Goal: Transaction & Acquisition: Purchase product/service

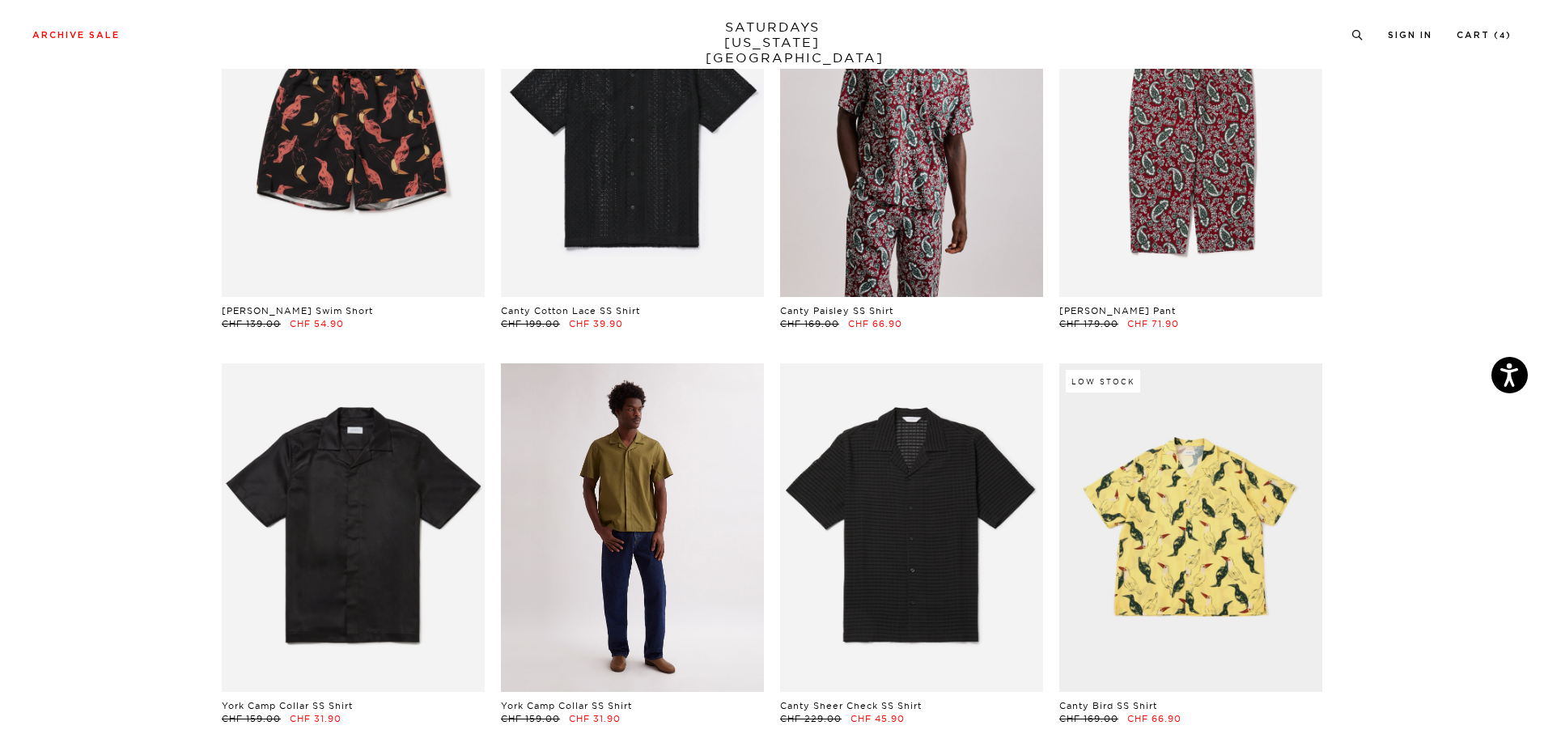
scroll to position [796, 10]
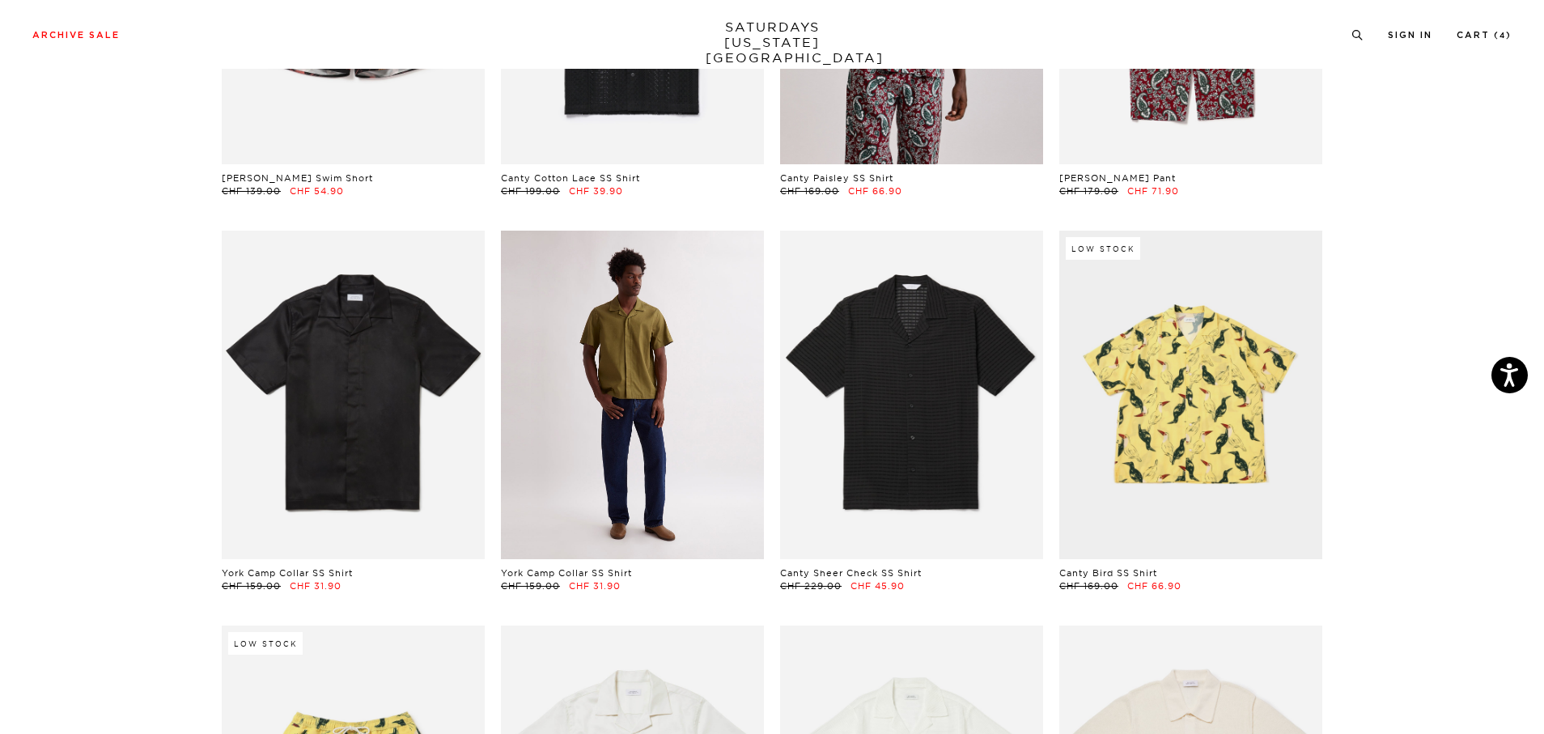
click at [644, 410] on link at bounding box center [632, 395] width 263 height 329
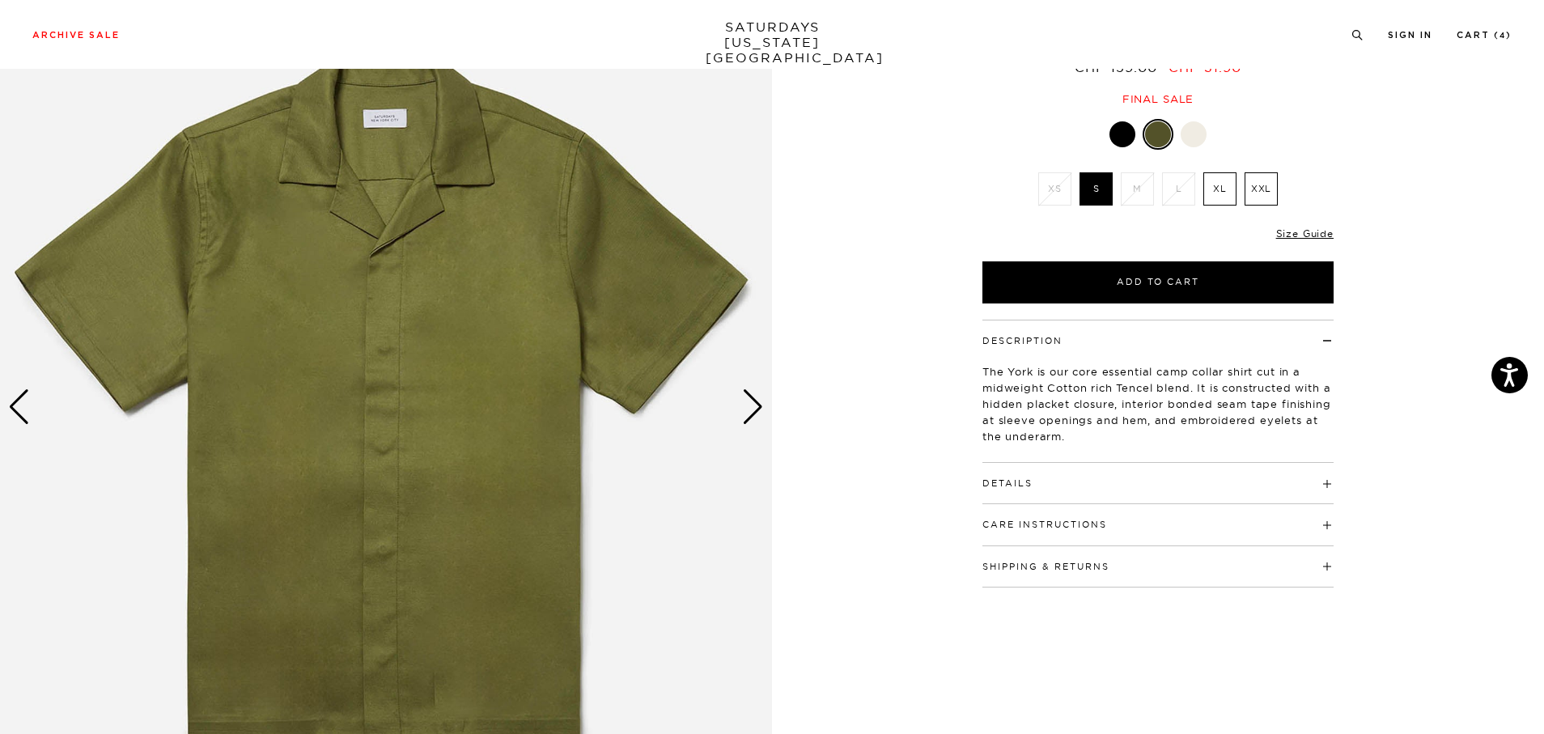
scroll to position [159, 0]
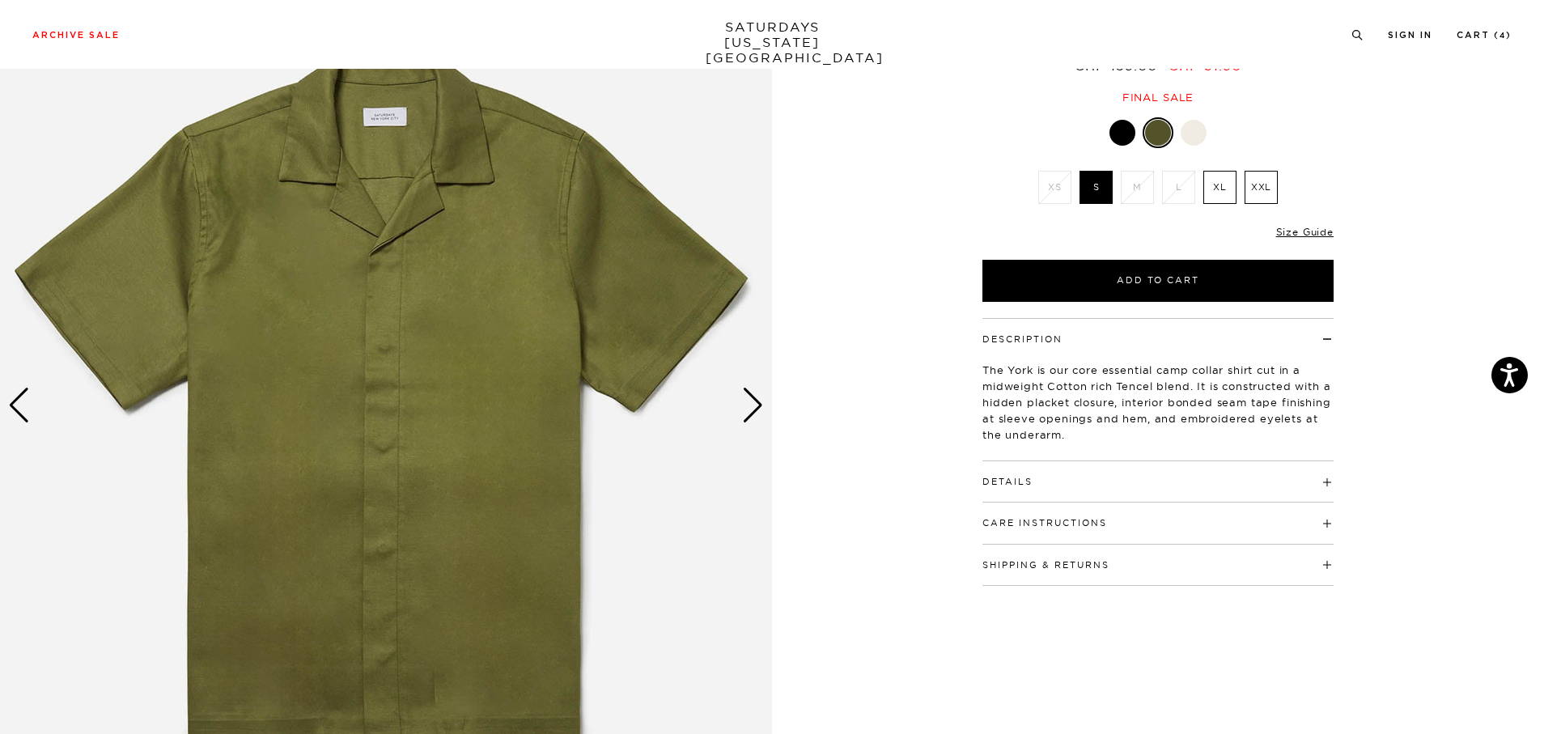
click at [753, 398] on div "Next slide" at bounding box center [753, 406] width 22 height 36
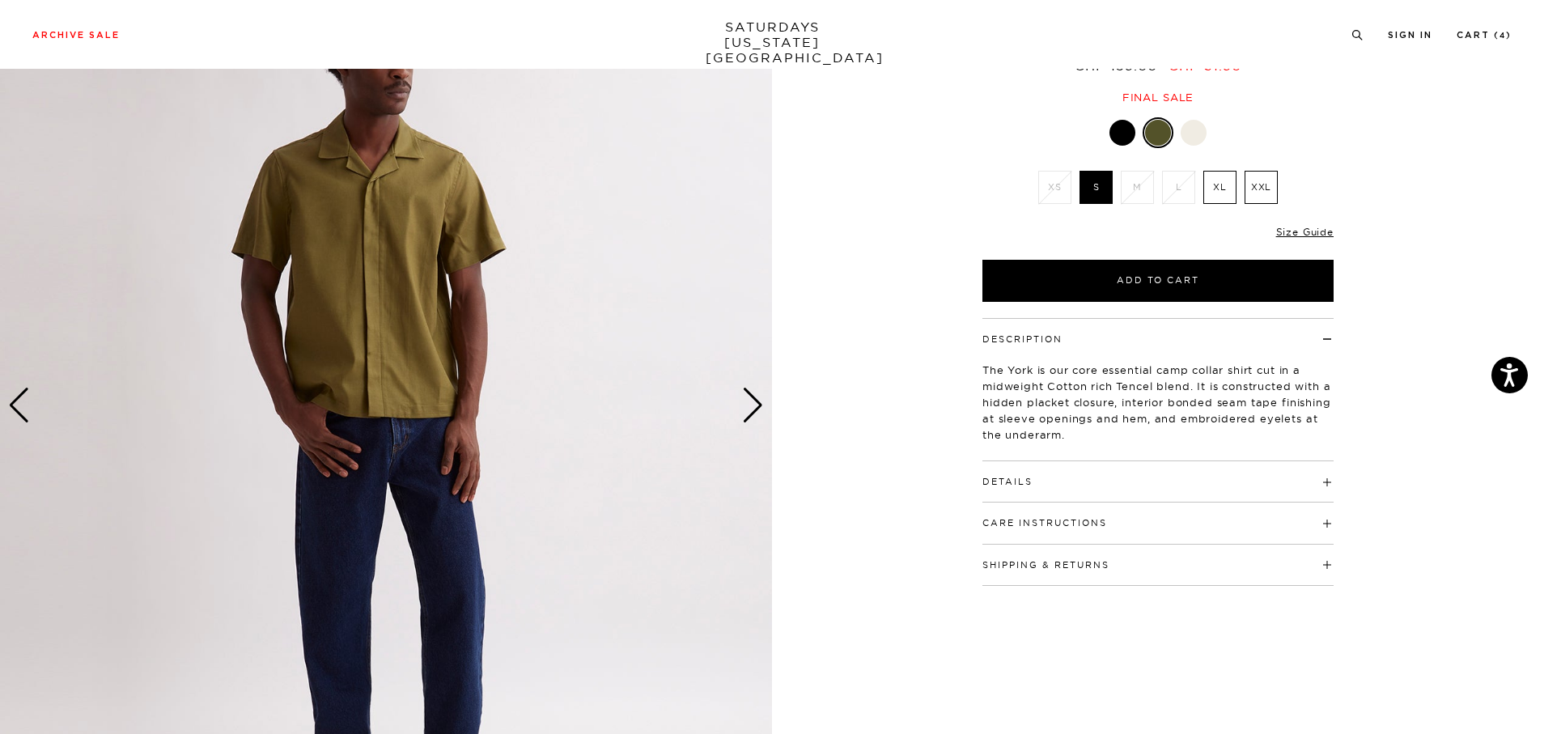
click at [753, 398] on div "Next slide" at bounding box center [753, 406] width 22 height 36
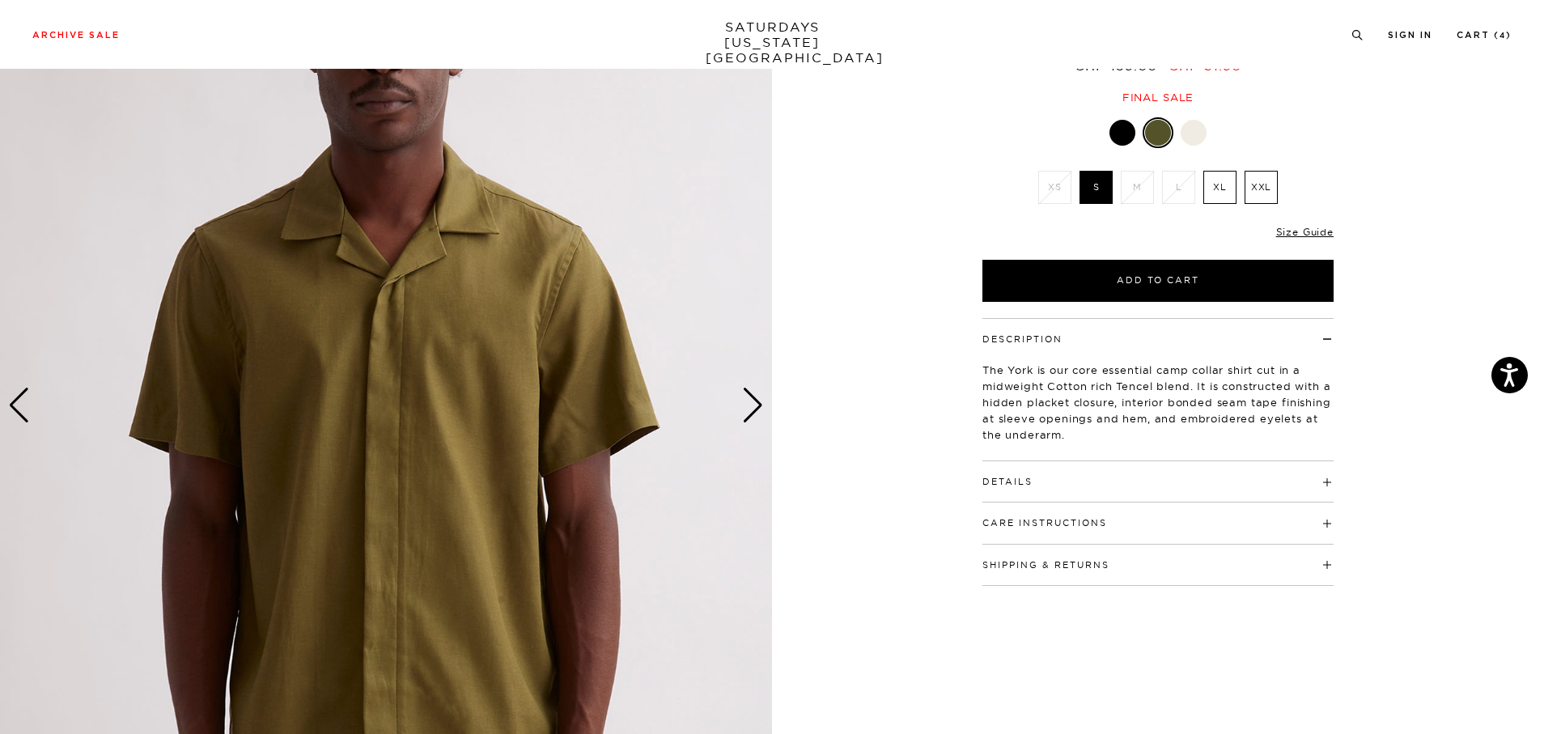
click at [753, 398] on div "Next slide" at bounding box center [753, 406] width 22 height 36
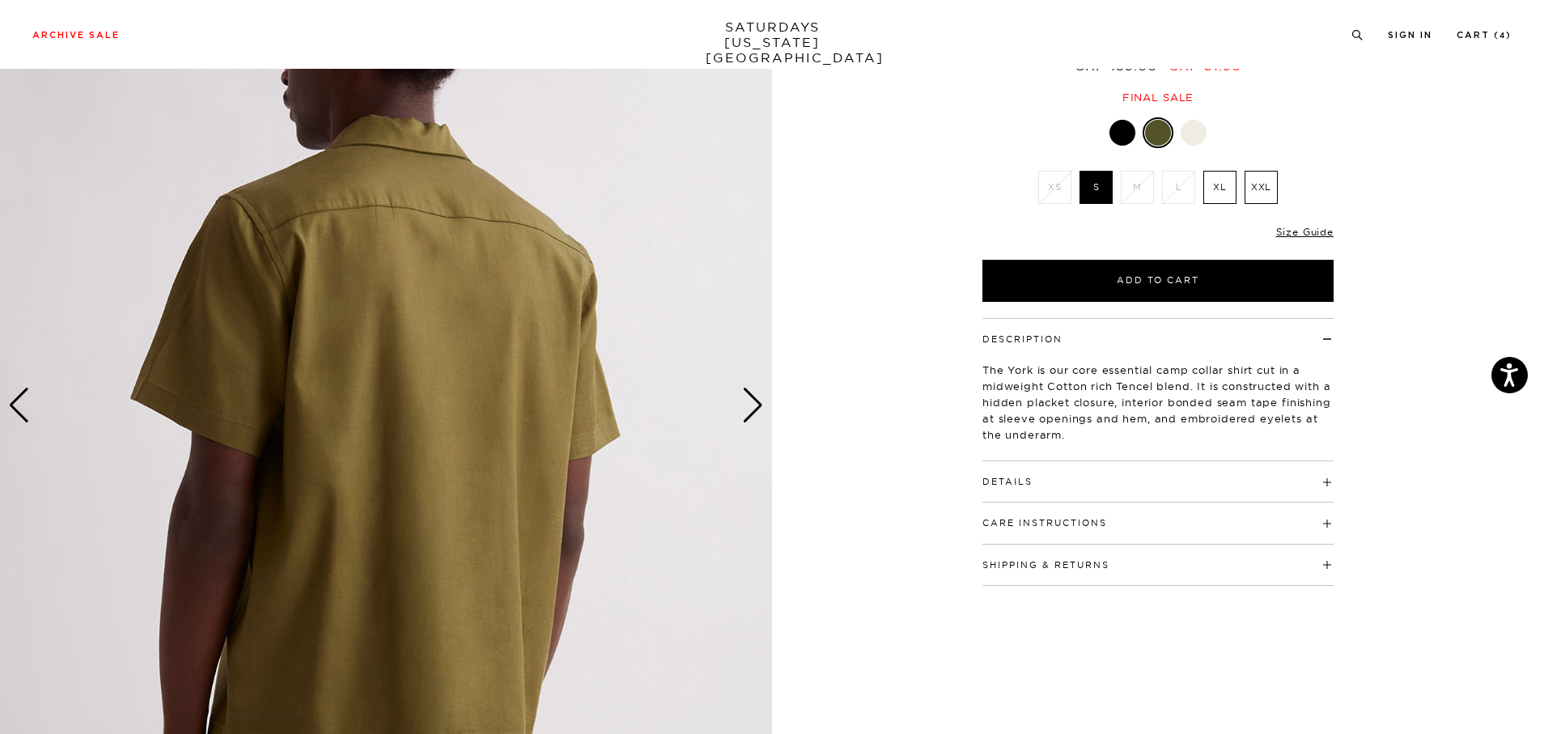
click at [753, 398] on div "Next slide" at bounding box center [753, 406] width 22 height 36
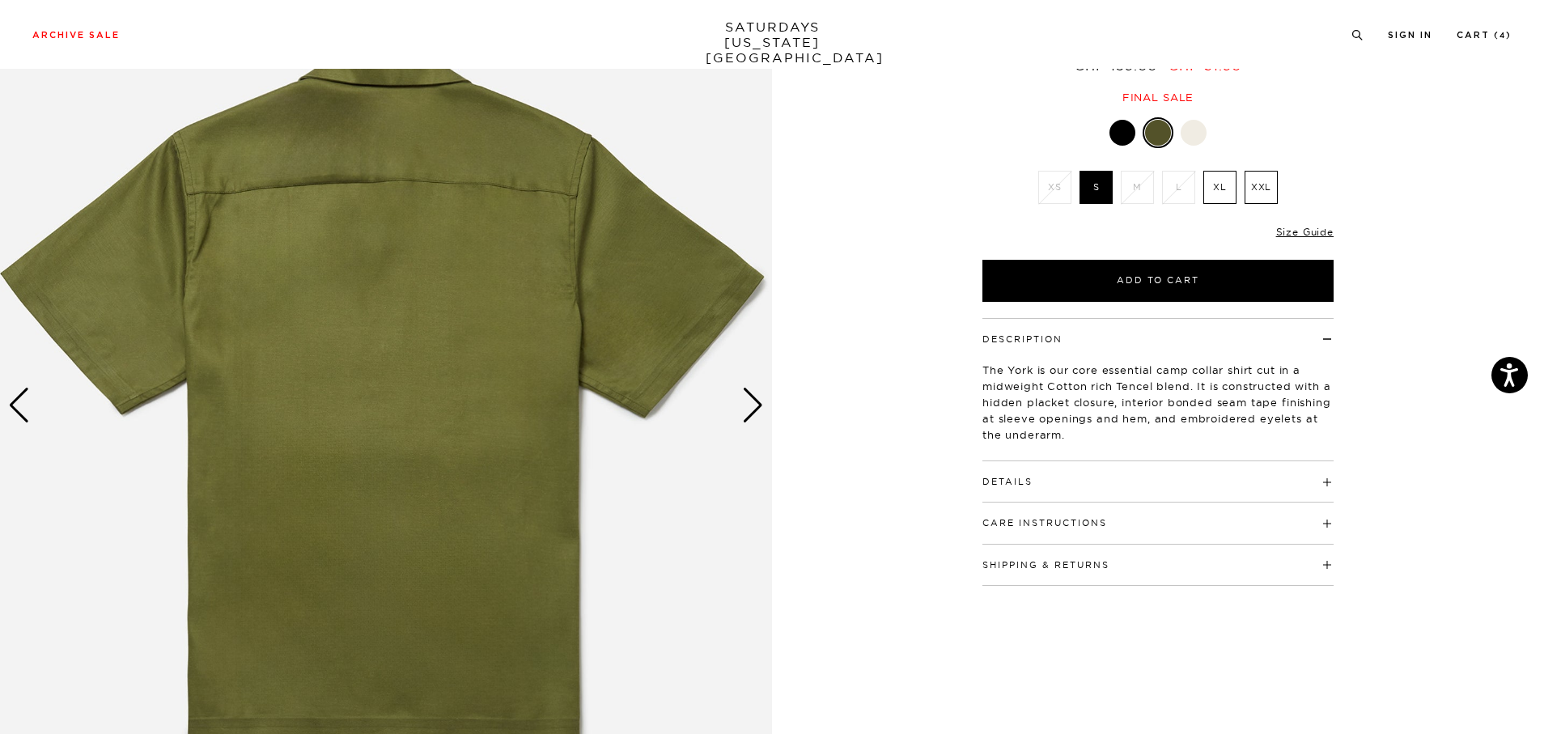
click at [753, 398] on div "Next slide" at bounding box center [753, 406] width 22 height 36
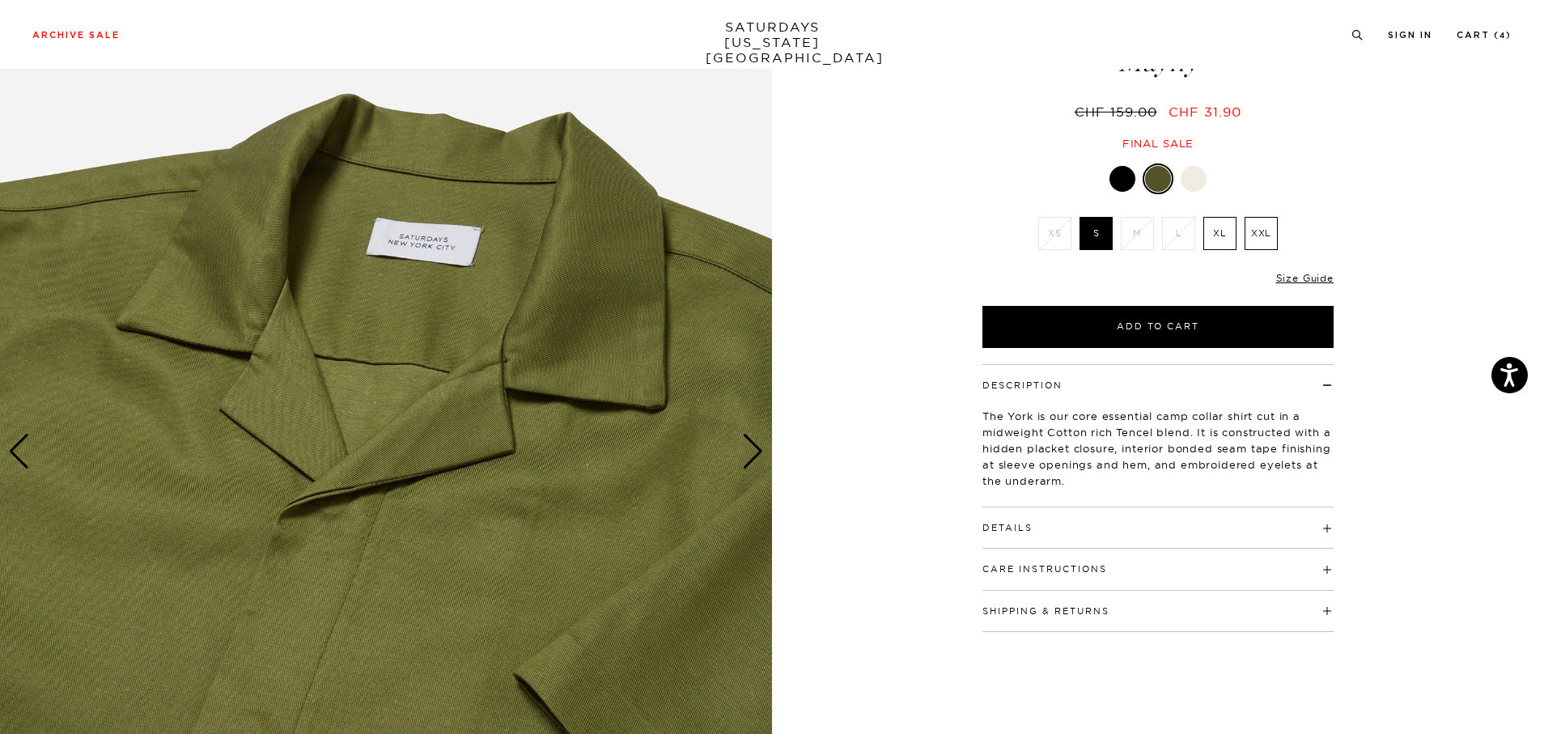
scroll to position [112, 0]
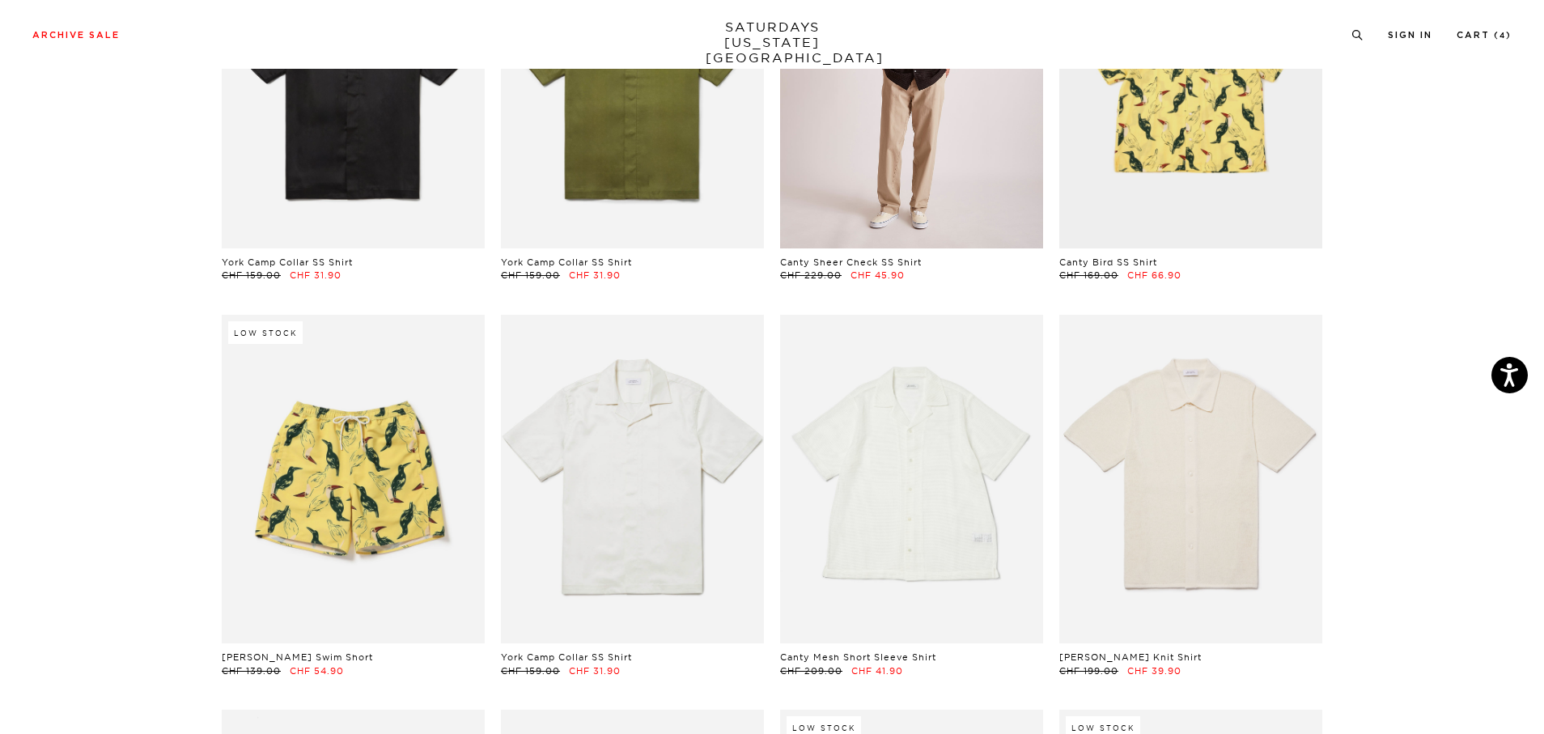
scroll to position [1160, 10]
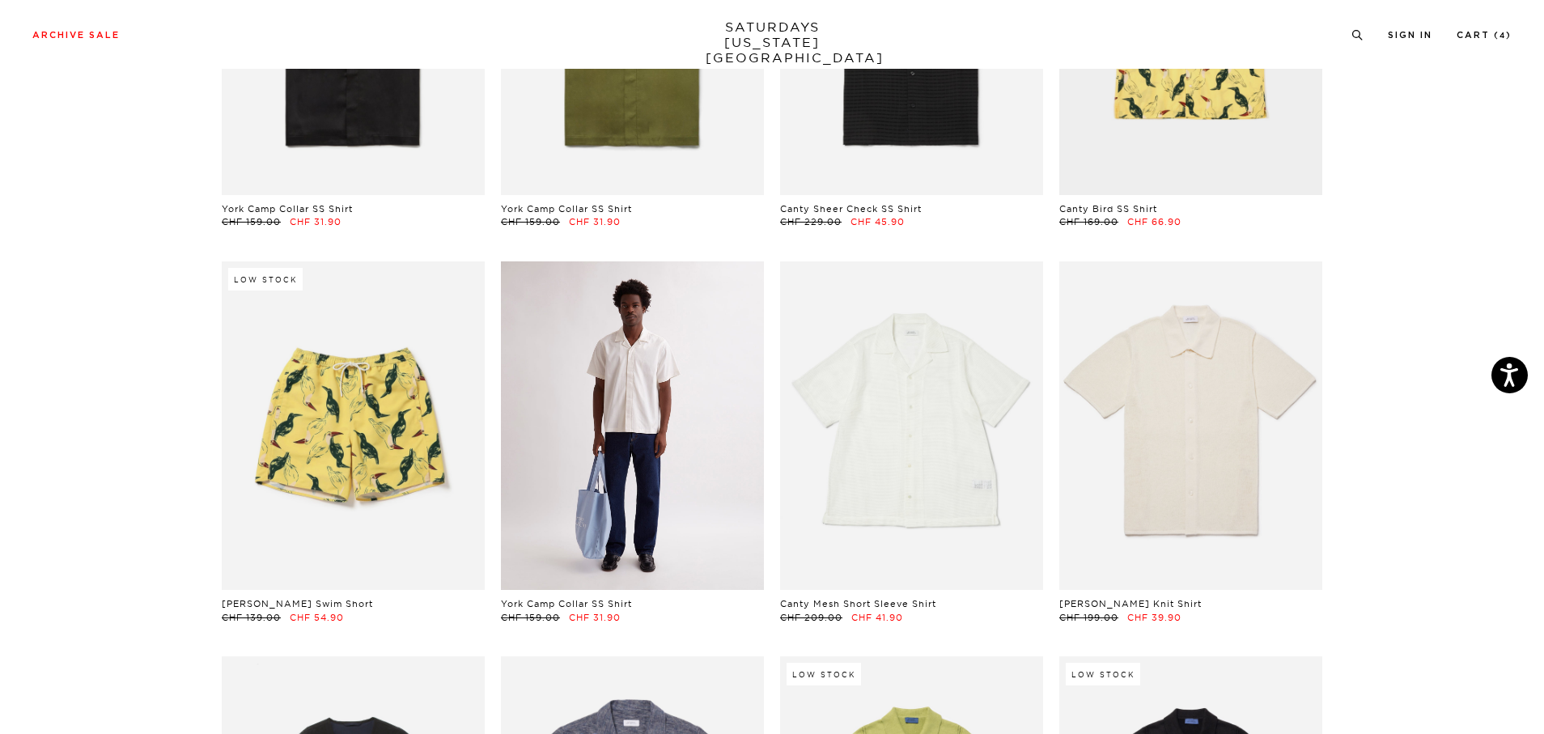
click at [638, 461] on link at bounding box center [632, 425] width 263 height 329
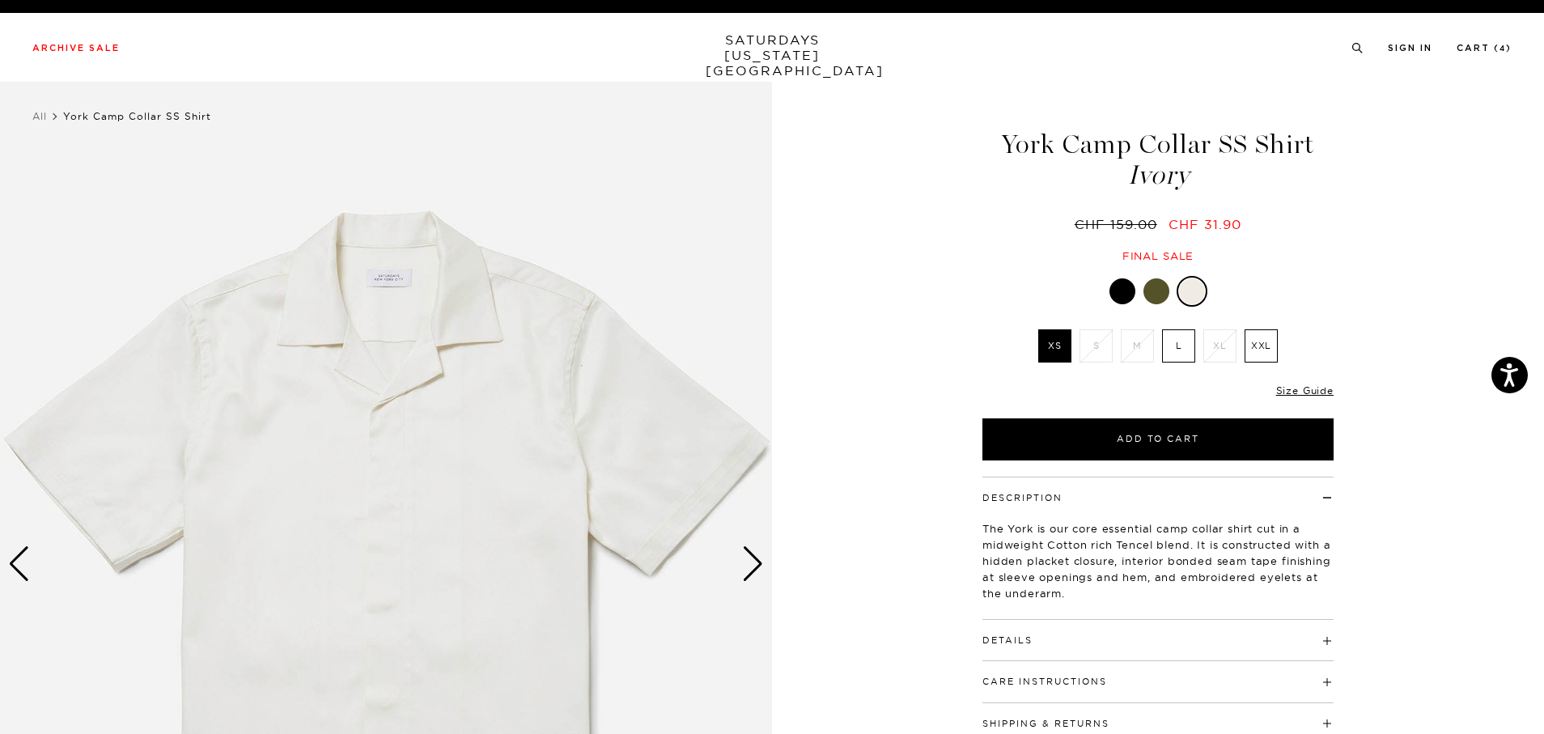
click at [753, 565] on div "Next slide" at bounding box center [753, 564] width 22 height 36
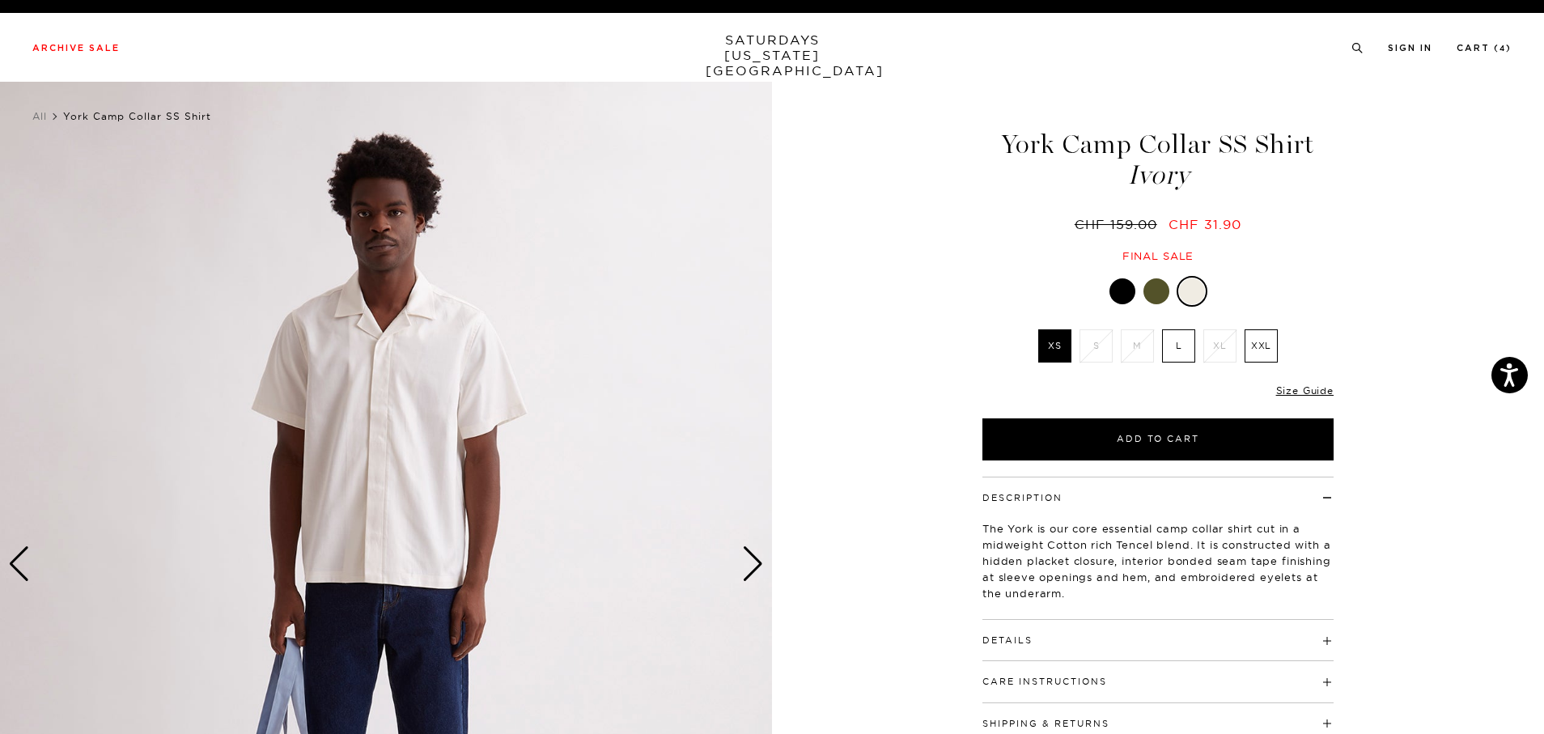
click at [753, 565] on div "Next slide" at bounding box center [753, 564] width 22 height 36
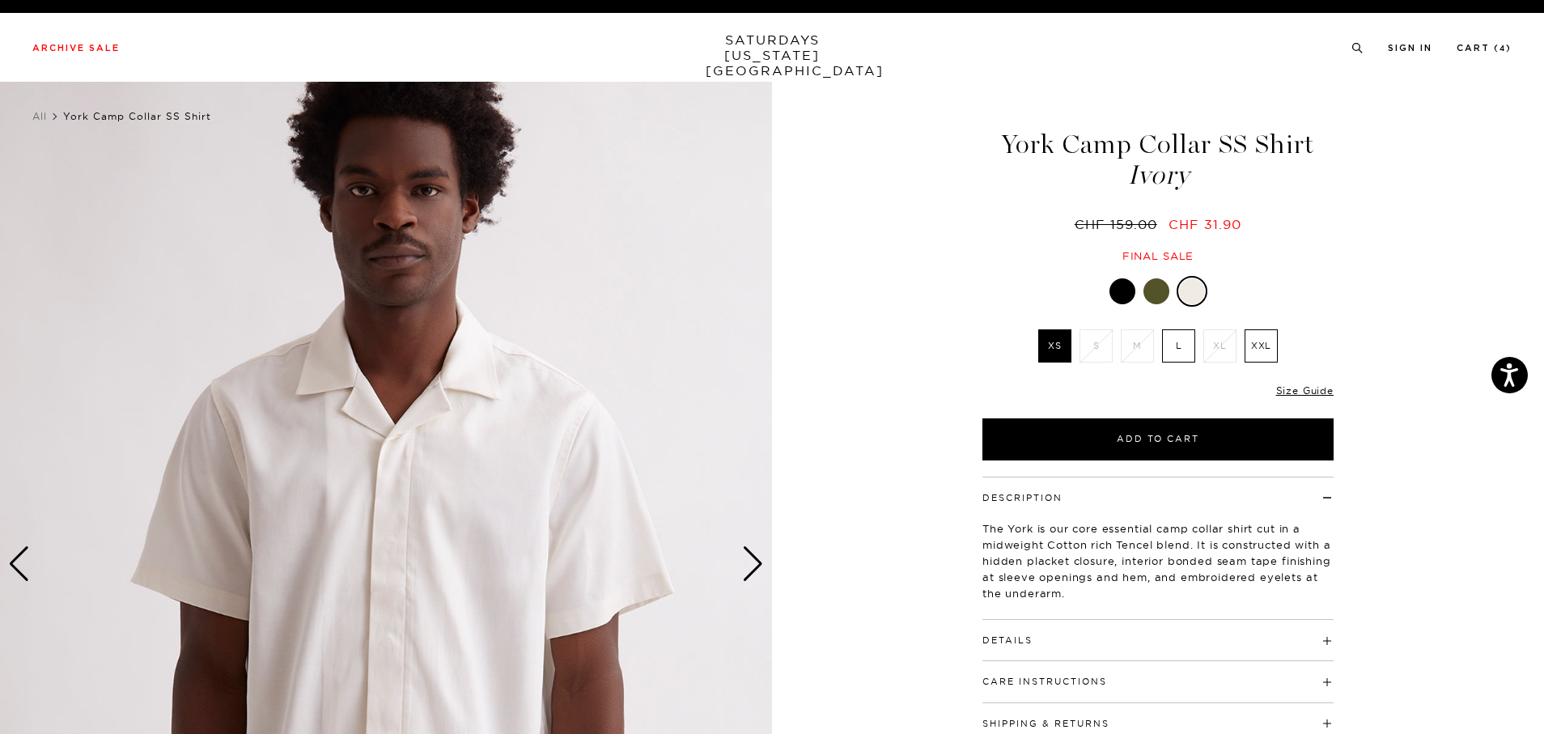
click at [753, 565] on div "Next slide" at bounding box center [753, 564] width 22 height 36
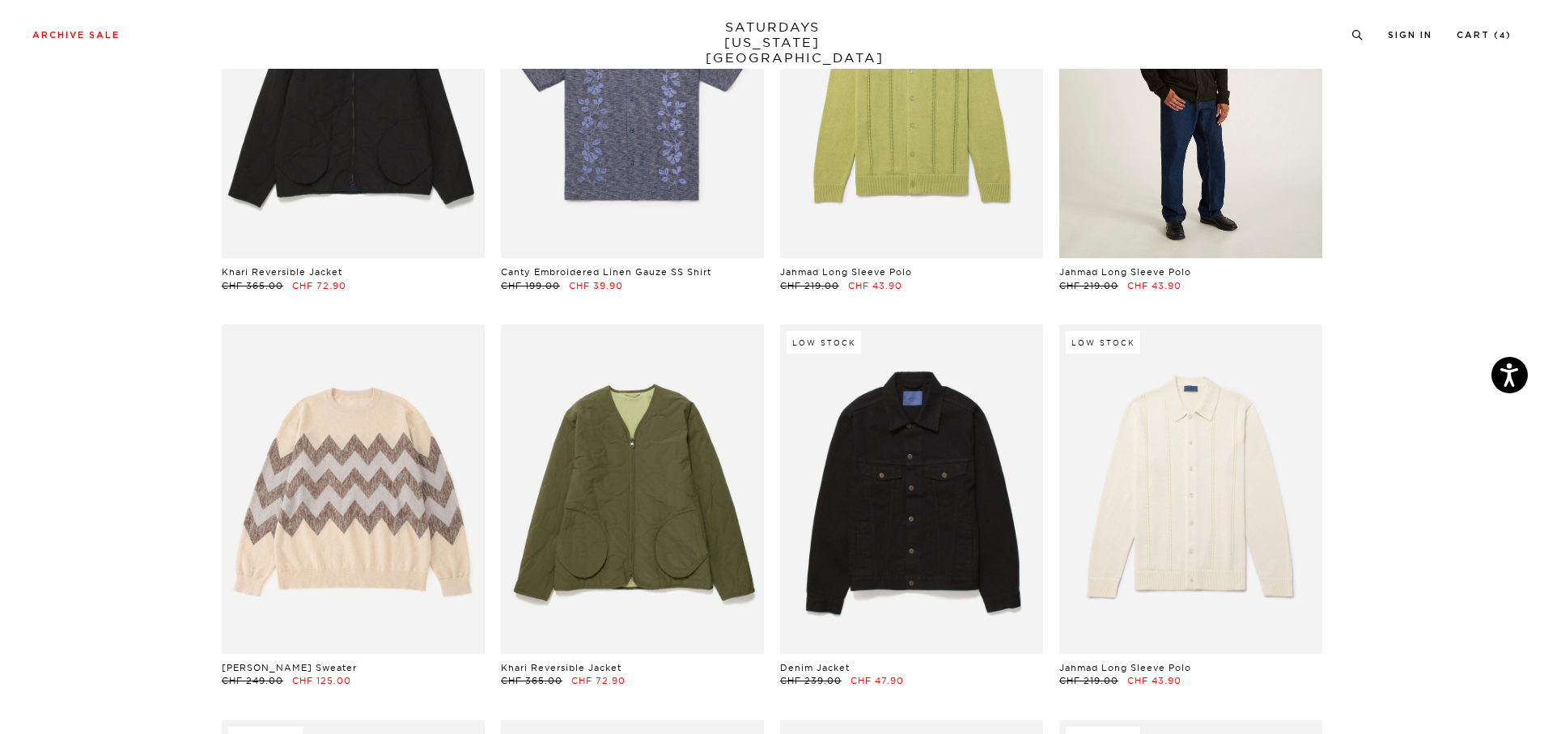
scroll to position [1888, 10]
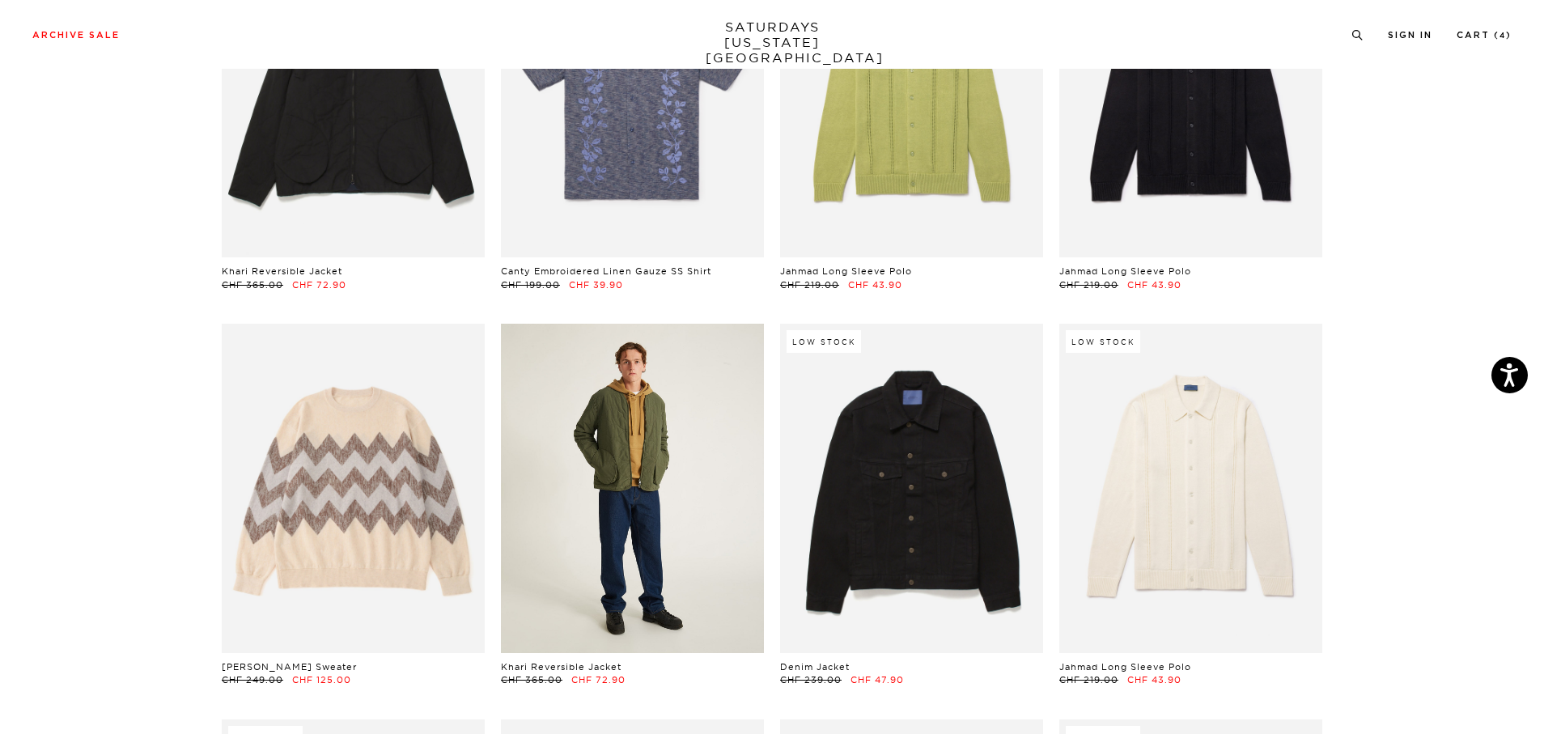
click at [711, 520] on link at bounding box center [632, 488] width 263 height 329
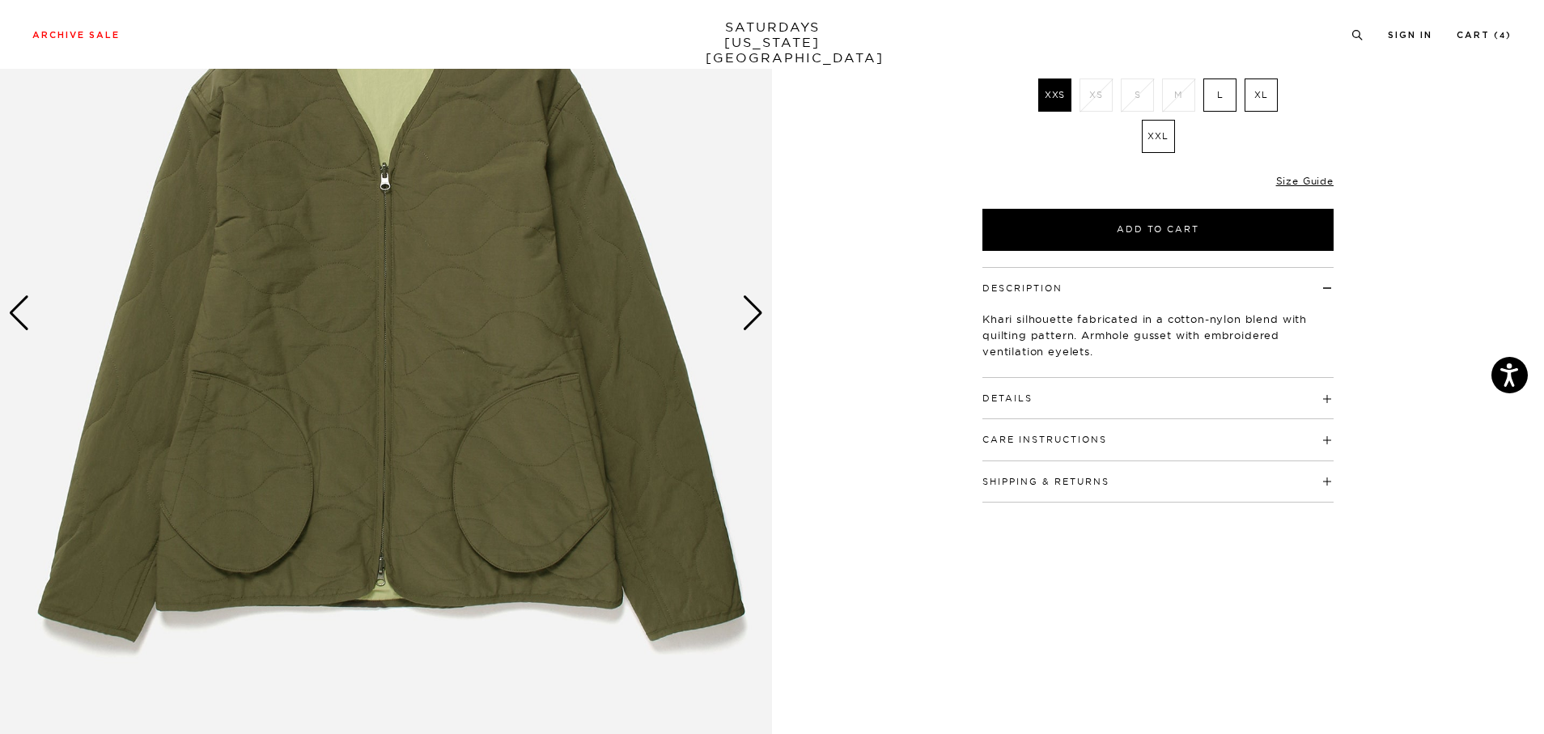
scroll to position [252, 0]
click at [761, 305] on div "Next slide" at bounding box center [753, 313] width 22 height 36
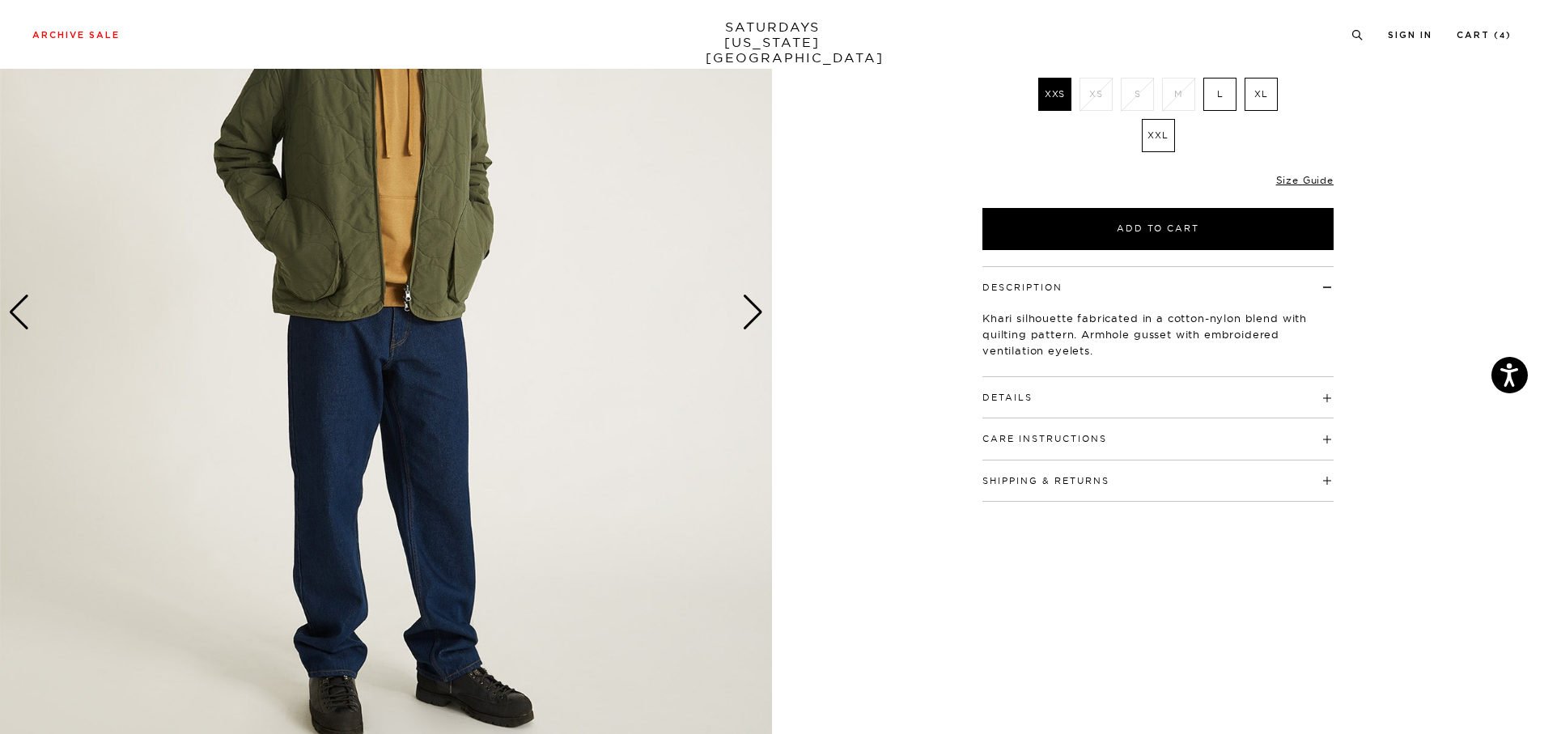
click at [761, 305] on div "Next slide" at bounding box center [753, 313] width 22 height 36
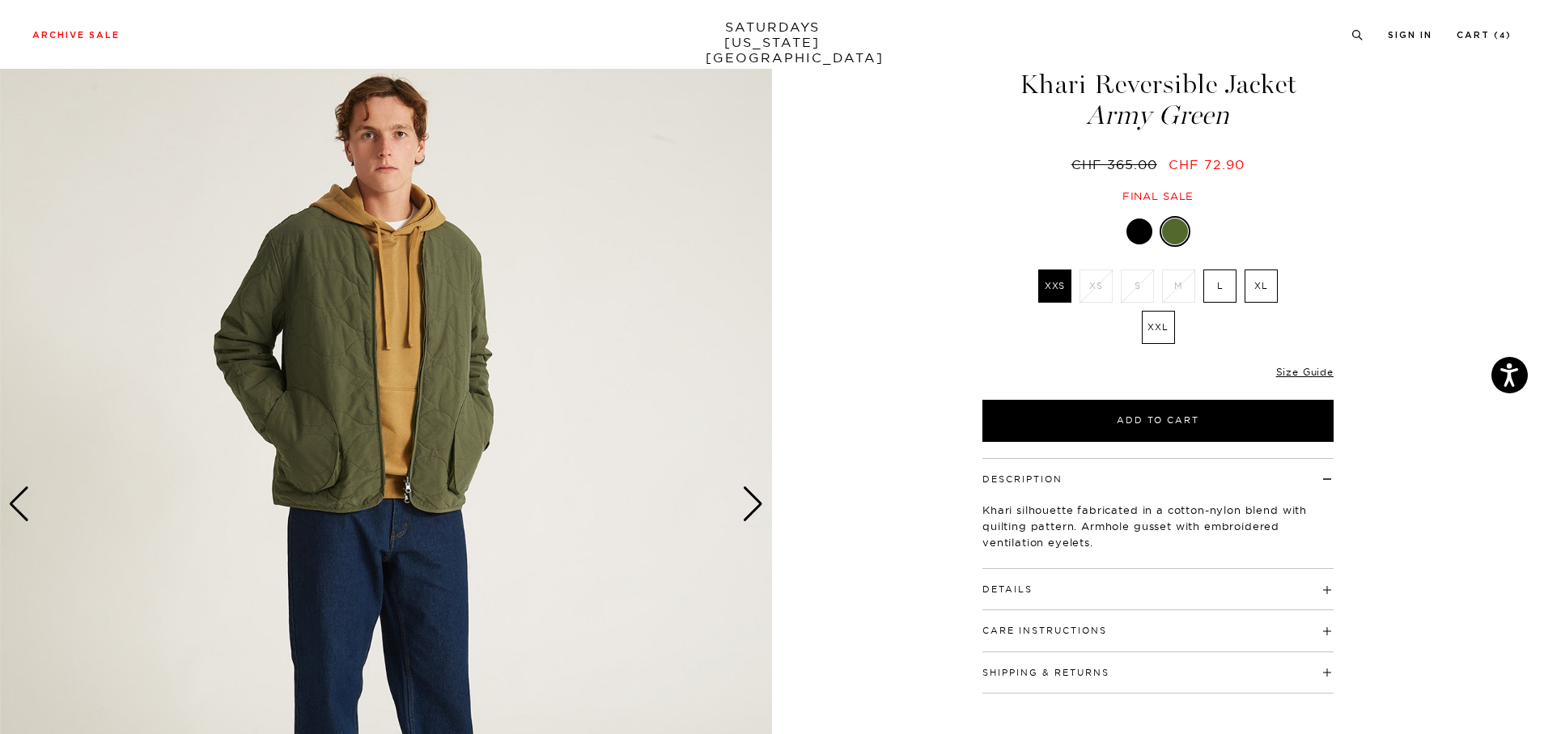
scroll to position [59, 0]
click at [757, 510] on div "Next slide" at bounding box center [753, 505] width 22 height 36
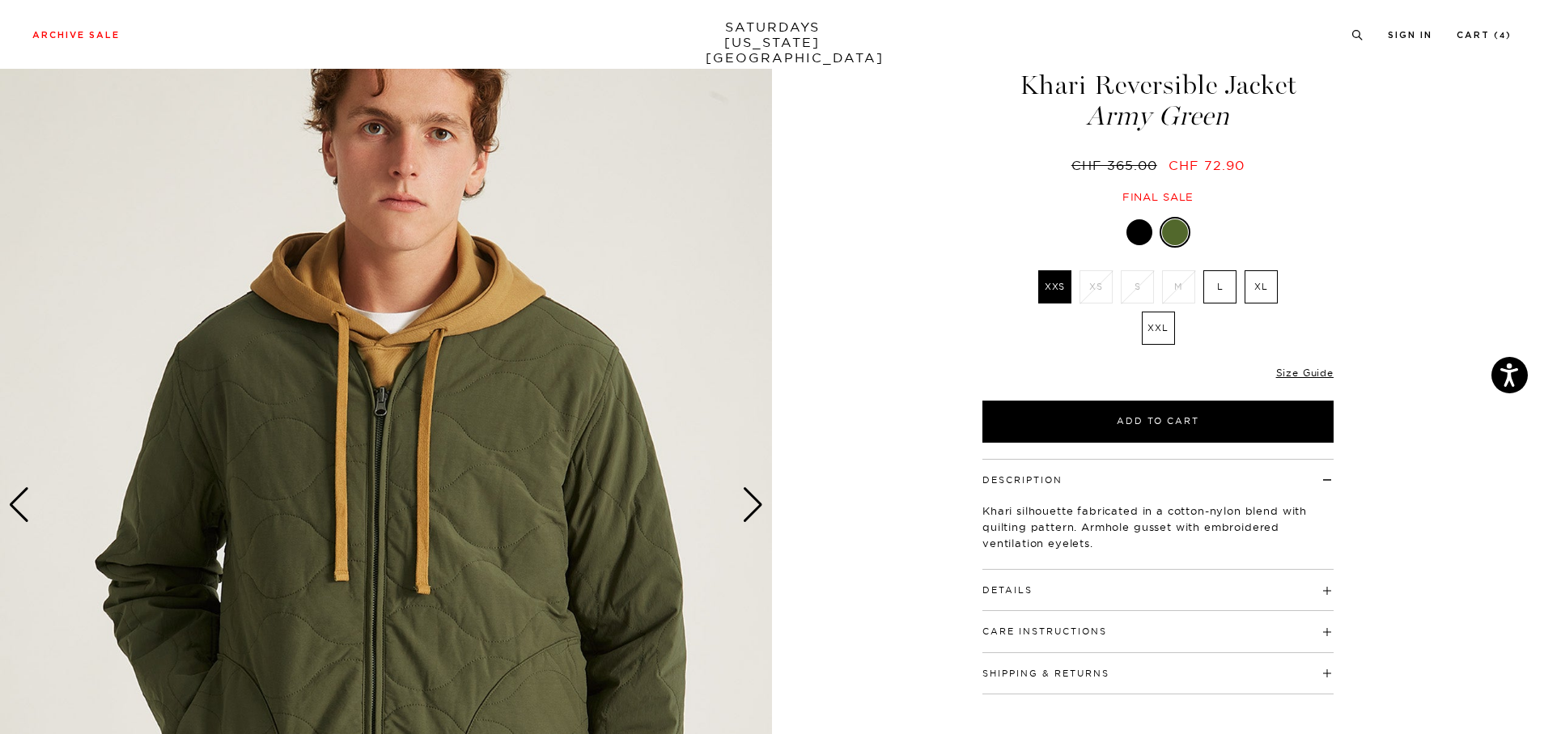
click at [757, 510] on div "Next slide" at bounding box center [753, 505] width 22 height 36
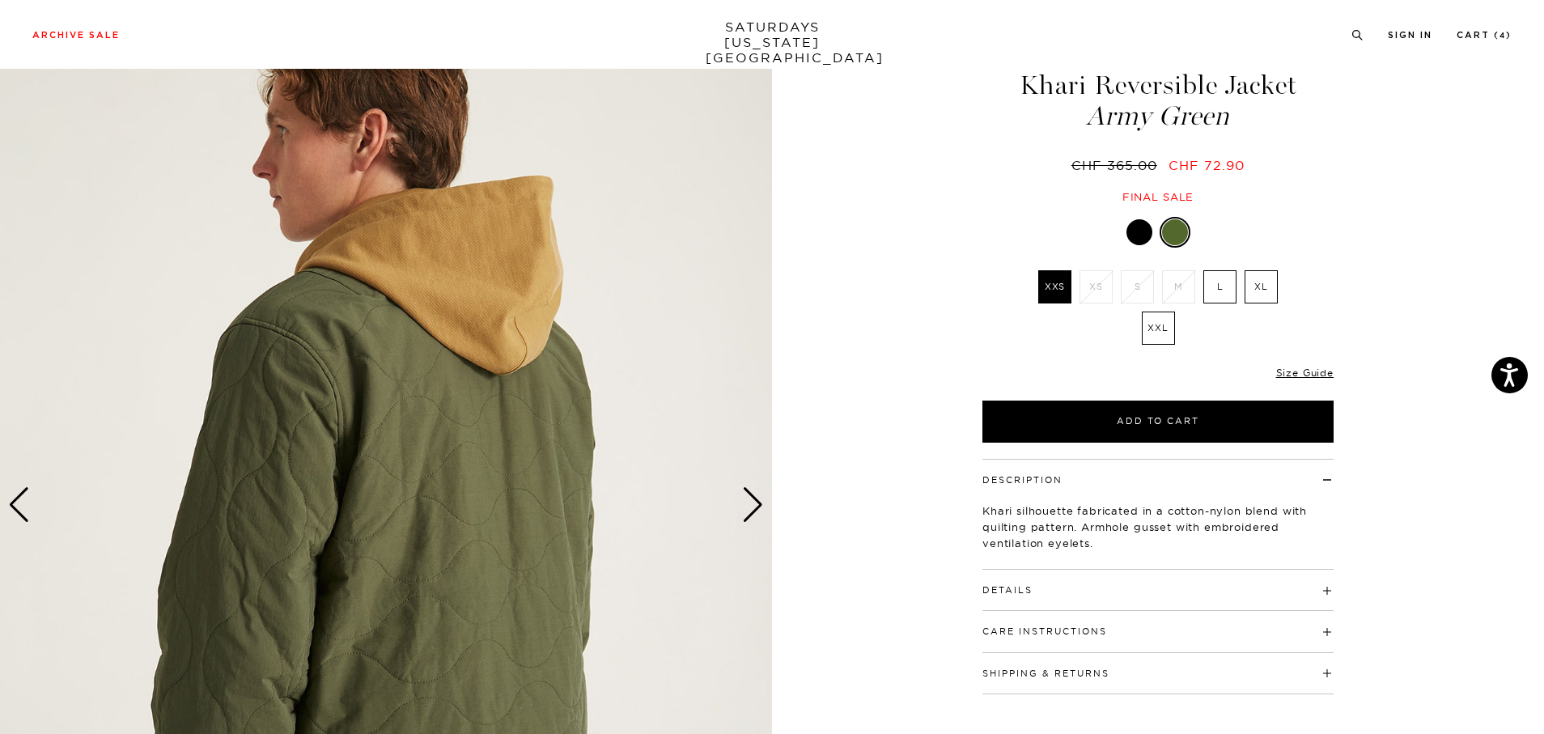
click at [757, 510] on div "Next slide" at bounding box center [753, 505] width 22 height 36
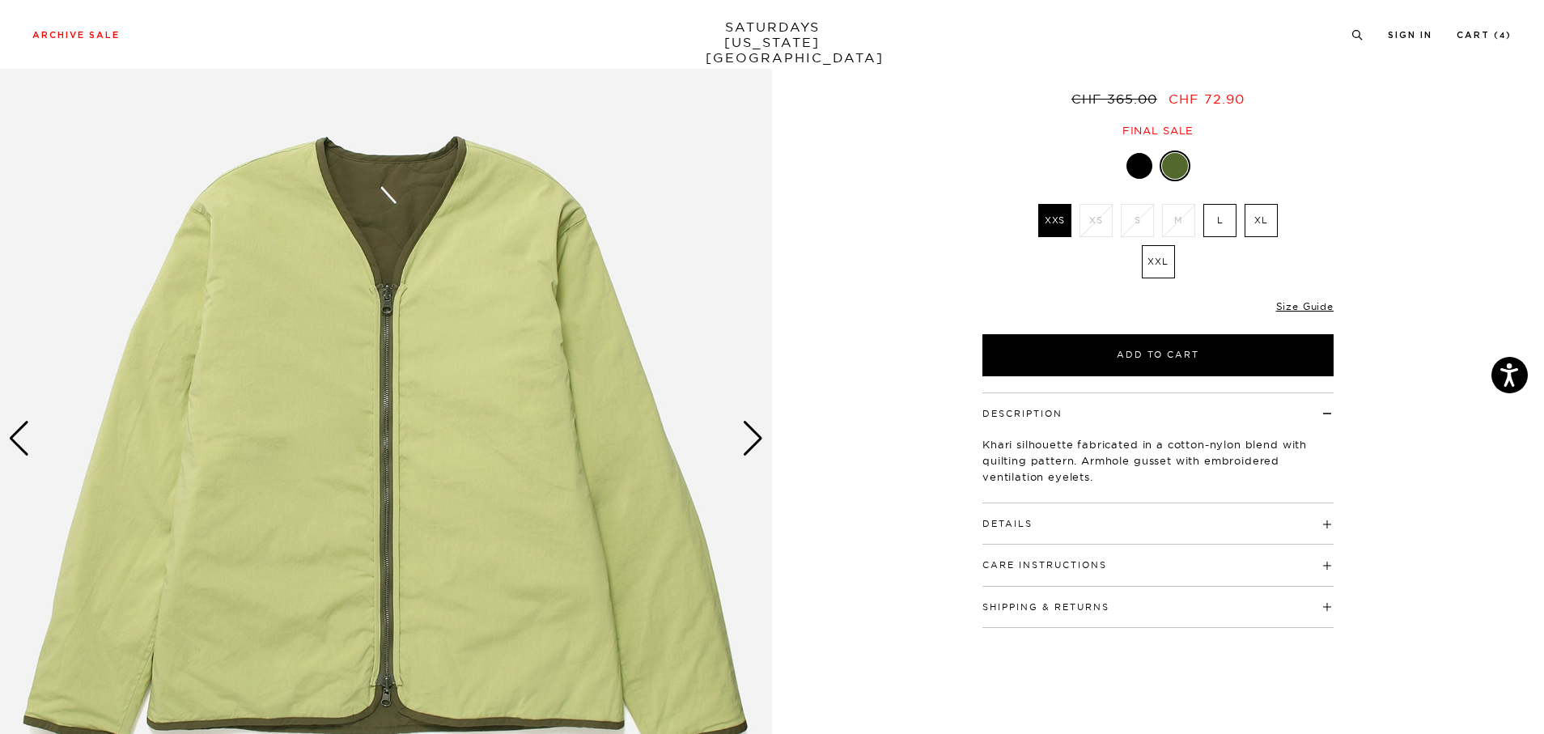
scroll to position [126, 0]
click at [757, 443] on div "Next slide" at bounding box center [753, 438] width 22 height 36
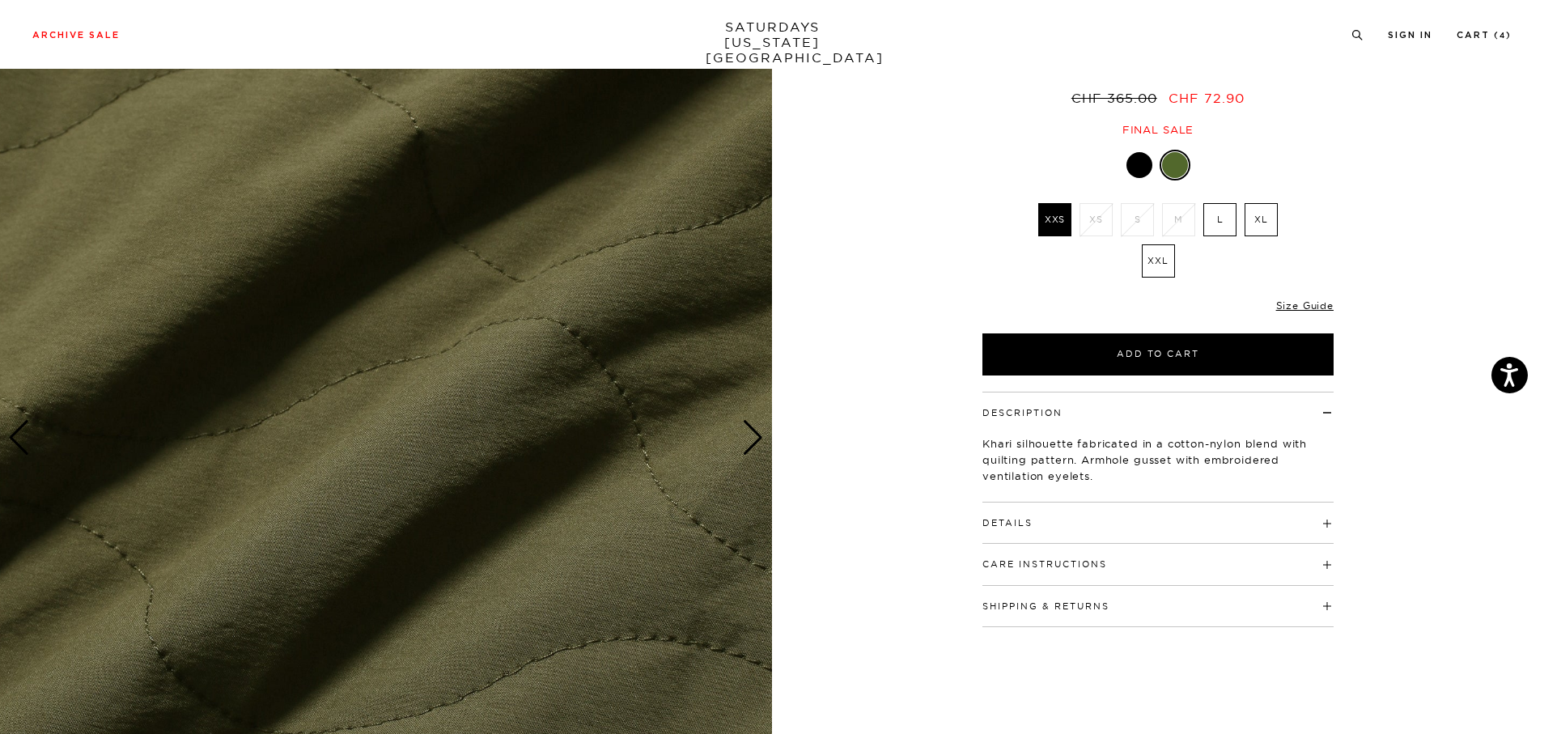
click at [757, 443] on div "Next slide" at bounding box center [753, 438] width 22 height 36
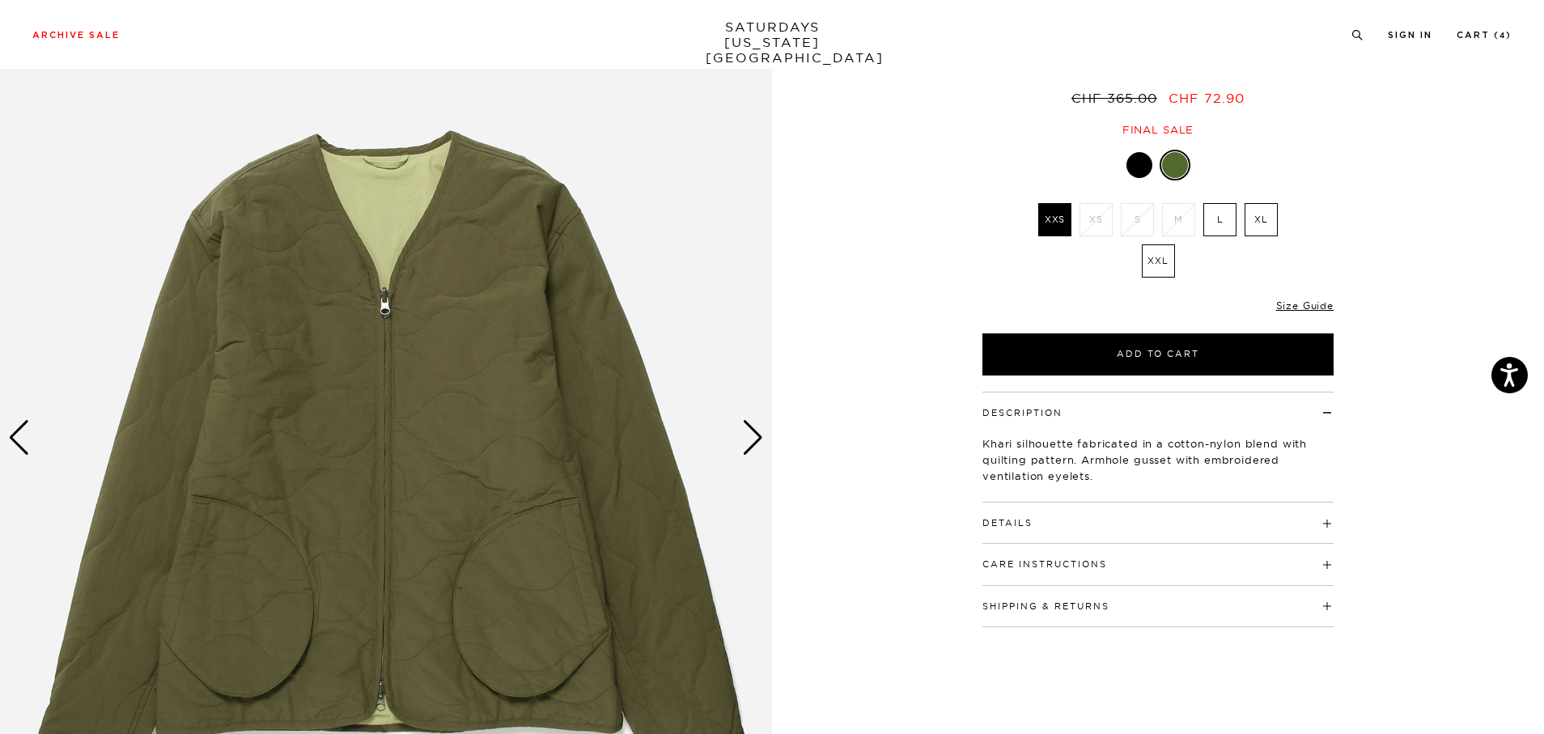
click at [757, 443] on div "Next slide" at bounding box center [753, 438] width 22 height 36
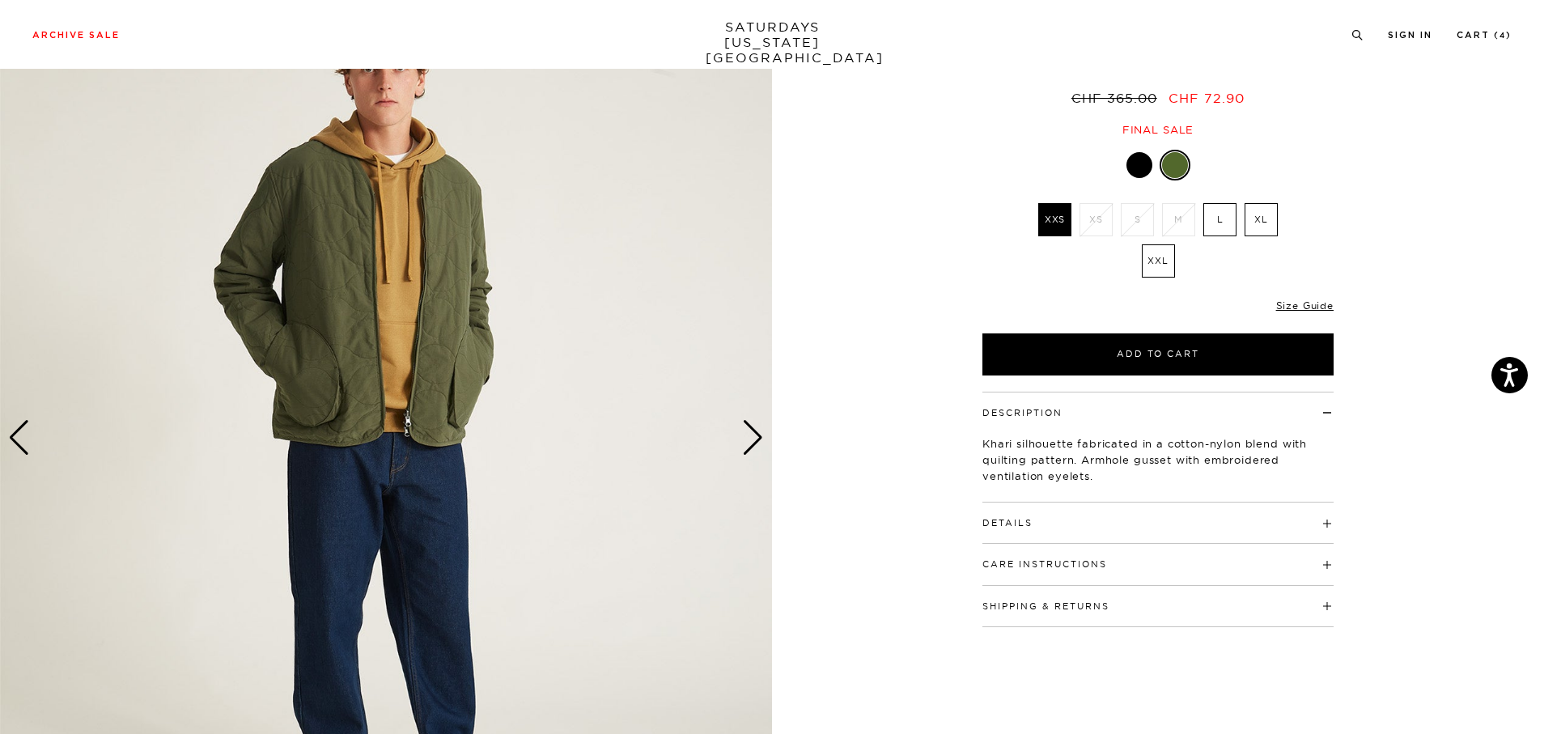
click at [757, 443] on div "Next slide" at bounding box center [753, 438] width 22 height 36
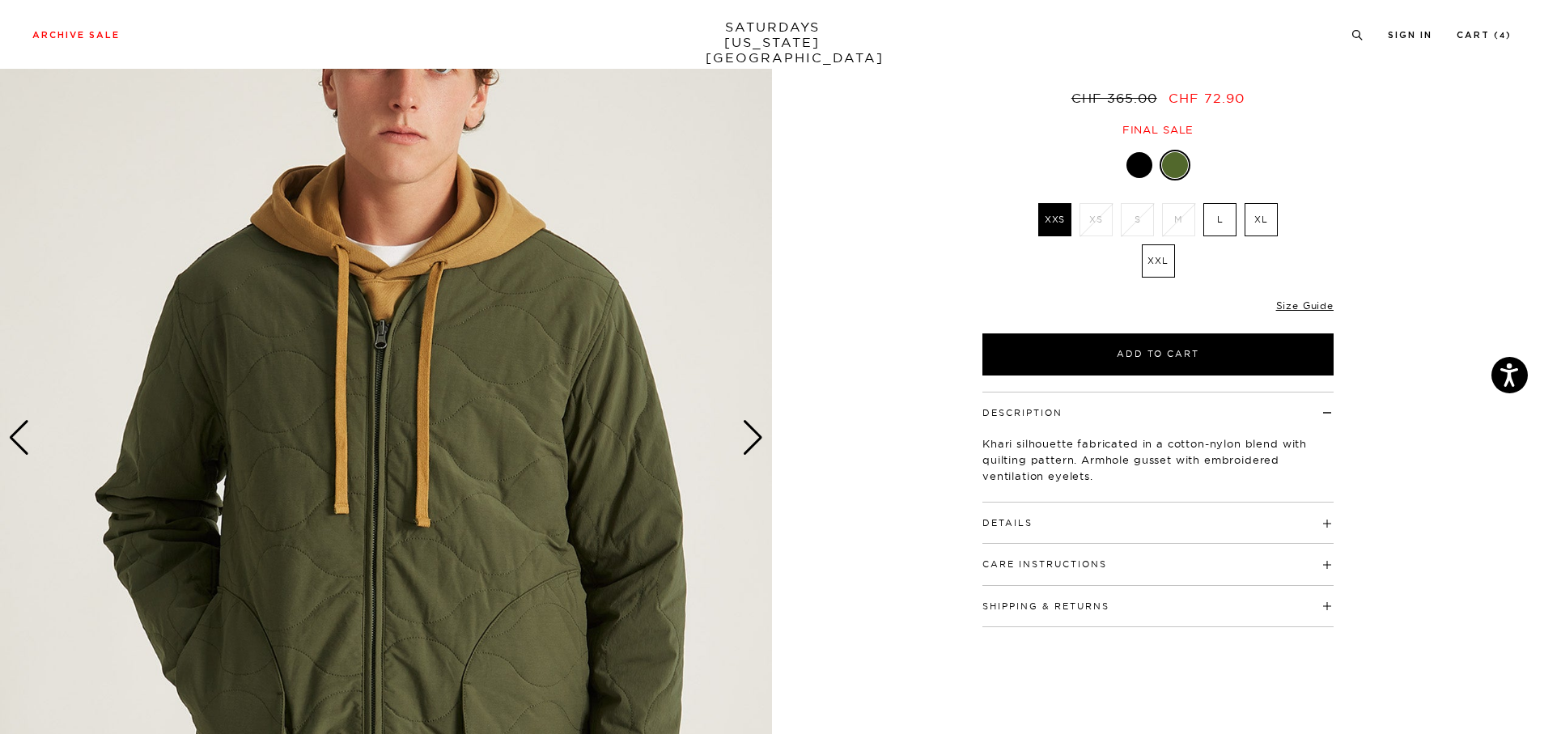
click at [757, 443] on div "Next slide" at bounding box center [753, 438] width 22 height 36
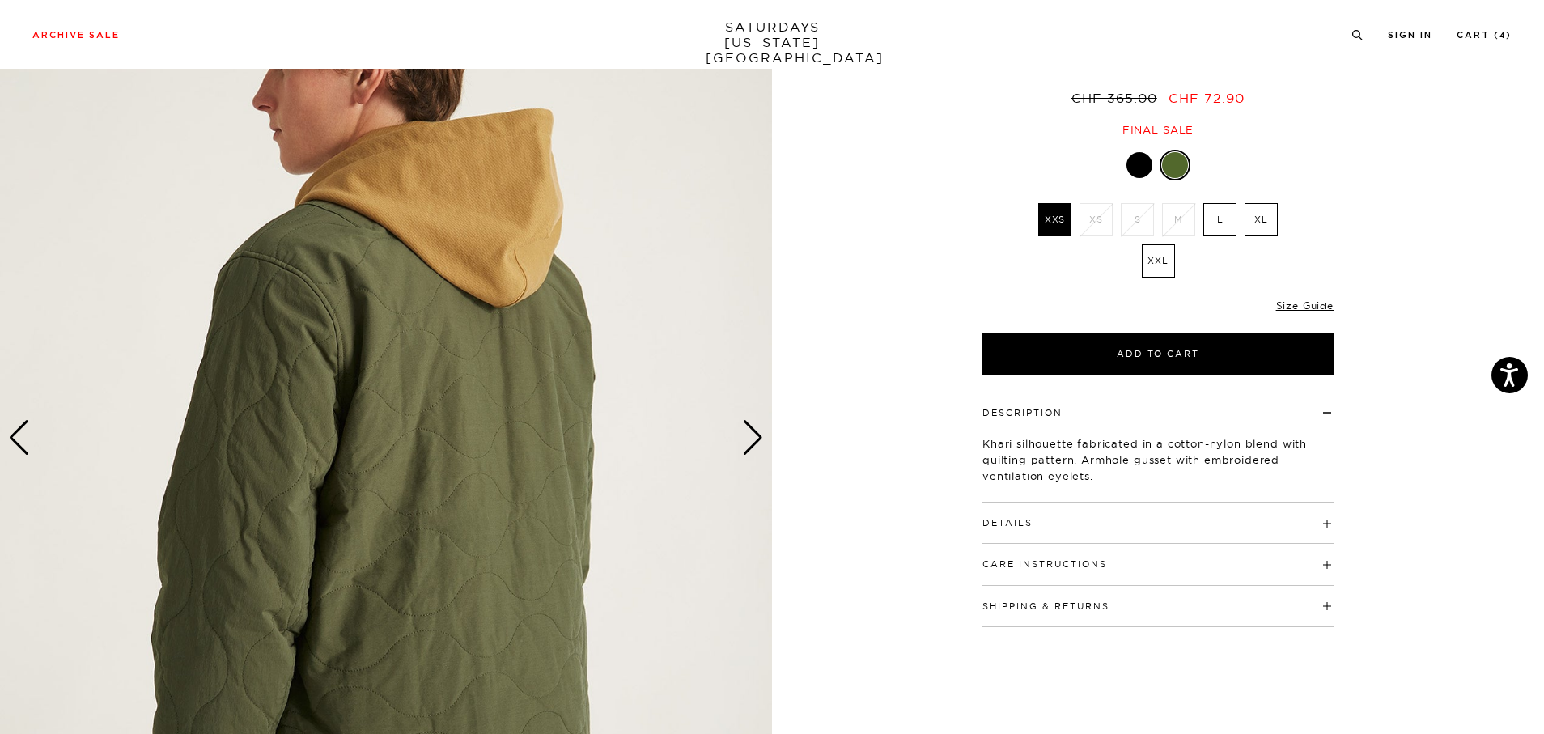
click at [757, 443] on div "Next slide" at bounding box center [753, 438] width 22 height 36
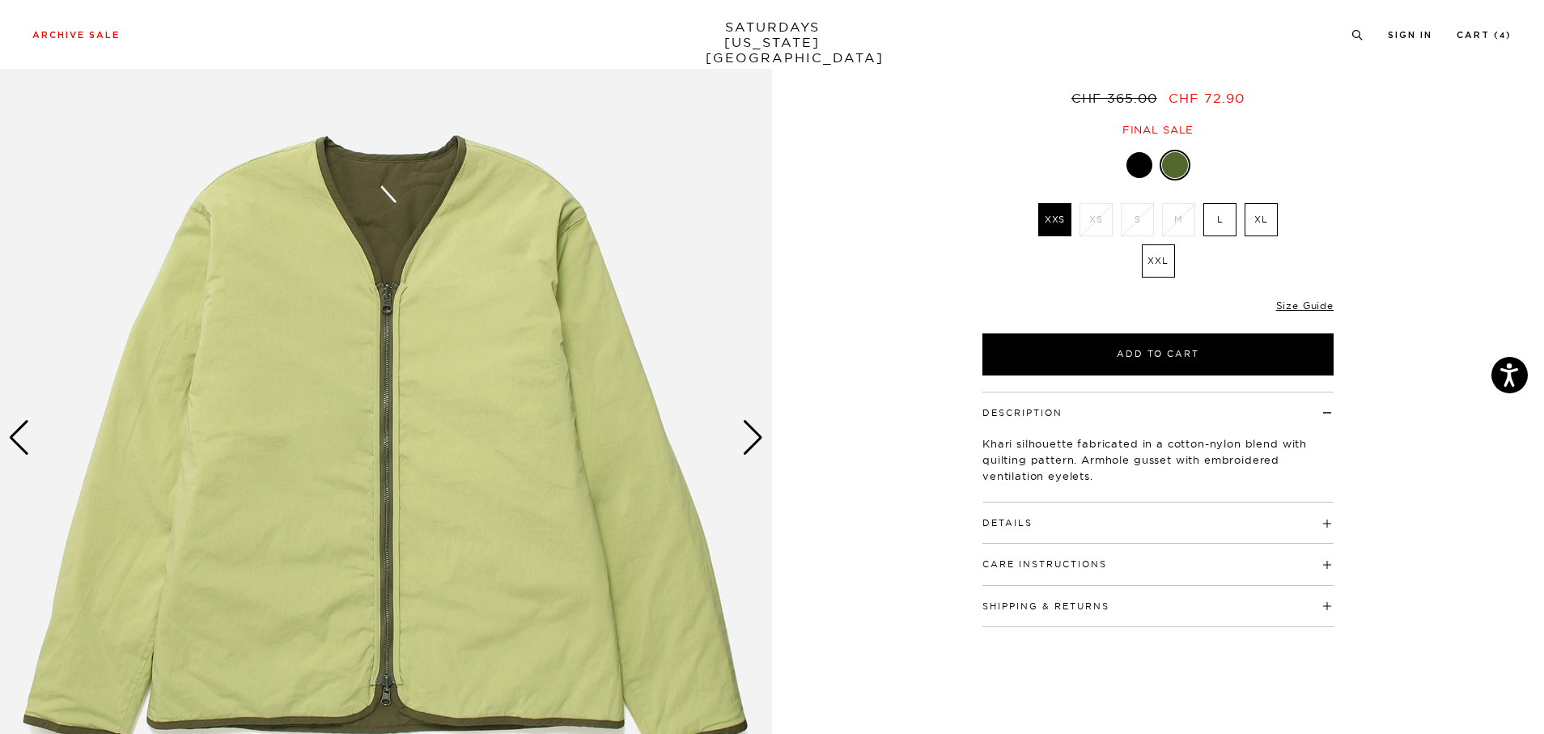
click at [757, 443] on div "Next slide" at bounding box center [753, 438] width 22 height 36
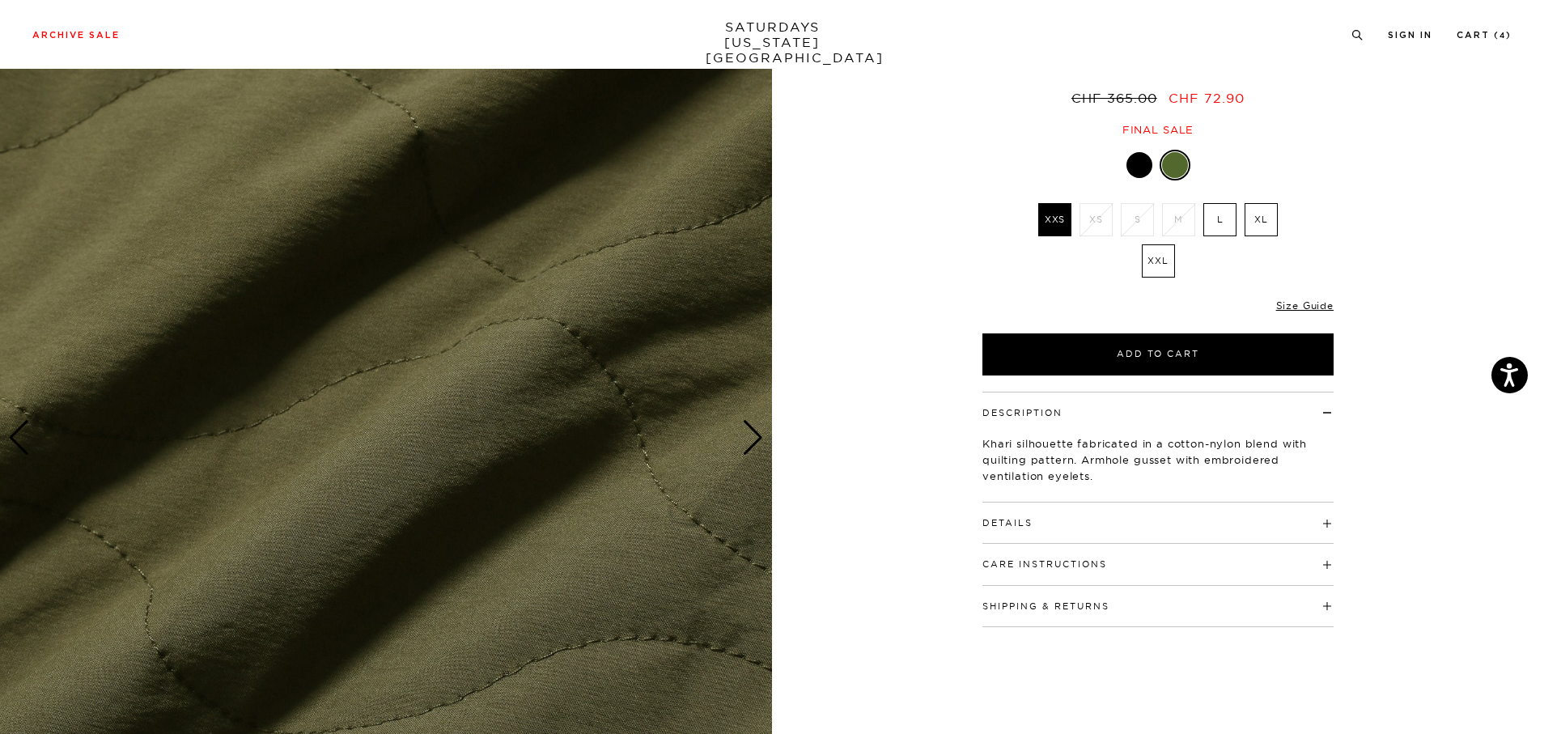
click at [1199, 520] on h4 "Details" at bounding box center [1158, 516] width 351 height 27
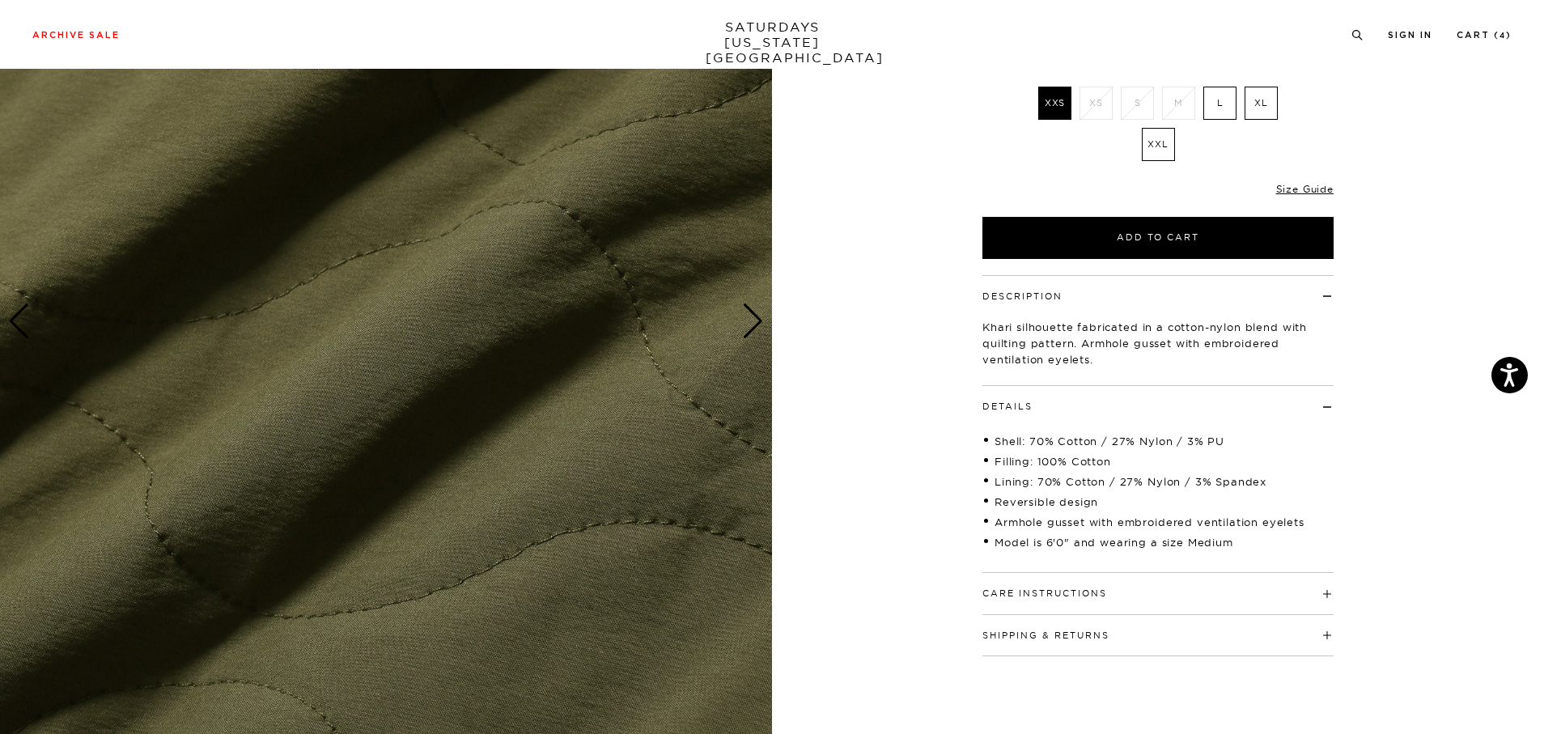
scroll to position [247, 0]
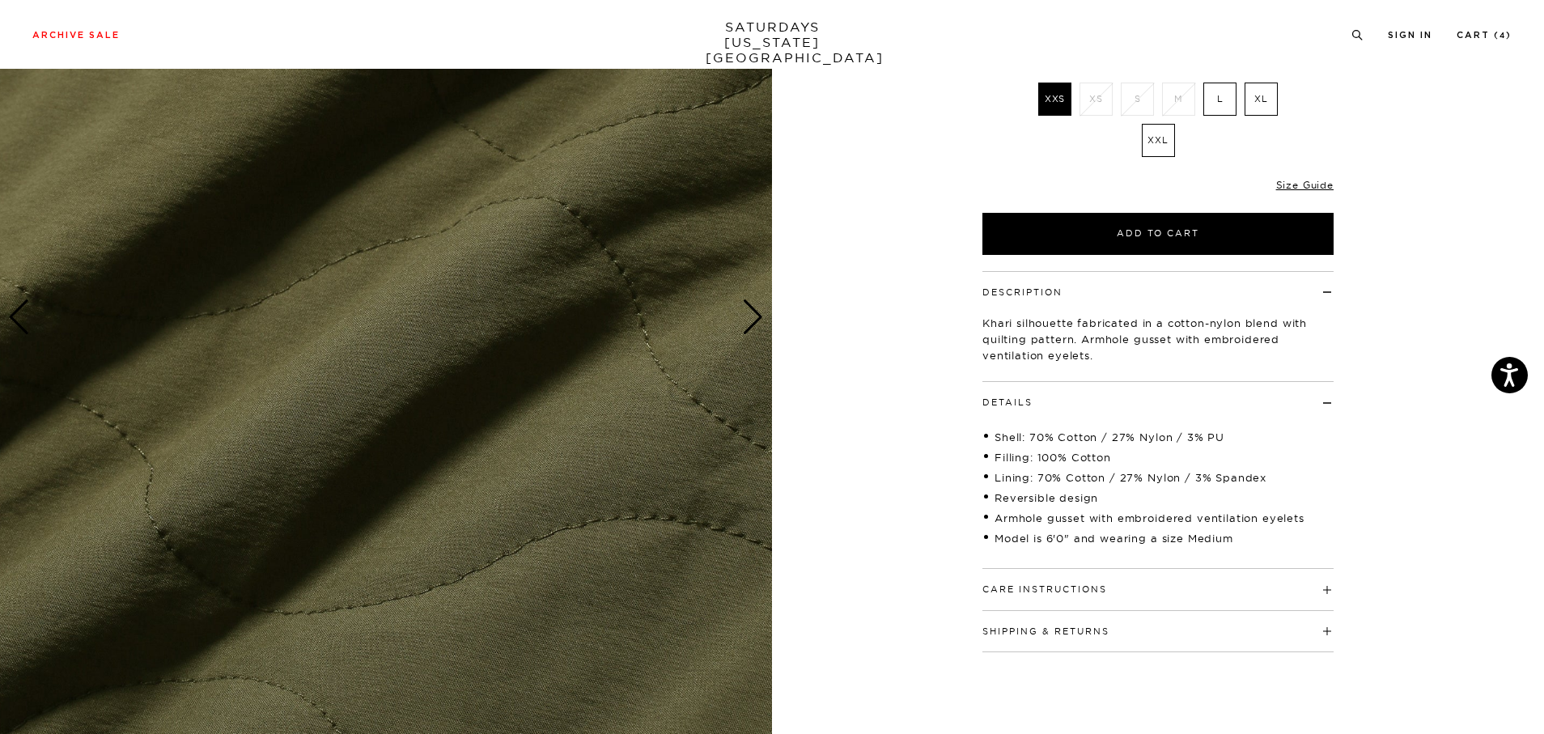
click at [1213, 104] on label "L" at bounding box center [1220, 99] width 33 height 33
click at [0, 0] on input "L" at bounding box center [0, 0] width 0 height 0
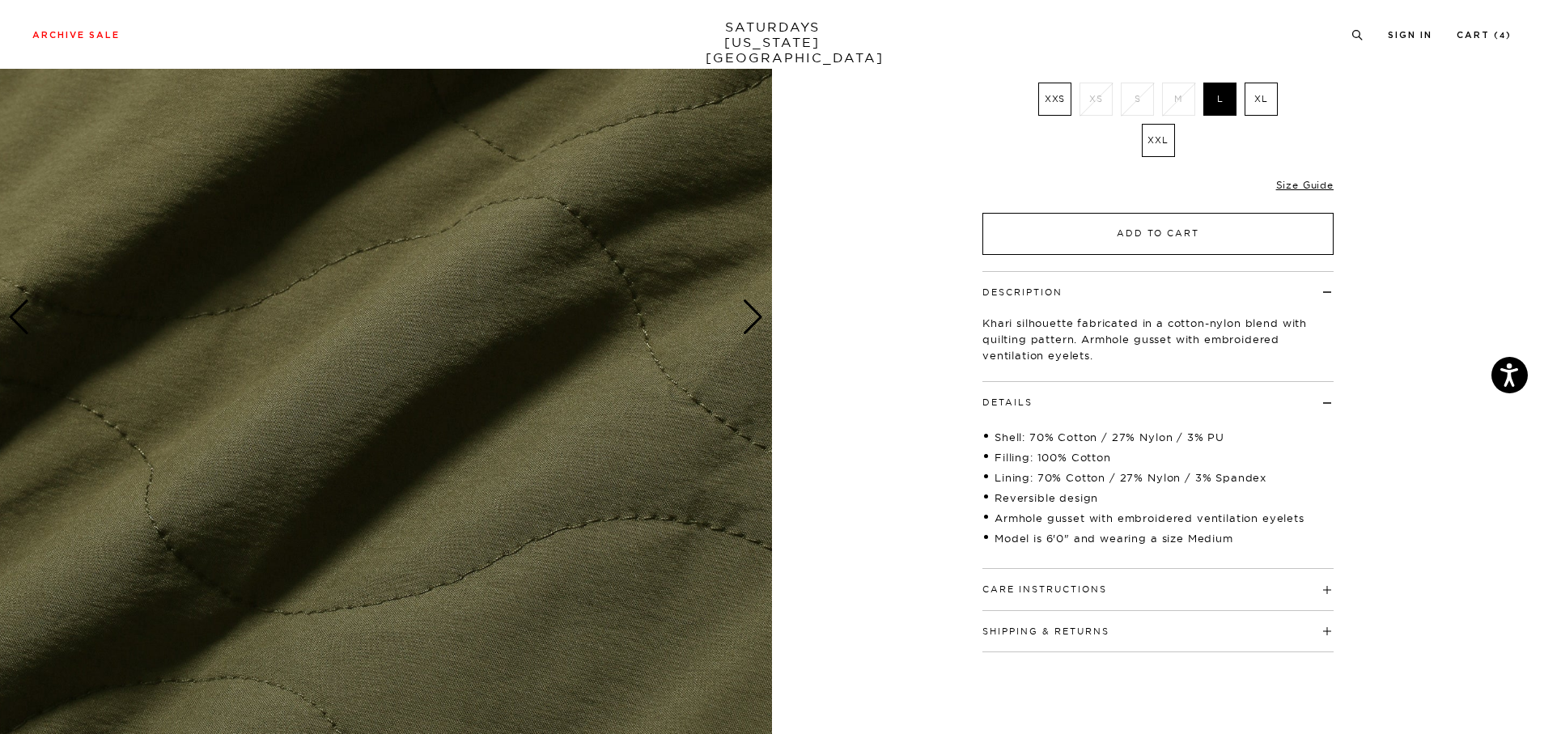
click at [1180, 231] on button "Add to Cart" at bounding box center [1158, 234] width 351 height 42
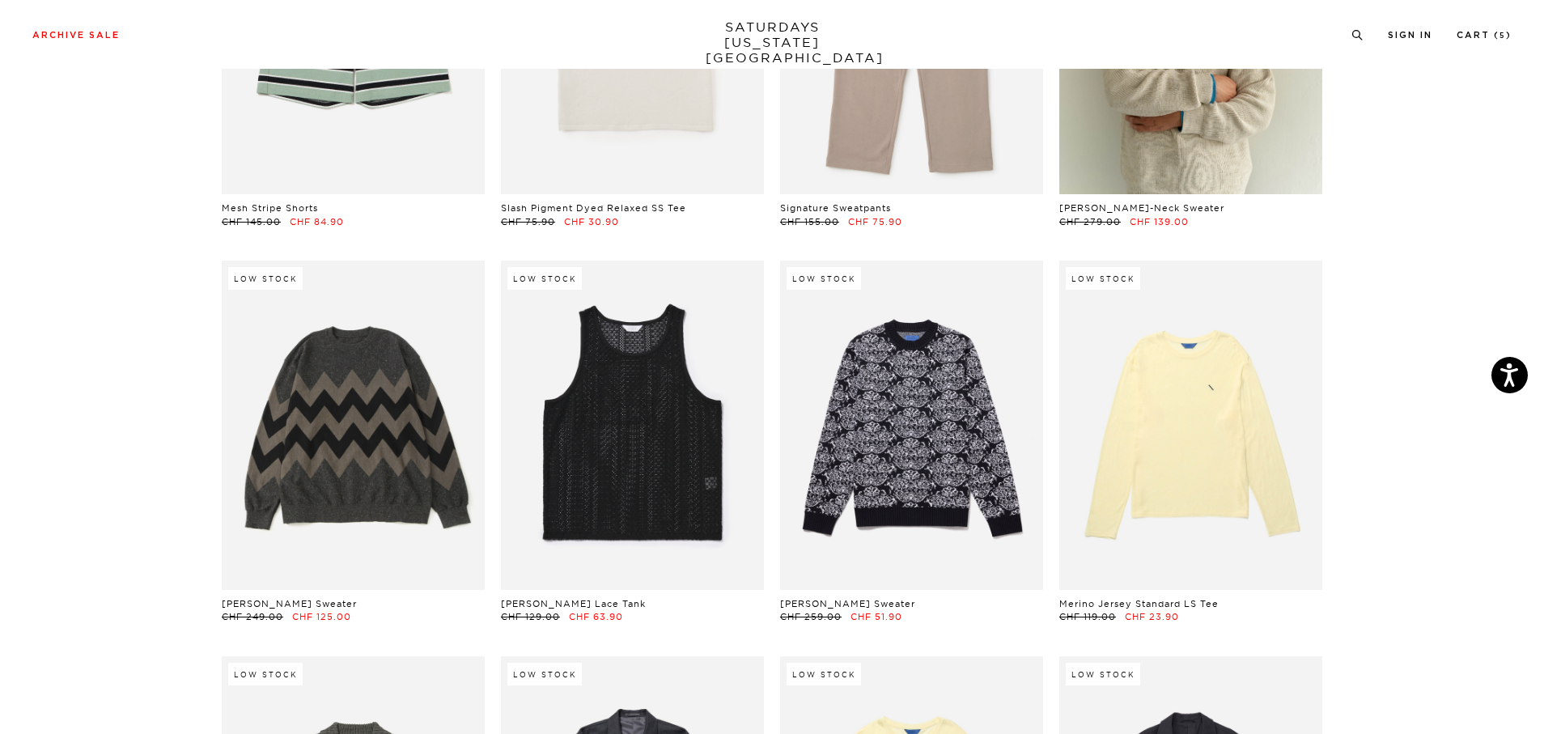
scroll to position [7503, 10]
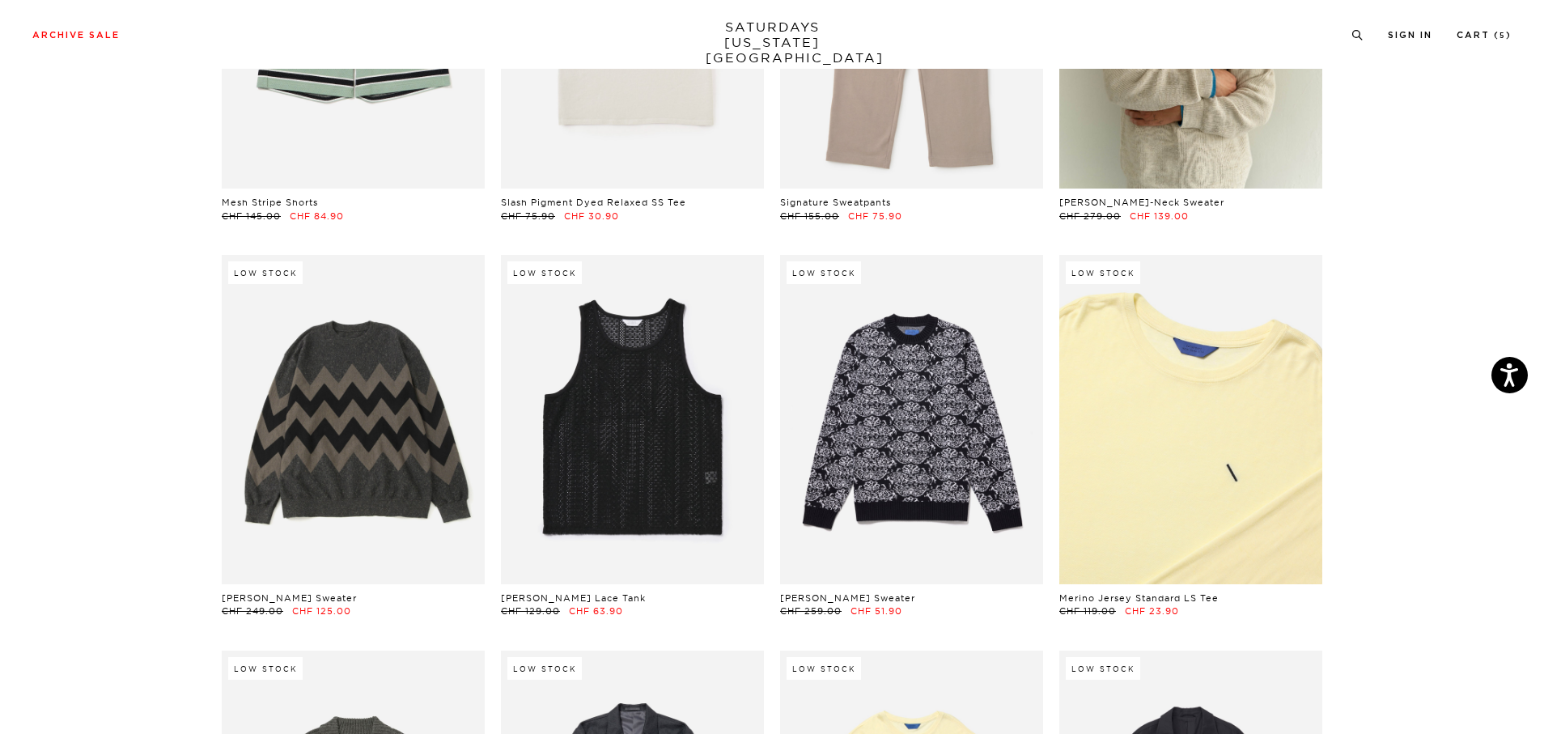
click at [1233, 438] on link at bounding box center [1191, 419] width 263 height 329
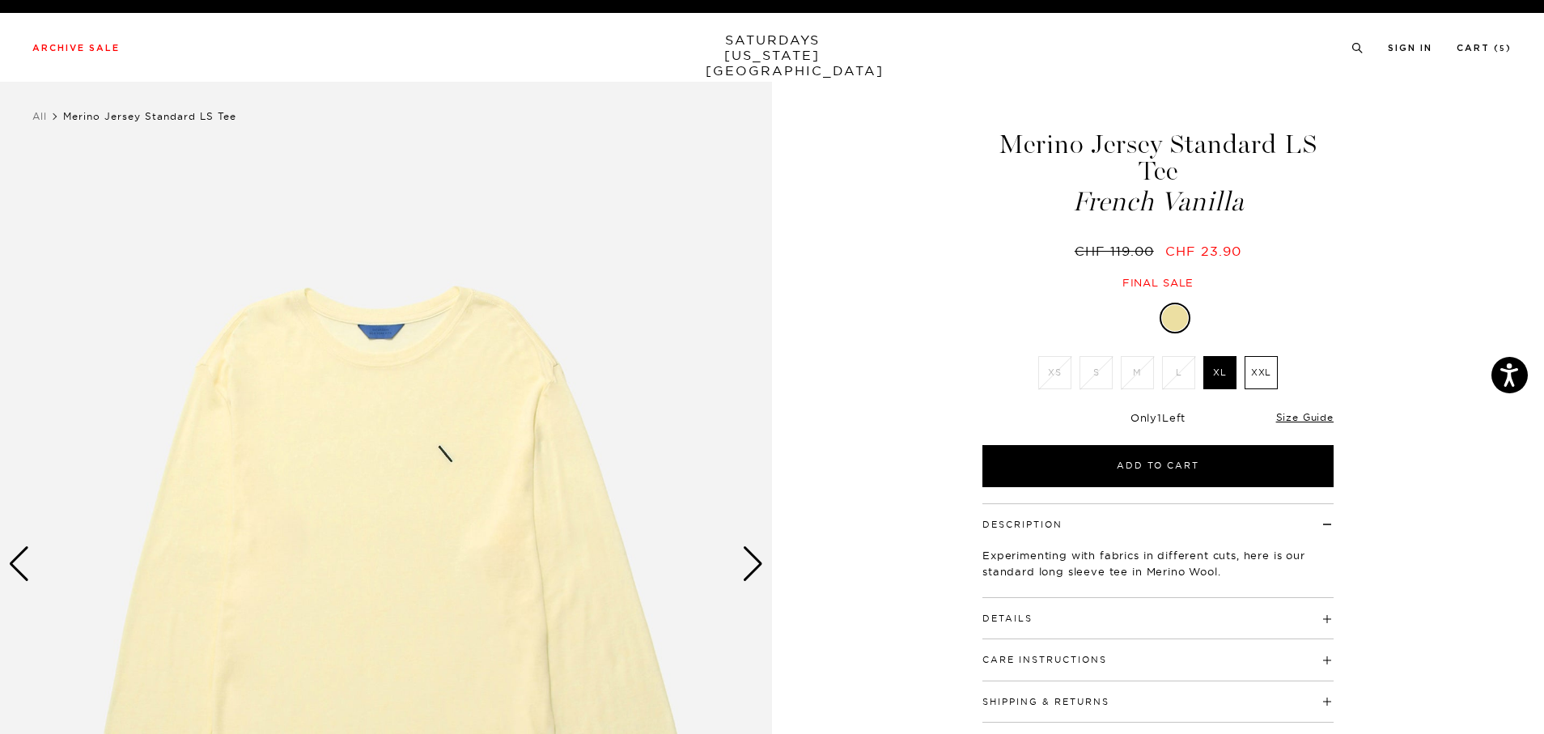
click at [742, 575] on div "Next slide" at bounding box center [753, 564] width 22 height 36
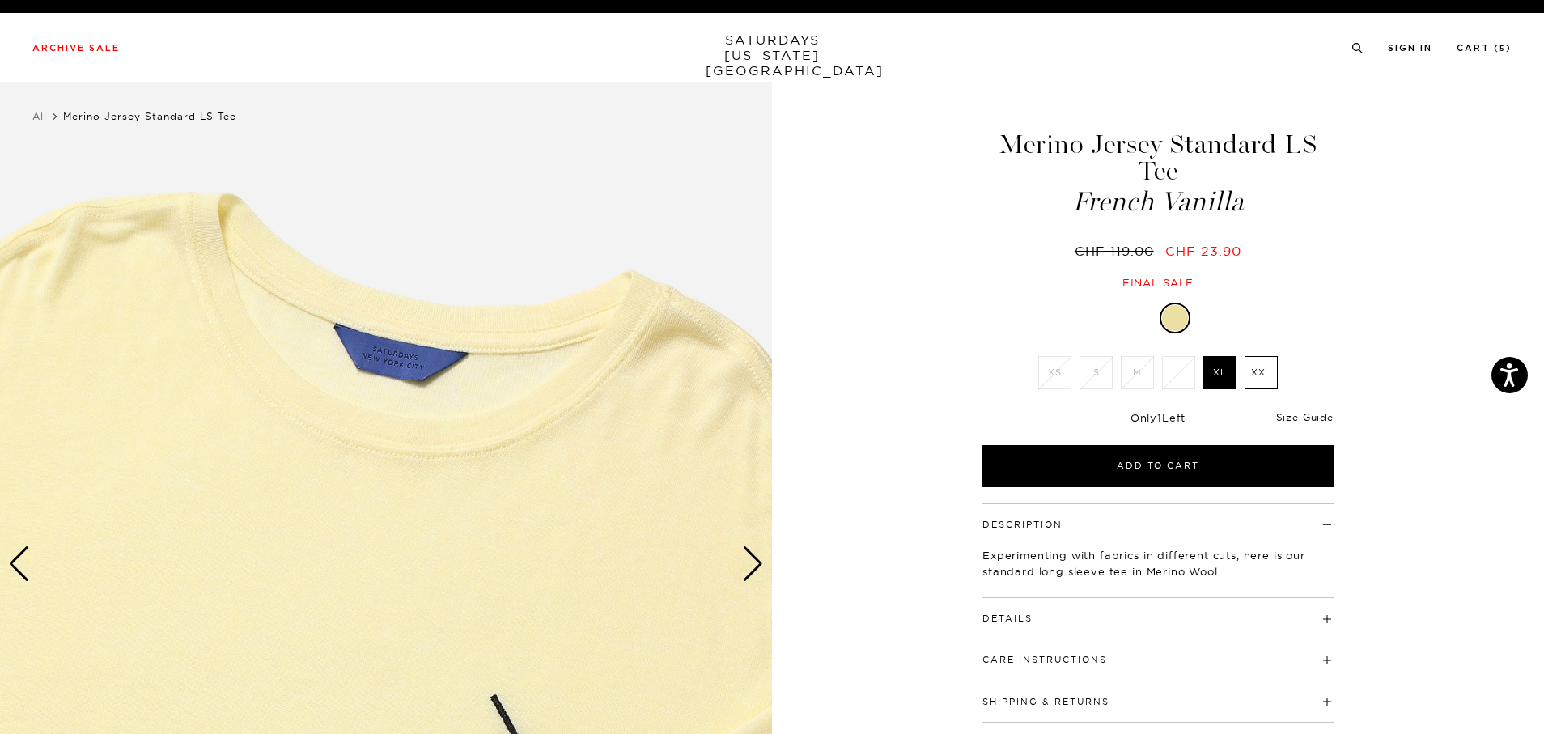
click at [742, 575] on div "Next slide" at bounding box center [753, 564] width 22 height 36
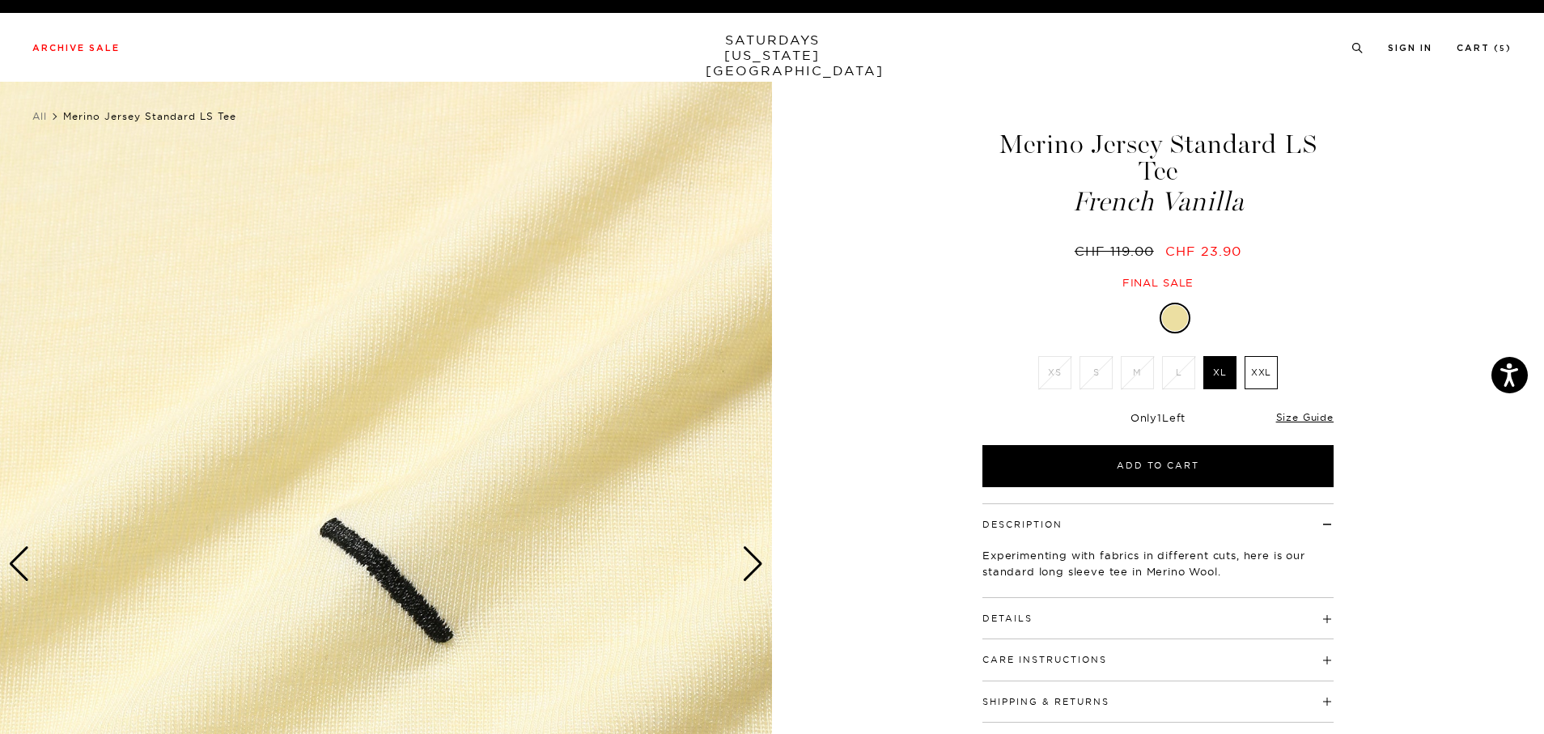
click at [742, 575] on div "Next slide" at bounding box center [753, 564] width 22 height 36
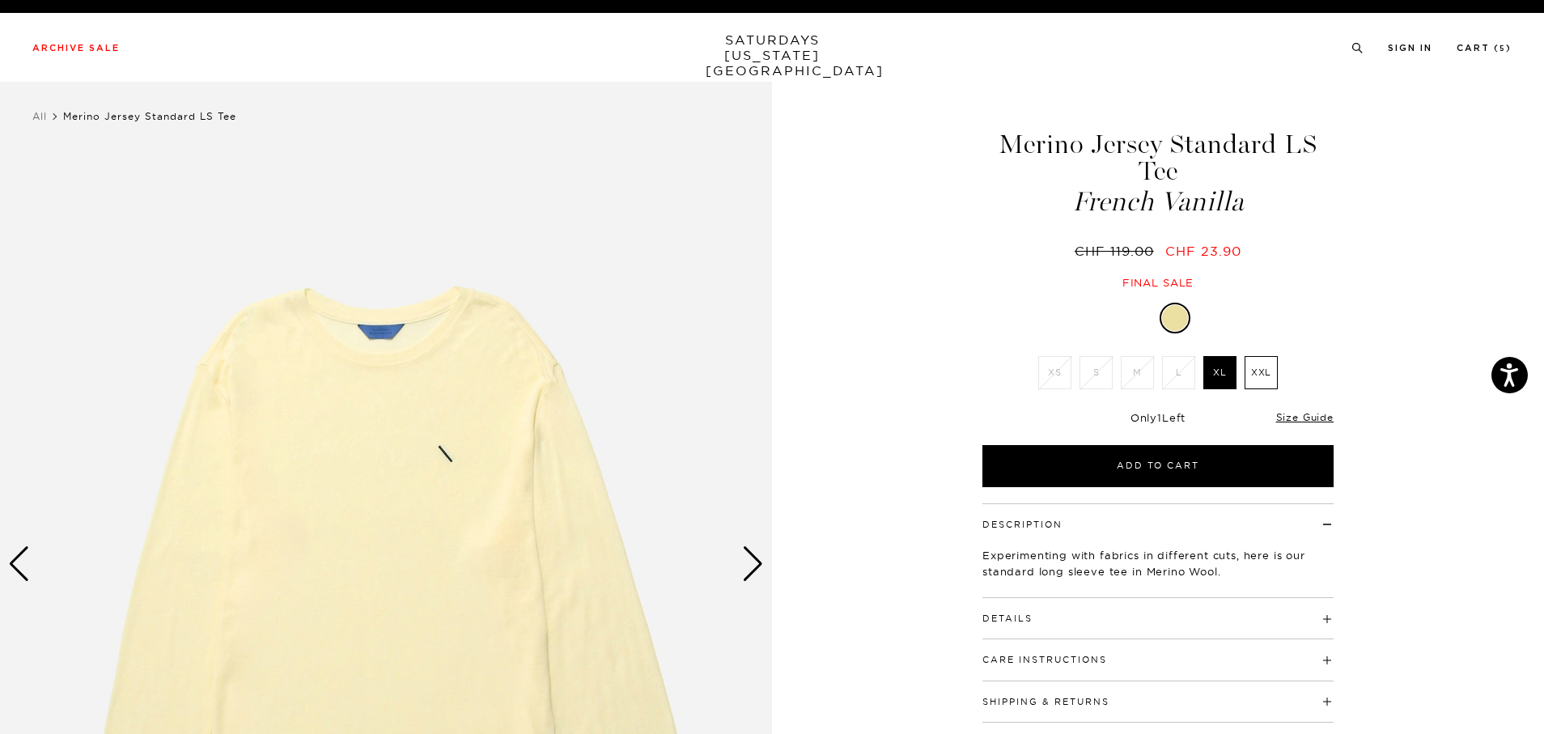
click at [742, 575] on div "Next slide" at bounding box center [753, 564] width 22 height 36
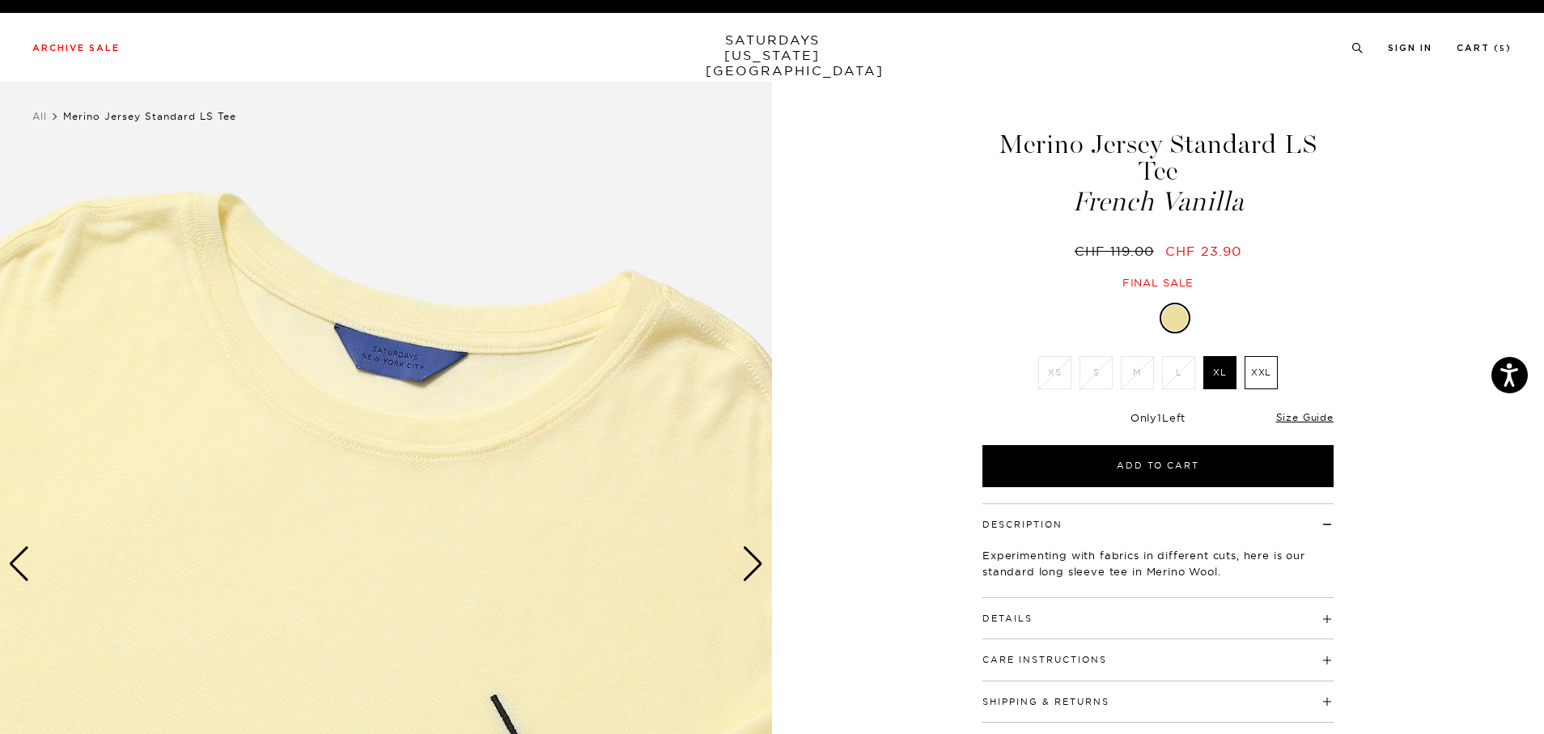
click at [742, 575] on div "Next slide" at bounding box center [753, 564] width 22 height 36
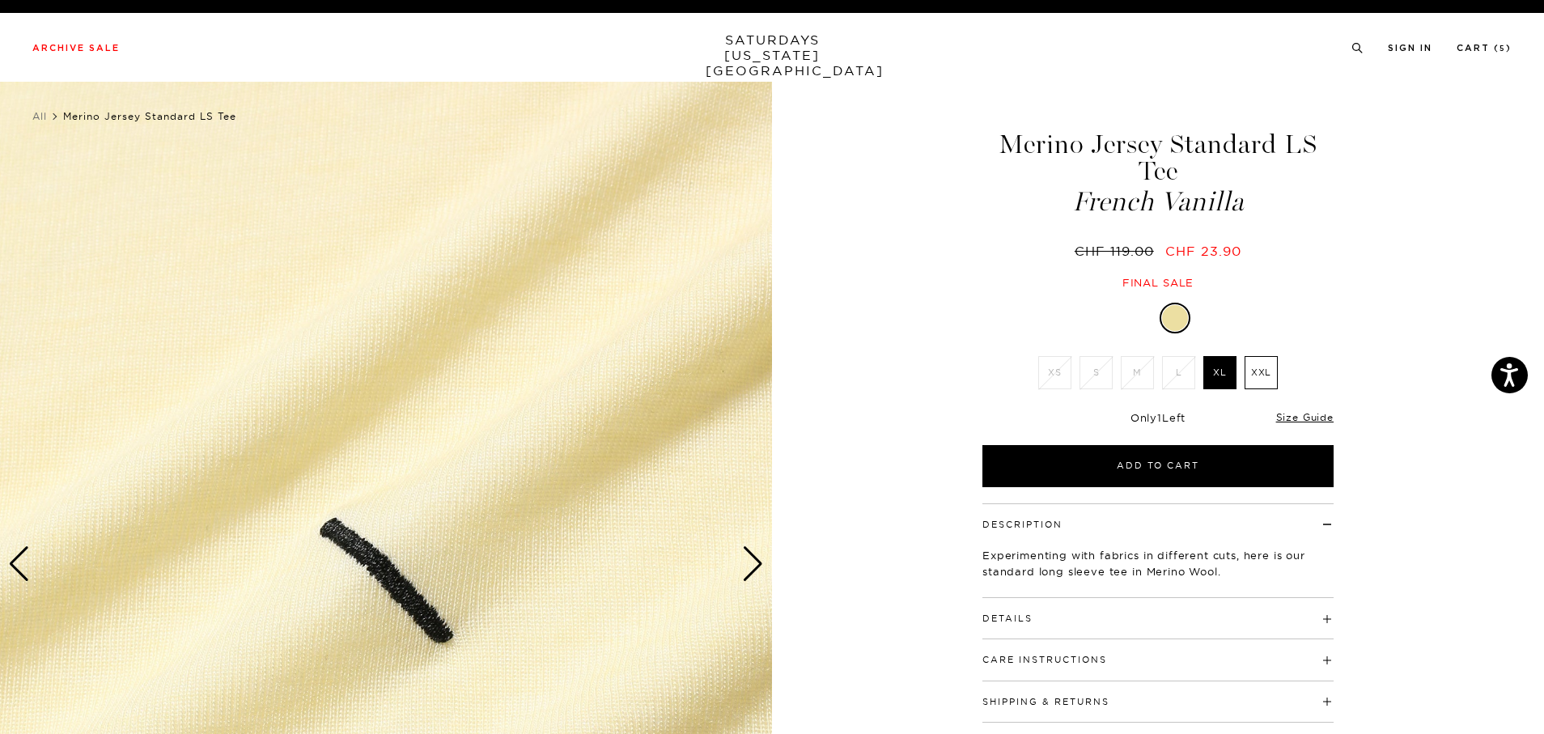
click at [742, 575] on div "Next slide" at bounding box center [753, 564] width 22 height 36
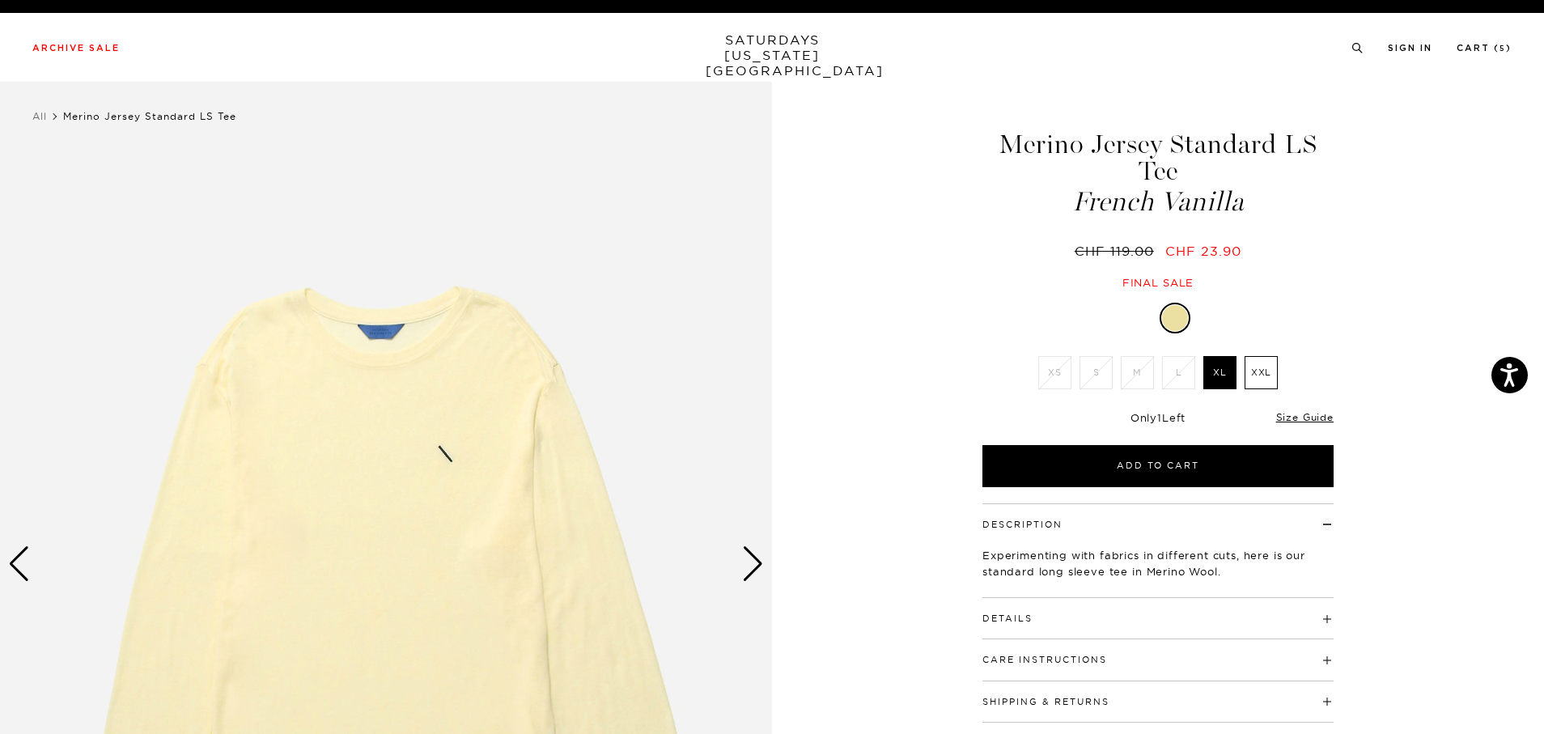
click at [742, 575] on div "Next slide" at bounding box center [753, 564] width 22 height 36
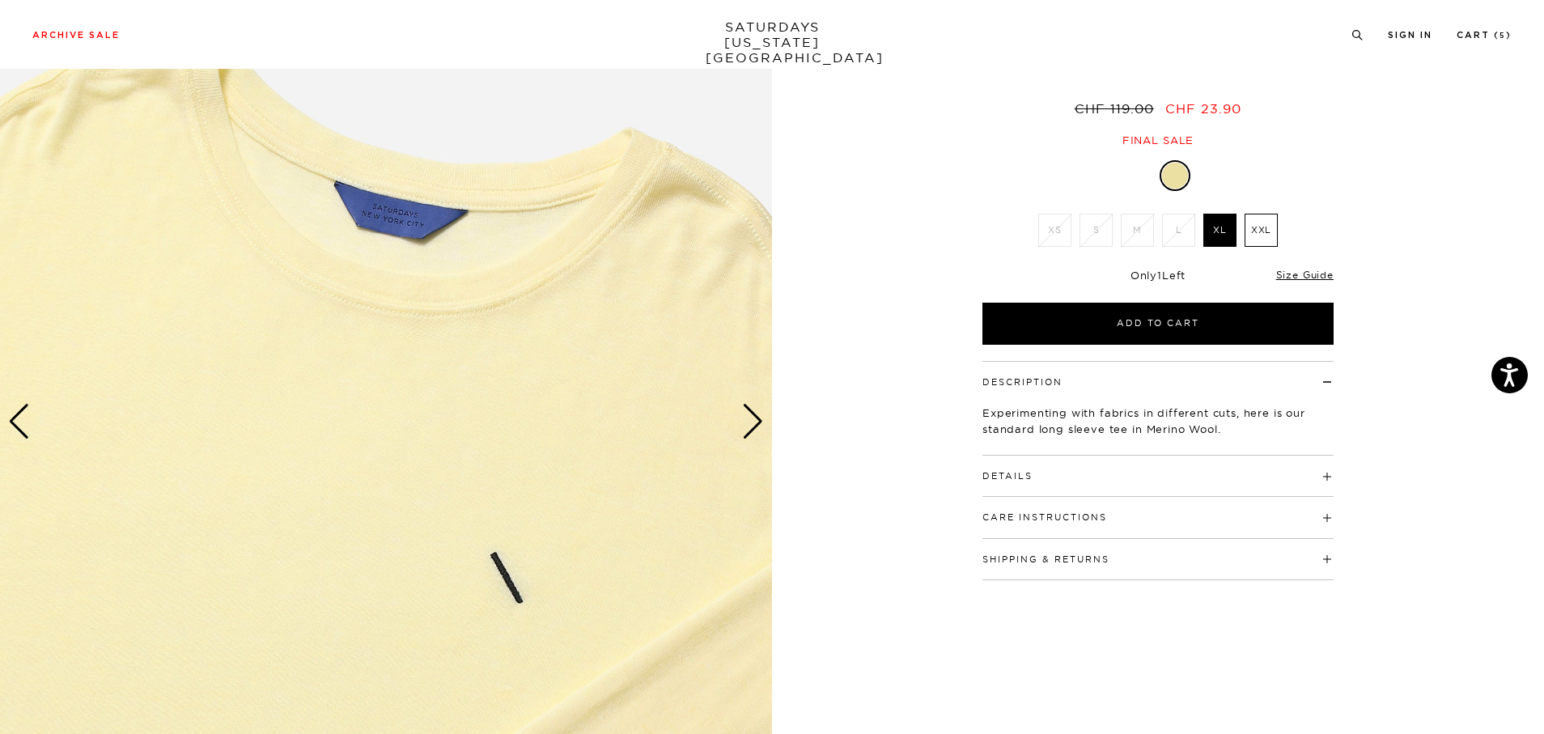
scroll to position [139, 0]
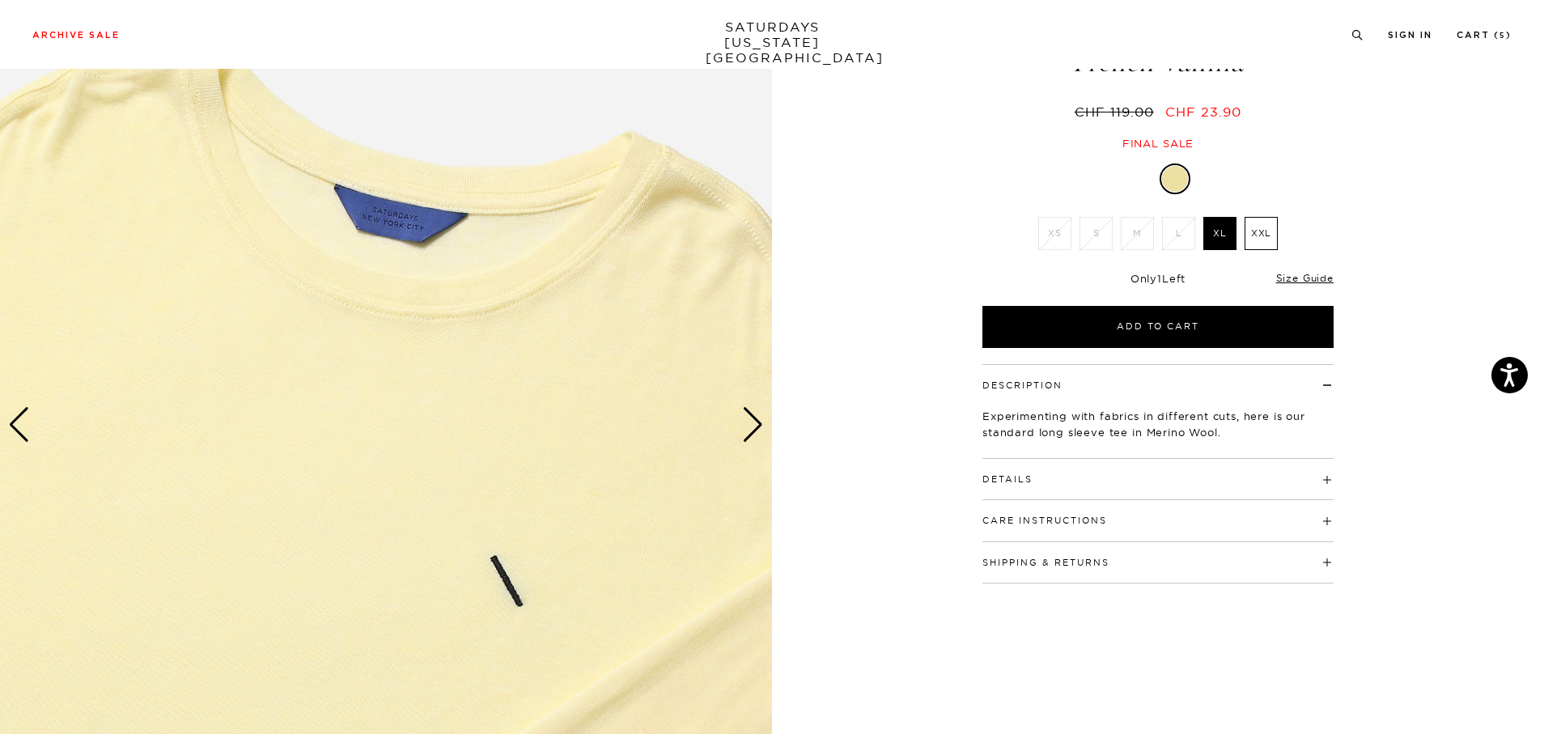
click at [758, 426] on div "Next slide" at bounding box center [753, 425] width 22 height 36
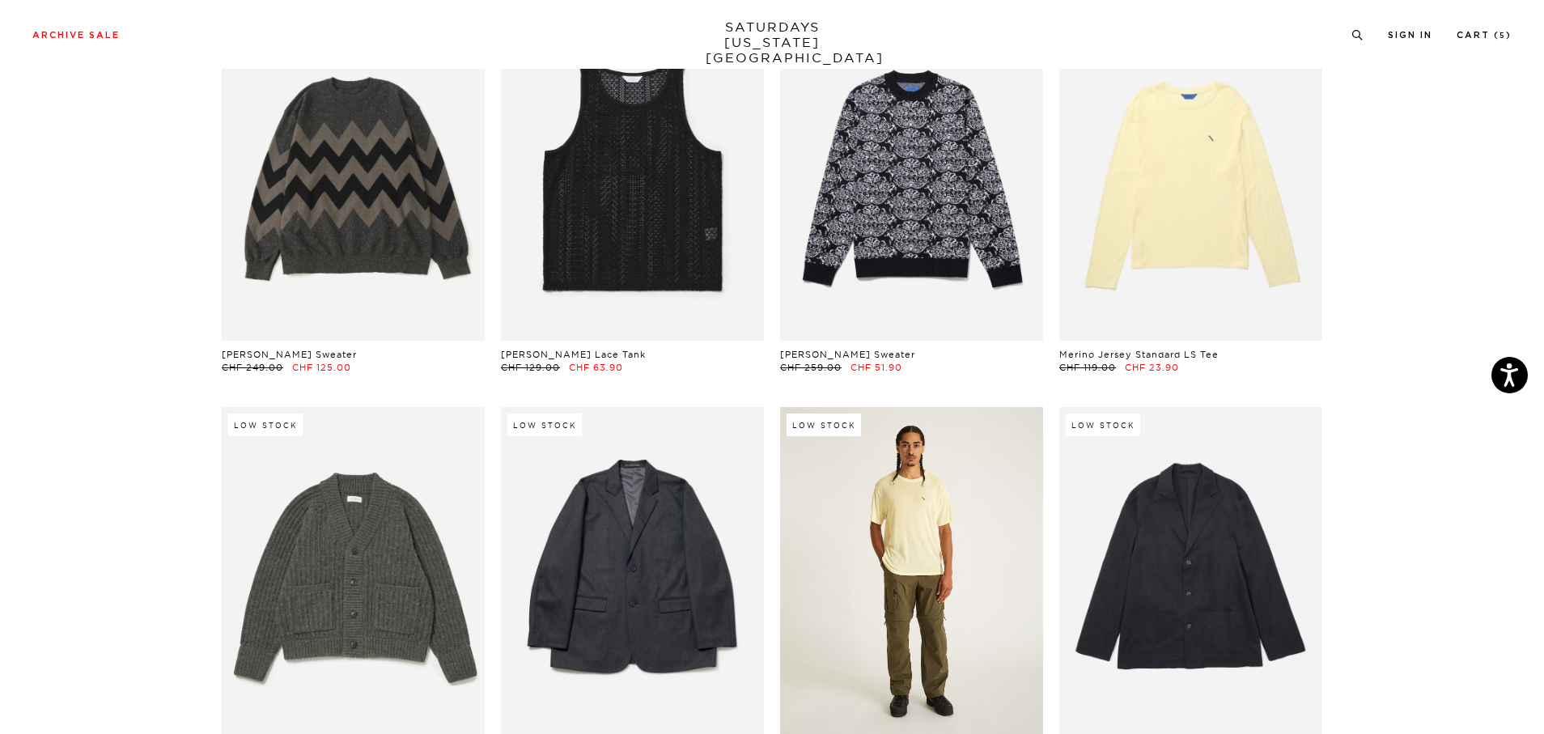
scroll to position [8004, 10]
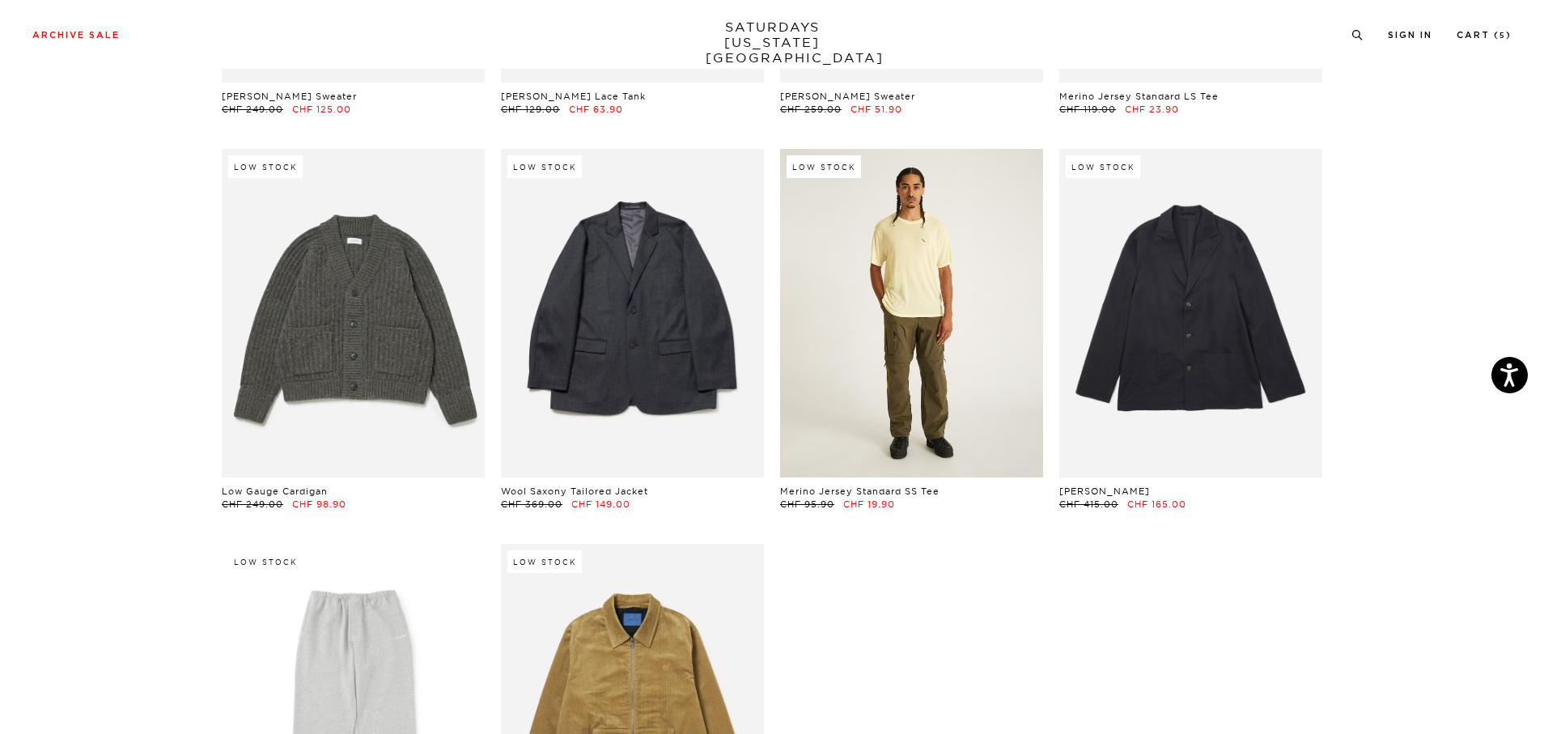
click at [903, 331] on link at bounding box center [911, 313] width 263 height 329
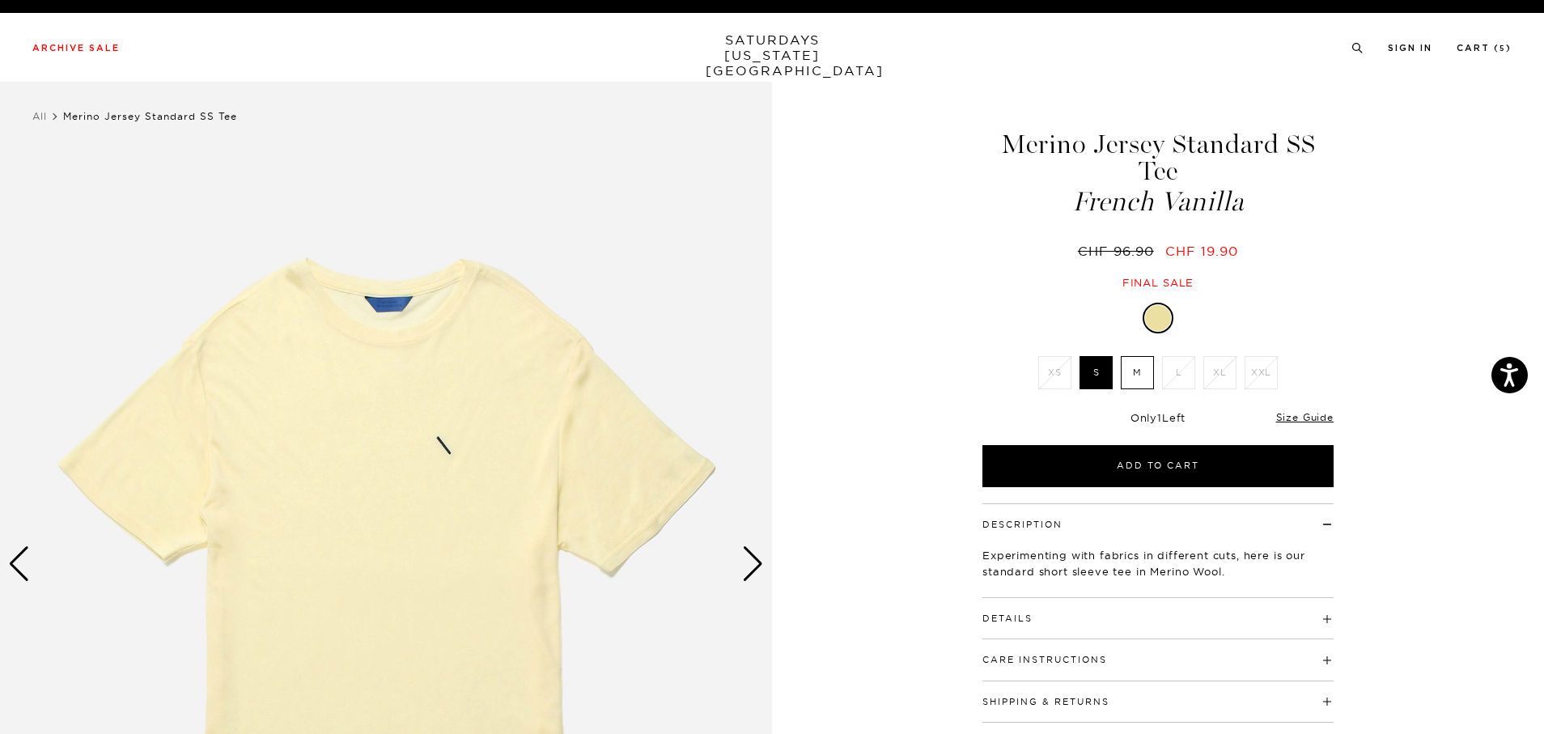
click at [755, 567] on div "Next slide" at bounding box center [753, 564] width 22 height 36
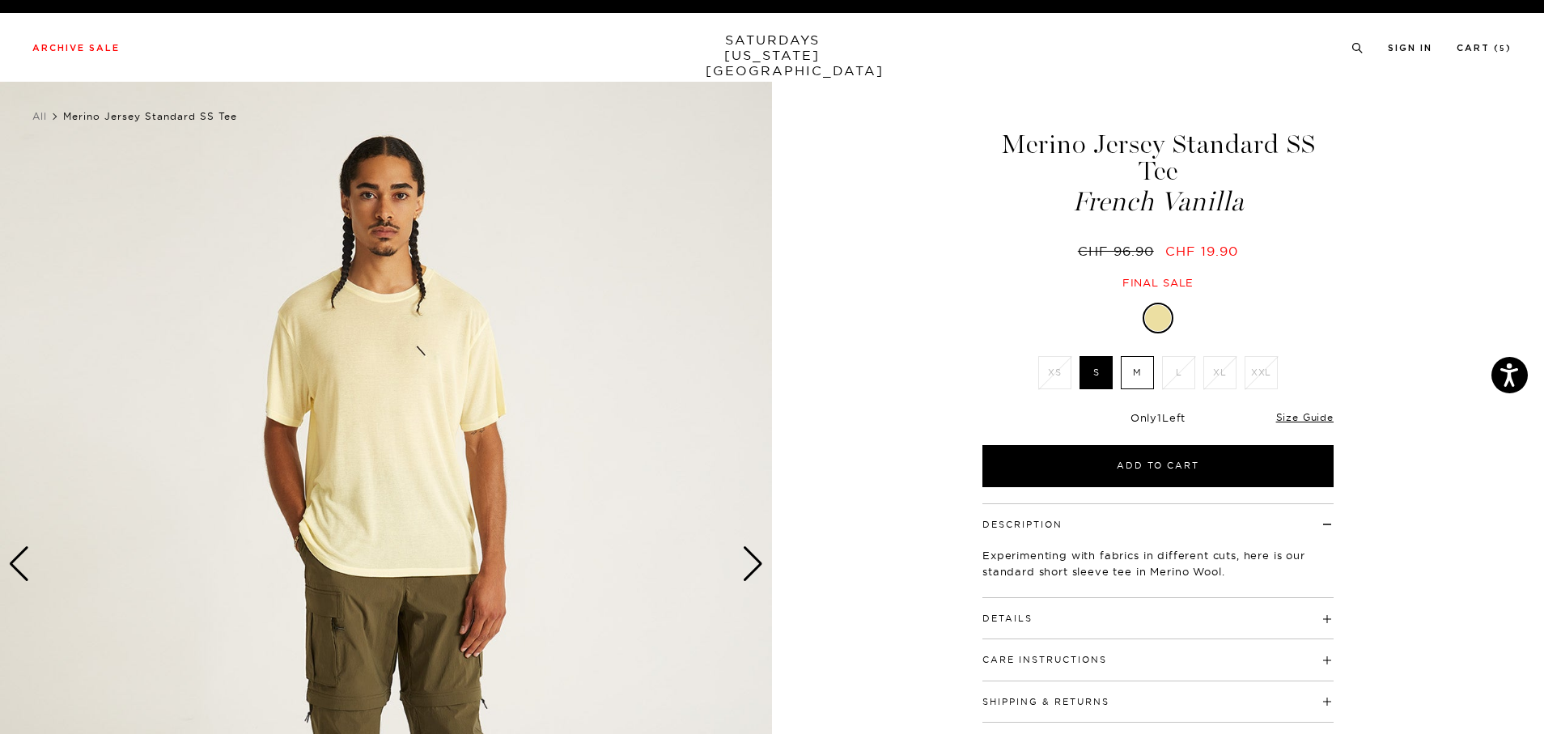
click at [755, 567] on div "Next slide" at bounding box center [753, 564] width 22 height 36
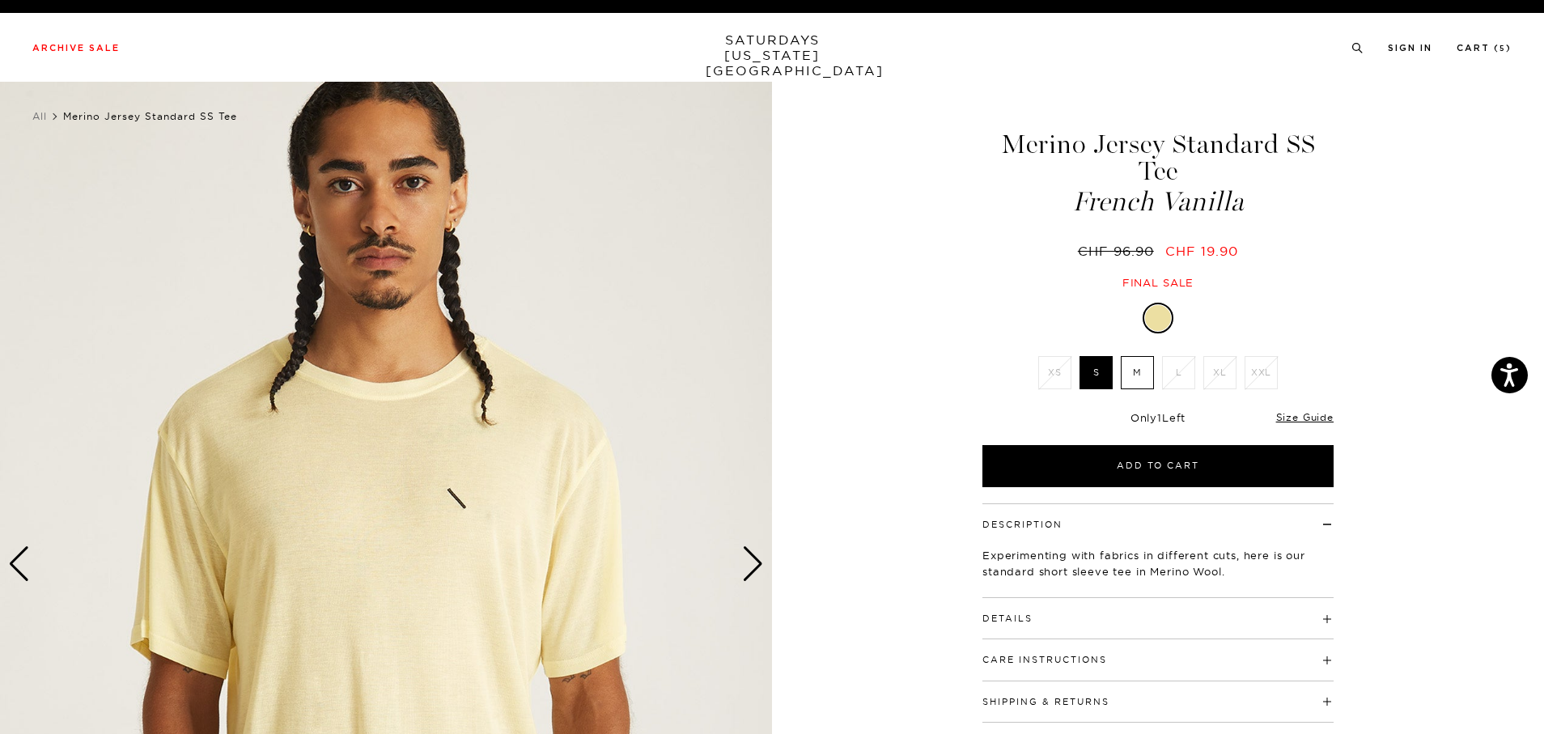
click at [755, 567] on div "Next slide" at bounding box center [753, 564] width 22 height 36
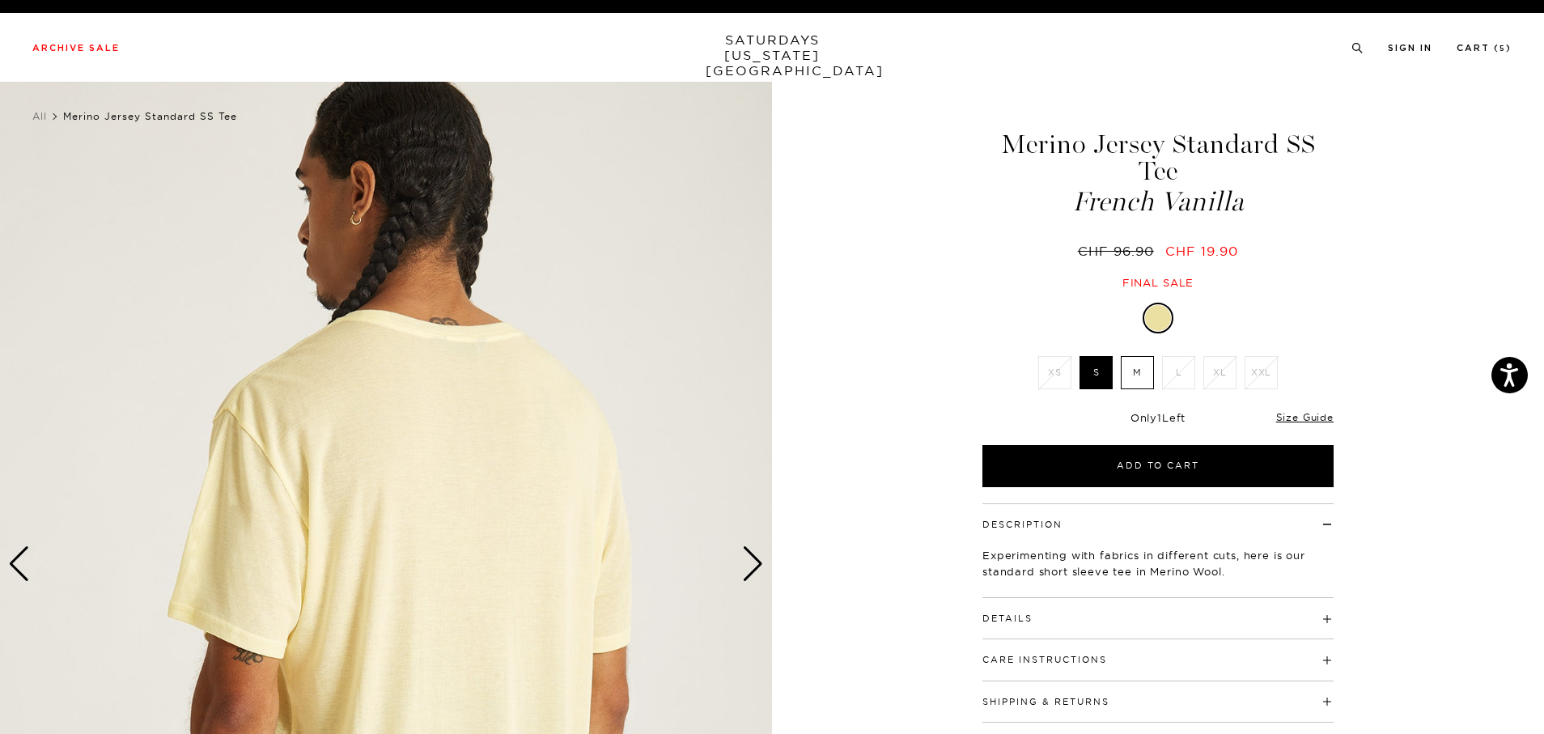
click at [755, 567] on div "Next slide" at bounding box center [753, 564] width 22 height 36
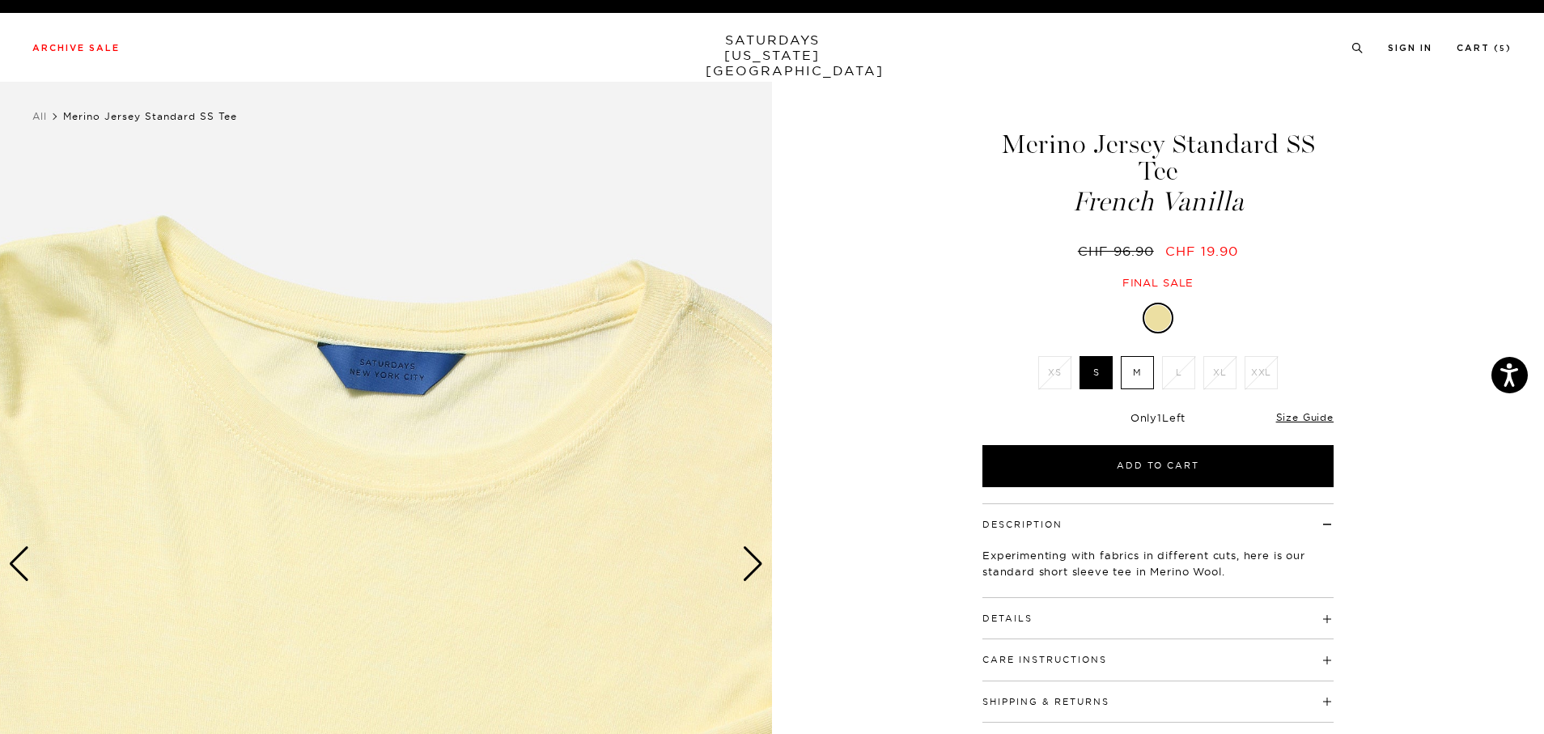
click at [755, 567] on div "Next slide" at bounding box center [753, 564] width 22 height 36
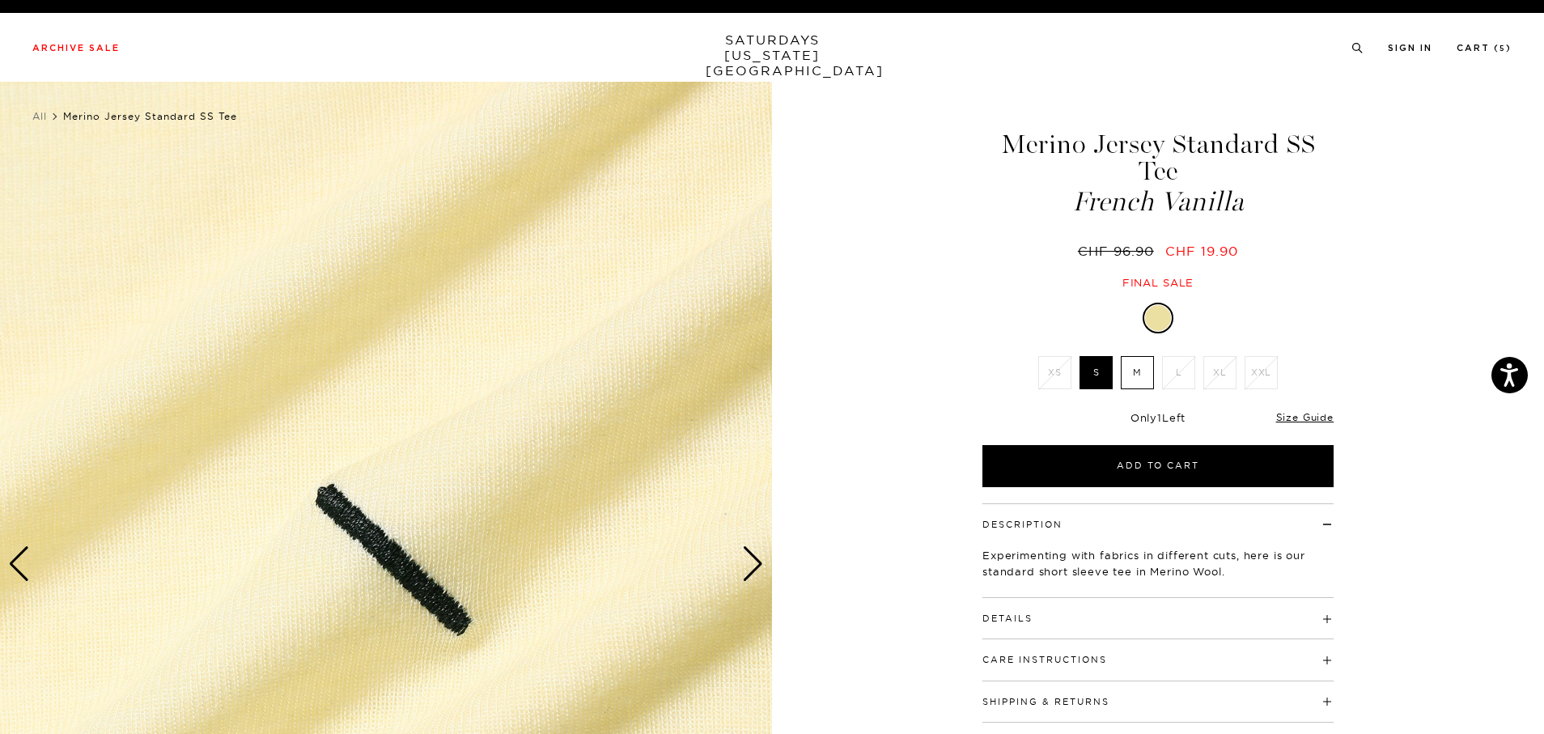
click at [755, 567] on div "Next slide" at bounding box center [753, 564] width 22 height 36
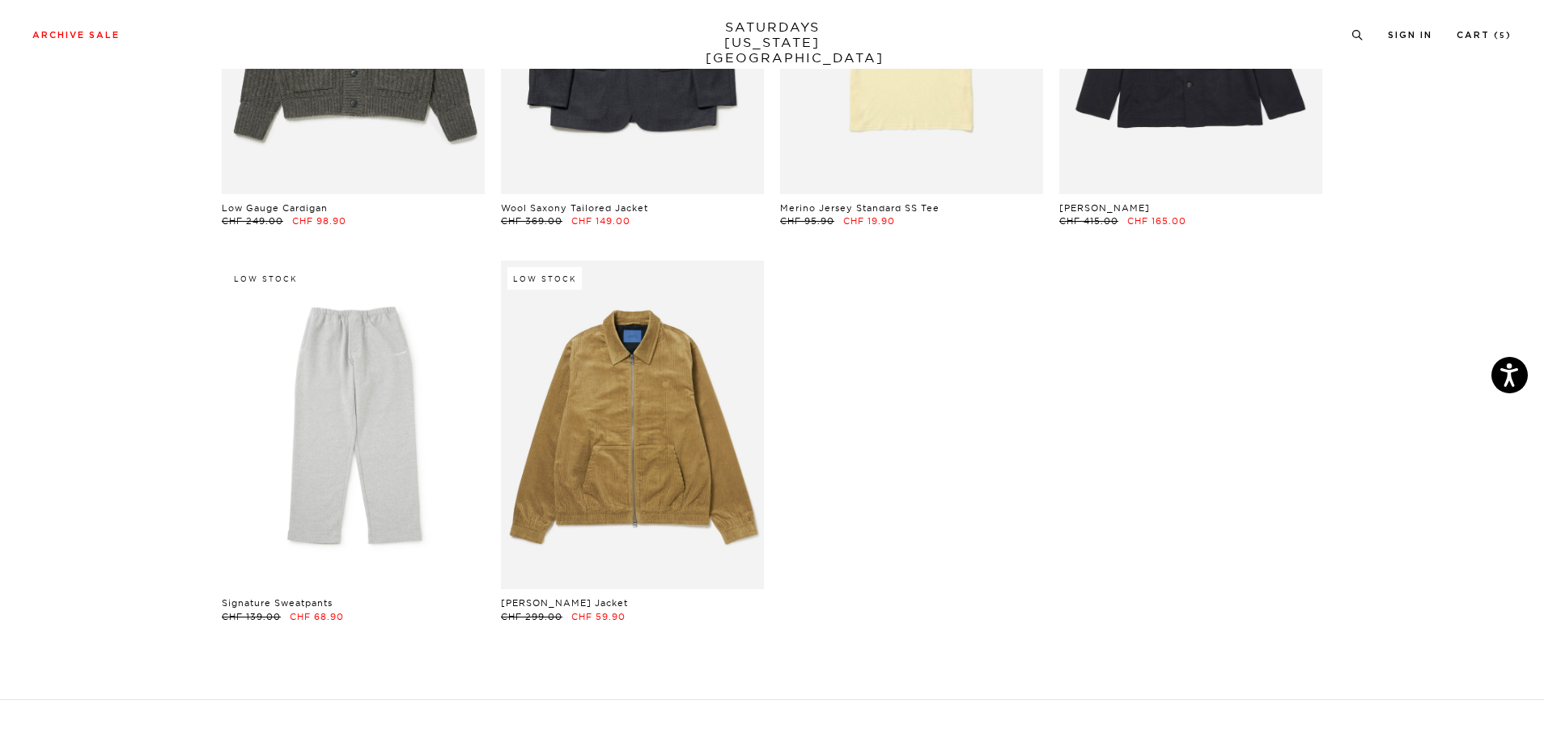
scroll to position [8286, 10]
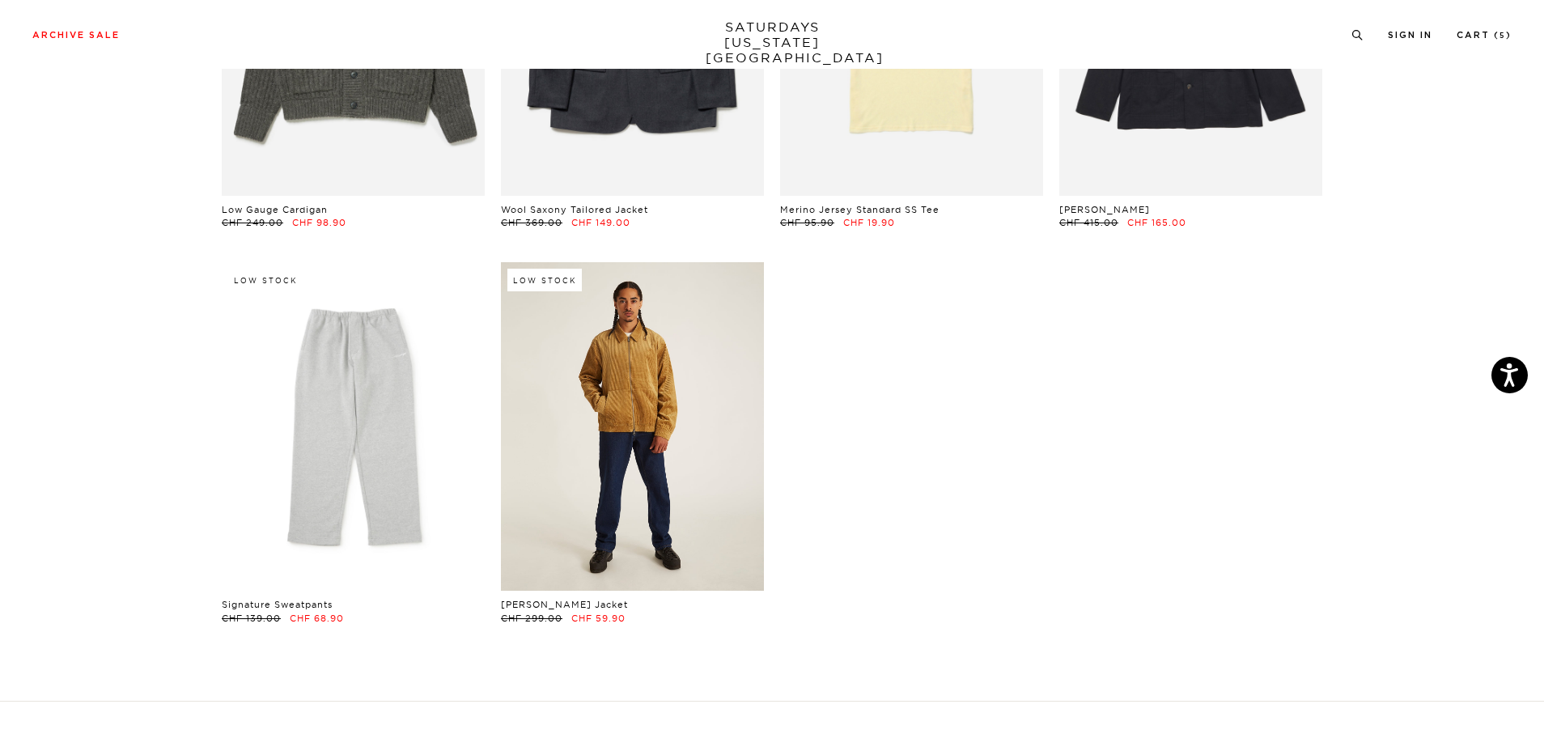
click at [662, 467] on link at bounding box center [632, 426] width 263 height 329
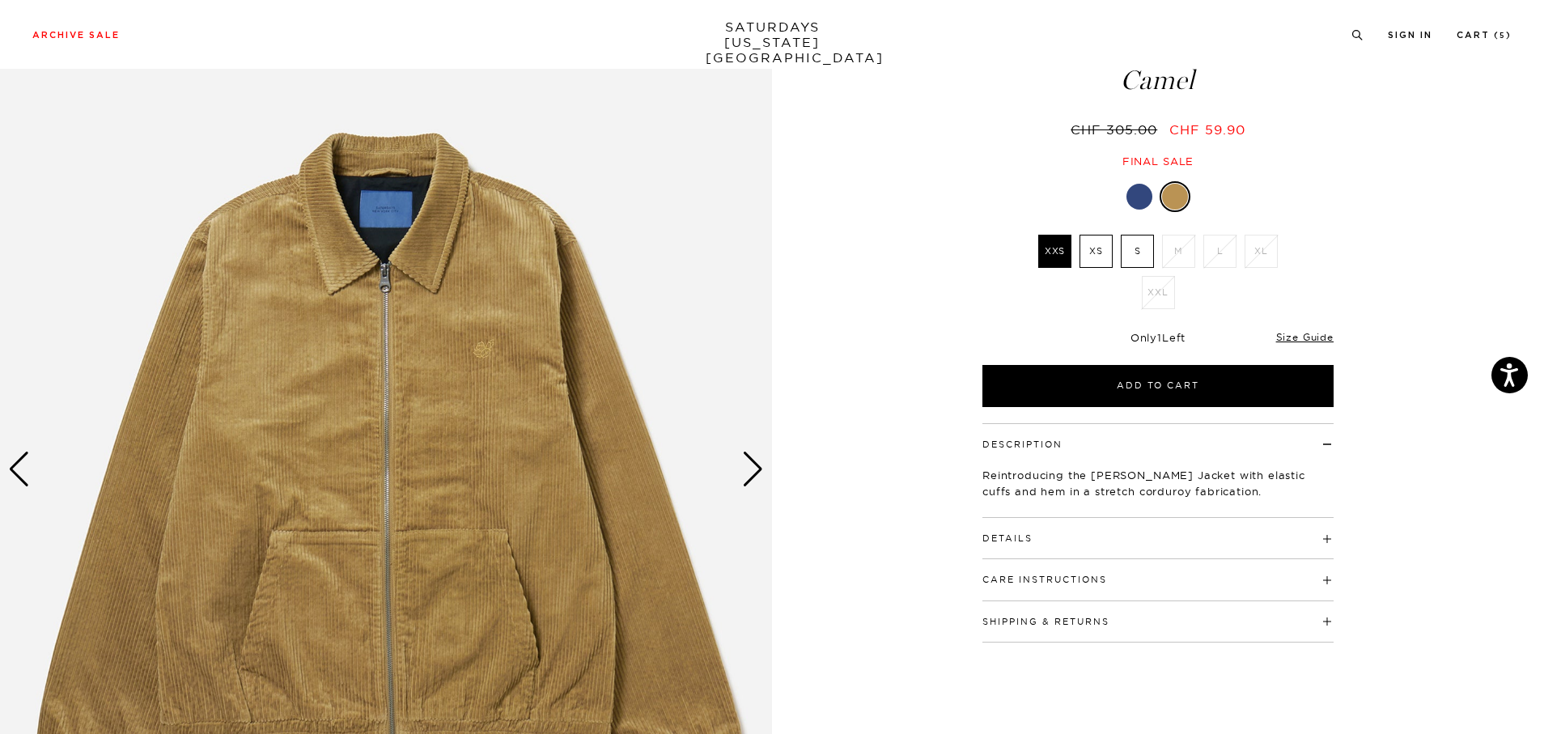
scroll to position [96, 0]
click at [754, 475] on div "Next slide" at bounding box center [753, 469] width 22 height 36
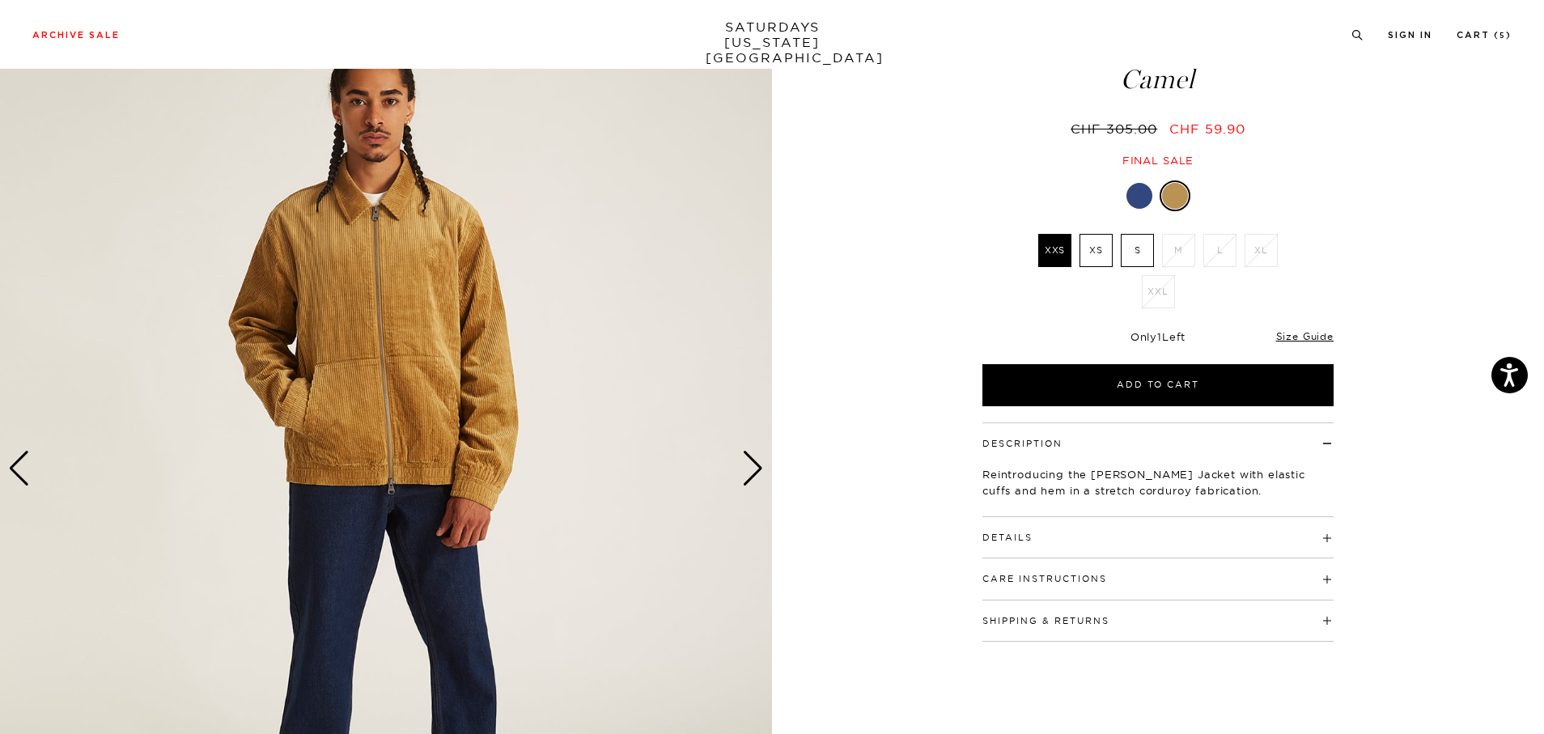
click at [754, 475] on div "Next slide" at bounding box center [753, 469] width 22 height 36
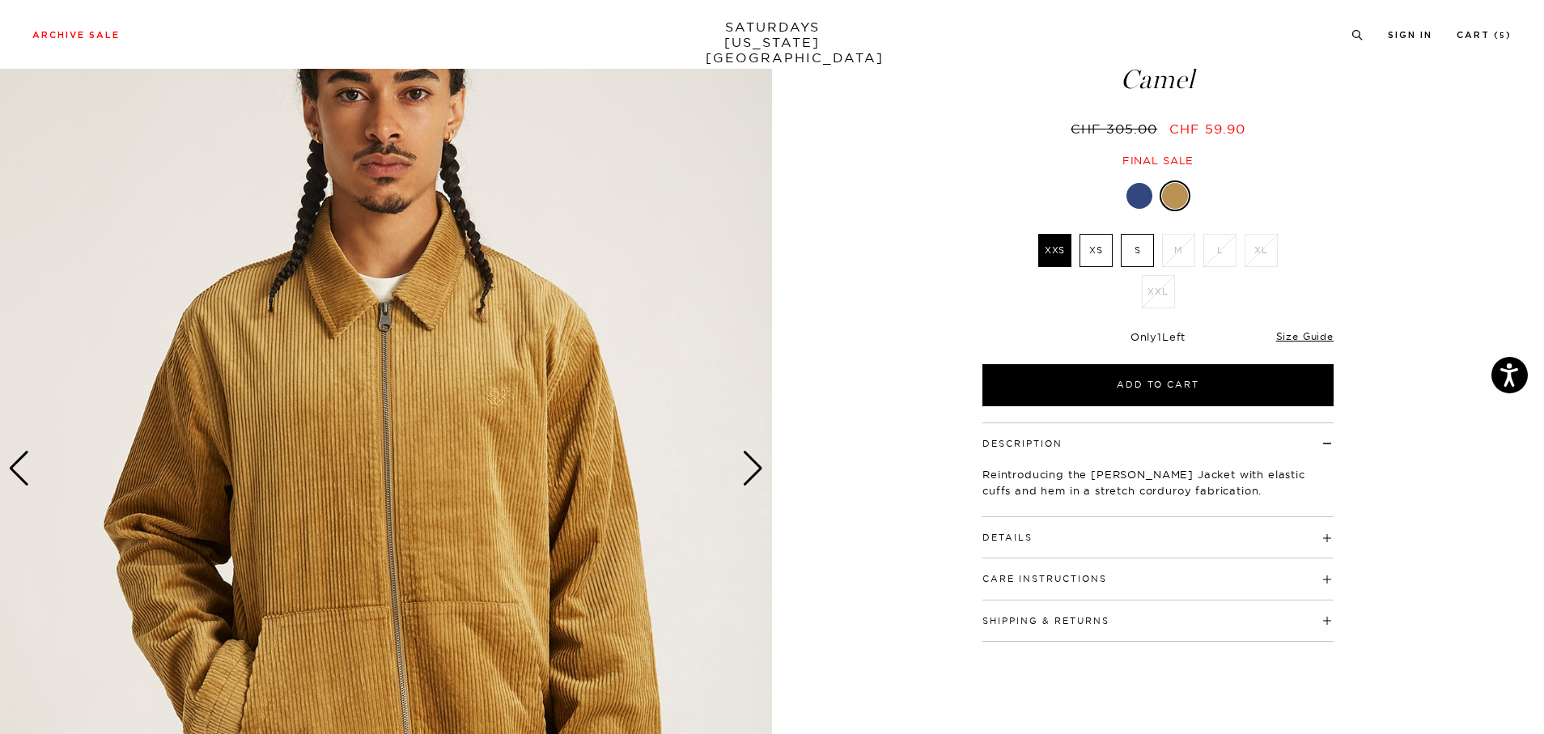
click at [754, 475] on div "Next slide" at bounding box center [753, 469] width 22 height 36
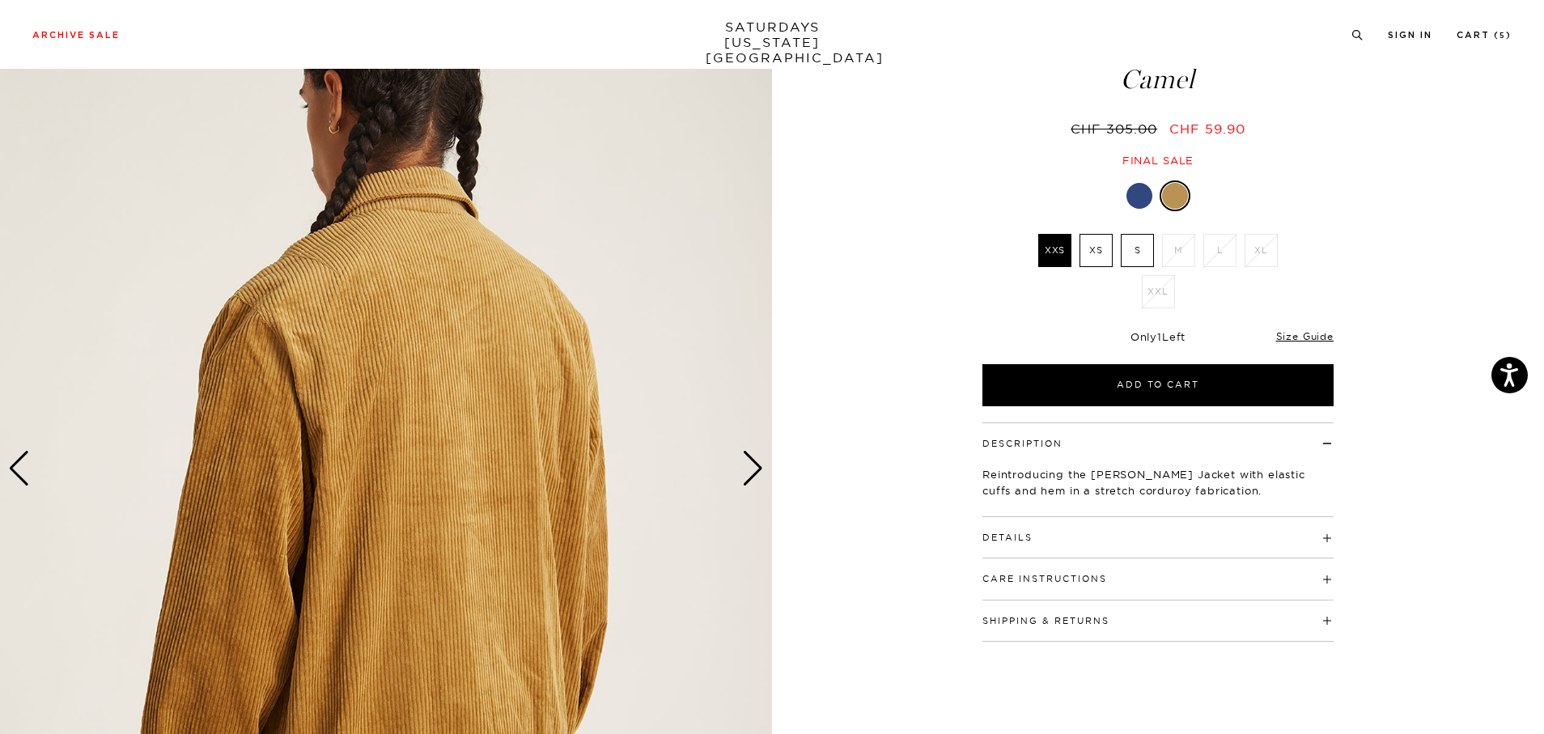
click at [754, 475] on div "Next slide" at bounding box center [753, 469] width 22 height 36
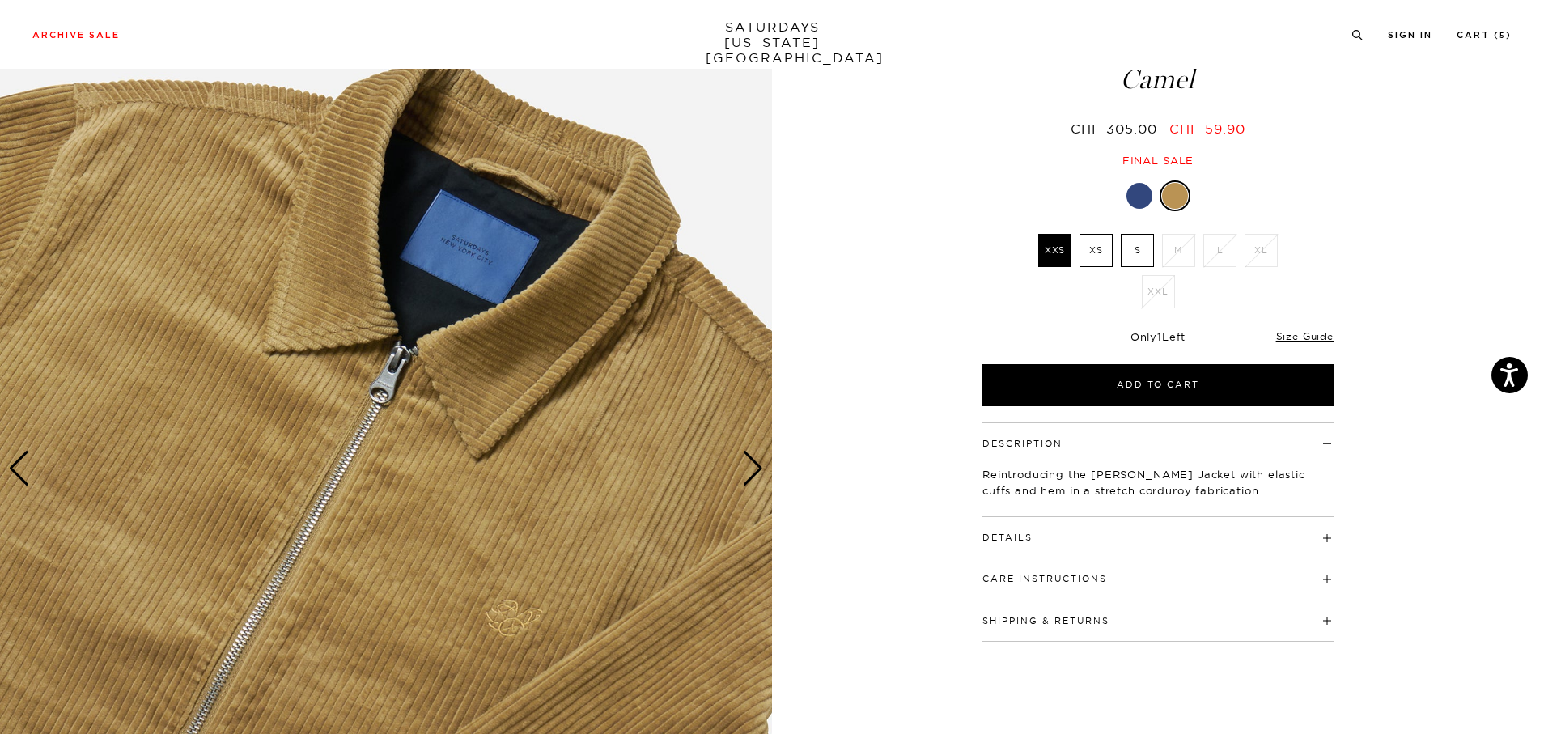
click at [754, 475] on div "Next slide" at bounding box center [753, 469] width 22 height 36
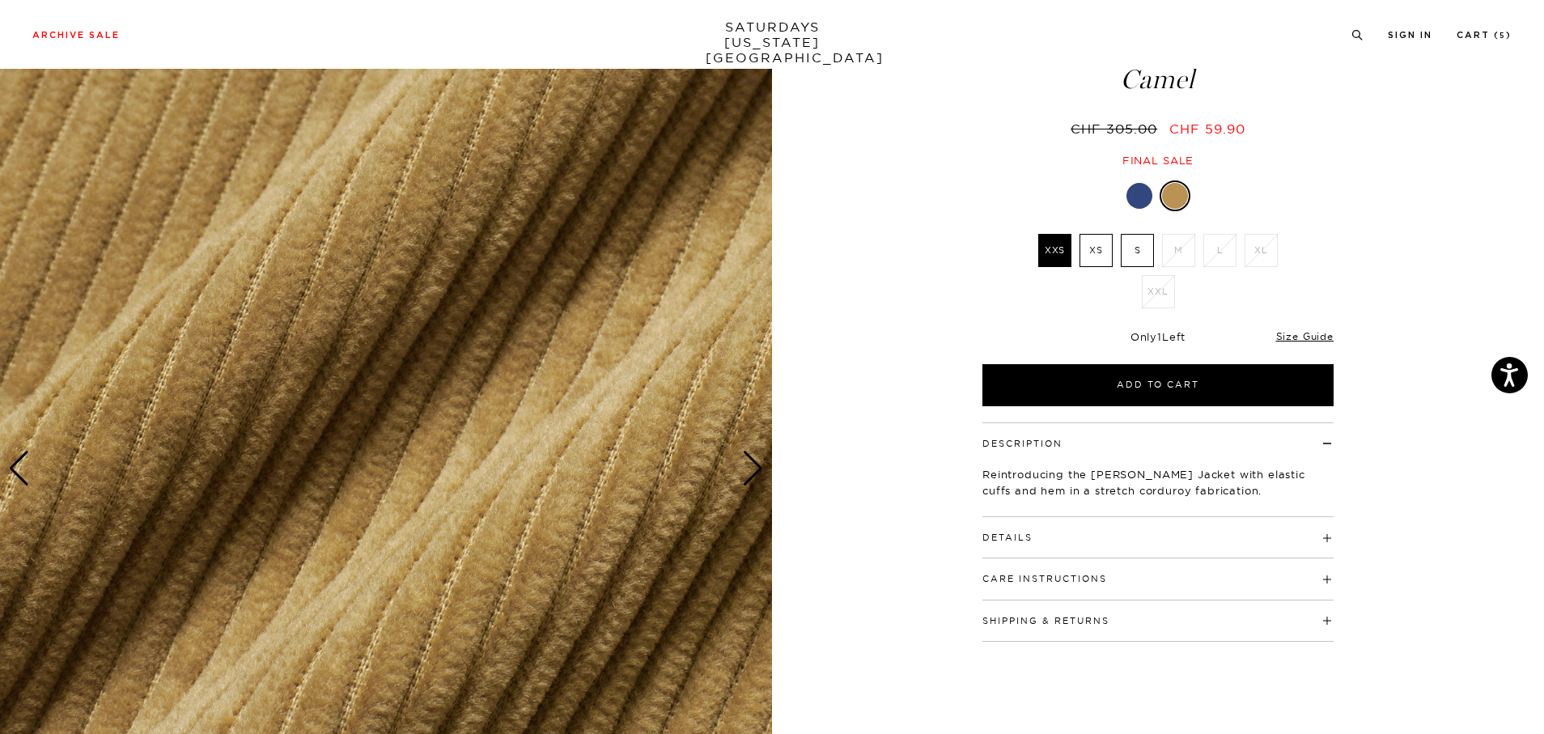
click at [19, 454] on div "Previous slide" at bounding box center [19, 469] width 22 height 36
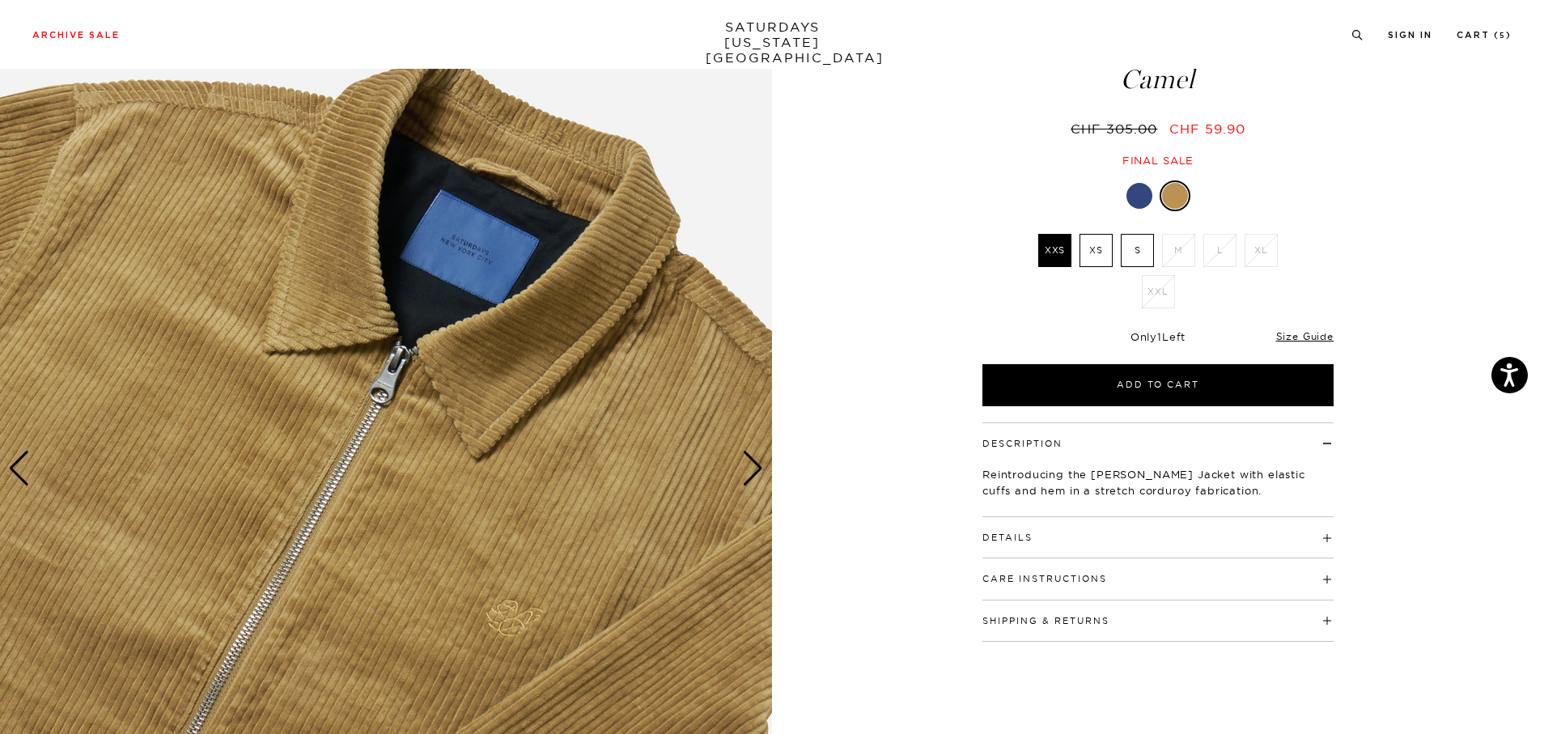
click at [1140, 204] on div at bounding box center [1140, 196] width 26 height 26
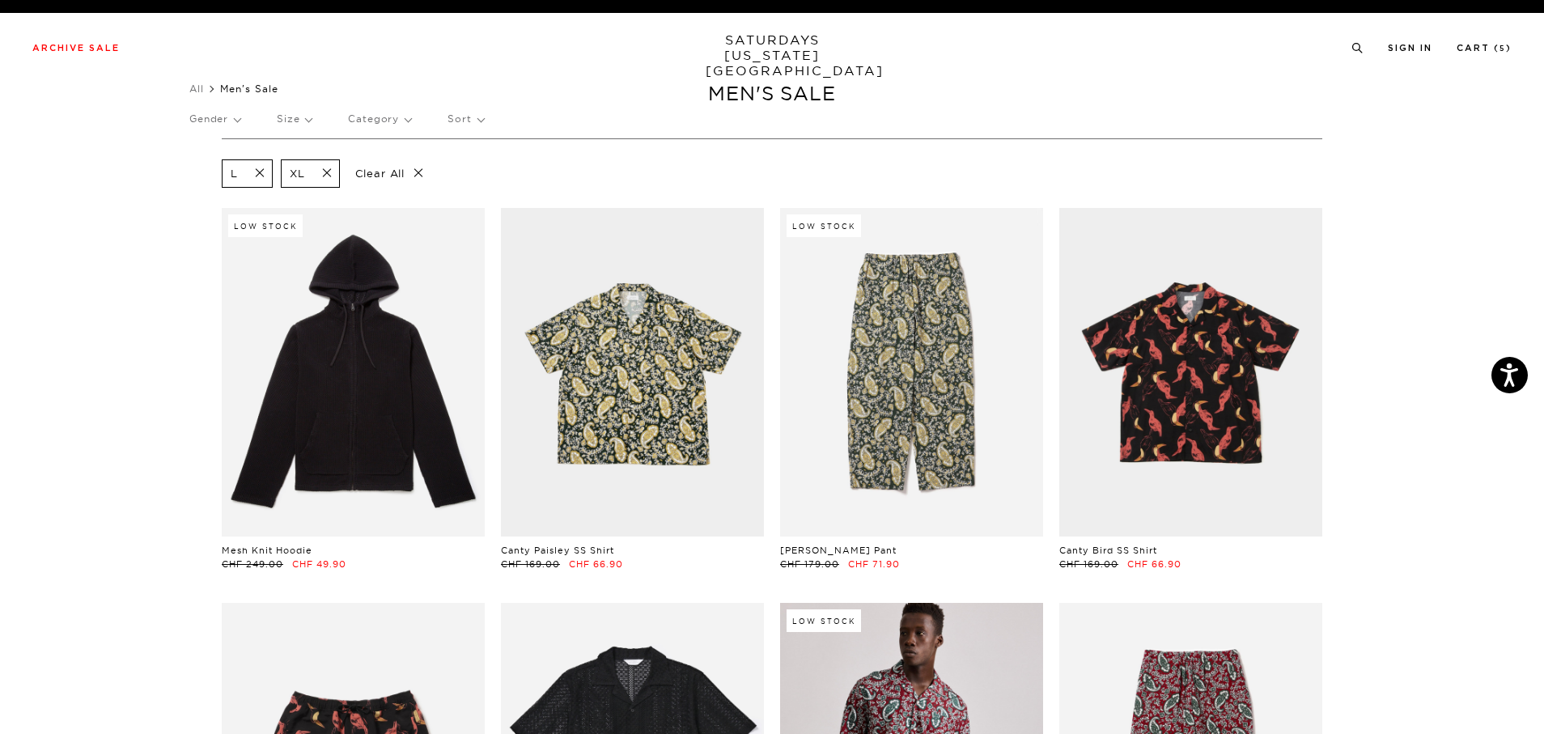
scroll to position [0, 10]
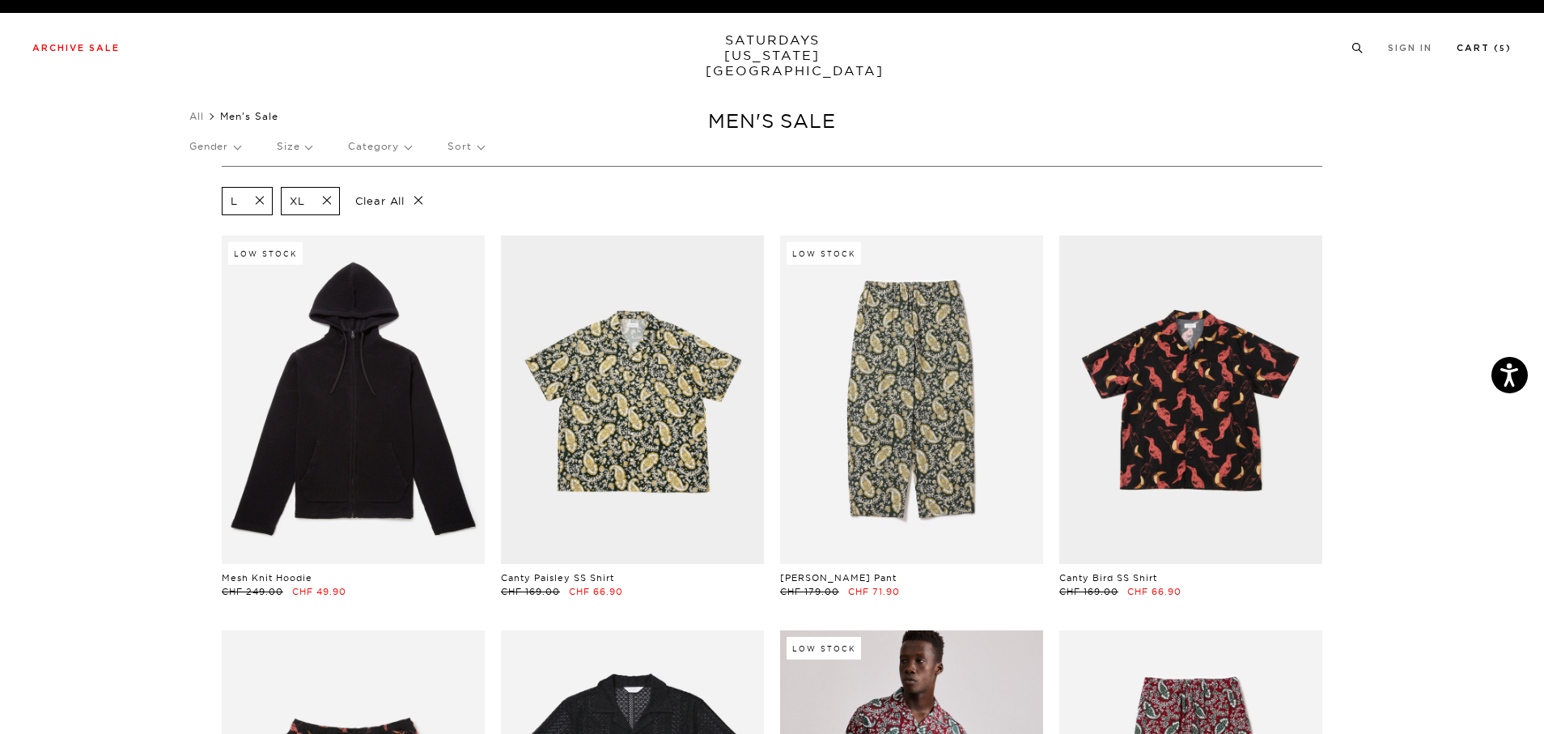
click at [1489, 50] on link "Cart ( 5 )" at bounding box center [1484, 48] width 55 height 9
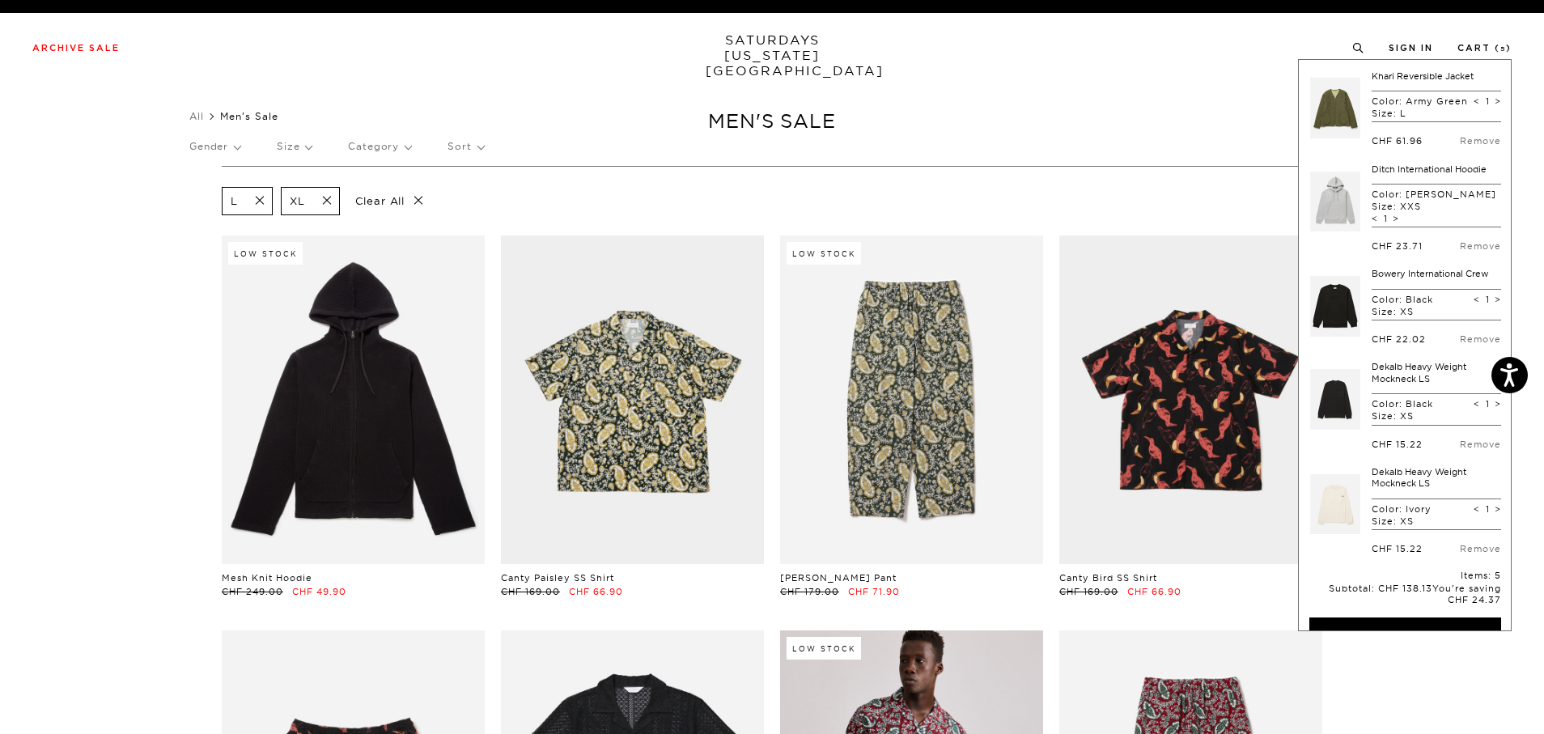
scroll to position [176, 0]
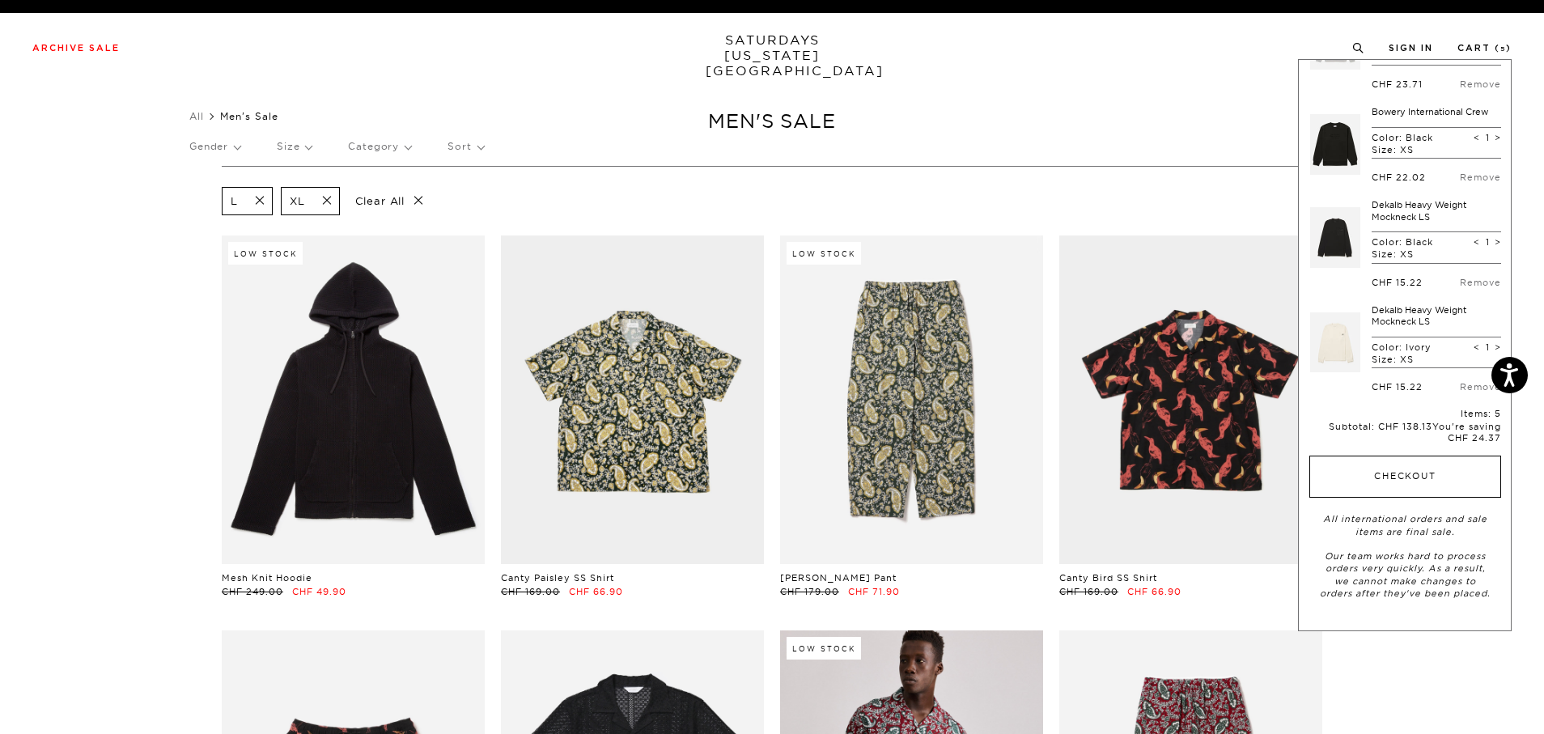
click at [1404, 479] on button "Checkout" at bounding box center [1406, 477] width 192 height 42
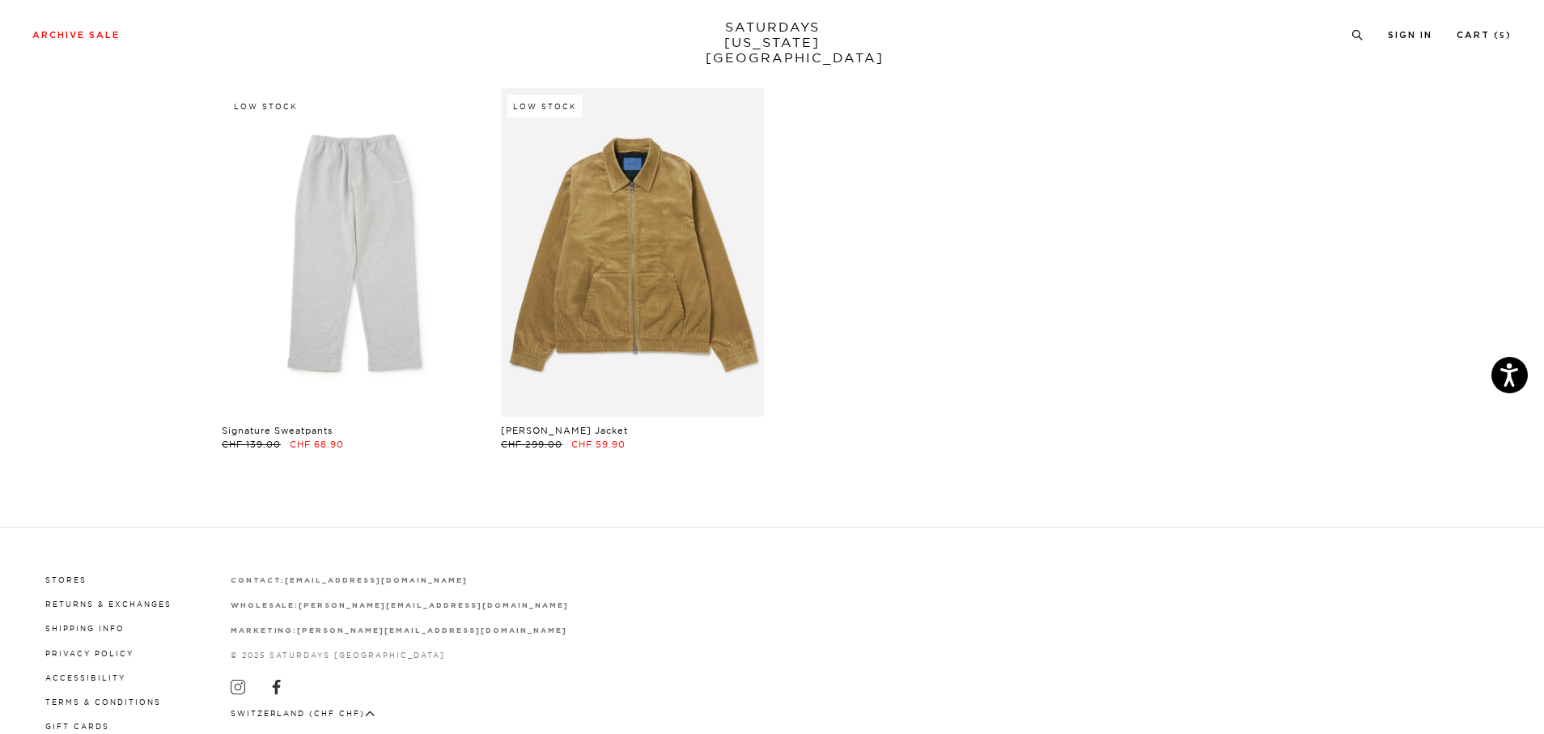
scroll to position [8489, 0]
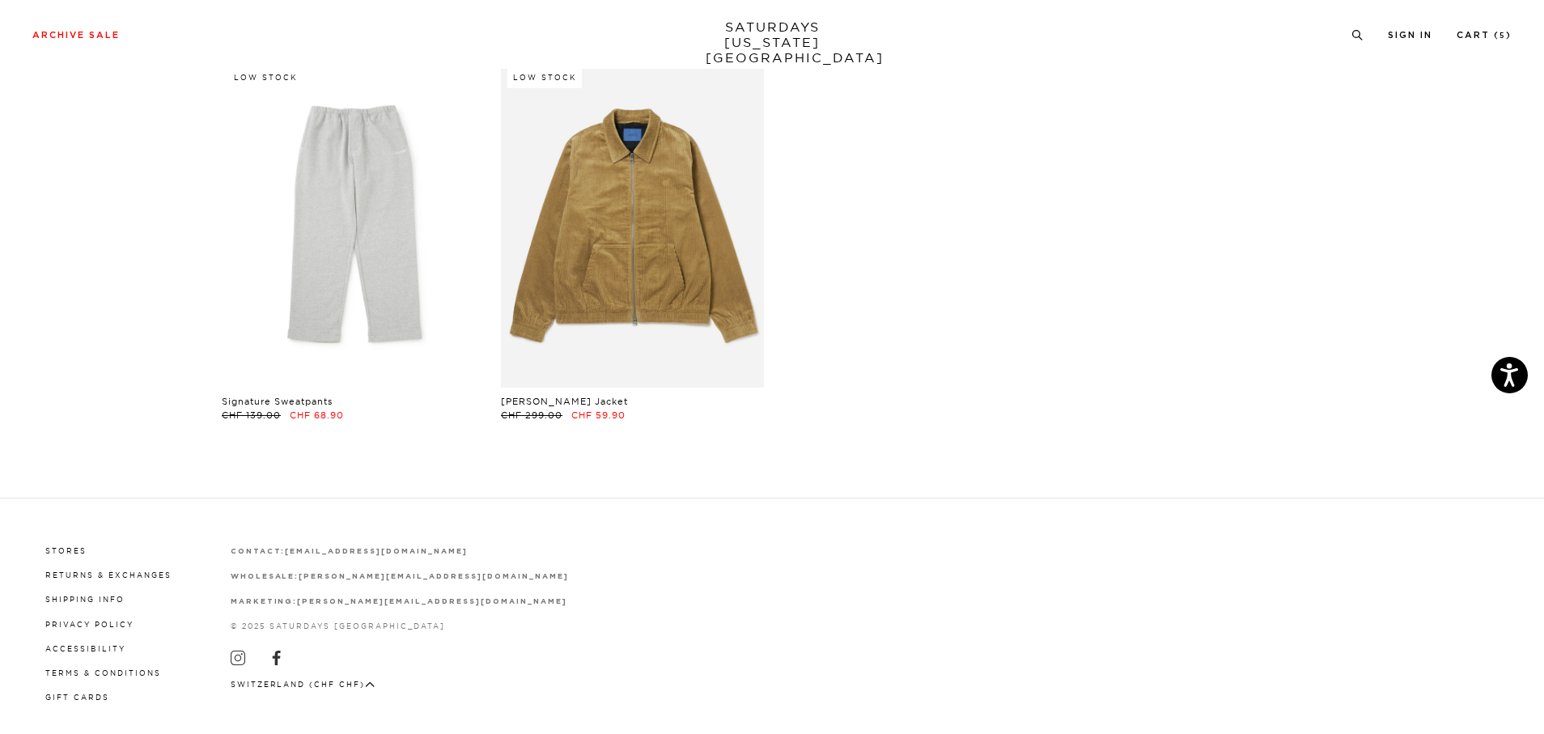
click at [370, 682] on icon "button" at bounding box center [370, 685] width 10 height 6
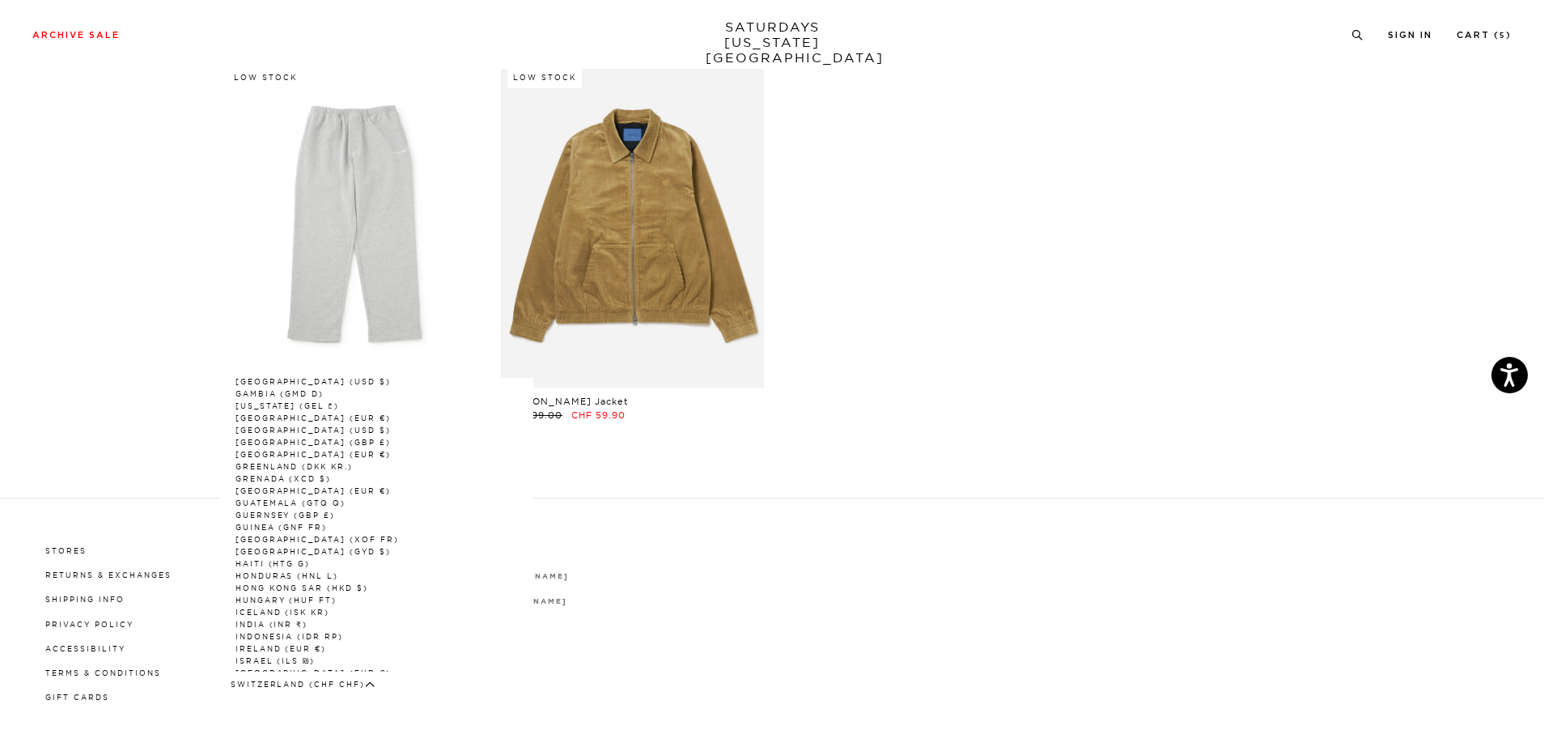
scroll to position [832, 0]
click at [263, 669] on link "[GEOGRAPHIC_DATA] (EUR €)" at bounding box center [314, 673] width 156 height 9
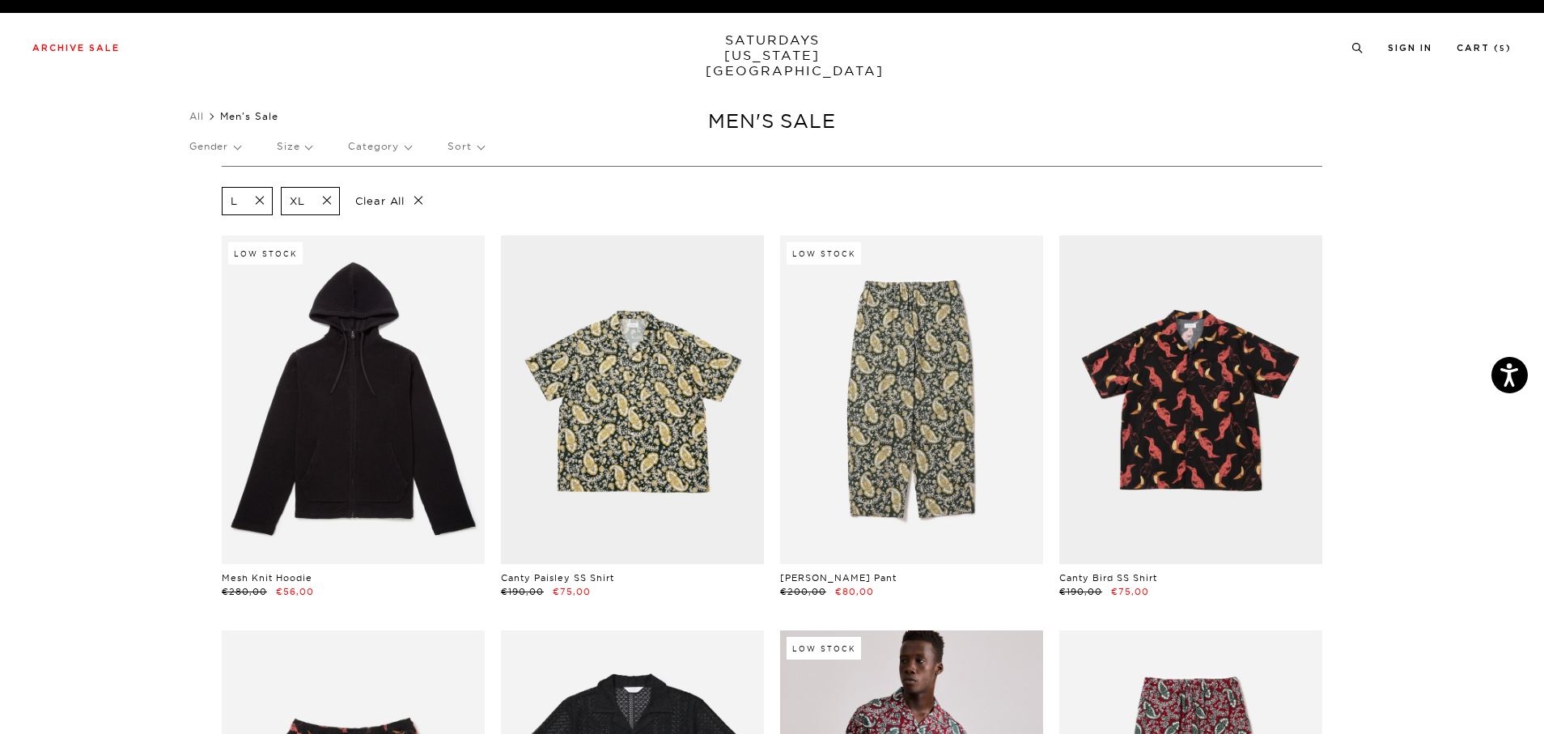
click at [240, 148] on p "Gender" at bounding box center [214, 146] width 51 height 37
click at [312, 149] on p "Size" at bounding box center [294, 146] width 35 height 37
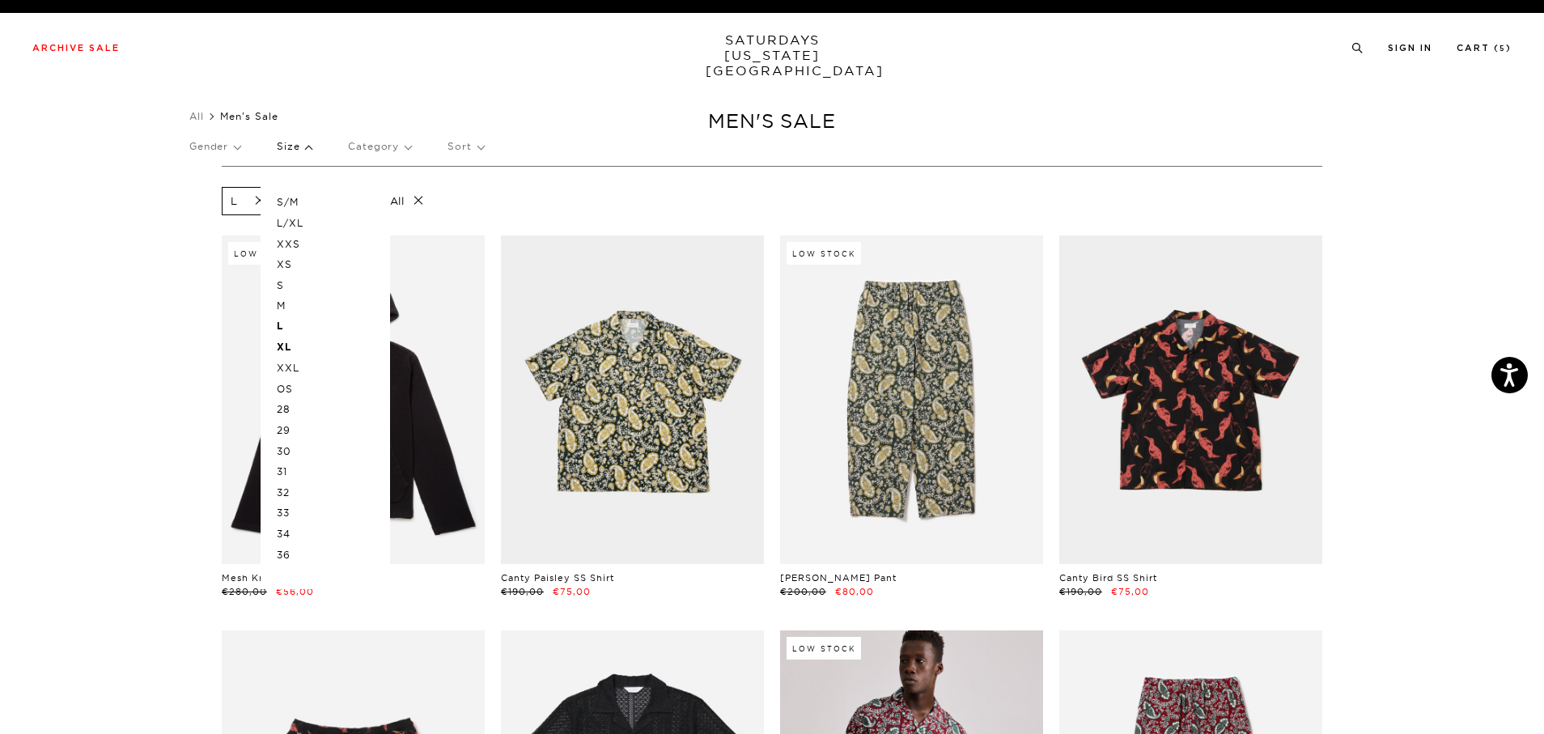
click at [304, 364] on p "XXL" at bounding box center [325, 368] width 97 height 21
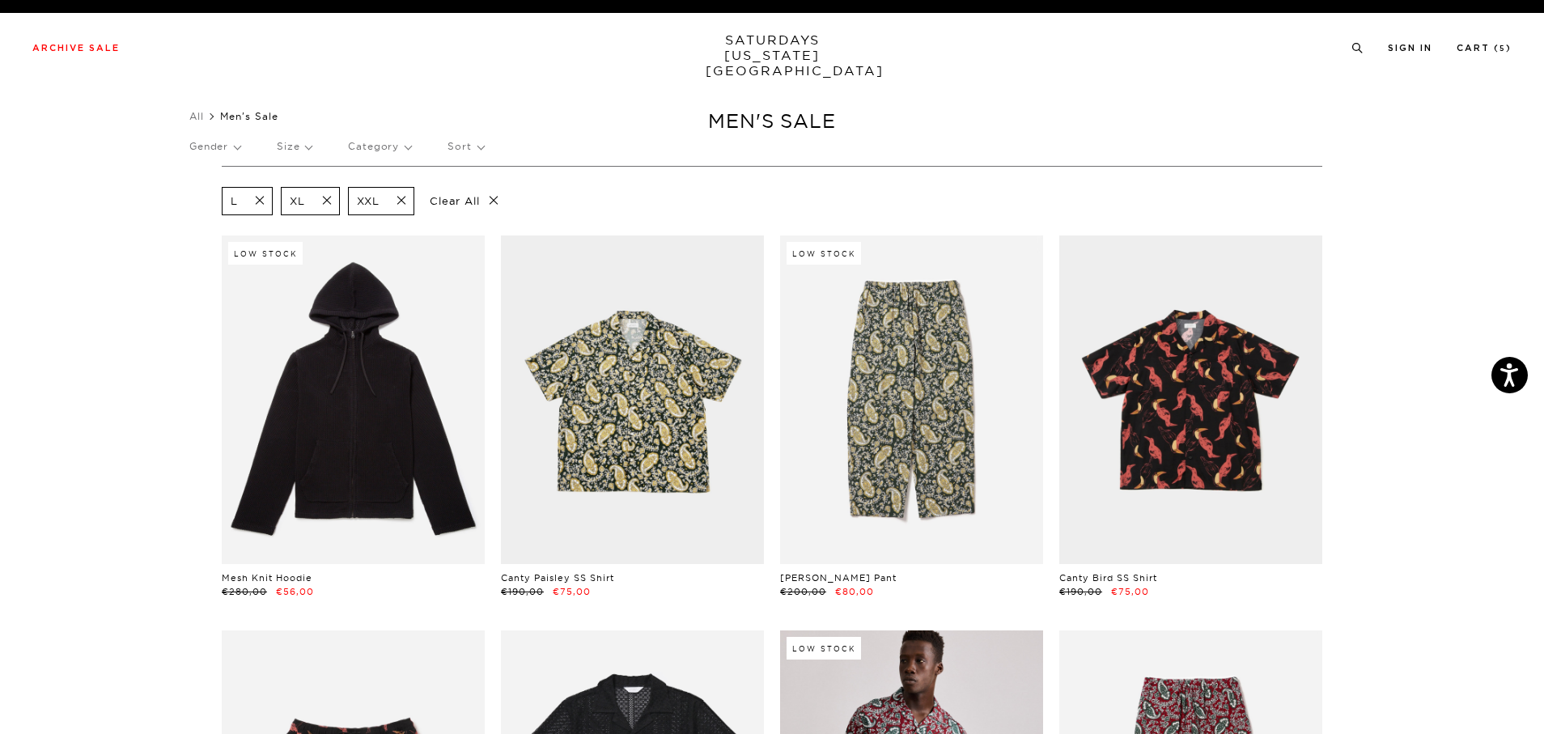
click at [264, 202] on span at bounding box center [255, 200] width 34 height 15
click at [264, 202] on span at bounding box center [263, 200] width 34 height 15
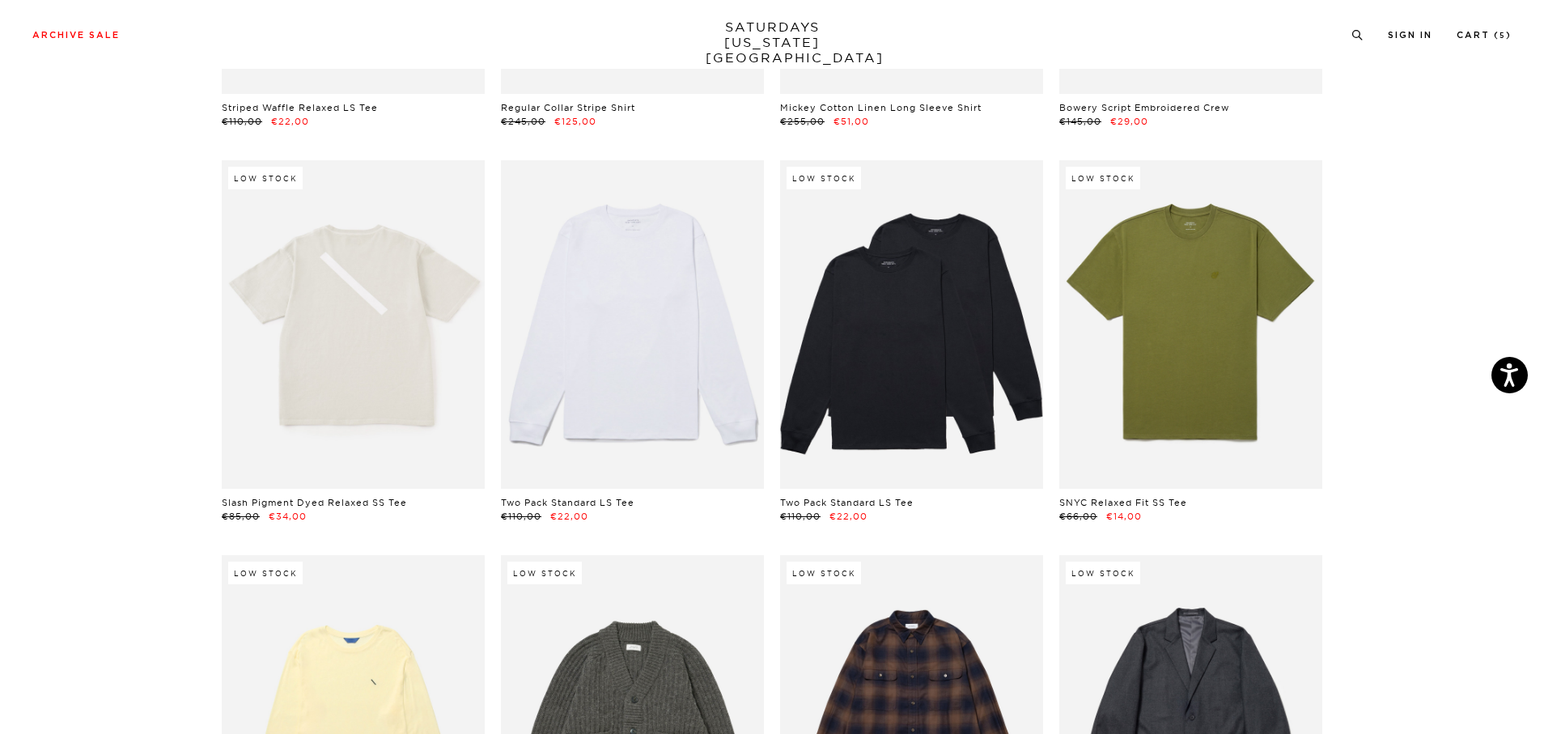
scroll to position [3251, 0]
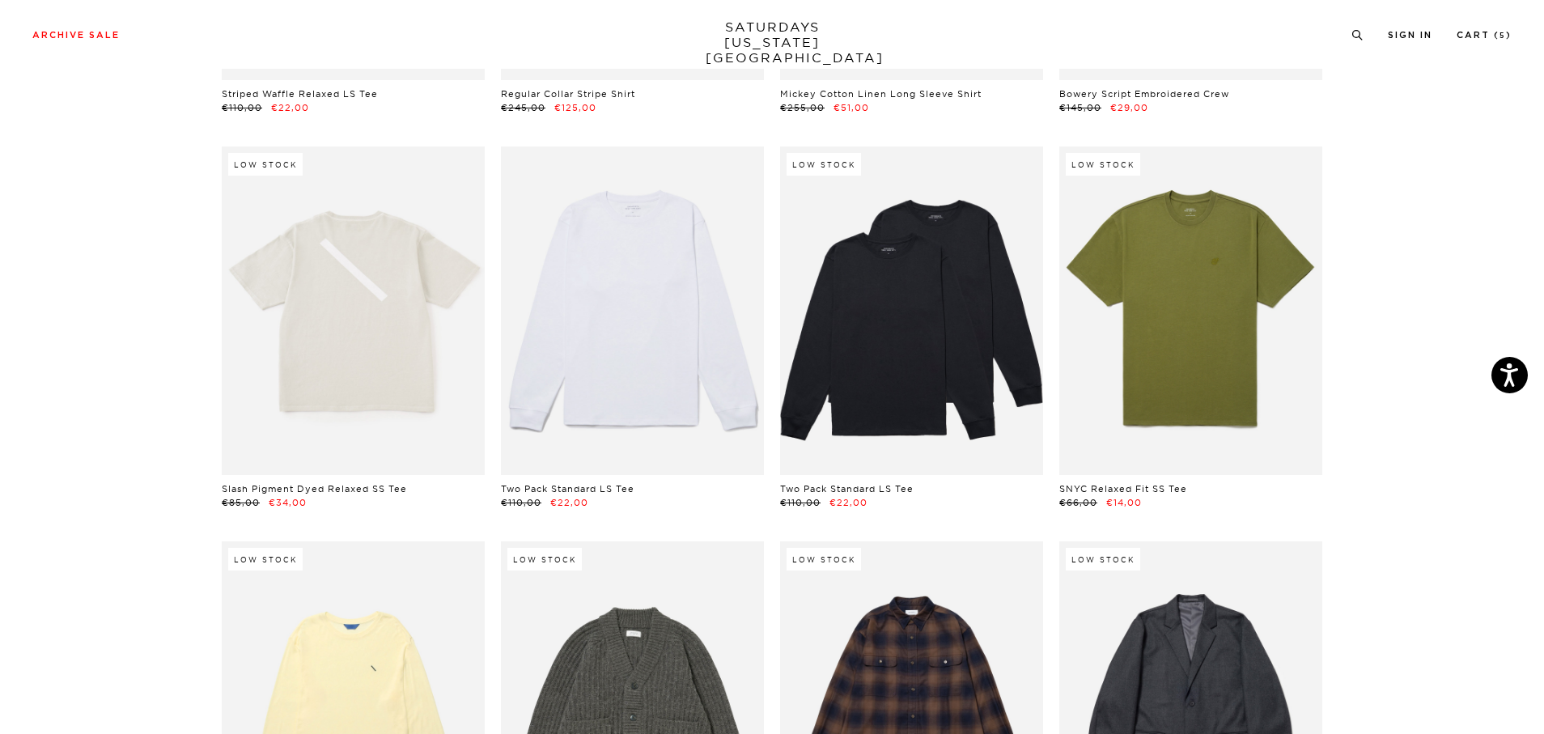
click at [652, 329] on link at bounding box center [632, 311] width 263 height 329
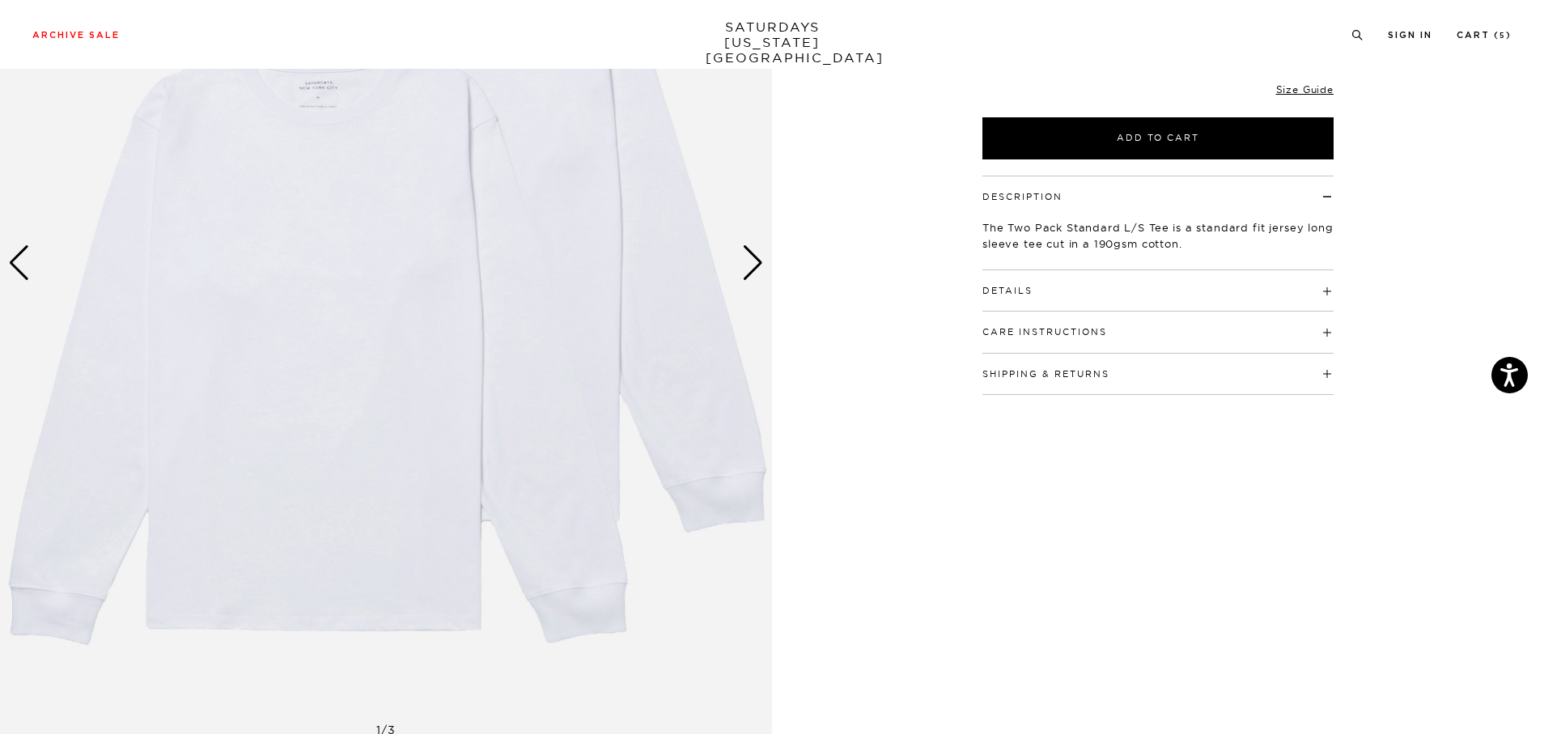
scroll to position [366, 0]
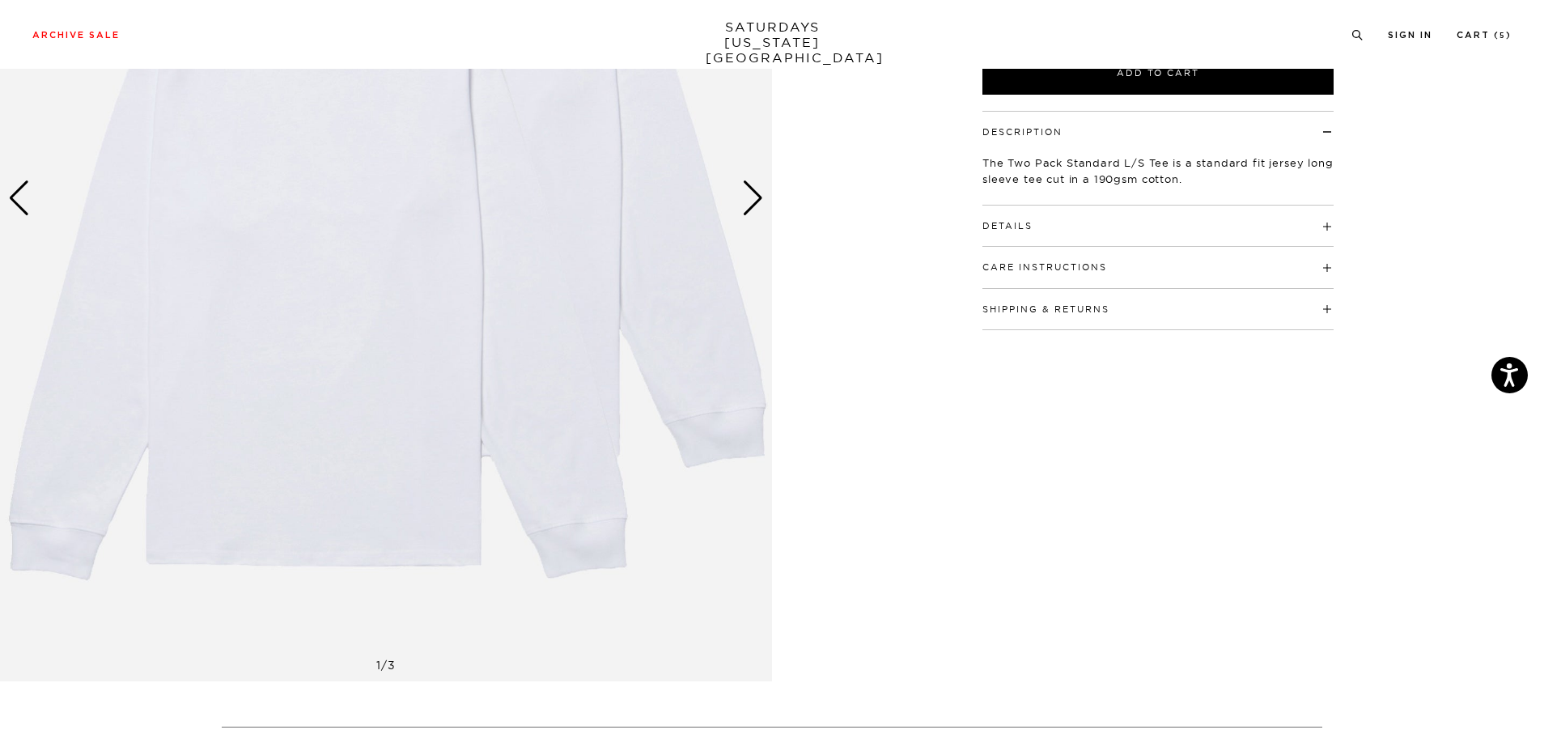
click at [760, 219] on img at bounding box center [386, 199] width 772 height 966
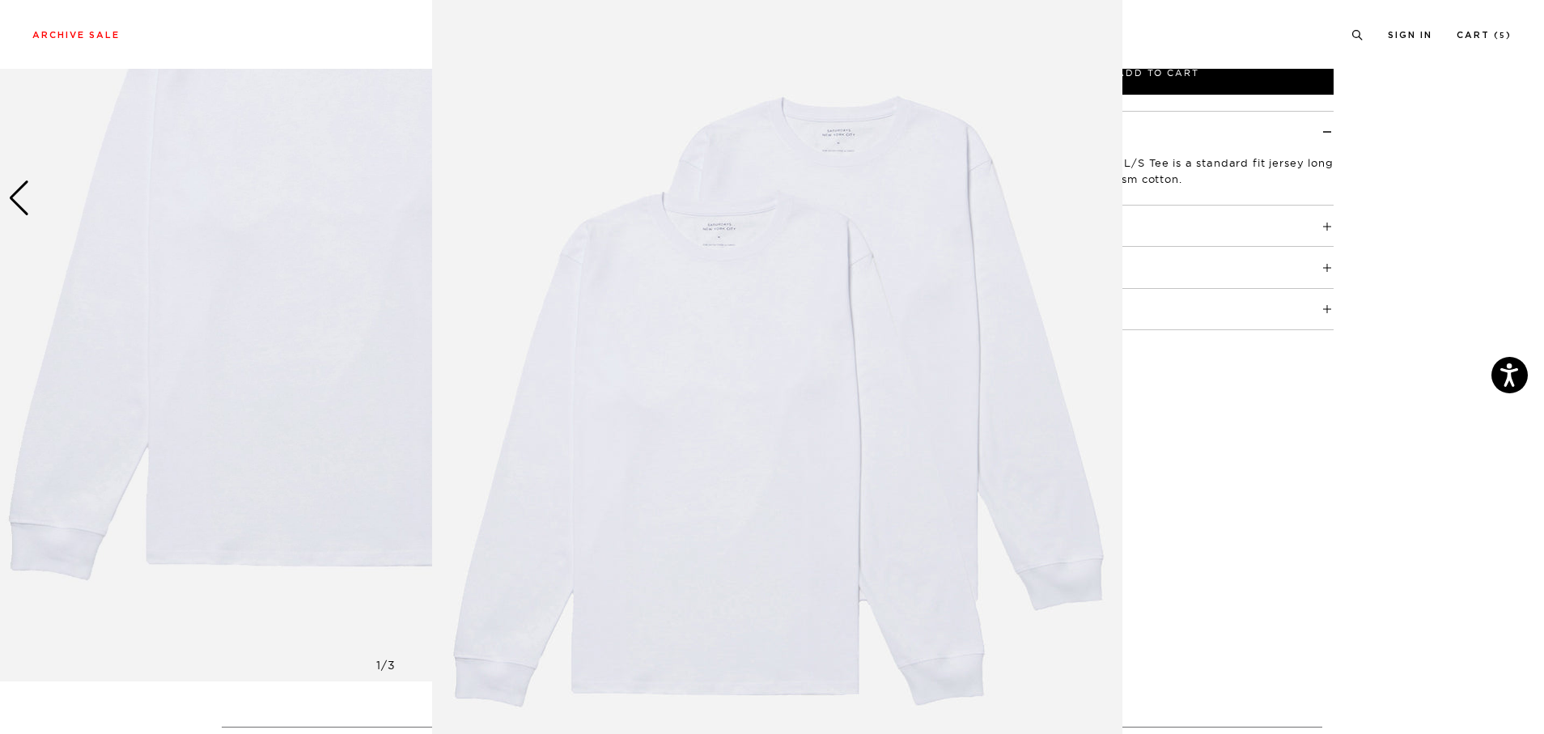
scroll to position [36, 0]
click at [825, 339] on img at bounding box center [777, 378] width 690 height 829
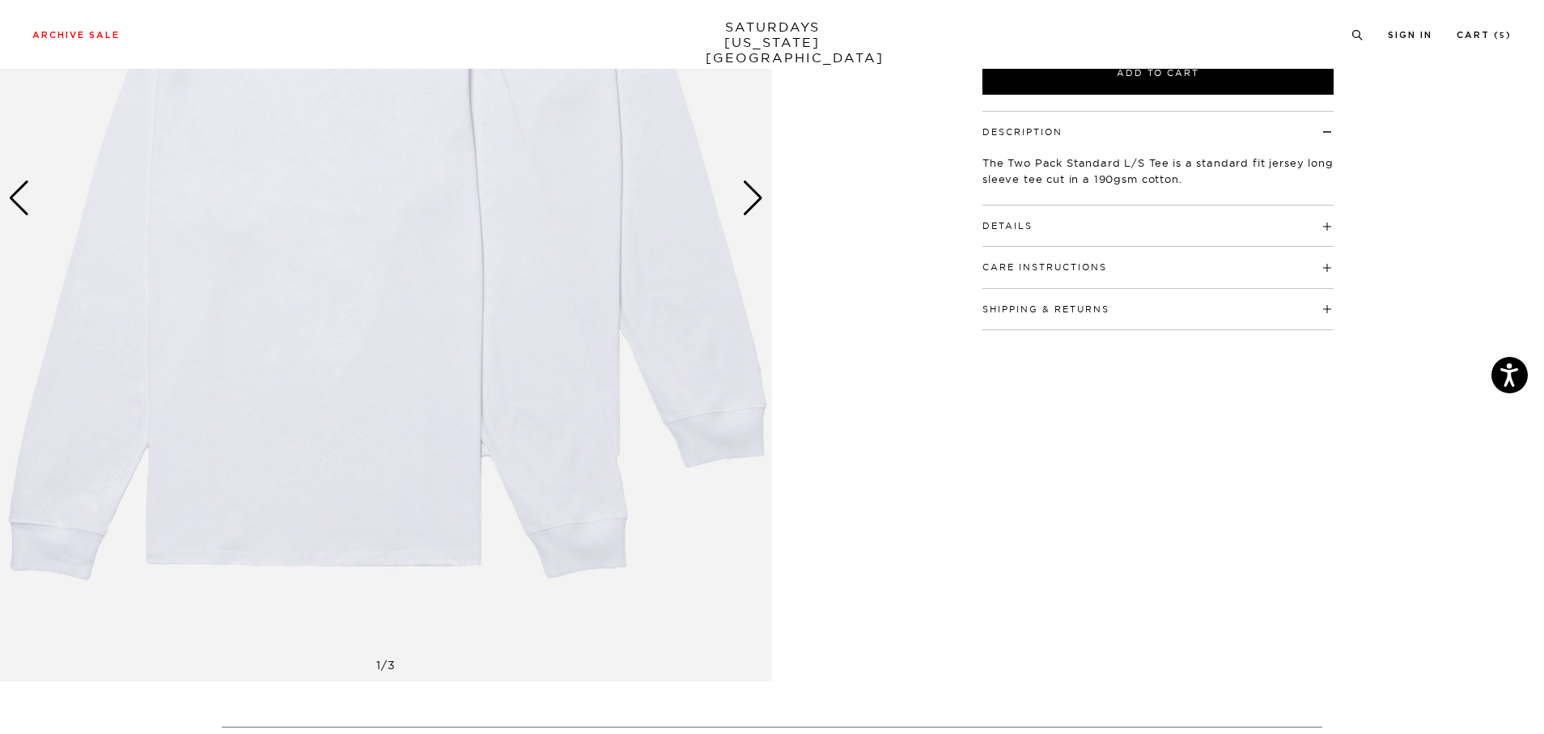
scroll to position [0, 0]
click at [763, 202] on div "Next slide" at bounding box center [753, 199] width 22 height 36
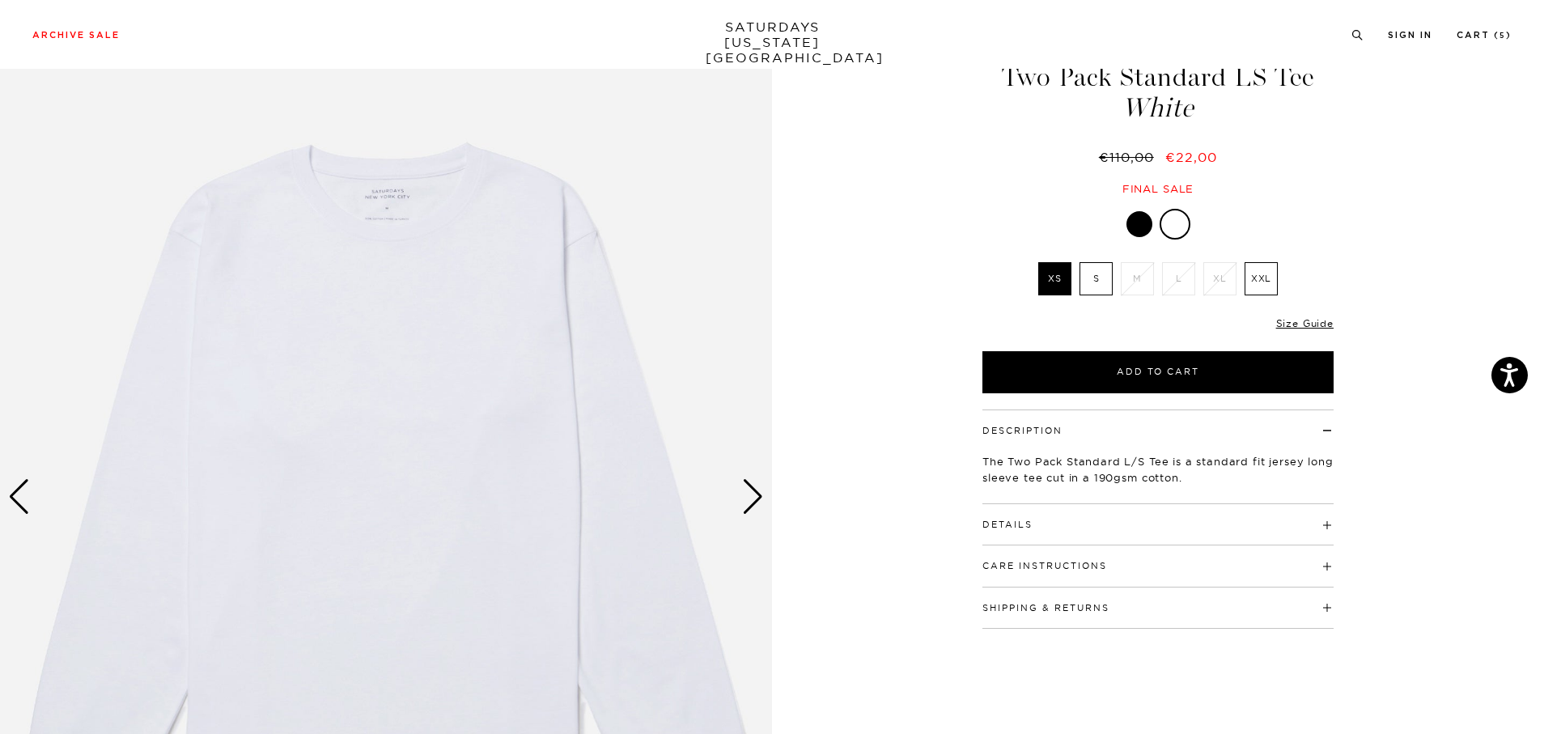
scroll to position [210, 0]
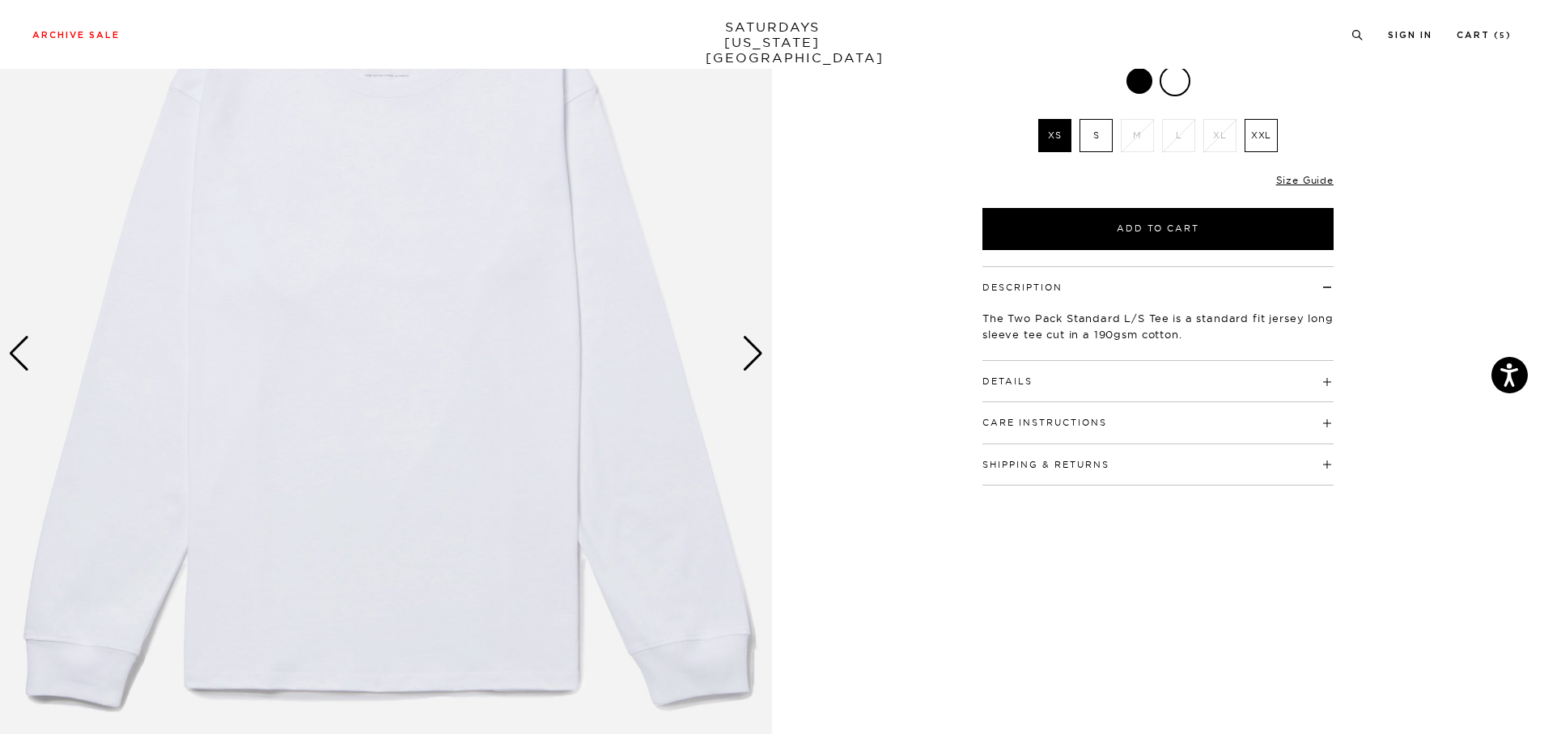
click at [742, 350] on div "Next slide" at bounding box center [753, 354] width 22 height 36
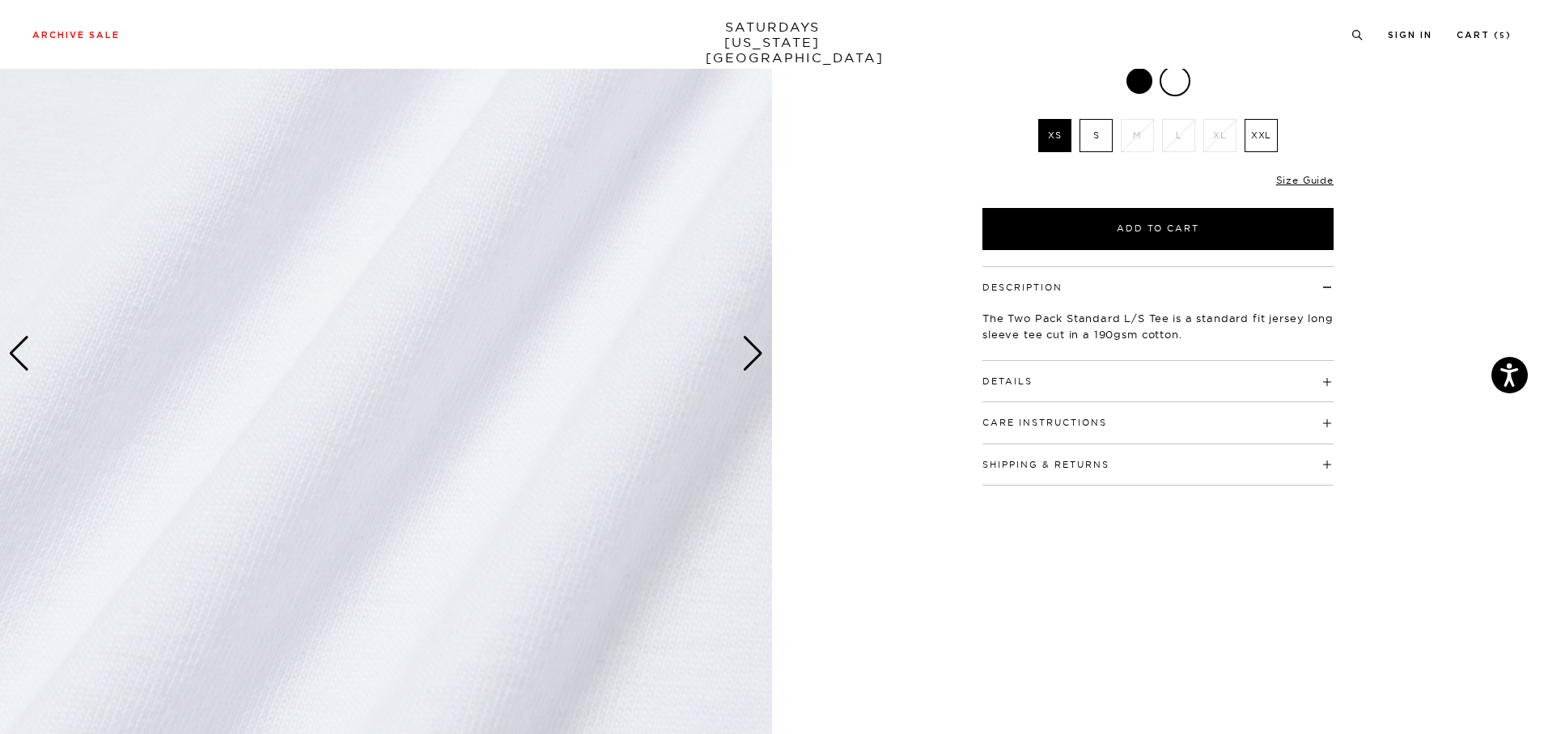
scroll to position [0, 0]
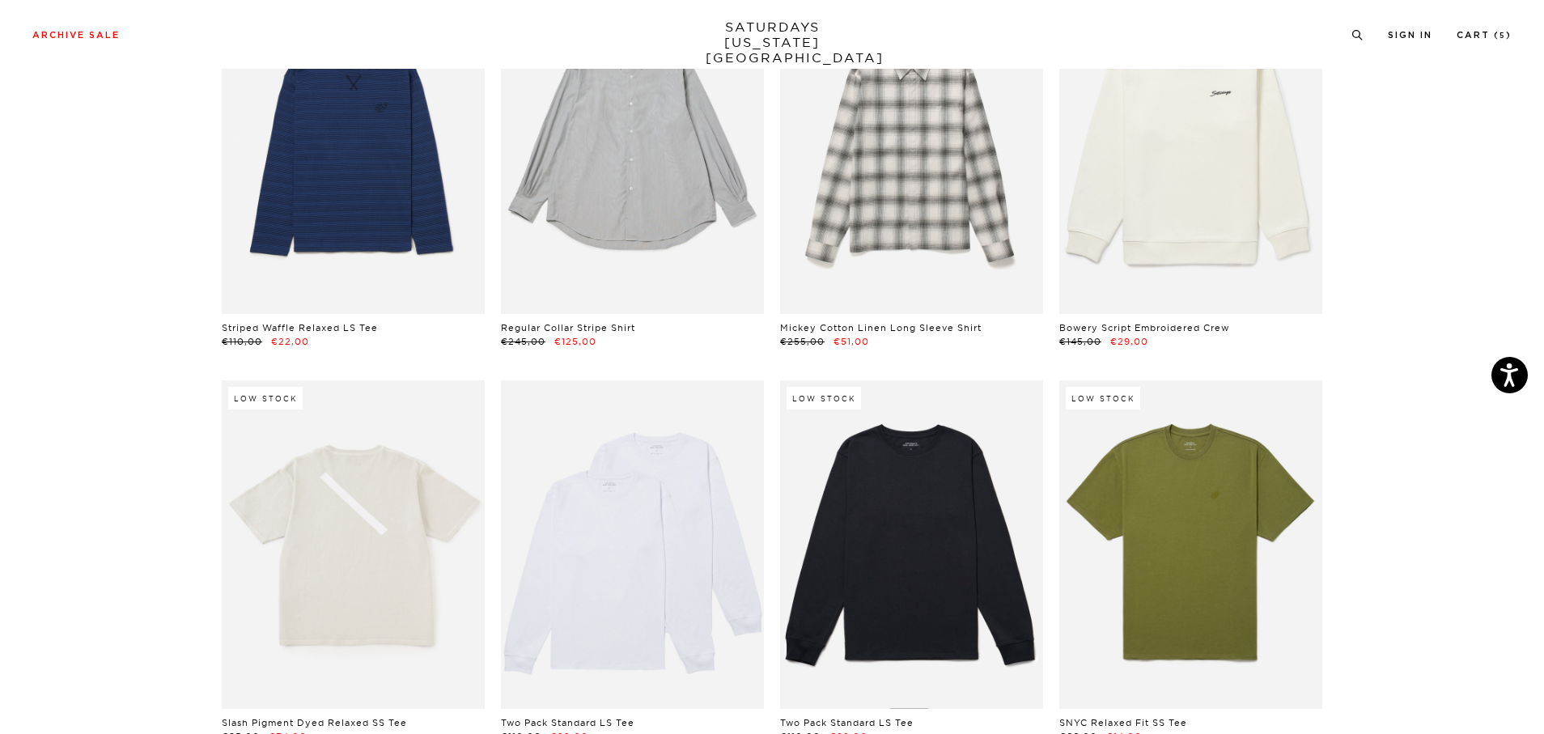
scroll to position [3016, 0]
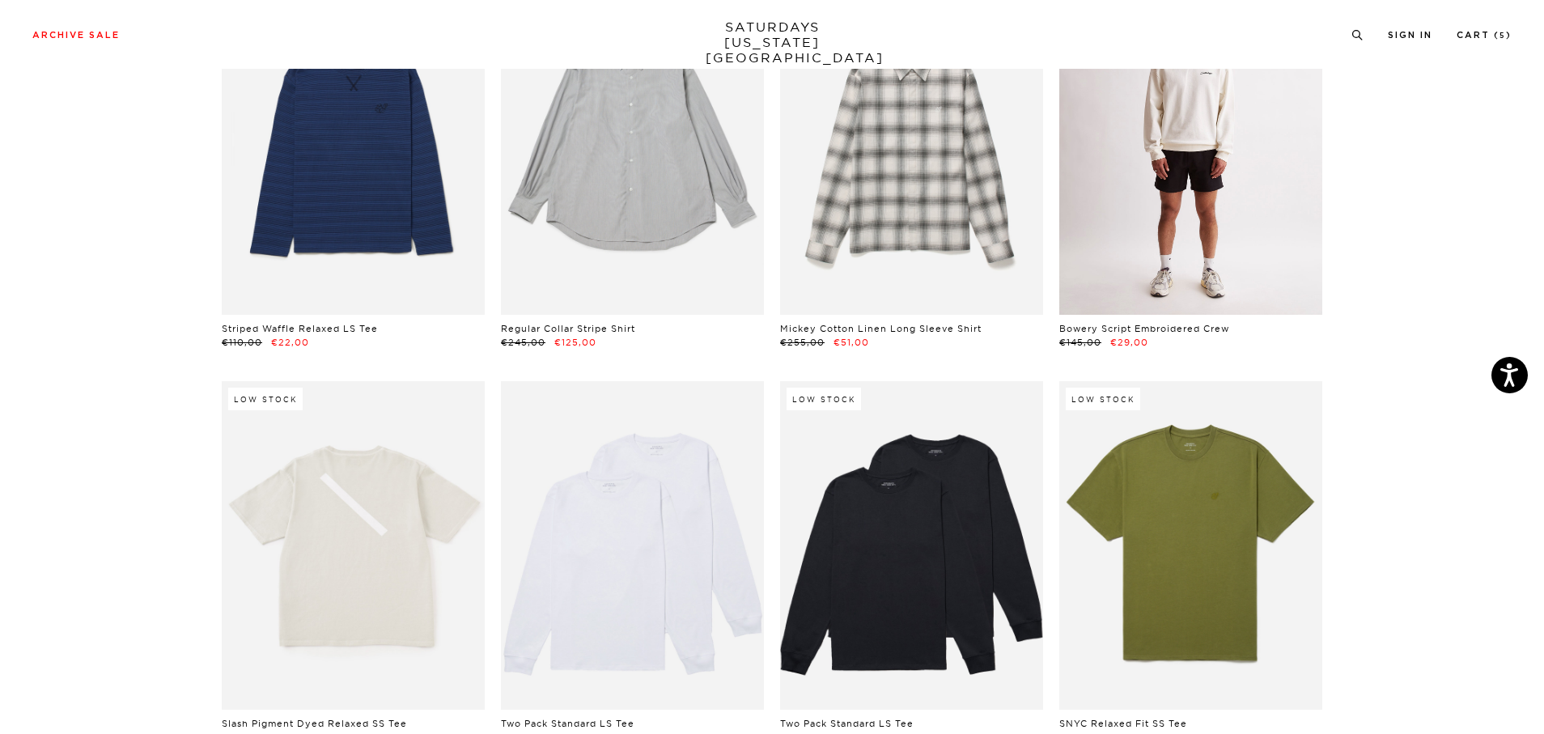
click at [1168, 195] on link at bounding box center [1191, 150] width 263 height 329
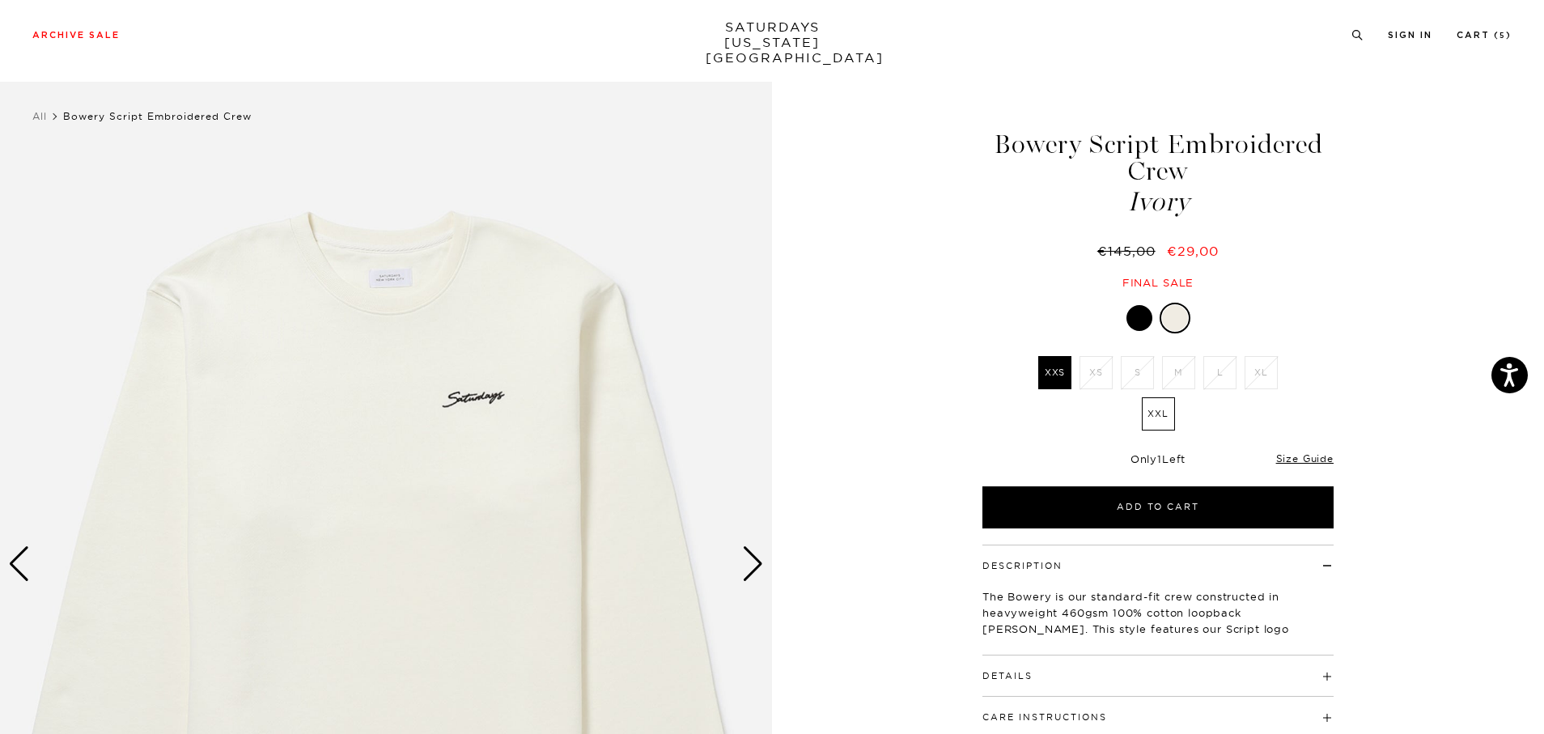
scroll to position [206, 0]
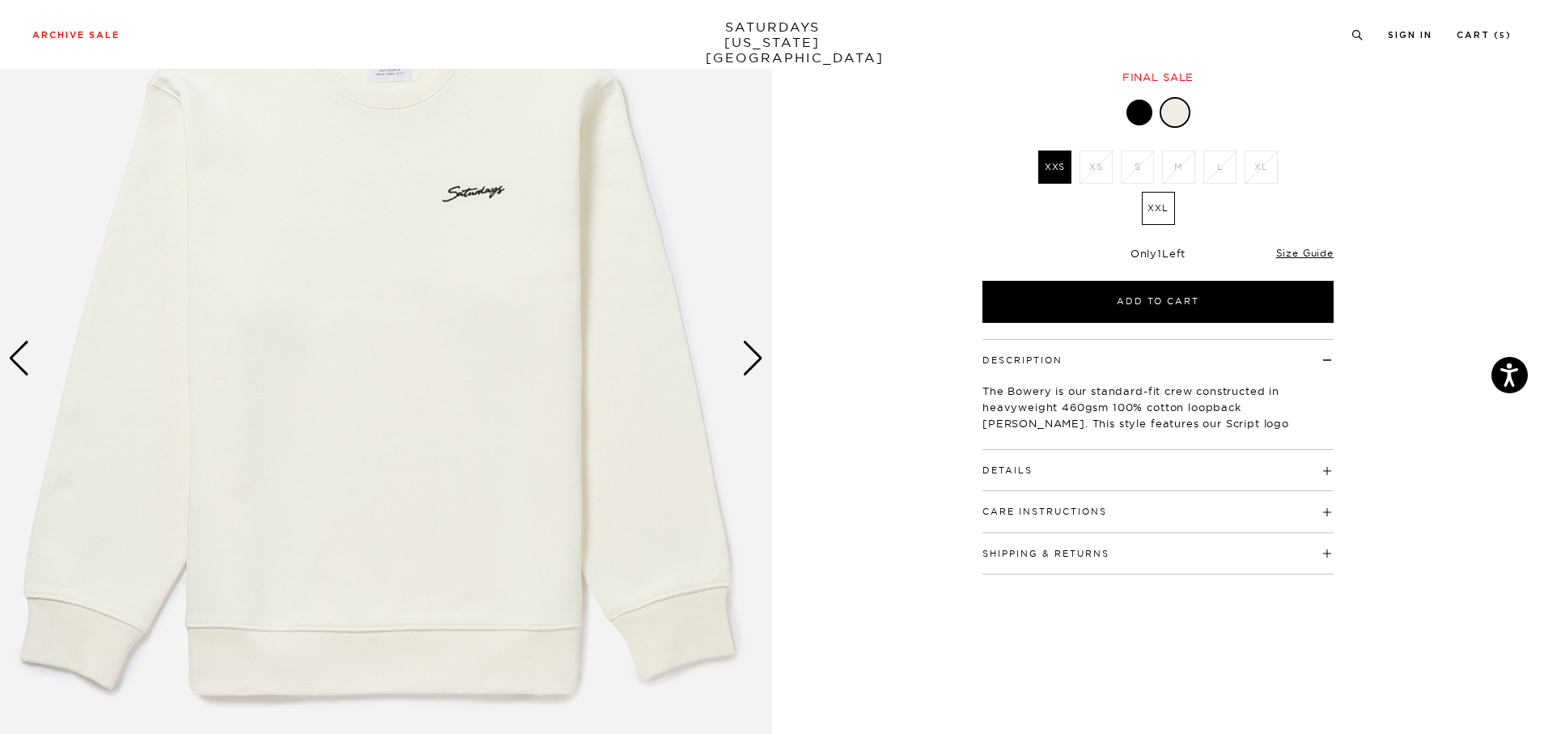
click at [754, 367] on div "Next slide" at bounding box center [753, 359] width 22 height 36
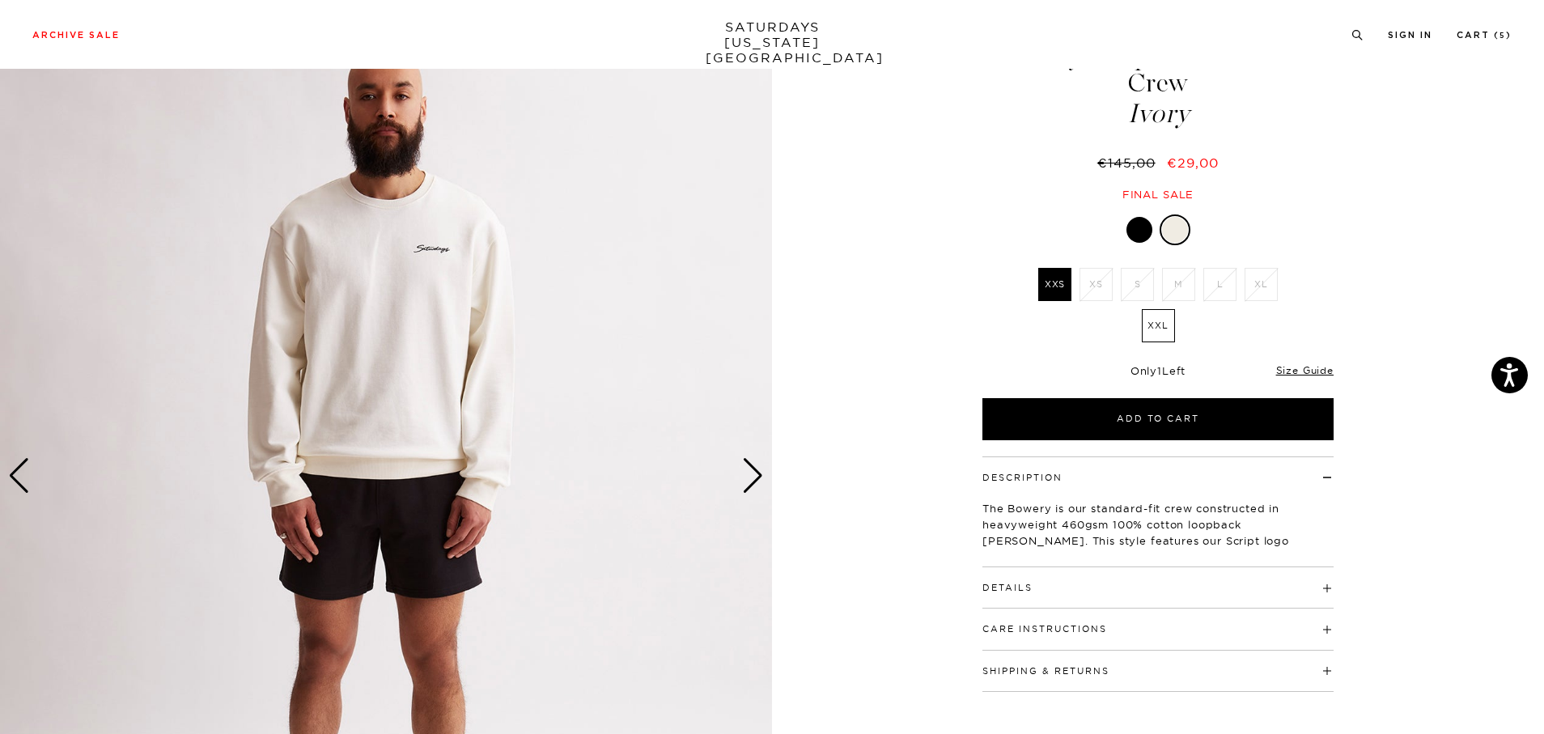
scroll to position [87, 0]
click at [751, 487] on div "Next slide" at bounding box center [753, 477] width 22 height 36
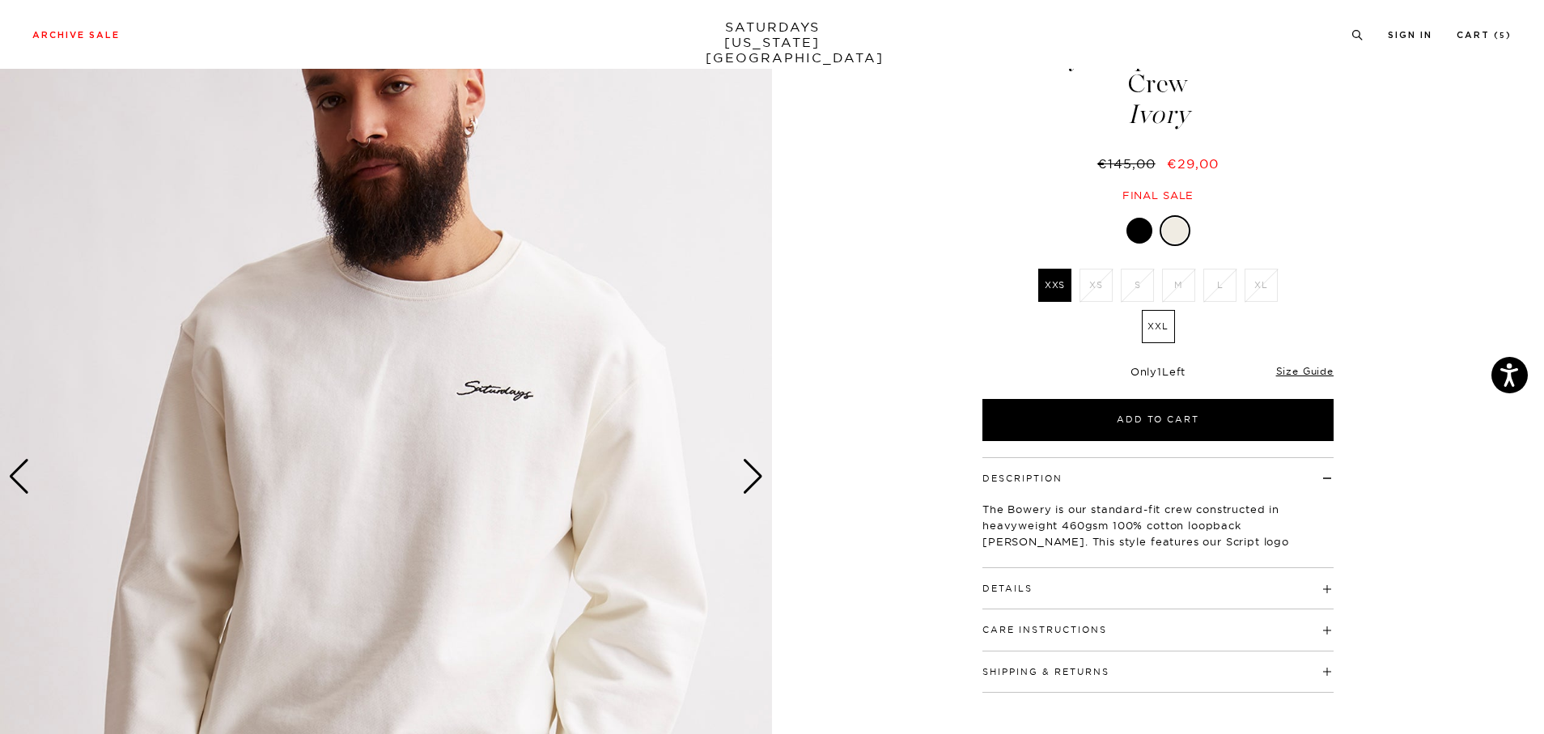
click at [751, 487] on div "Next slide" at bounding box center [753, 477] width 22 height 36
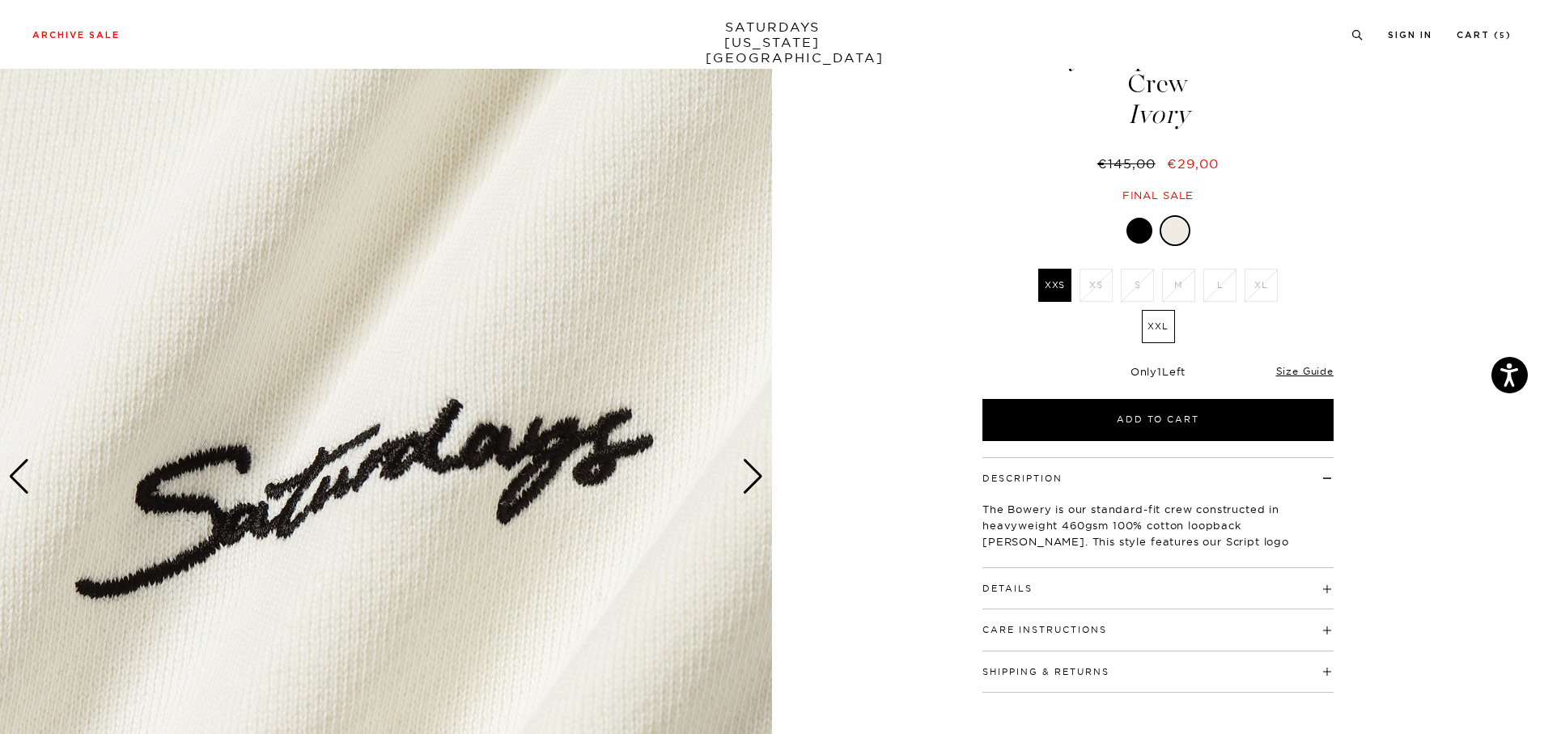
click at [1016, 583] on h4 "Details" at bounding box center [1158, 581] width 351 height 27
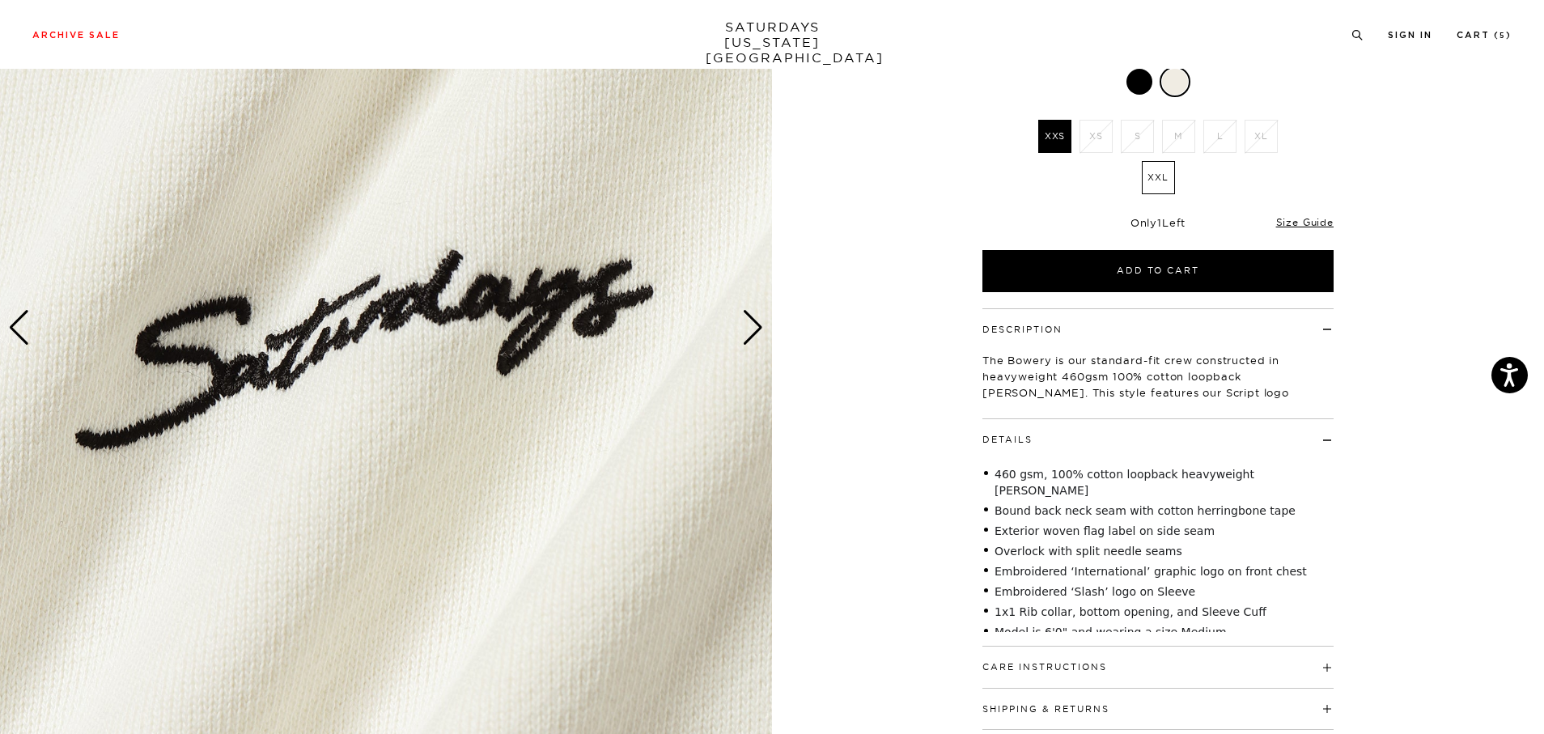
scroll to position [236, 1]
click at [752, 333] on div "Next slide" at bounding box center [753, 329] width 22 height 36
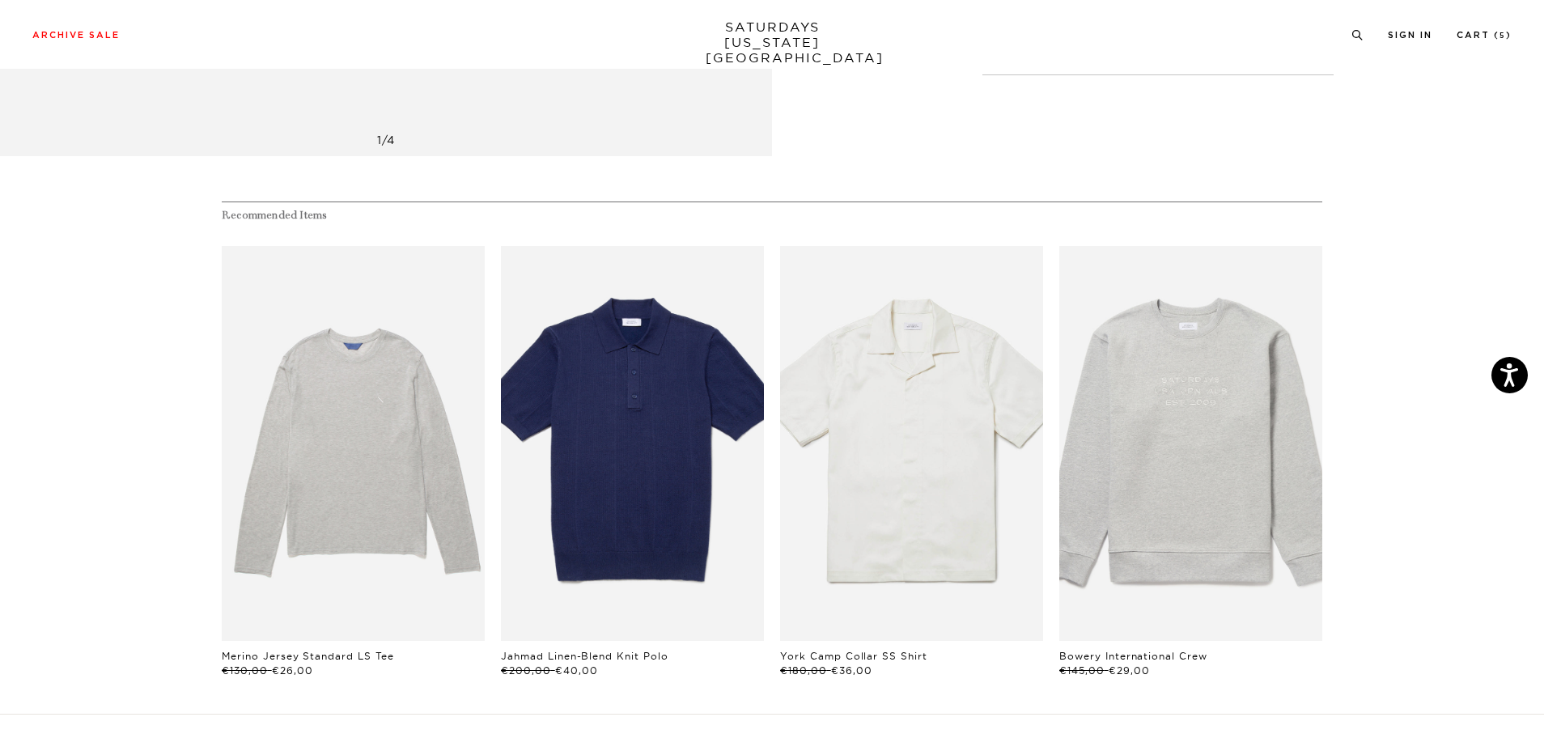
scroll to position [920, 1]
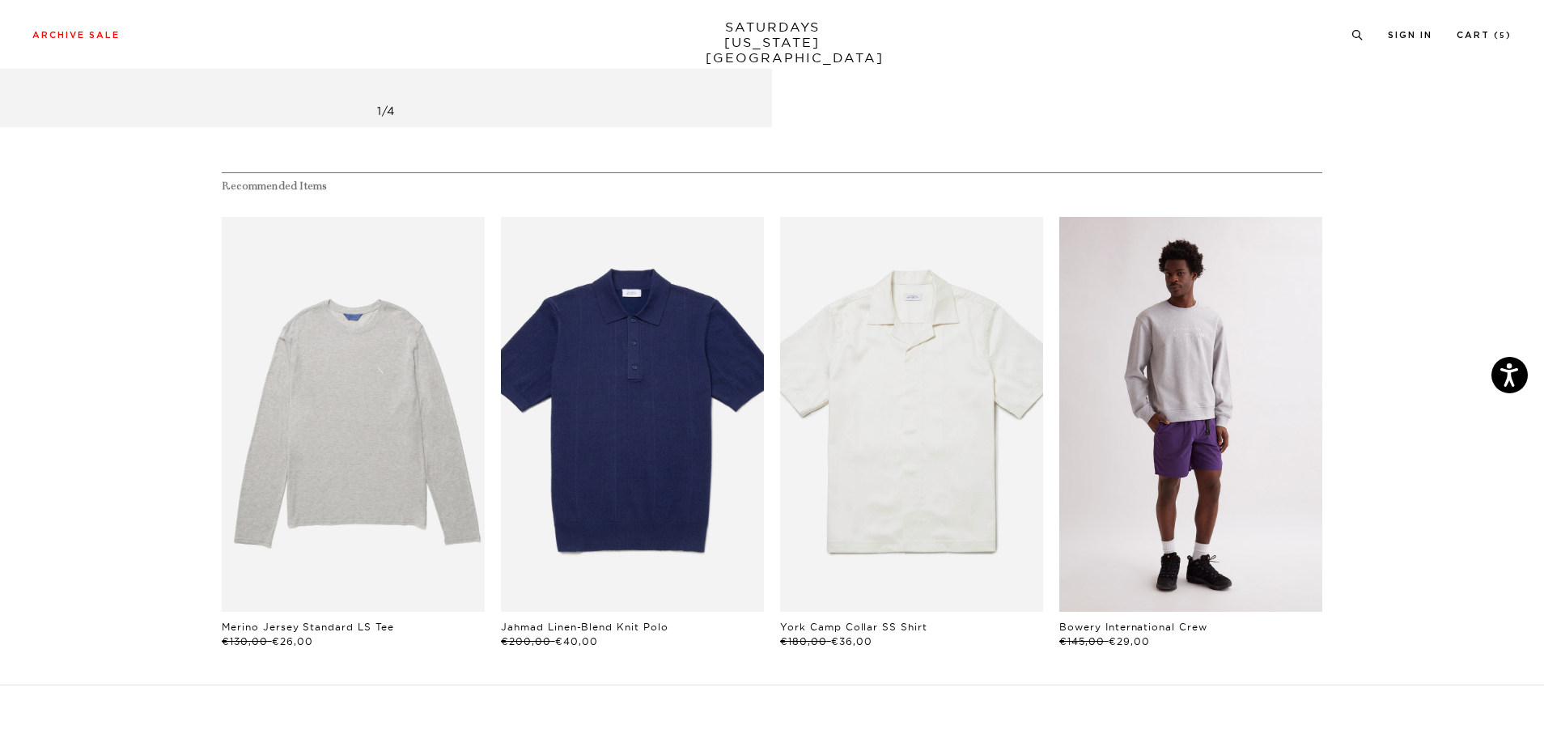
click at [1168, 442] on link "files/U00028CN01-ASH-HEATHER_02.jpg" at bounding box center [1191, 414] width 263 height 395
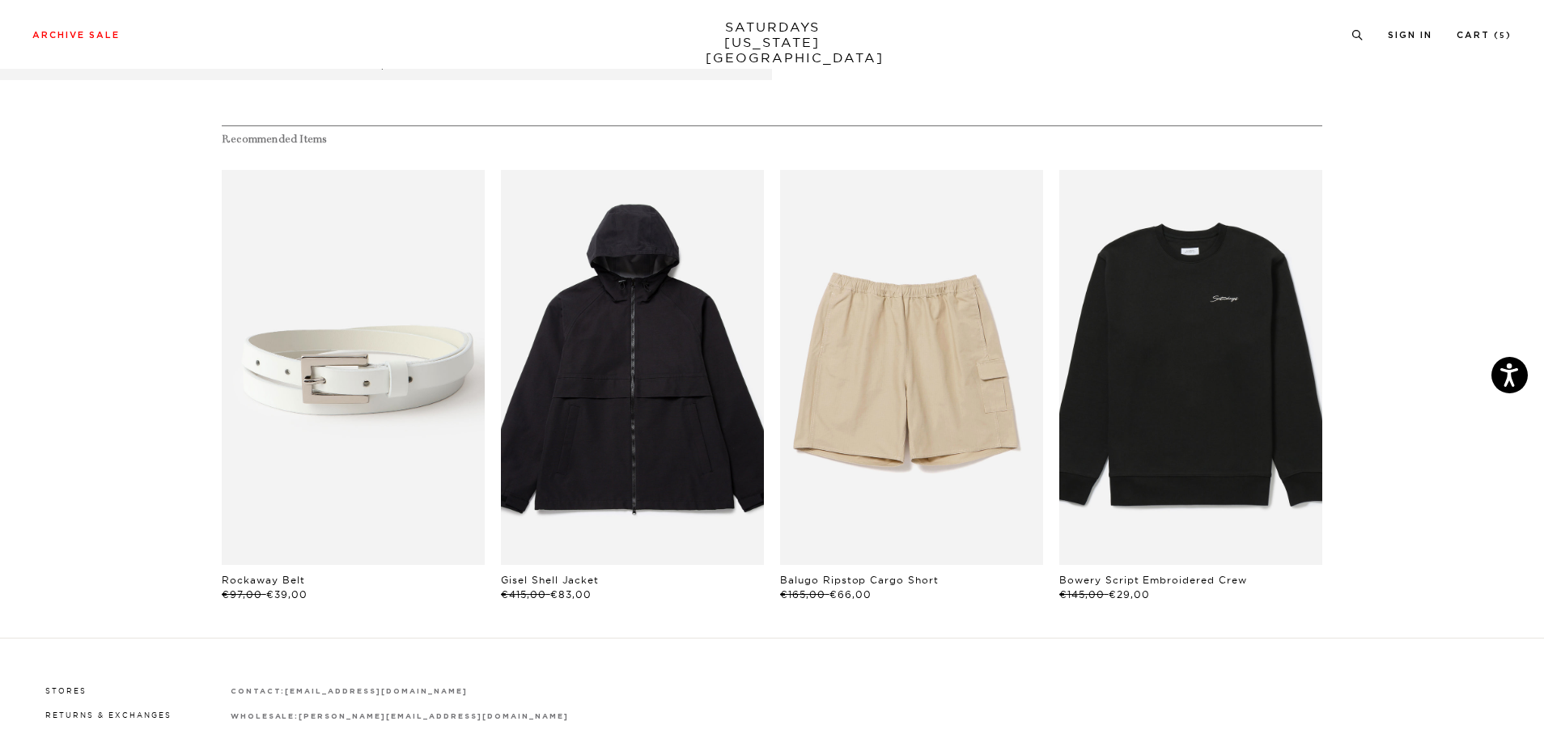
scroll to position [1047, 0]
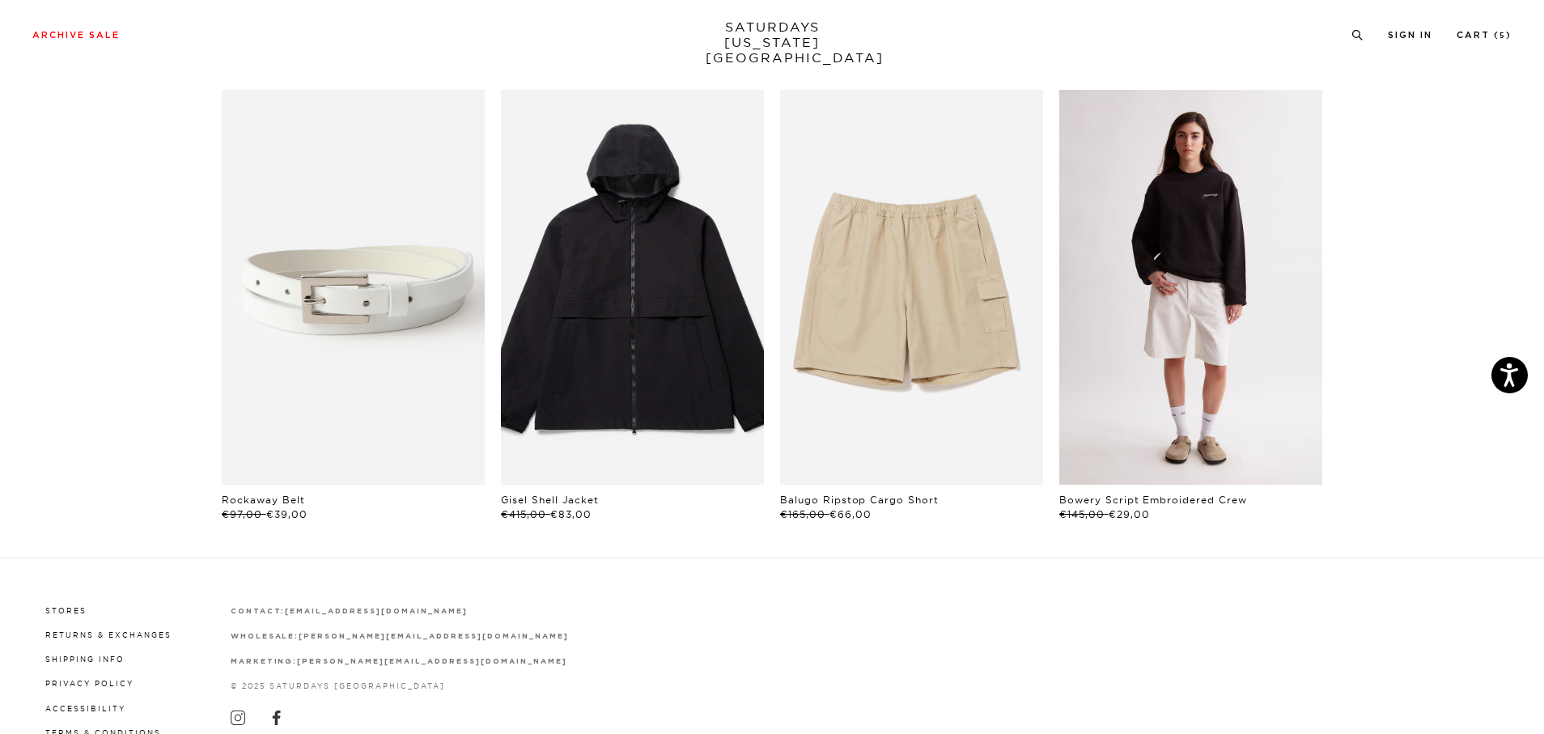
click at [1104, 333] on link "files/U00028CN02-EVANG-BLACK_01.jpg" at bounding box center [1191, 287] width 263 height 395
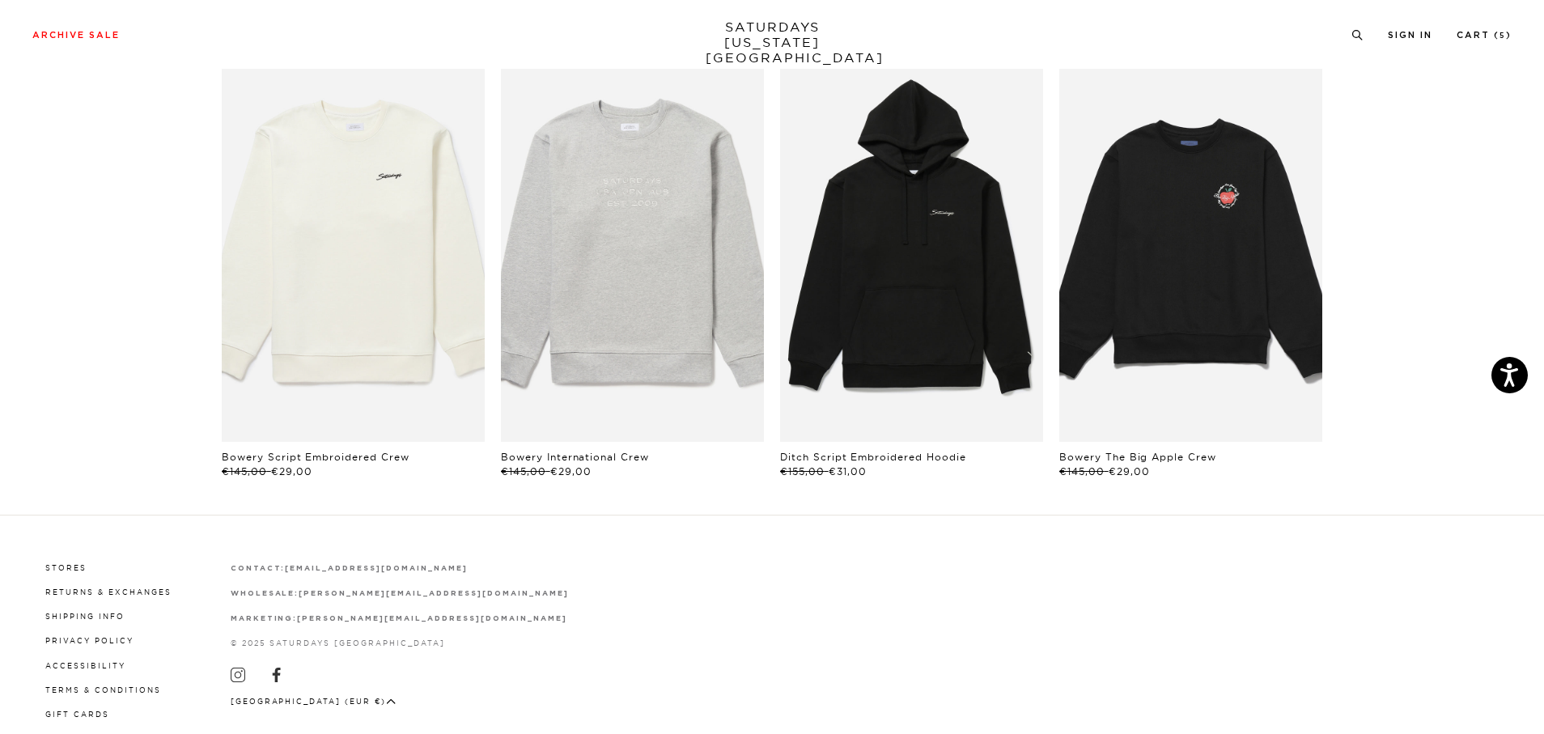
scroll to position [1120, 0]
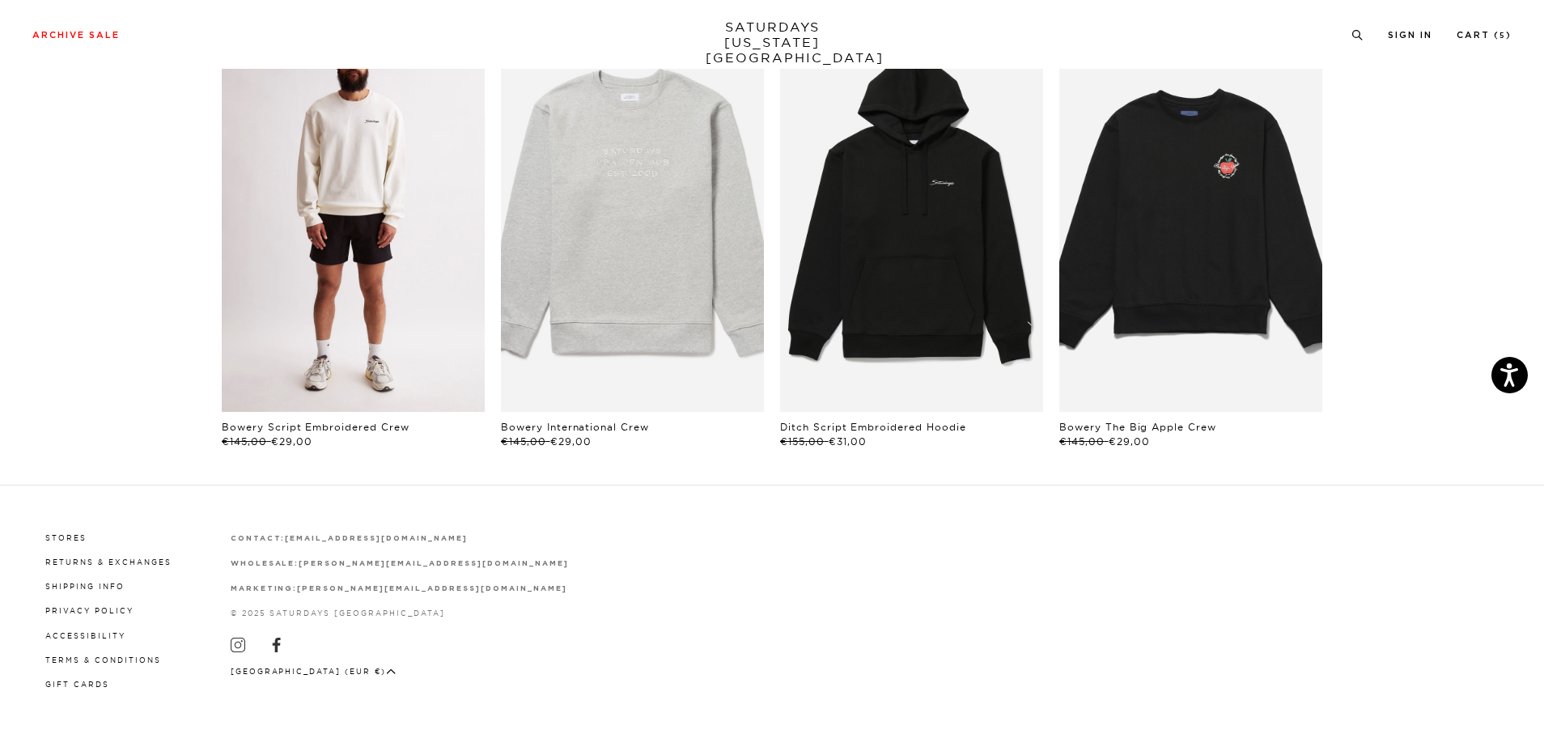
click at [439, 313] on link "files/U00028CN02-IVORY_01.jpg" at bounding box center [353, 214] width 263 height 395
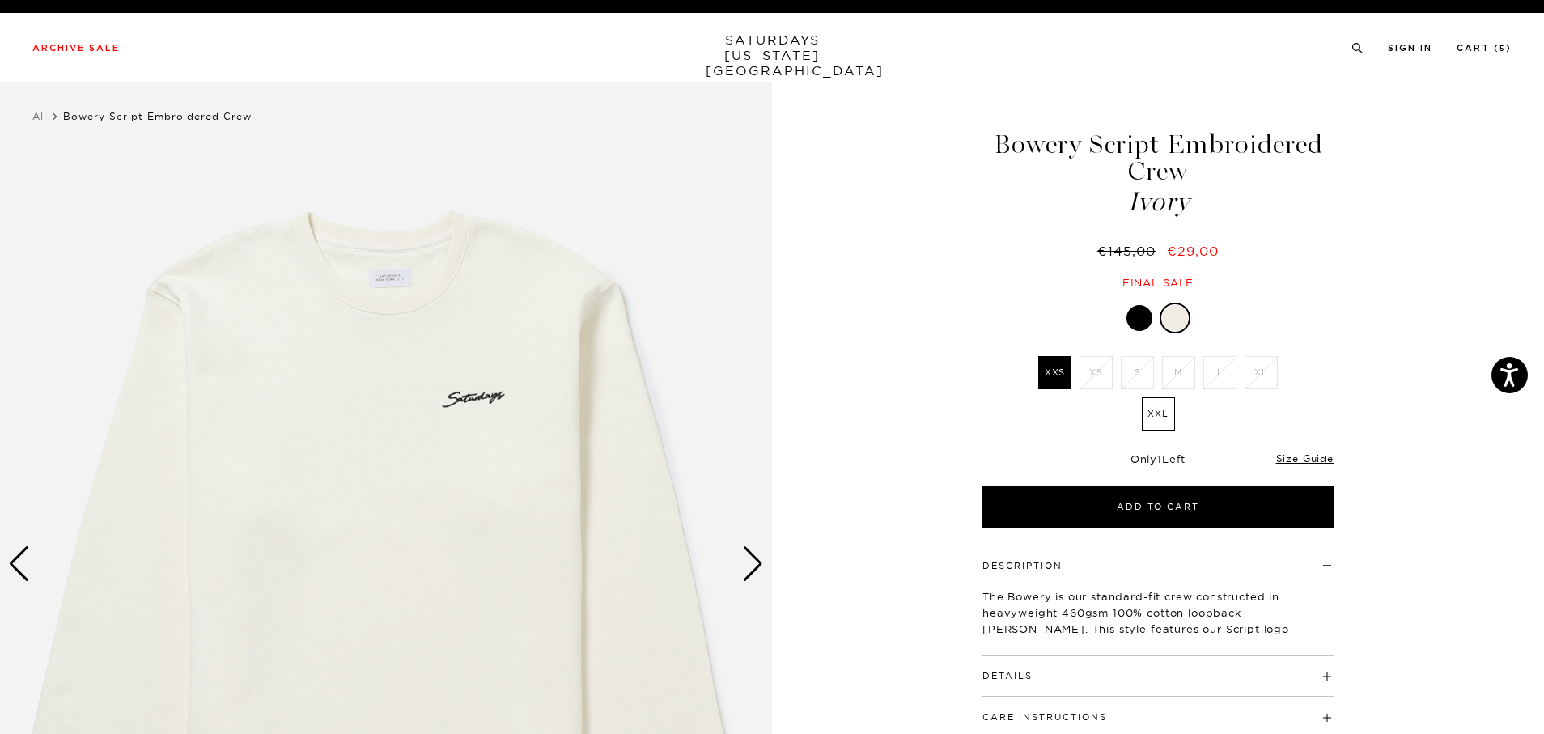
click at [1135, 316] on div at bounding box center [1140, 318] width 26 height 26
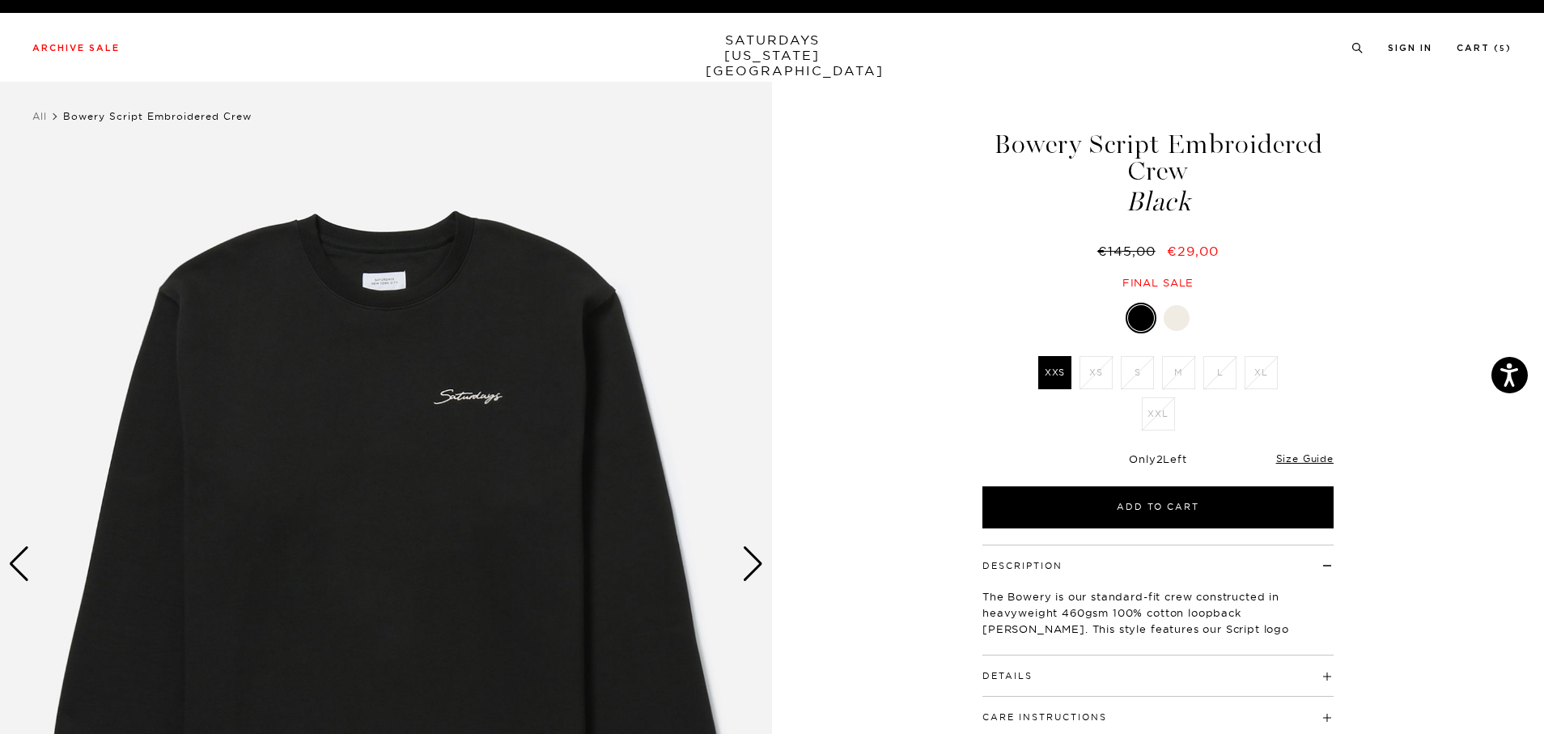
click at [1175, 318] on div at bounding box center [1177, 318] width 26 height 26
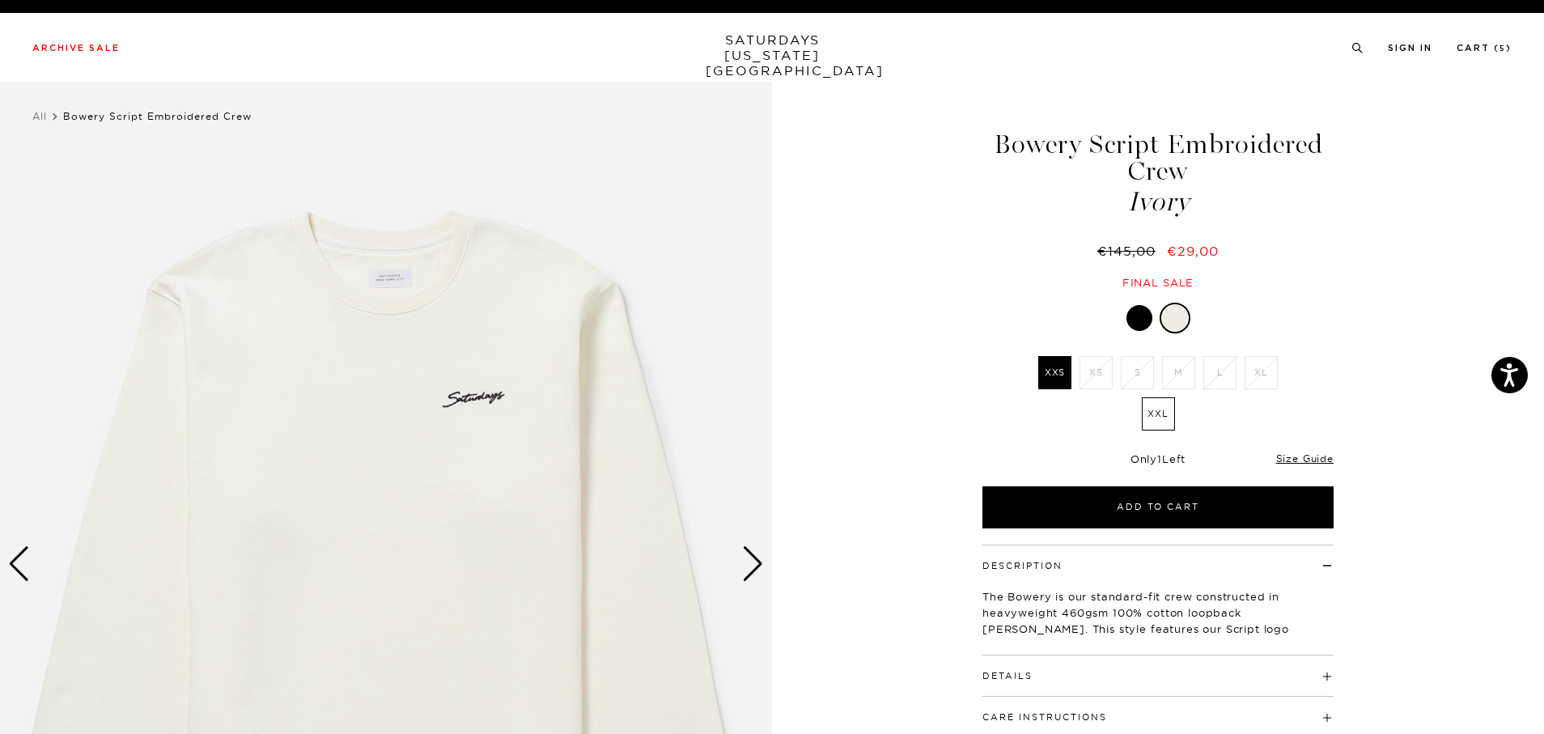
scroll to position [165, 0]
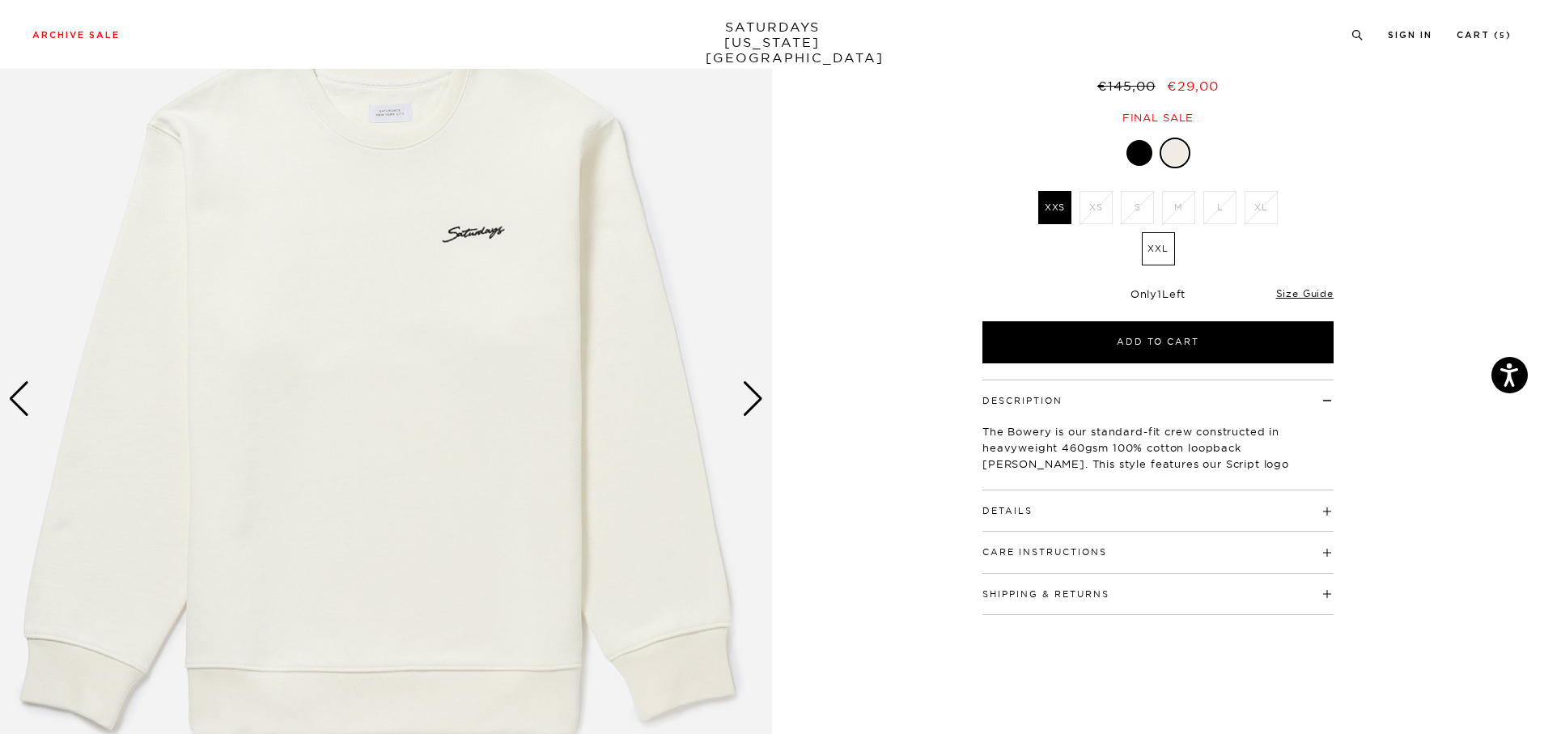
click at [751, 402] on div "Next slide" at bounding box center [753, 399] width 22 height 36
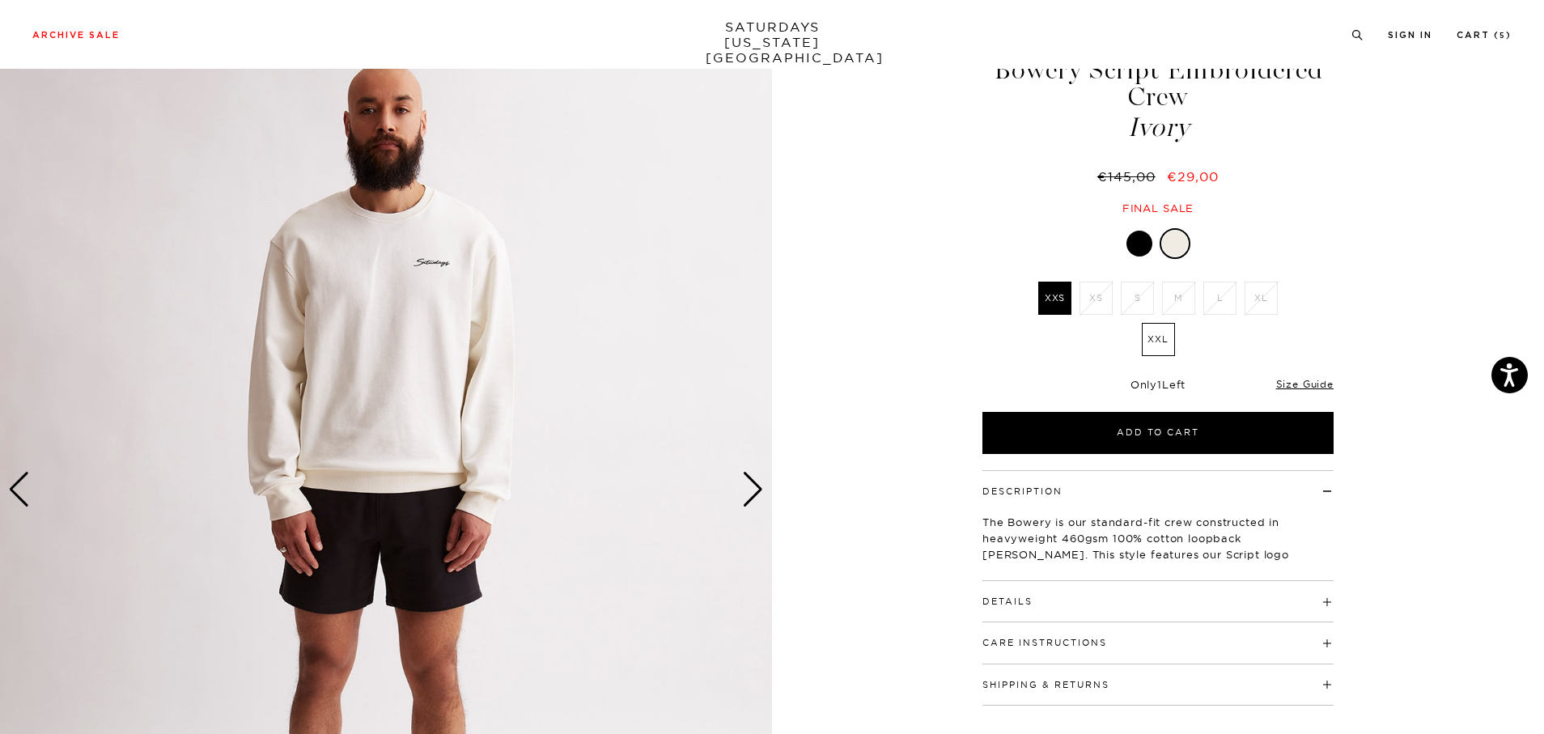
scroll to position [74, 5]
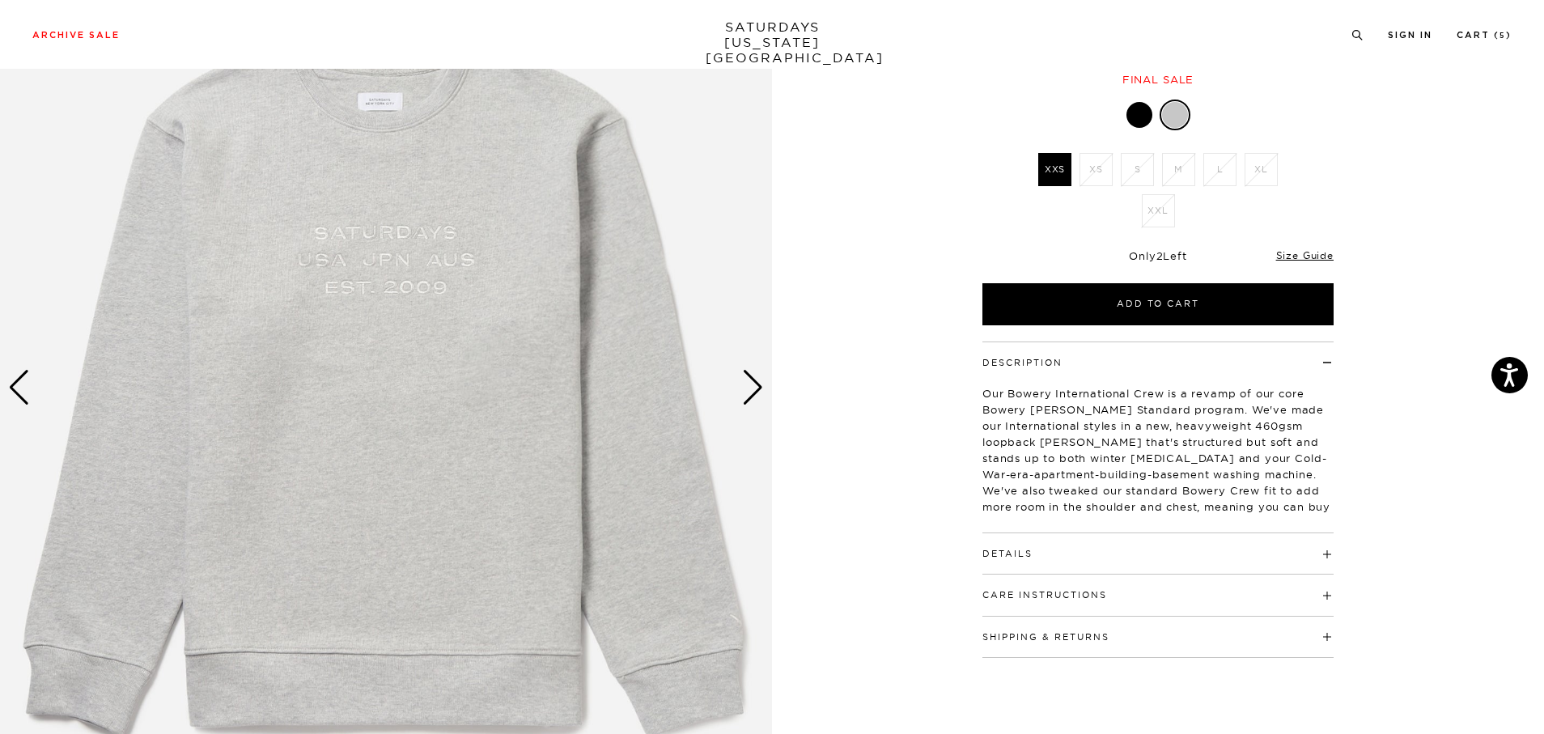
scroll to position [162, 0]
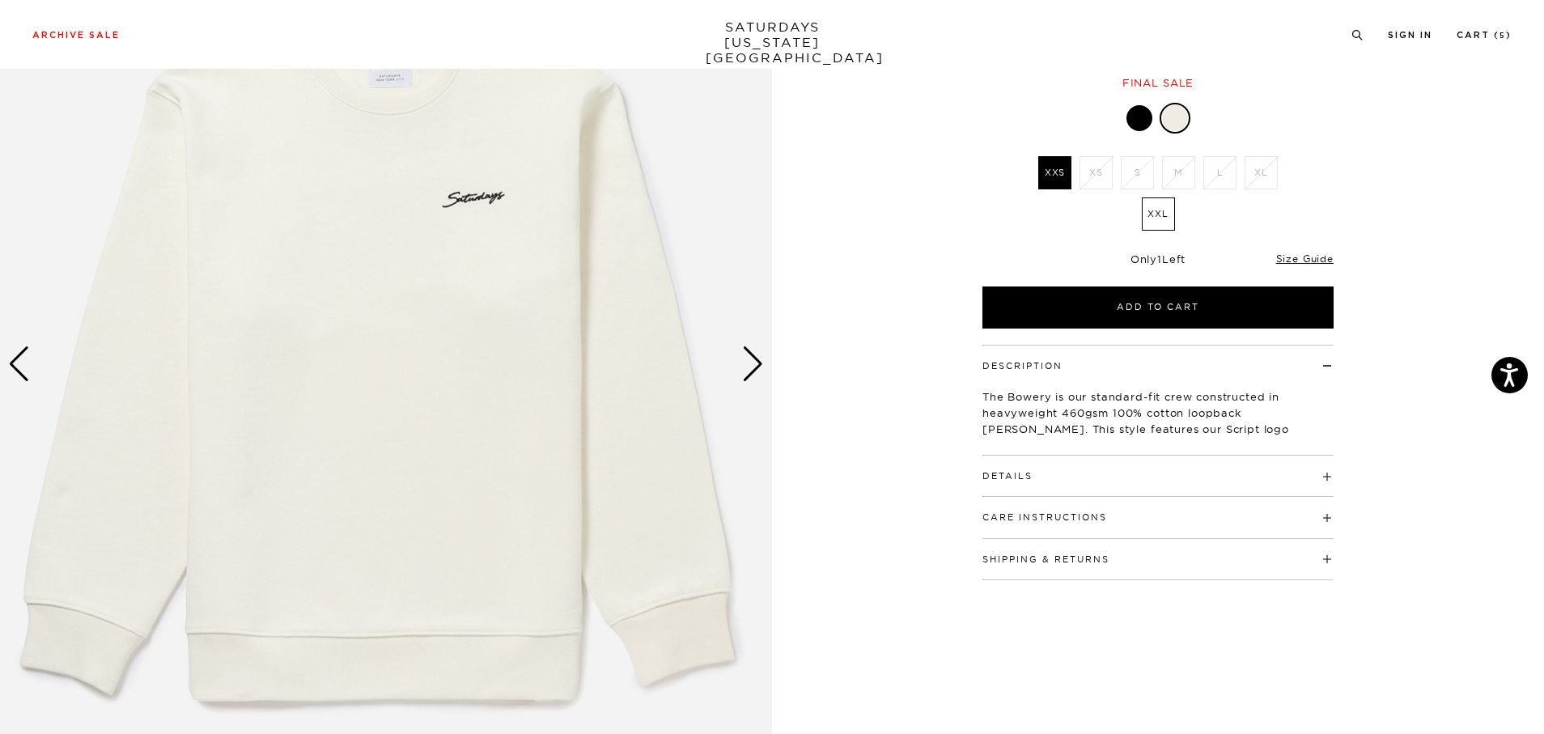
scroll to position [118, 1]
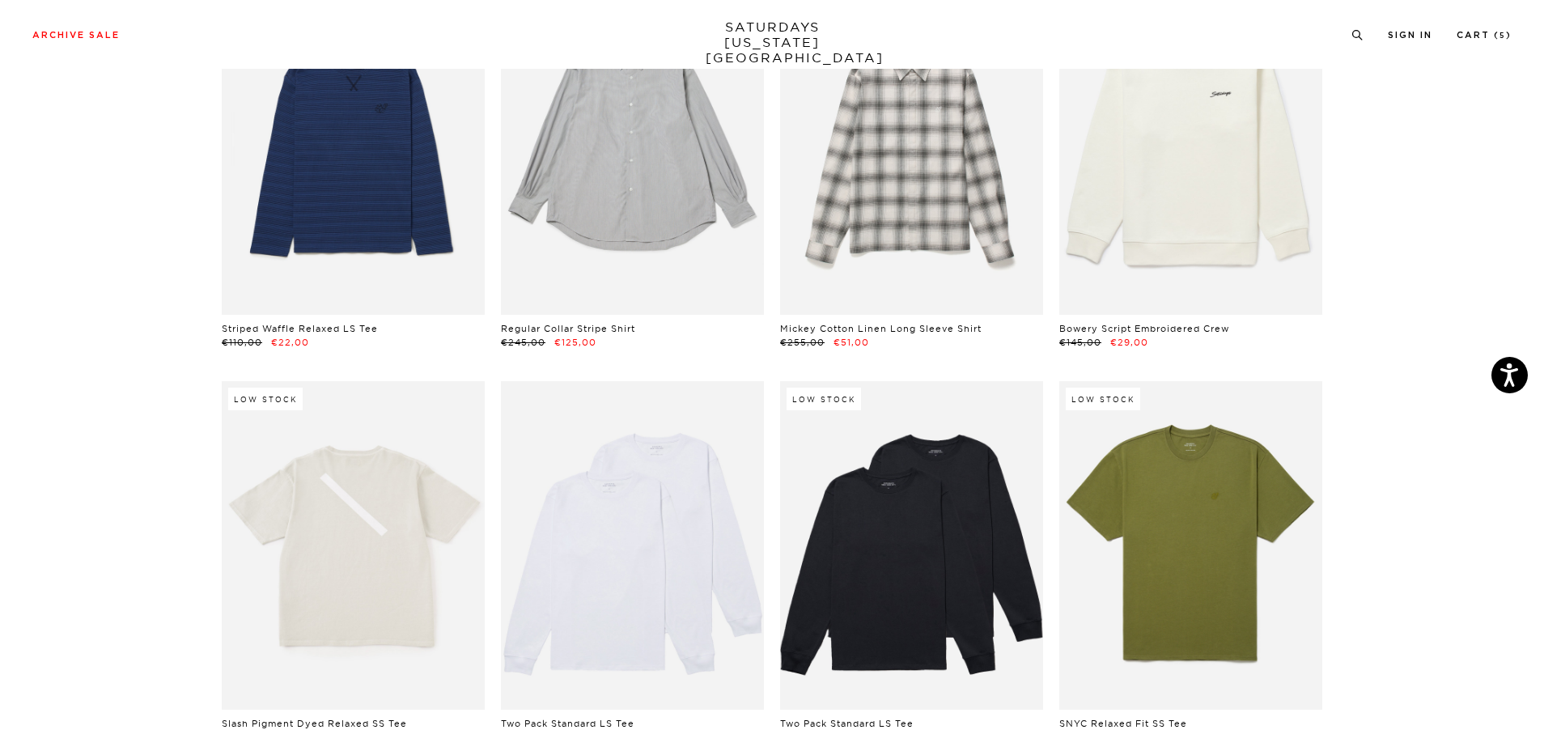
scroll to position [81, 0]
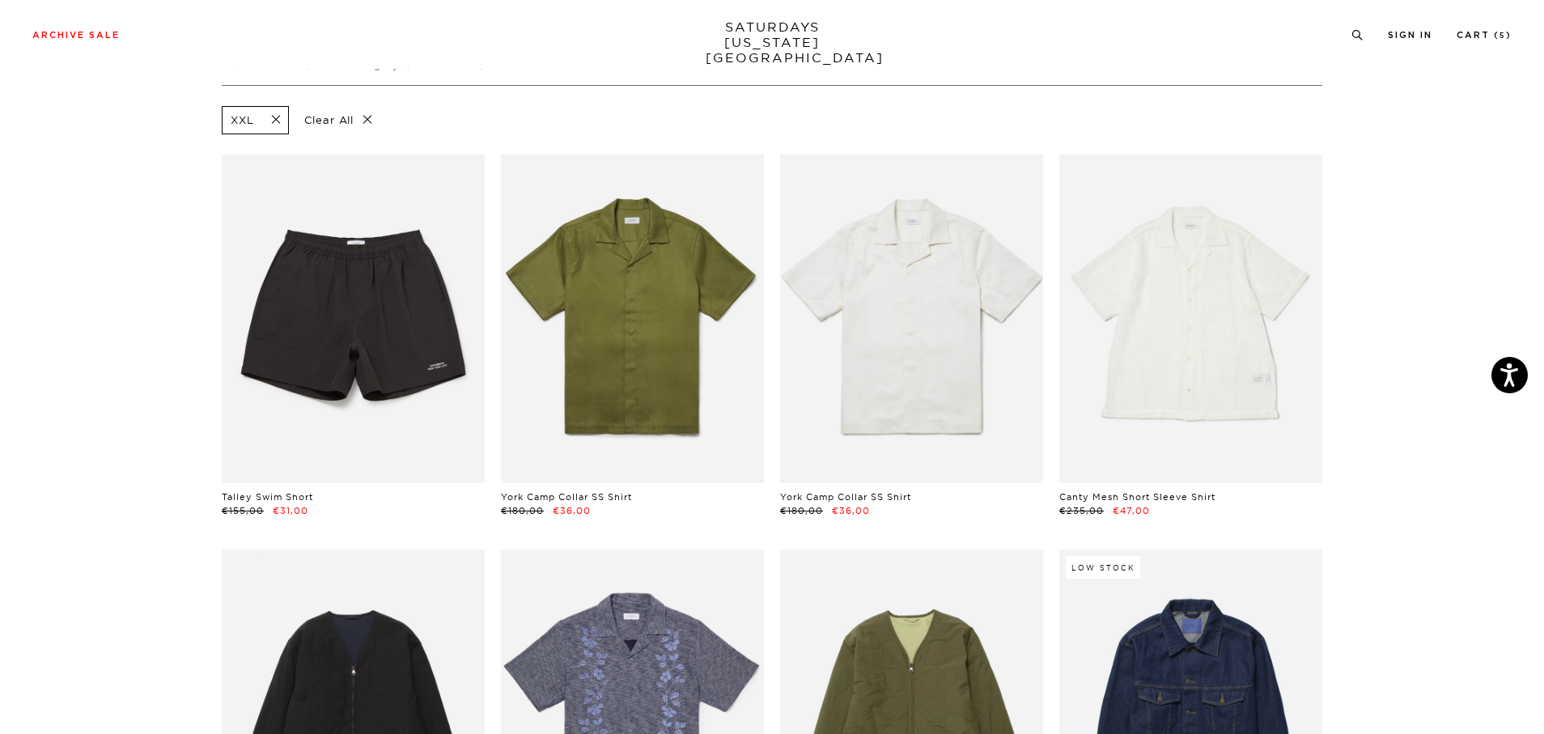
click at [269, 118] on span at bounding box center [271, 120] width 34 height 15
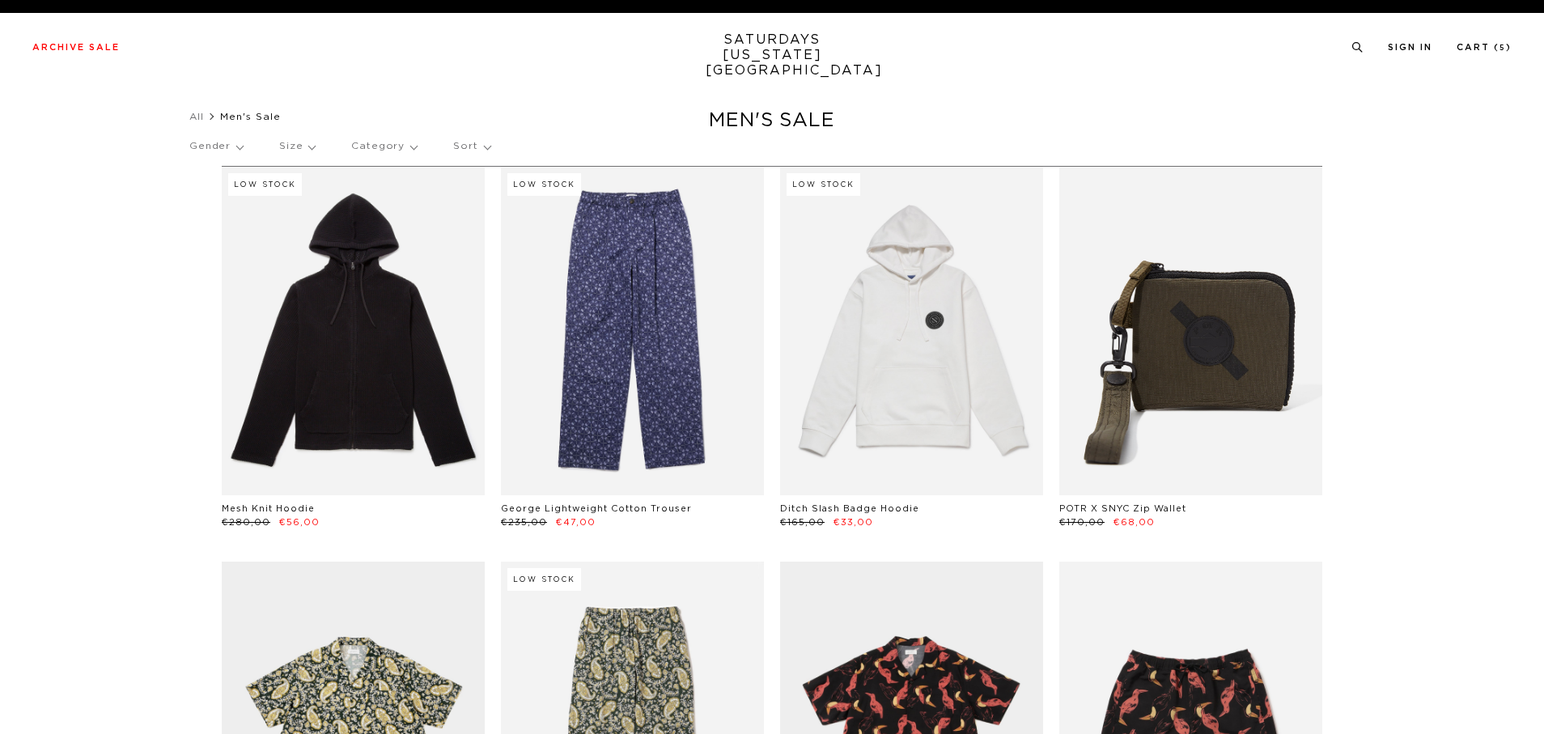
click at [305, 145] on p "Size" at bounding box center [297, 146] width 36 height 37
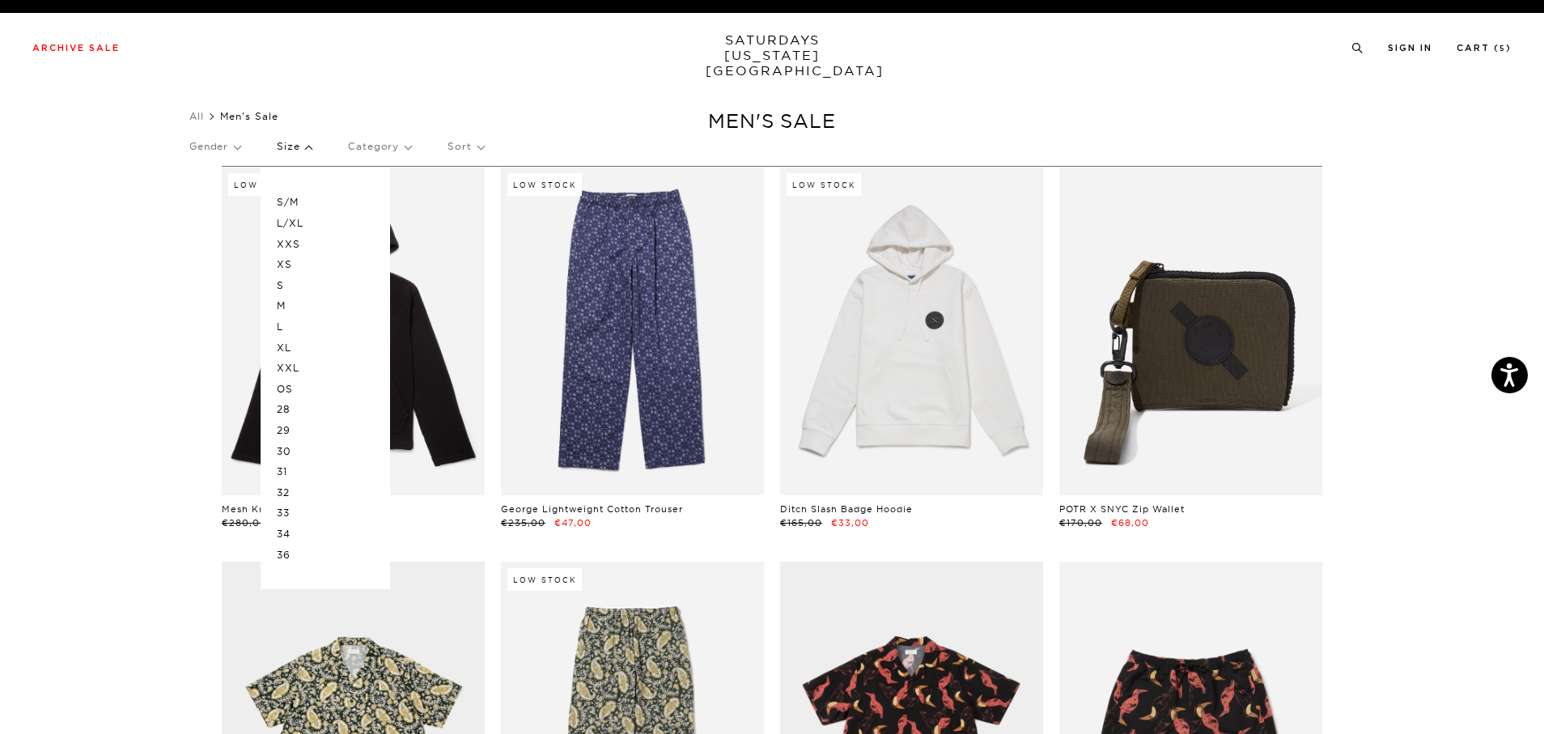
click at [287, 302] on p "M" at bounding box center [325, 305] width 97 height 21
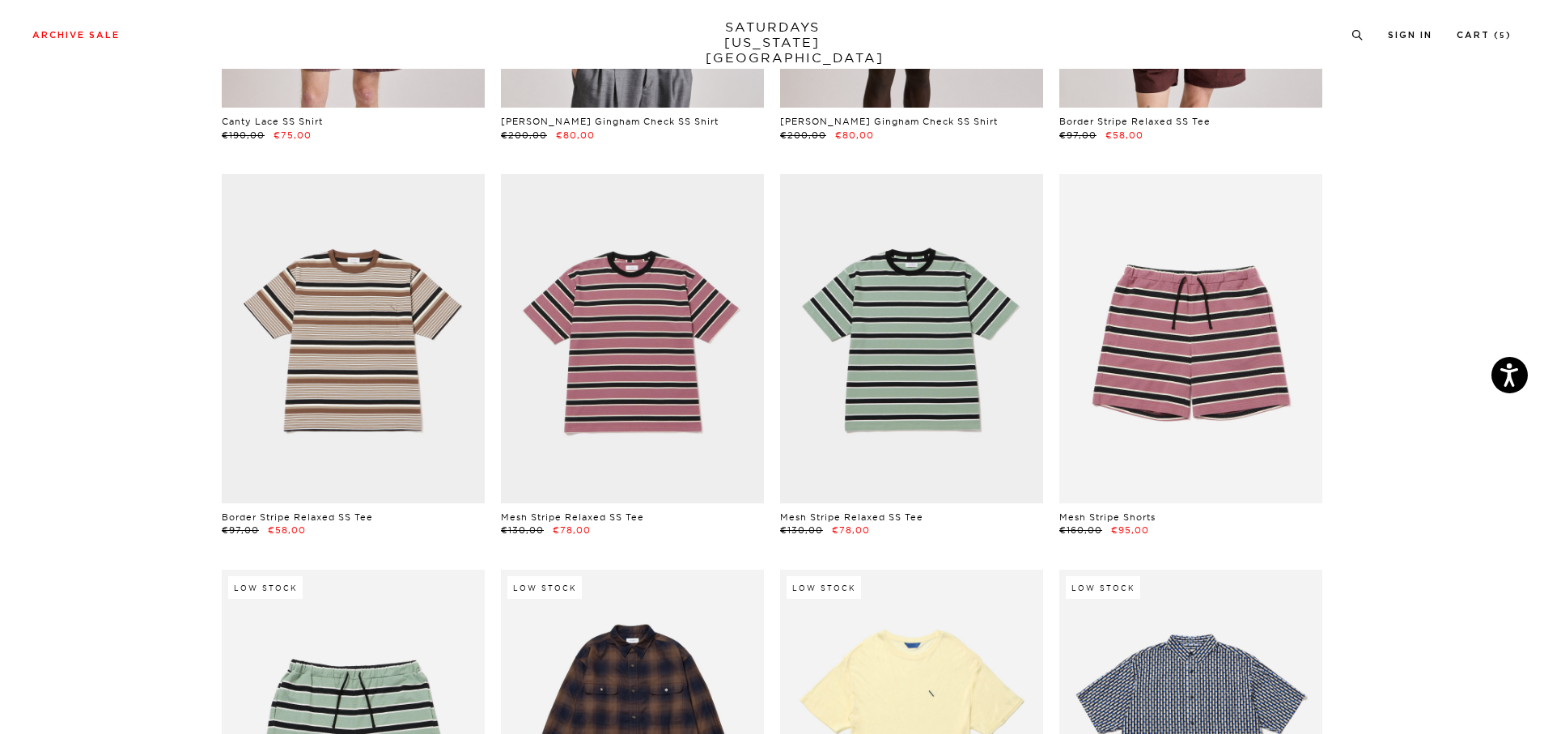
scroll to position [3529, 0]
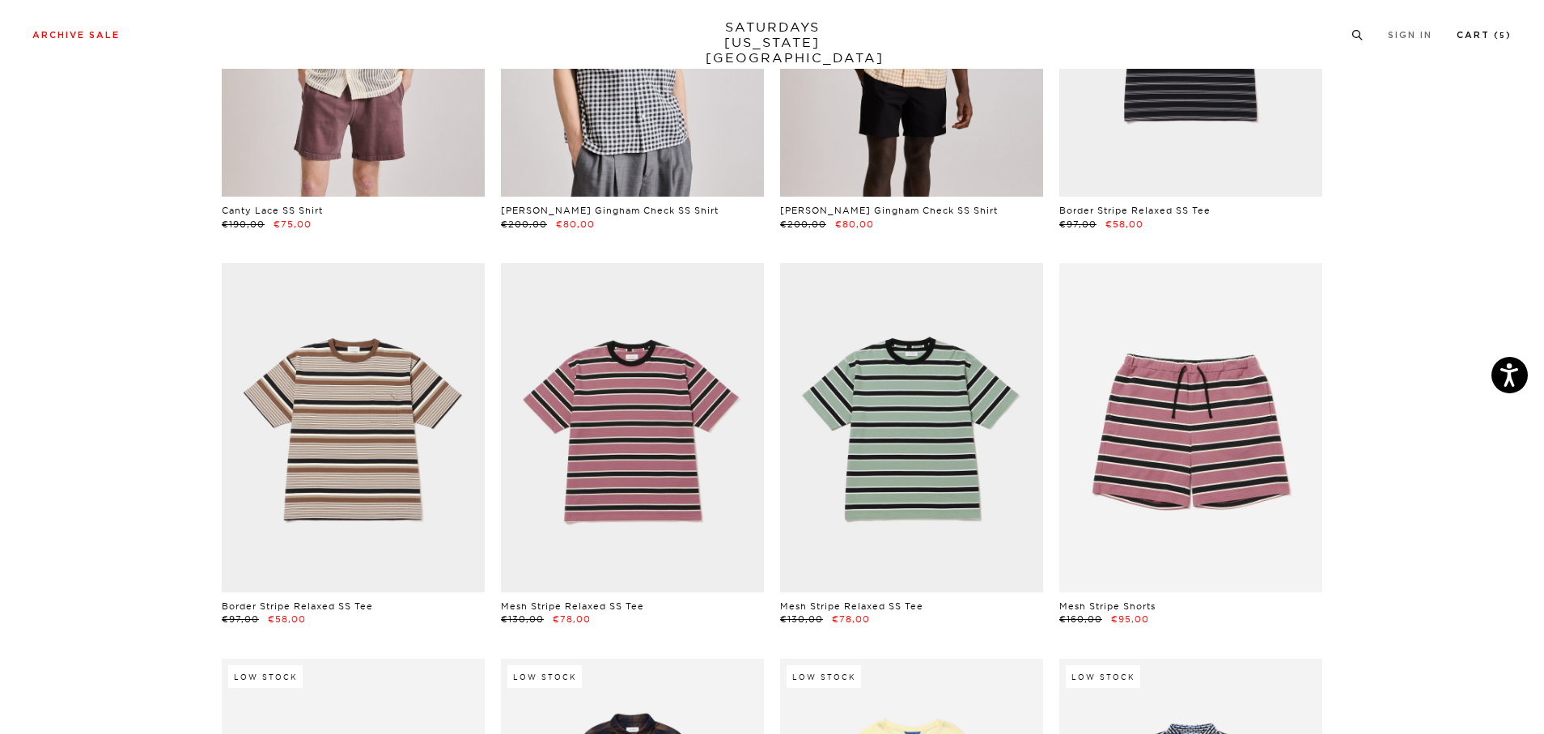
click at [1476, 35] on link "Cart ( 5 )" at bounding box center [1484, 35] width 55 height 9
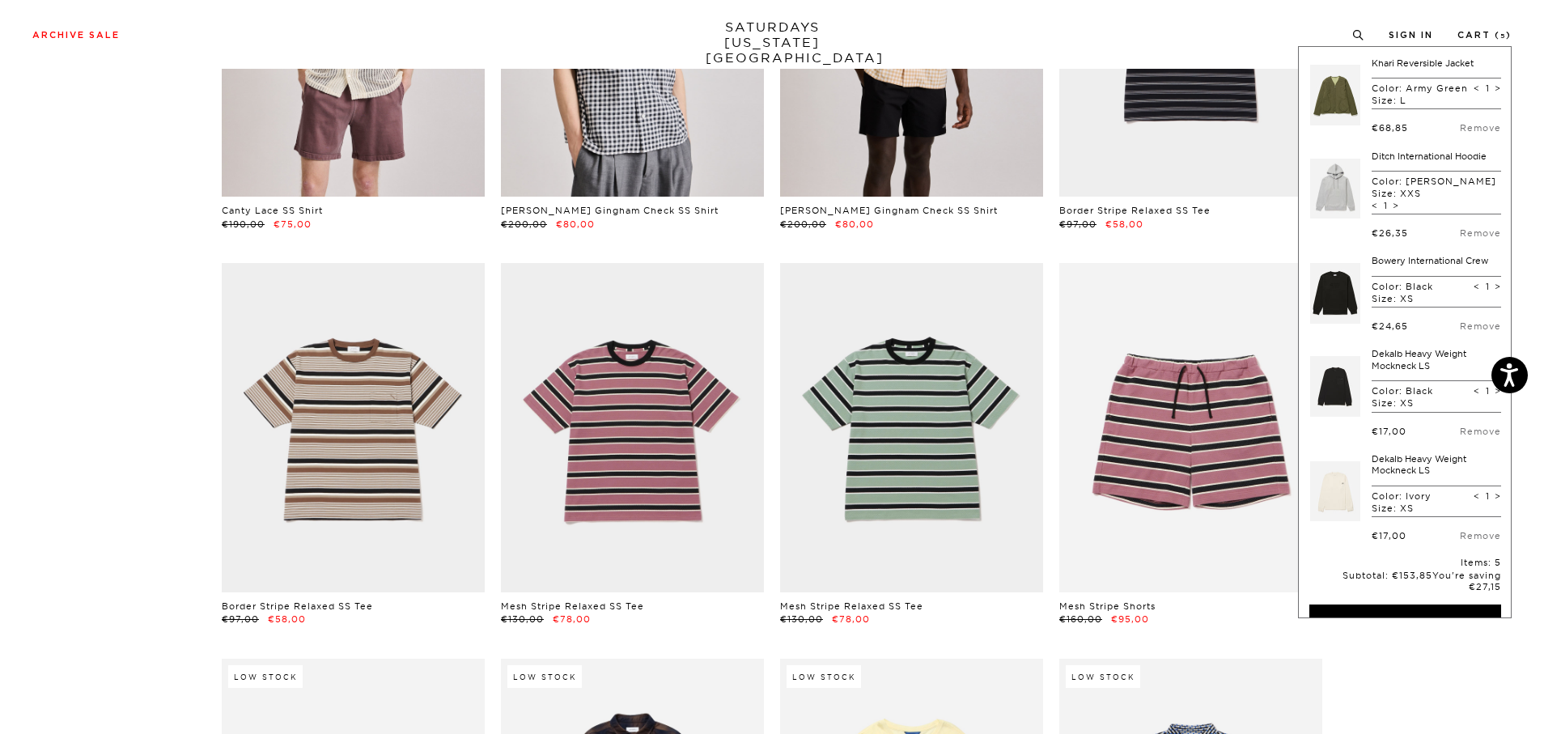
scroll to position [176, 0]
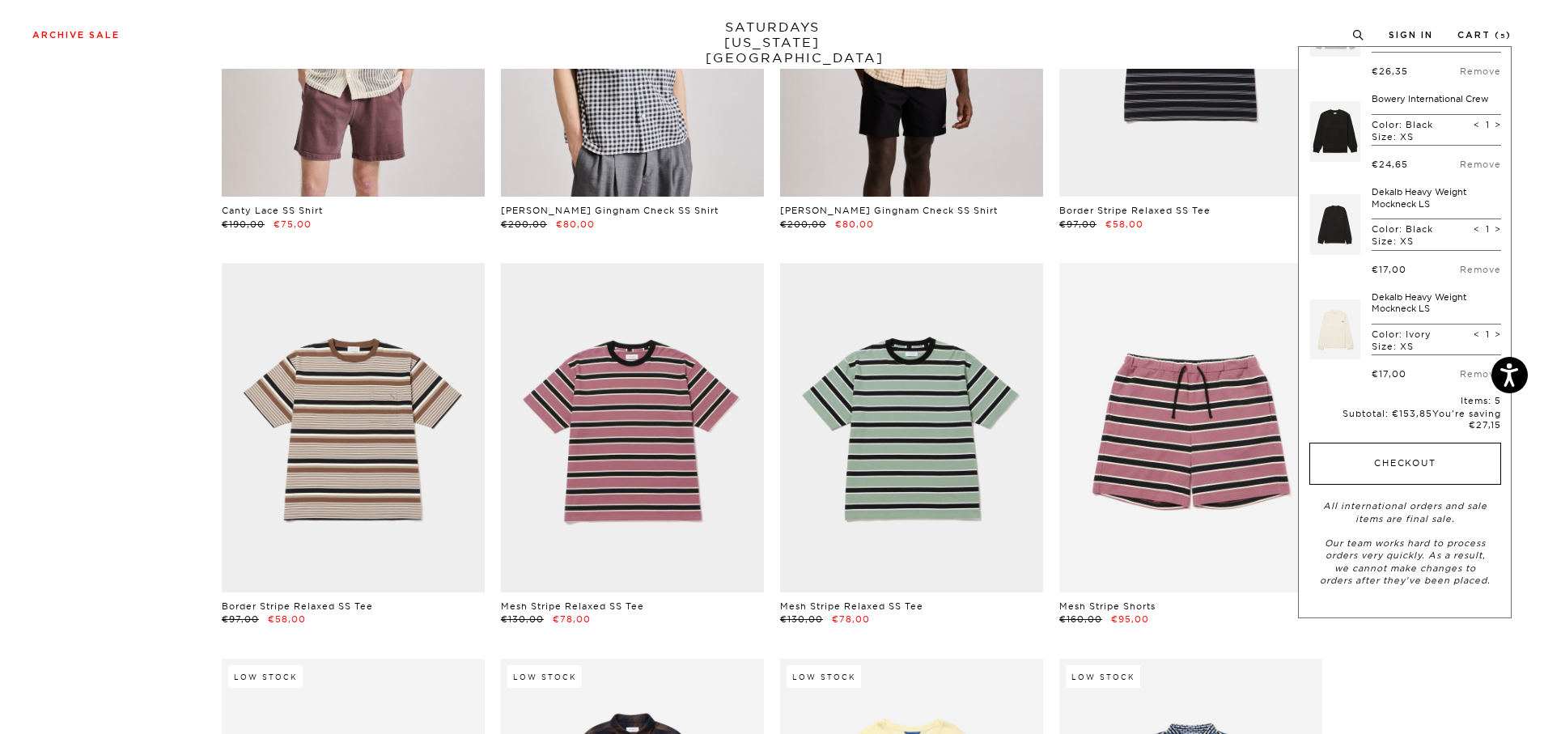
click at [1395, 474] on button "Checkout" at bounding box center [1406, 464] width 192 height 42
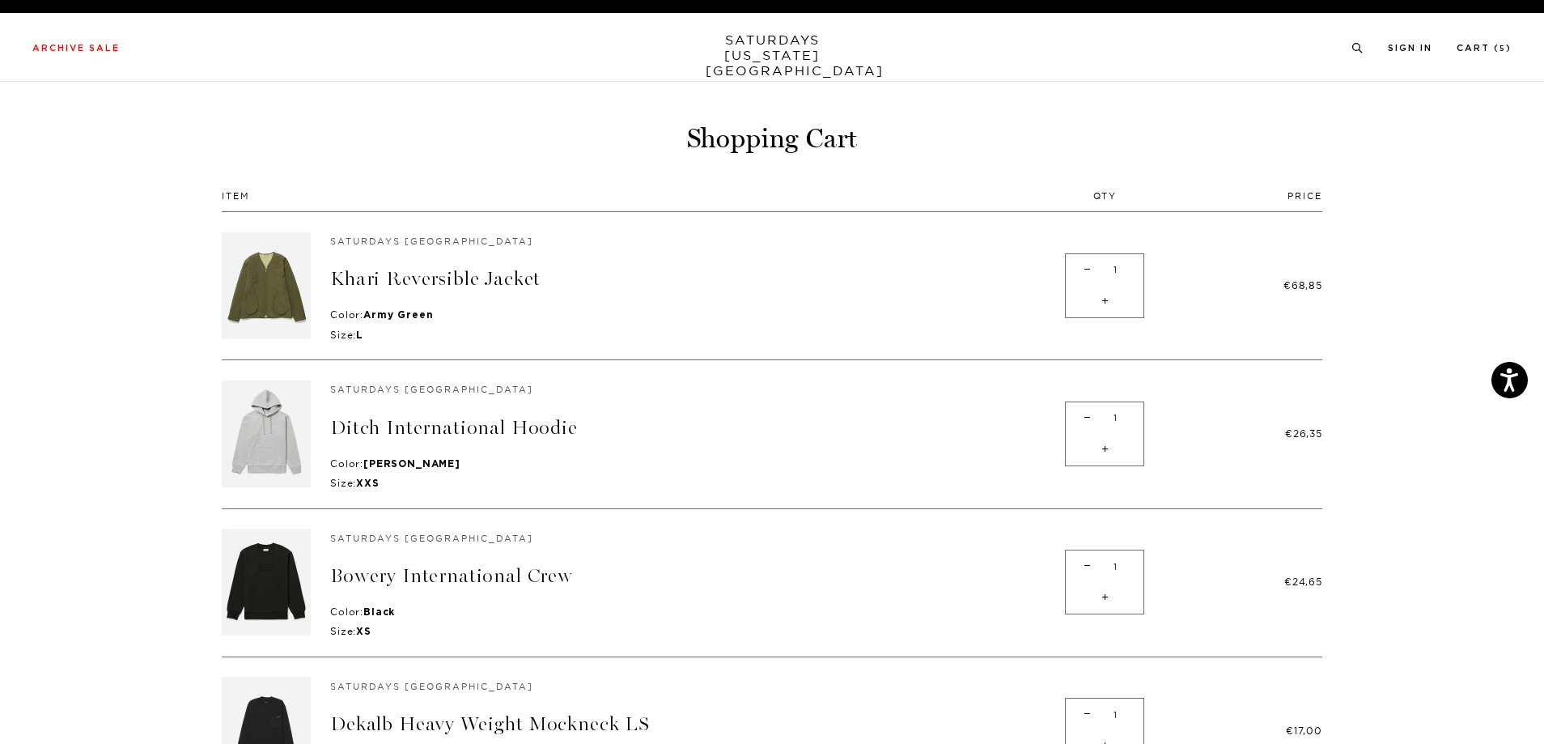
click at [1085, 272] on span "-" at bounding box center [1088, 270] width 22 height 32
type input "0"
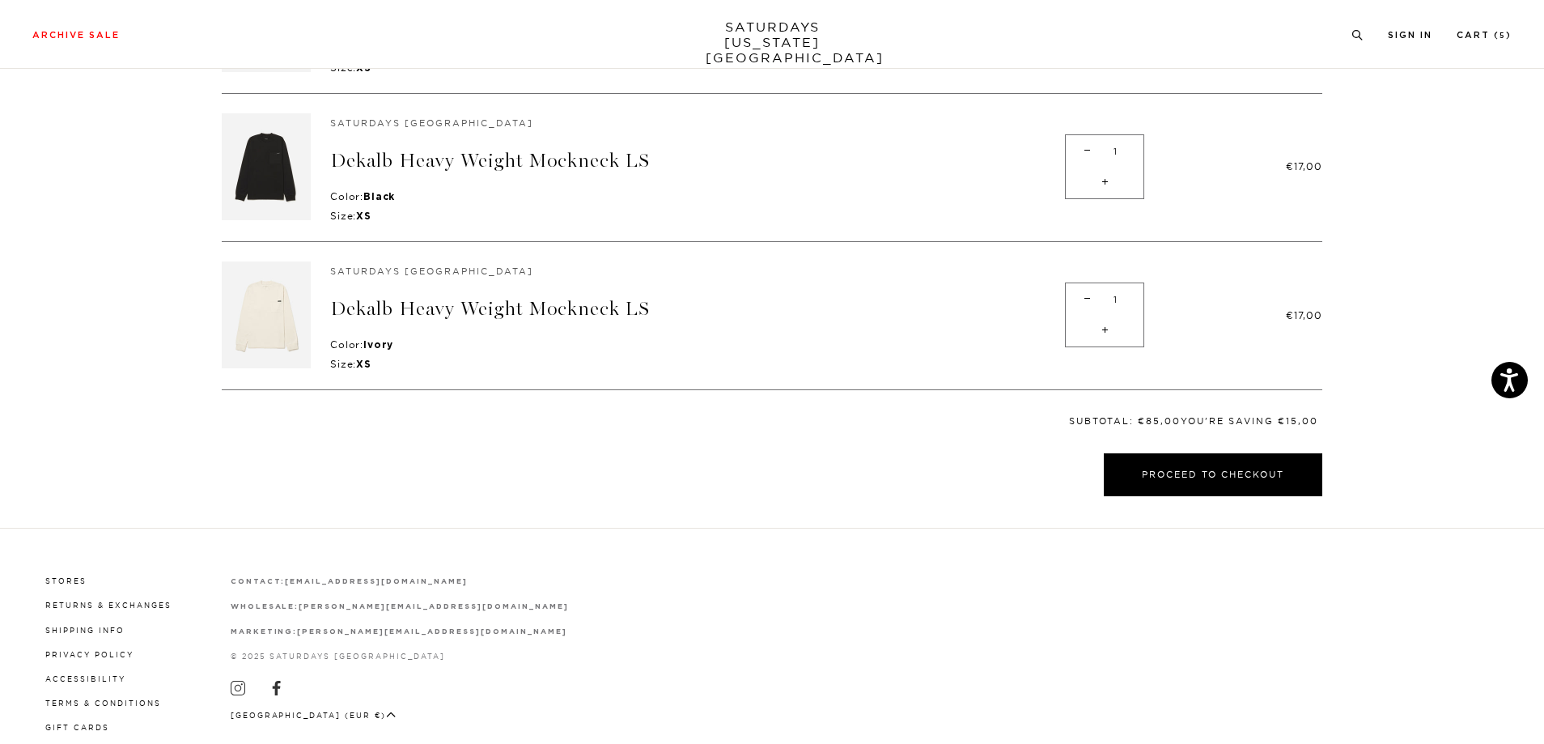
scroll to position [419, 0]
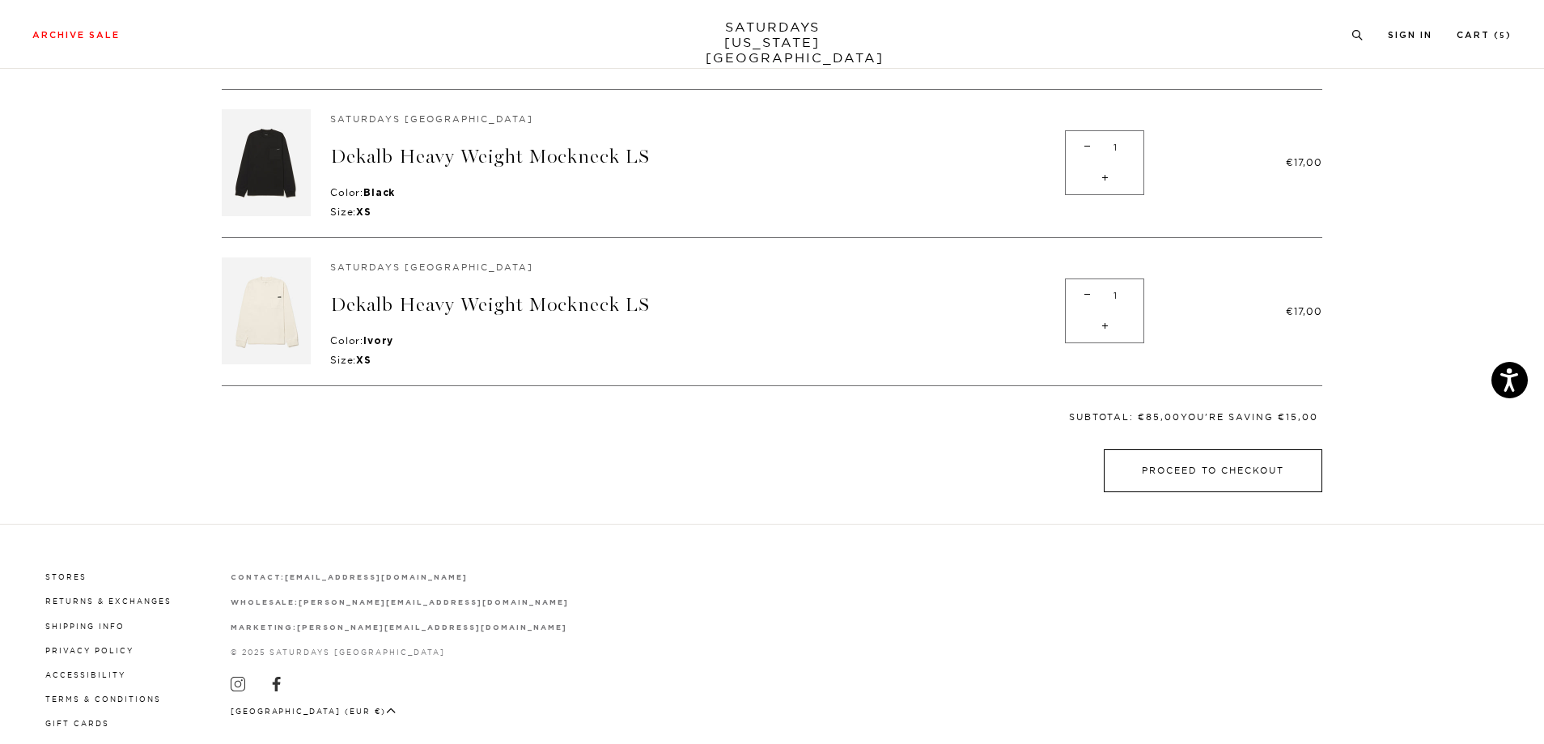
click at [1166, 469] on button "Proceed to Checkout" at bounding box center [1213, 470] width 219 height 43
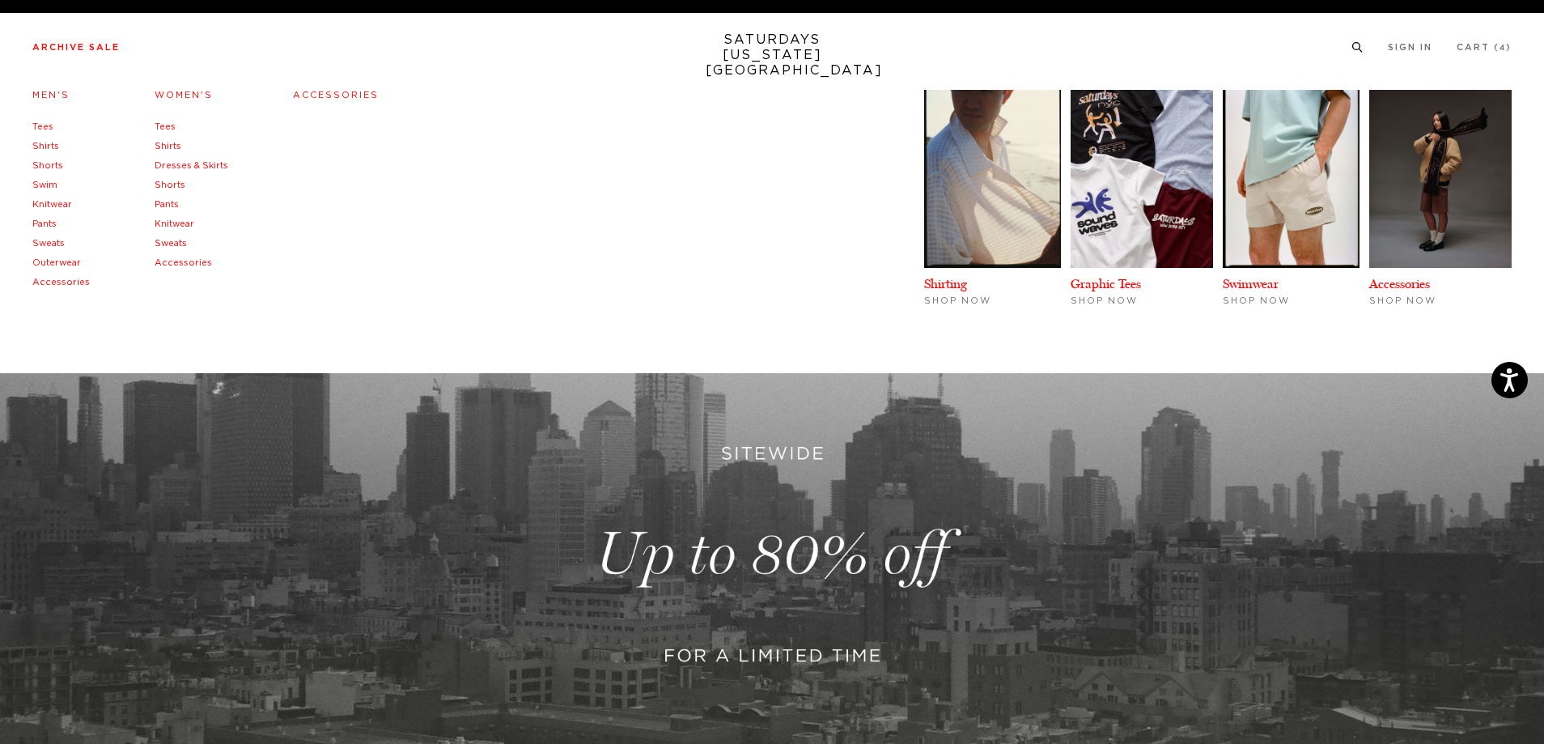
click at [338, 96] on link "Accessories" at bounding box center [336, 95] width 86 height 9
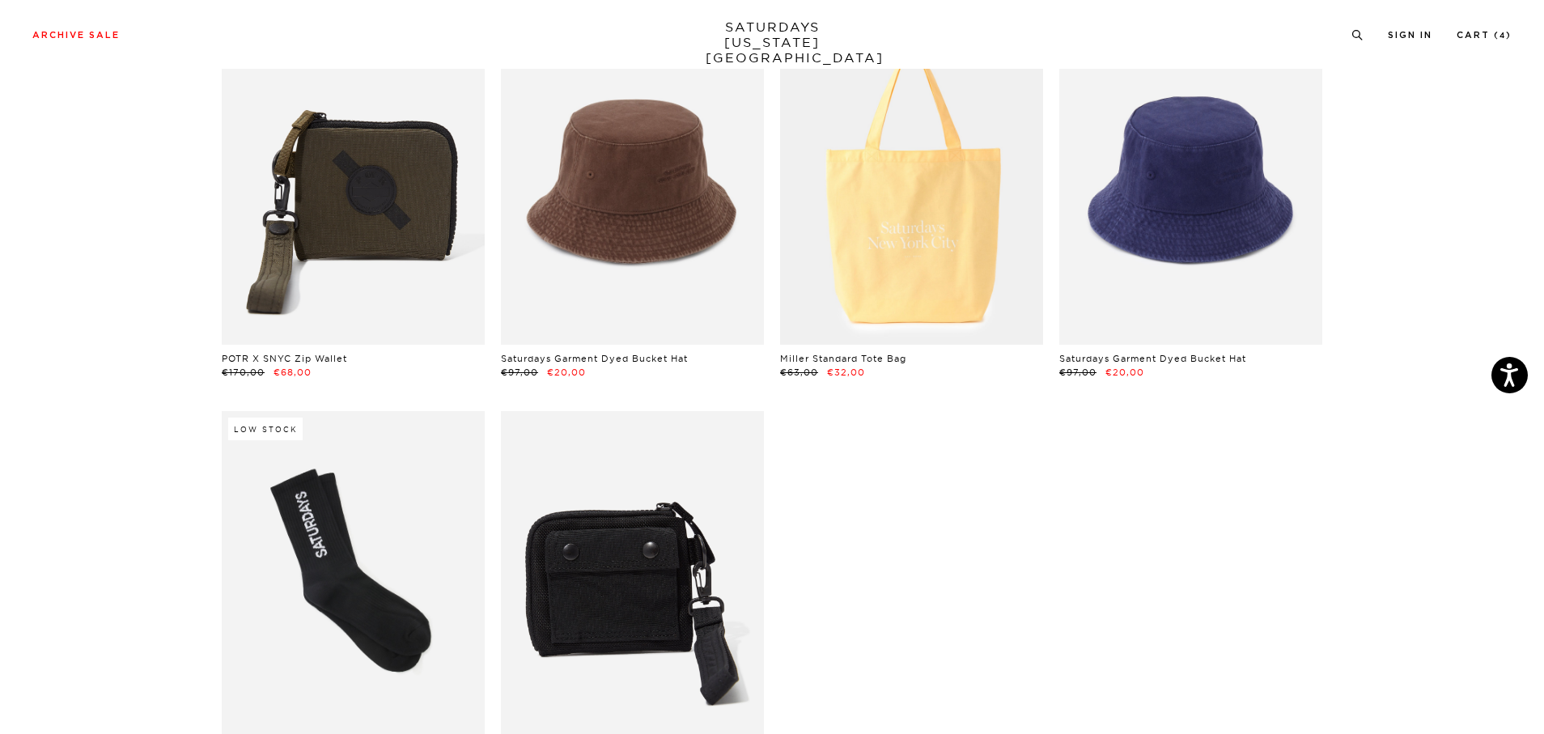
scroll to position [336, 0]
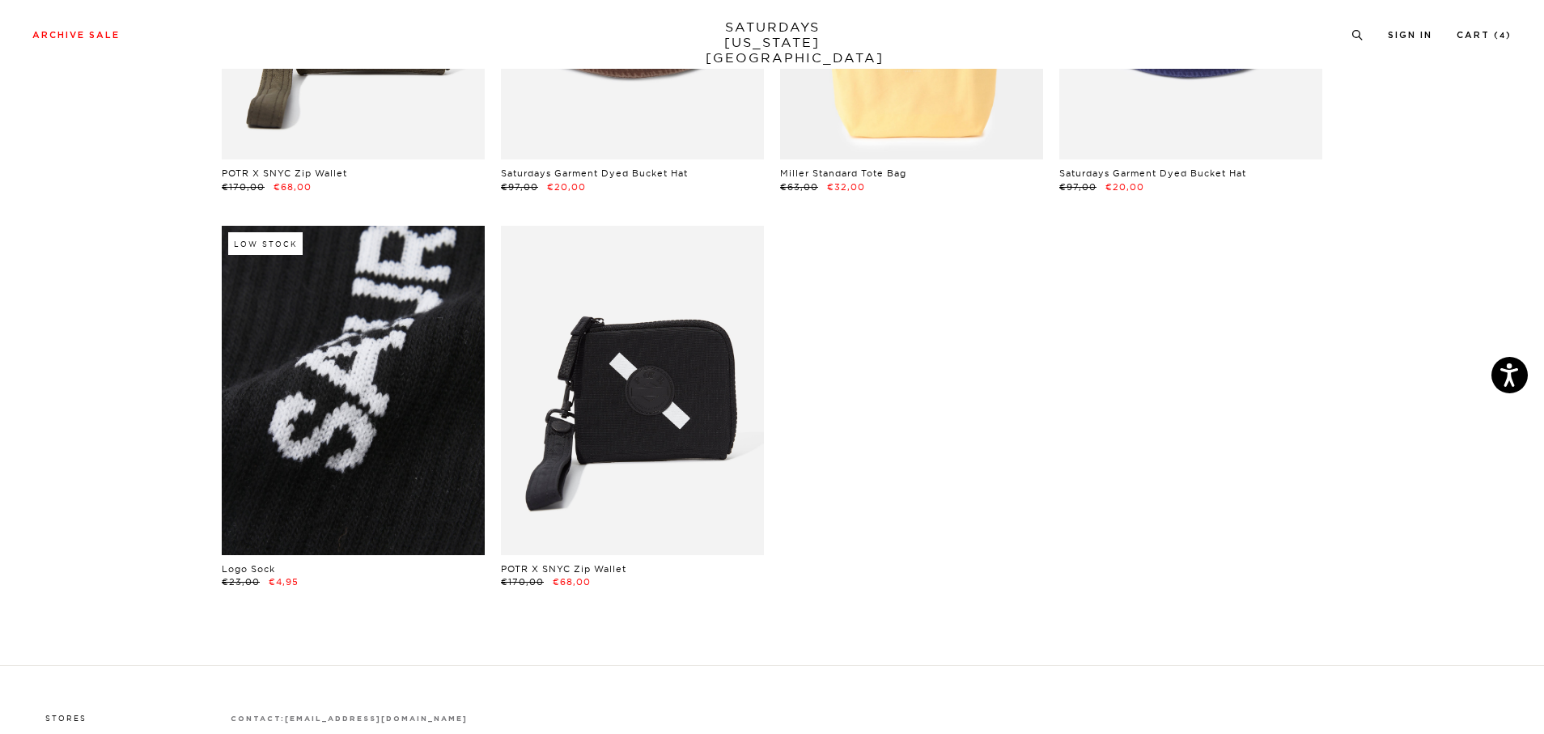
click at [372, 435] on link at bounding box center [353, 390] width 263 height 329
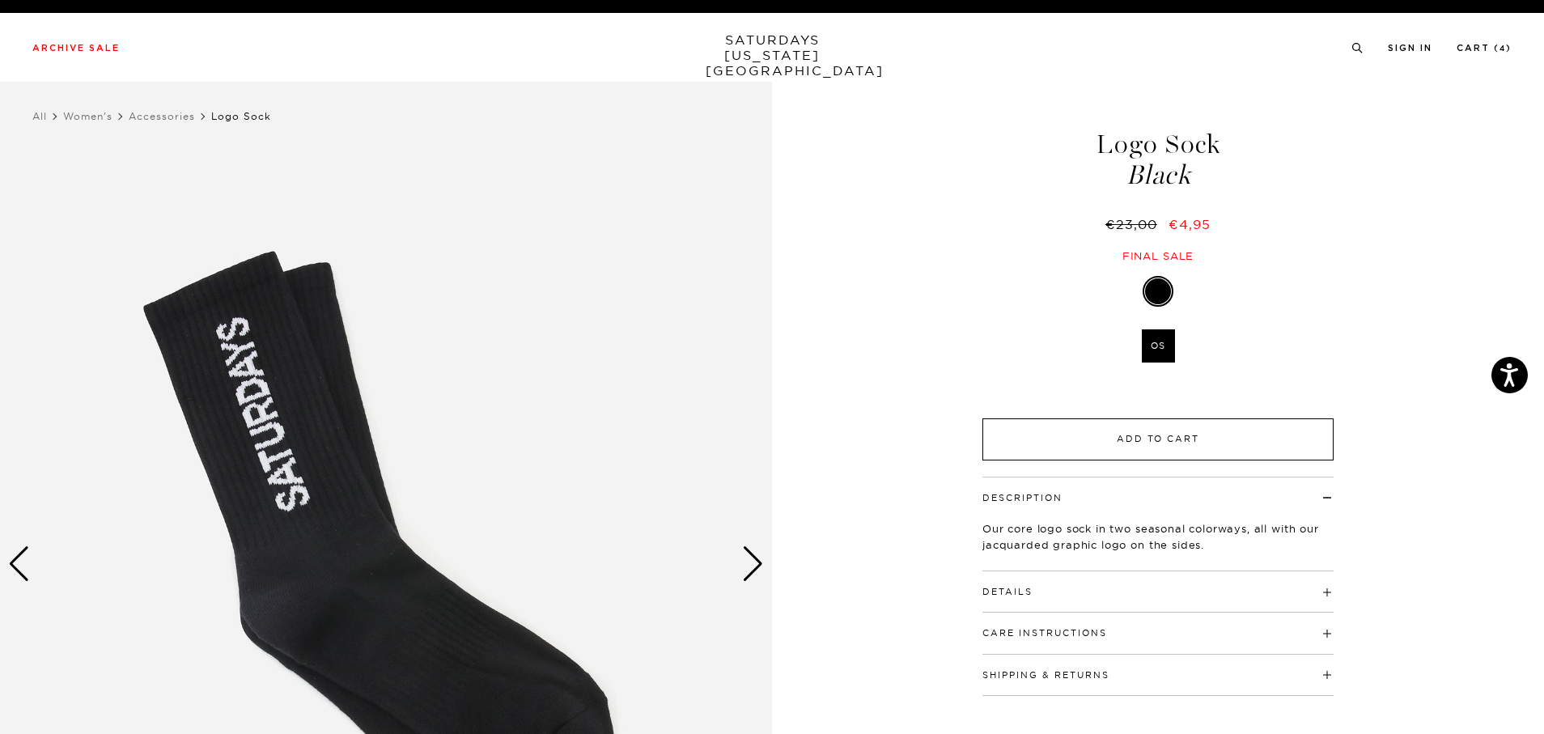
click at [1111, 441] on button "Add to Cart" at bounding box center [1158, 439] width 351 height 42
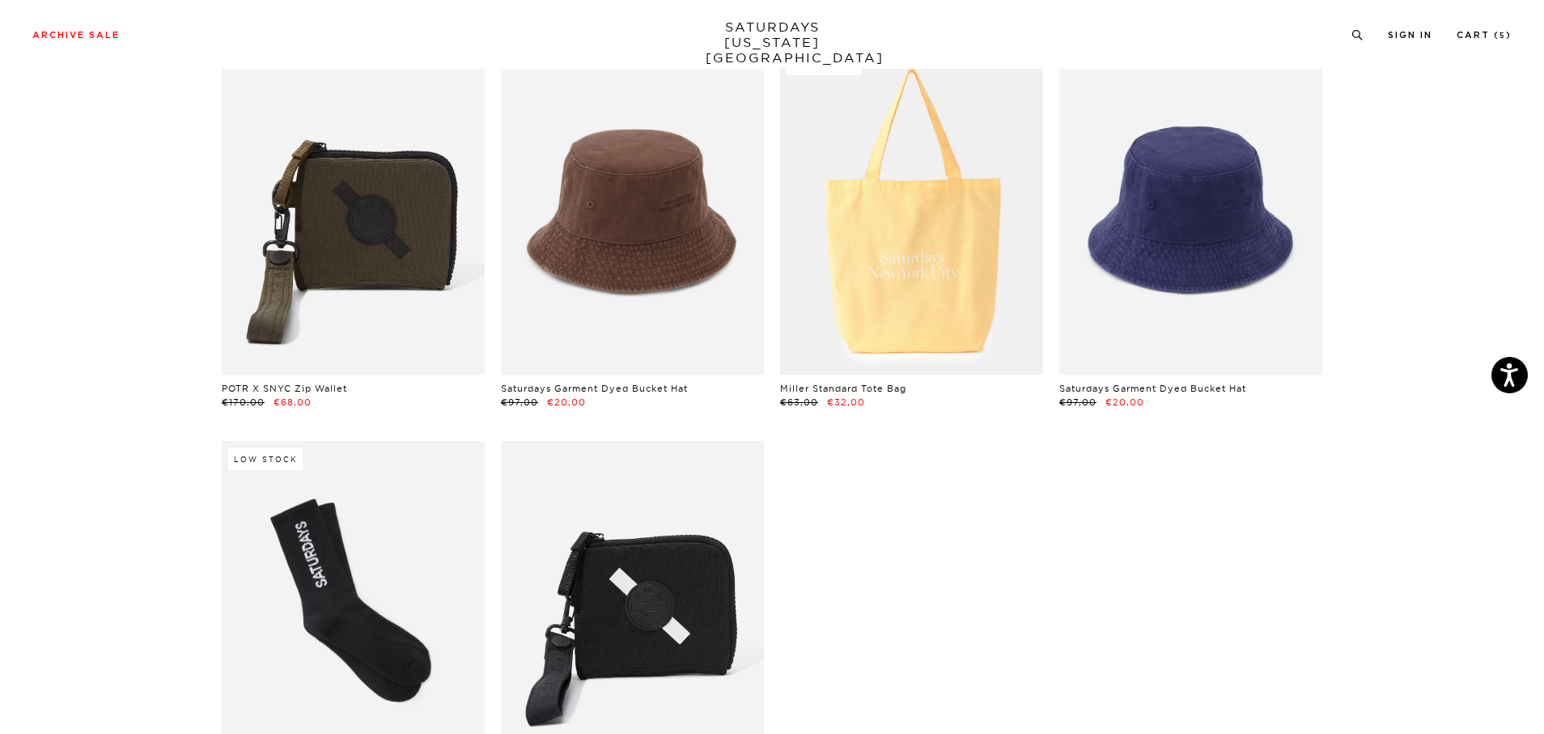
scroll to position [120, 0]
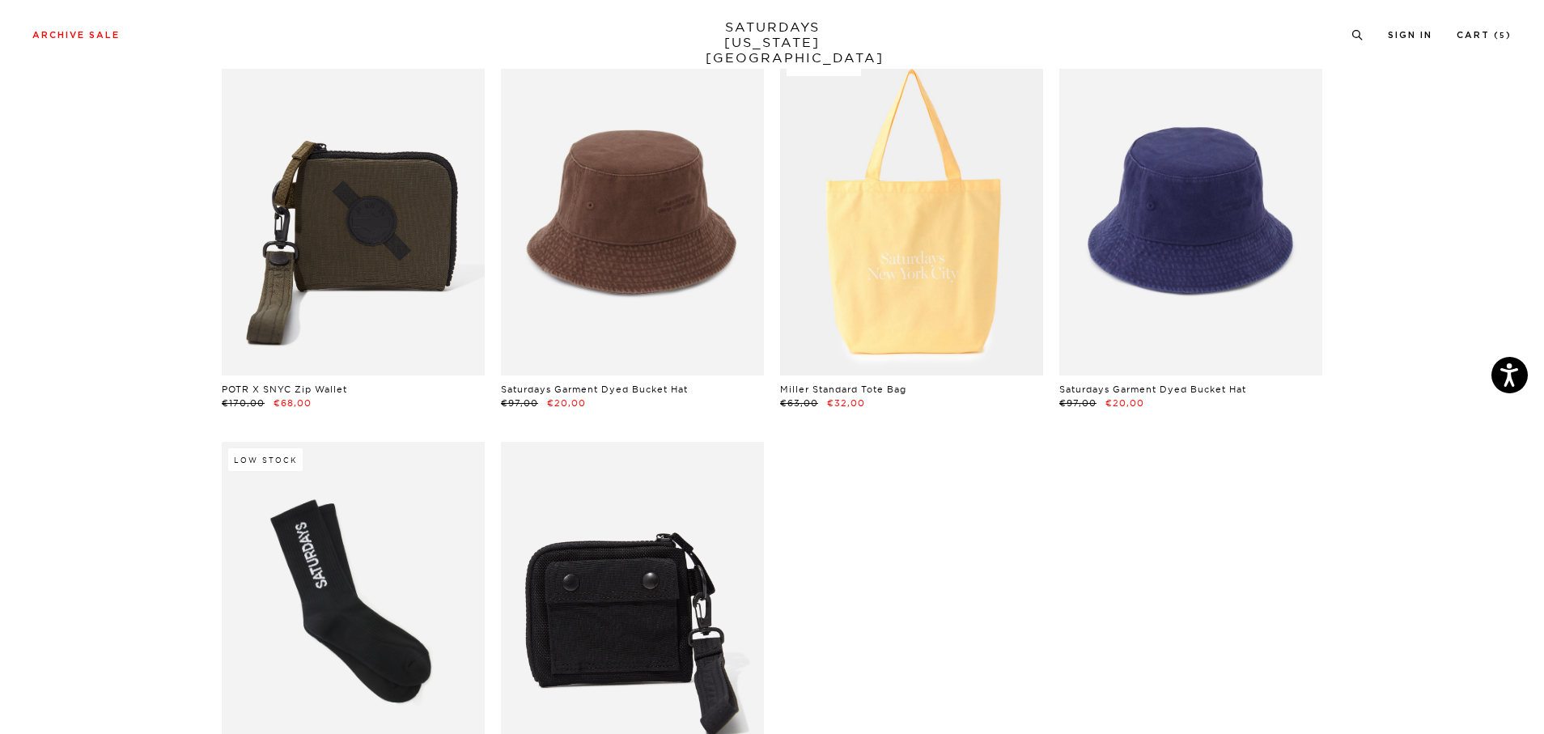
click at [615, 567] on link at bounding box center [632, 606] width 263 height 329
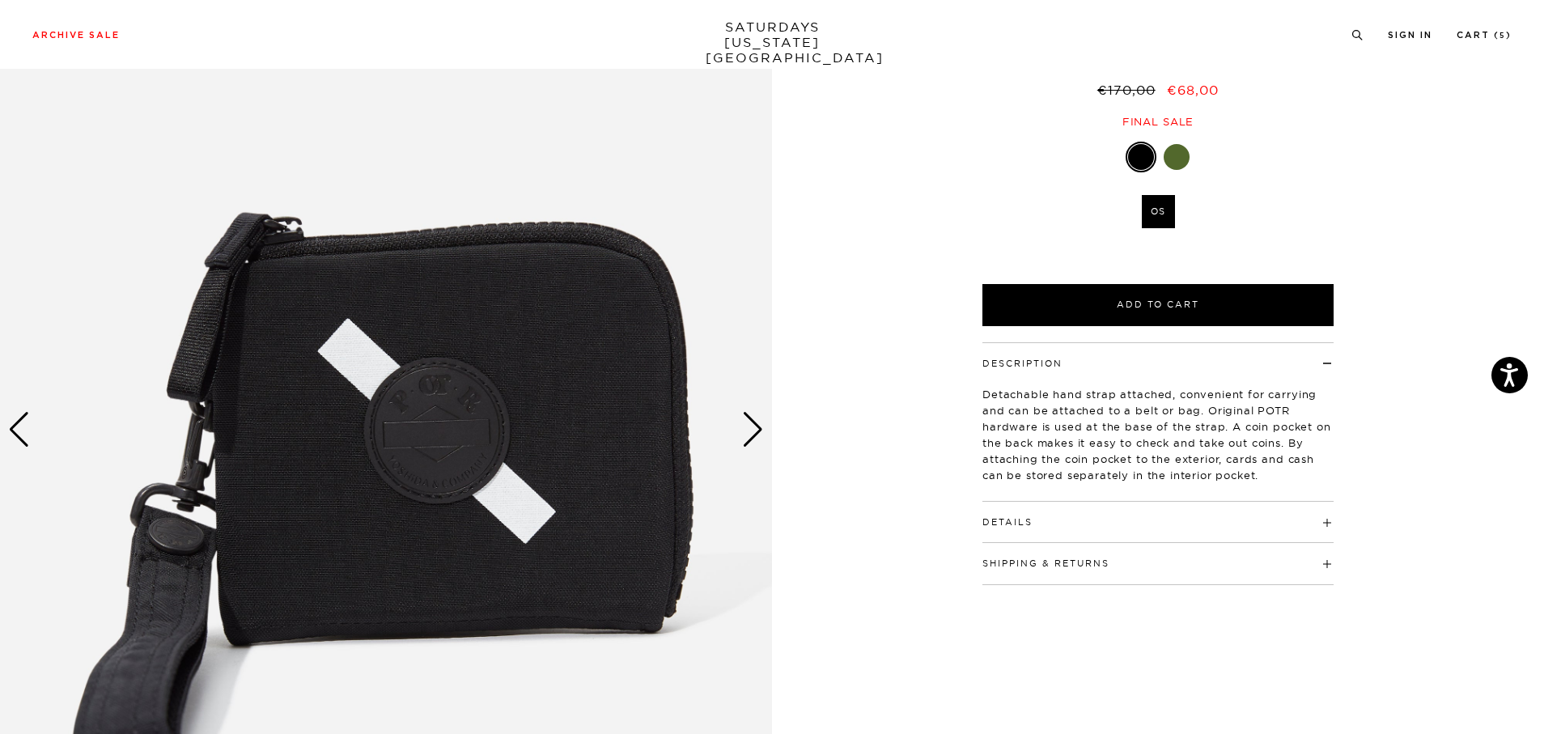
scroll to position [224, 0]
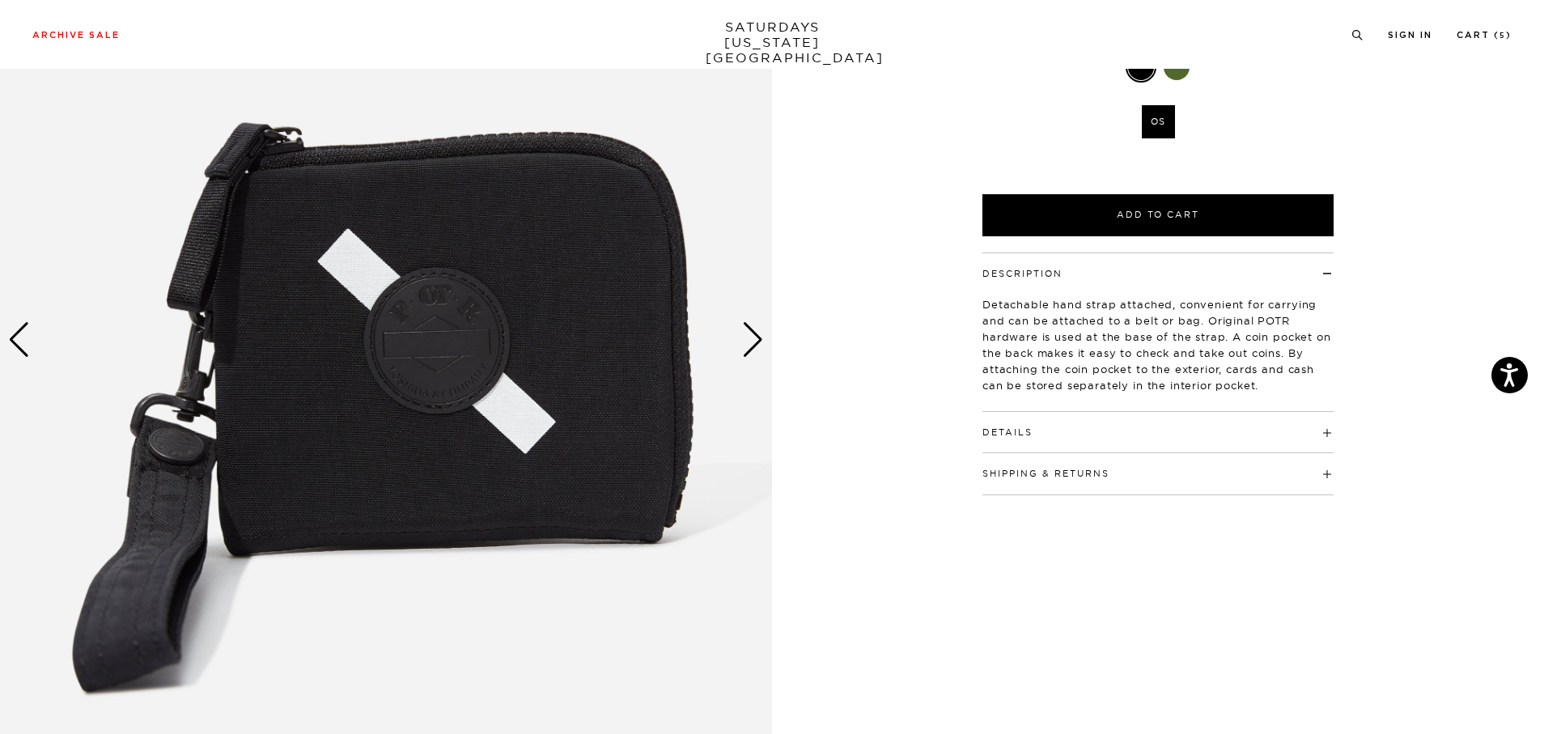
click at [745, 354] on div "Next slide" at bounding box center [753, 340] width 22 height 36
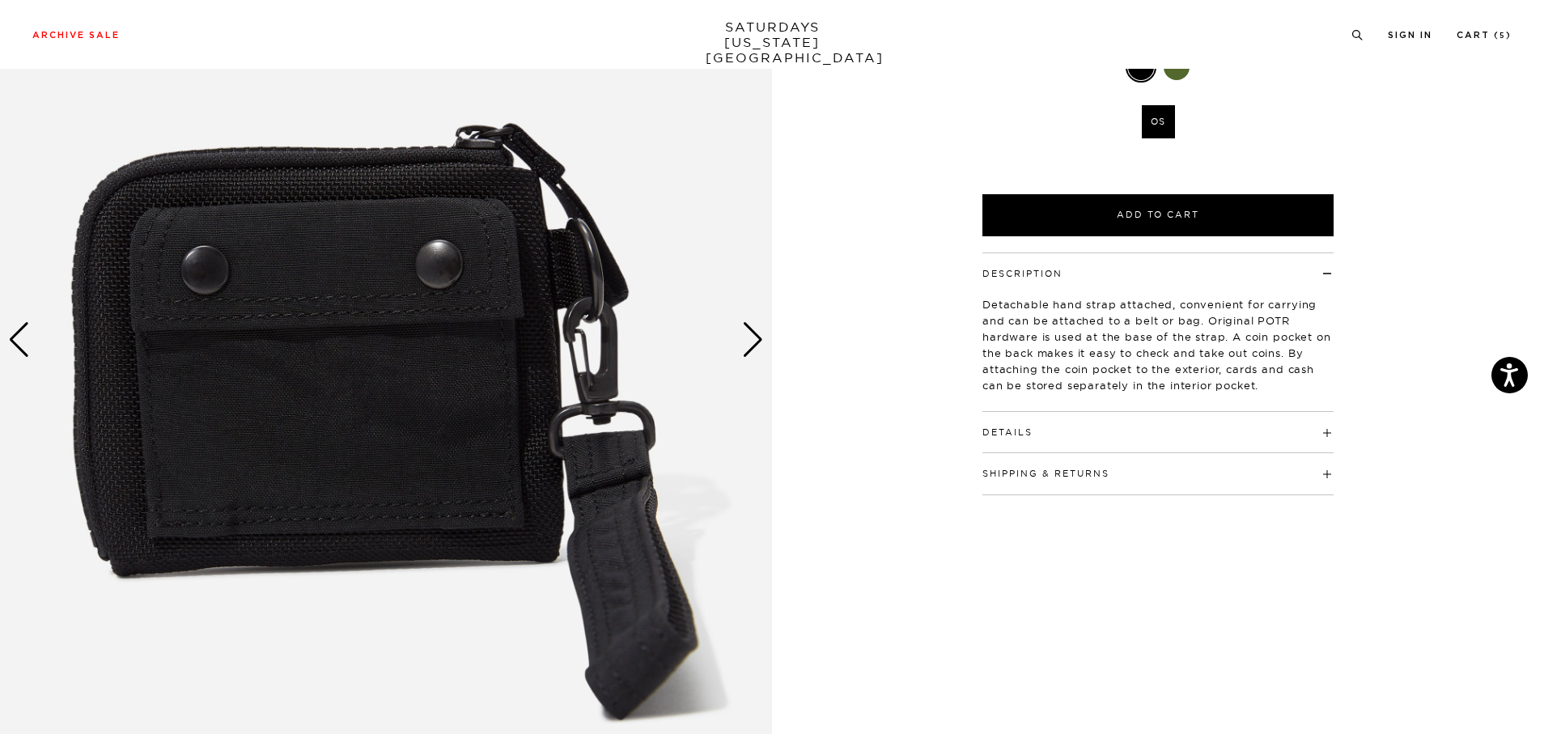
click at [745, 354] on div "Next slide" at bounding box center [753, 340] width 22 height 36
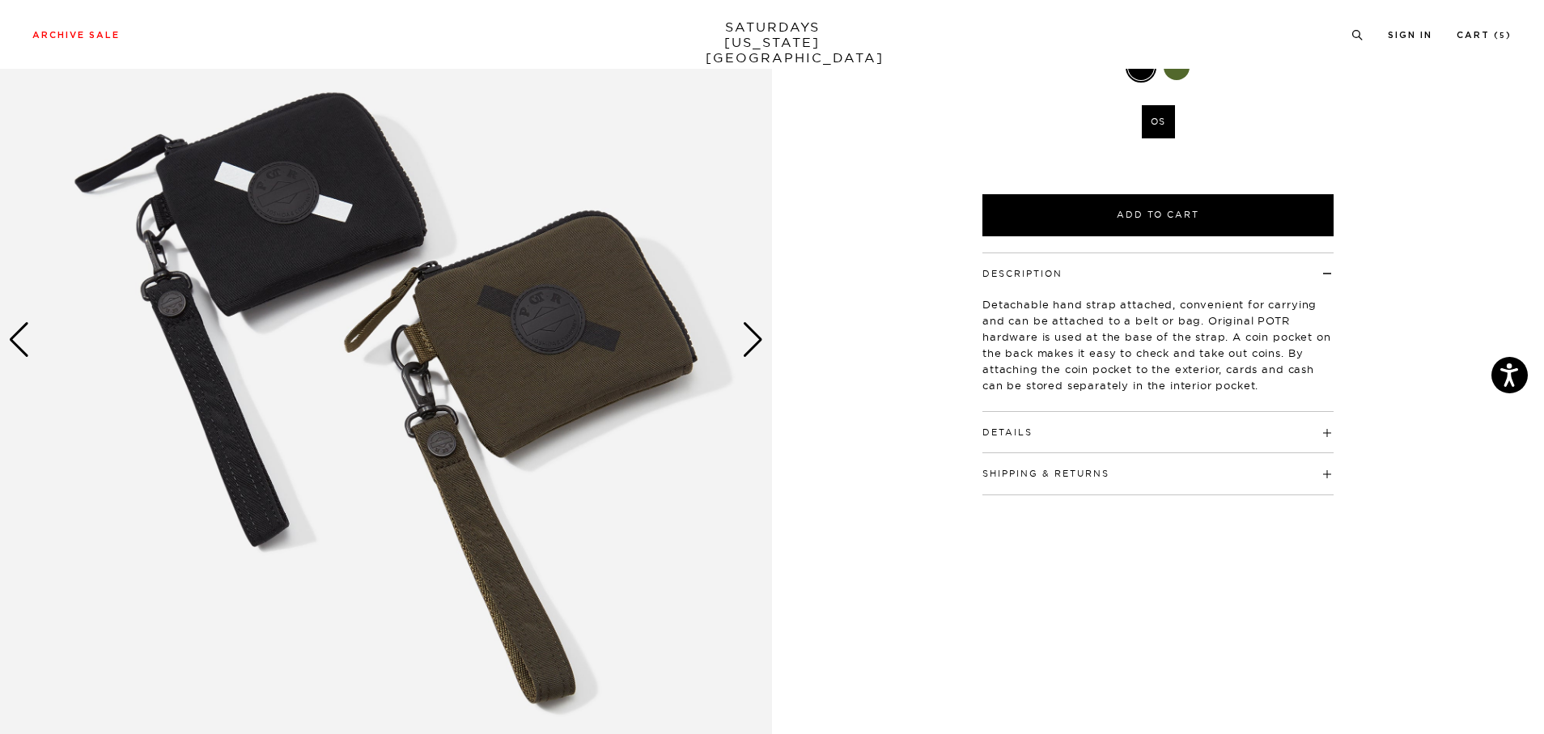
click at [745, 354] on div "Next slide" at bounding box center [753, 340] width 22 height 36
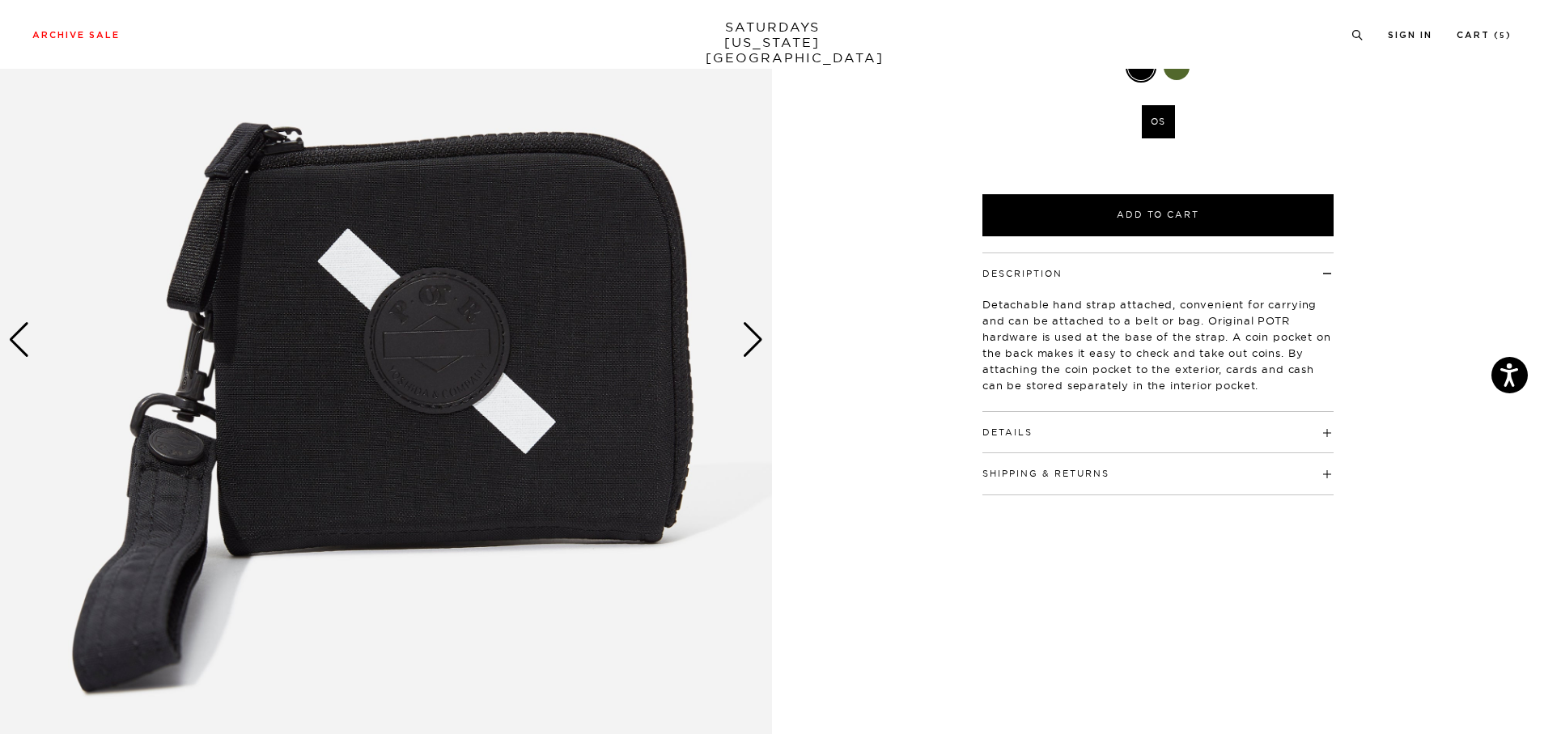
click at [745, 354] on div "Next slide" at bounding box center [753, 340] width 22 height 36
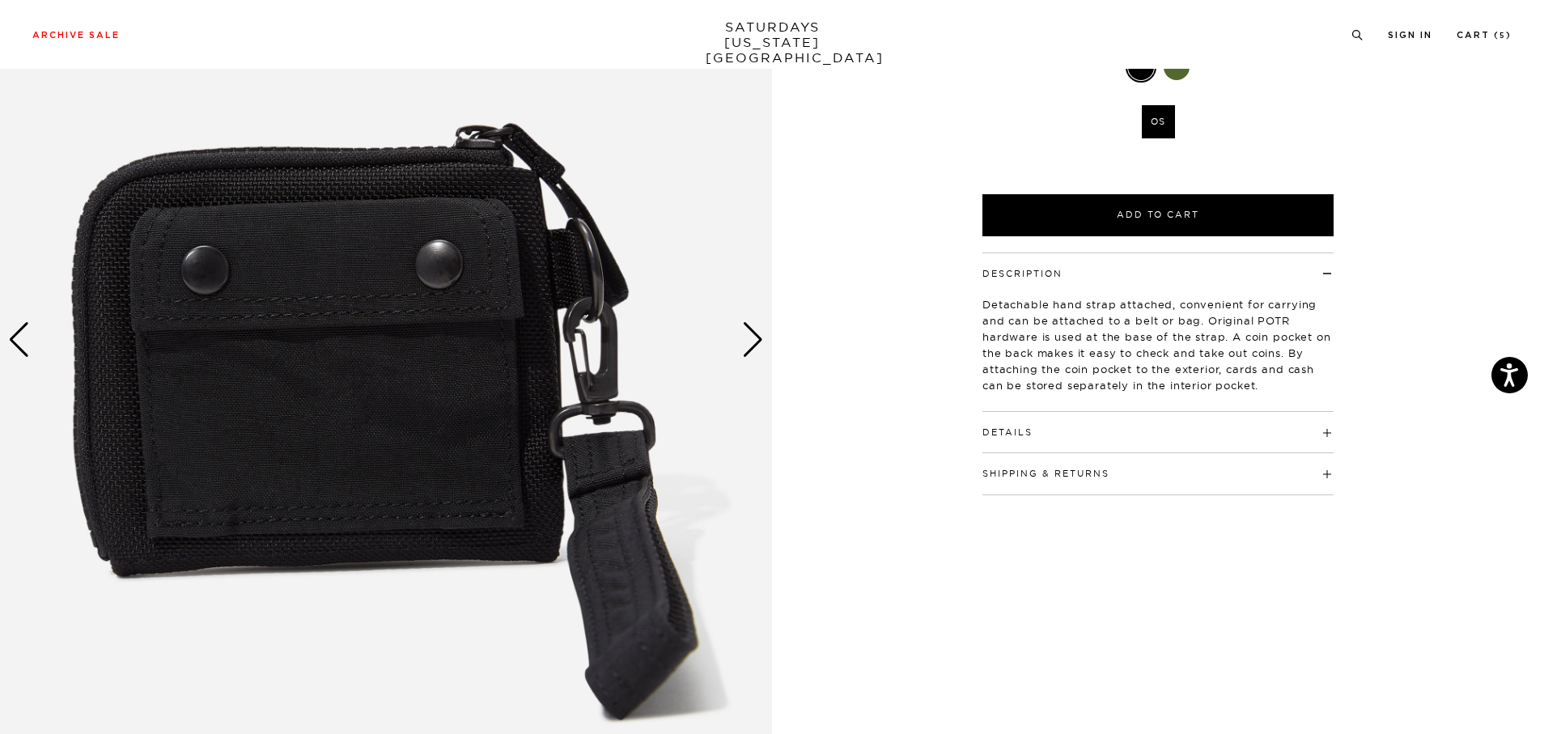
click at [745, 354] on div "Next slide" at bounding box center [753, 340] width 22 height 36
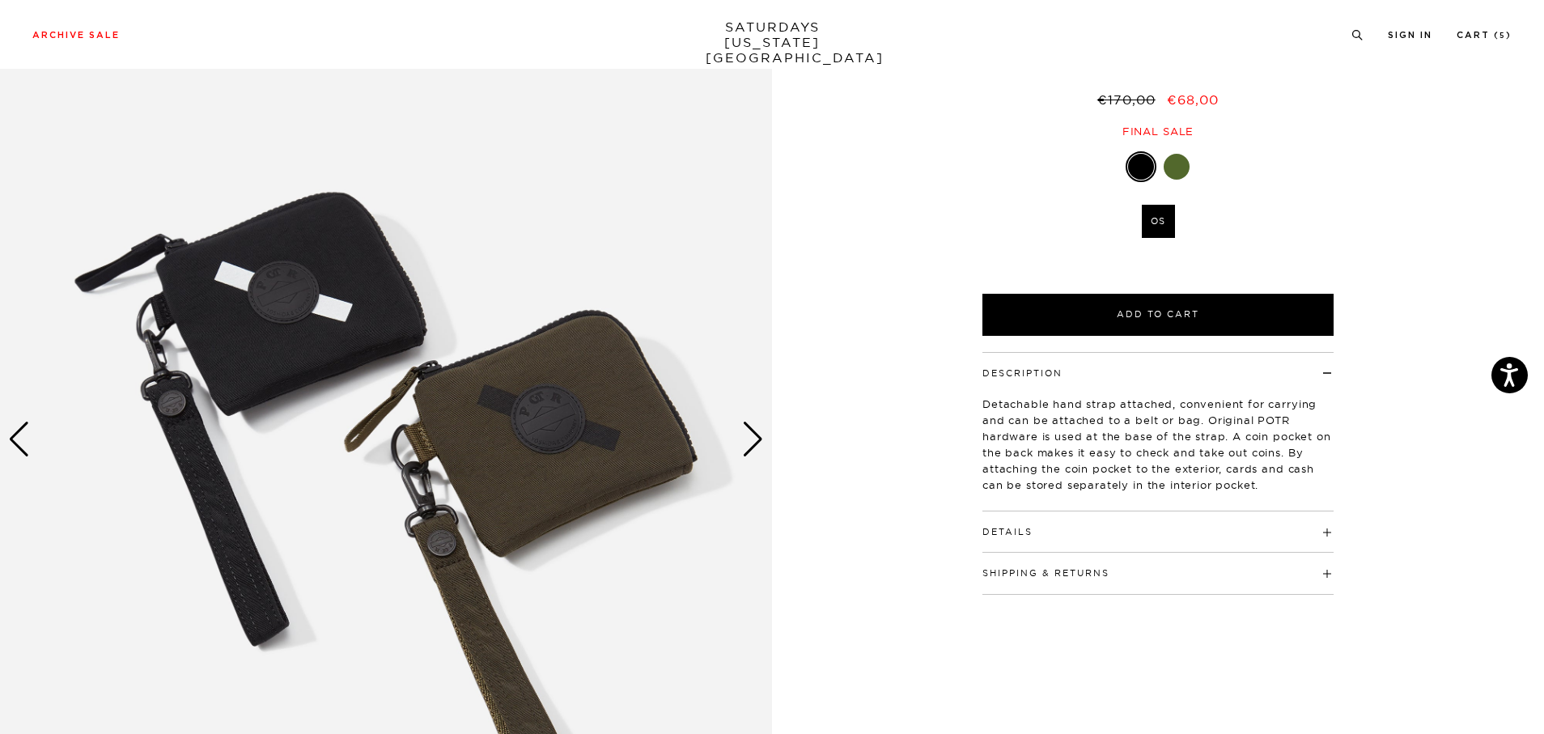
scroll to position [101, 10]
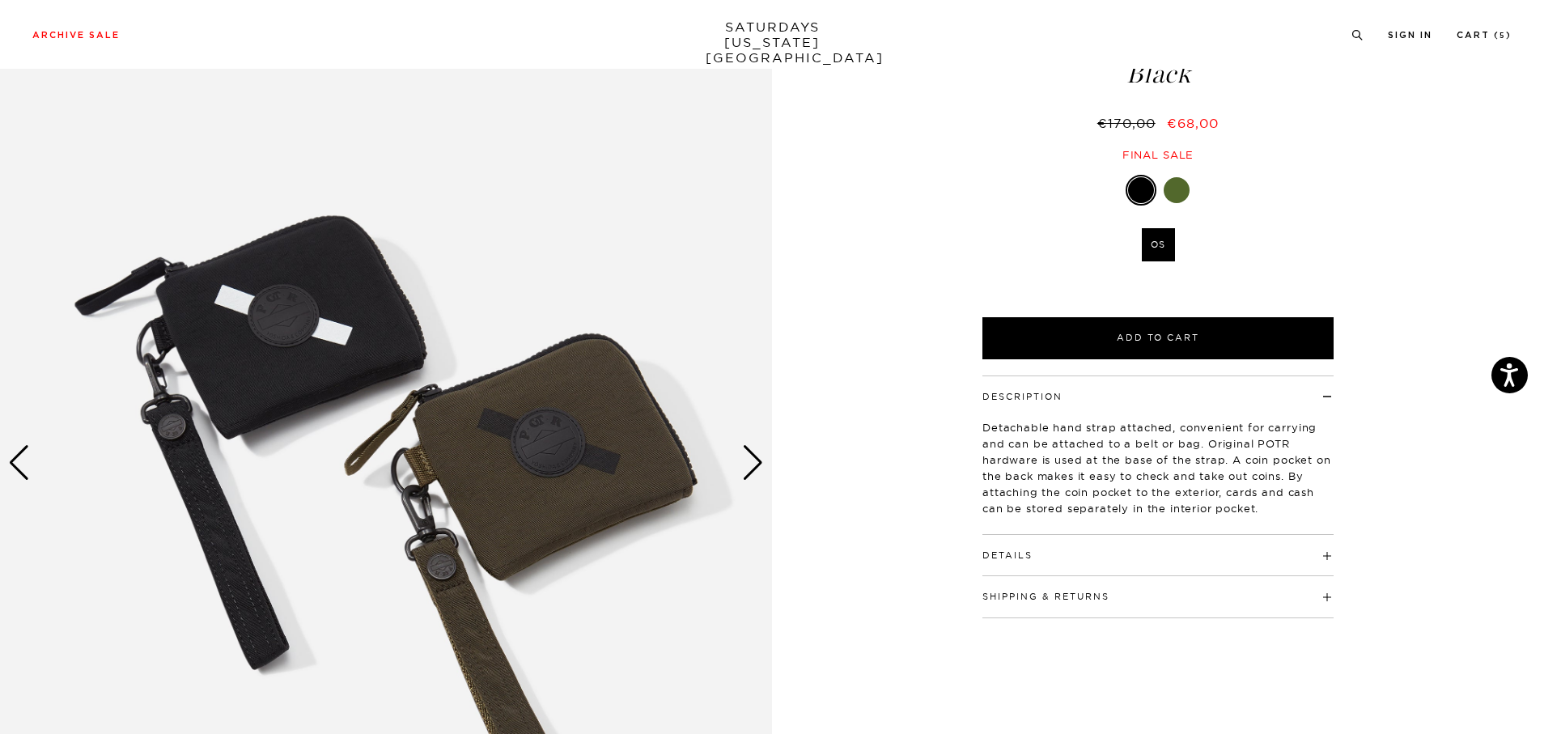
click at [1164, 187] on div at bounding box center [1177, 190] width 26 height 26
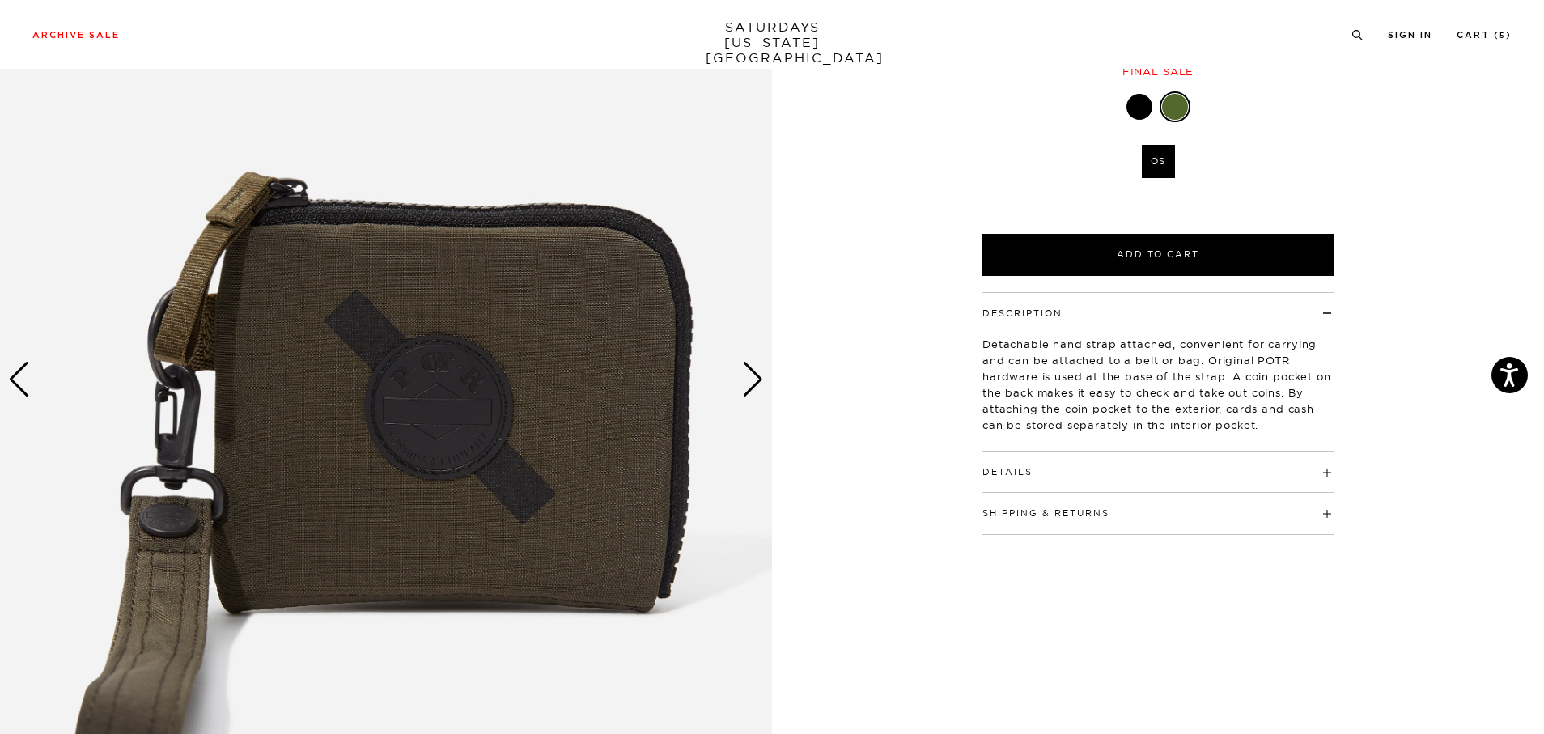
scroll to position [185, 0]
click at [753, 382] on div "Next slide" at bounding box center [753, 379] width 22 height 36
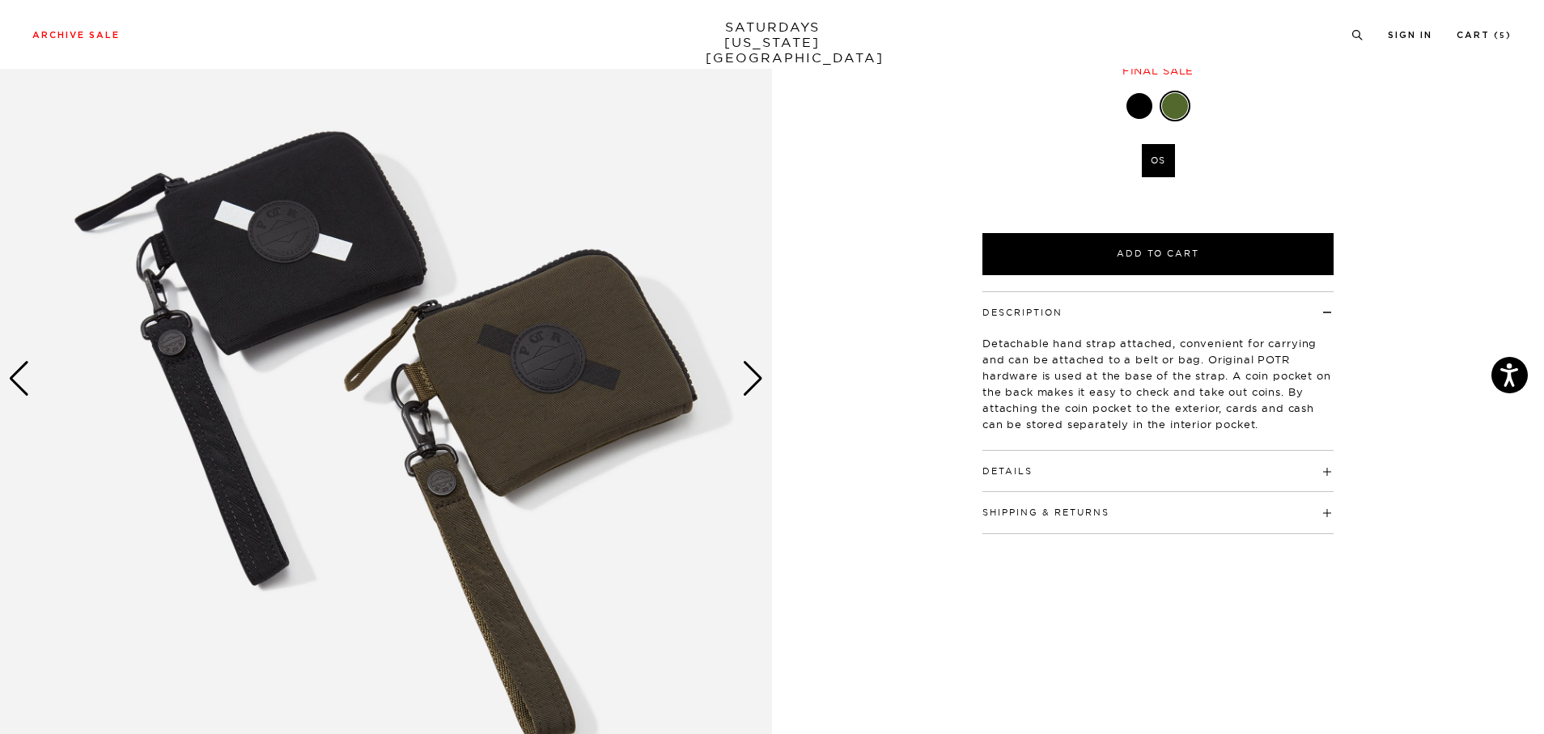
click at [753, 382] on div "Next slide" at bounding box center [753, 379] width 22 height 36
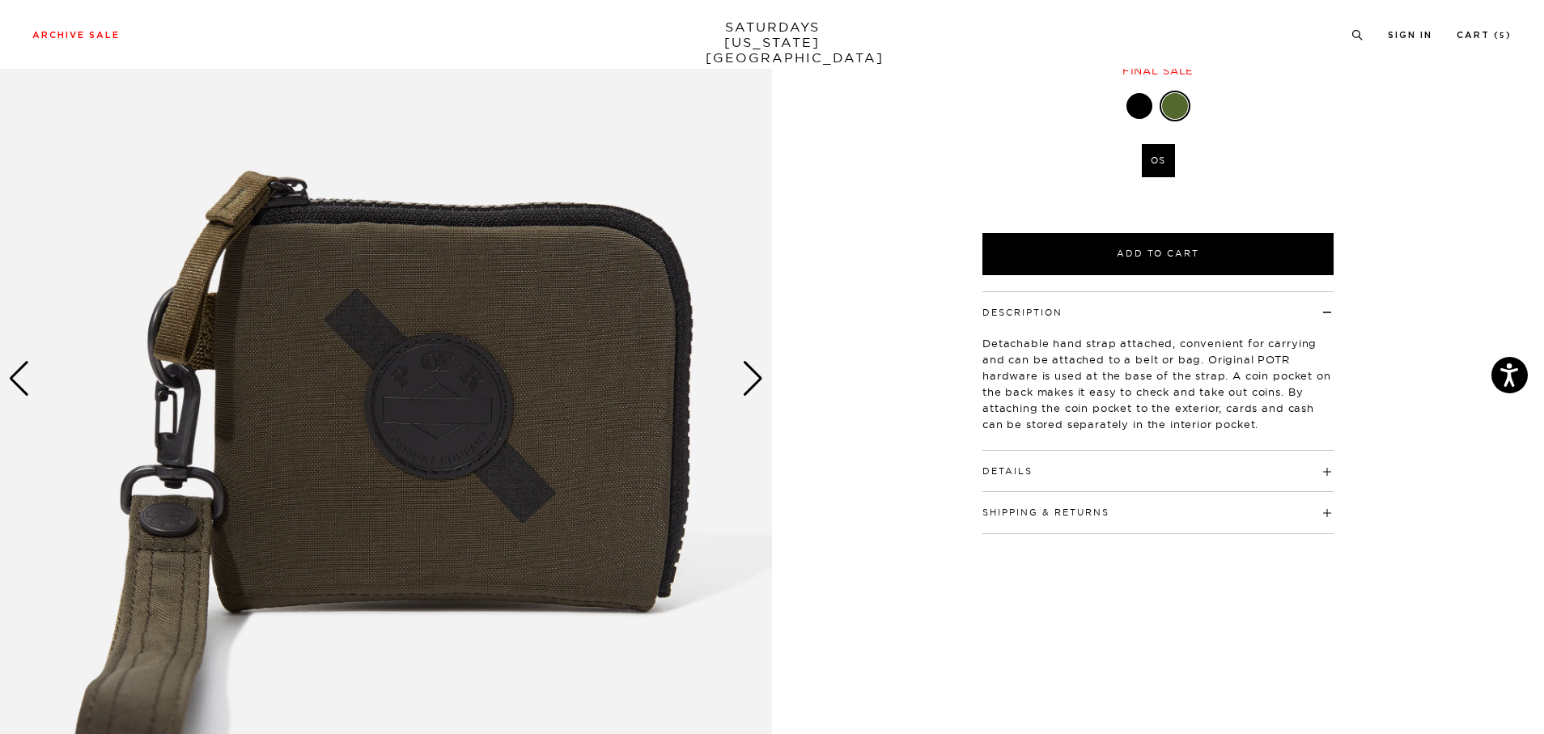
click at [753, 382] on div "Next slide" at bounding box center [753, 379] width 22 height 36
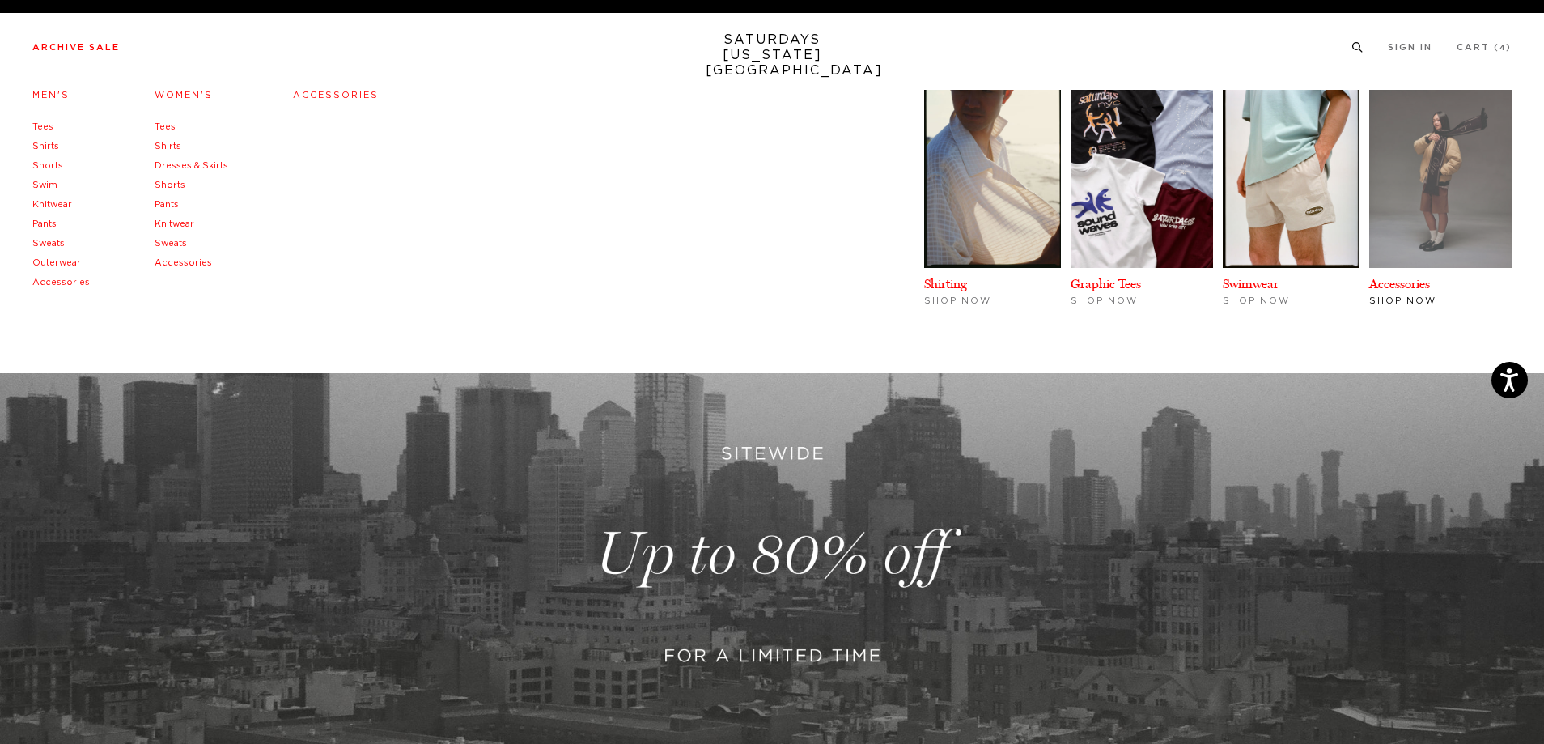
click at [1431, 193] on img at bounding box center [1441, 179] width 142 height 178
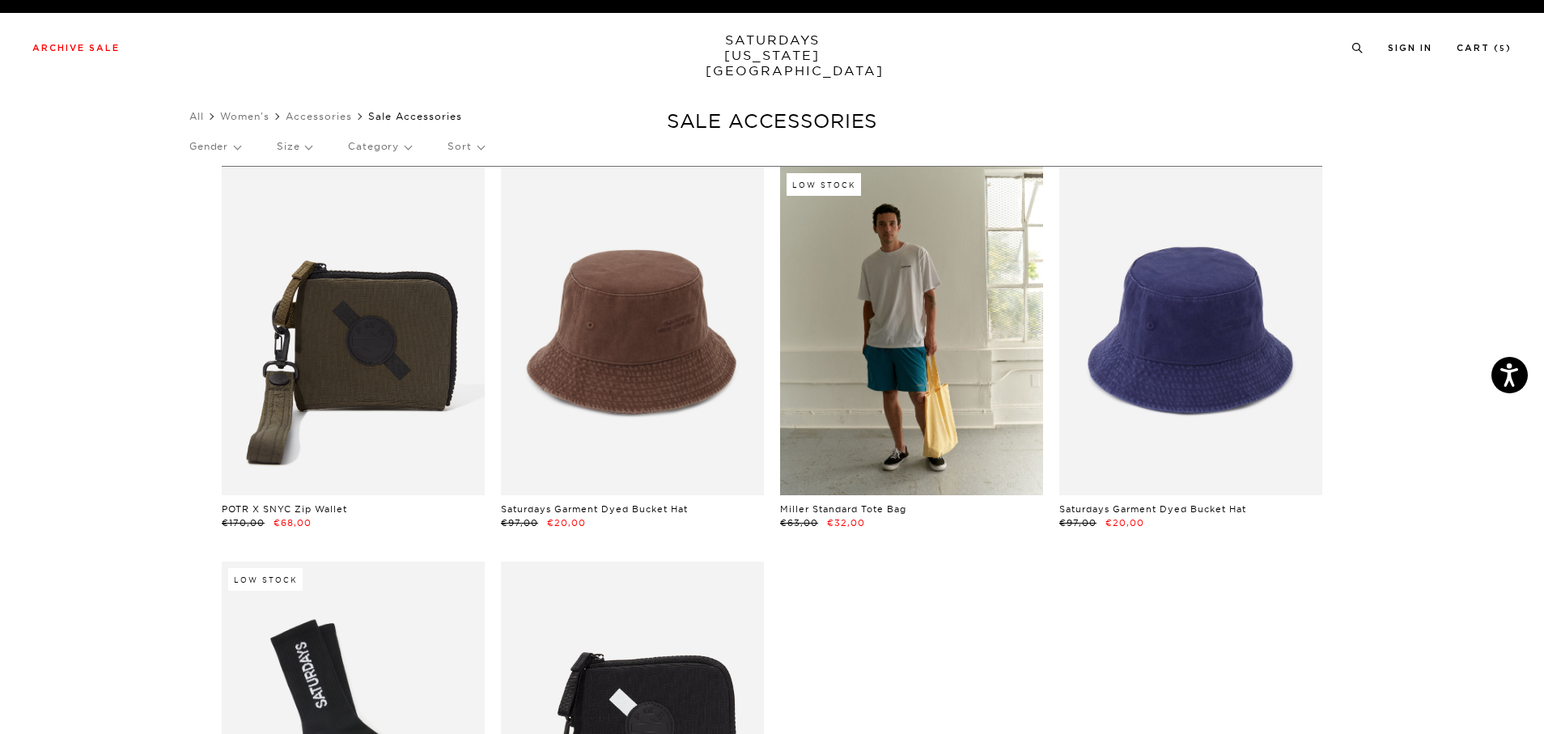
click at [927, 433] on link at bounding box center [911, 331] width 263 height 329
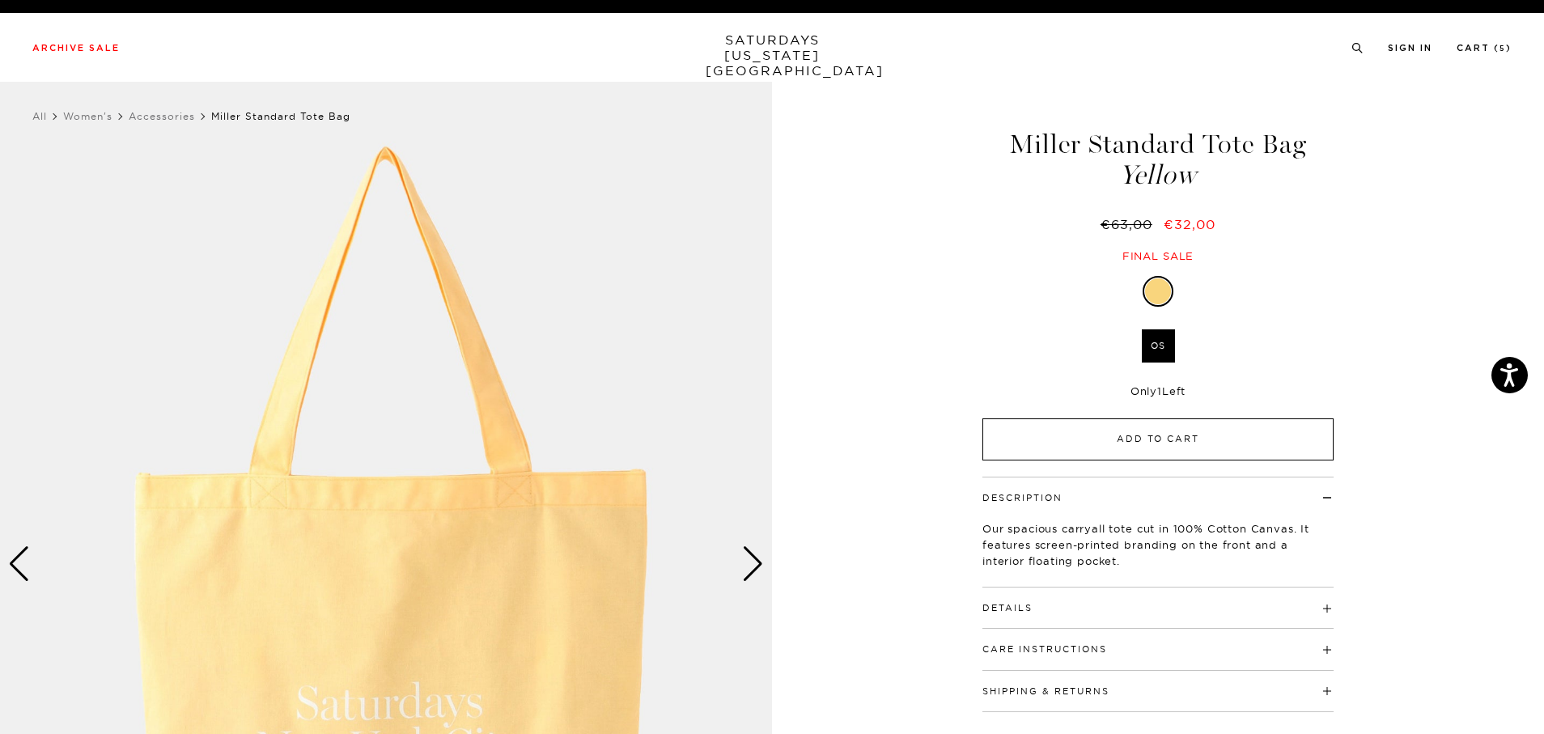
click at [1170, 441] on button "Add to Cart" at bounding box center [1158, 439] width 351 height 42
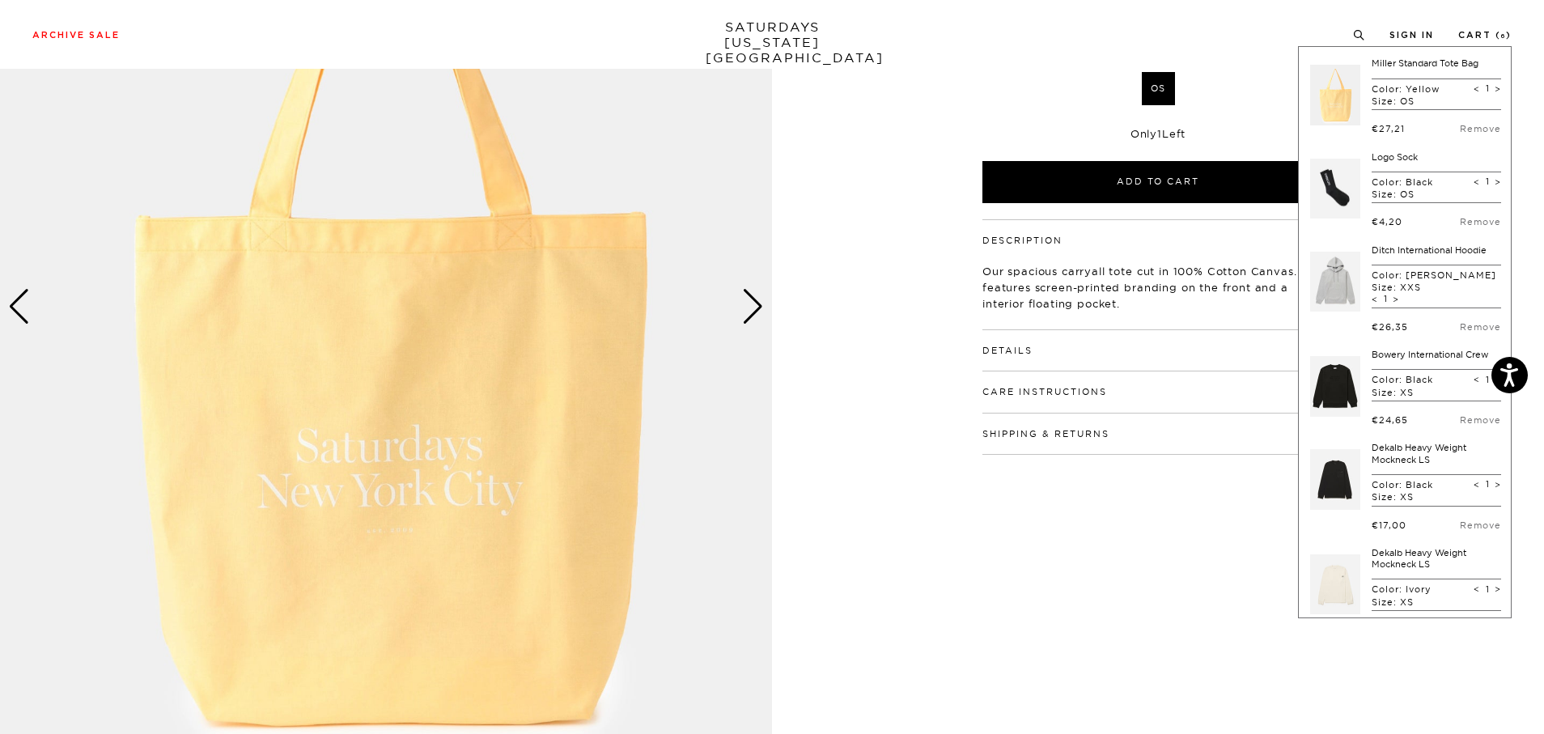
scroll to position [258, 0]
click at [757, 312] on div "Next slide" at bounding box center [753, 306] width 22 height 36
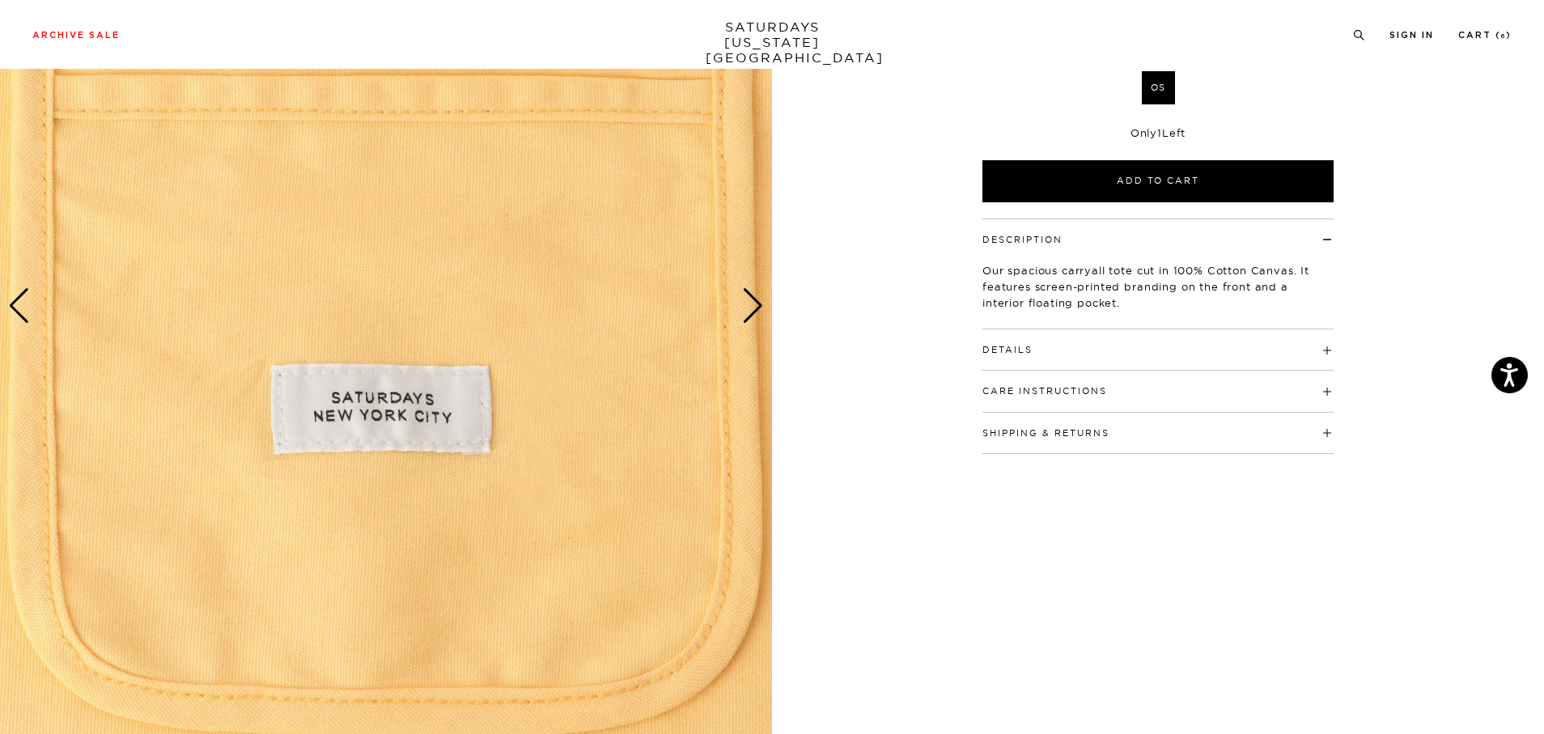
click at [757, 312] on div "Next slide" at bounding box center [753, 306] width 22 height 36
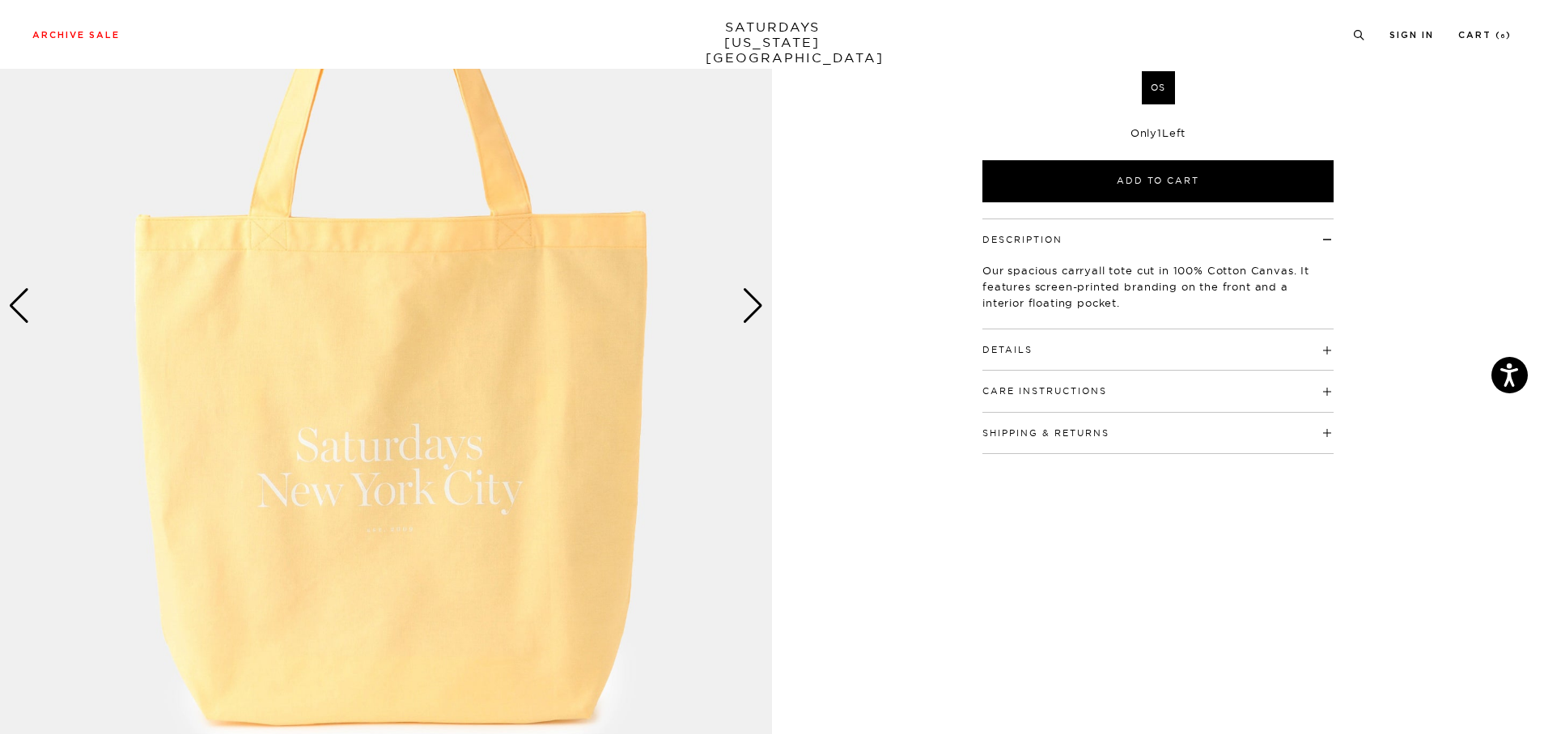
click at [757, 312] on div "Next slide" at bounding box center [753, 306] width 22 height 36
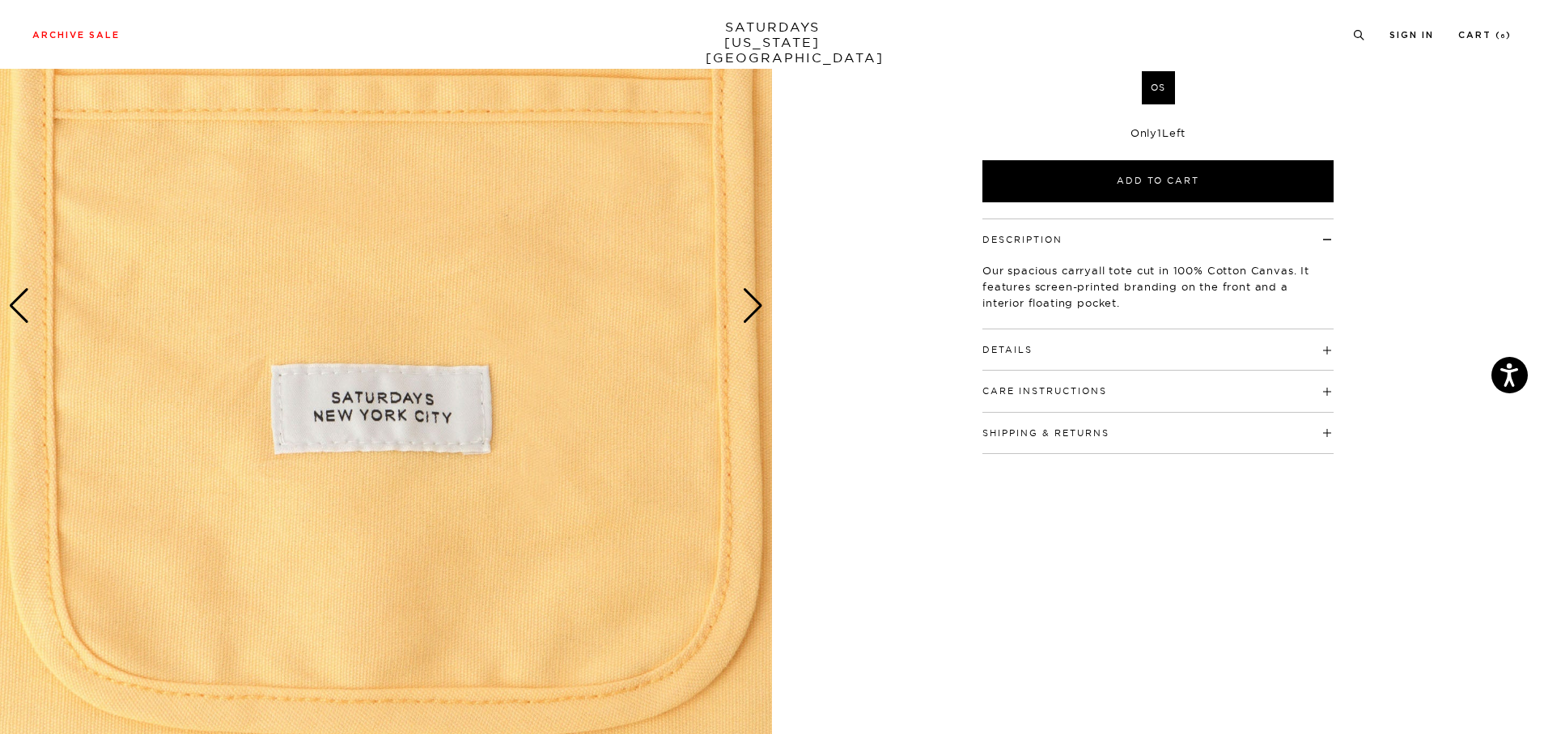
click at [757, 312] on div "Next slide" at bounding box center [753, 306] width 22 height 36
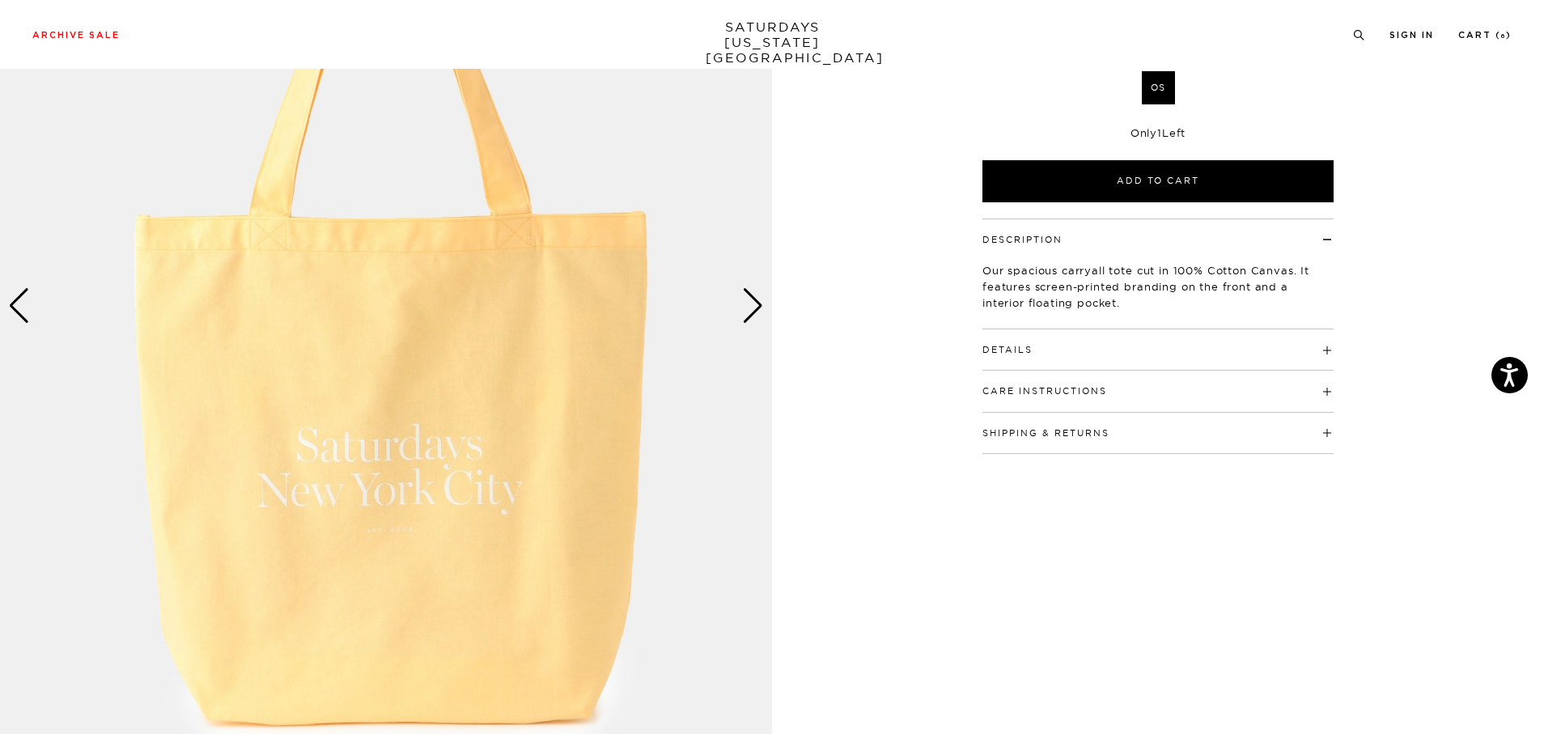
click at [485, 469] on img at bounding box center [386, 307] width 772 height 966
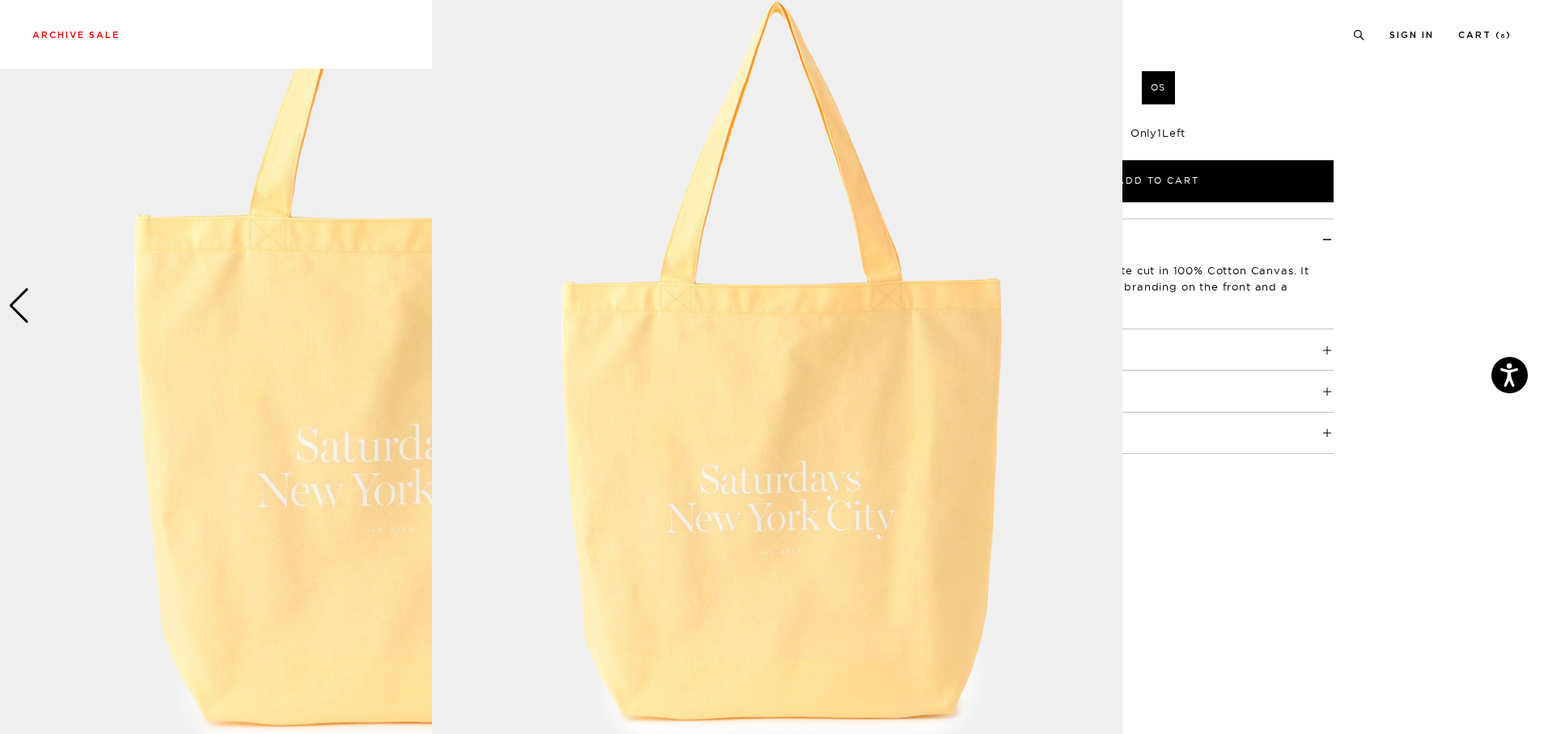
scroll to position [55, 0]
click at [684, 503] on img at bounding box center [777, 359] width 690 height 829
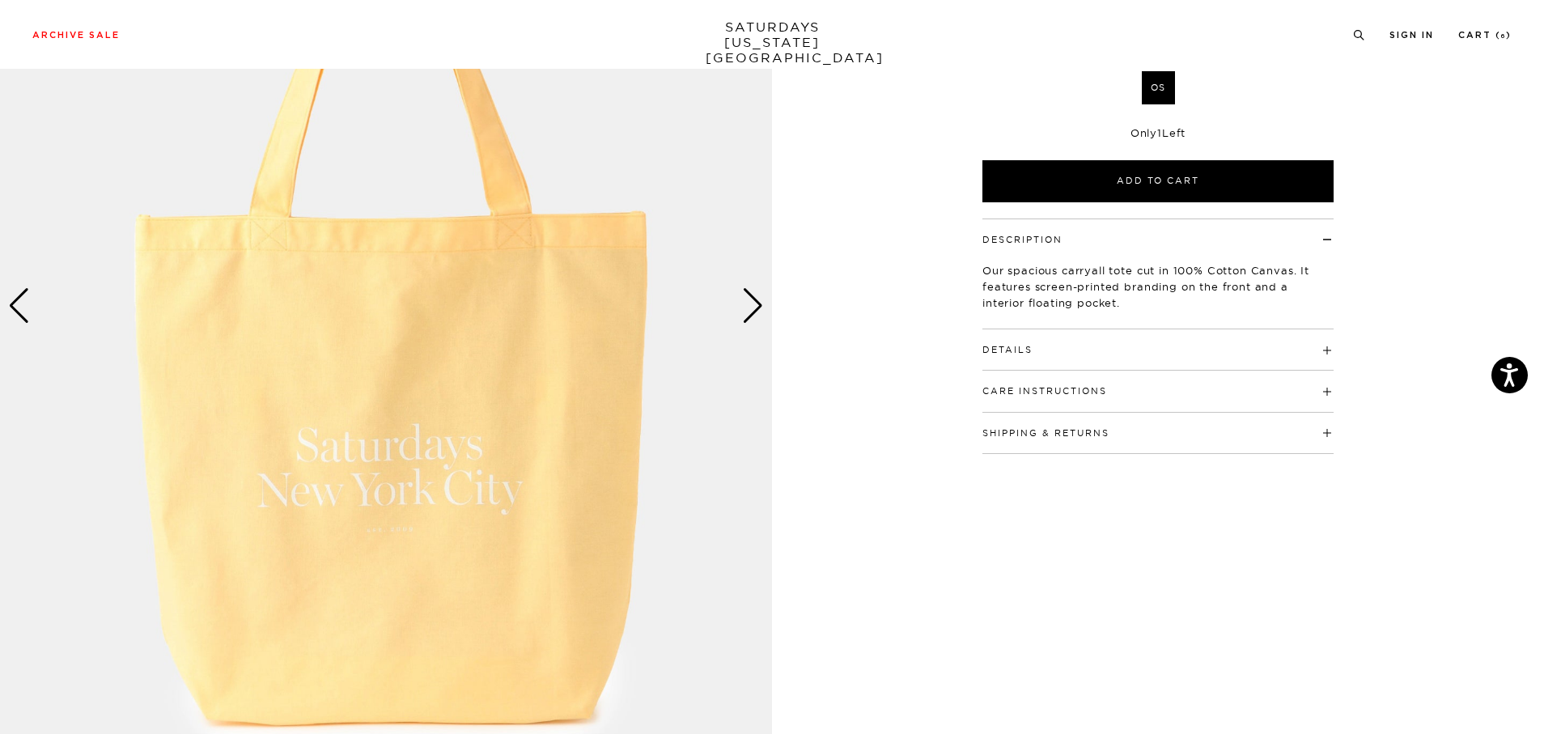
click at [467, 474] on img at bounding box center [386, 307] width 772 height 966
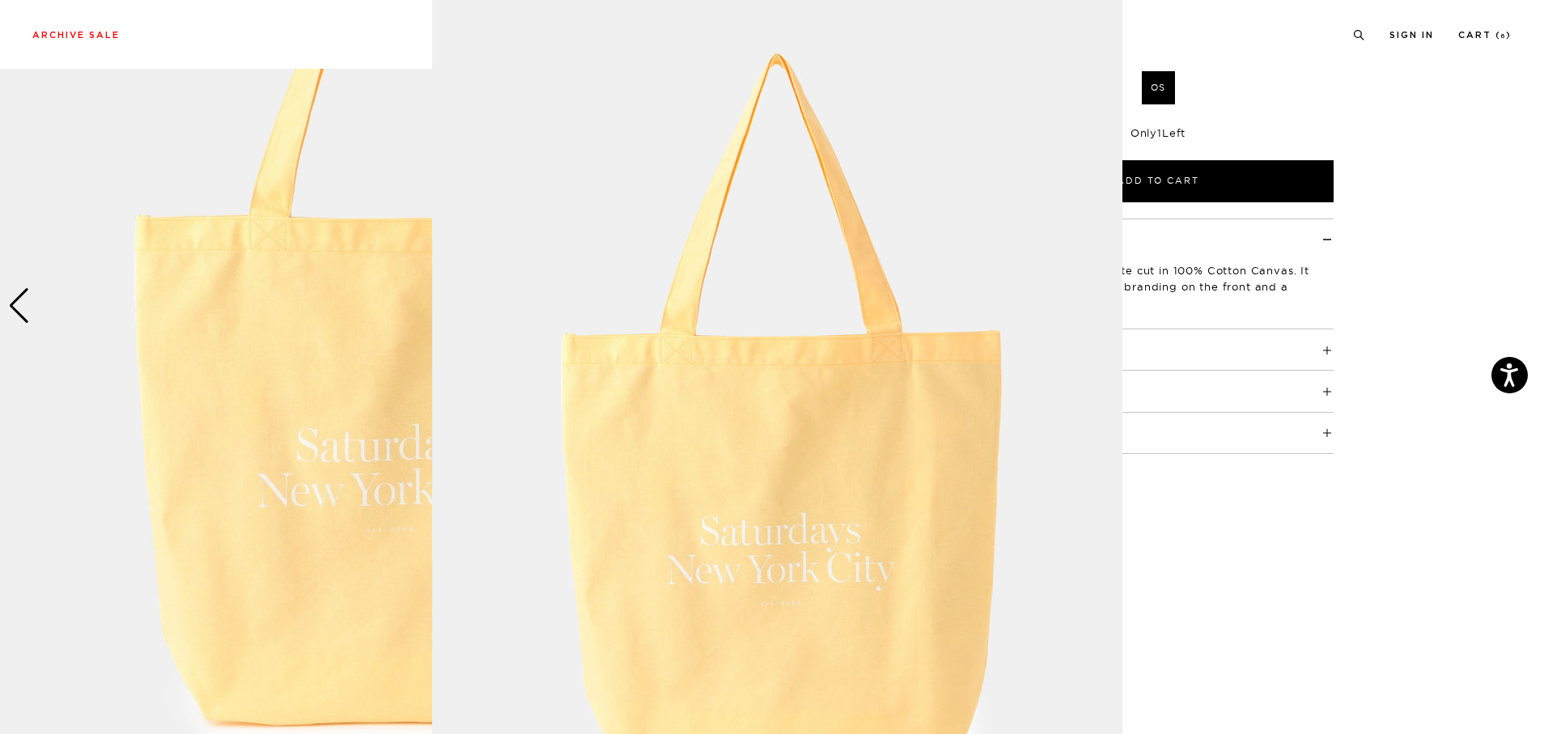
scroll to position [2, 0]
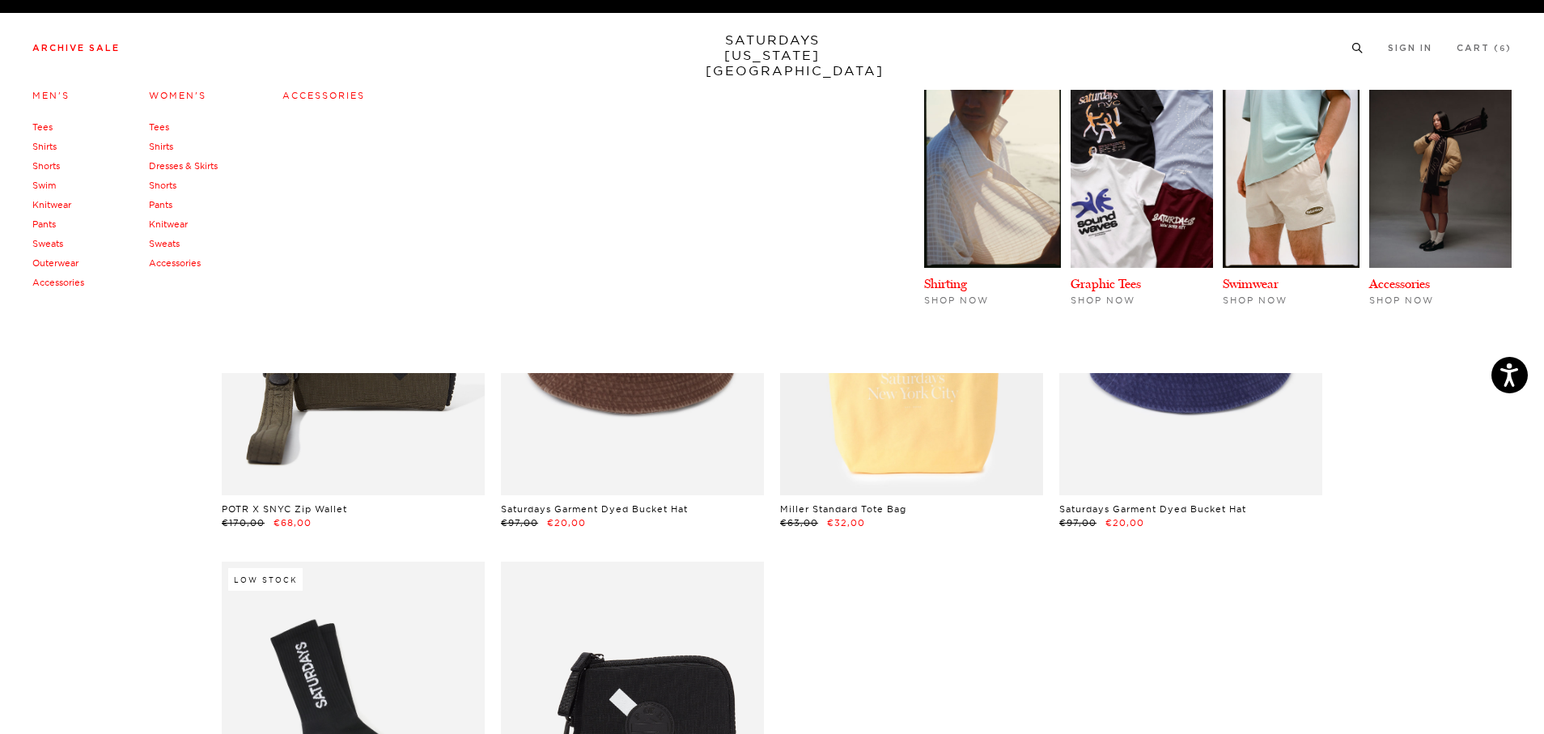
click at [66, 278] on link "Accessories" at bounding box center [58, 282] width 52 height 11
click at [51, 238] on link "Sweats" at bounding box center [47, 243] width 31 height 11
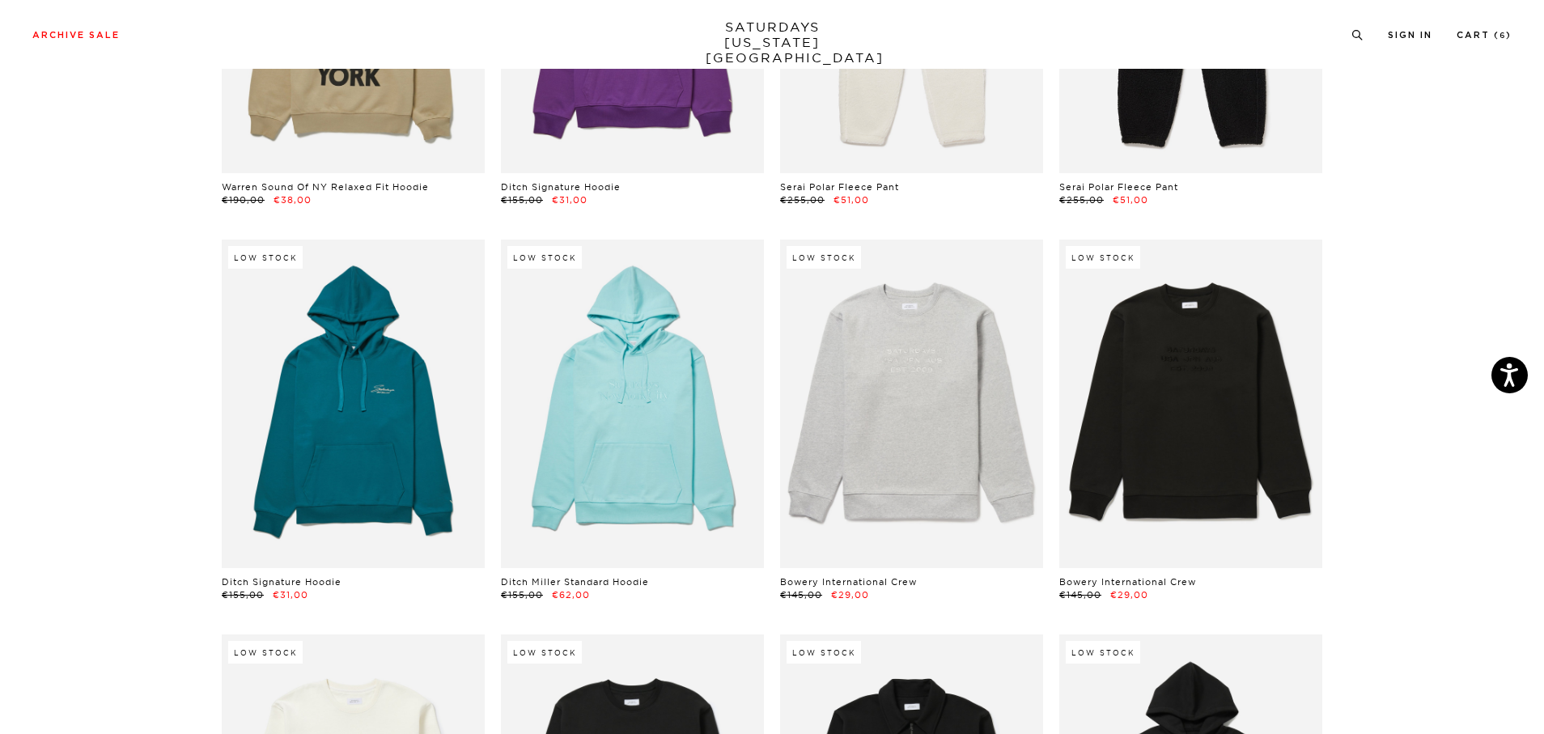
scroll to position [2297, 0]
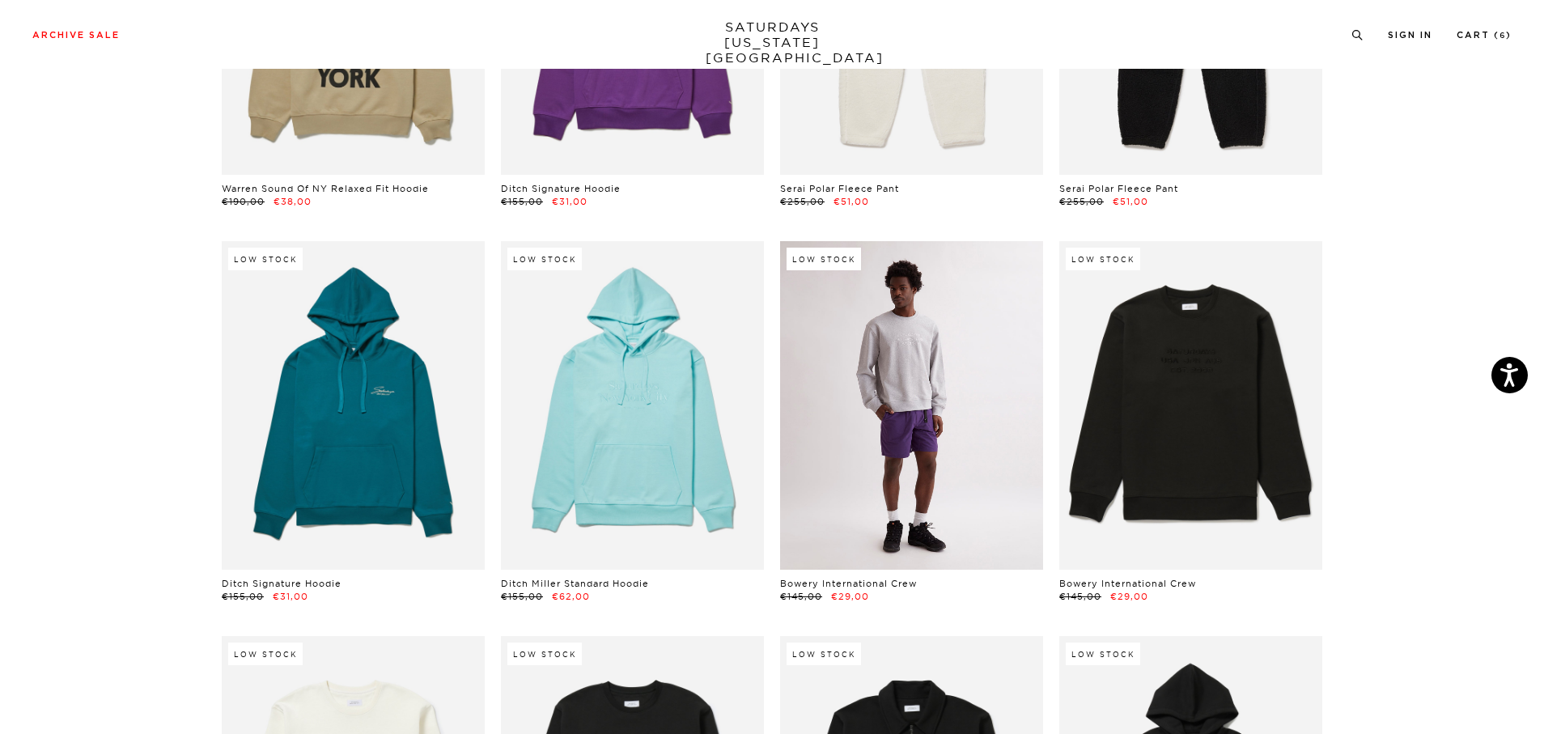
click at [938, 457] on link at bounding box center [911, 405] width 263 height 329
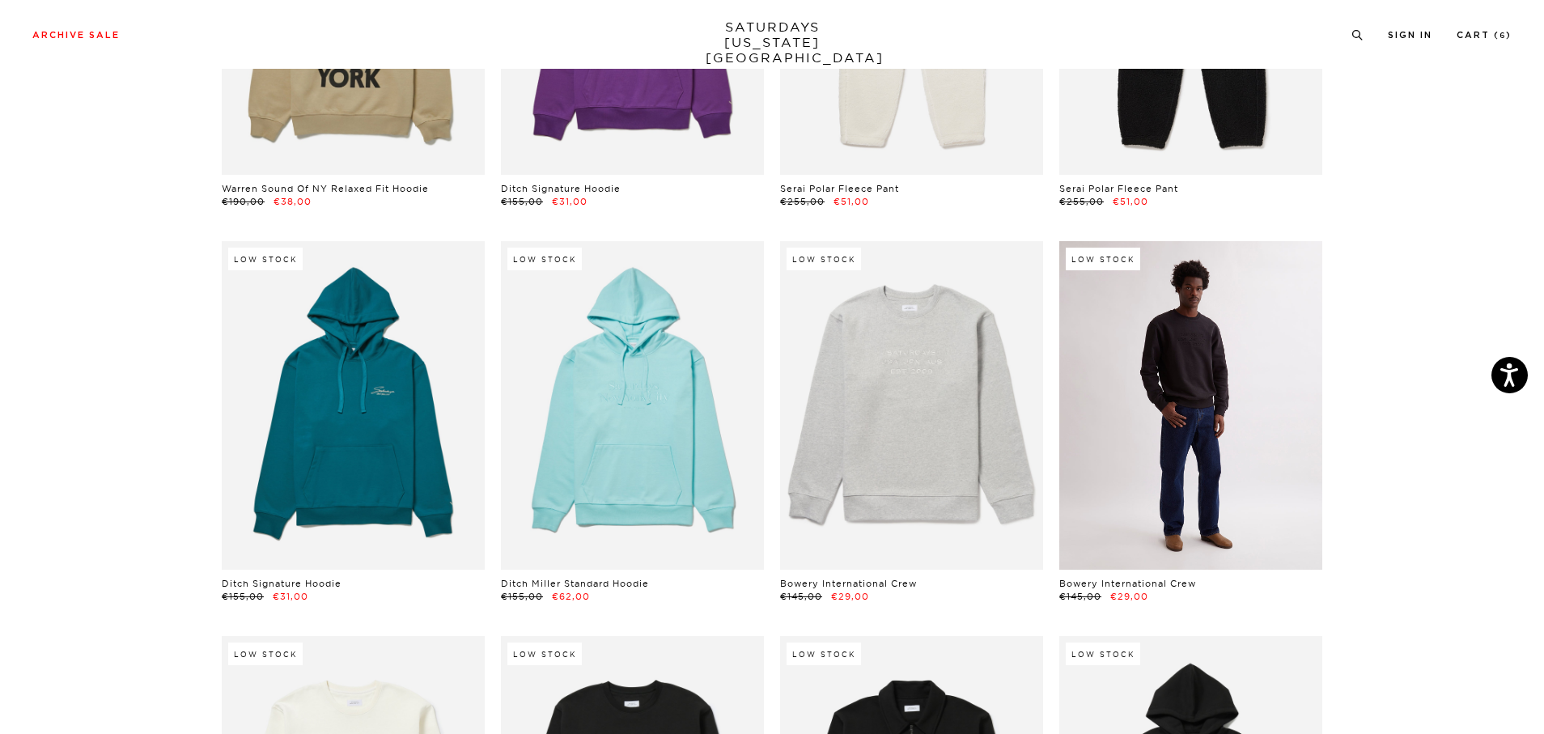
click at [1216, 438] on link at bounding box center [1191, 405] width 263 height 329
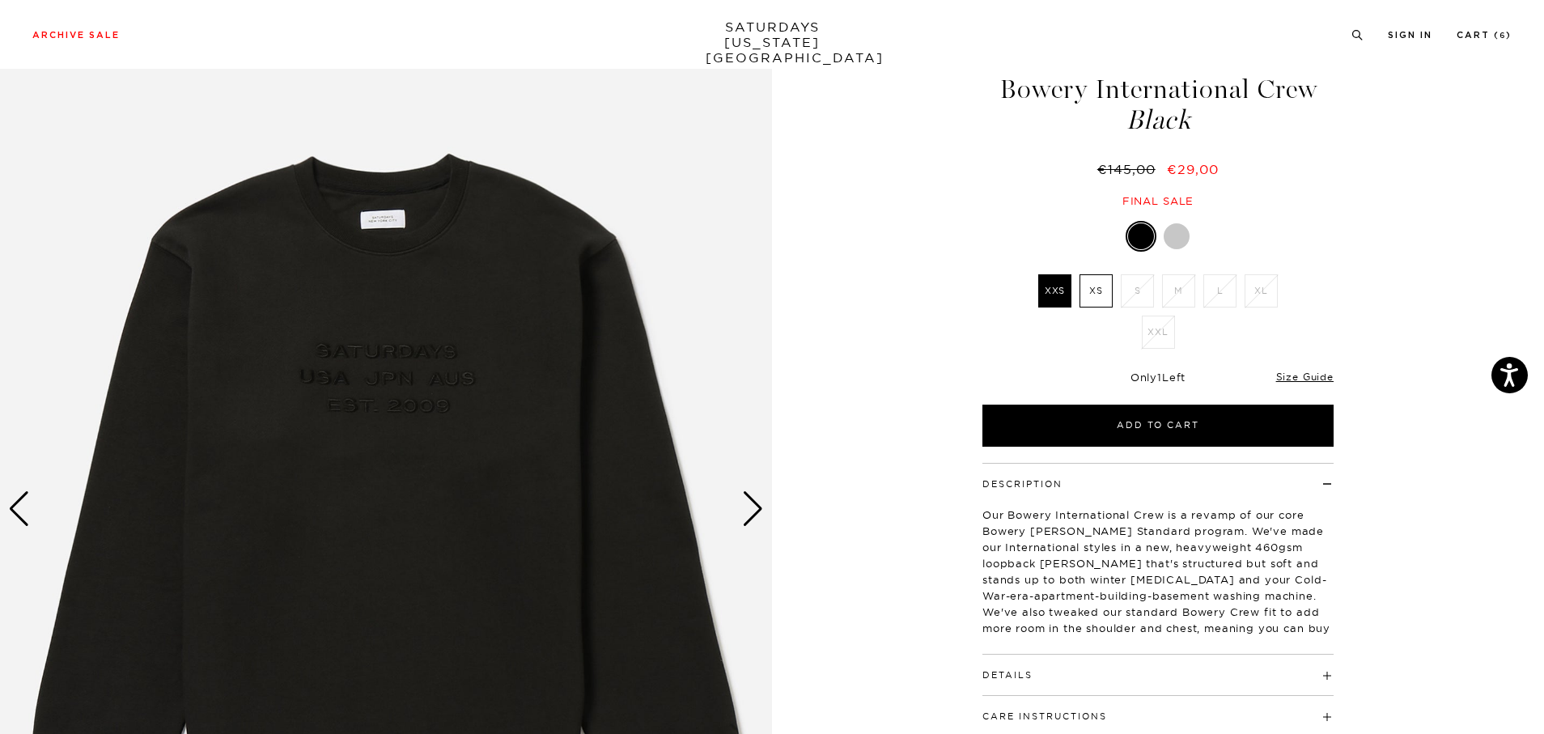
scroll to position [56, 0]
click at [1491, 31] on link "Cart ( 6 )" at bounding box center [1484, 35] width 55 height 9
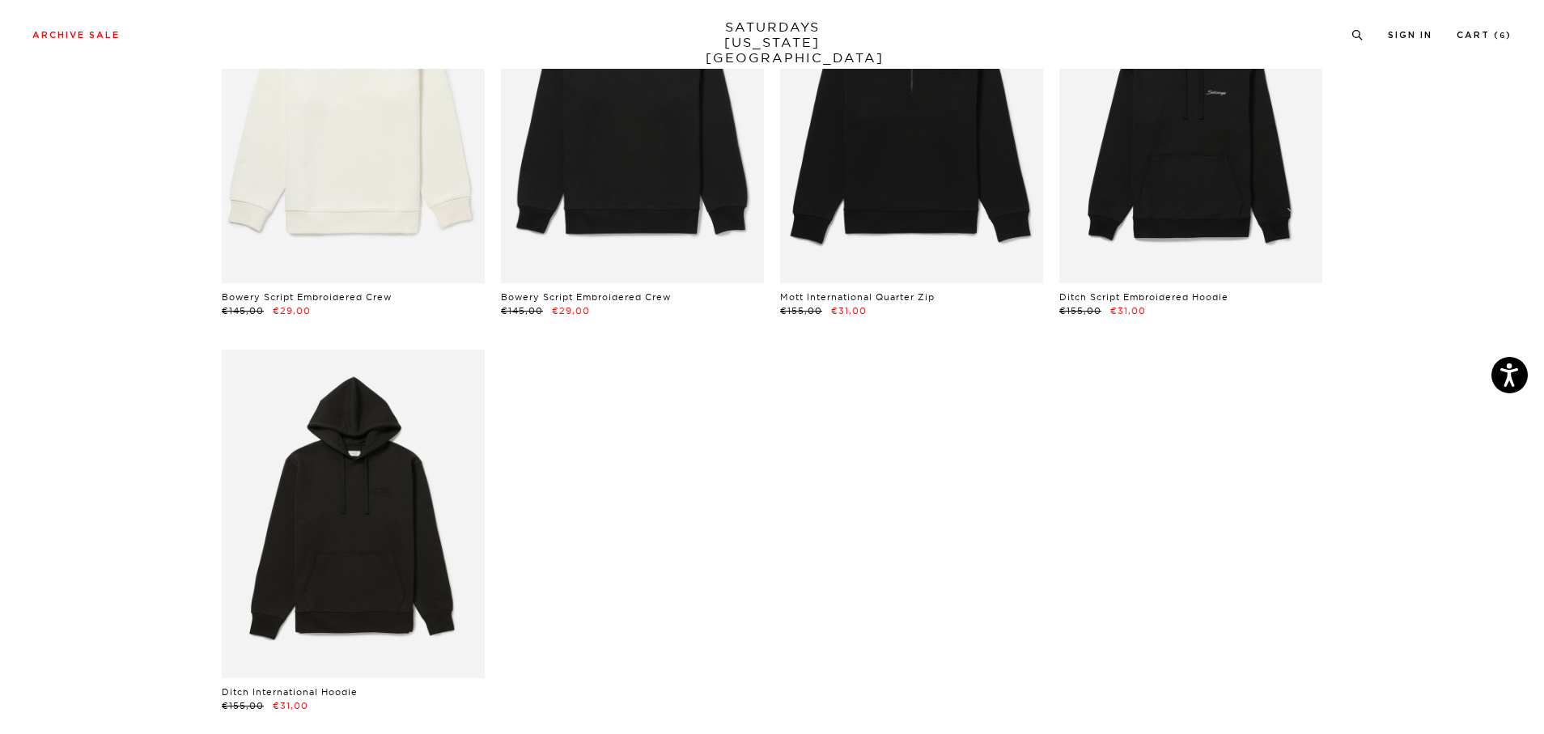
scroll to position [2983, 0]
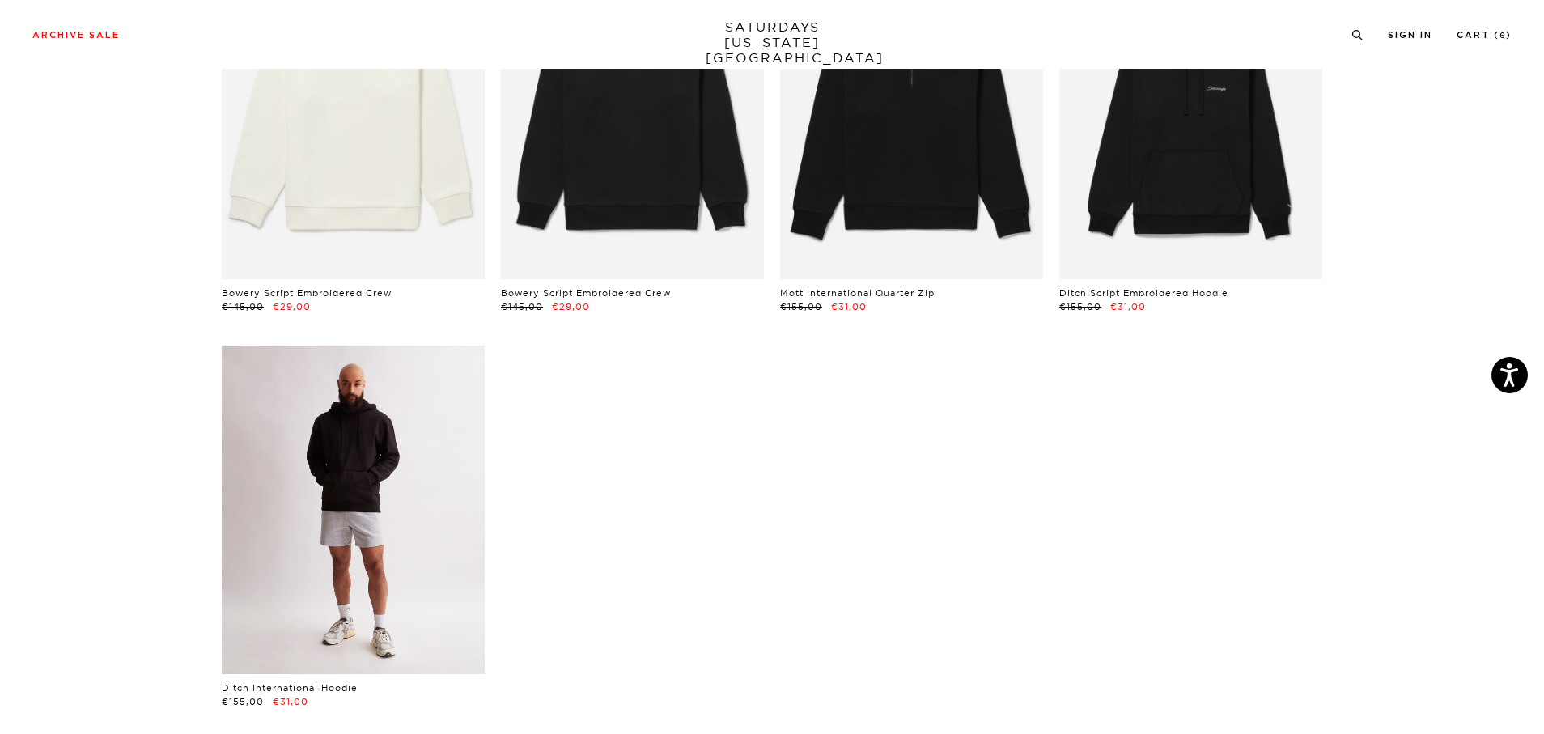
click at [435, 544] on link at bounding box center [353, 510] width 263 height 329
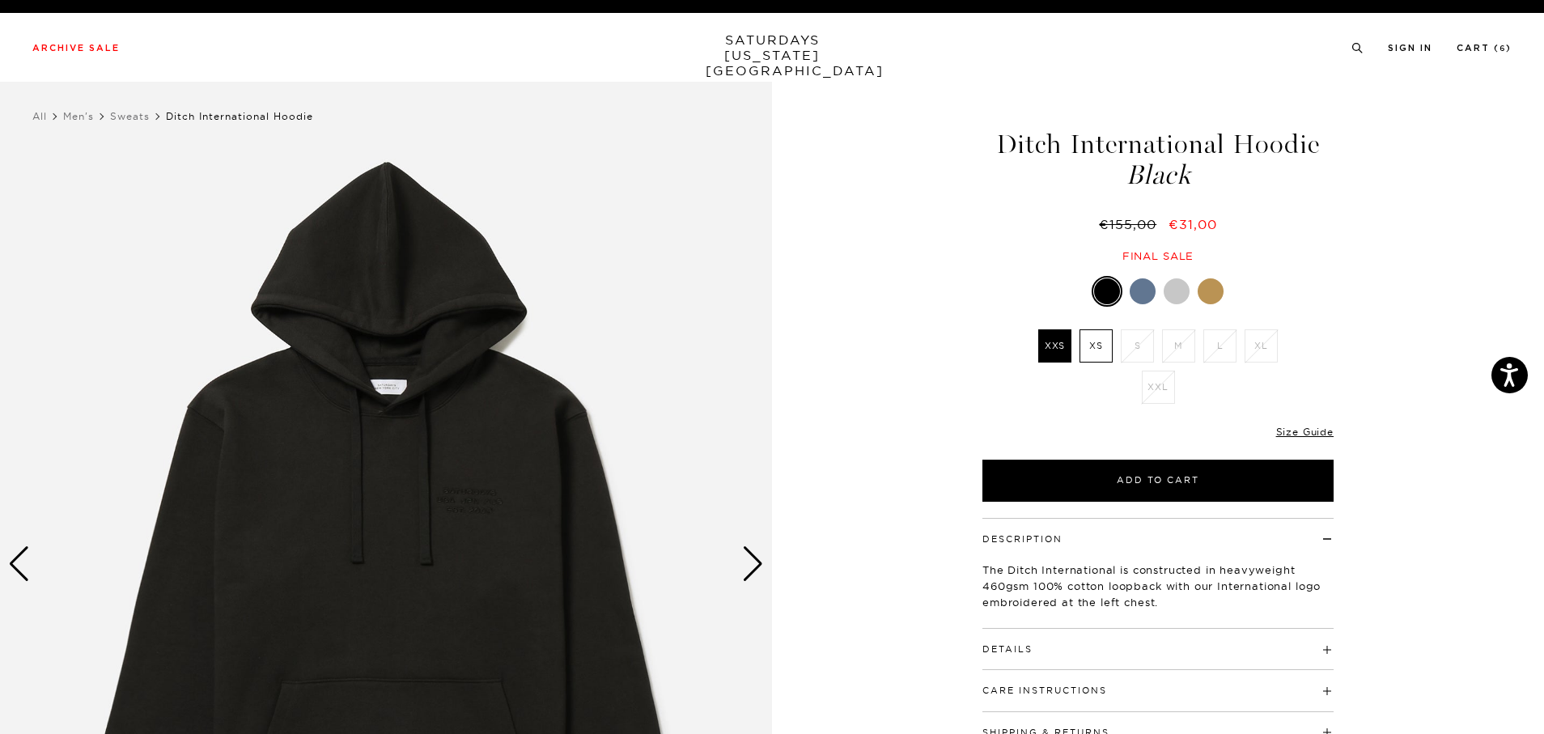
click at [1143, 290] on div at bounding box center [1143, 291] width 26 height 26
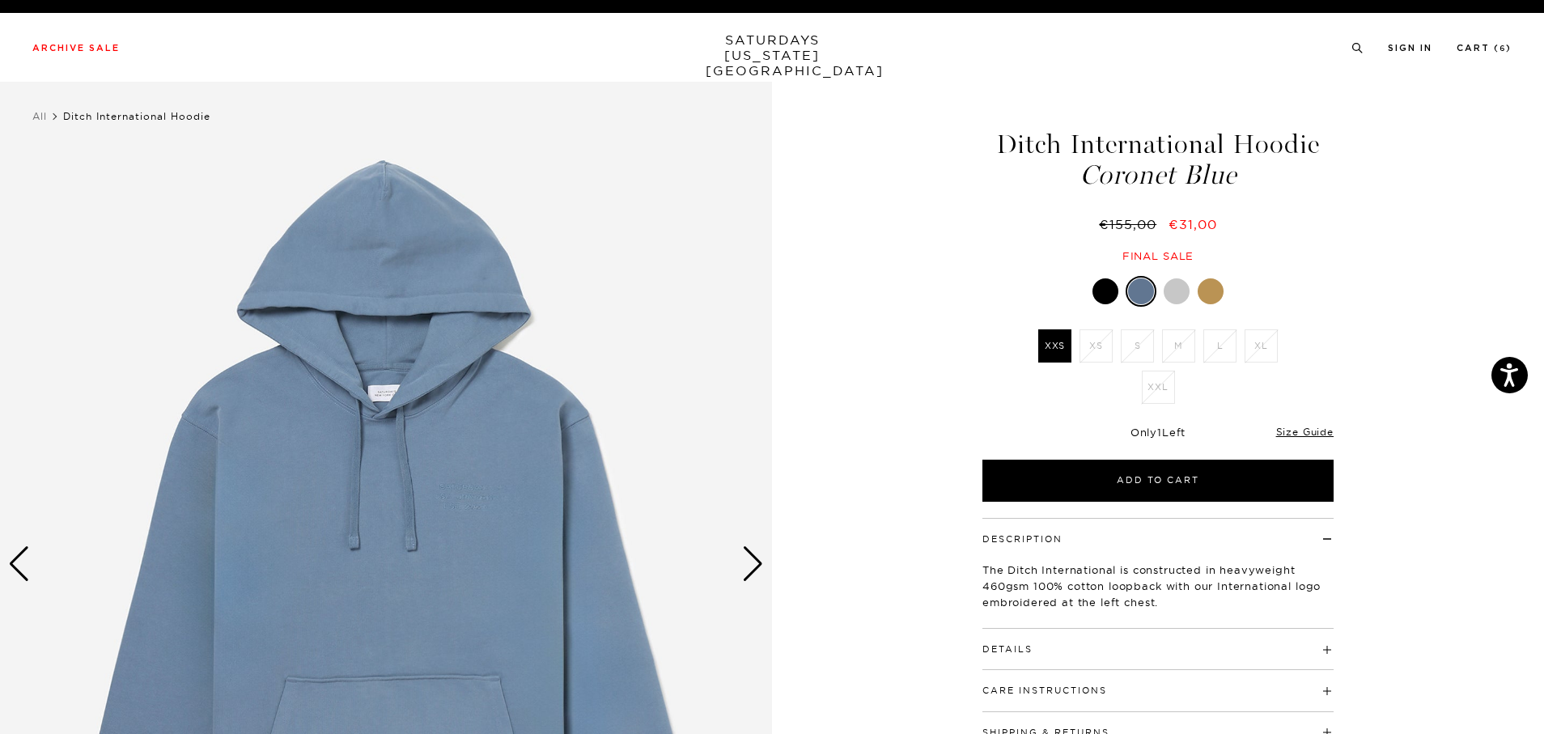
click at [1183, 287] on div at bounding box center [1177, 291] width 26 height 26
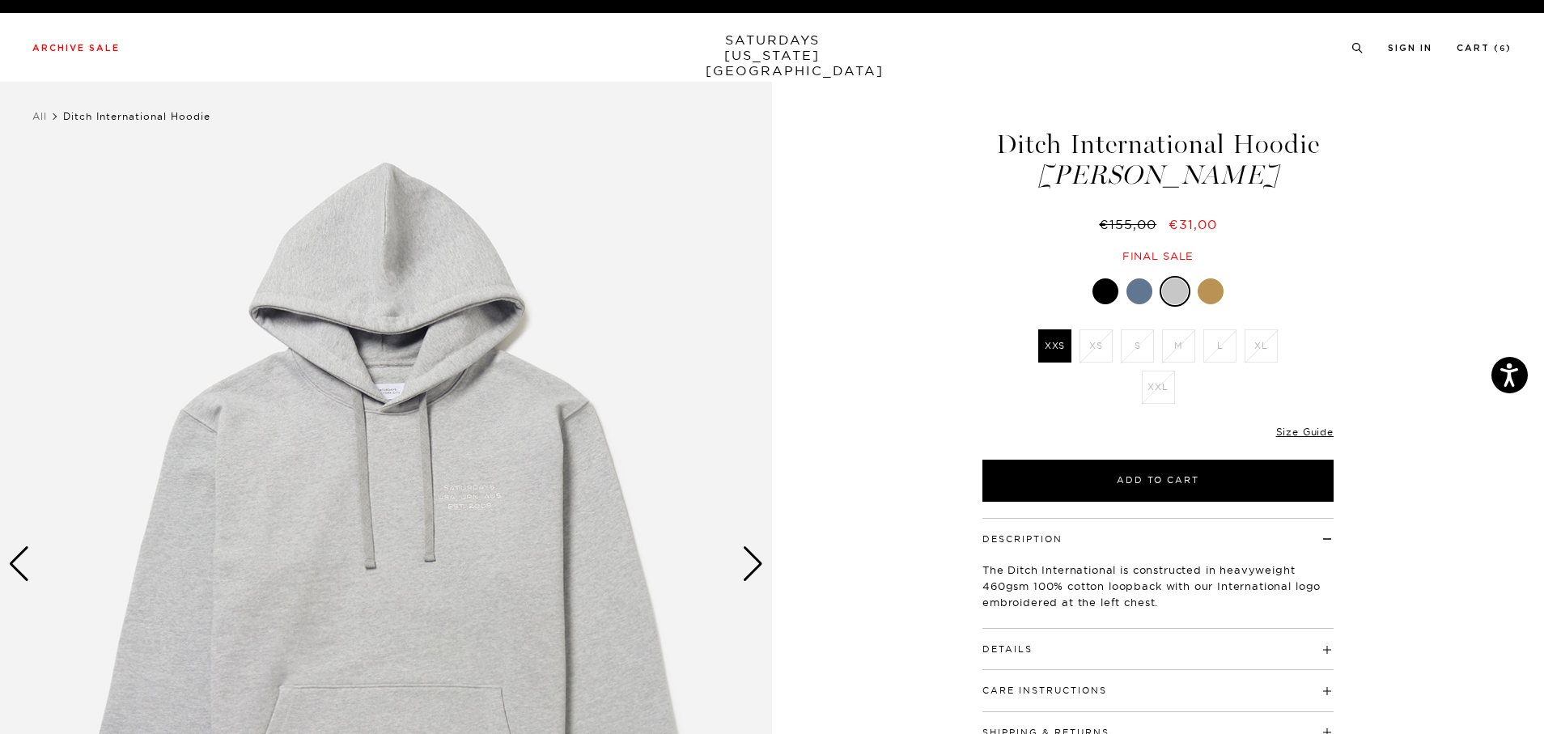
click at [1217, 283] on div at bounding box center [1211, 291] width 26 height 26
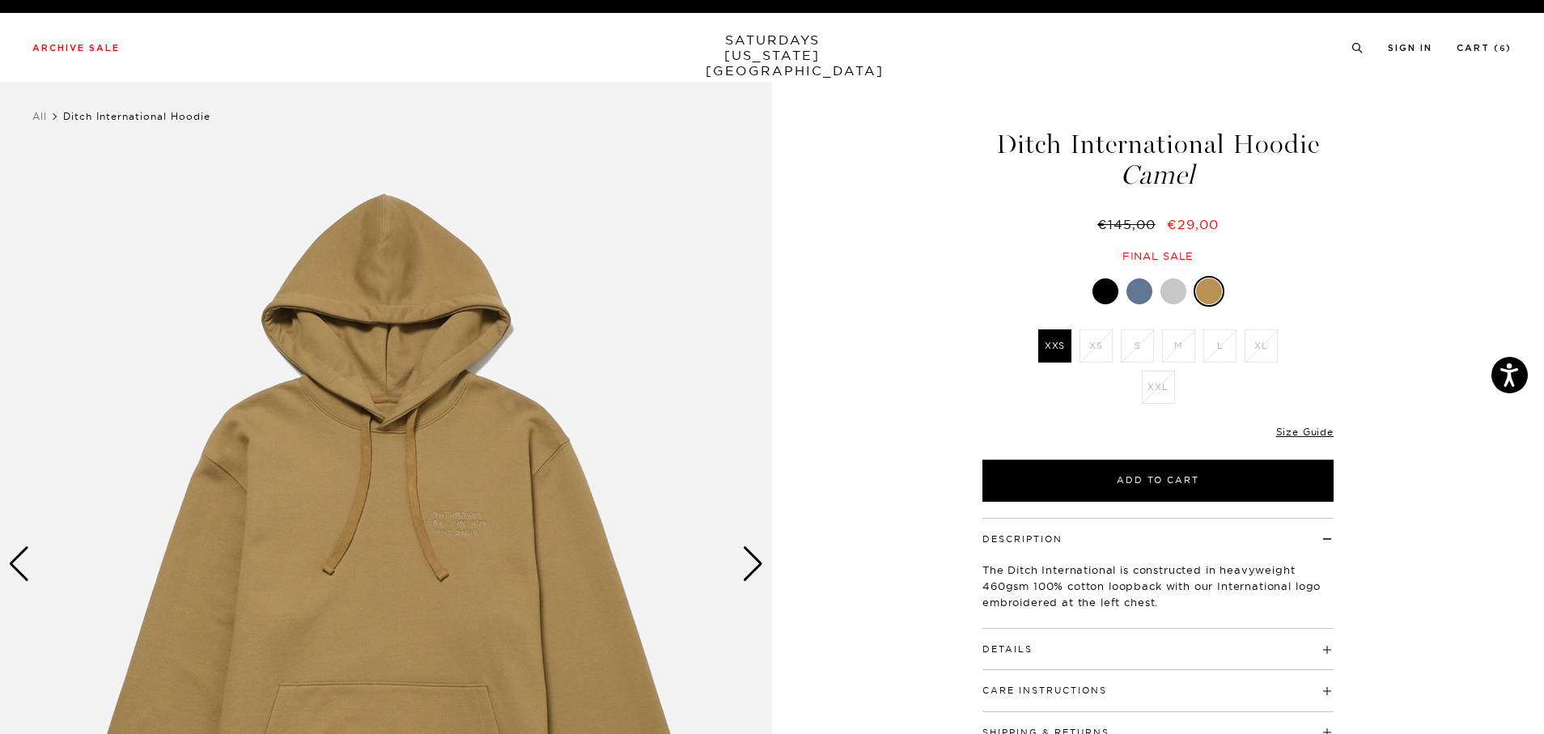
click at [1097, 298] on div at bounding box center [1106, 291] width 26 height 26
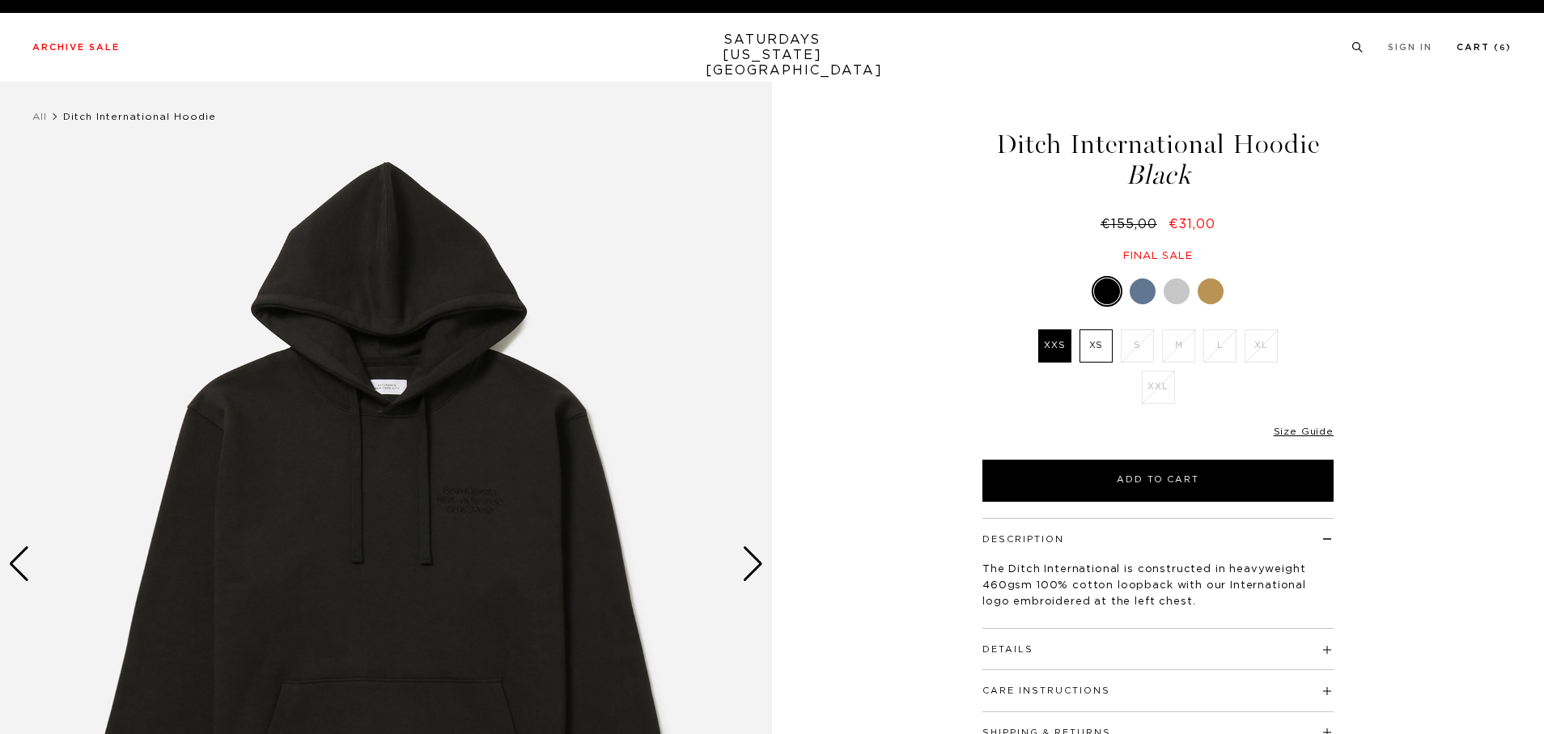
click at [1480, 52] on link "Cart ( 6 )" at bounding box center [1484, 47] width 55 height 9
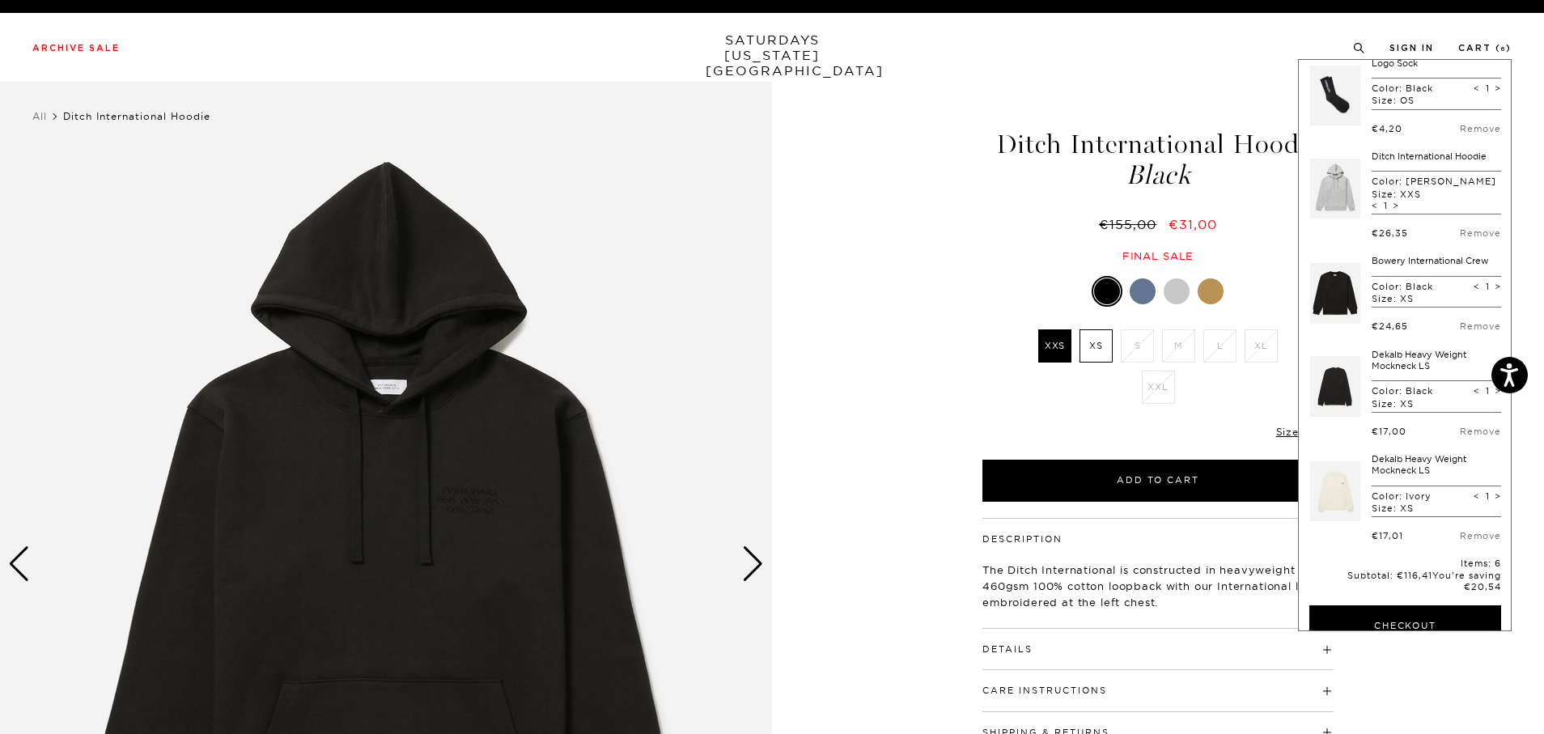
scroll to position [107, 0]
click at [1323, 495] on link at bounding box center [1335, 490] width 50 height 76
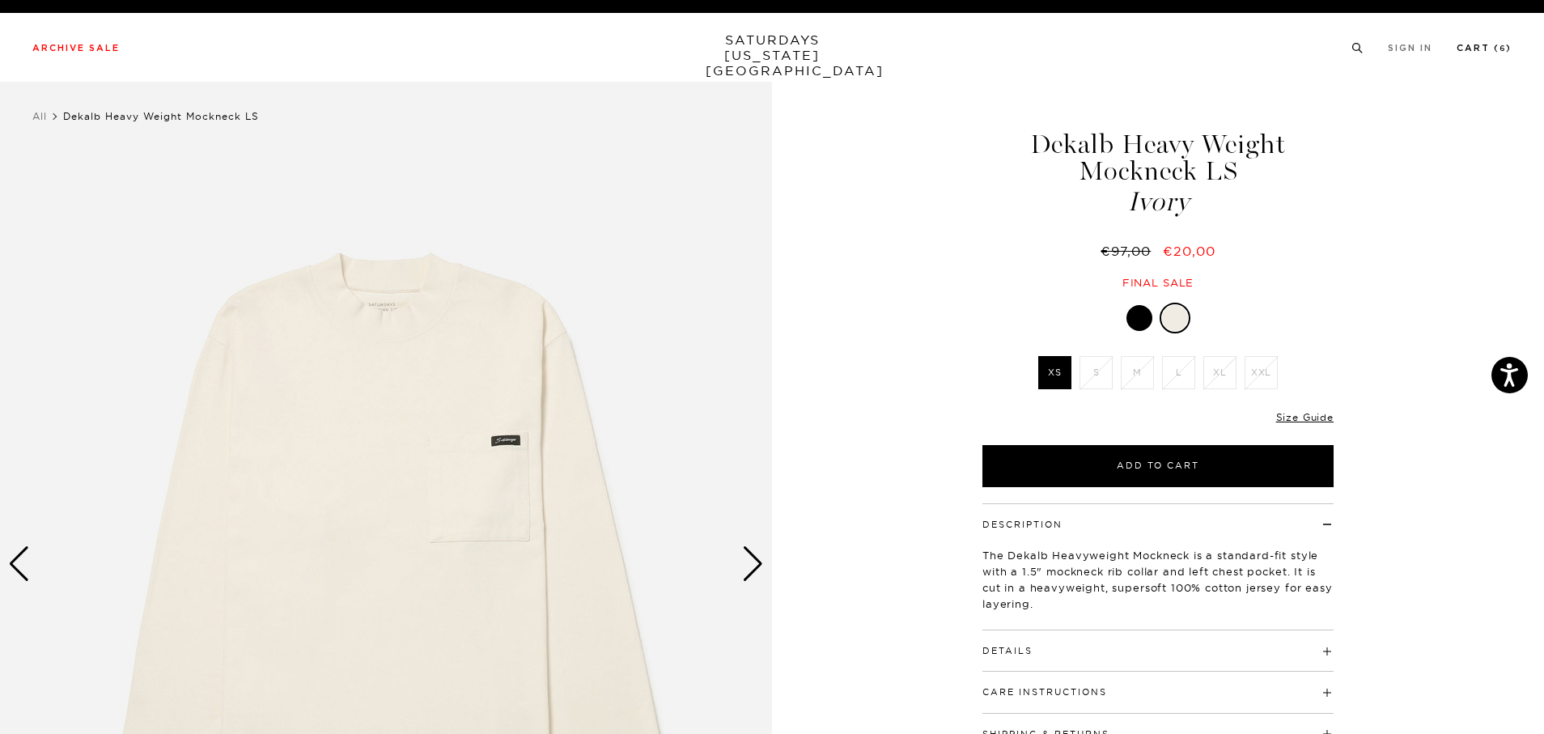
click at [1476, 53] on link "Cart ( 6 )" at bounding box center [1484, 48] width 55 height 9
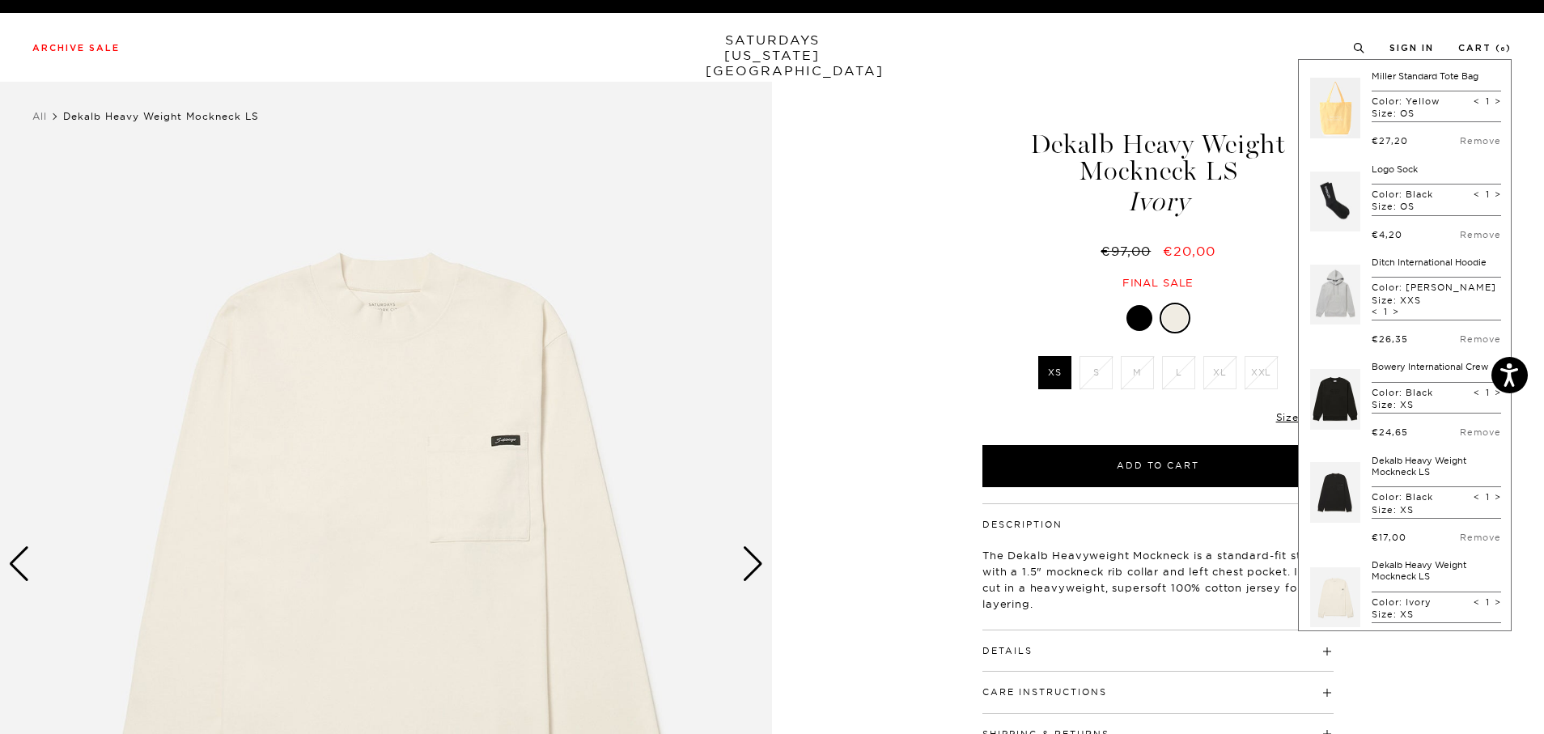
click at [1334, 490] on link at bounding box center [1335, 493] width 50 height 76
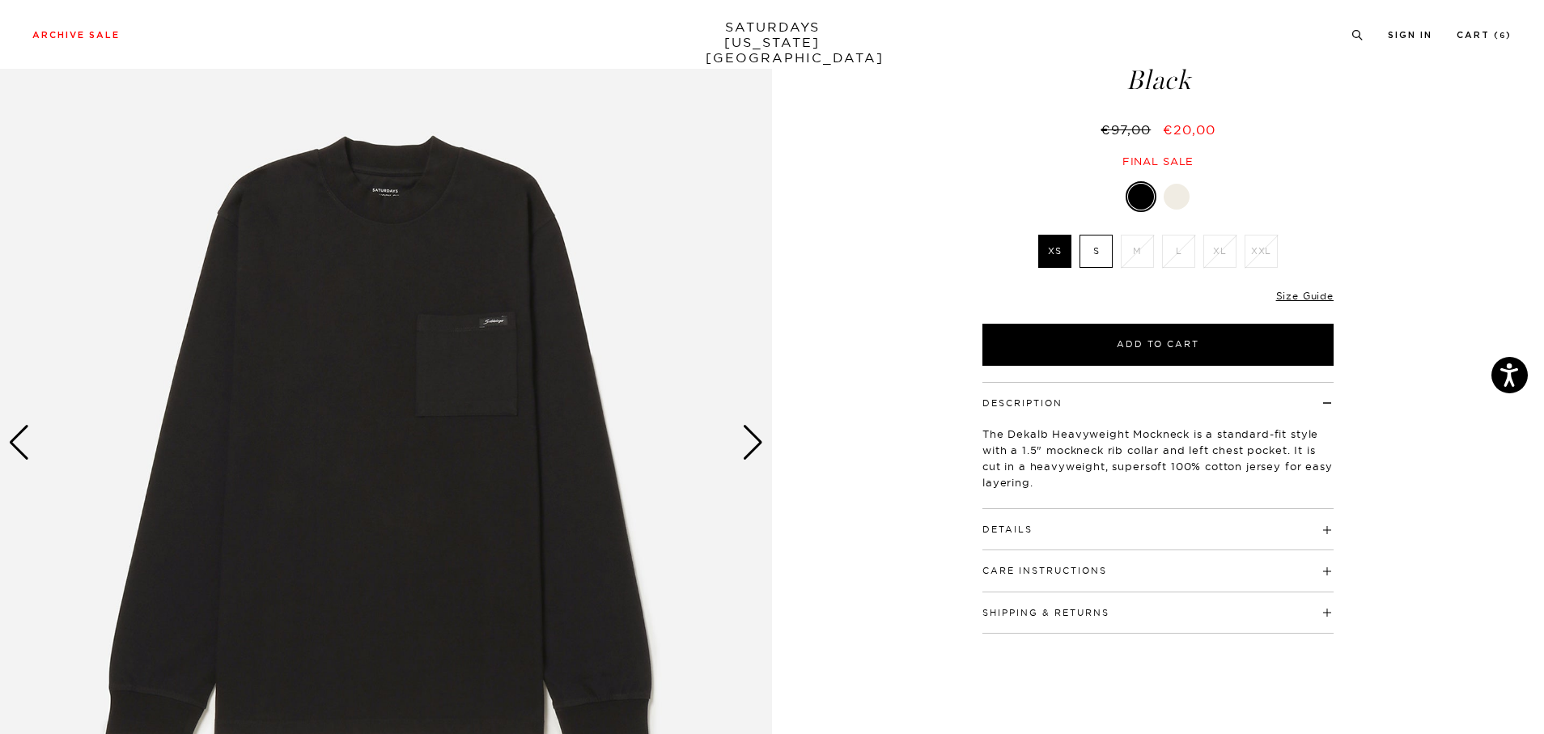
scroll to position [122, 0]
click at [1486, 32] on link "Cart ( 6 )" at bounding box center [1484, 35] width 55 height 9
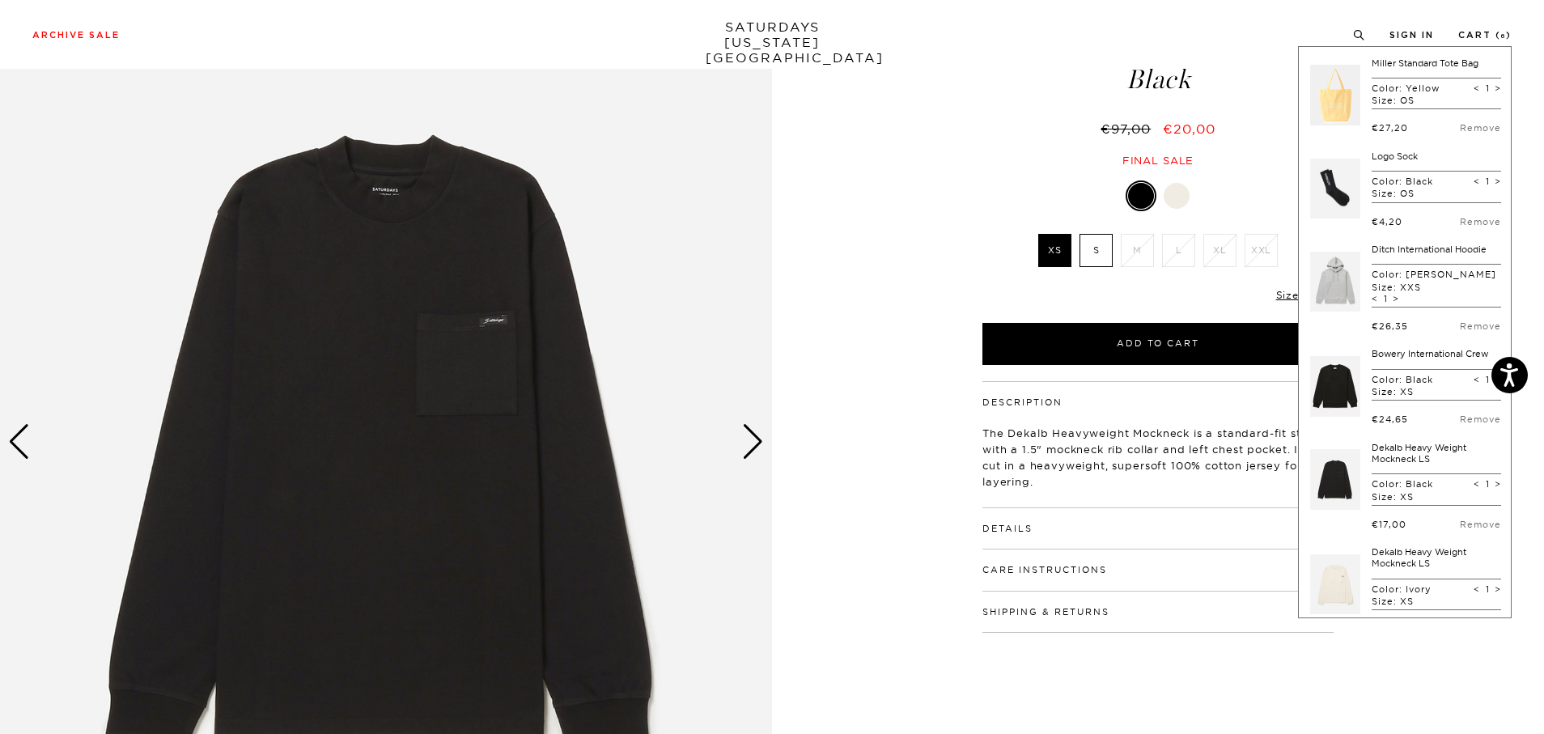
click at [1332, 282] on link at bounding box center [1335, 282] width 50 height 76
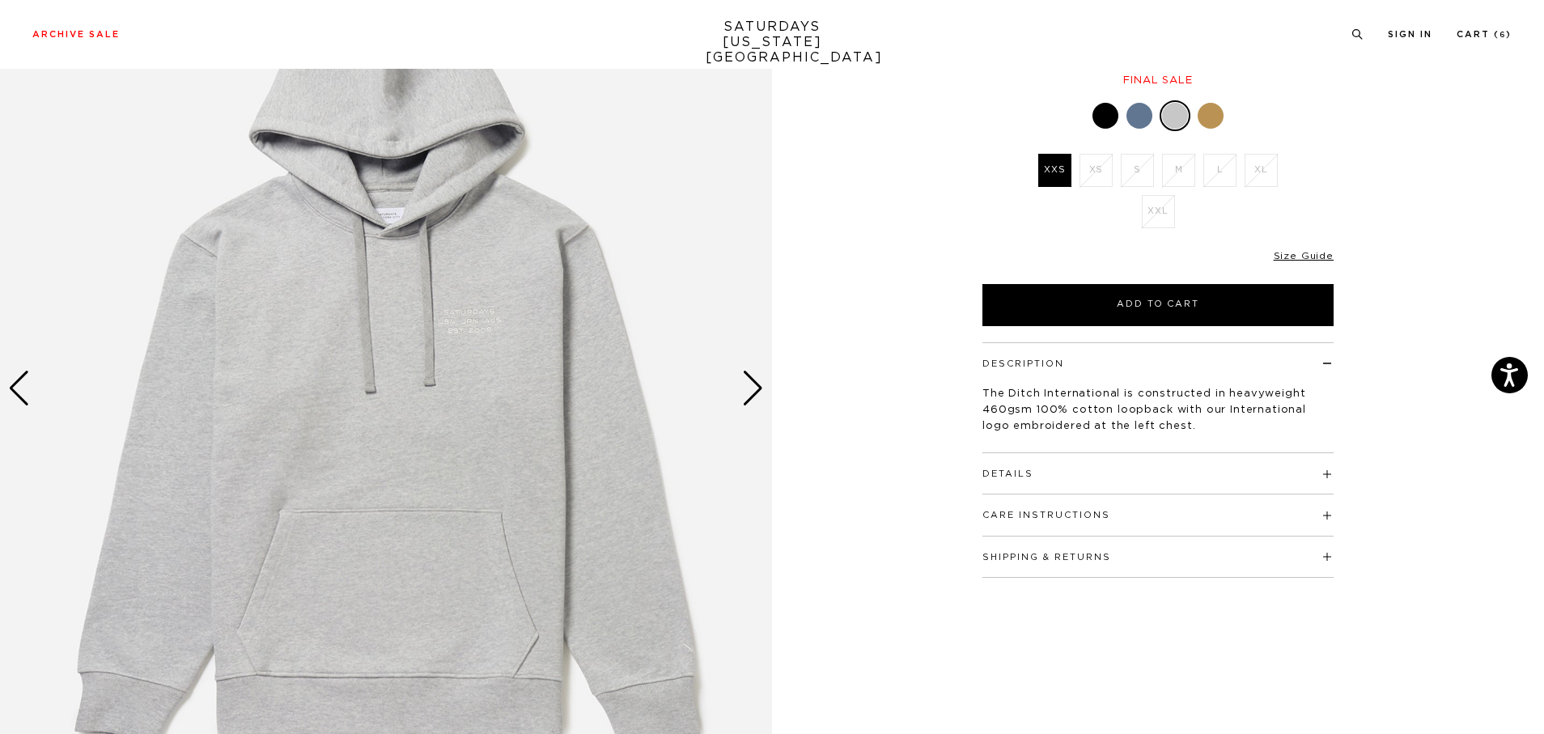
scroll to position [177, 0]
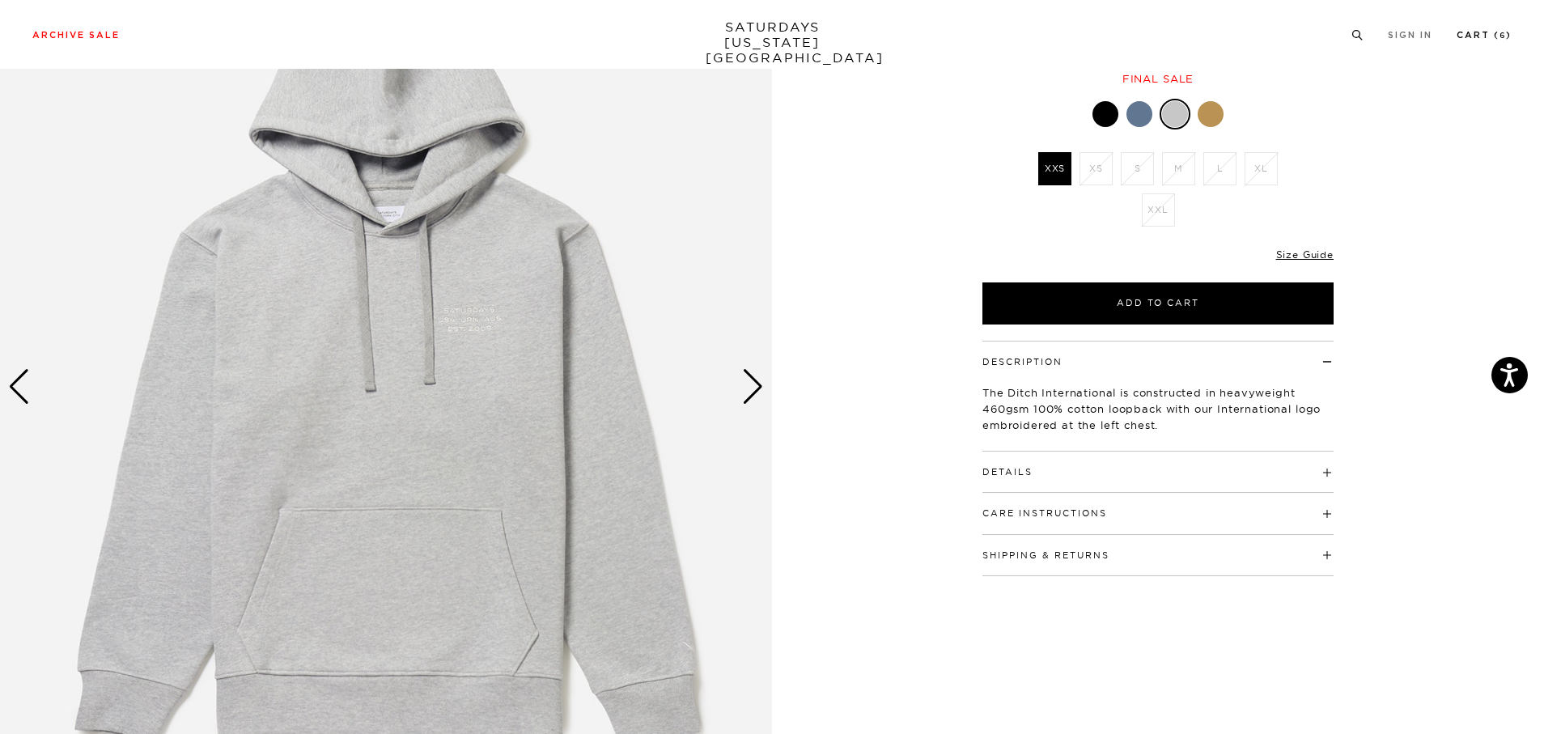
click at [1499, 32] on link "Cart ( 6 )" at bounding box center [1484, 35] width 55 height 9
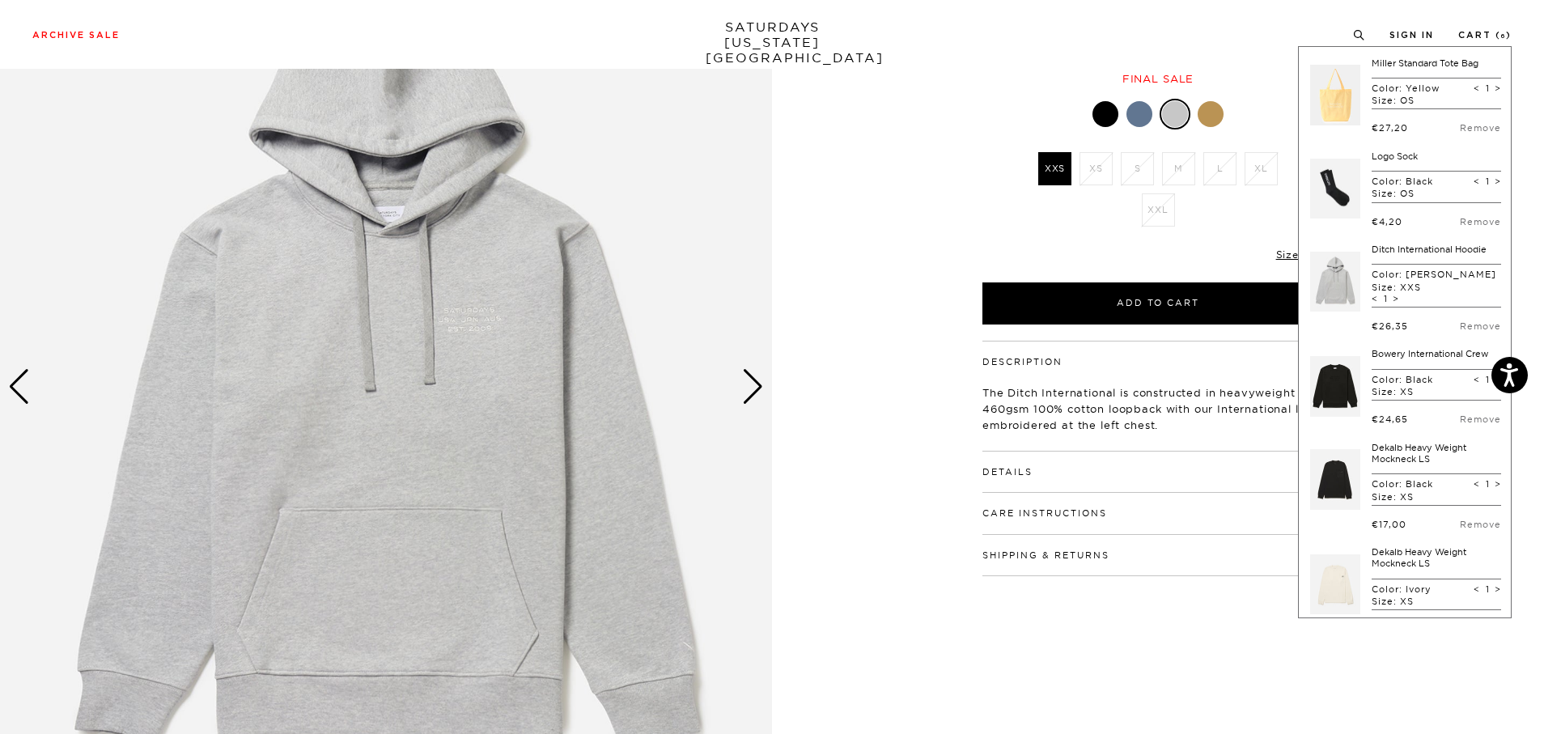
click at [1334, 389] on link at bounding box center [1335, 386] width 50 height 76
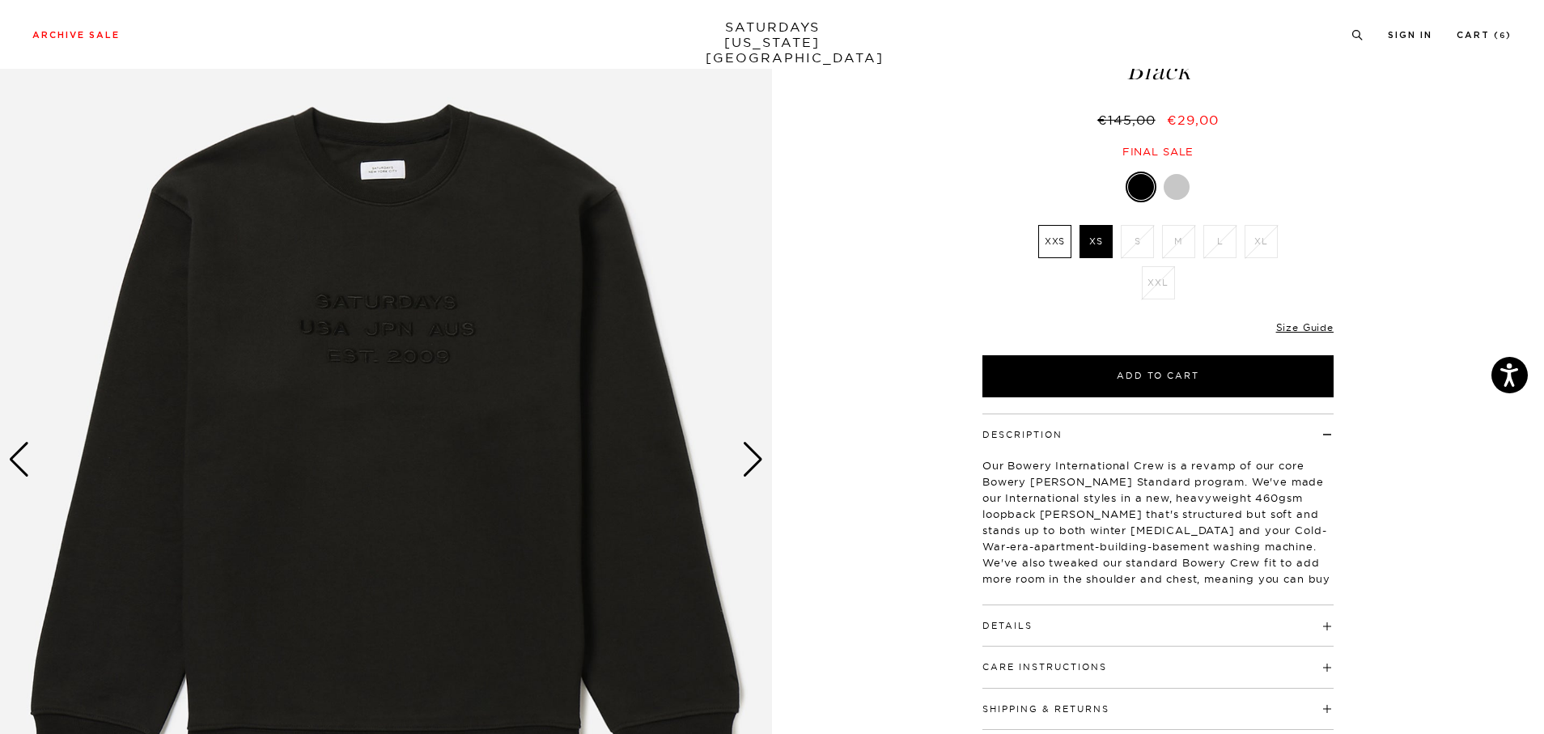
scroll to position [105, 0]
click at [1178, 177] on div at bounding box center [1177, 186] width 26 height 26
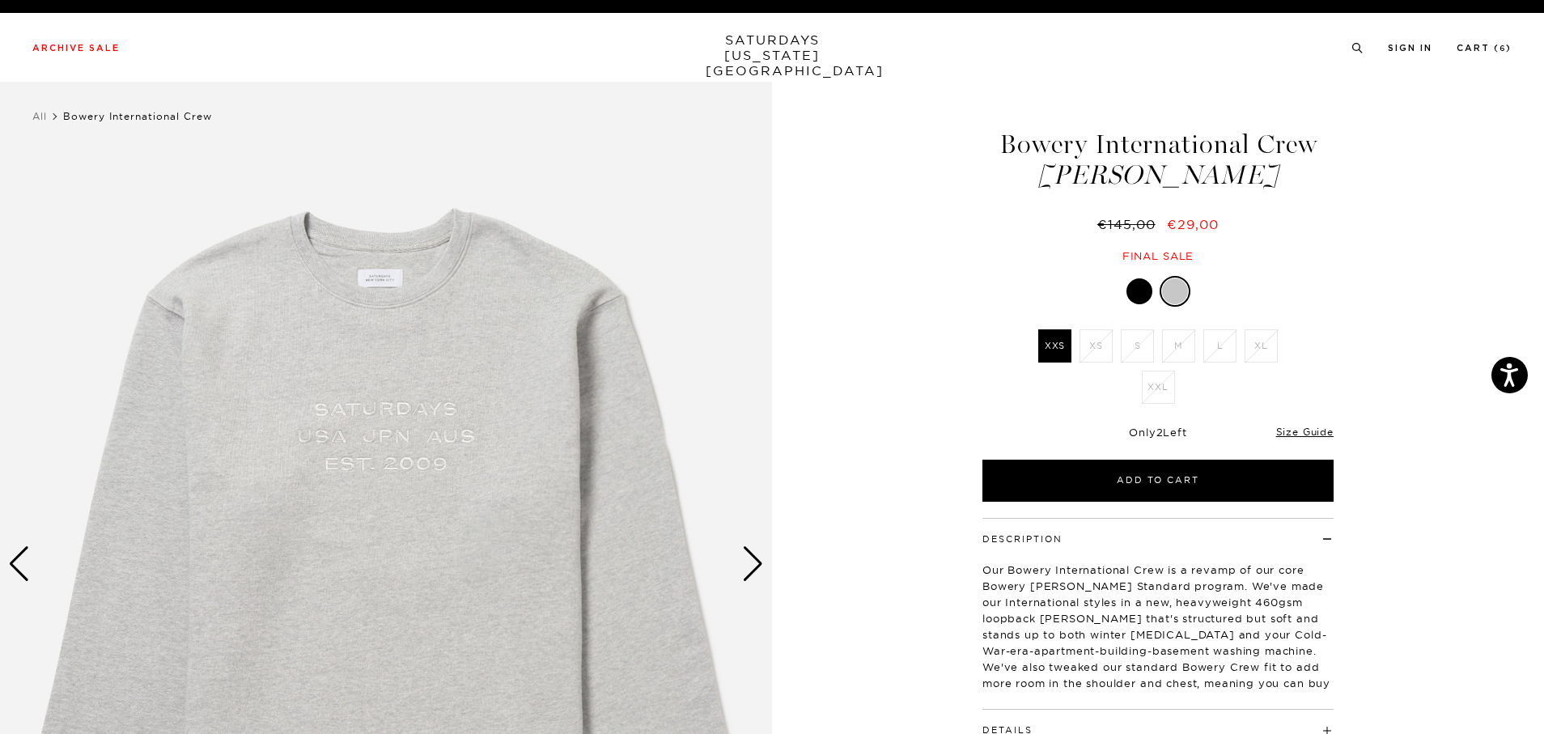
click at [1138, 290] on div at bounding box center [1140, 291] width 26 height 26
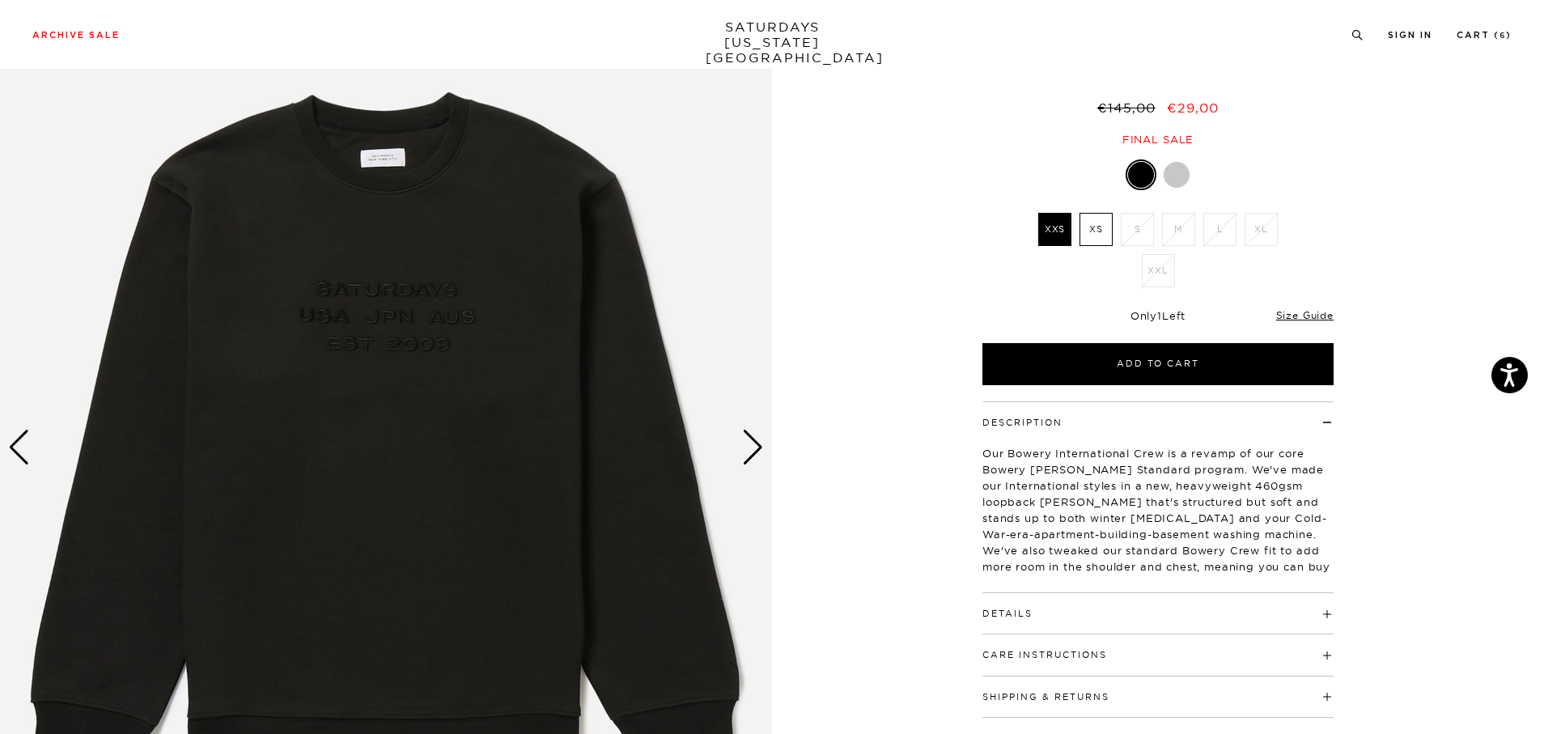
scroll to position [117, 0]
click at [1477, 39] on link "Cart ( 6 )" at bounding box center [1484, 35] width 55 height 9
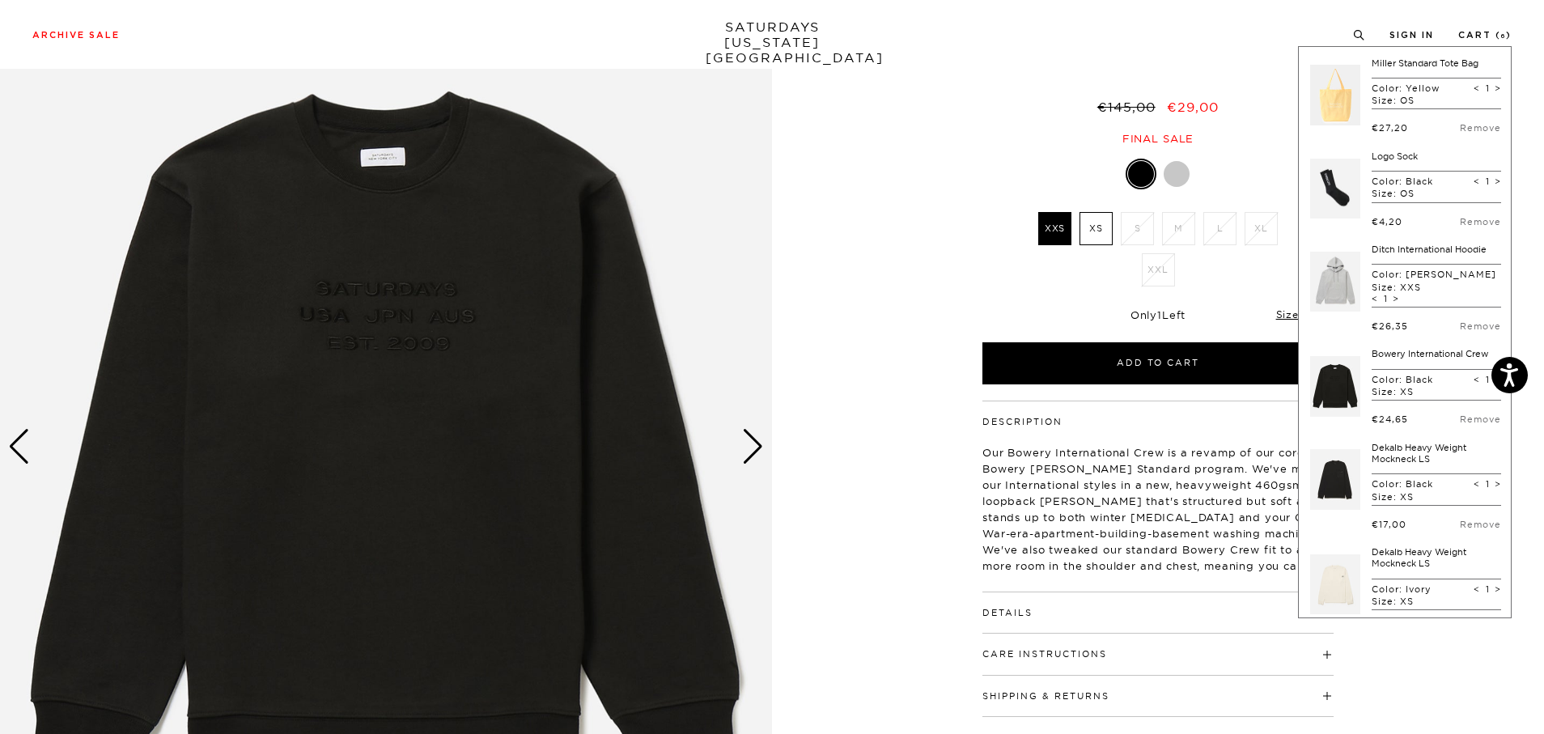
click at [1177, 177] on div at bounding box center [1177, 174] width 26 height 26
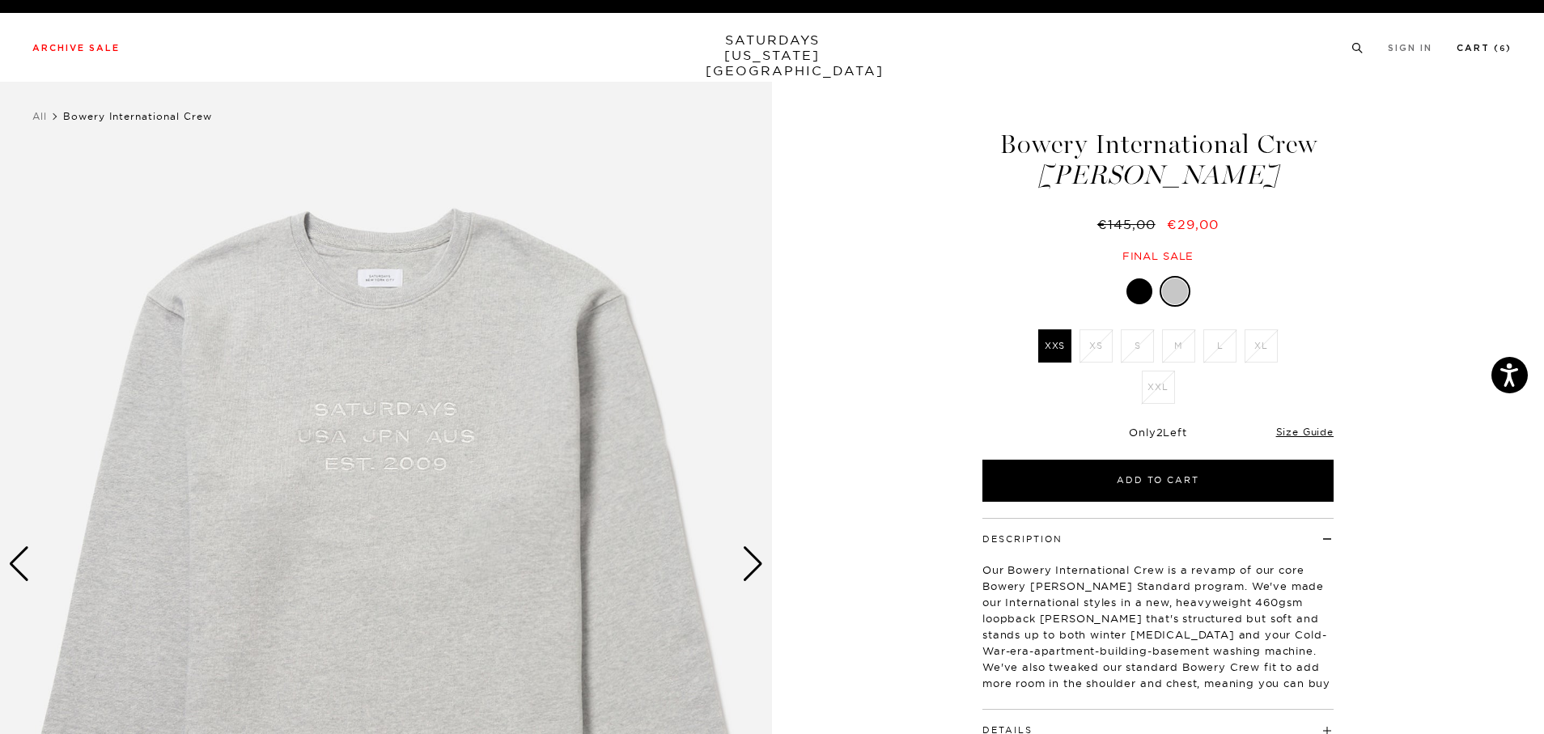
click at [1494, 53] on link "Cart ( 6 )" at bounding box center [1484, 48] width 55 height 9
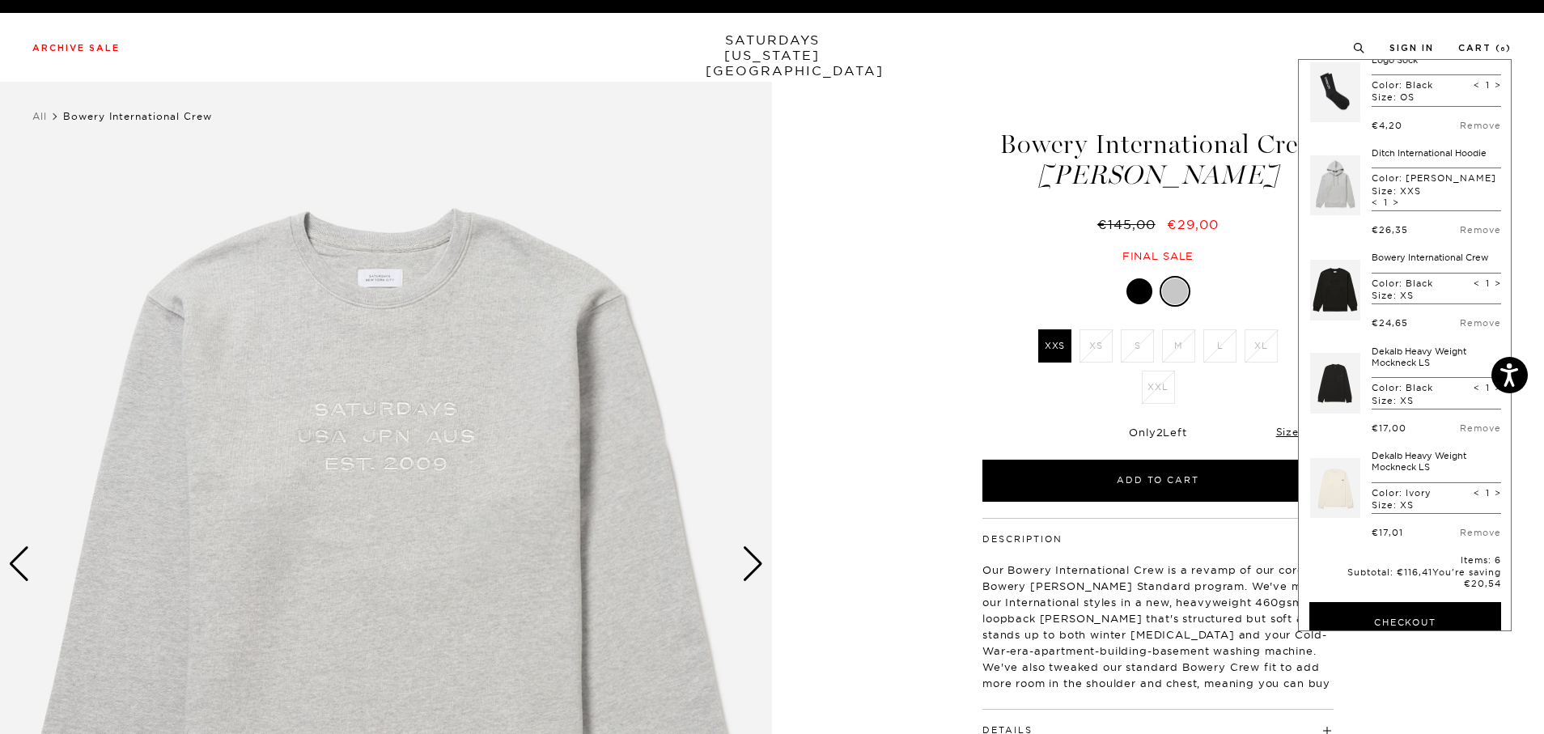
scroll to position [110, 0]
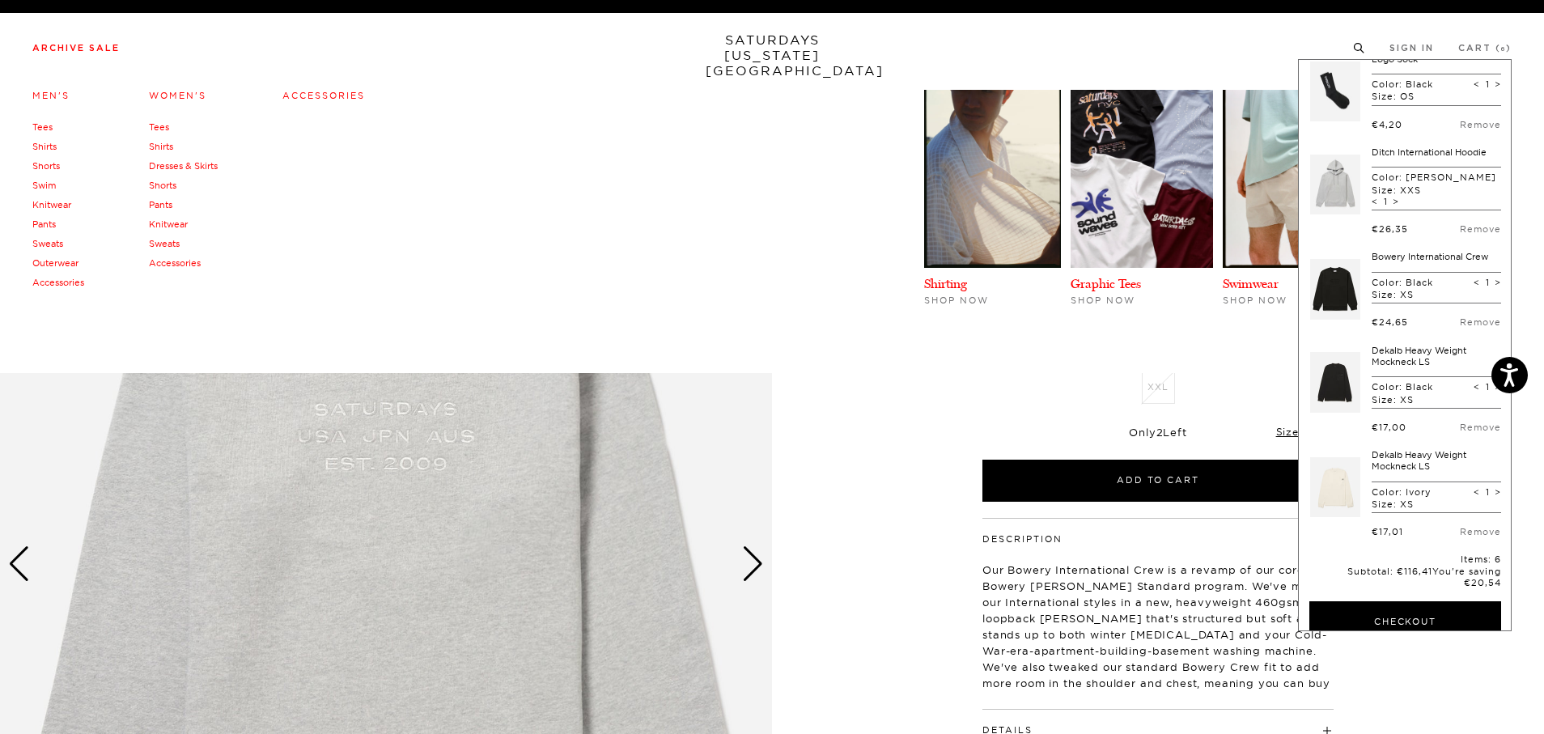
click at [51, 95] on link "Men's" at bounding box center [50, 95] width 37 height 11
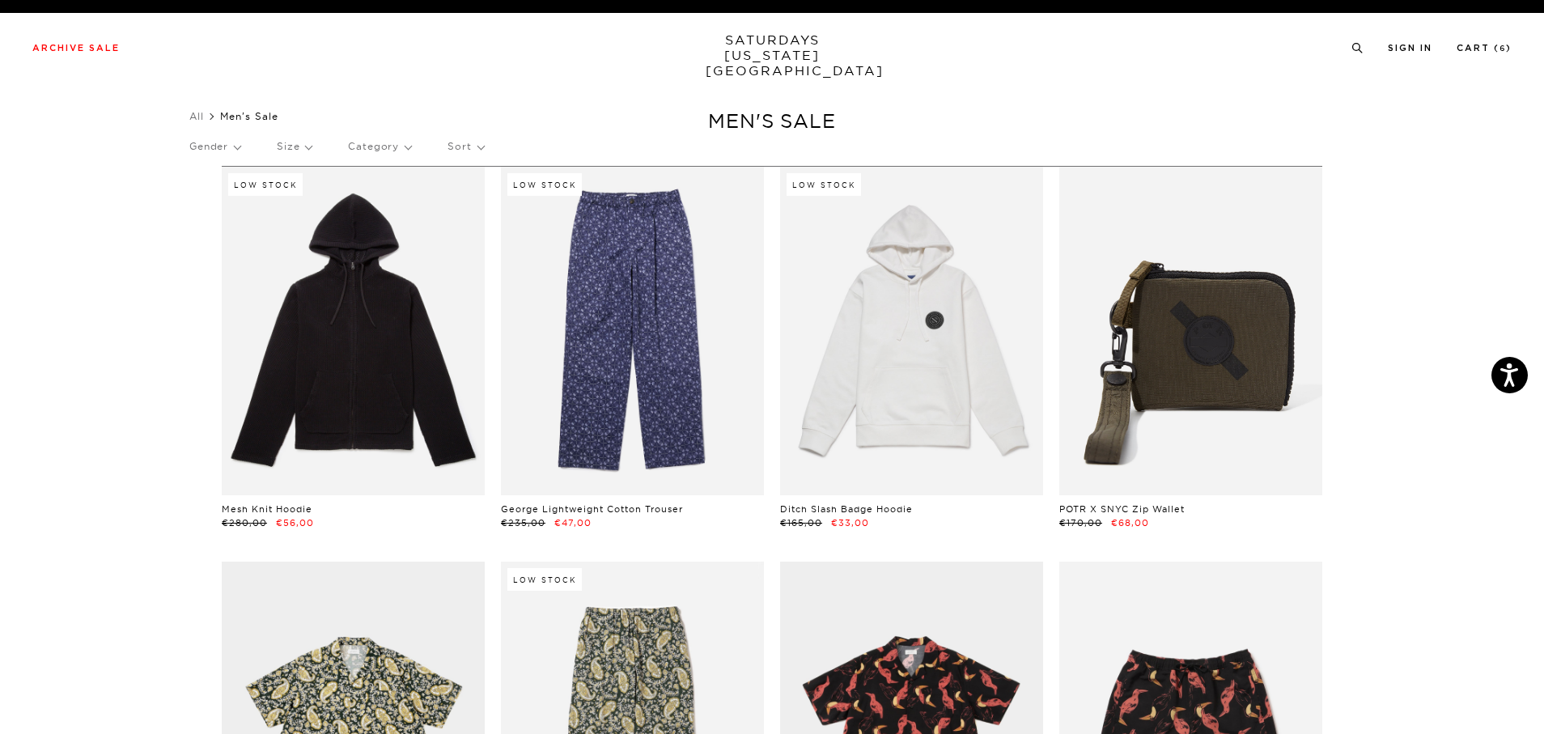
click at [302, 147] on p "Size" at bounding box center [294, 146] width 35 height 37
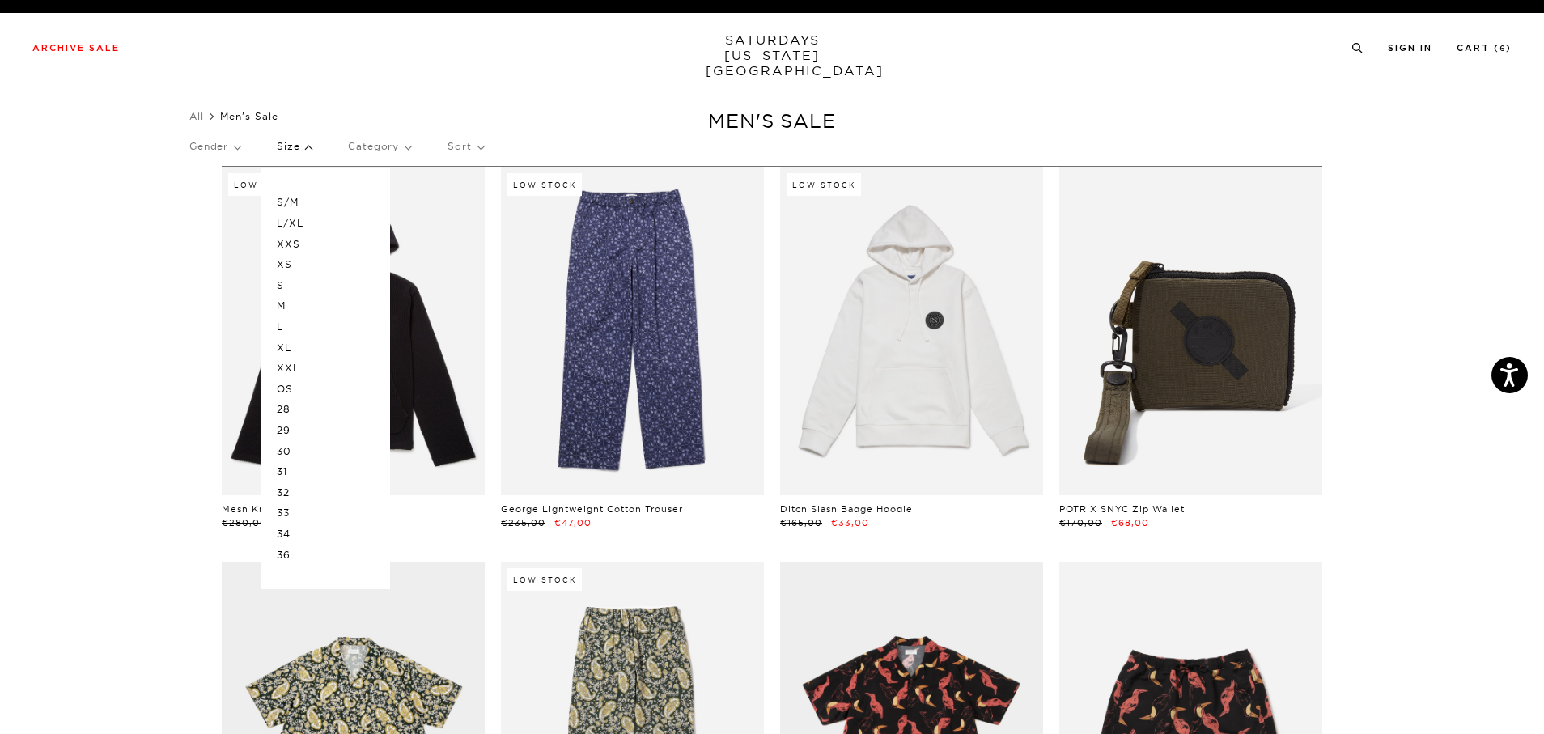
click at [289, 323] on p "L" at bounding box center [325, 326] width 97 height 21
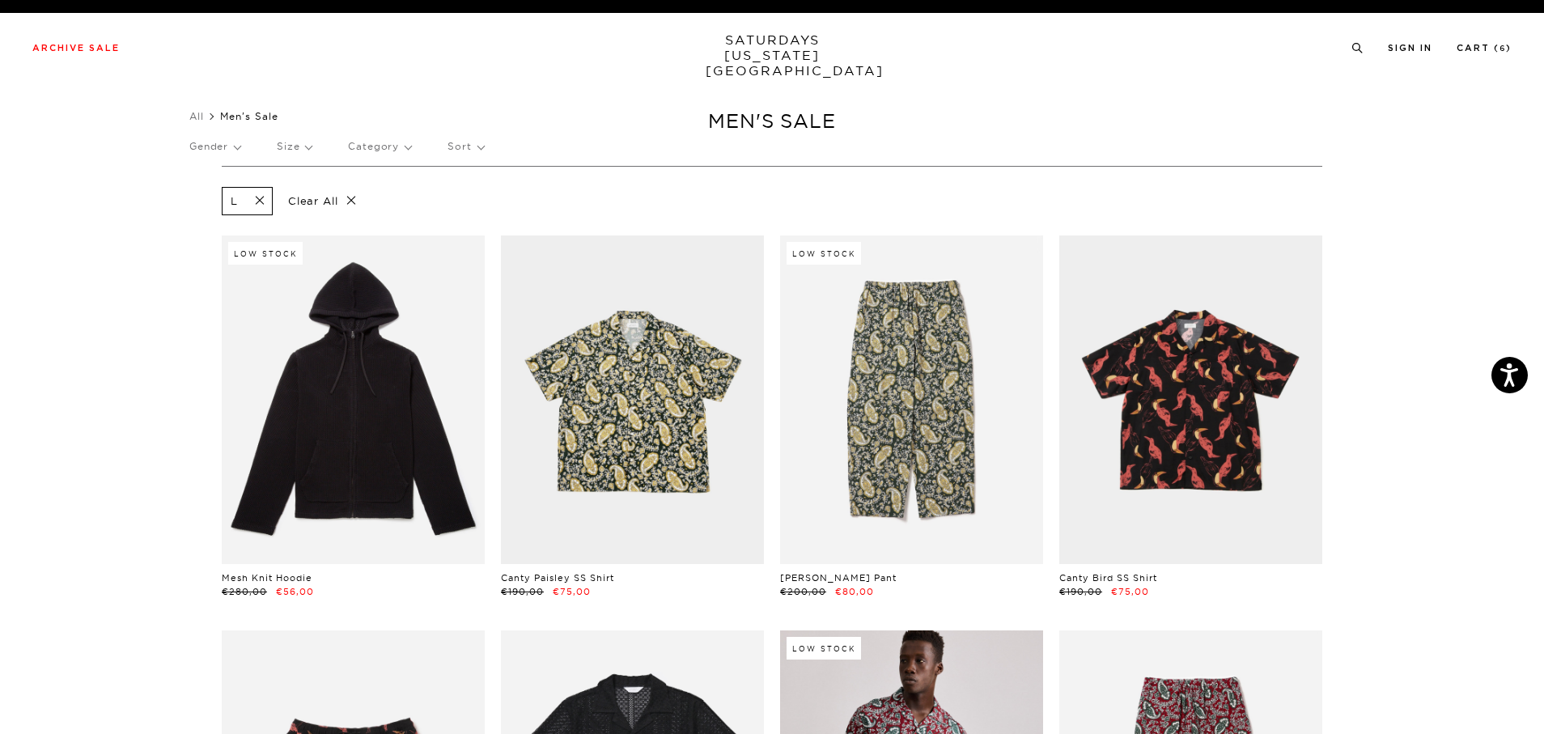
click at [307, 151] on p "Size" at bounding box center [294, 146] width 35 height 37
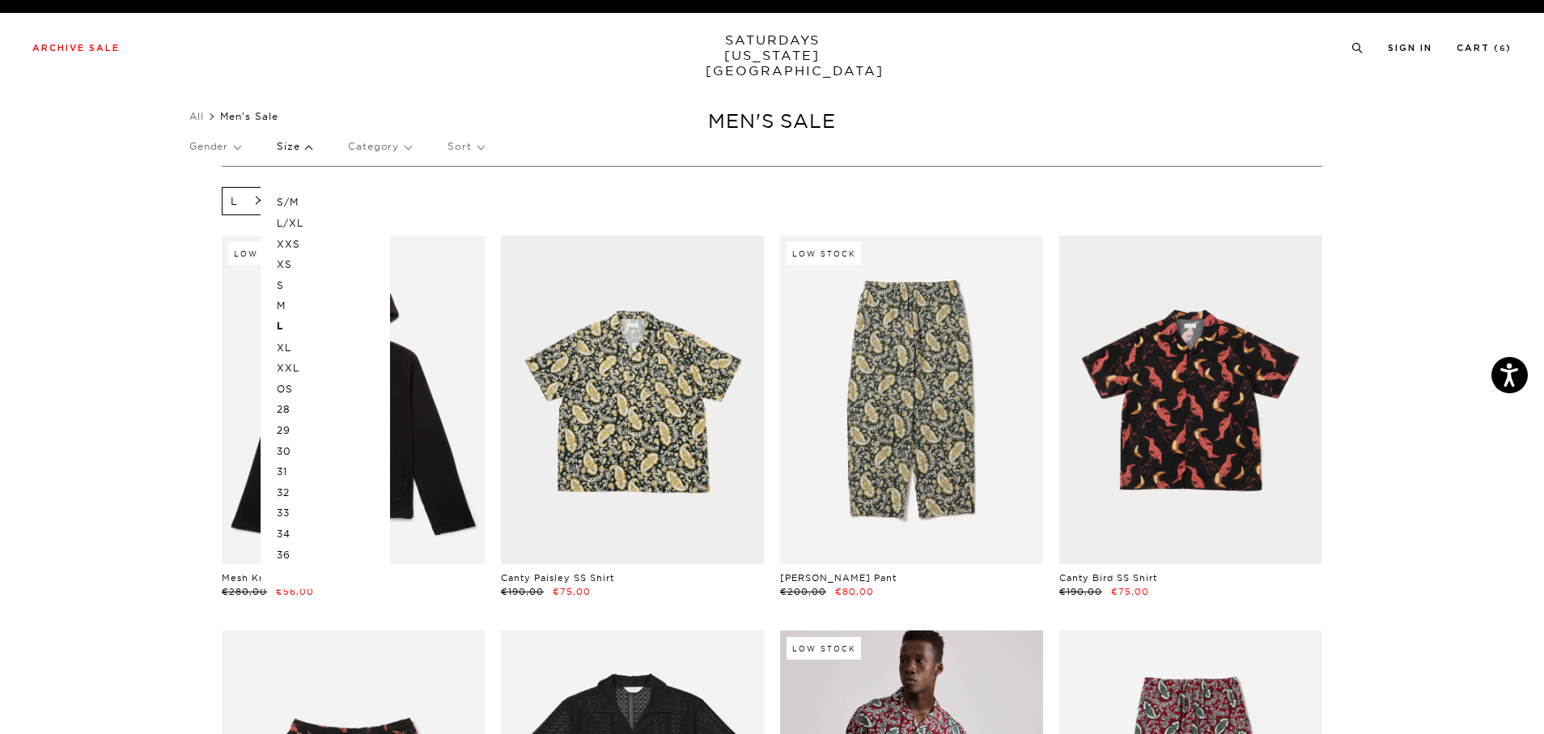
click at [305, 220] on p "L/XL" at bounding box center [325, 223] width 97 height 21
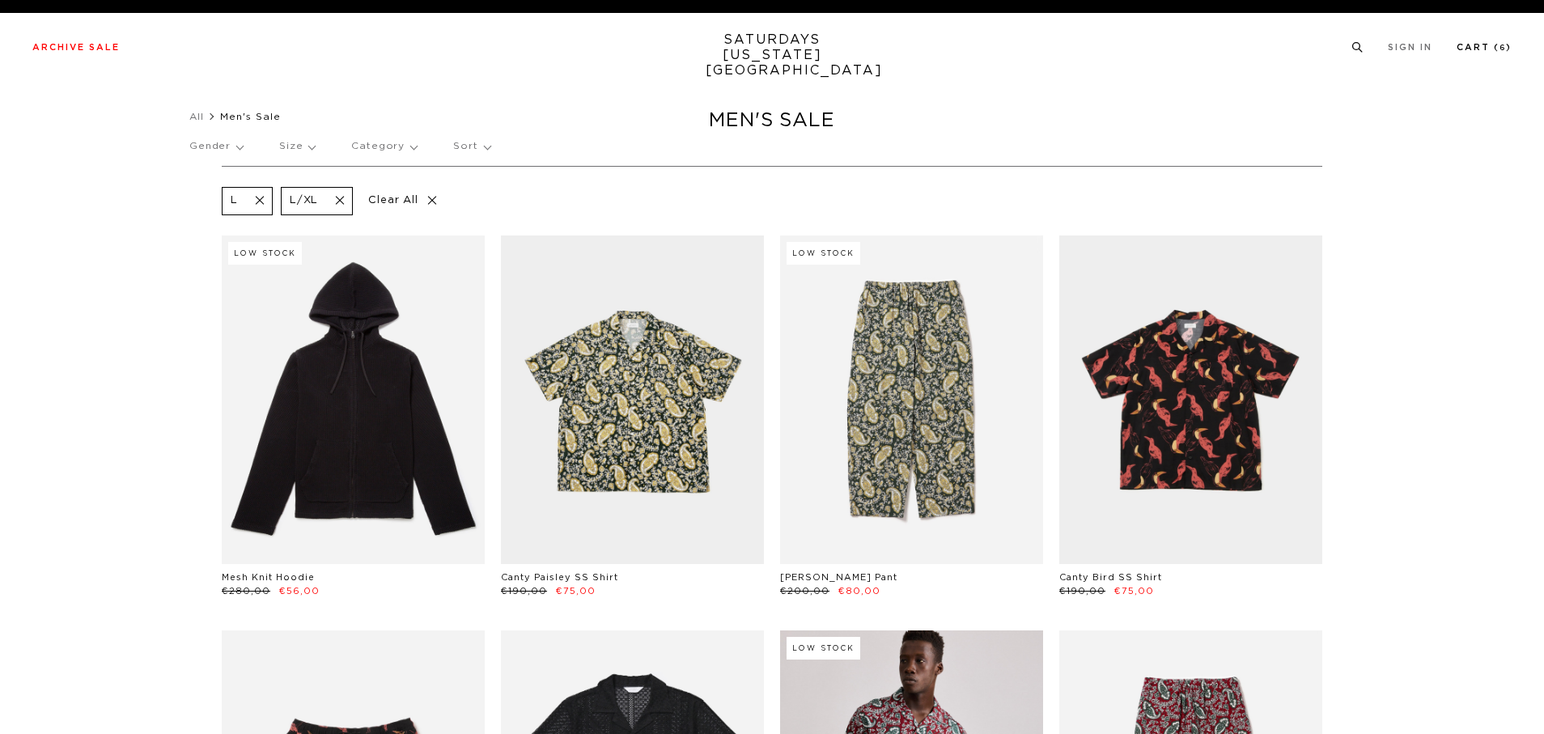
click at [1489, 49] on link "Cart ( 6 )" at bounding box center [1484, 47] width 55 height 9
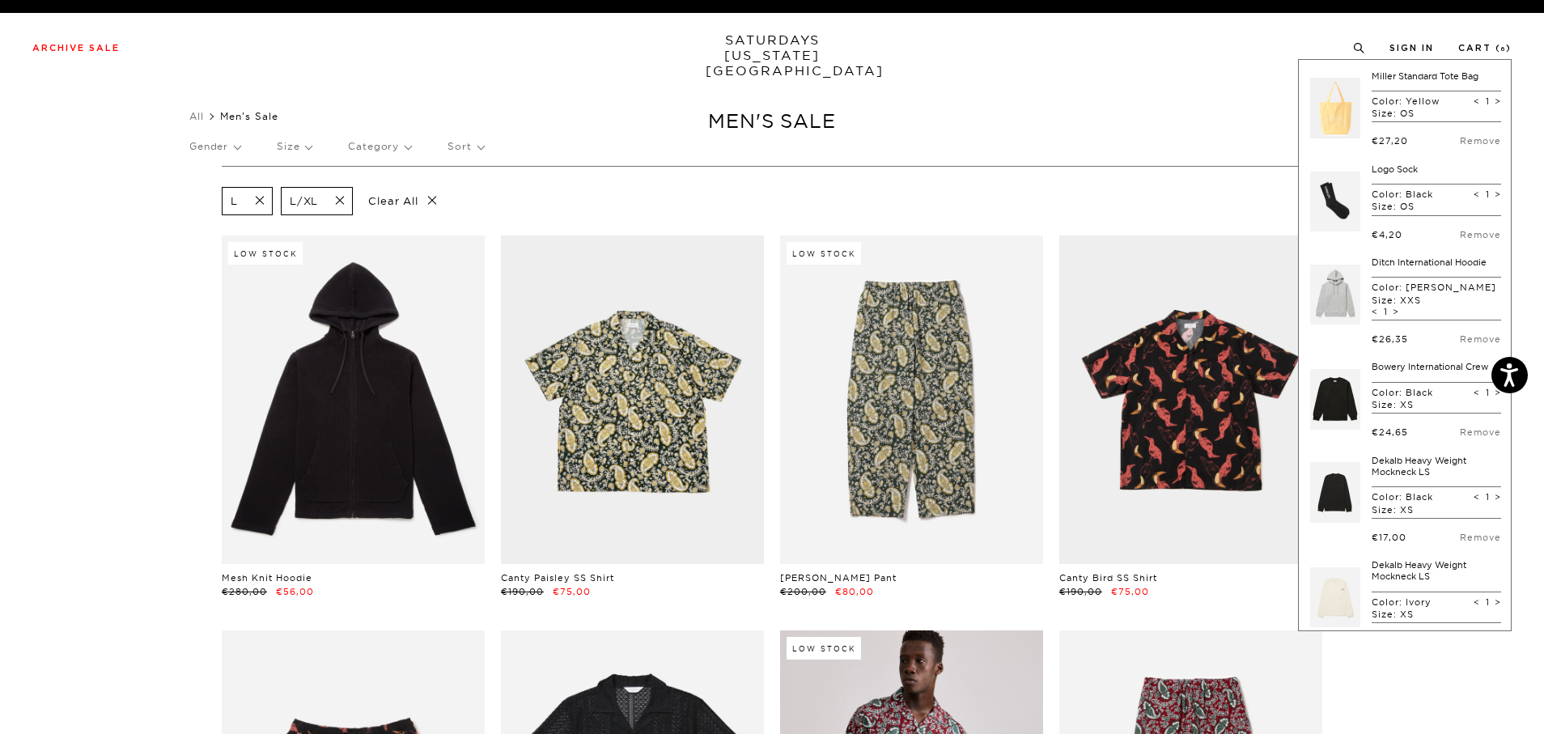
click at [1344, 395] on link at bounding box center [1335, 399] width 50 height 76
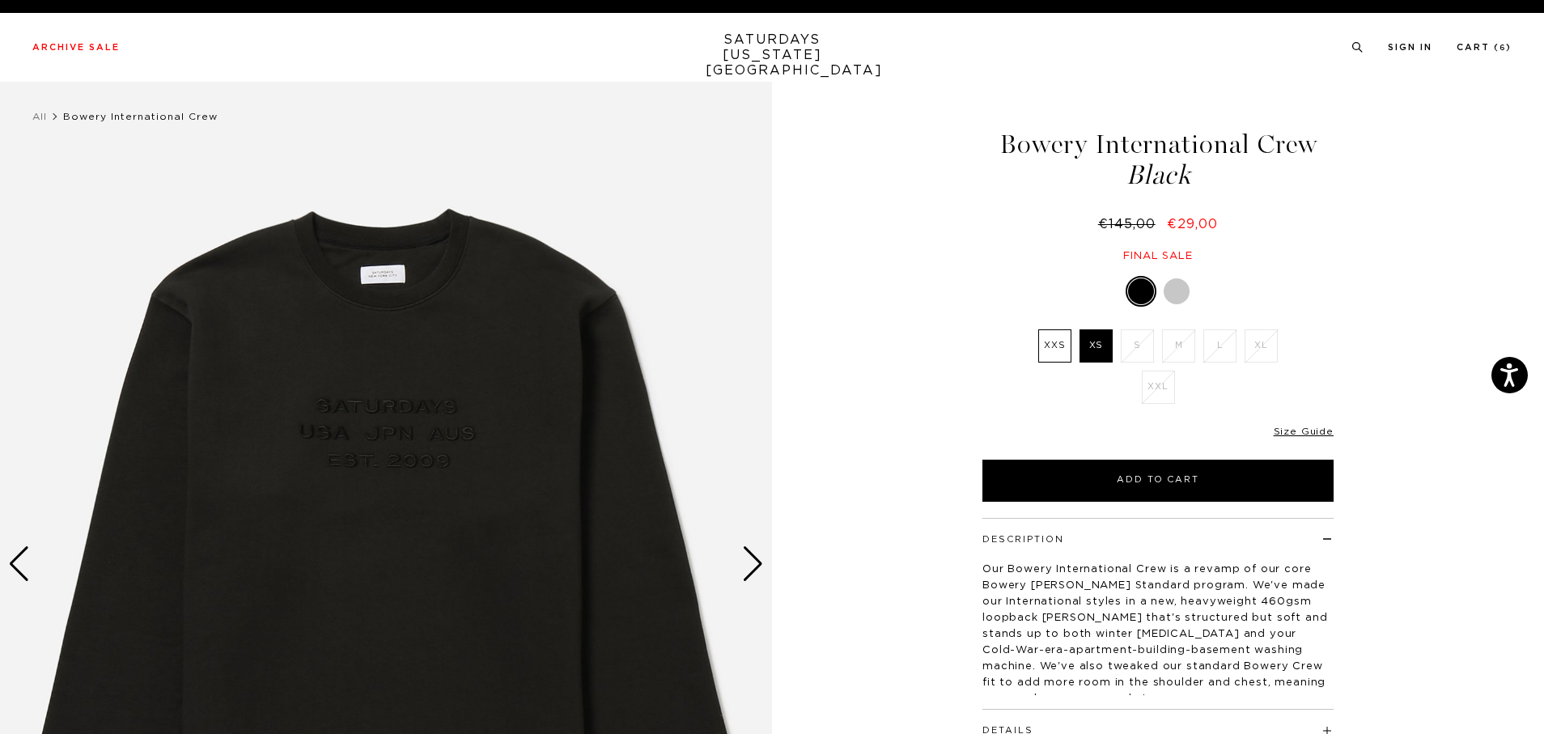
click at [1175, 293] on div at bounding box center [1177, 291] width 26 height 26
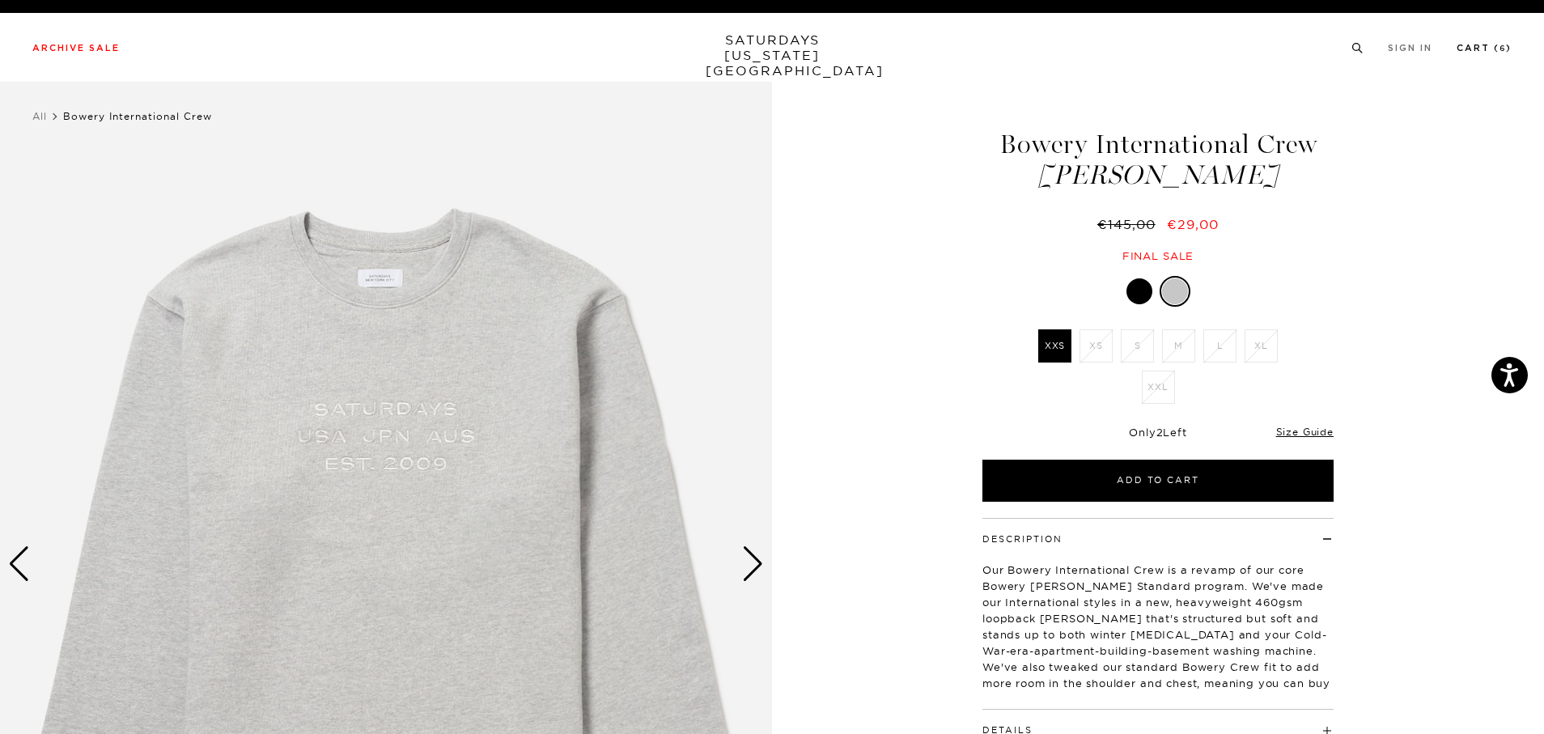
click at [1476, 44] on link "Cart ( 6 )" at bounding box center [1484, 48] width 55 height 9
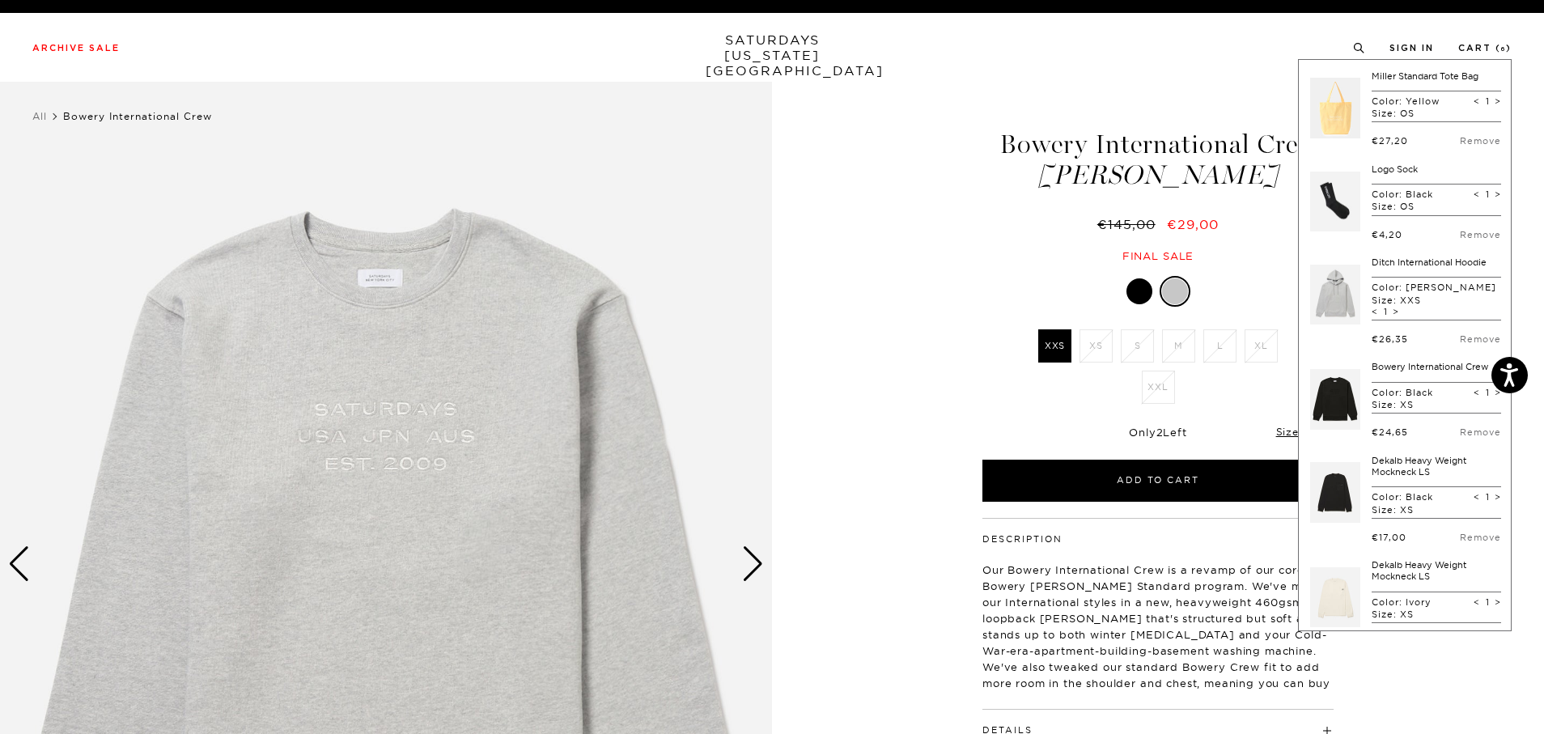
click at [1341, 304] on link at bounding box center [1335, 295] width 50 height 76
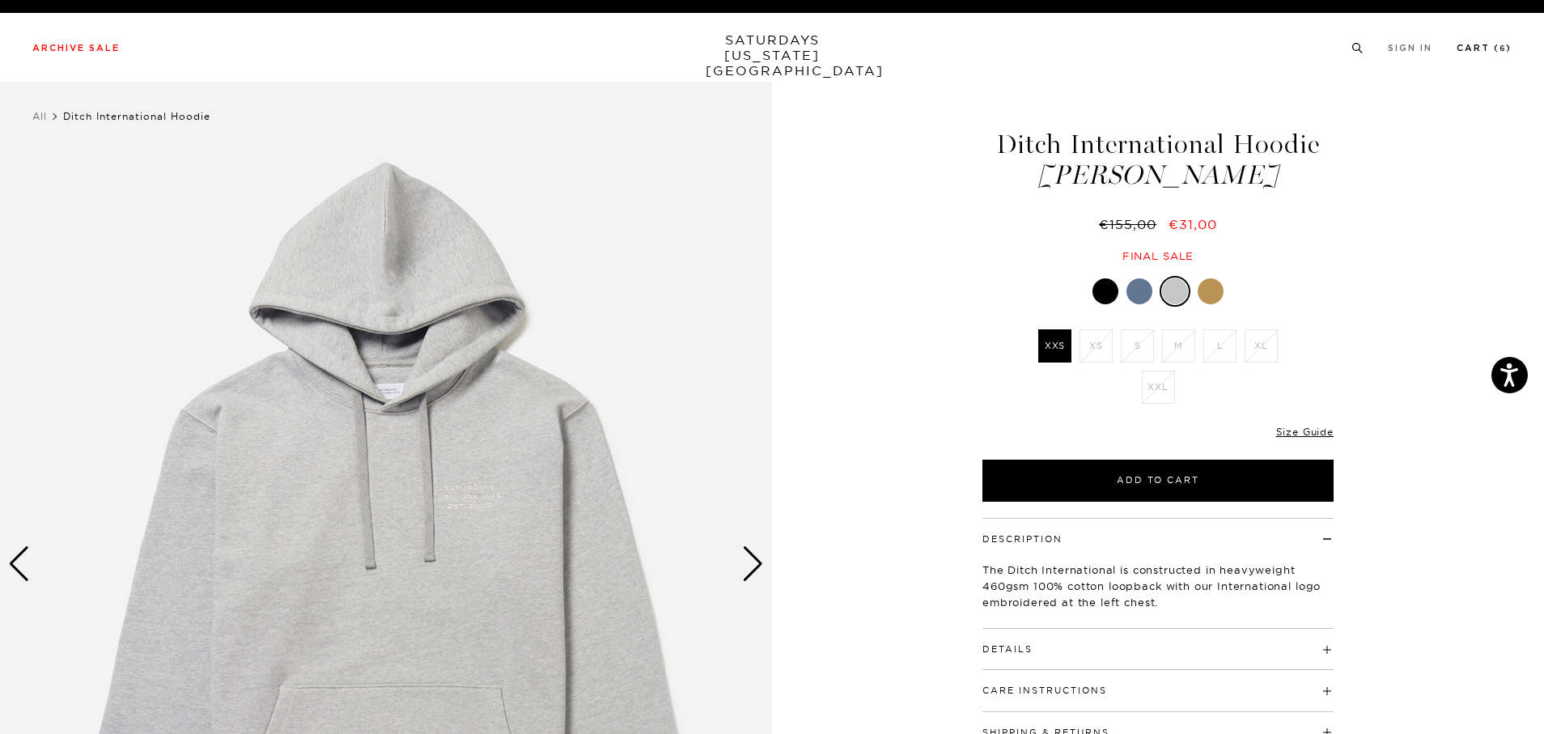
click at [1488, 47] on link "Cart ( 6 )" at bounding box center [1484, 48] width 55 height 9
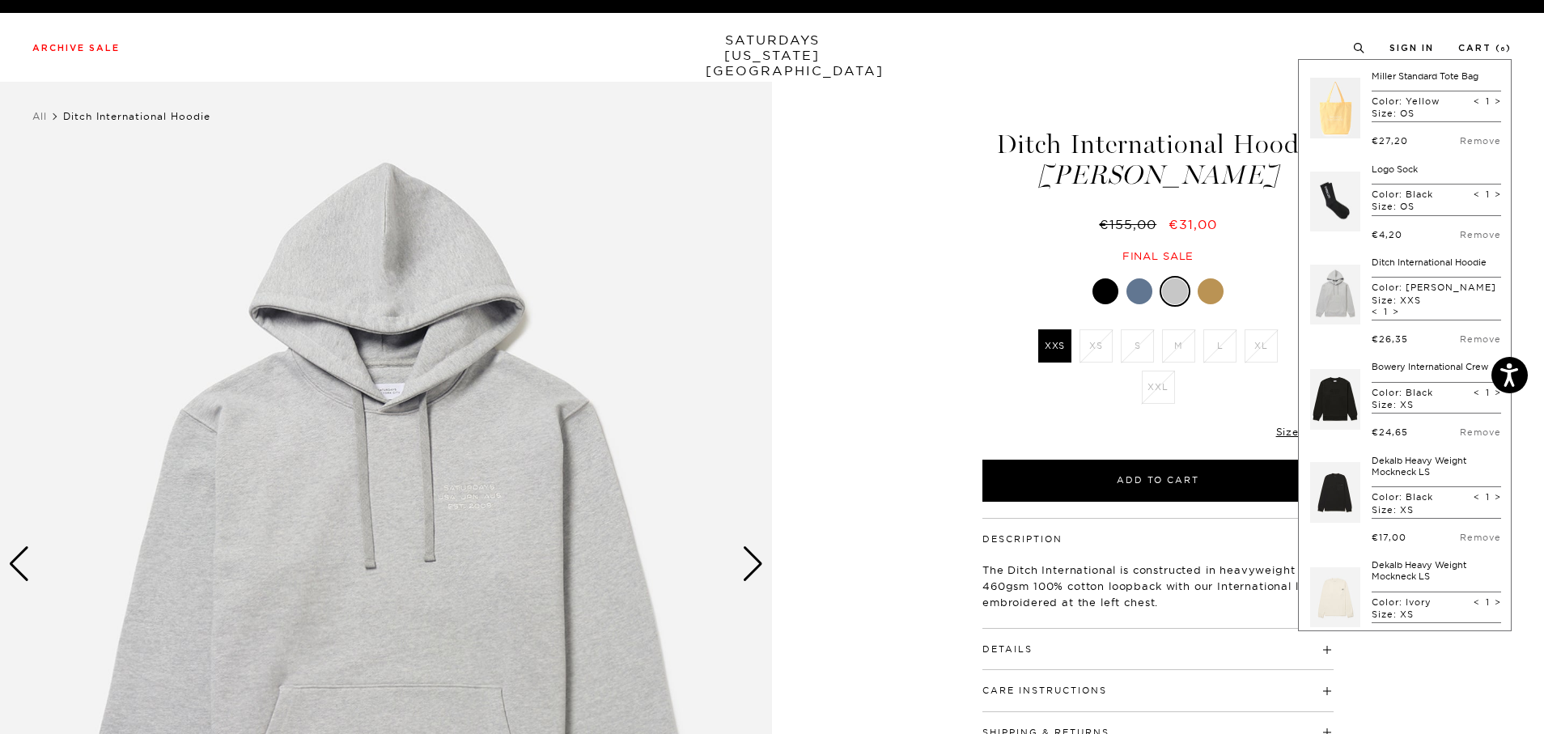
click at [1333, 386] on link at bounding box center [1335, 399] width 50 height 76
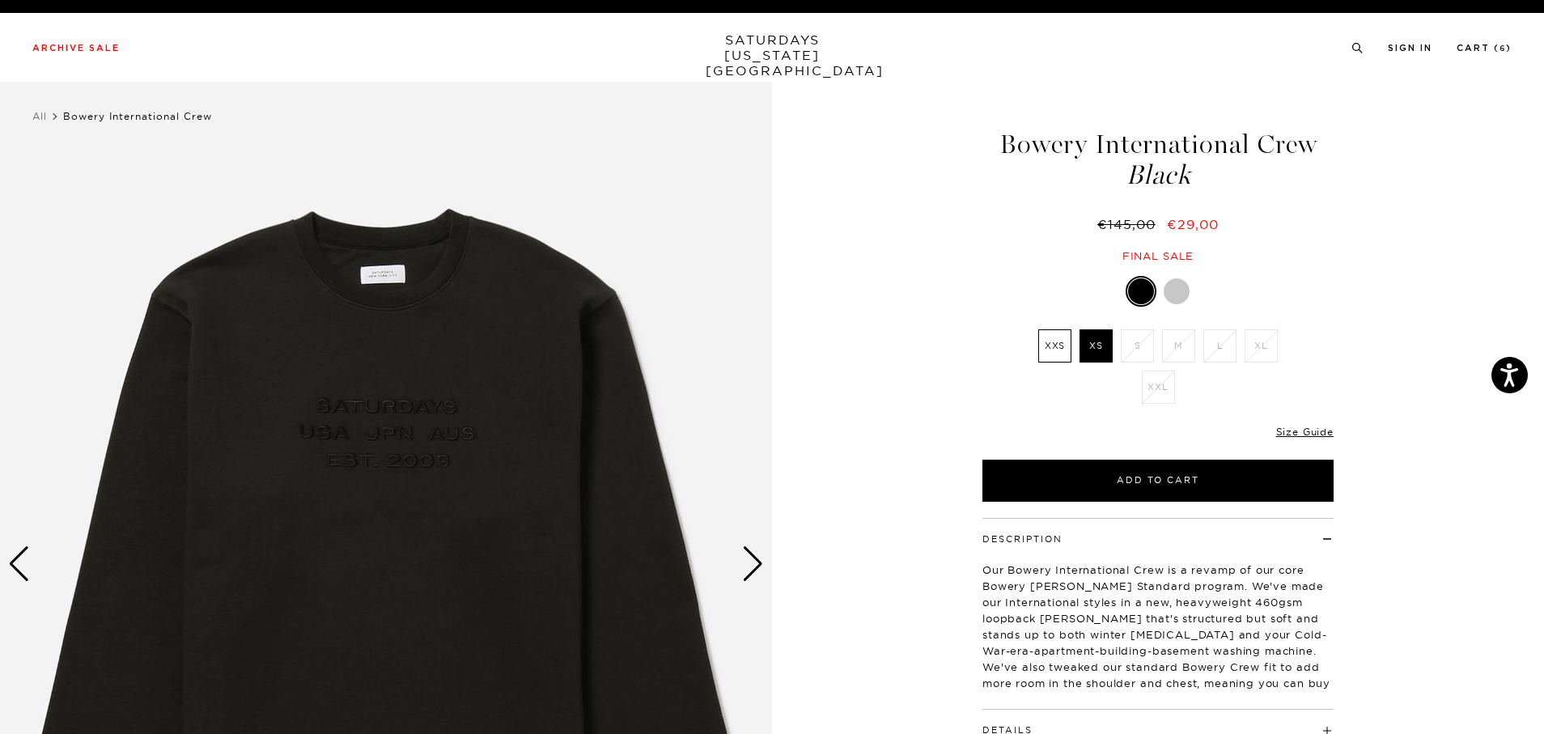
click at [1175, 292] on div at bounding box center [1177, 291] width 26 height 26
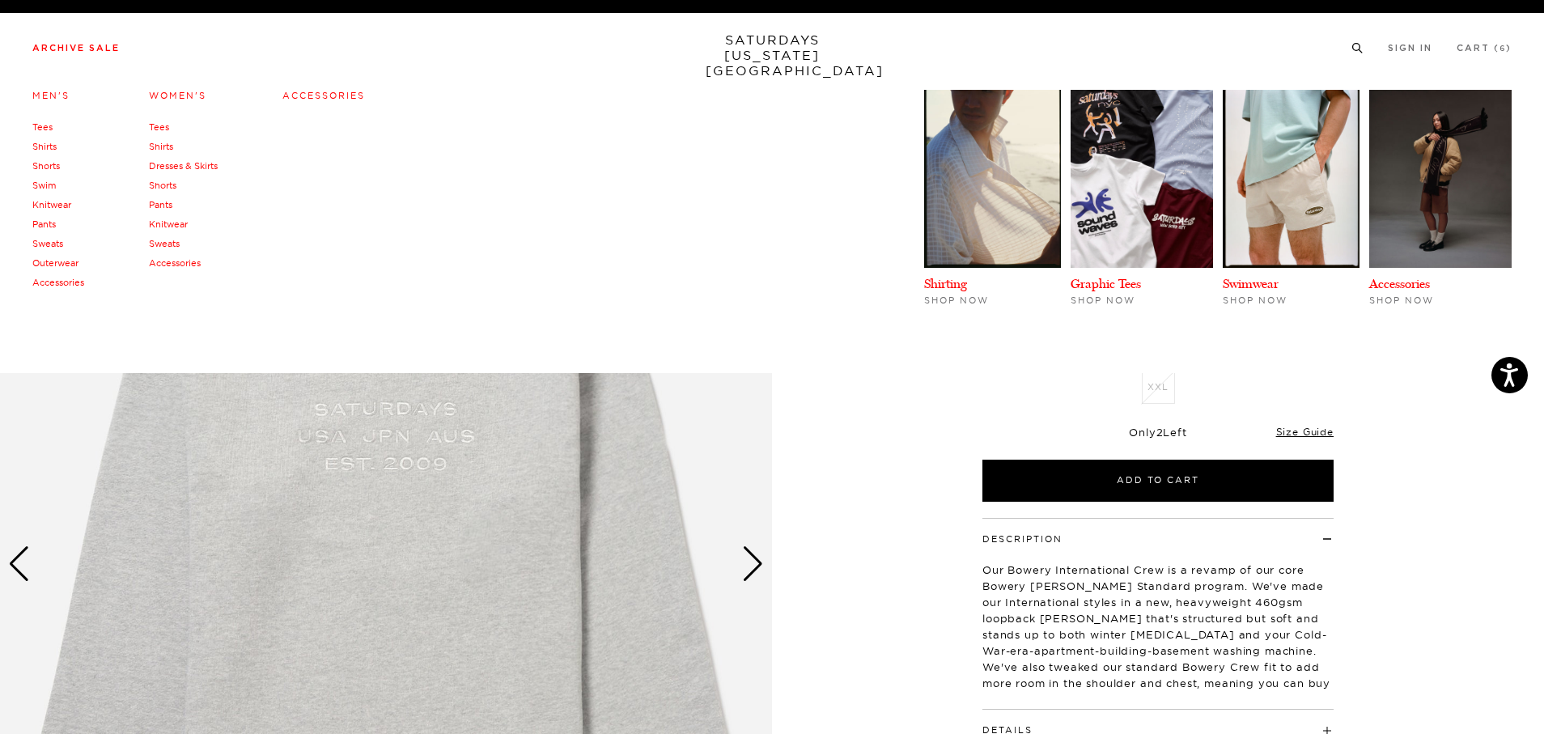
click at [49, 94] on link "Men's" at bounding box center [50, 95] width 37 height 11
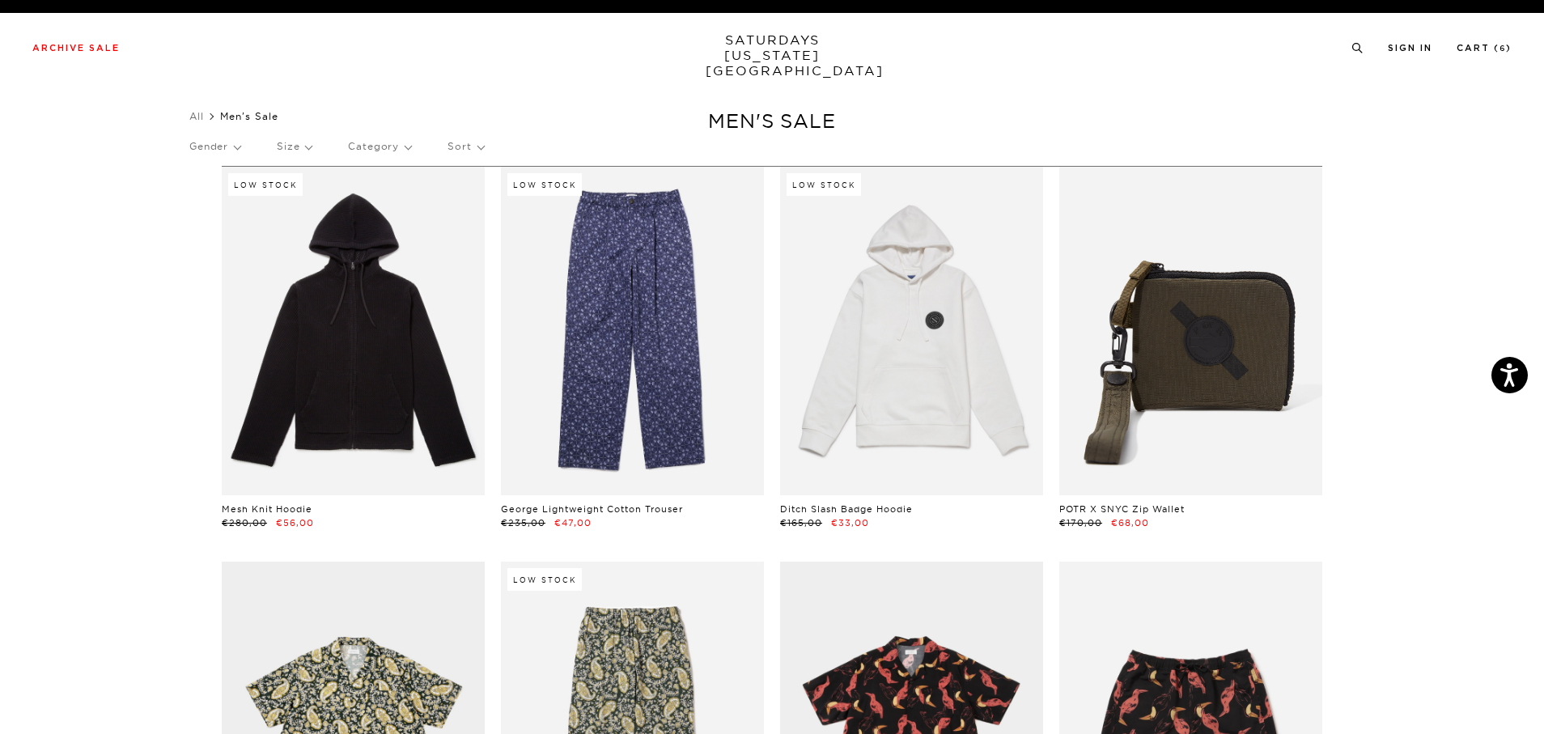
click at [308, 147] on p "Size" at bounding box center [294, 146] width 35 height 37
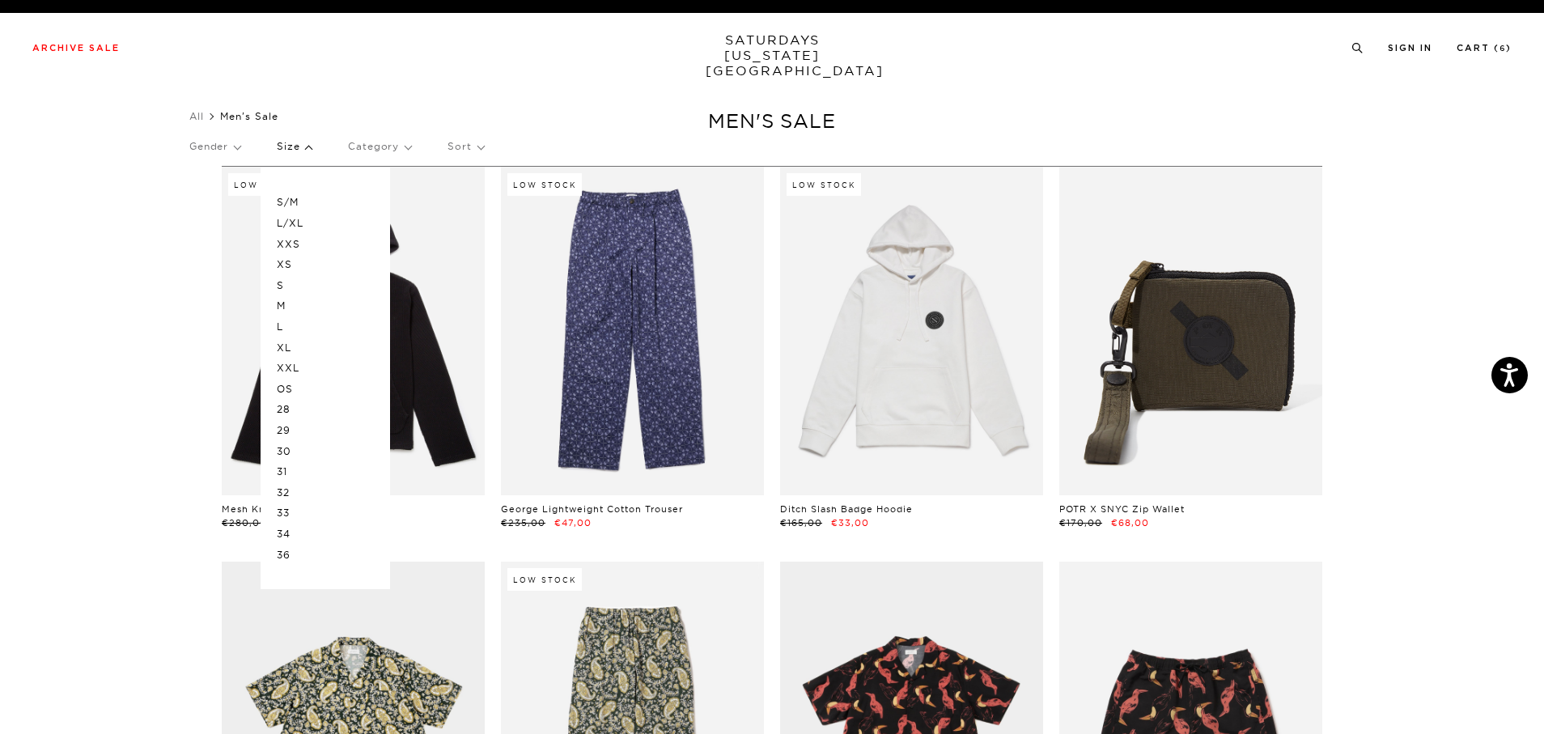
click at [301, 221] on p "L/XL" at bounding box center [325, 223] width 97 height 21
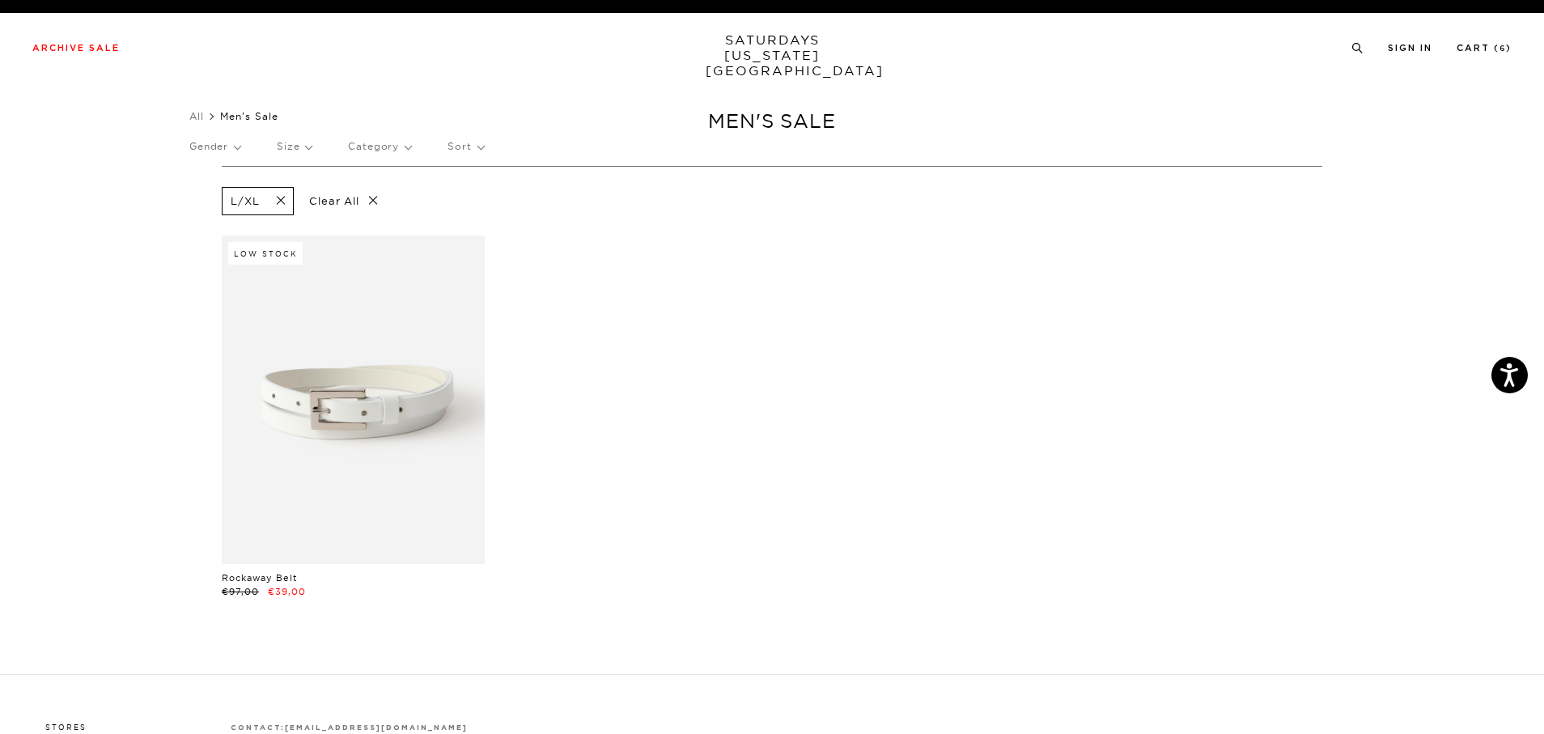
click at [372, 197] on p "Clear All" at bounding box center [343, 201] width 83 height 28
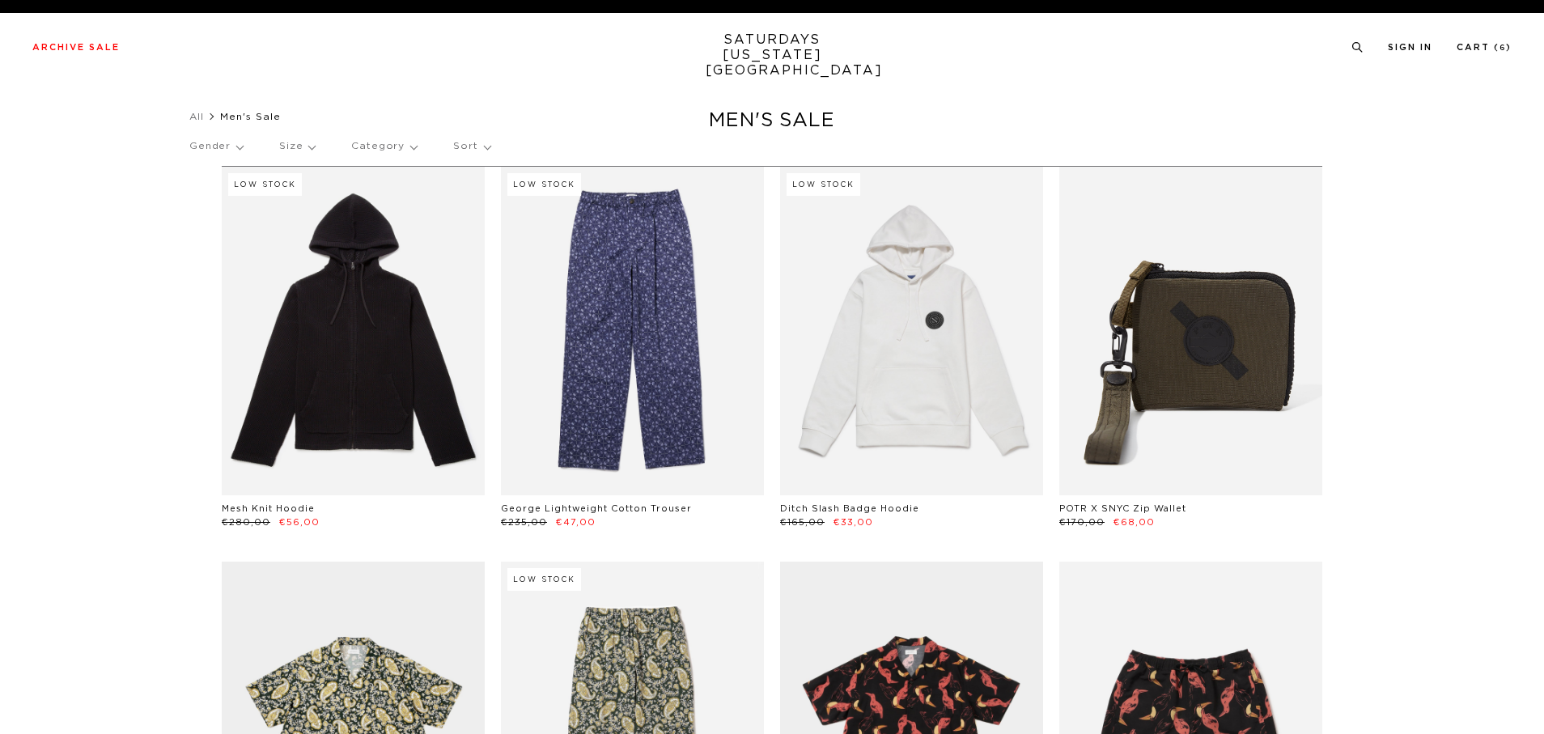
click at [304, 146] on p "Size" at bounding box center [297, 146] width 36 height 37
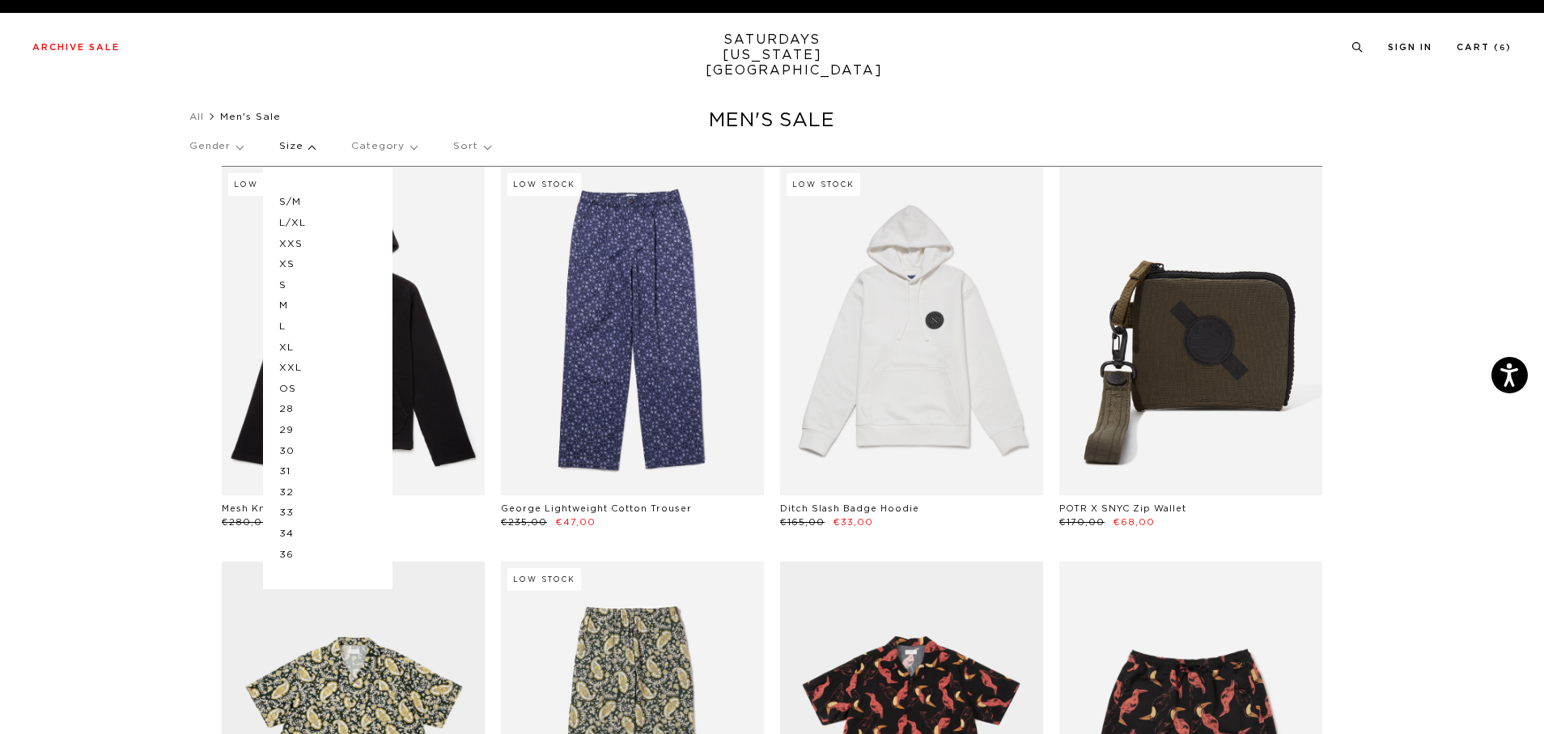
click at [286, 321] on p "L" at bounding box center [327, 326] width 97 height 21
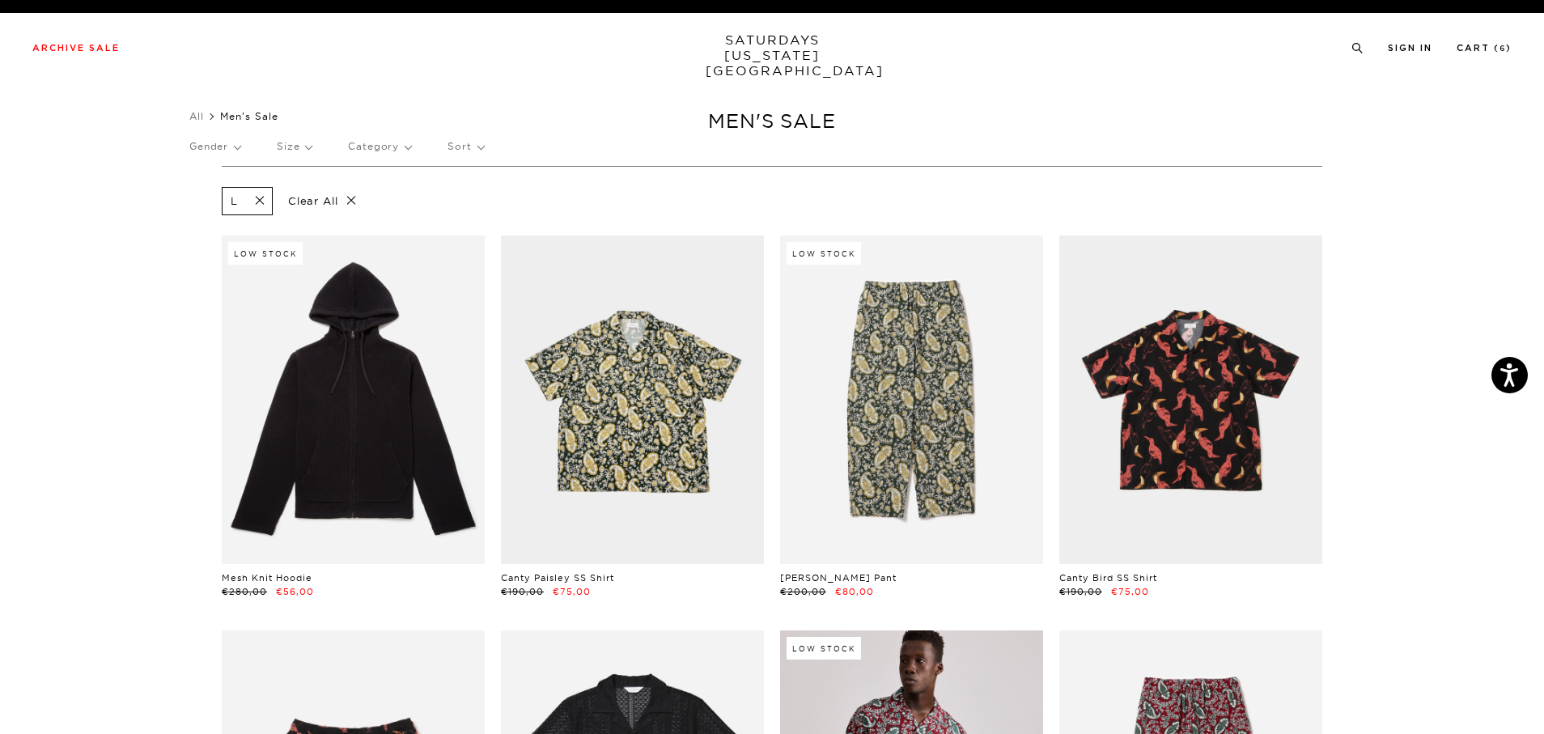
click at [261, 198] on span at bounding box center [255, 200] width 34 height 15
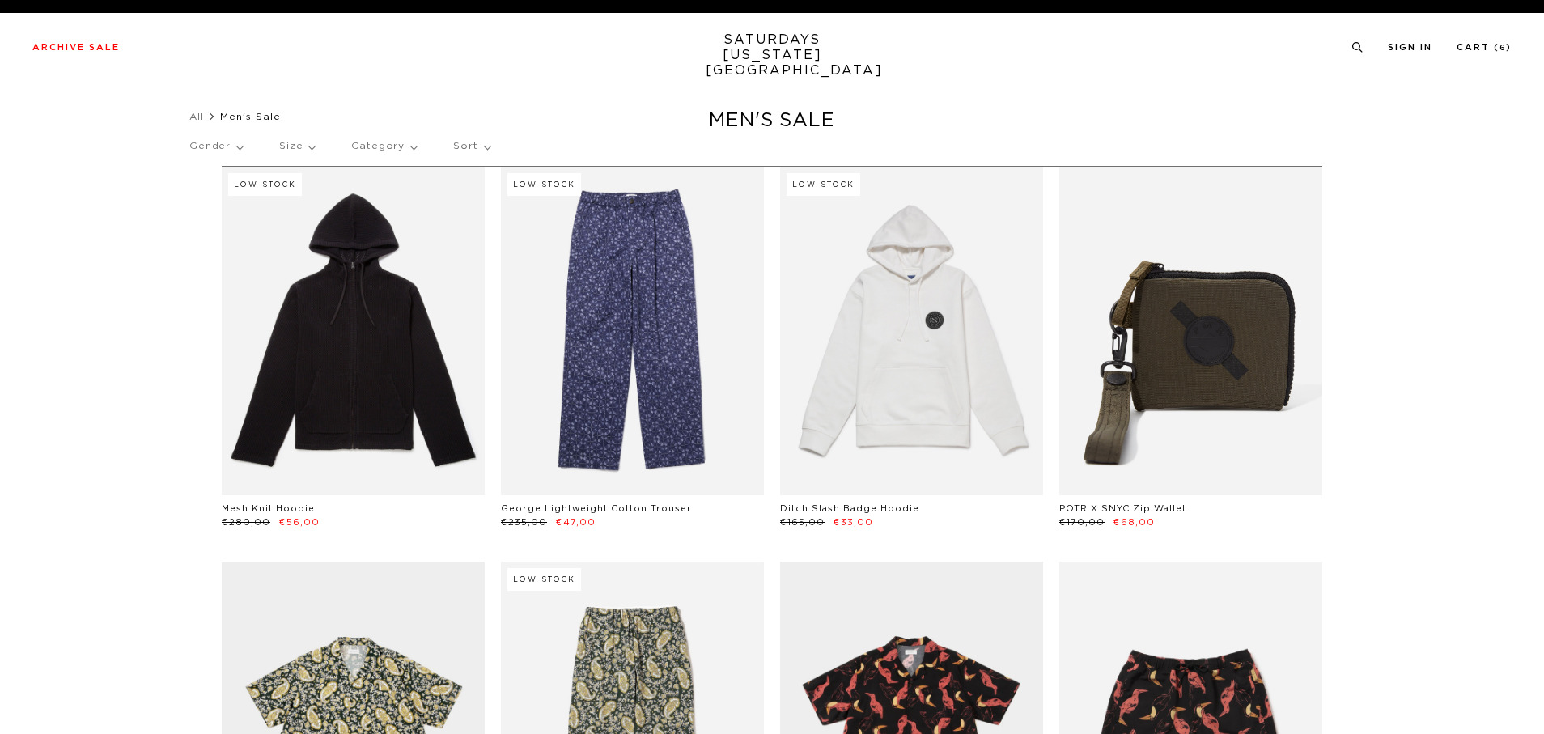
click at [292, 145] on p "Size" at bounding box center [297, 146] width 36 height 37
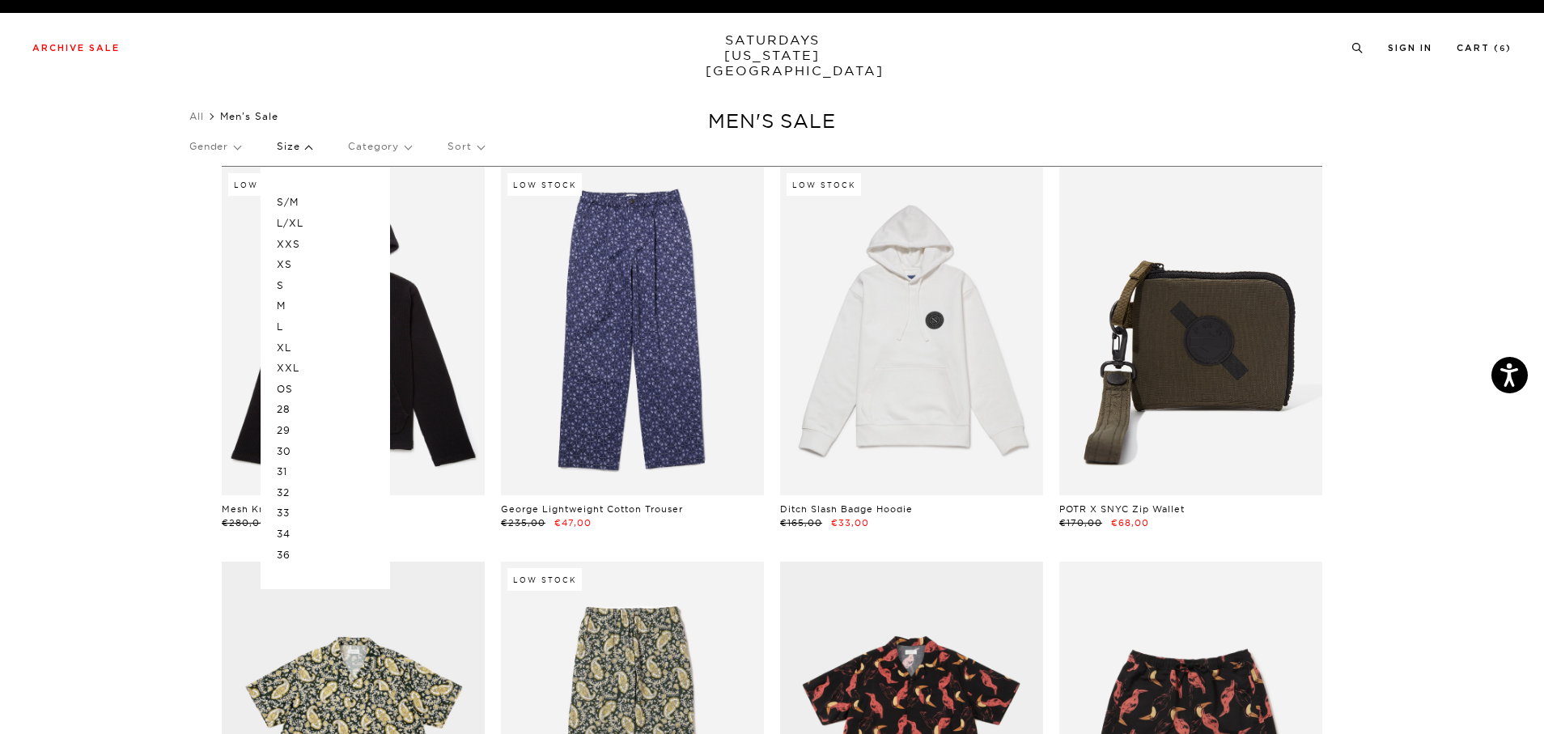
click at [290, 308] on p "M" at bounding box center [325, 305] width 97 height 21
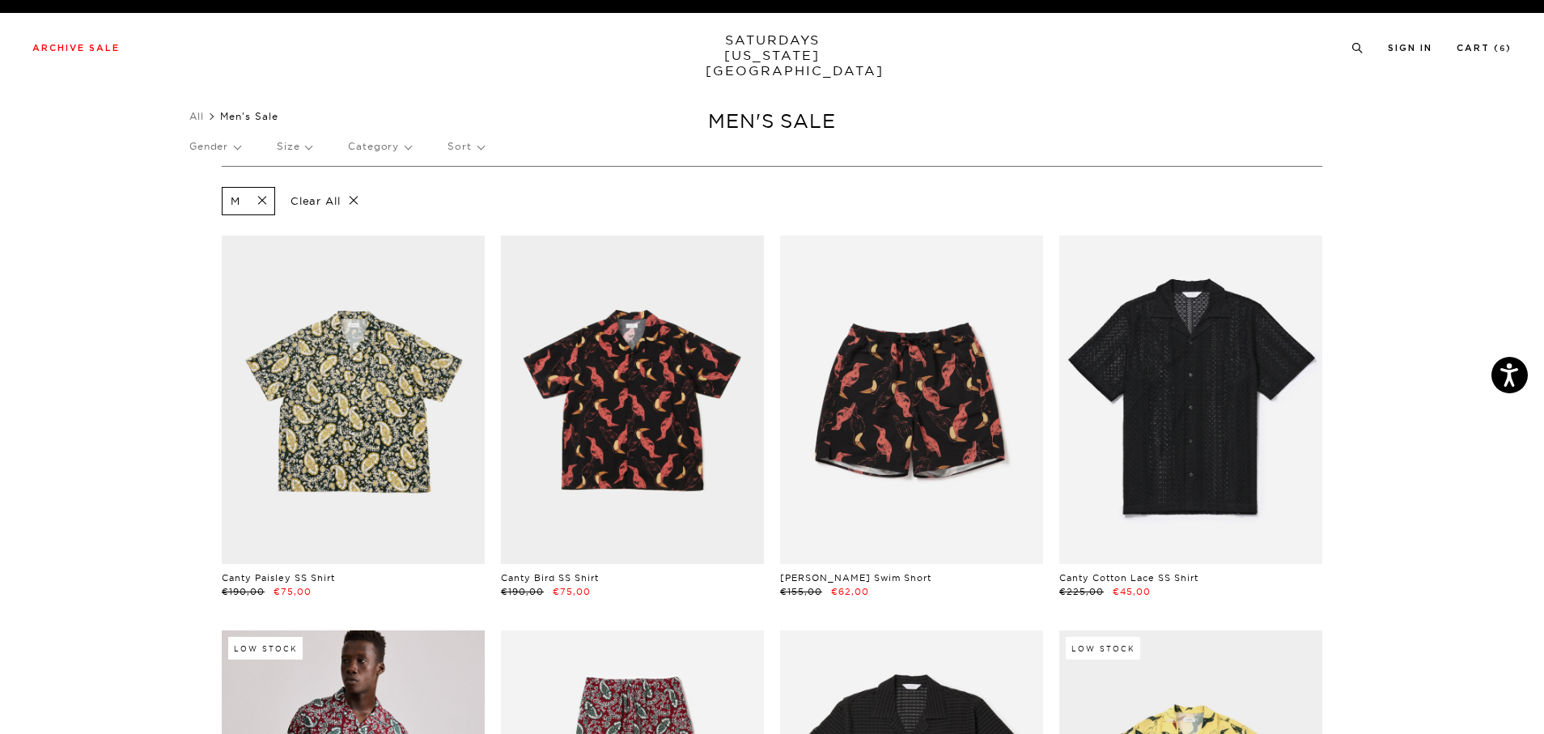
click at [264, 201] on span at bounding box center [257, 200] width 34 height 15
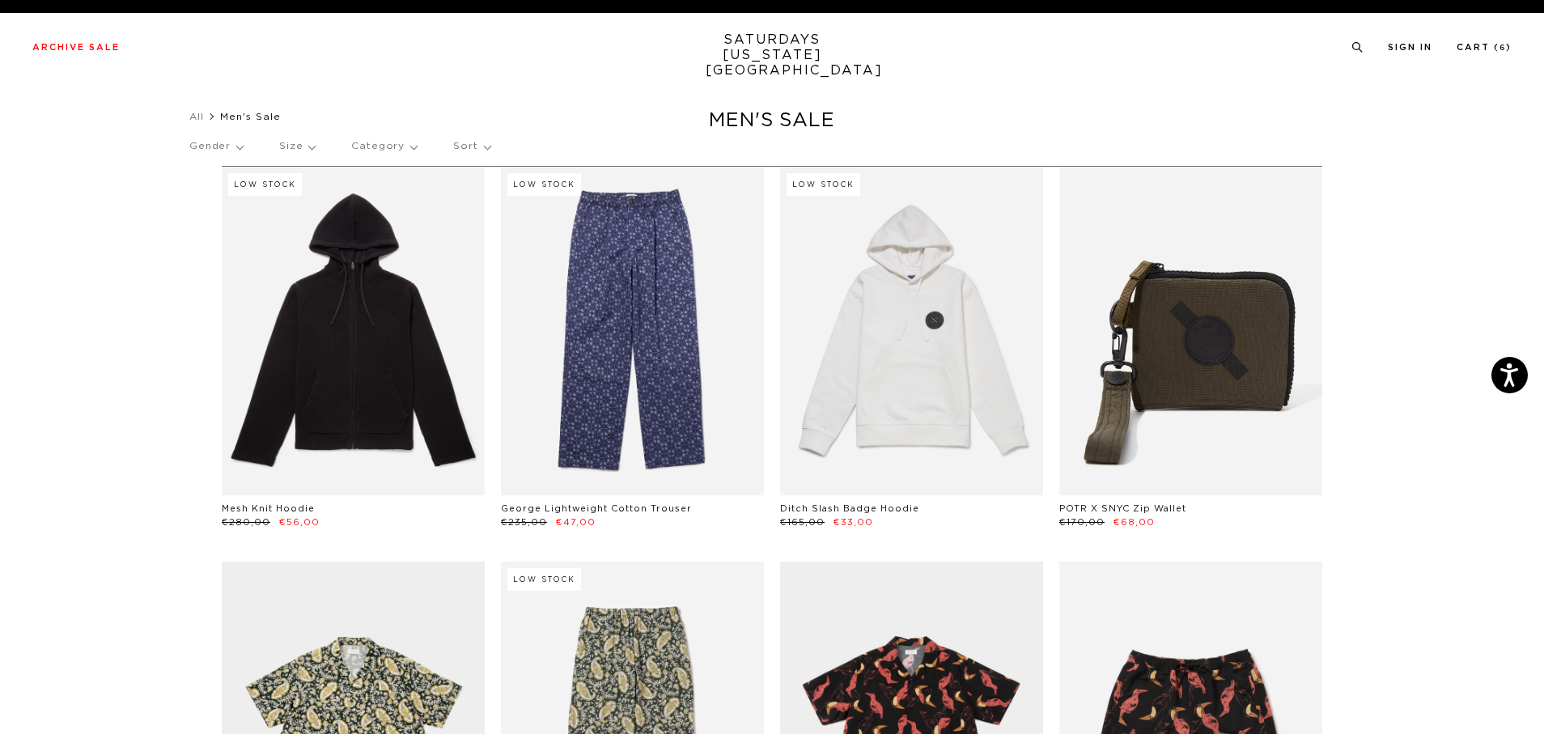
click at [290, 143] on p "Size" at bounding box center [297, 146] width 36 height 37
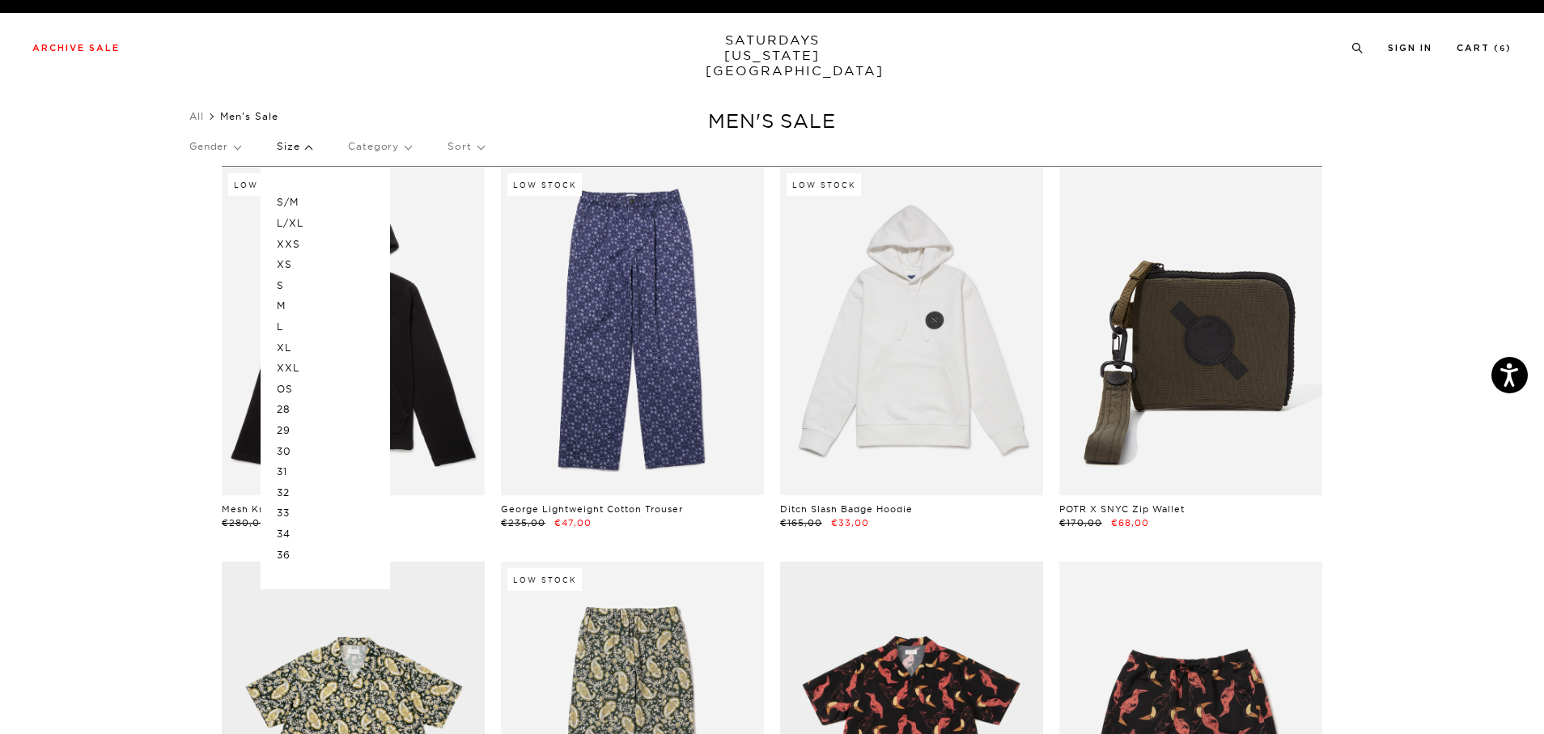
click at [287, 387] on p "OS" at bounding box center [325, 389] width 97 height 21
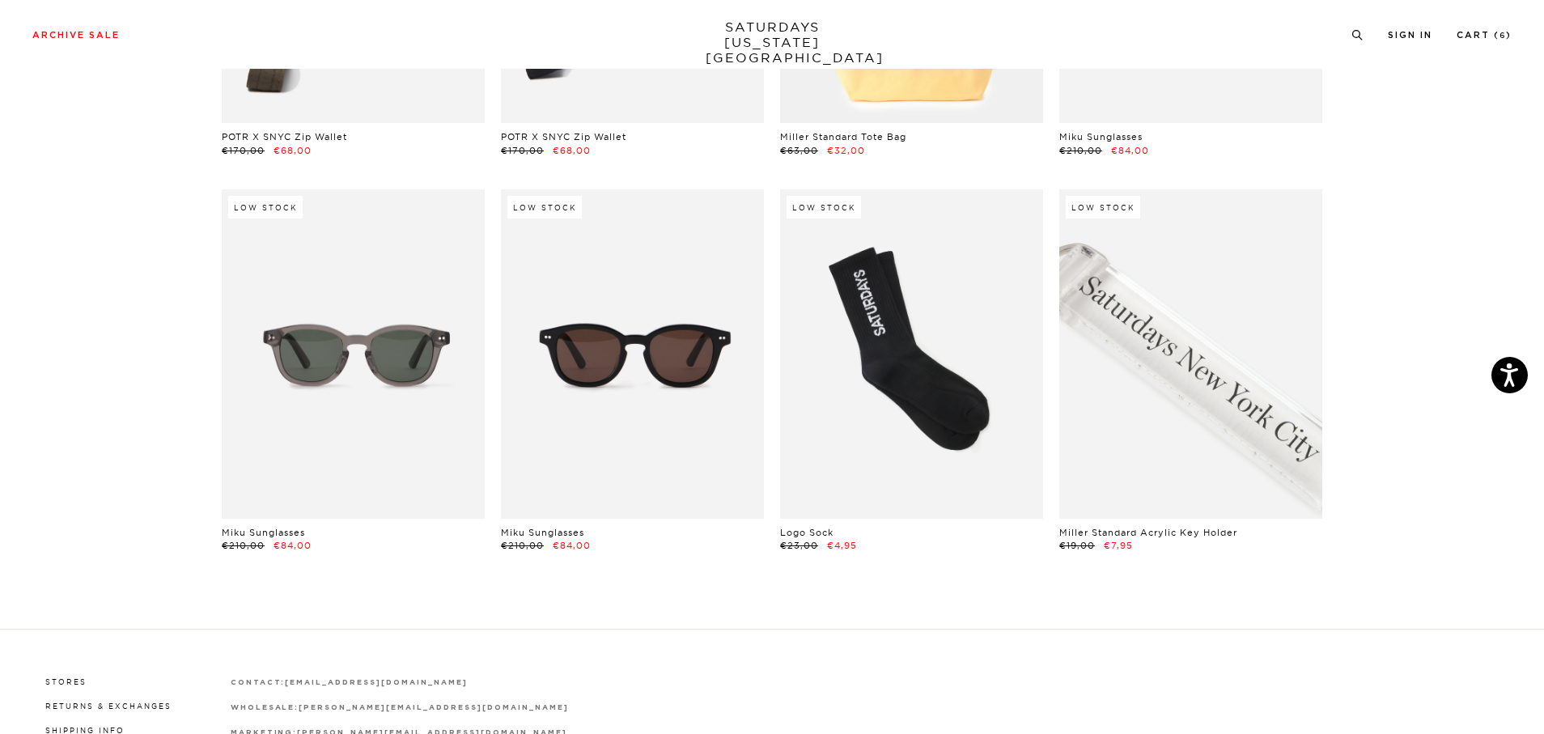
scroll to position [442, 0]
click at [1248, 426] on link at bounding box center [1191, 353] width 263 height 329
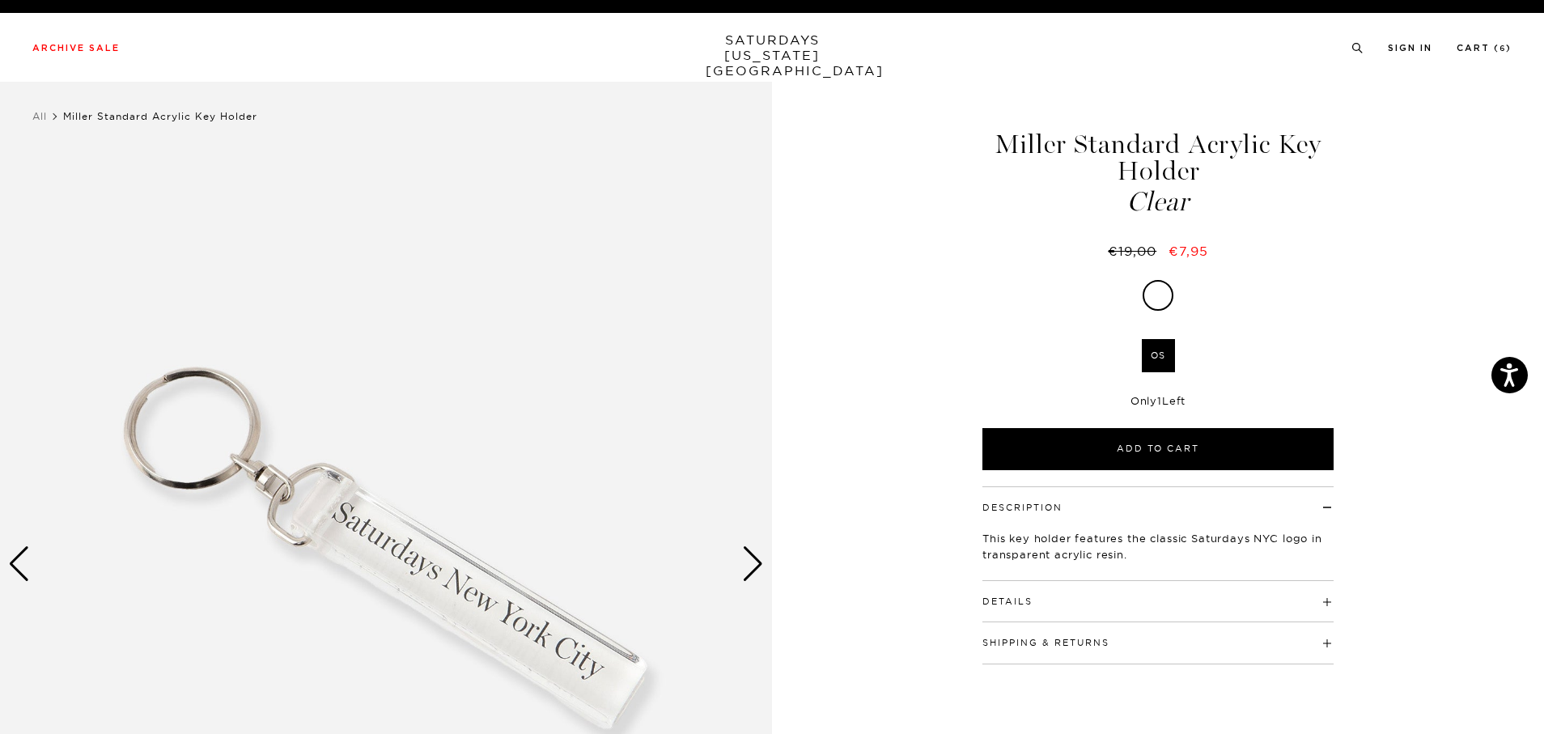
click at [756, 563] on div "Next slide" at bounding box center [753, 564] width 22 height 36
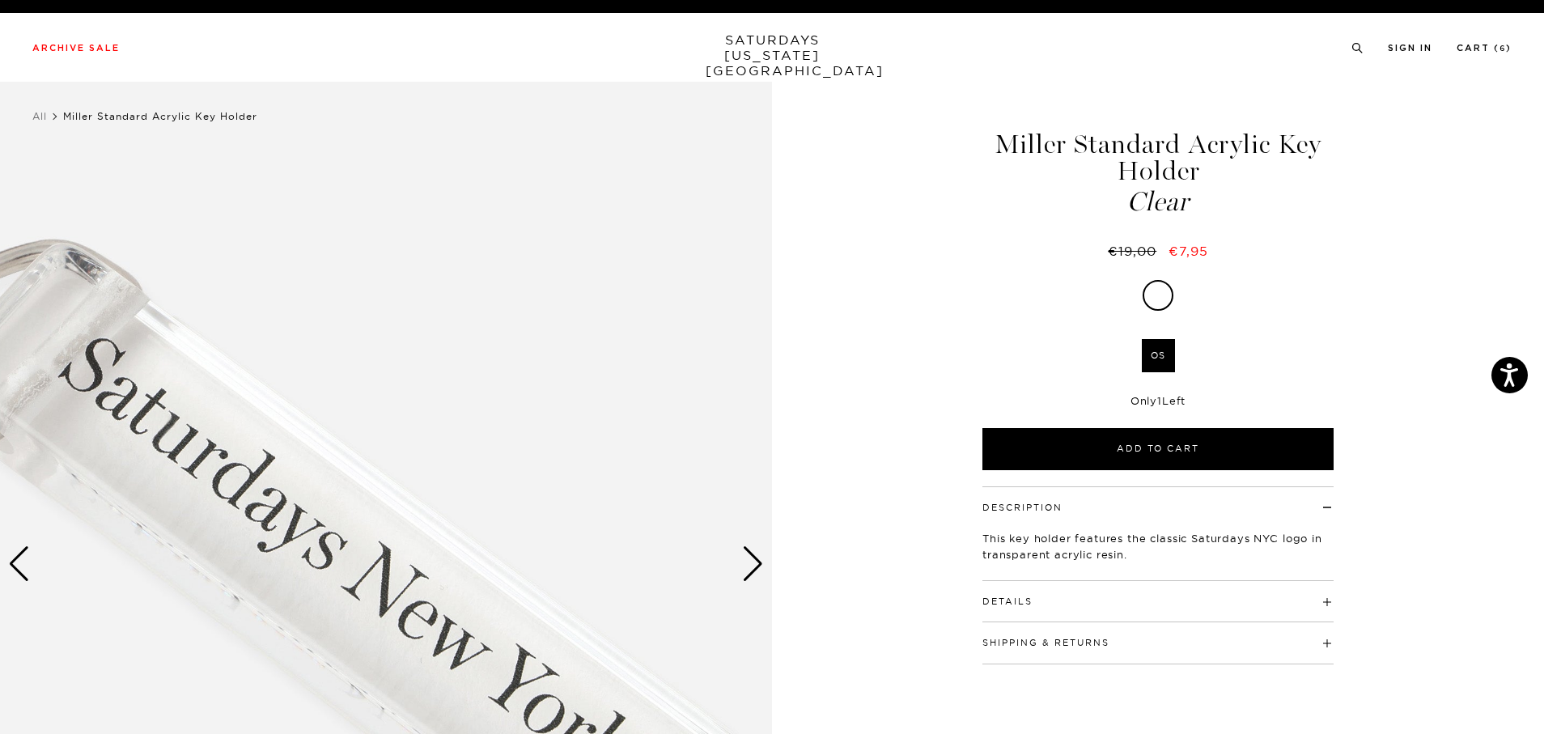
click at [756, 563] on div "Next slide" at bounding box center [753, 564] width 22 height 36
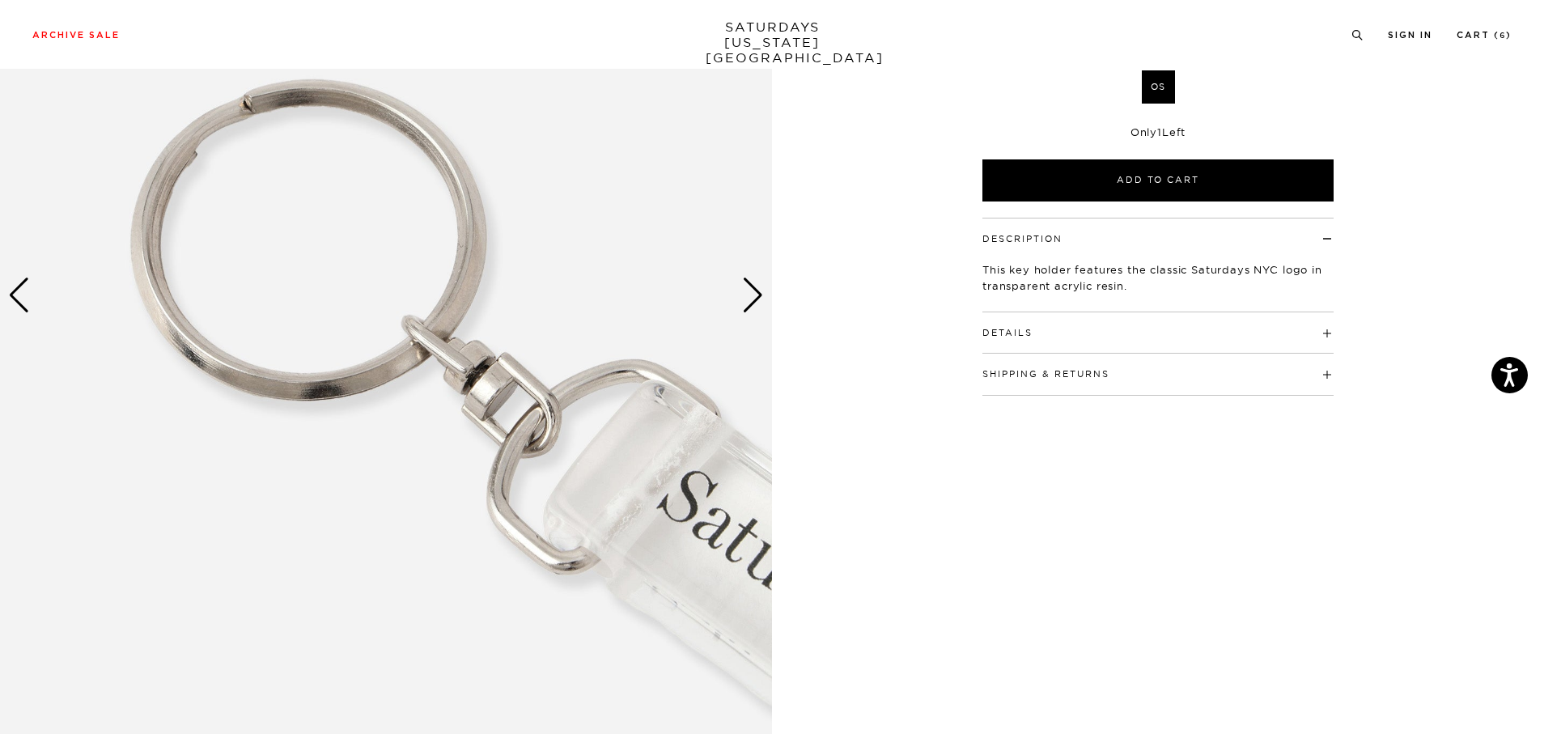
scroll to position [272, 0]
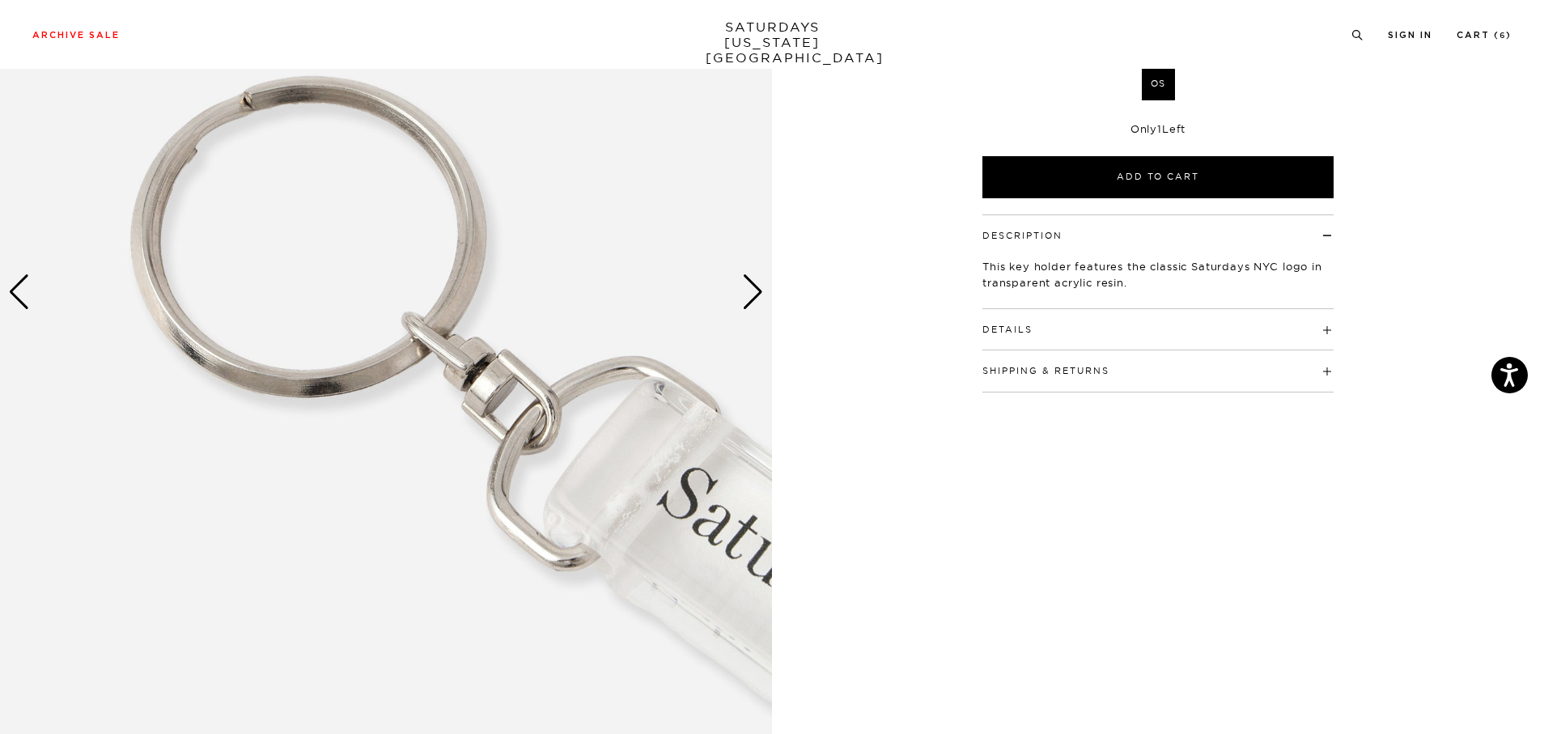
click at [745, 308] on div "Next slide" at bounding box center [753, 292] width 22 height 36
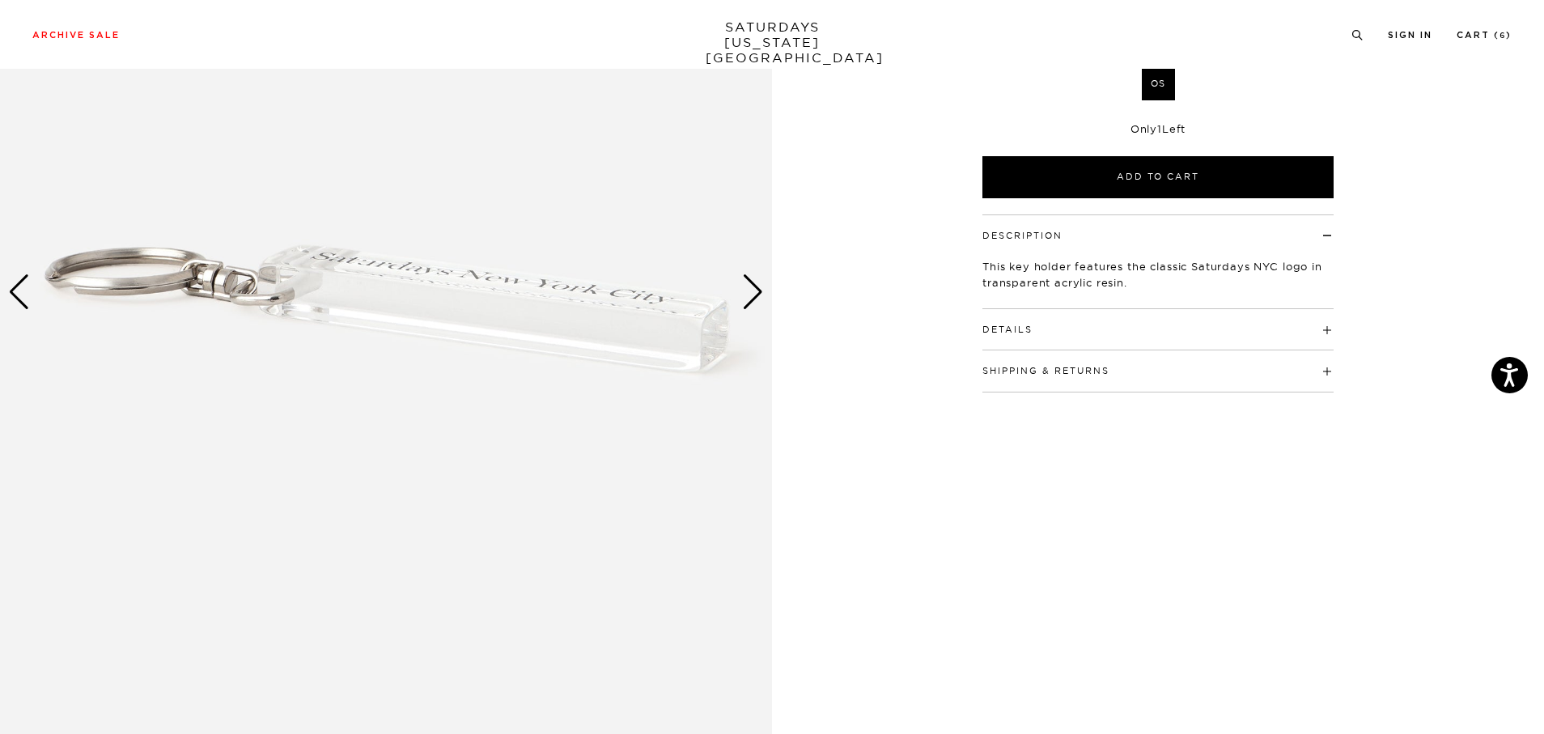
click at [745, 308] on div "Next slide" at bounding box center [753, 292] width 22 height 36
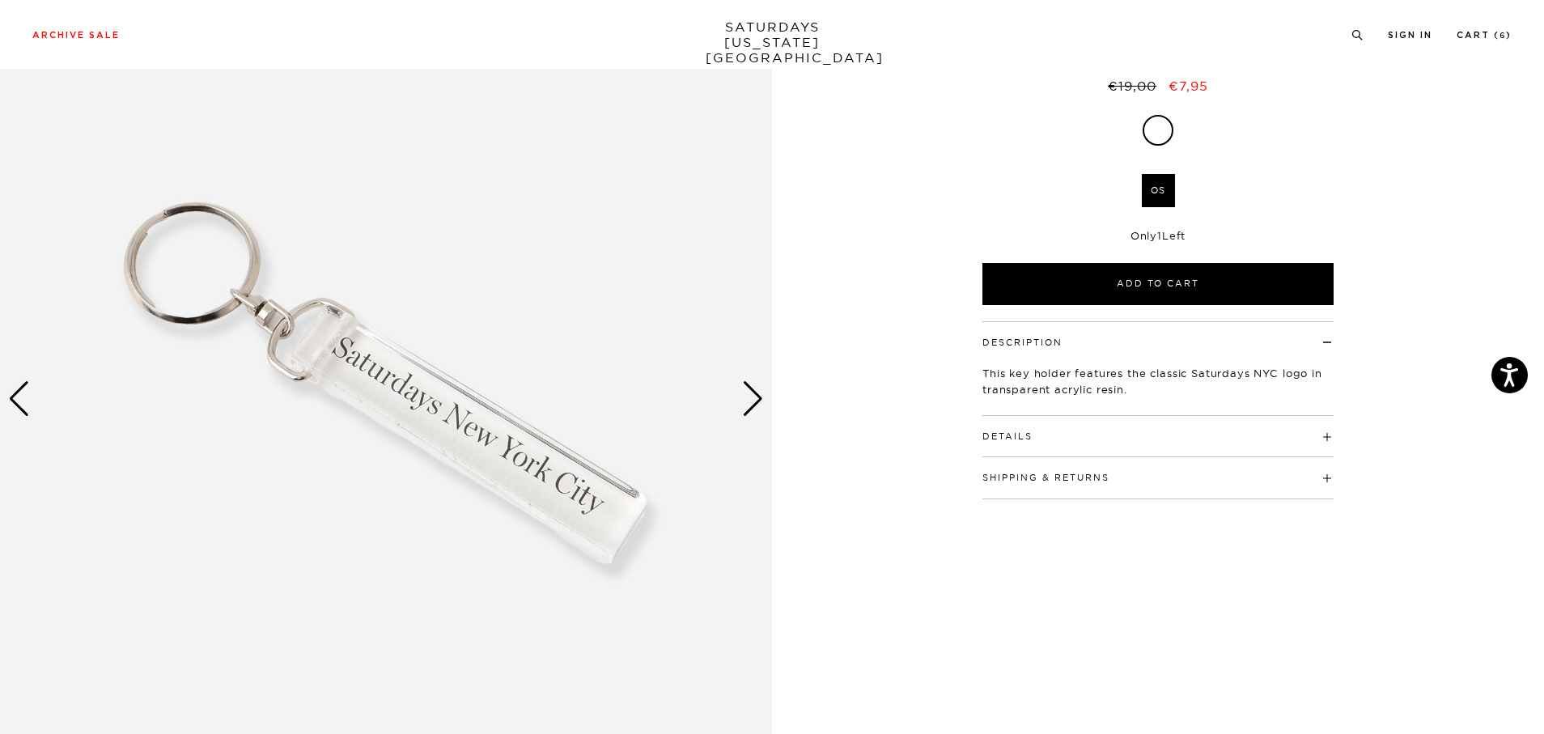
scroll to position [164, 0]
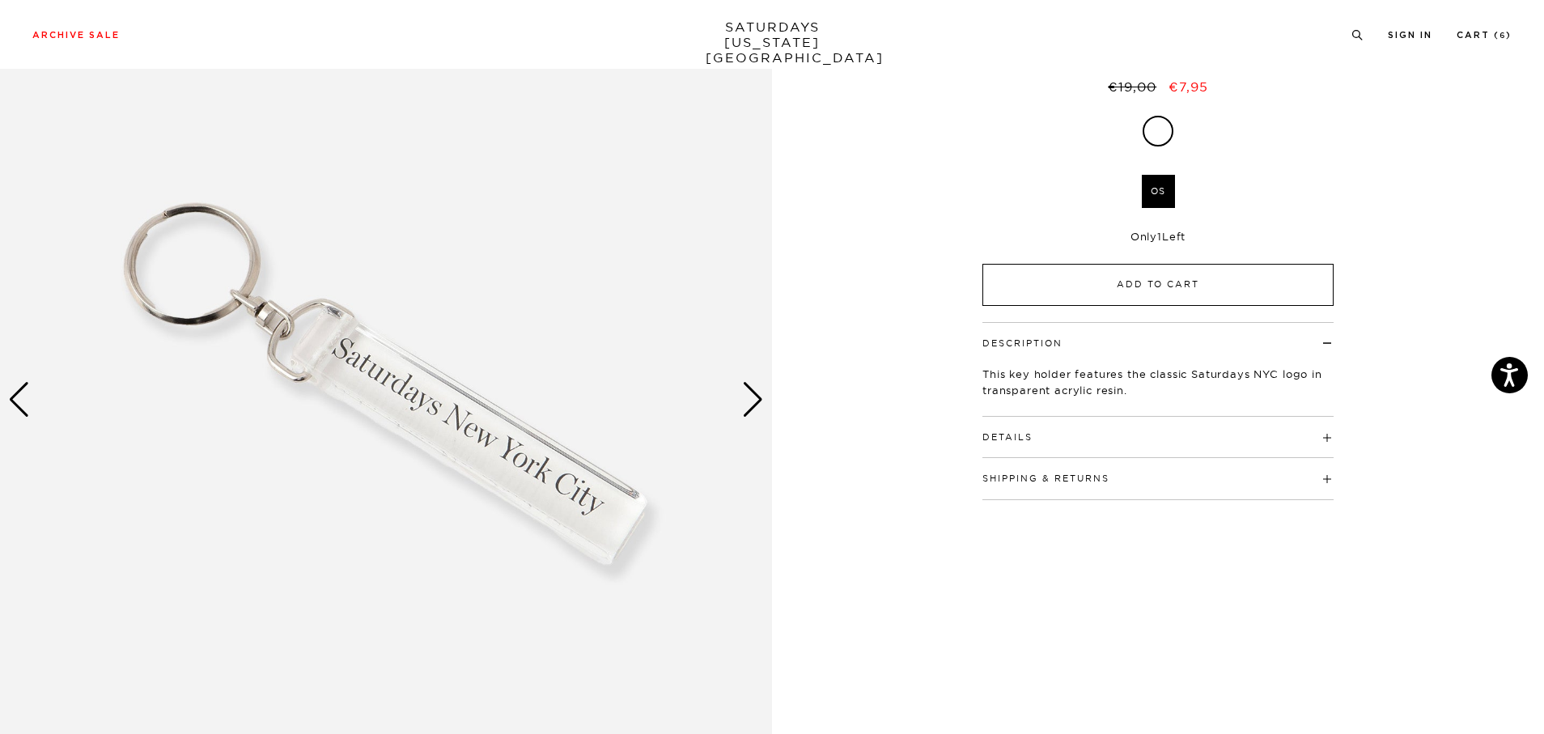
click at [1089, 280] on button "Add to Cart" at bounding box center [1158, 285] width 351 height 42
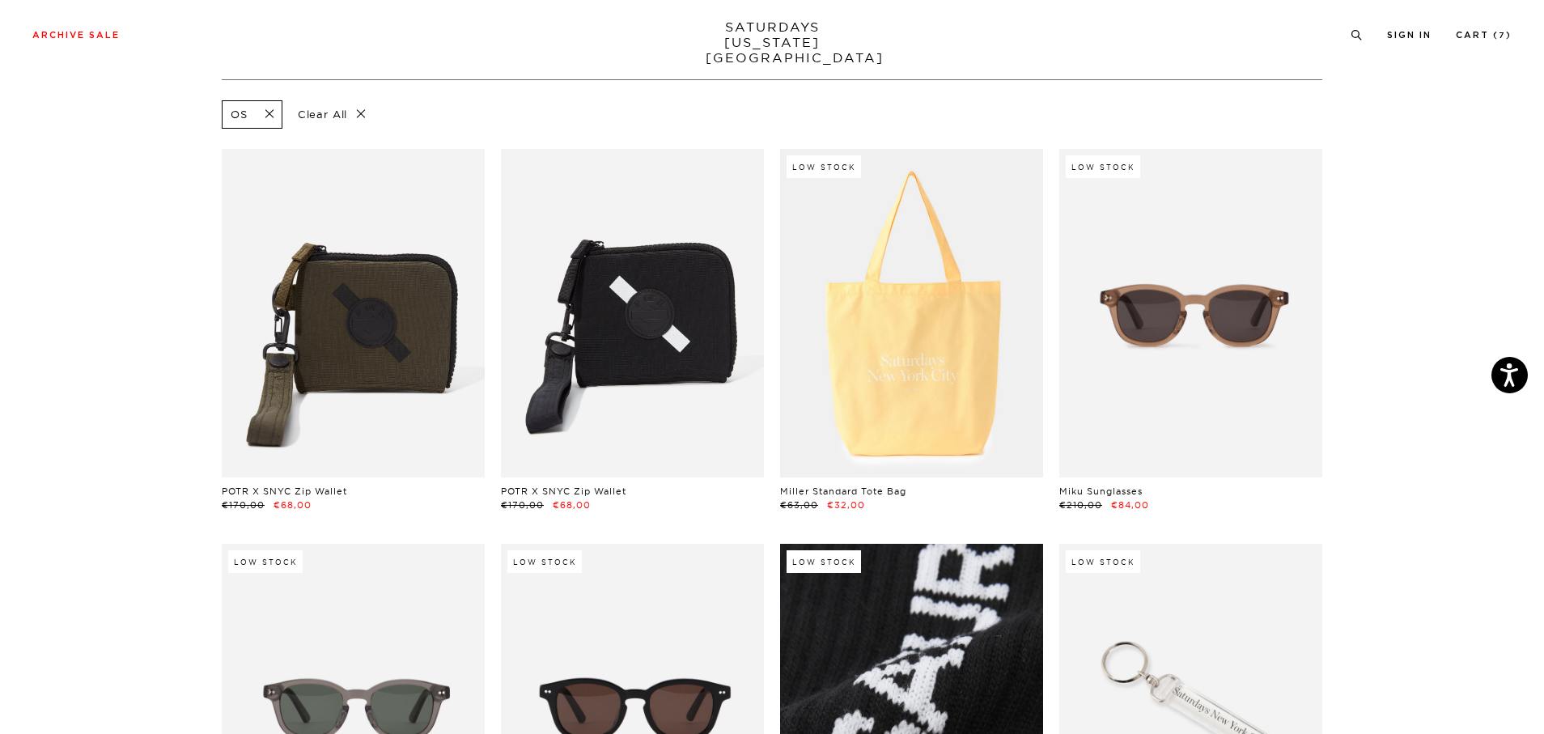
scroll to position [81, 0]
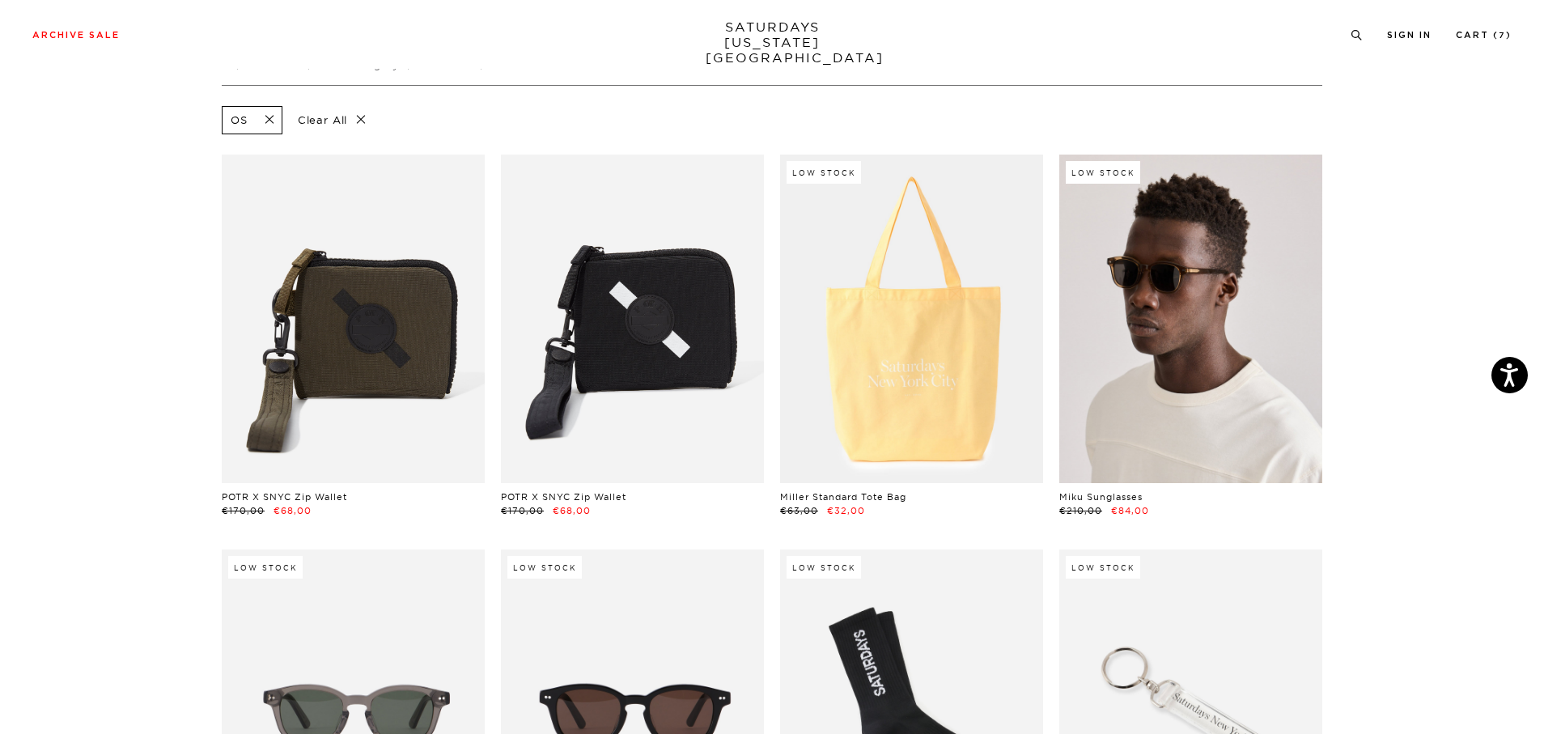
click at [1168, 331] on link at bounding box center [1191, 319] width 263 height 329
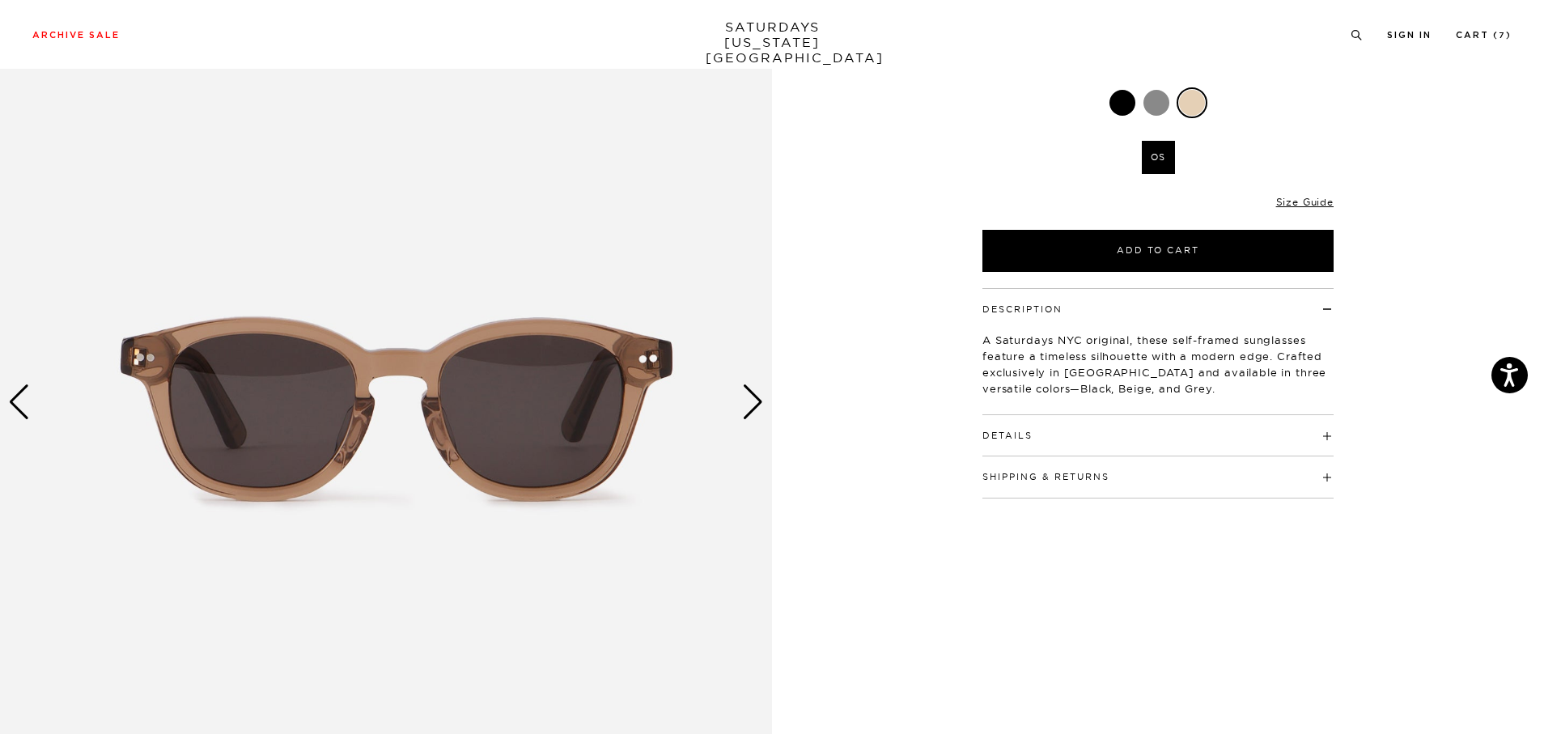
scroll to position [163, 0]
click at [755, 406] on div "Next slide" at bounding box center [753, 402] width 22 height 36
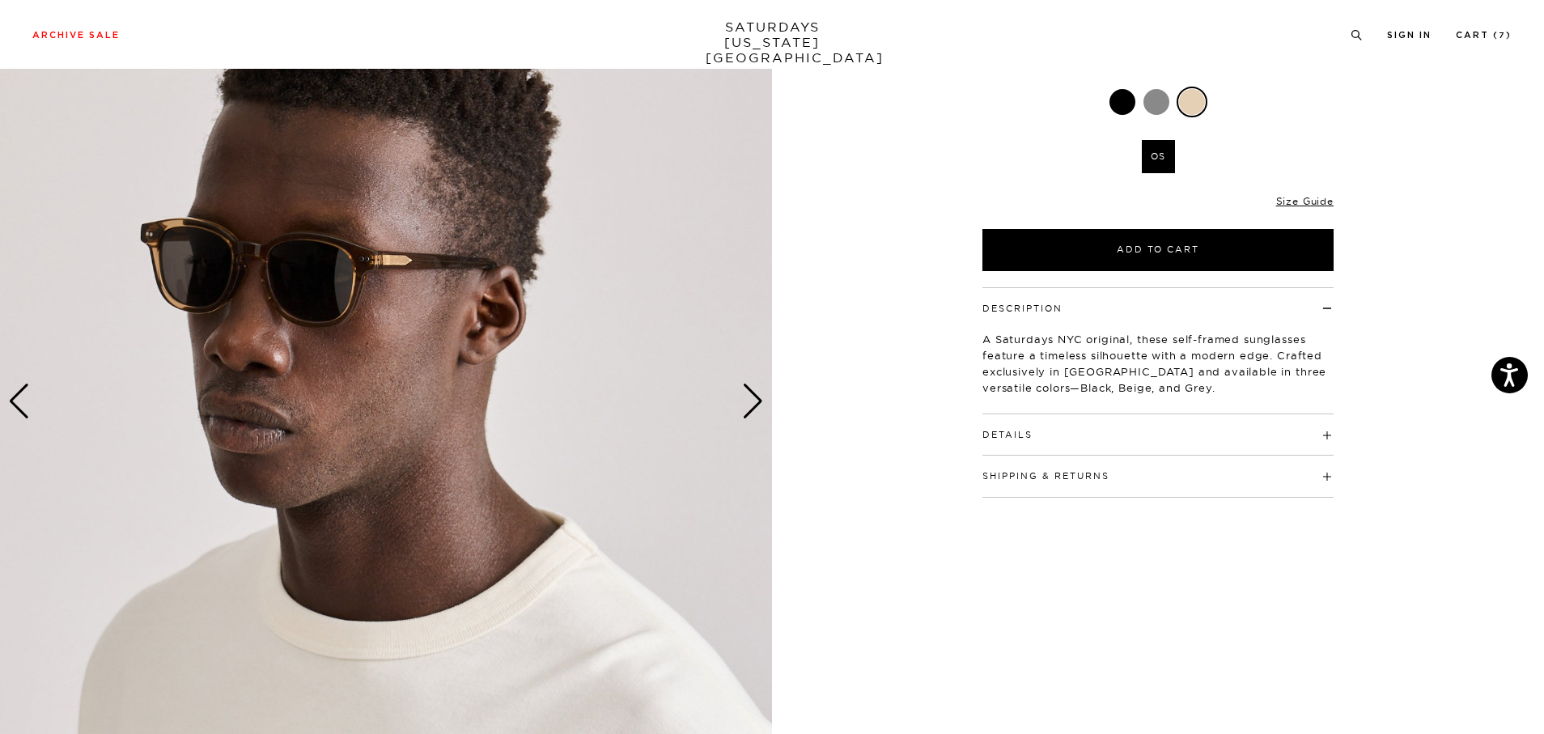
click at [755, 406] on div "Next slide" at bounding box center [753, 402] width 22 height 36
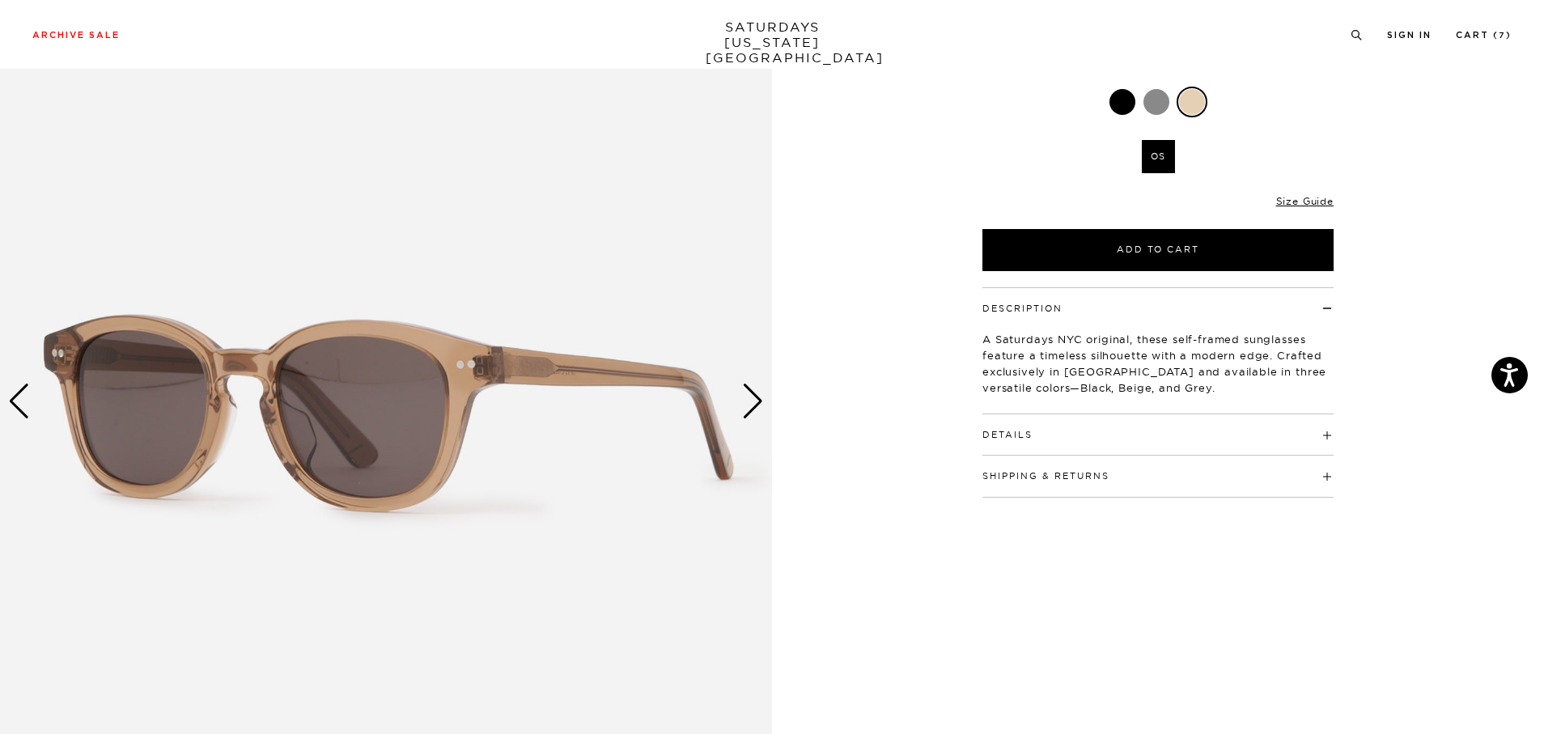
click at [755, 406] on div "Next slide" at bounding box center [753, 402] width 22 height 36
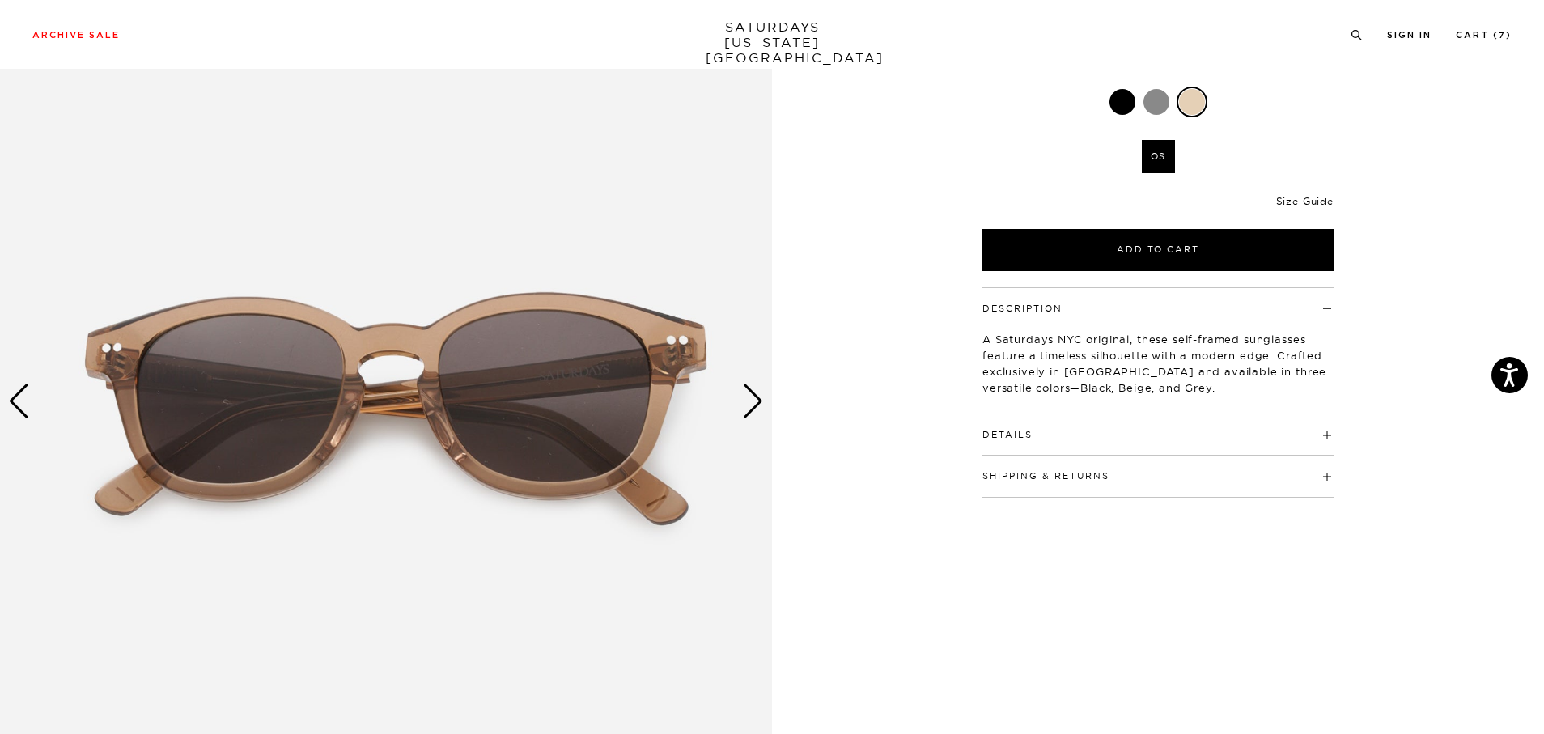
click at [755, 406] on div "Next slide" at bounding box center [753, 402] width 22 height 36
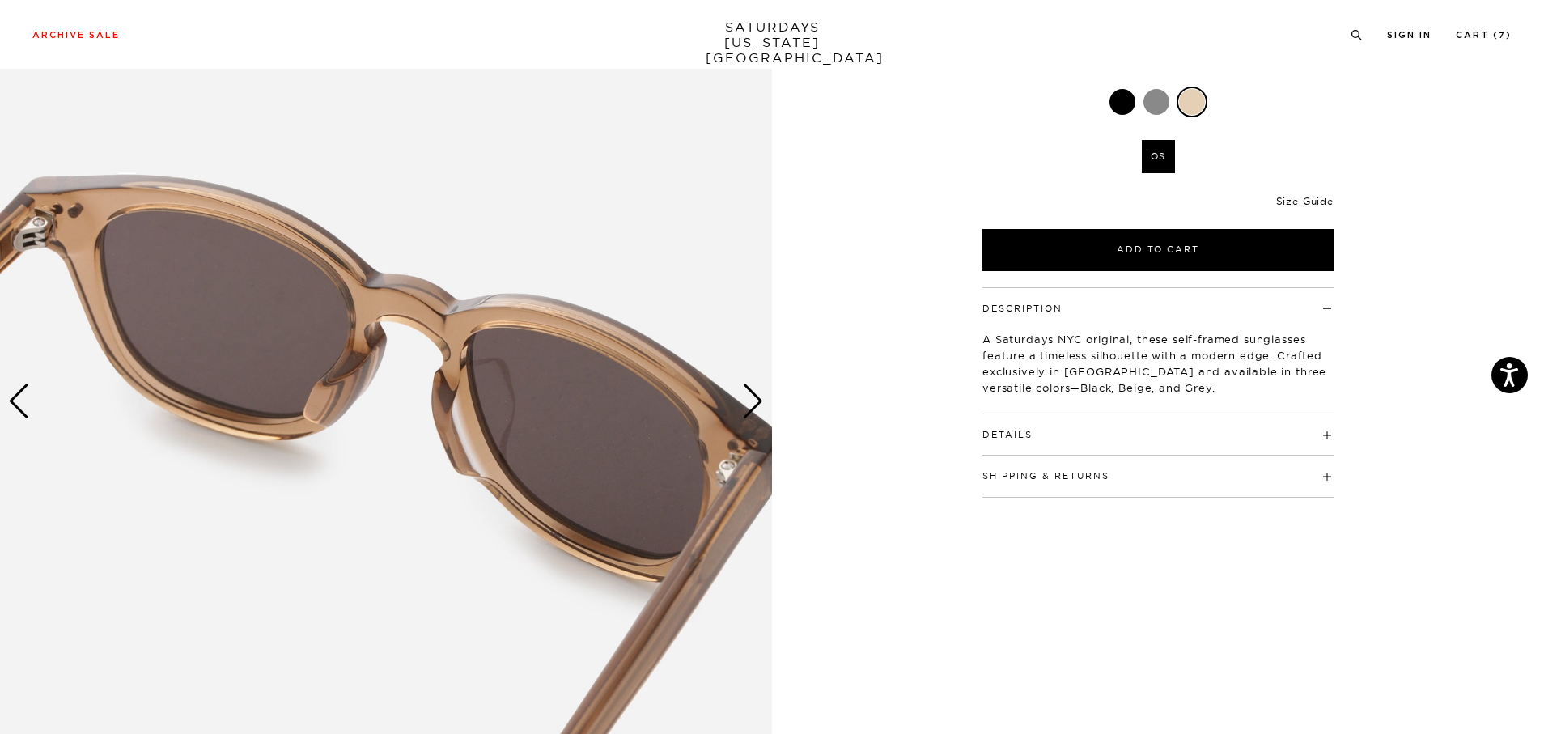
click at [755, 406] on div "Next slide" at bounding box center [753, 402] width 22 height 36
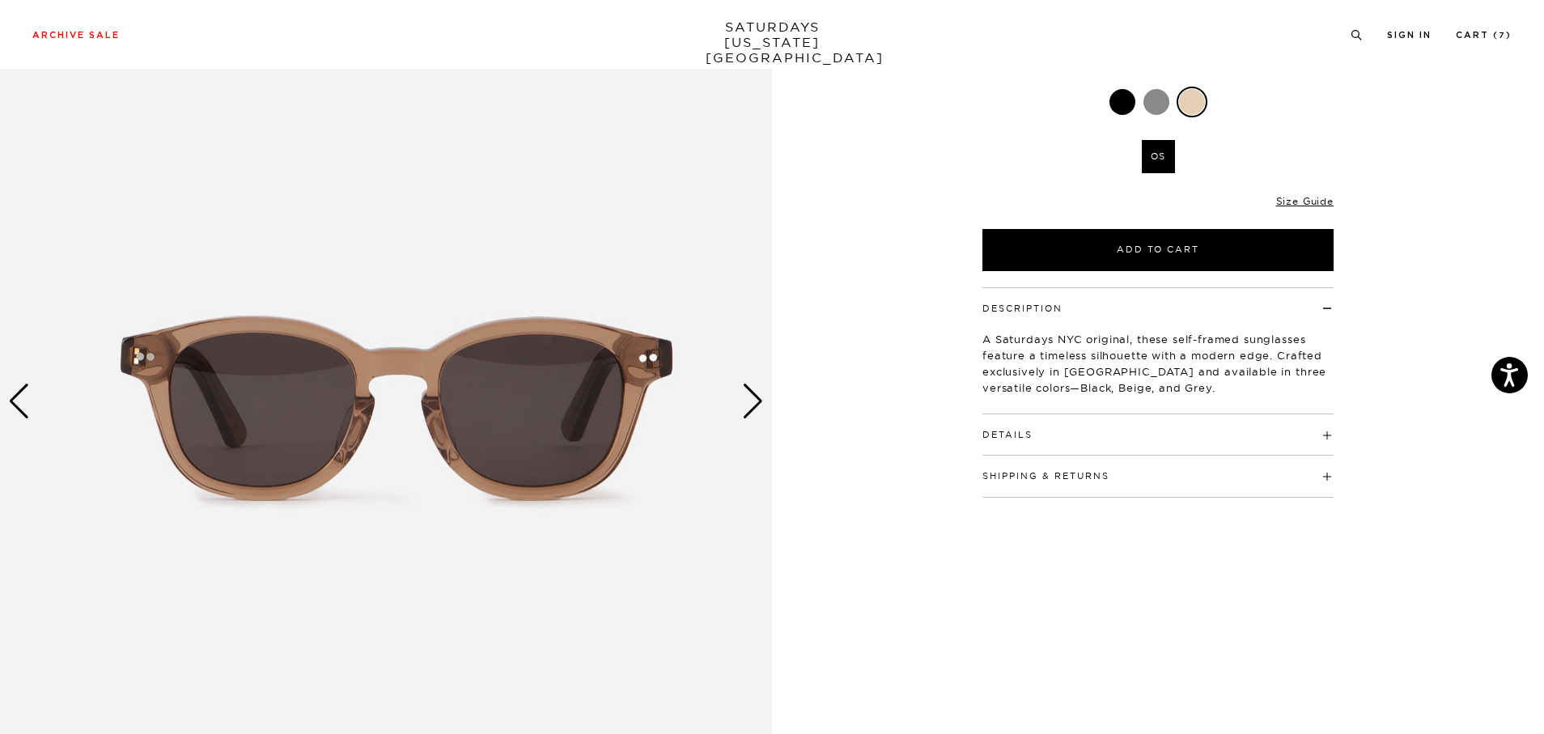
click at [755, 406] on div "Next slide" at bounding box center [753, 402] width 22 height 36
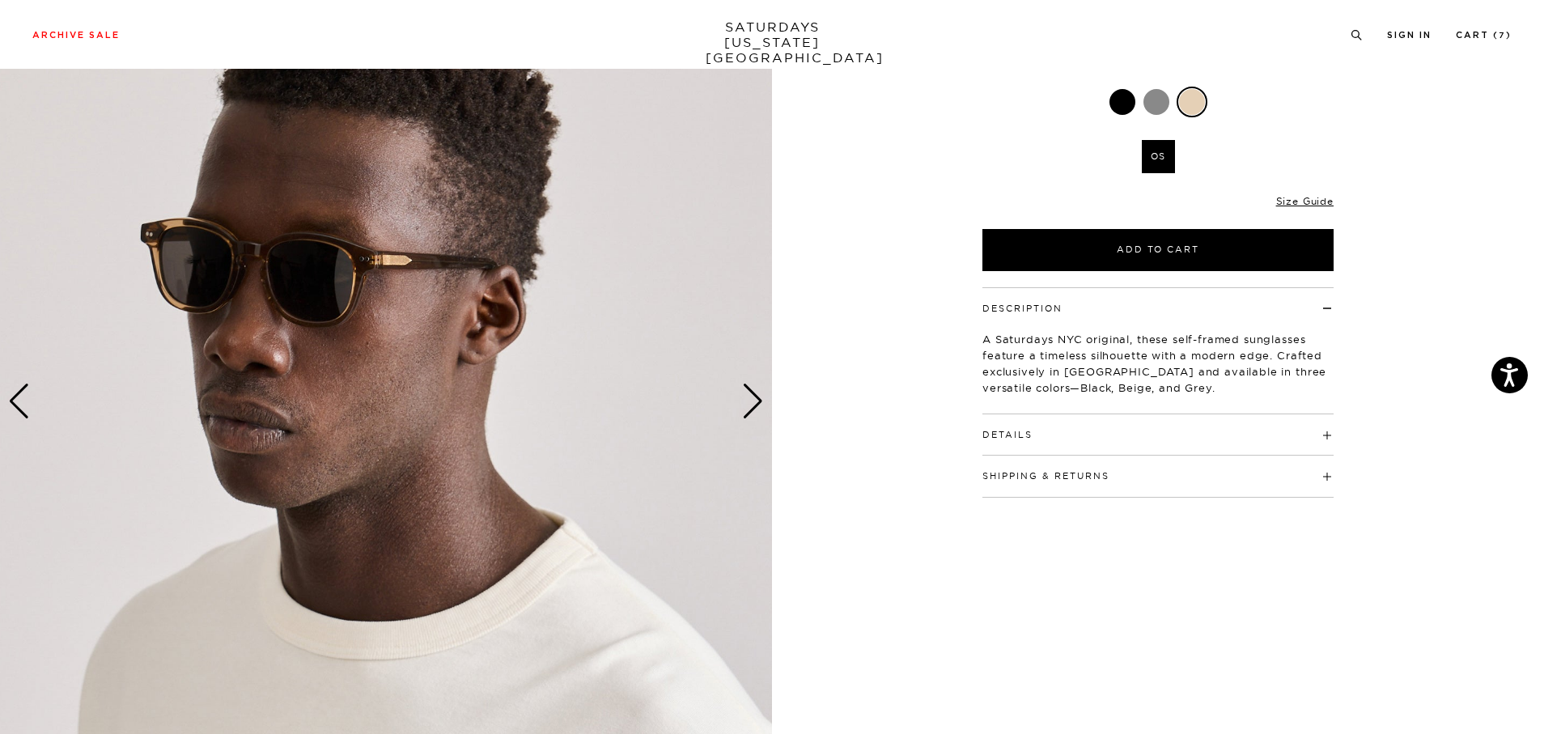
click at [1202, 431] on h4 "Details" at bounding box center [1158, 427] width 351 height 27
click at [1161, 588] on h4 "Shipping & Returns" at bounding box center [1158, 574] width 351 height 27
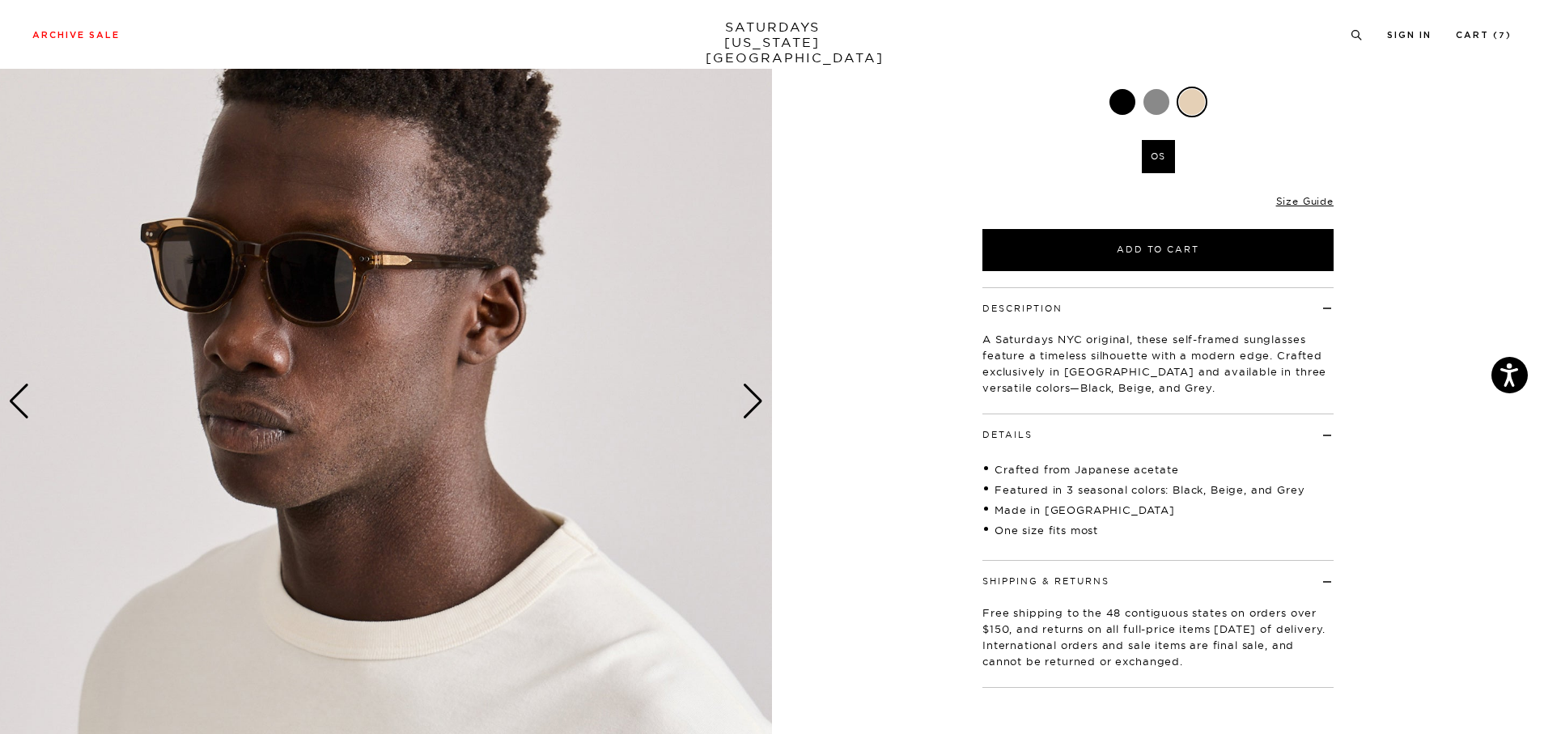
click at [1161, 588] on h4 "Shipping & Returns" at bounding box center [1158, 574] width 351 height 27
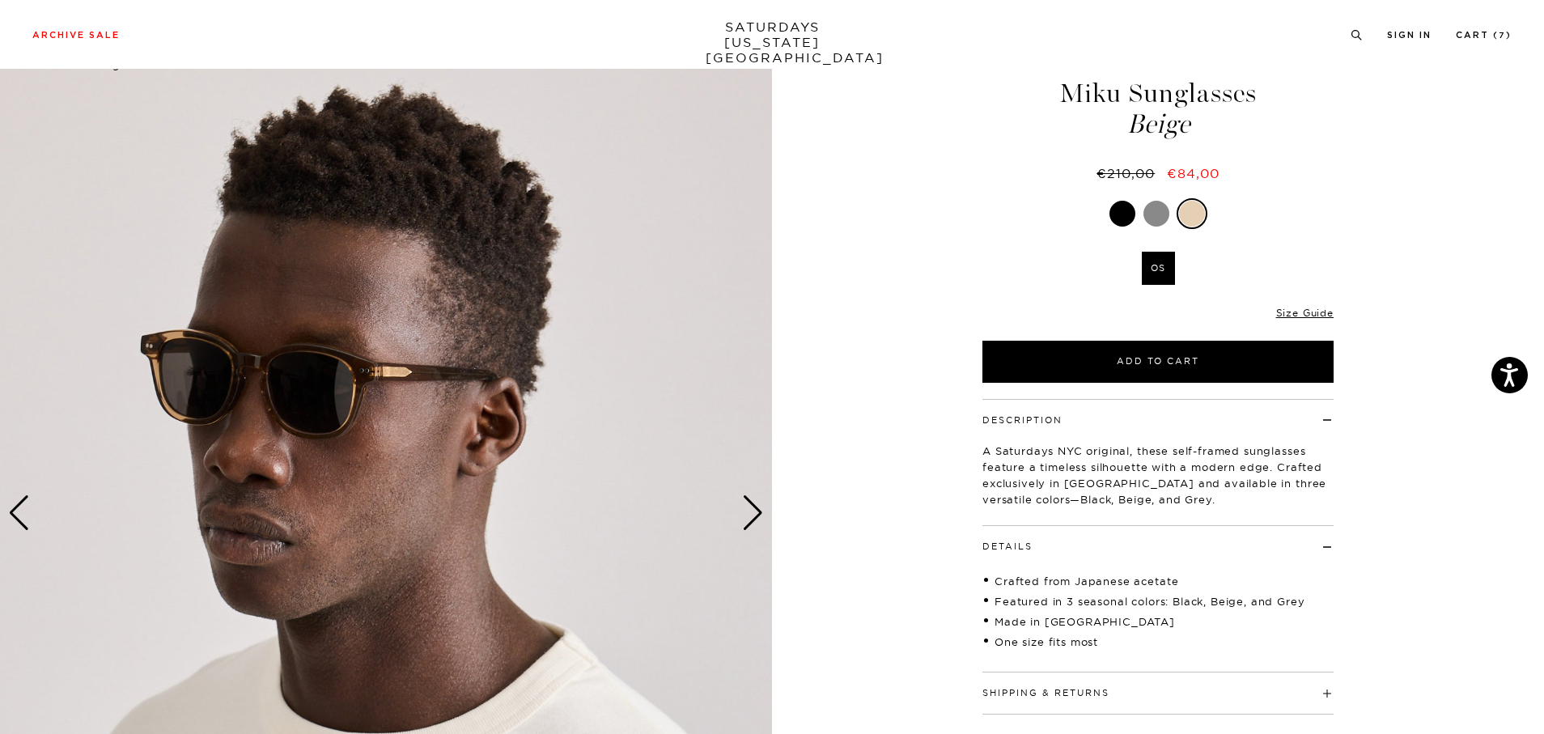
scroll to position [0, 0]
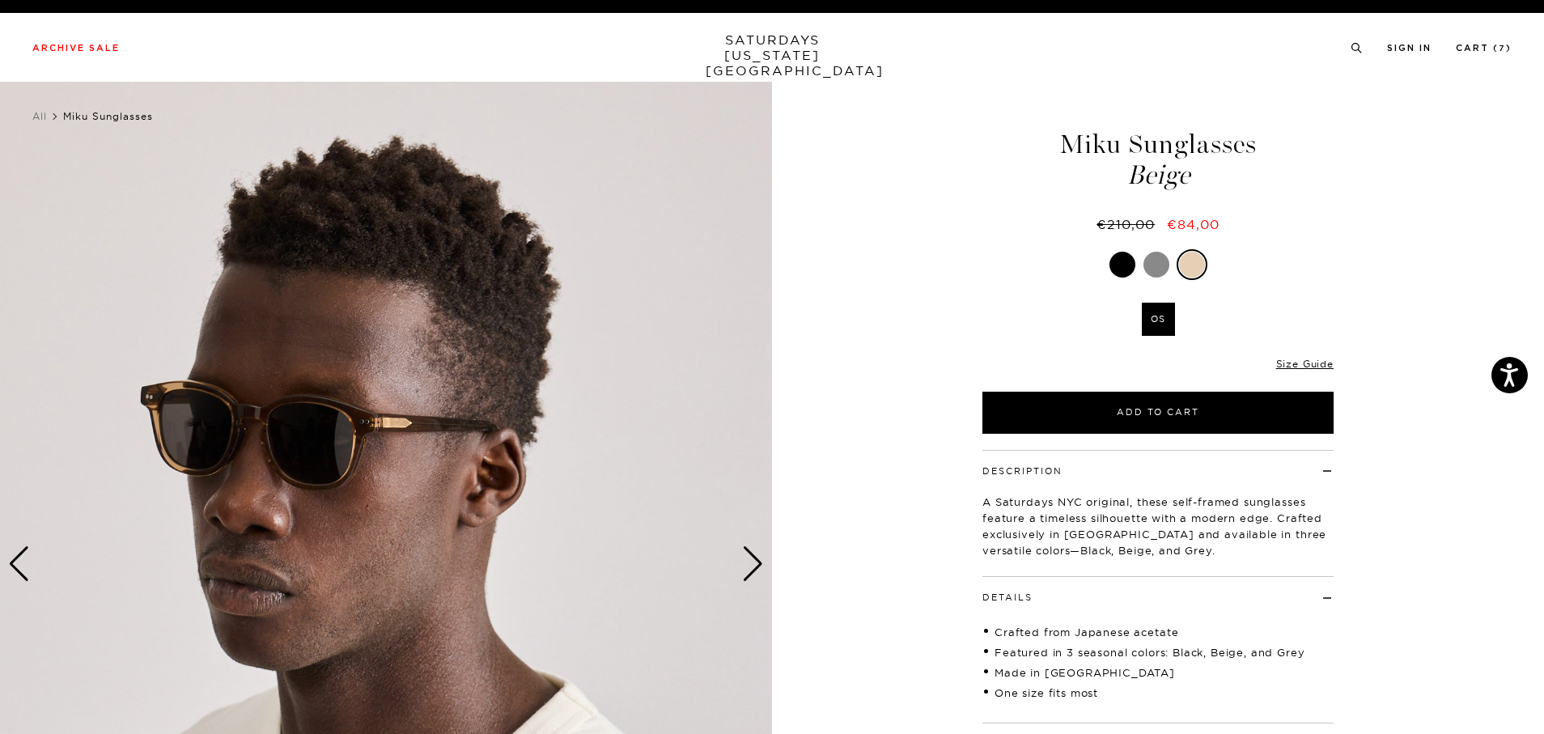
click at [755, 576] on div "Next slide" at bounding box center [753, 564] width 22 height 36
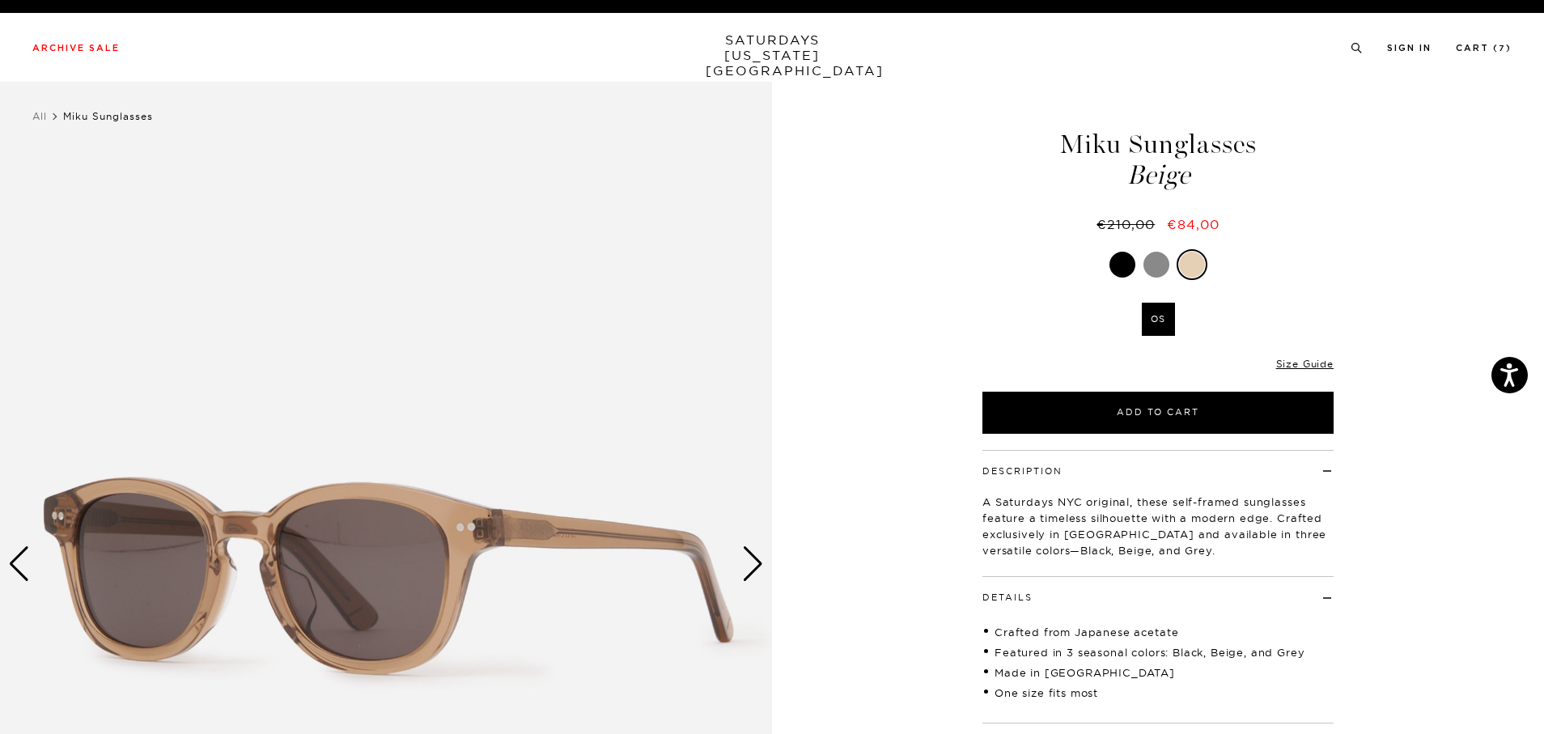
click at [755, 576] on div "Next slide" at bounding box center [753, 564] width 22 height 36
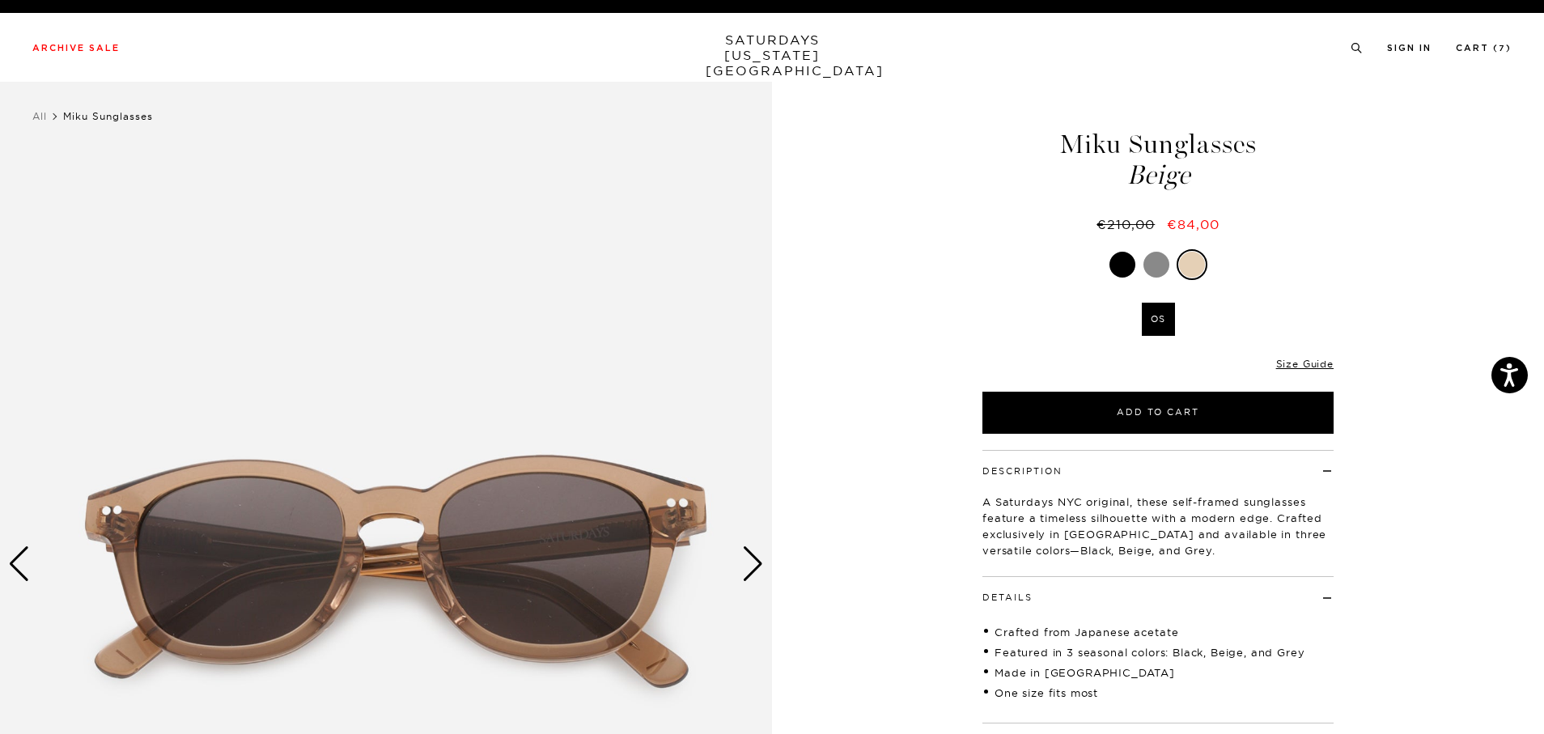
click at [755, 576] on div "Next slide" at bounding box center [753, 564] width 22 height 36
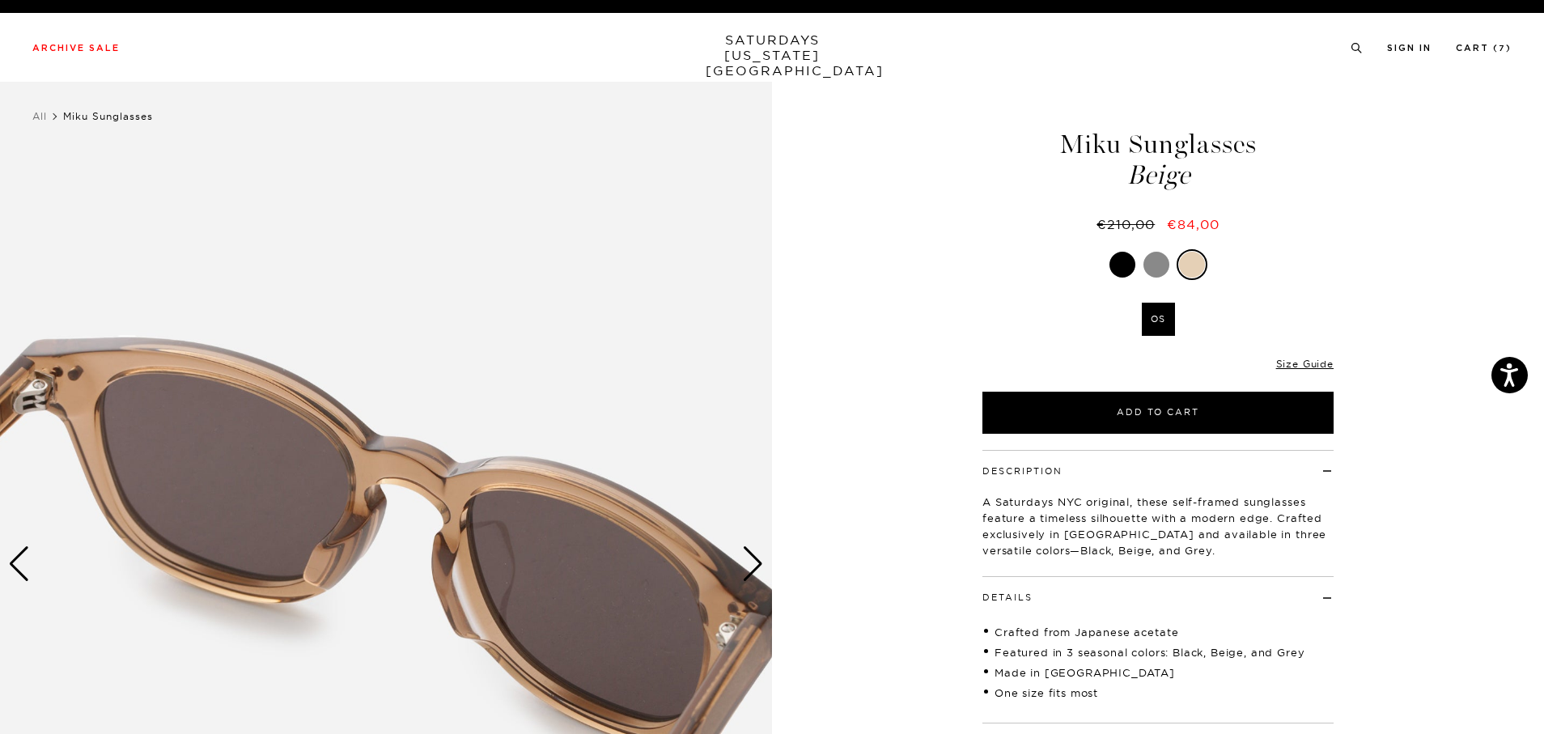
click at [755, 576] on div "Next slide" at bounding box center [753, 564] width 22 height 36
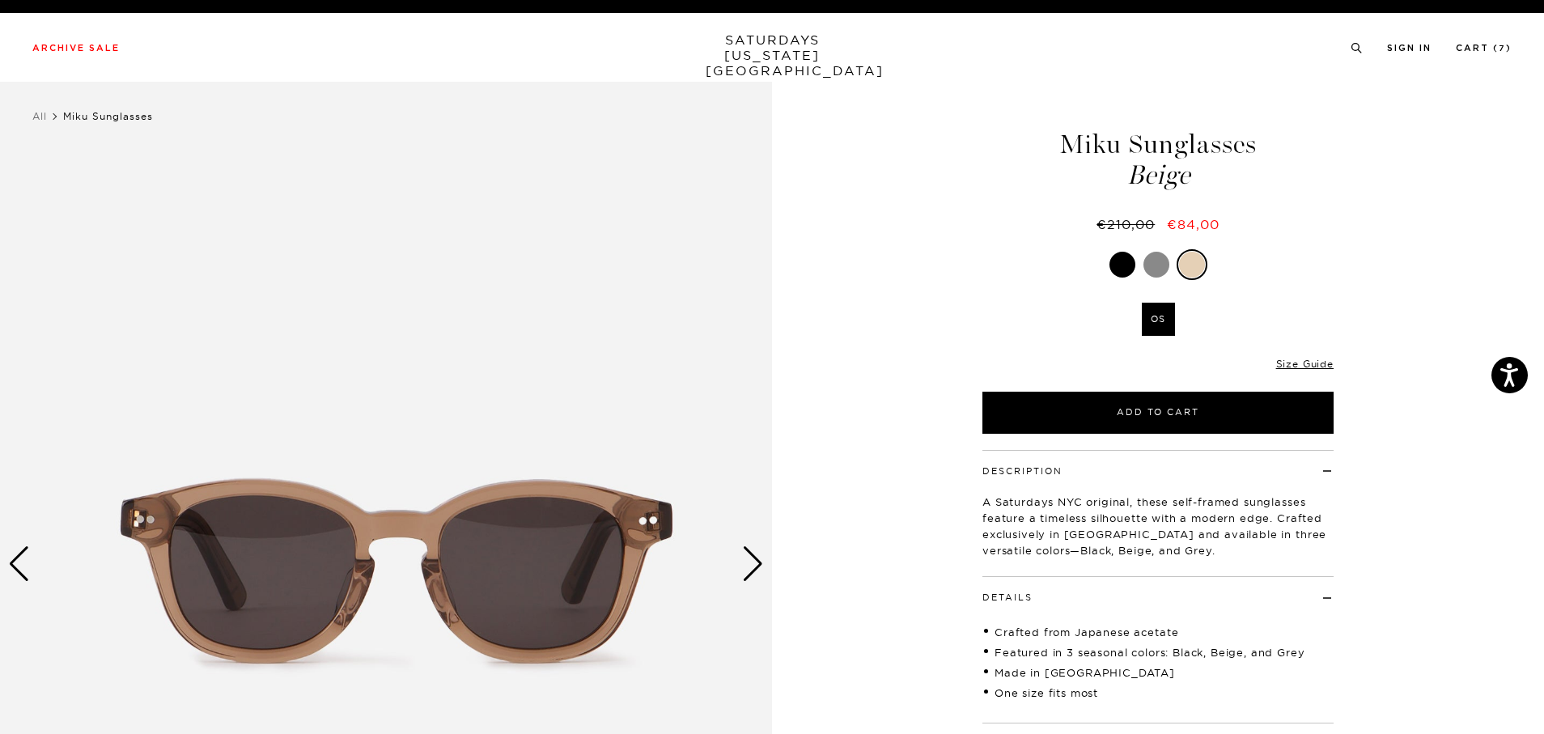
click at [755, 576] on div "Next slide" at bounding box center [753, 564] width 22 height 36
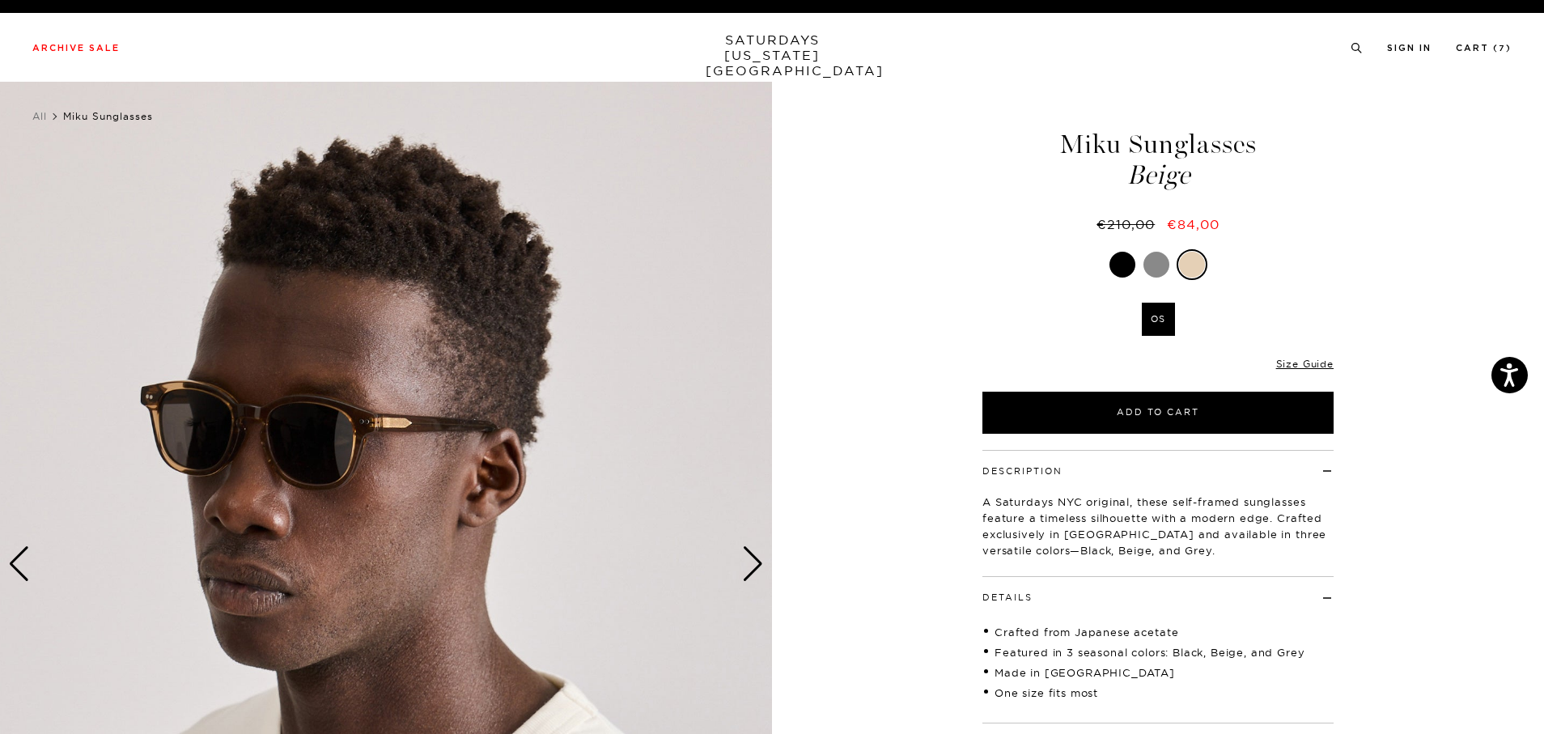
click at [1153, 265] on div at bounding box center [1157, 265] width 26 height 26
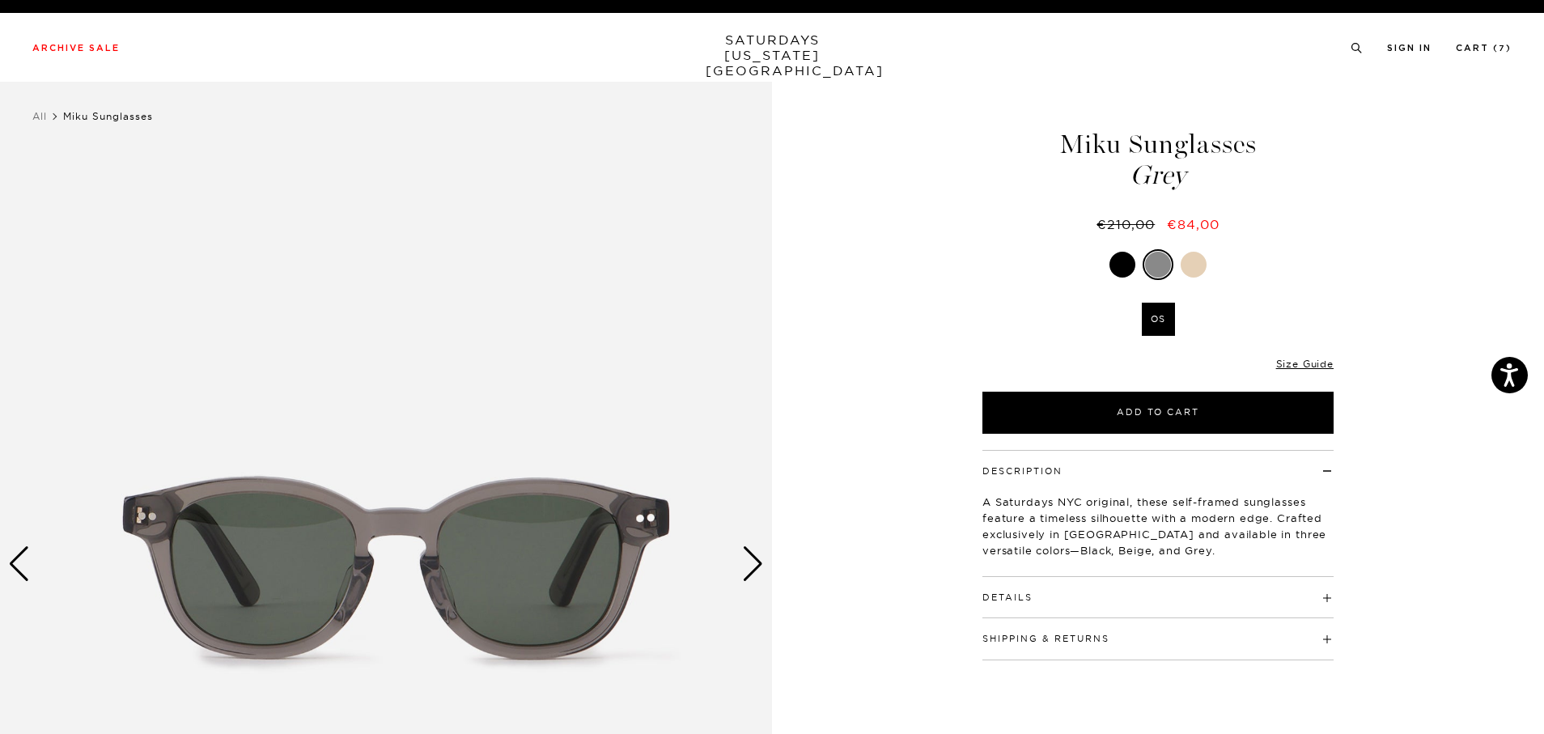
click at [744, 567] on div "Next slide" at bounding box center [753, 564] width 22 height 36
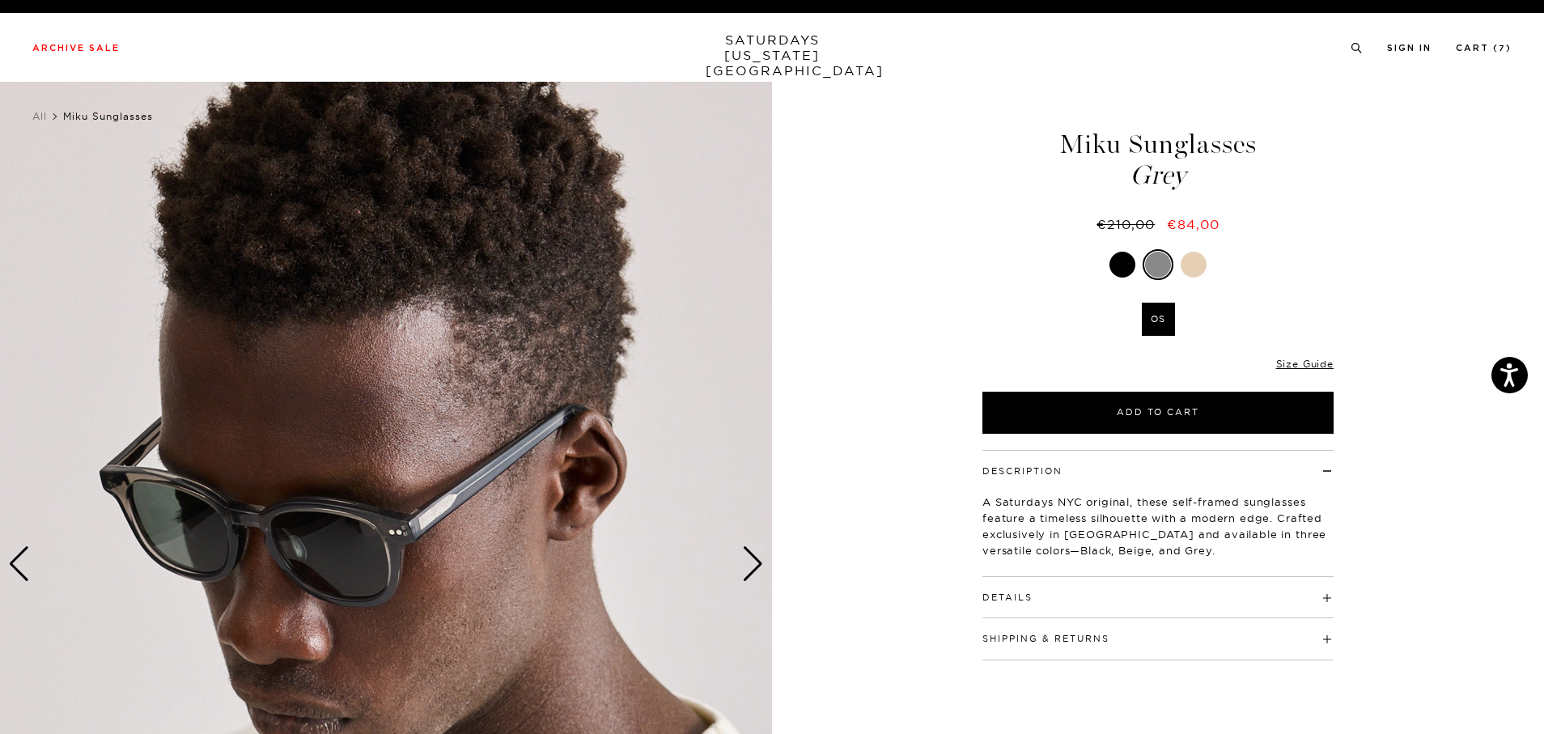
click at [744, 567] on div "Next slide" at bounding box center [753, 564] width 22 height 36
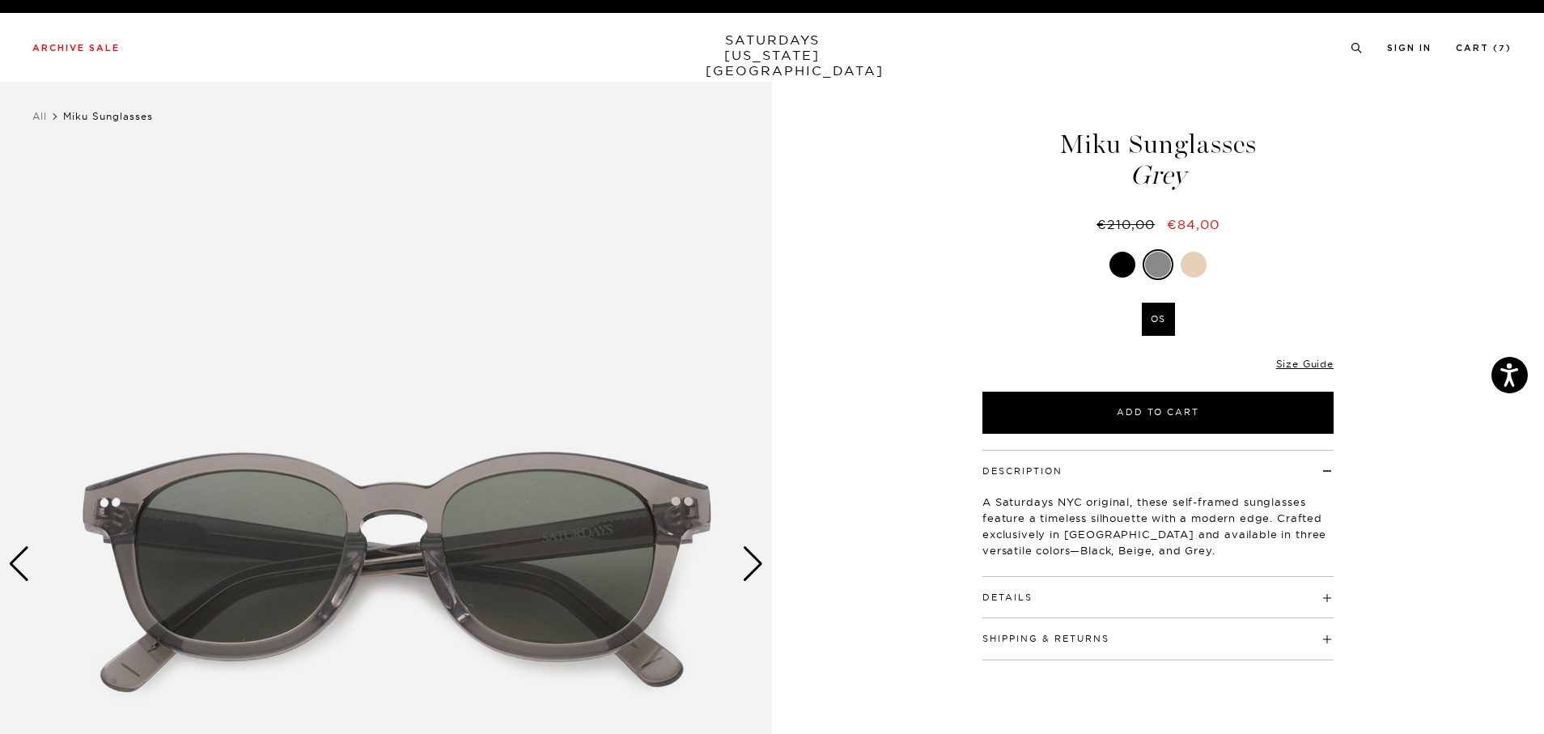
click at [744, 567] on div "Next slide" at bounding box center [753, 564] width 22 height 36
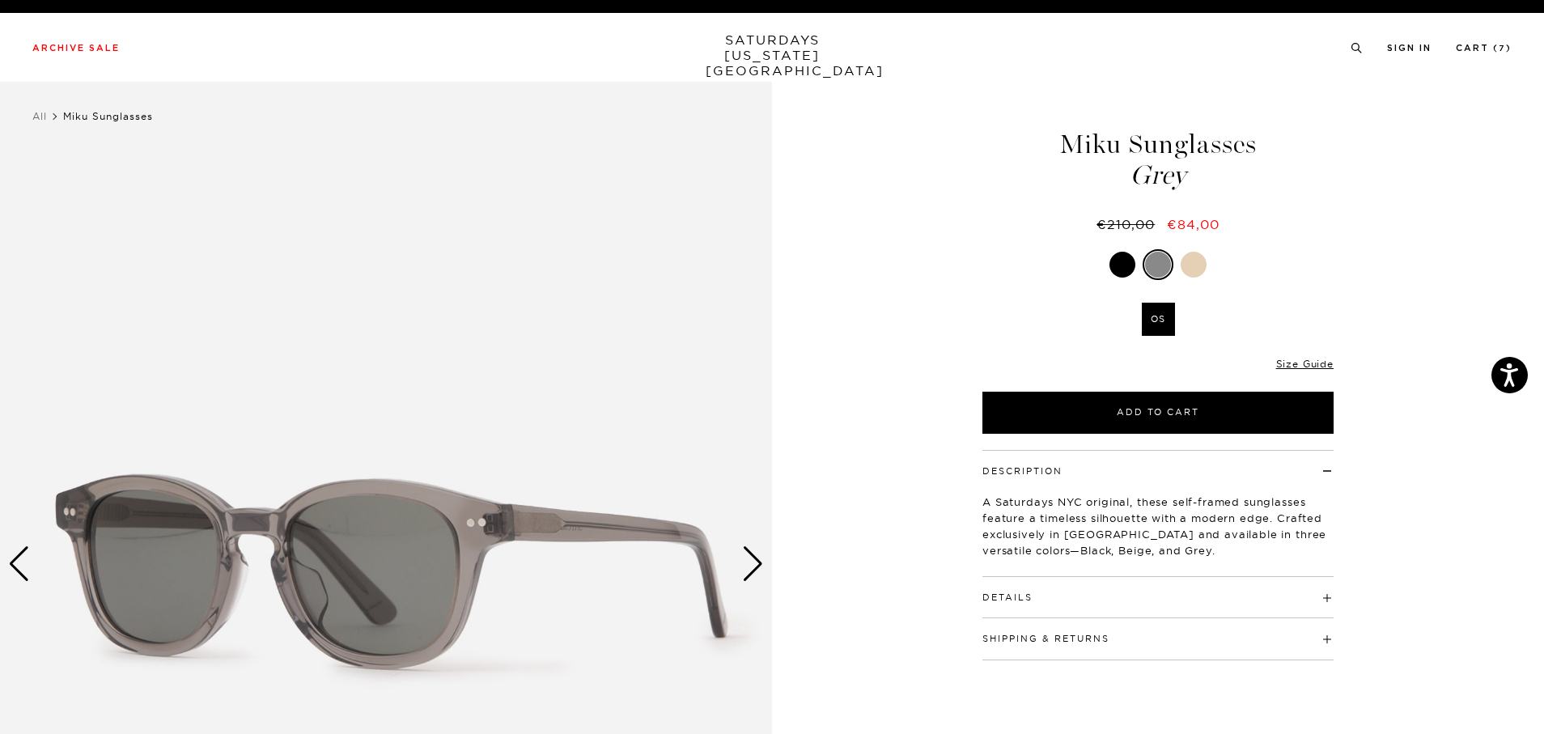
click at [744, 567] on div "Next slide" at bounding box center [753, 564] width 22 height 36
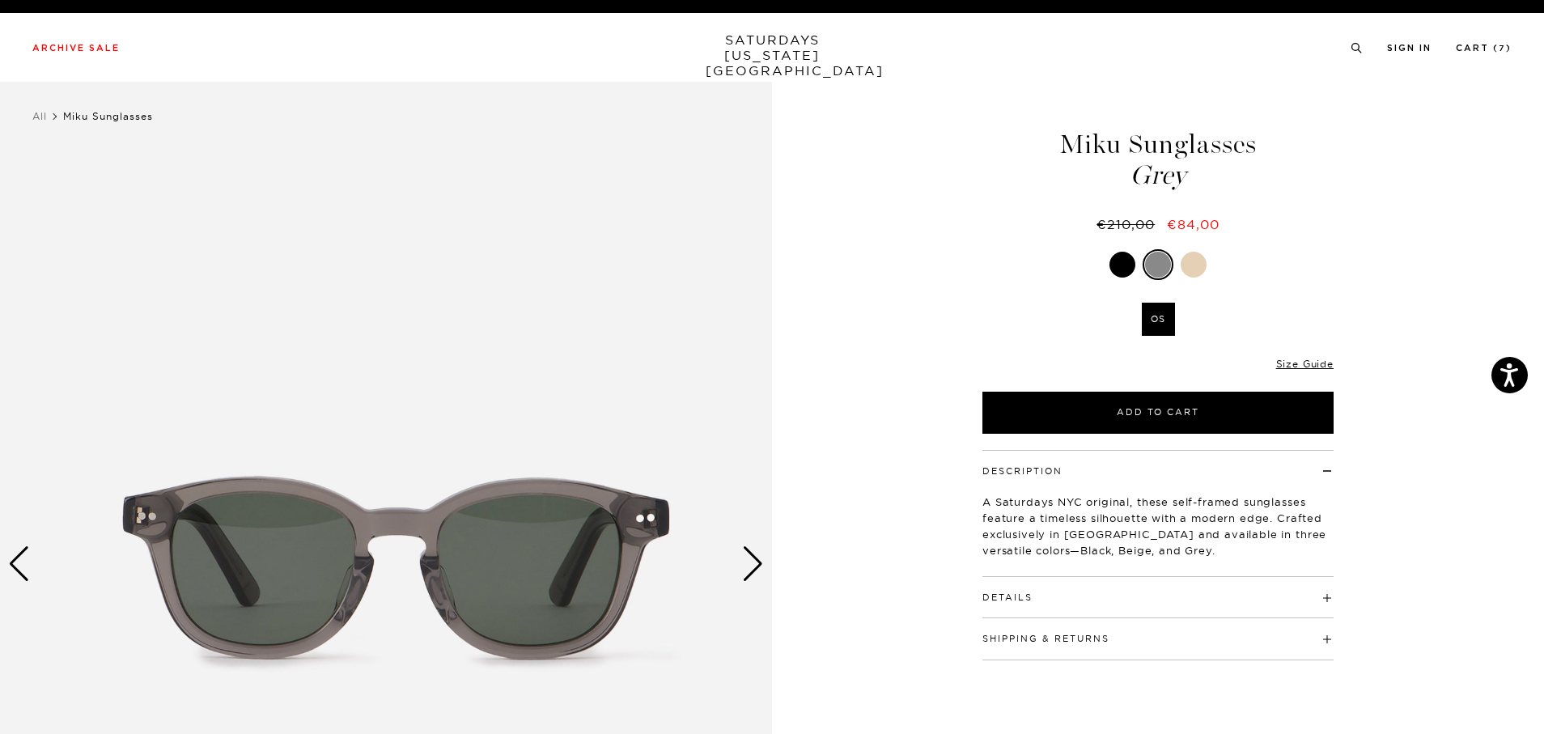
click at [744, 567] on div "Next slide" at bounding box center [753, 564] width 22 height 36
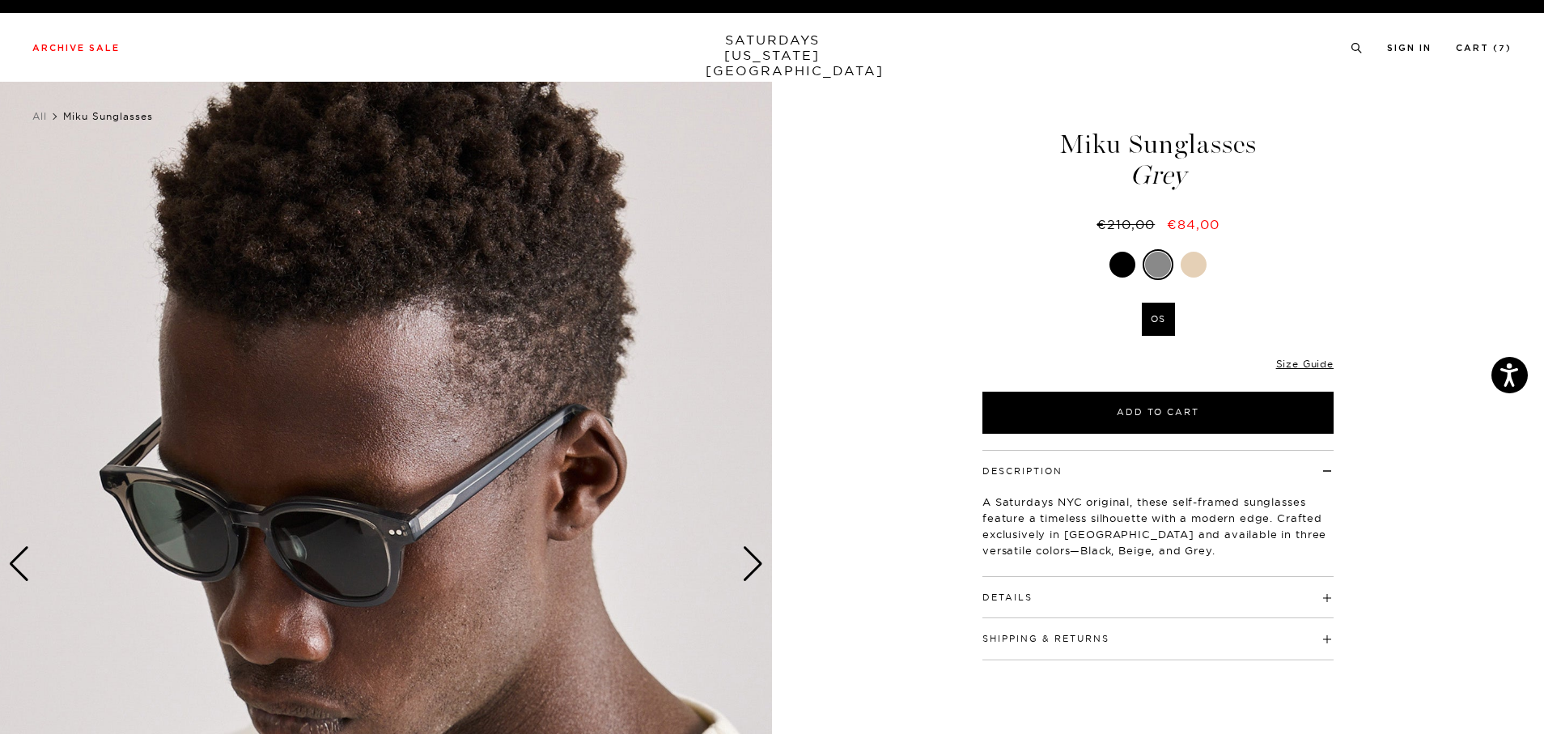
click at [1120, 265] on div at bounding box center [1123, 265] width 26 height 26
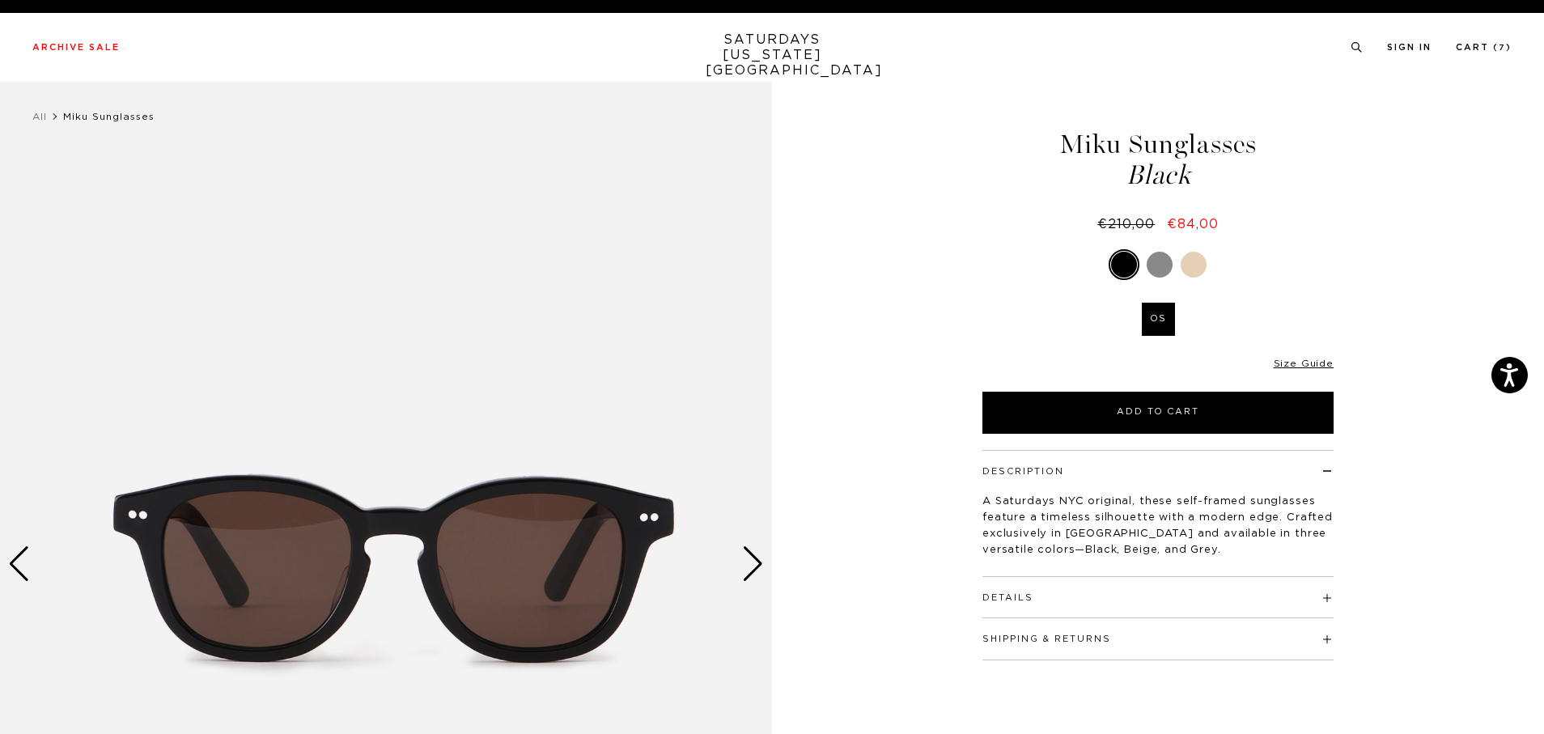
click at [760, 563] on div "Next slide" at bounding box center [753, 564] width 22 height 36
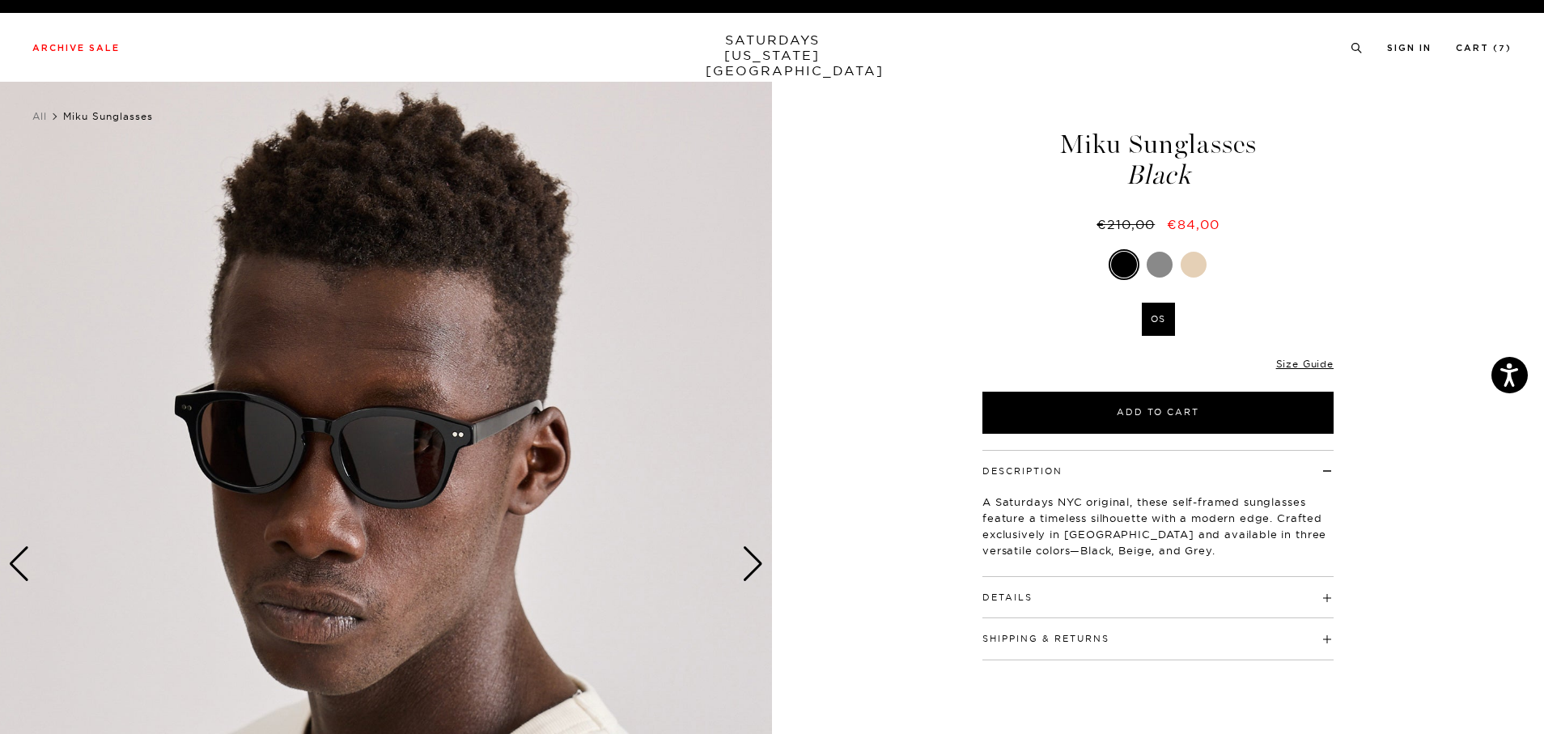
click at [760, 563] on div "Next slide" at bounding box center [753, 564] width 22 height 36
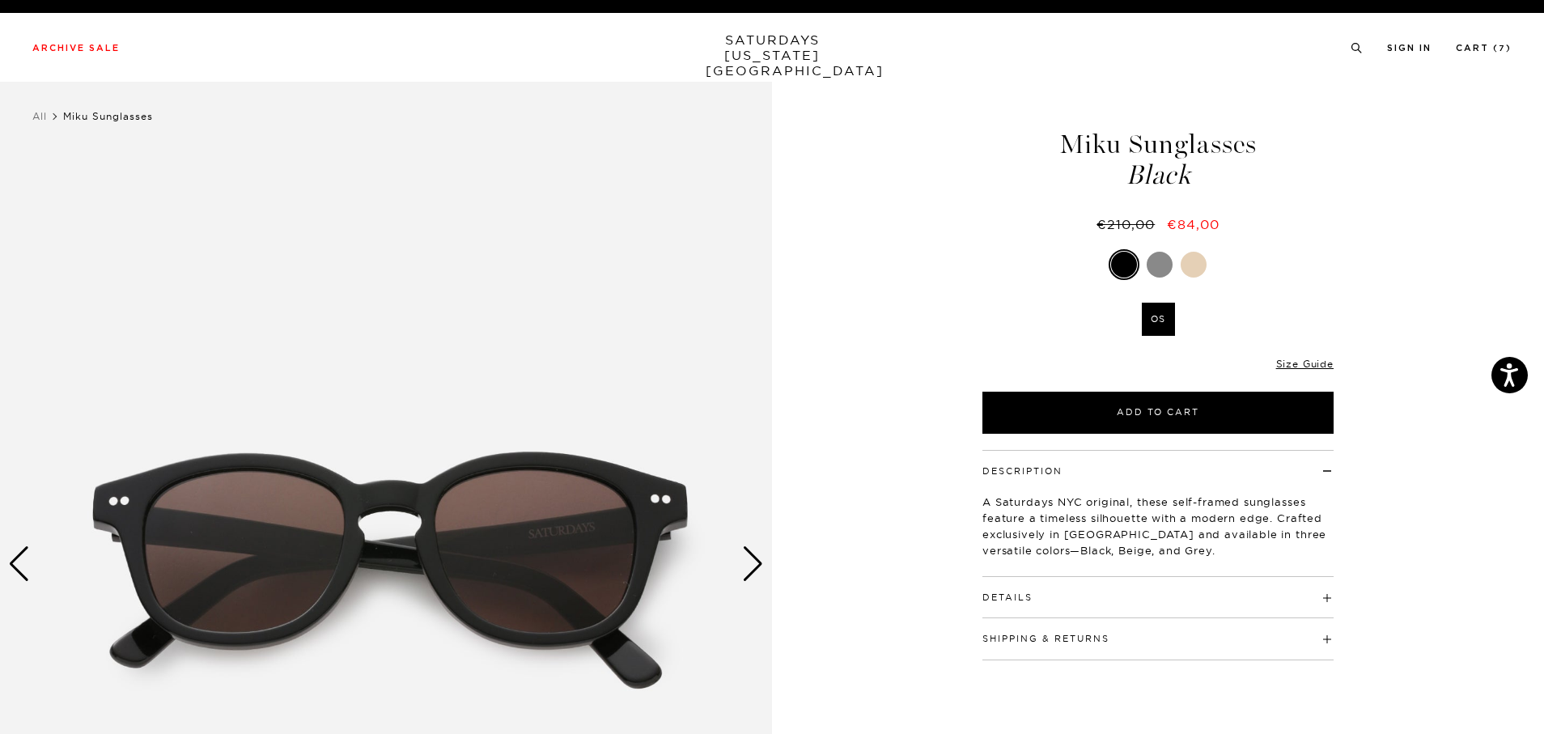
click at [760, 563] on div "Next slide" at bounding box center [753, 564] width 22 height 36
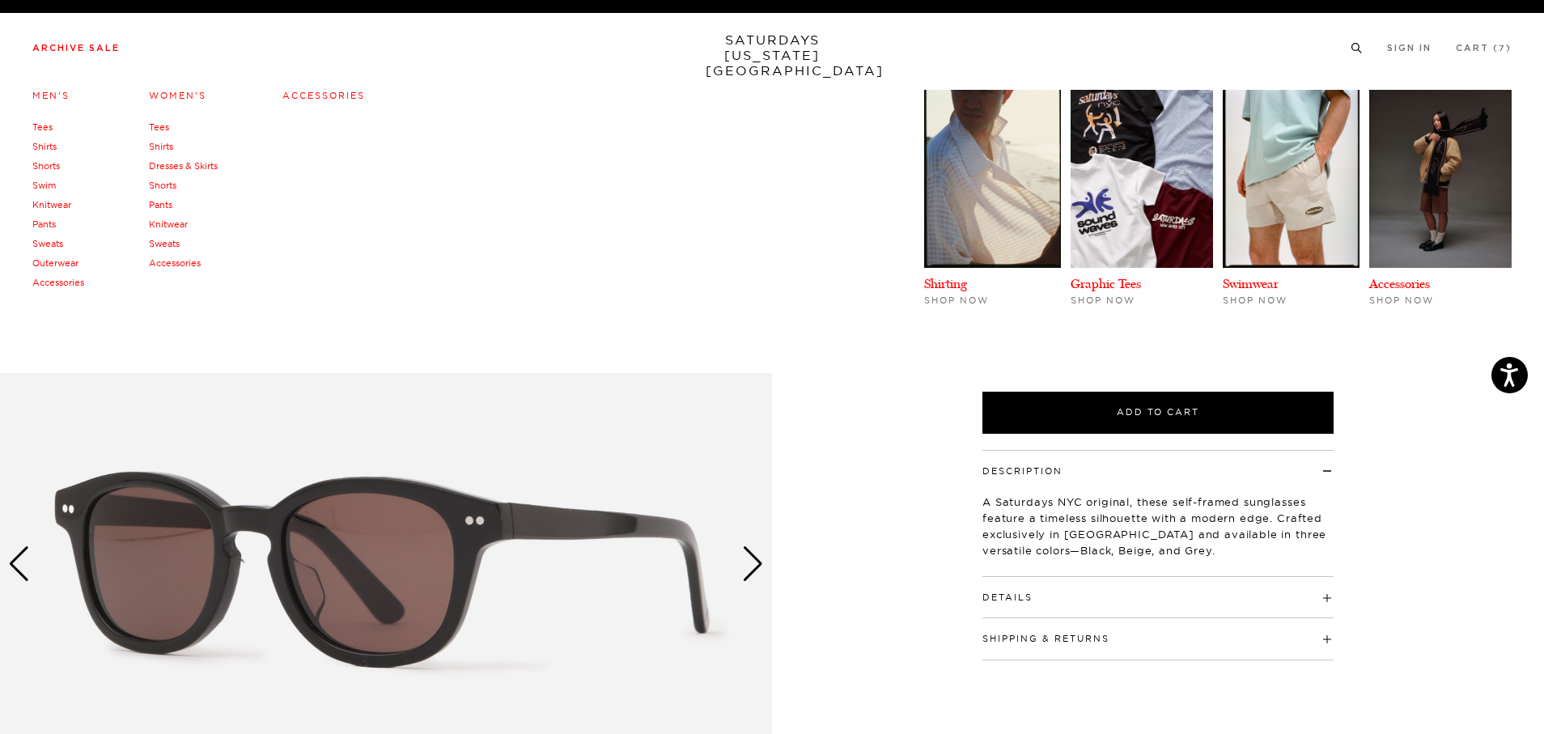
click at [48, 91] on link "Men's" at bounding box center [50, 95] width 37 height 11
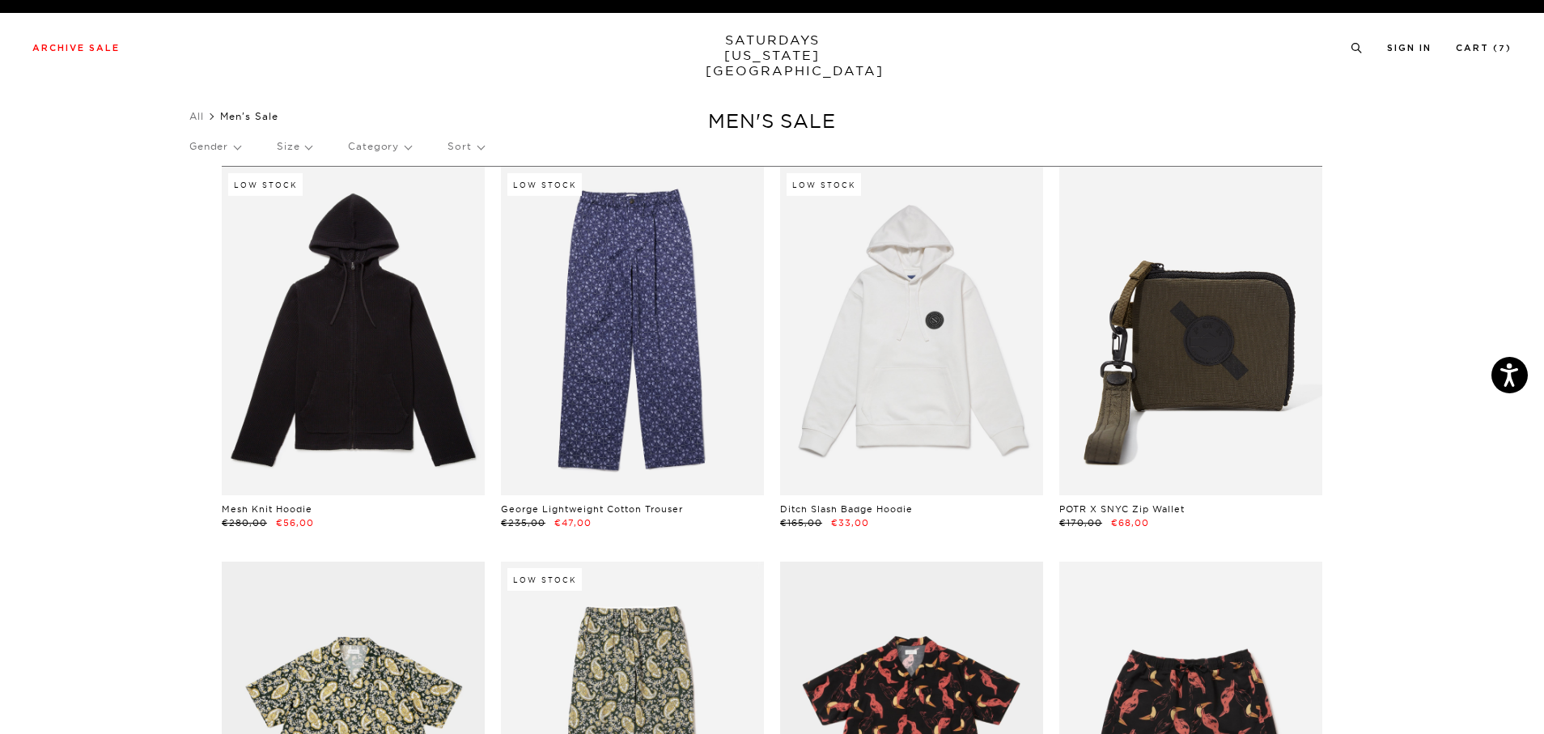
click at [292, 146] on p "Size" at bounding box center [294, 146] width 35 height 37
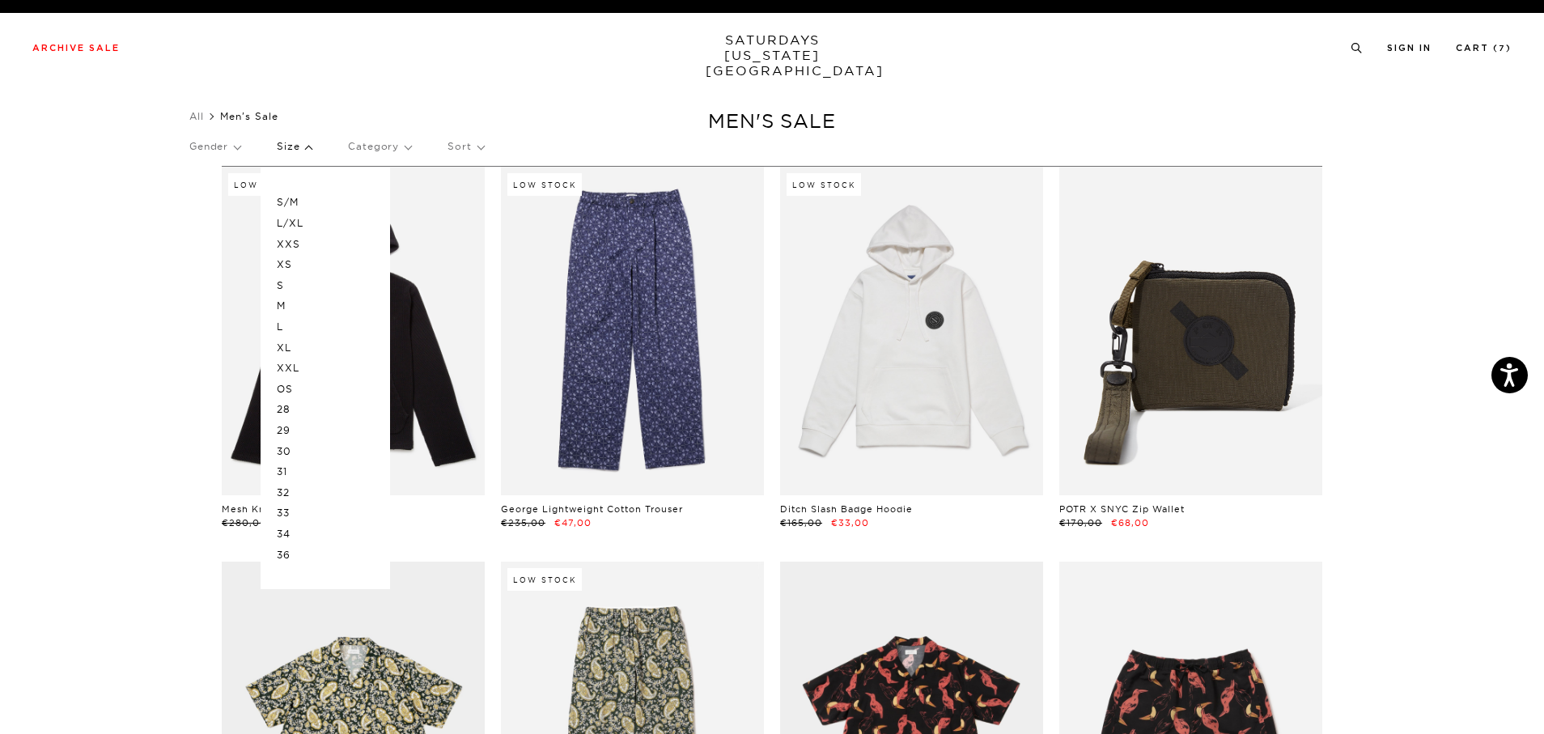
click at [295, 346] on p "XL" at bounding box center [325, 348] width 97 height 21
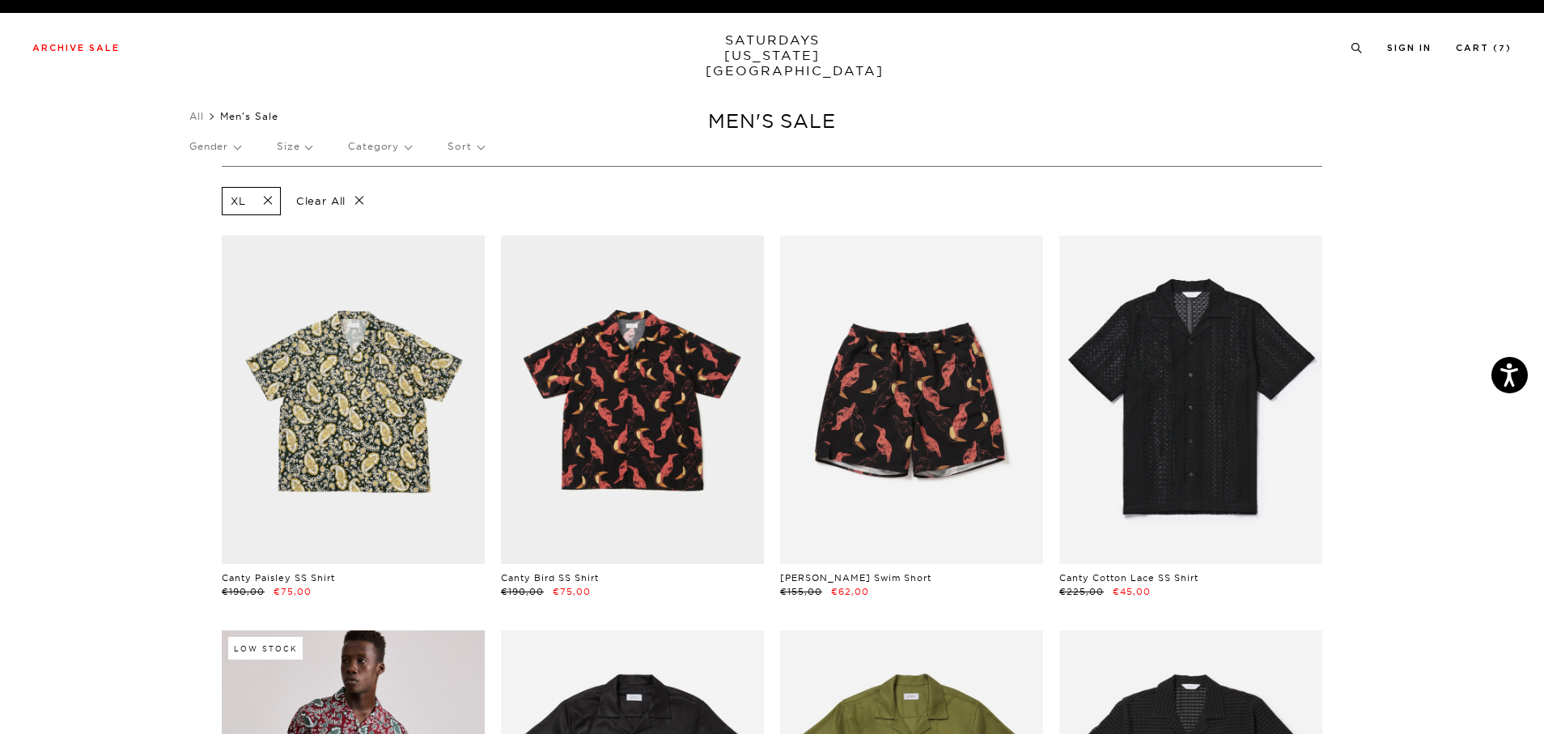
click at [266, 200] on span at bounding box center [263, 200] width 34 height 15
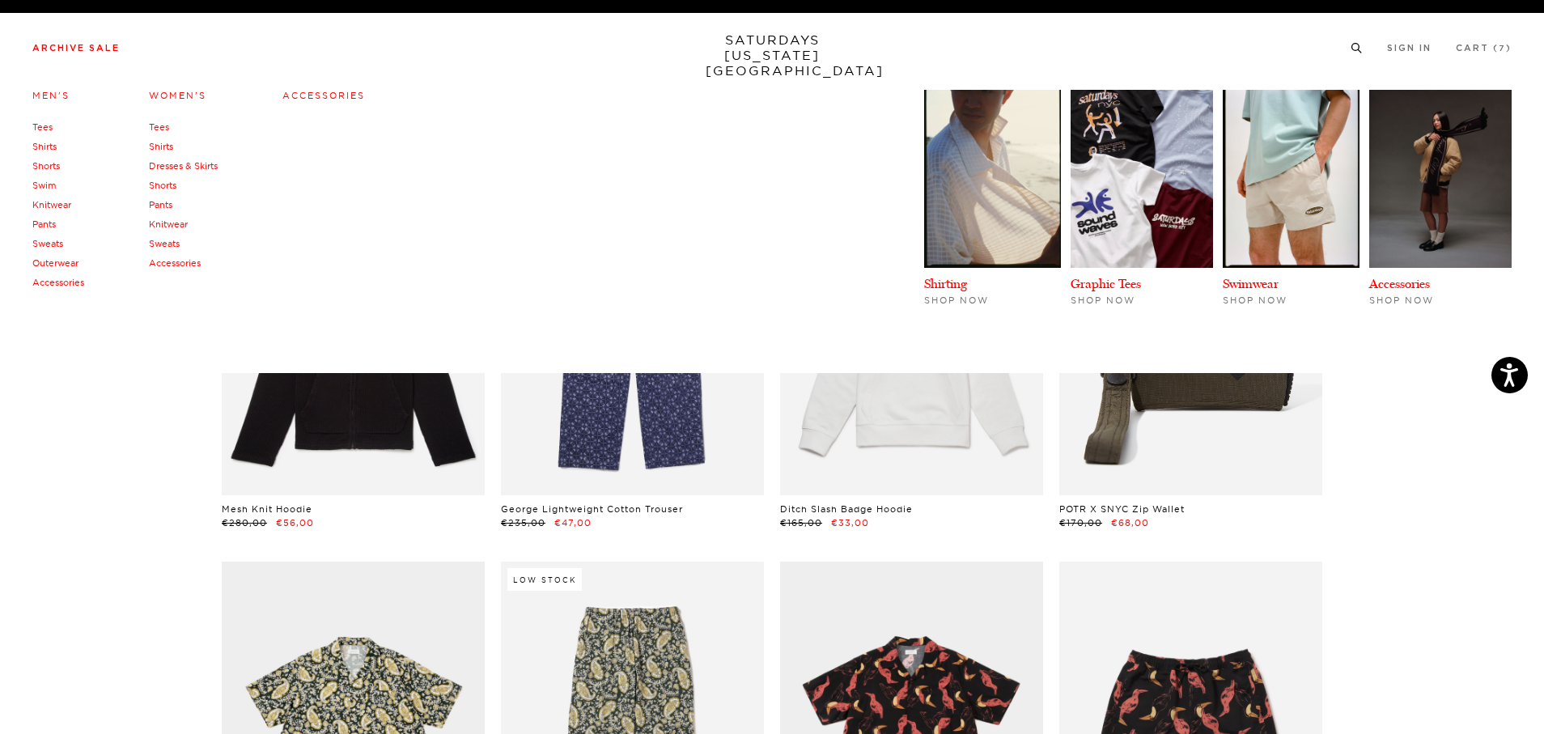
click at [169, 96] on link "Women's" at bounding box center [177, 95] width 57 height 11
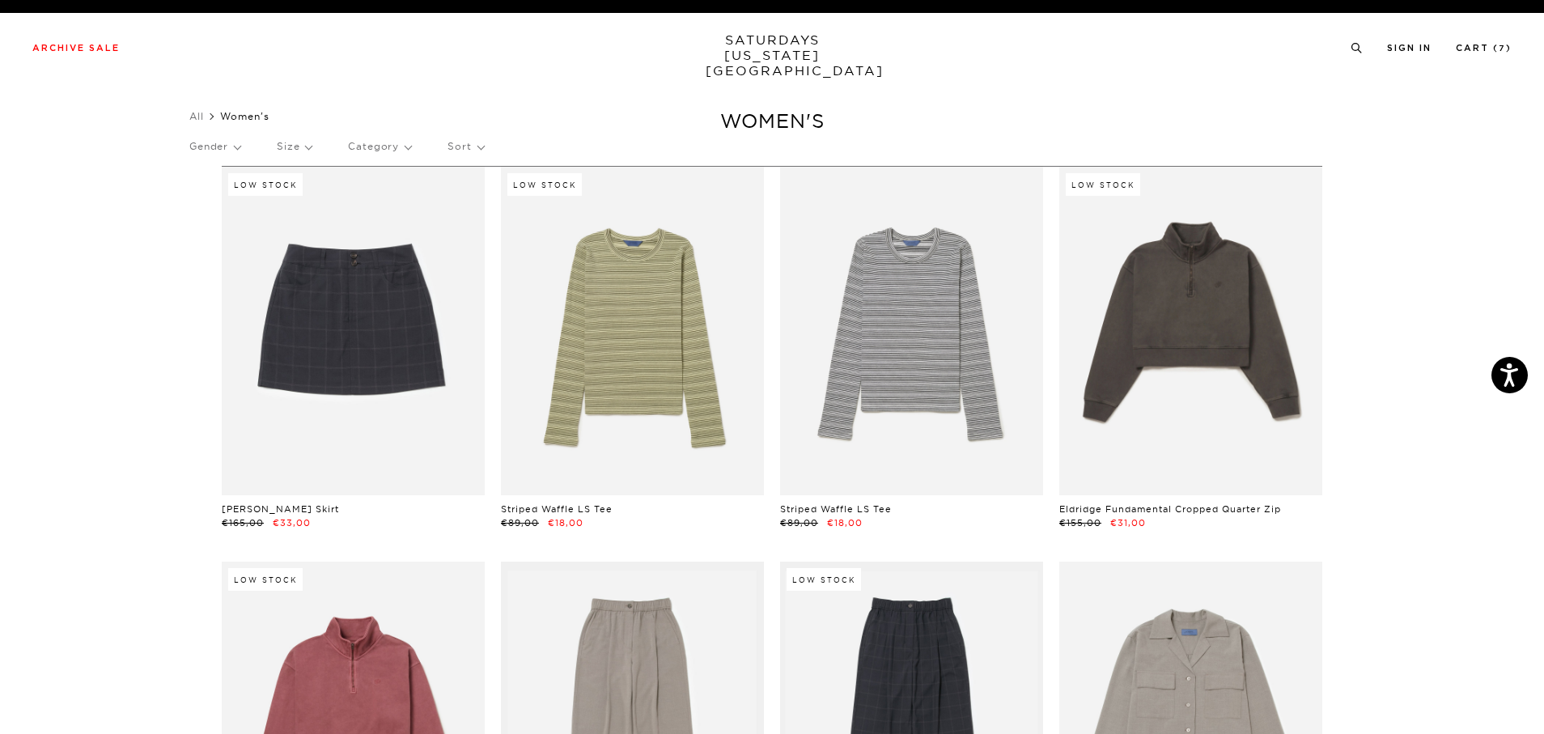
click at [306, 152] on p "Size" at bounding box center [294, 146] width 35 height 37
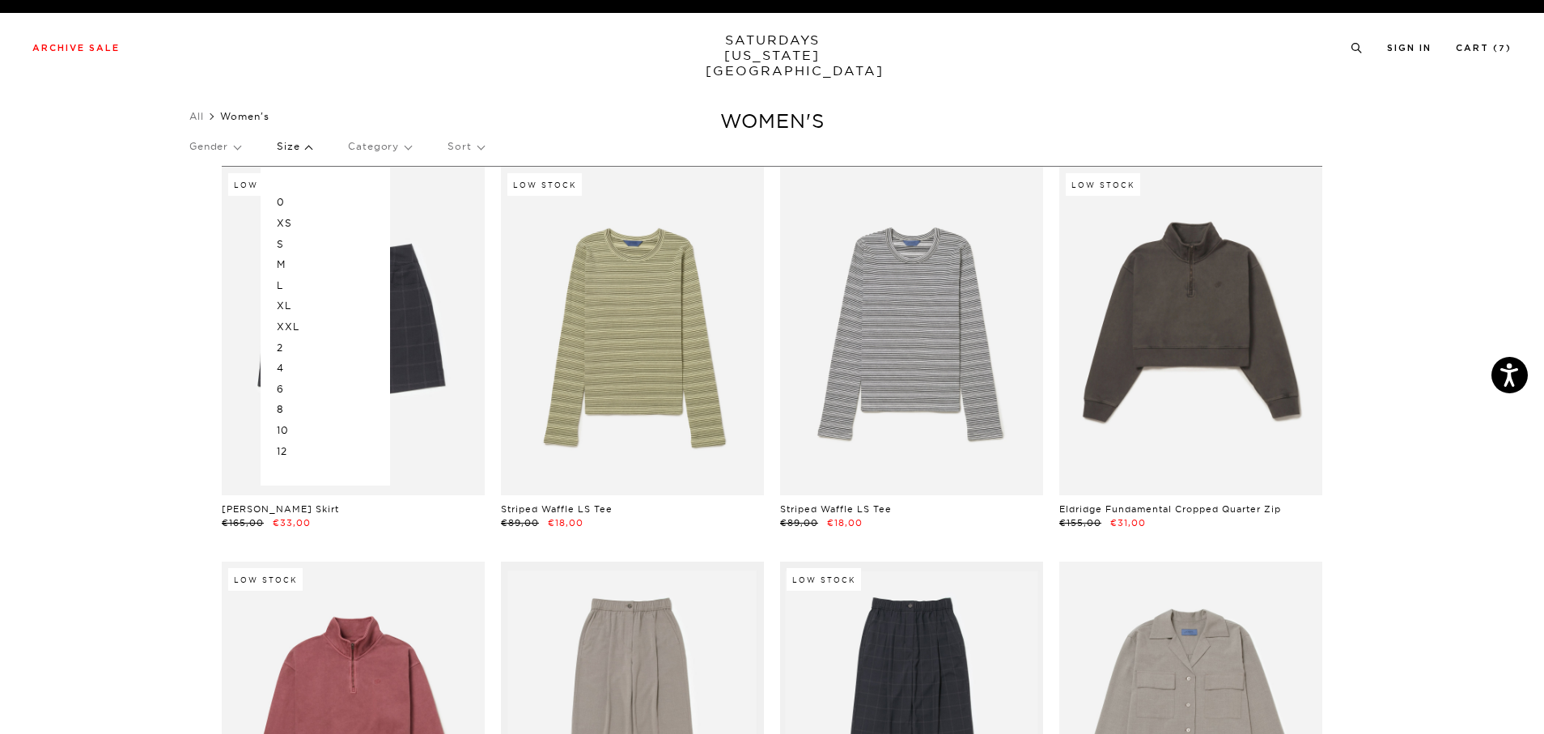
click at [295, 202] on p "0" at bounding box center [325, 202] width 97 height 21
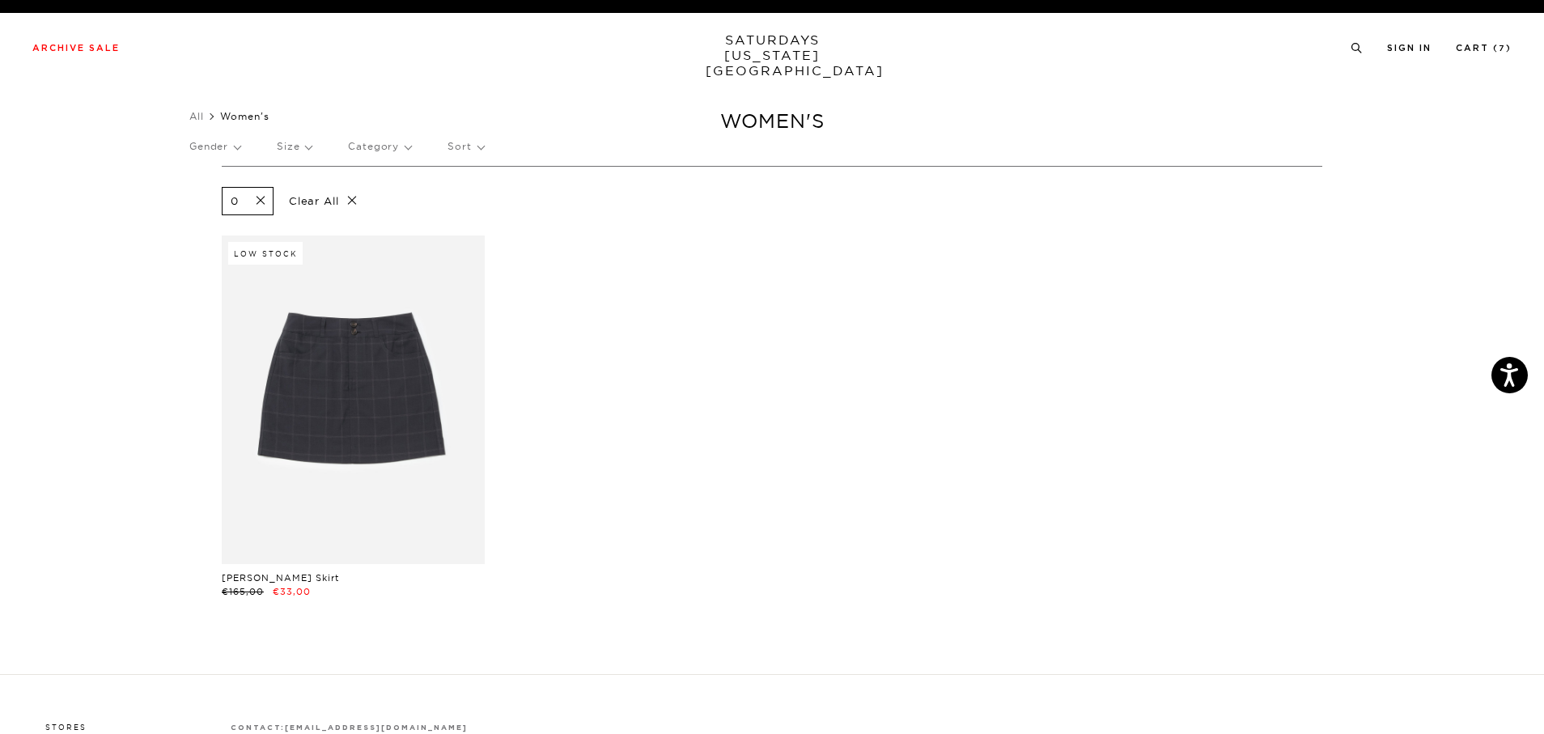
click at [312, 147] on p "Size" at bounding box center [294, 146] width 35 height 37
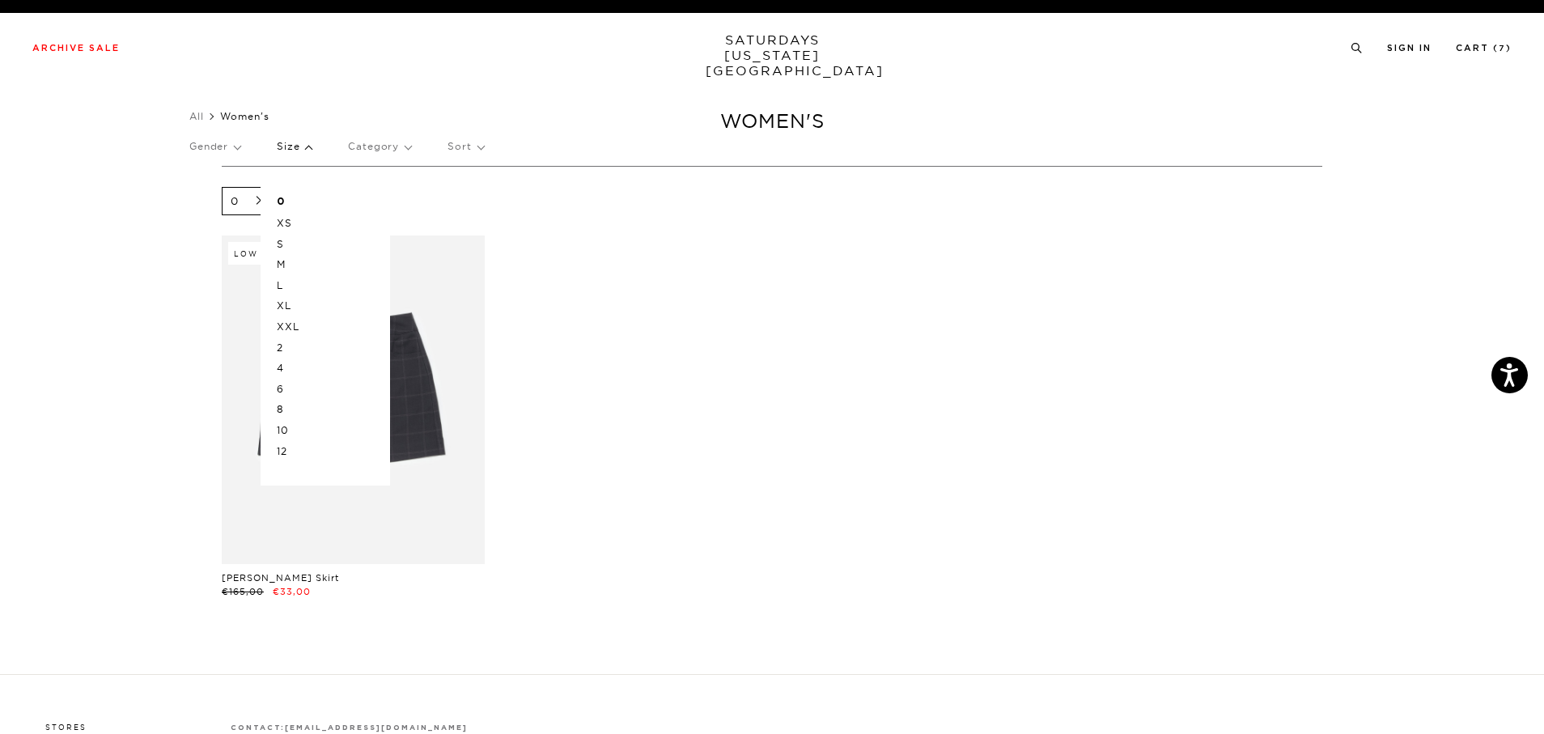
click at [296, 302] on p "XL" at bounding box center [325, 305] width 97 height 21
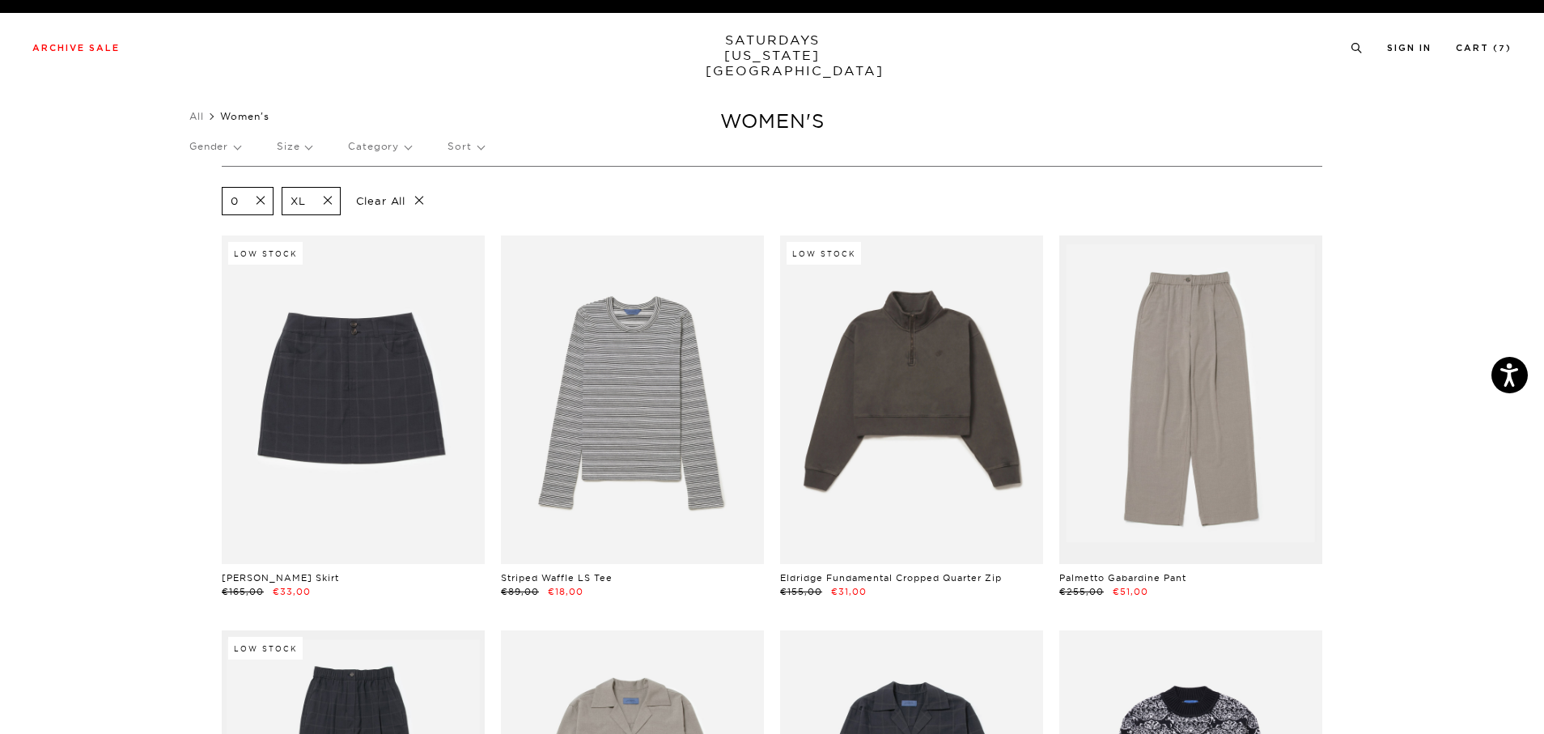
click at [263, 198] on span at bounding box center [256, 200] width 34 height 15
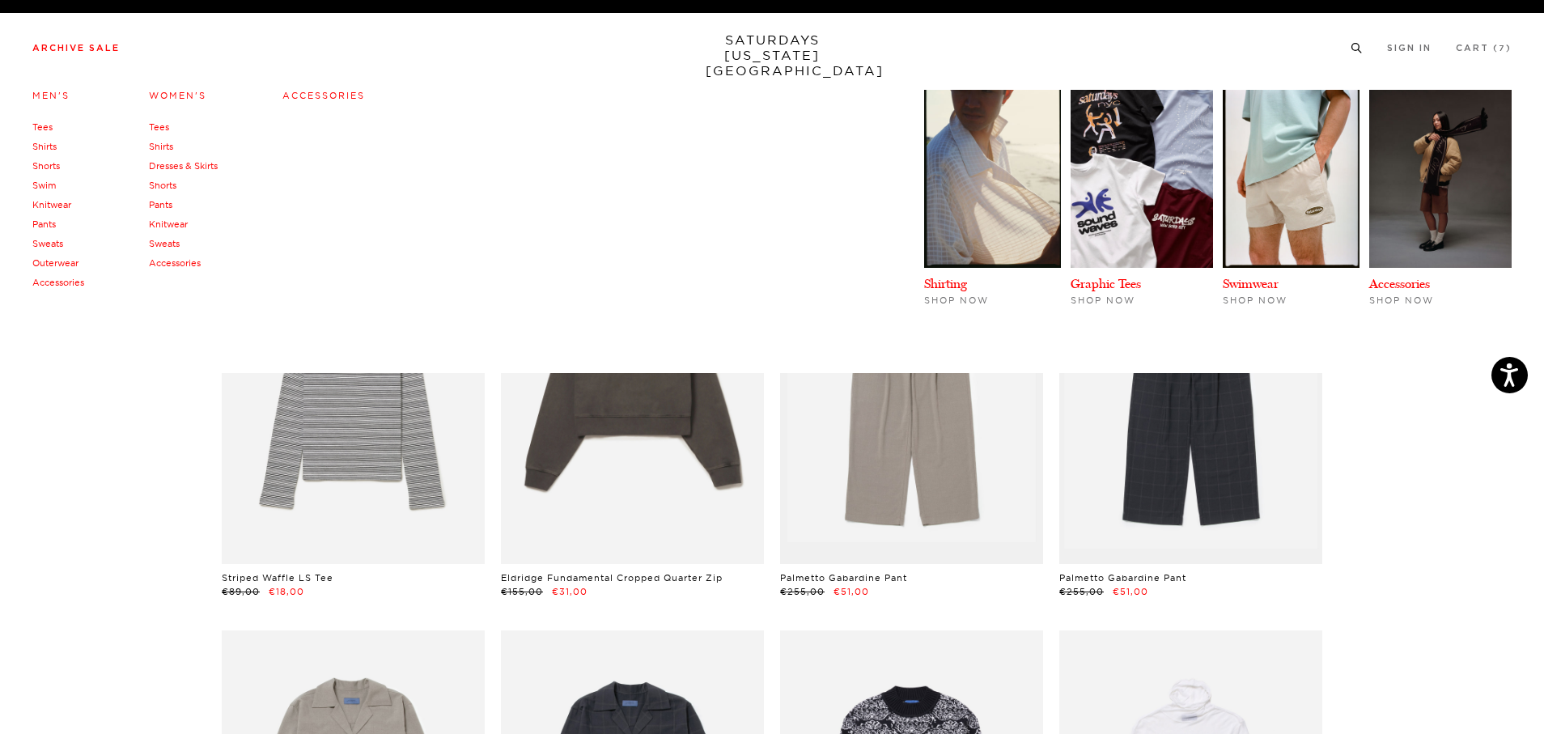
click at [321, 91] on link "Accessories" at bounding box center [323, 95] width 83 height 11
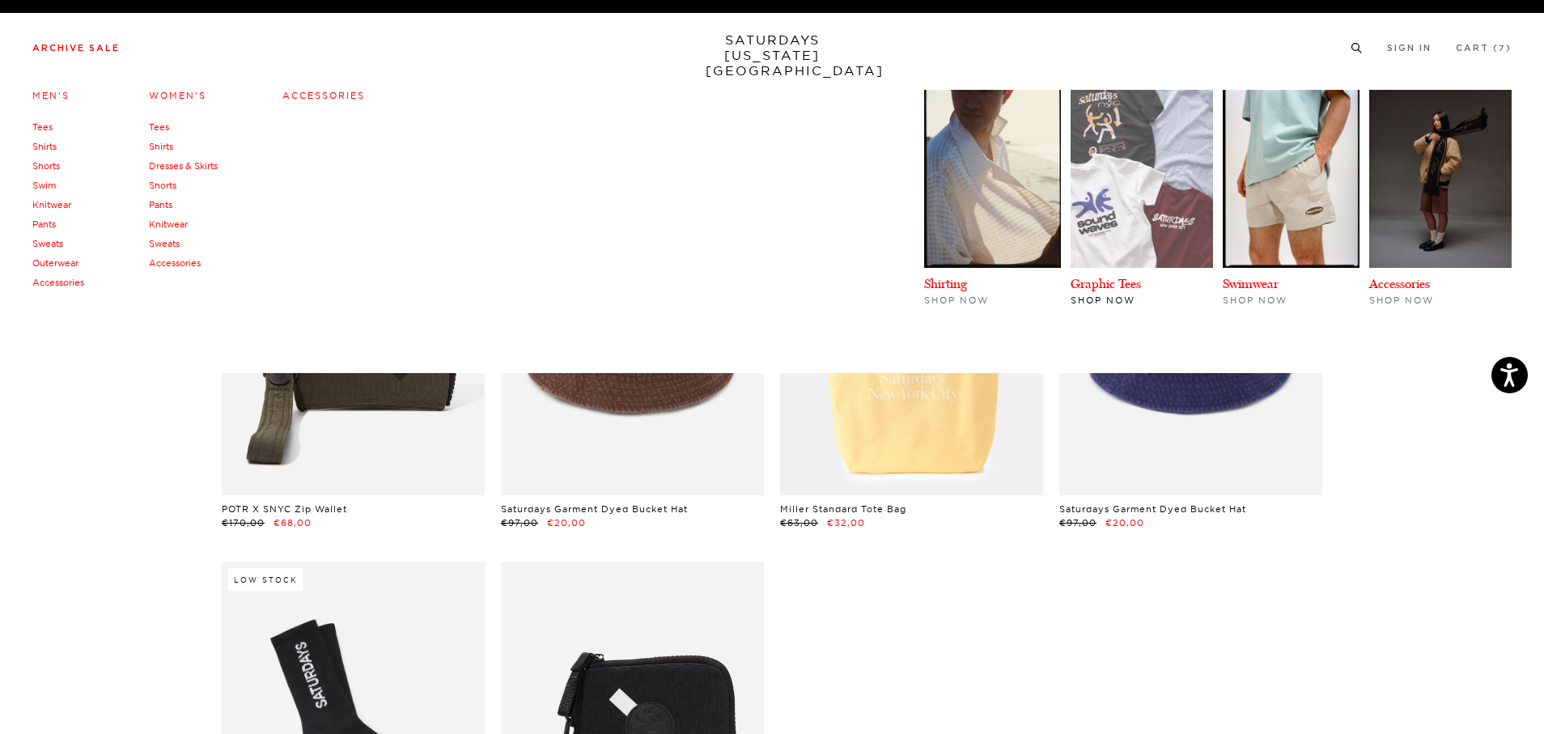
click at [1091, 152] on img at bounding box center [1142, 179] width 142 height 178
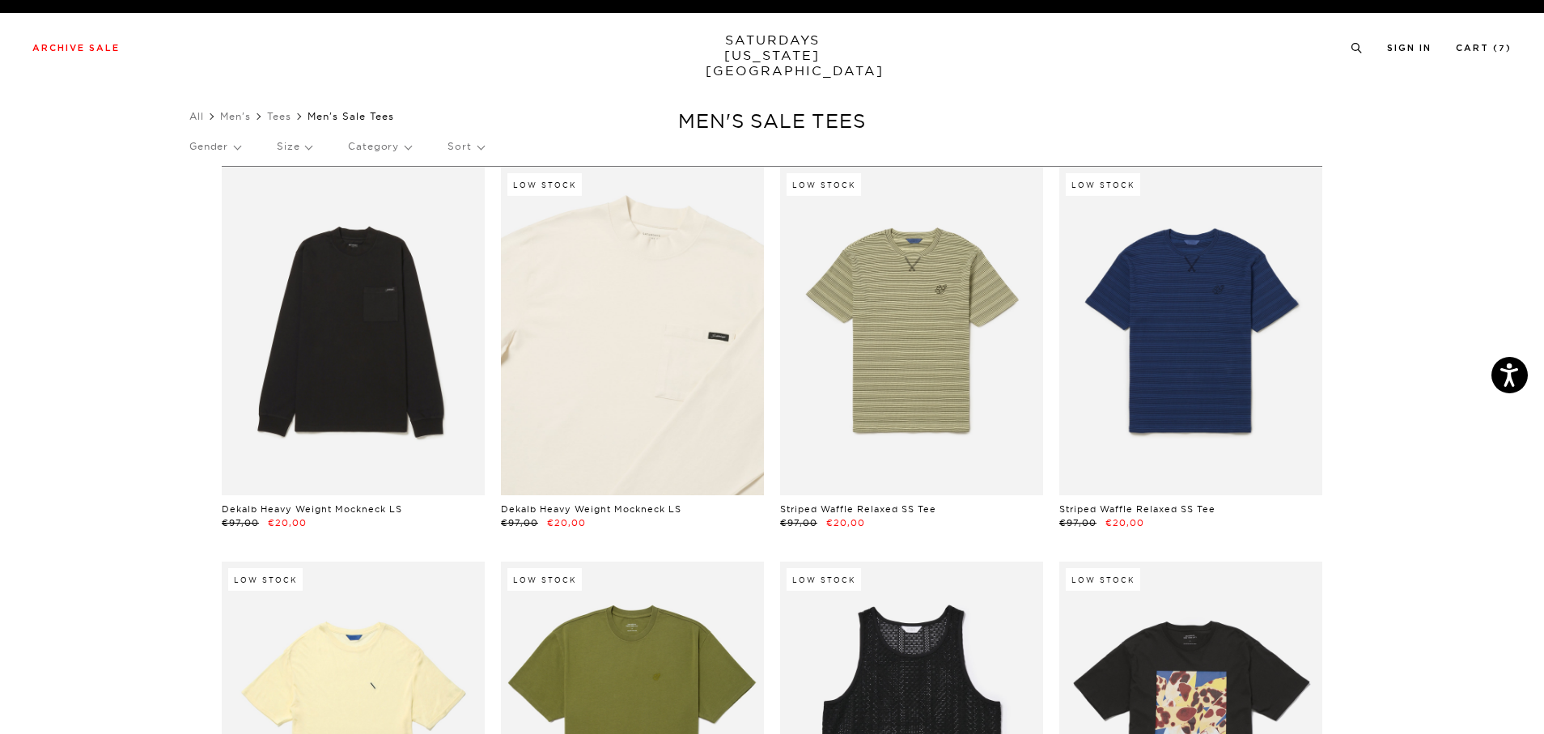
click at [633, 377] on link at bounding box center [632, 331] width 263 height 329
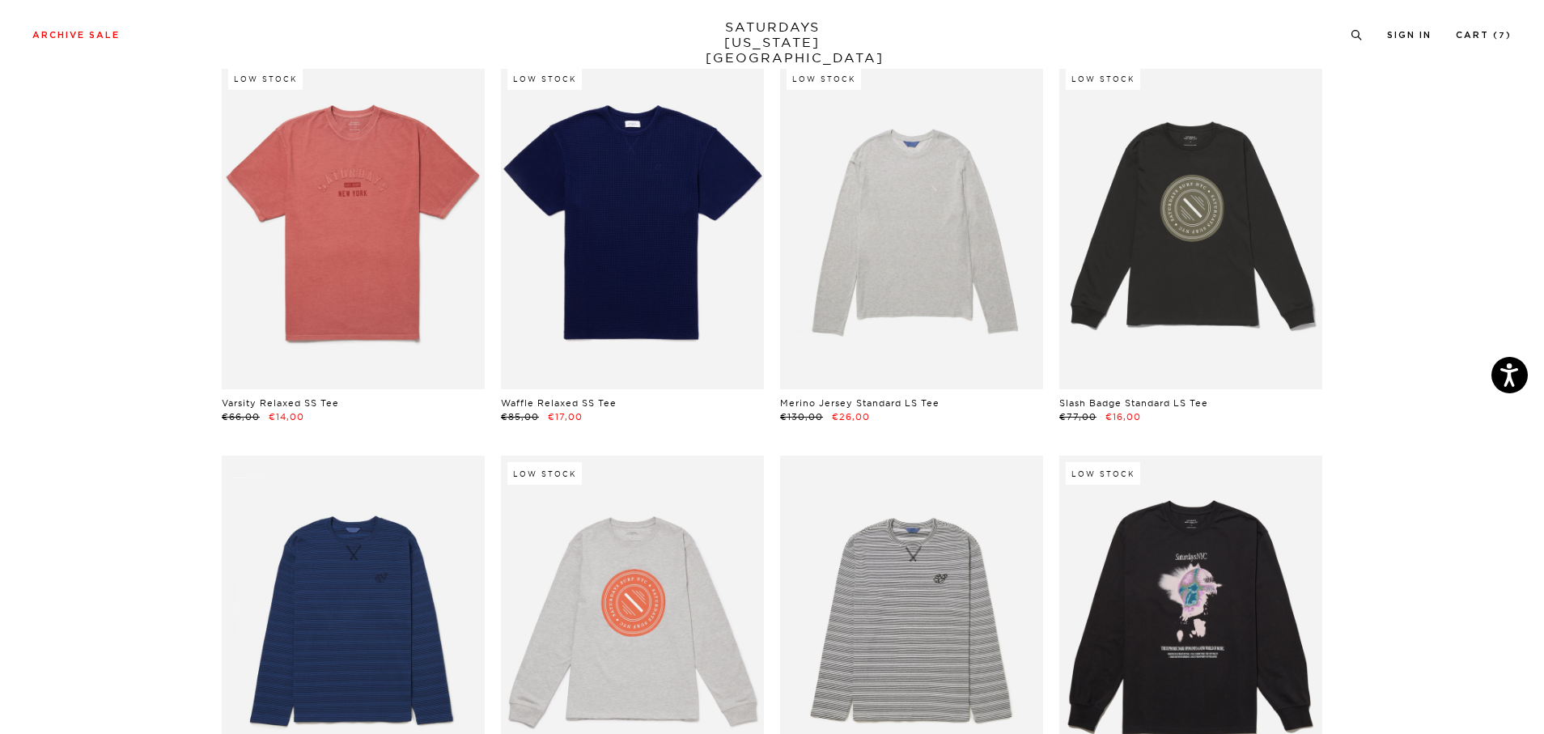
scroll to position [1293, 0]
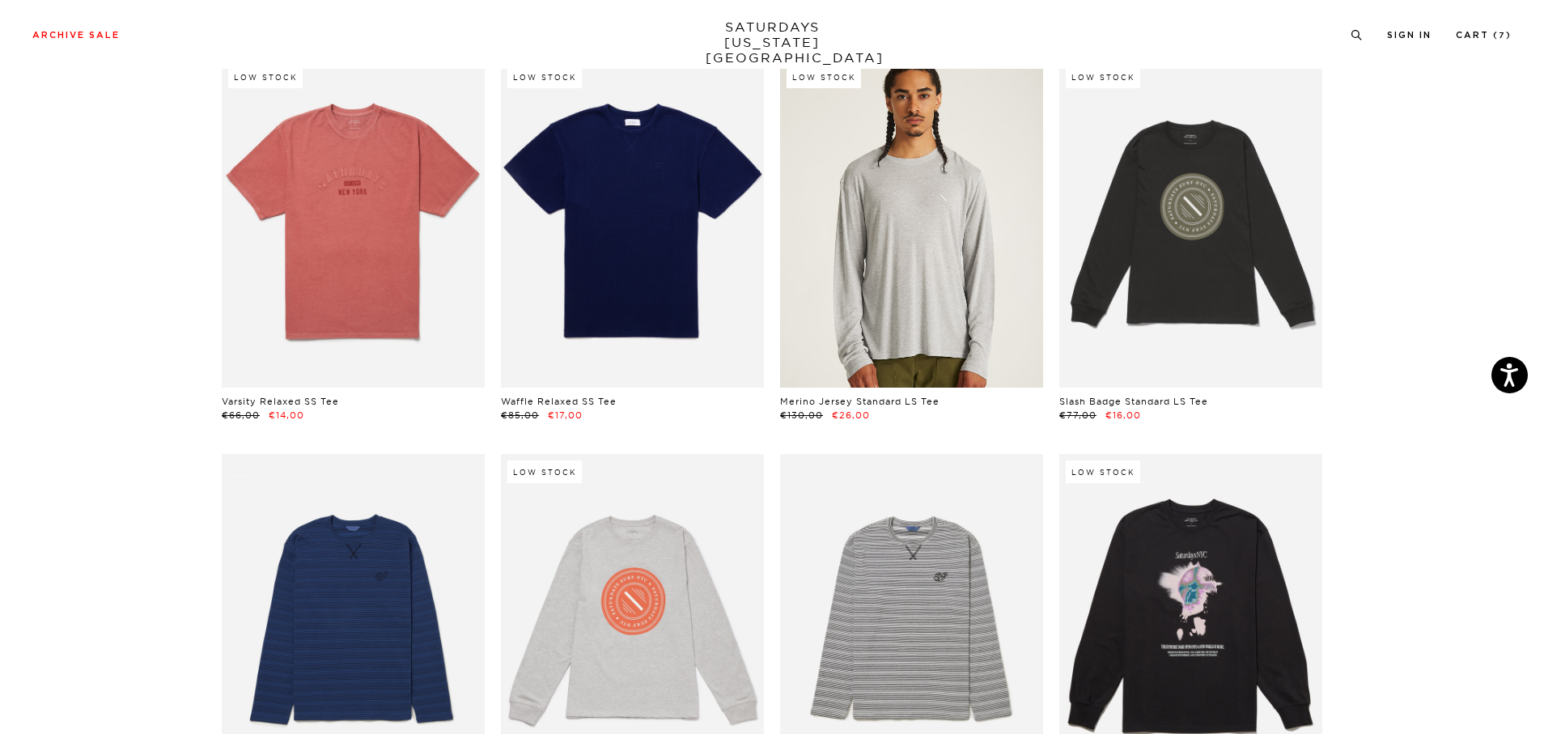
click at [883, 257] on link at bounding box center [911, 223] width 263 height 329
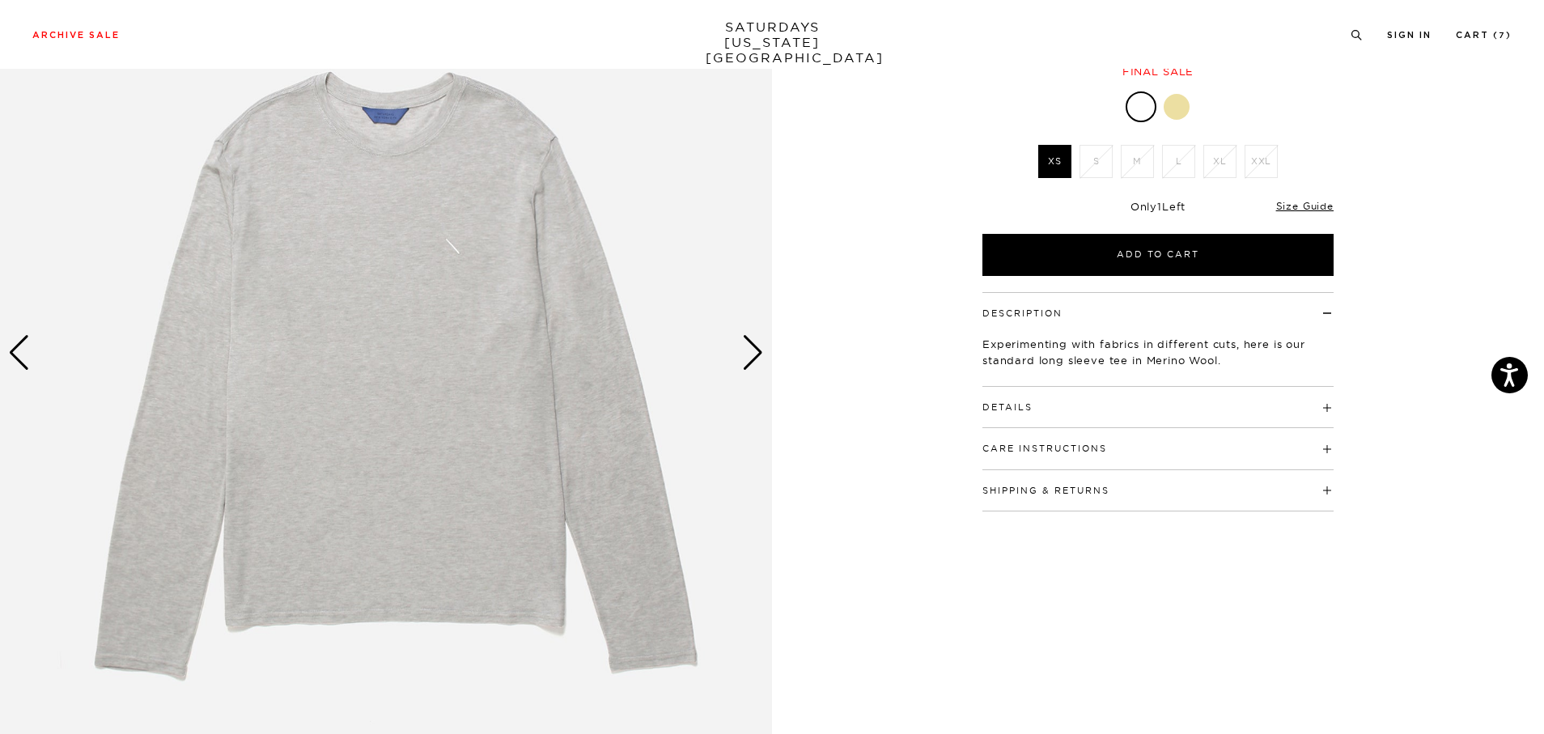
scroll to position [212, 0]
click at [754, 369] on div "Next slide" at bounding box center [753, 352] width 22 height 36
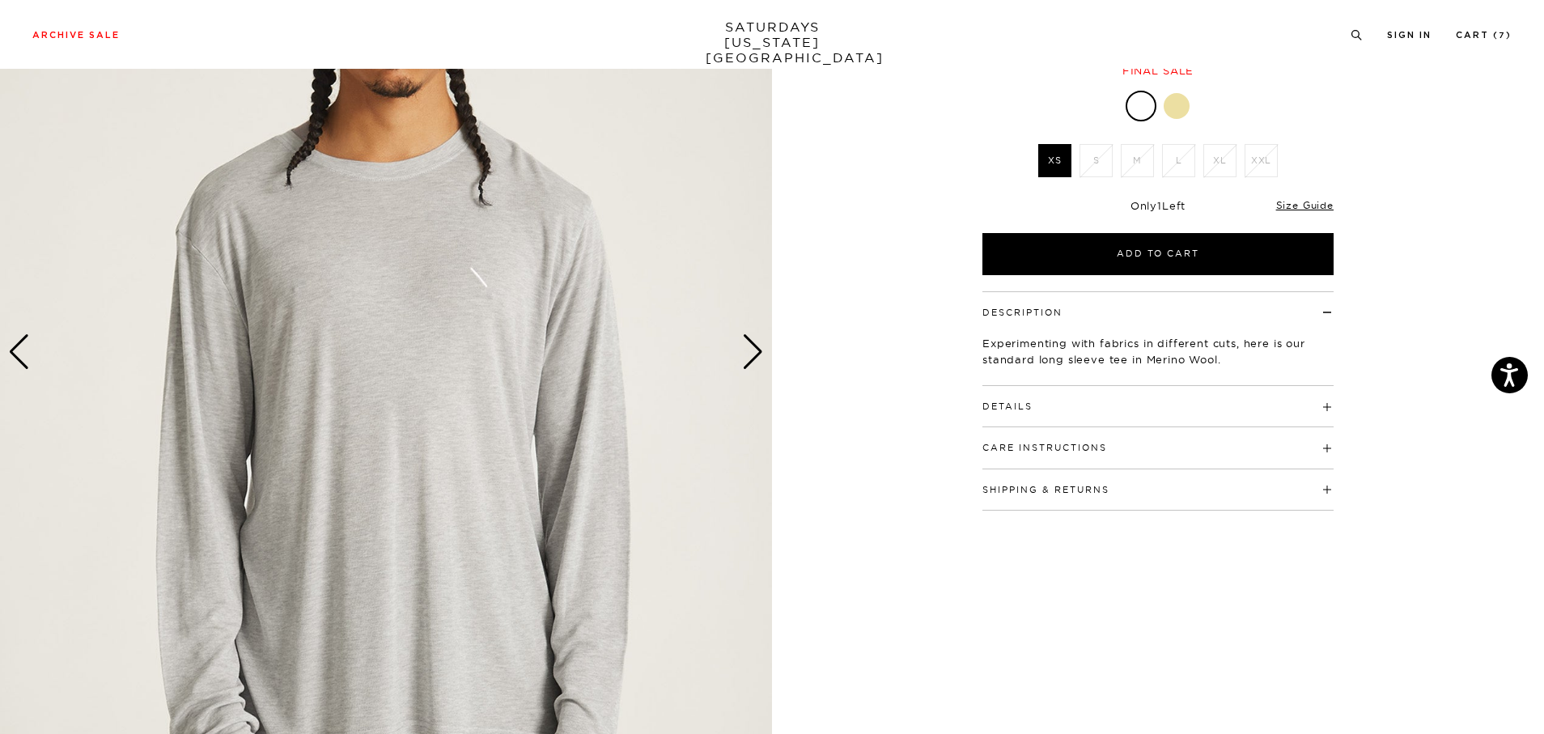
click at [754, 369] on div "Next slide" at bounding box center [753, 352] width 22 height 36
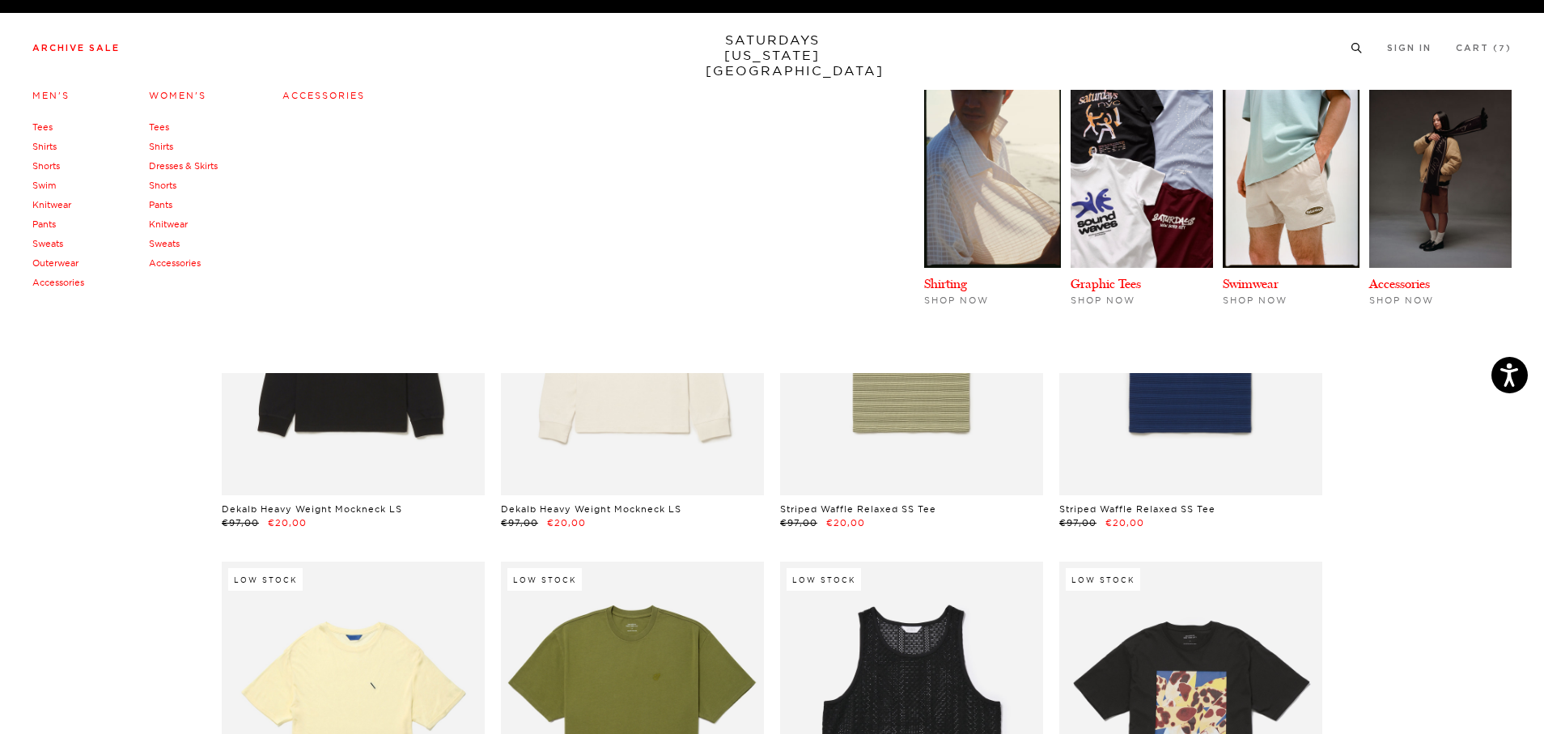
click at [167, 259] on link "Accessories" at bounding box center [175, 262] width 52 height 11
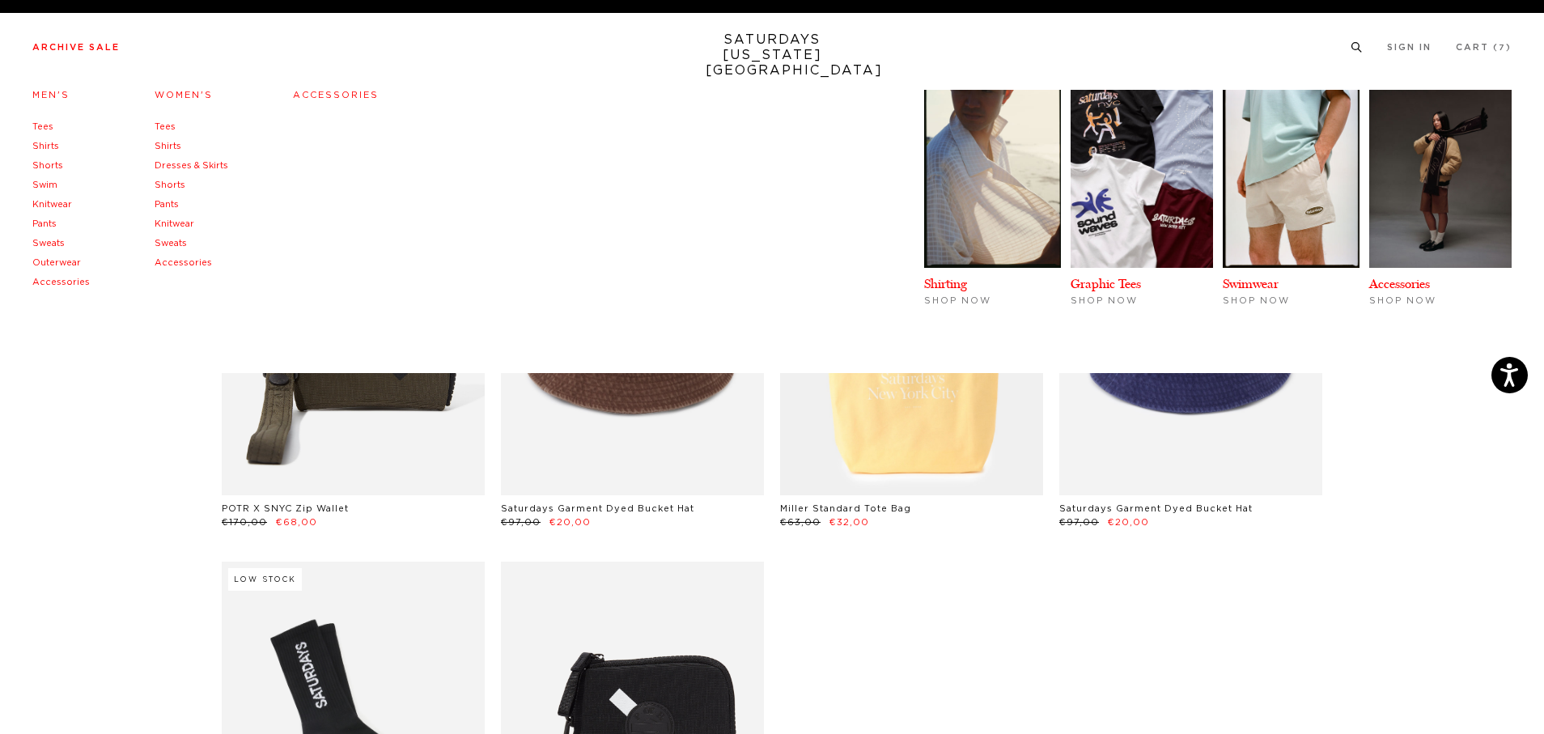
click at [57, 283] on link "Accessories" at bounding box center [60, 282] width 57 height 9
click at [53, 96] on link "Men's" at bounding box center [50, 95] width 37 height 11
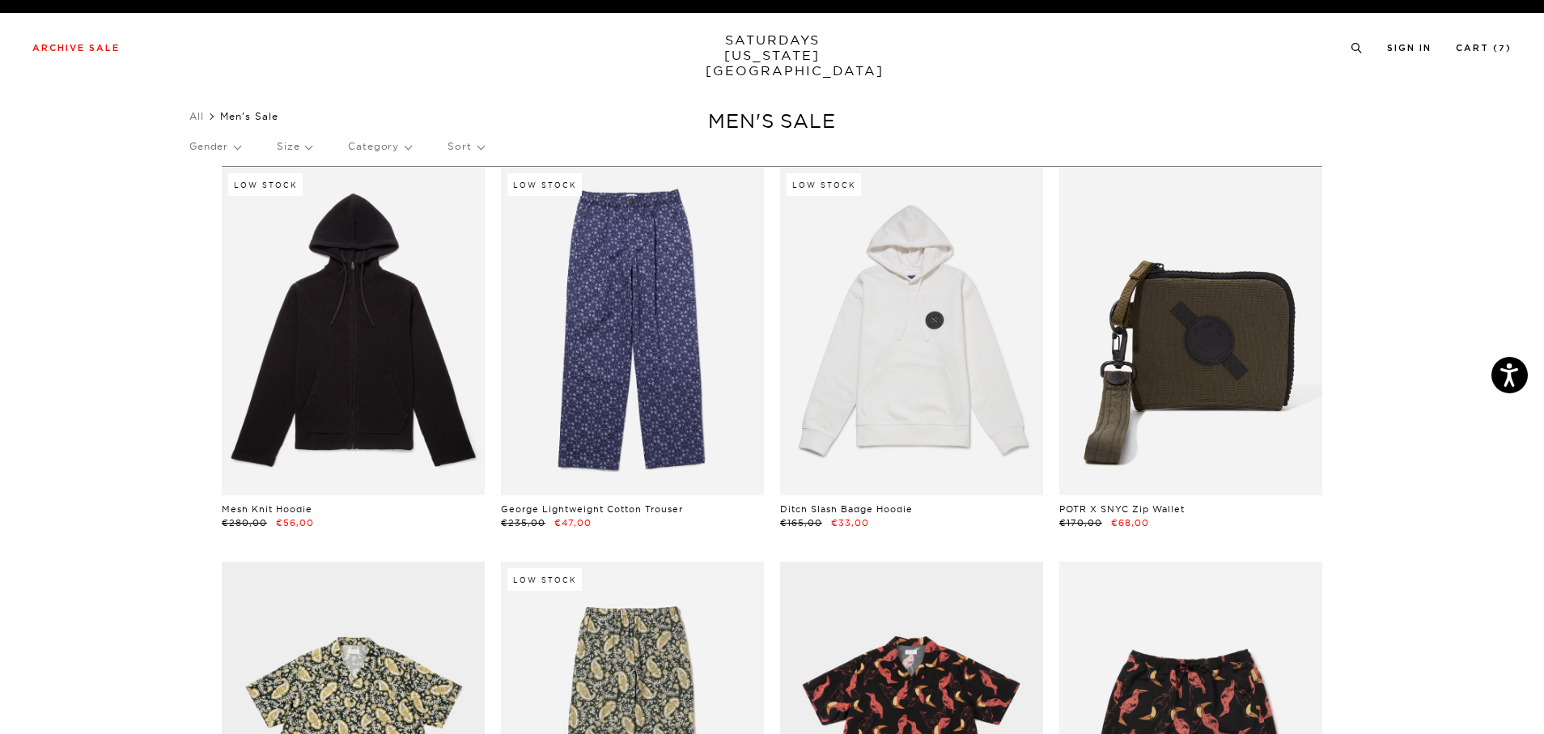
click at [301, 139] on p "Size" at bounding box center [294, 146] width 35 height 37
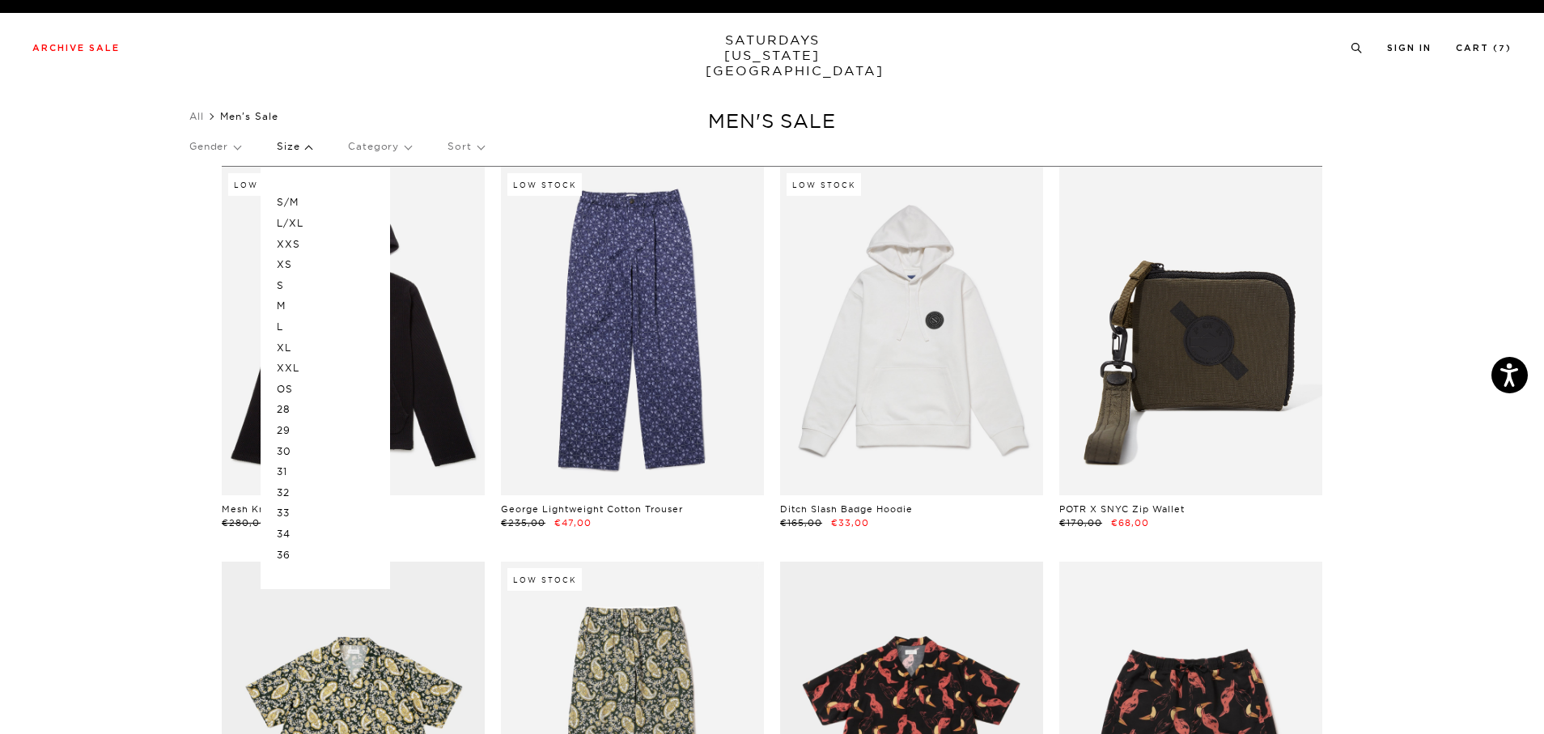
click at [295, 391] on p "OS" at bounding box center [325, 389] width 97 height 21
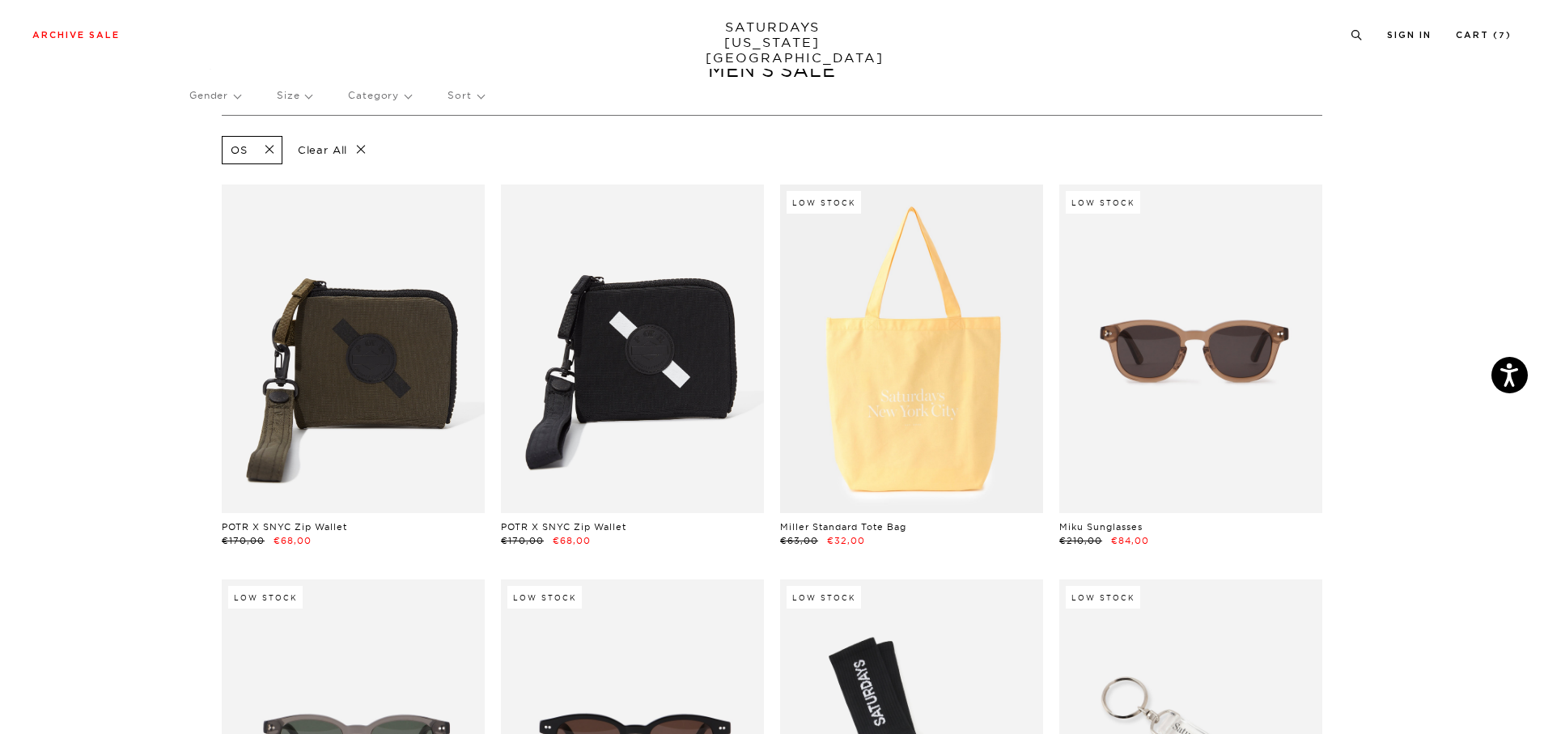
scroll to position [50, 0]
click at [1477, 40] on link "Cart ( 7 )" at bounding box center [1484, 35] width 56 height 9
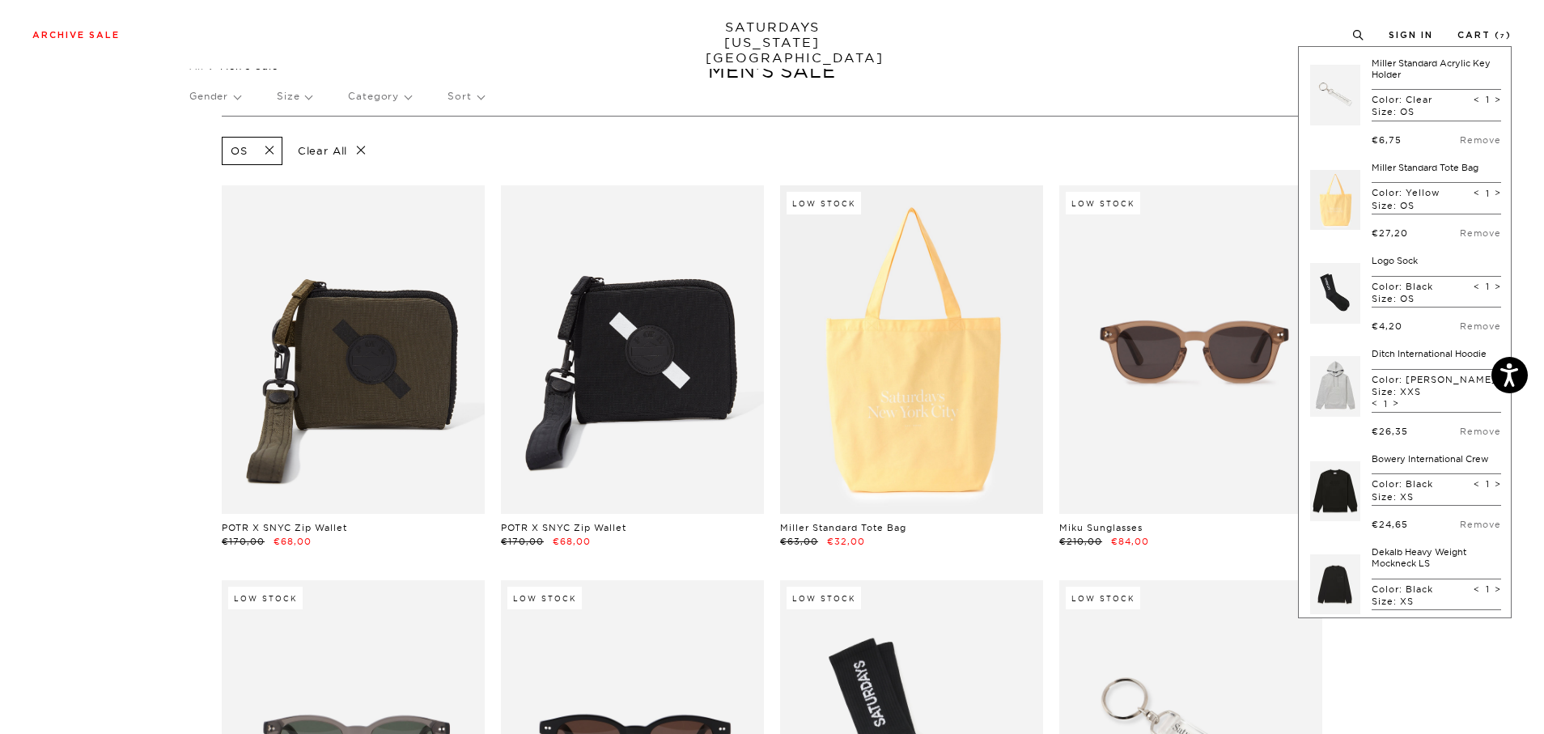
scroll to position [363, 0]
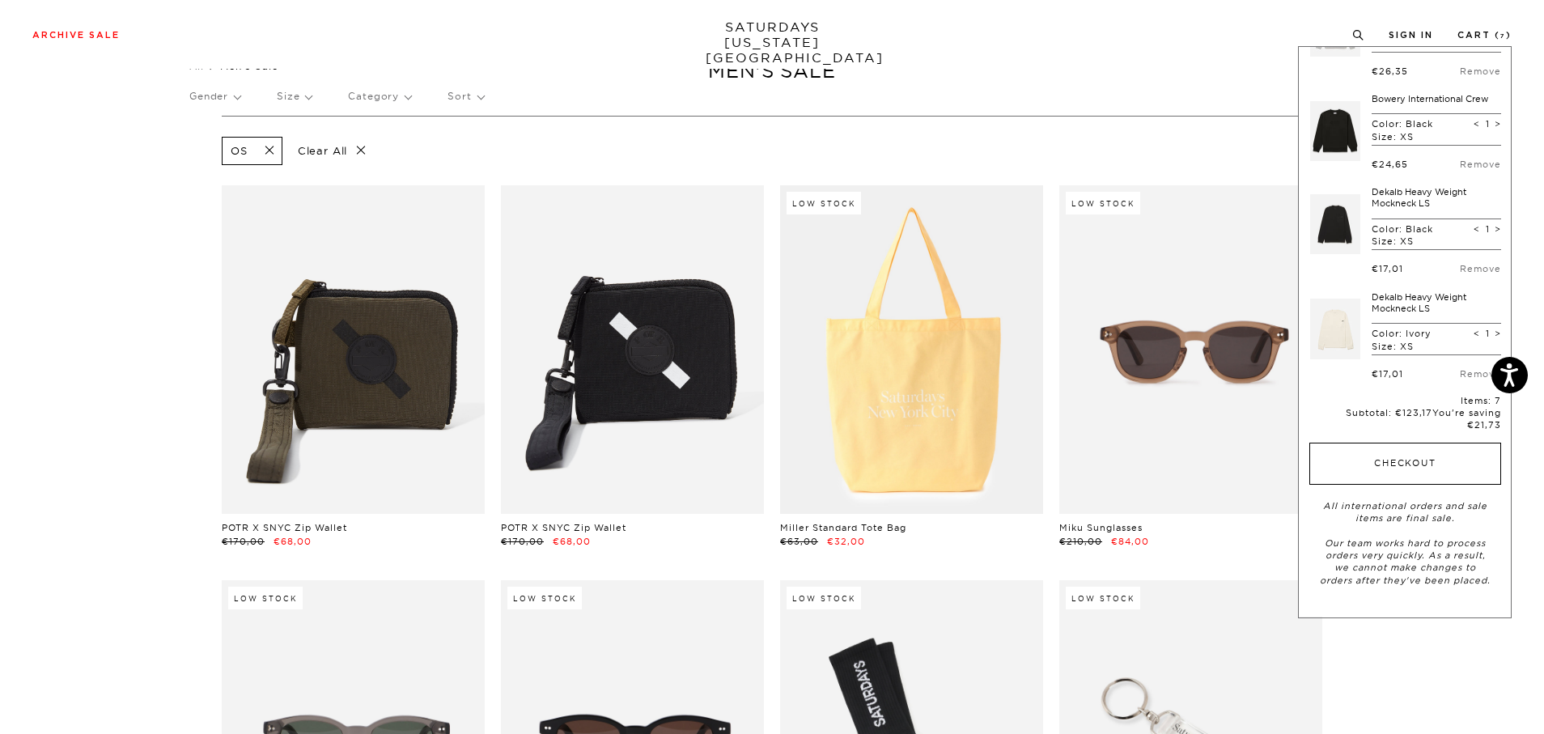
click at [1404, 465] on button "Checkout" at bounding box center [1406, 464] width 192 height 42
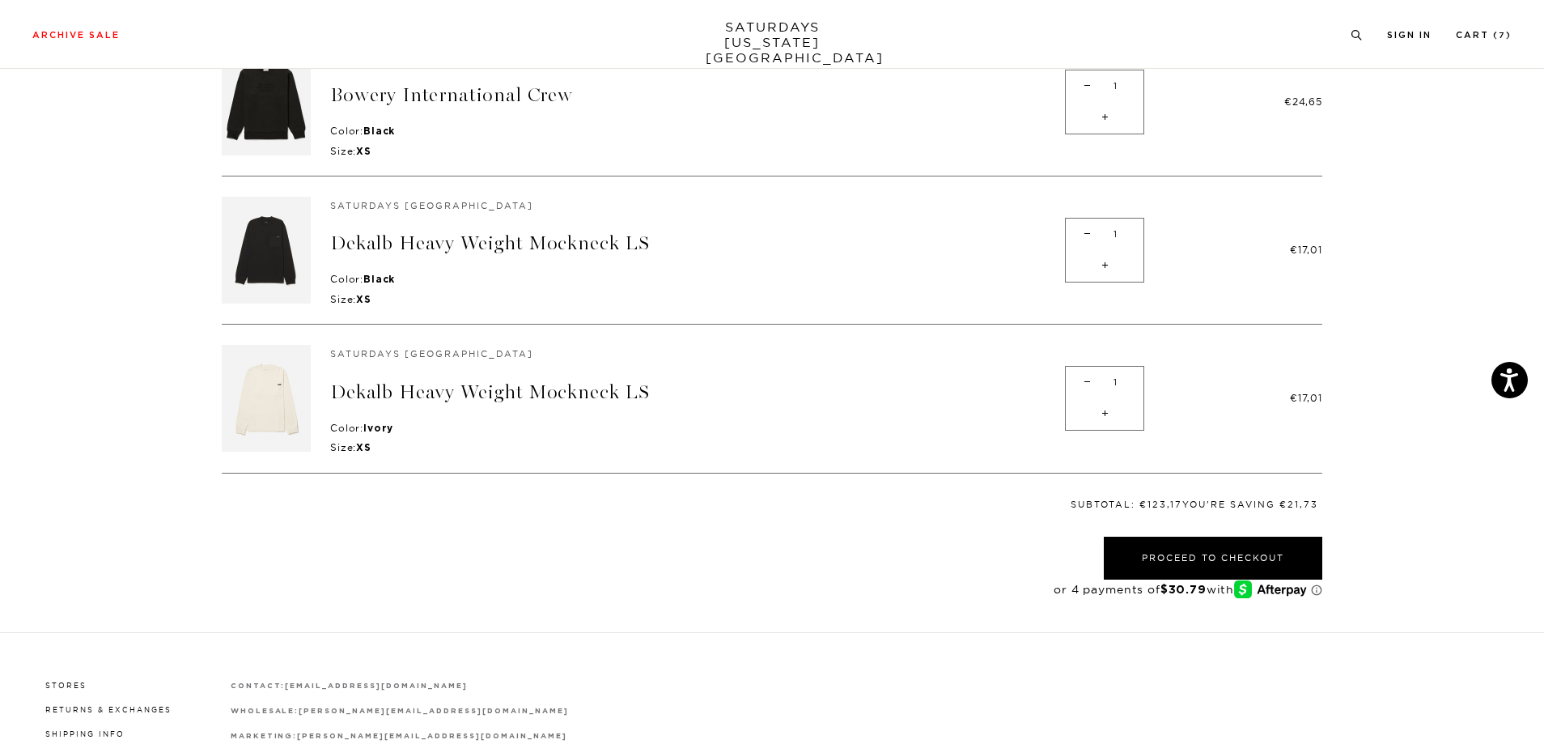
scroll to position [779, 0]
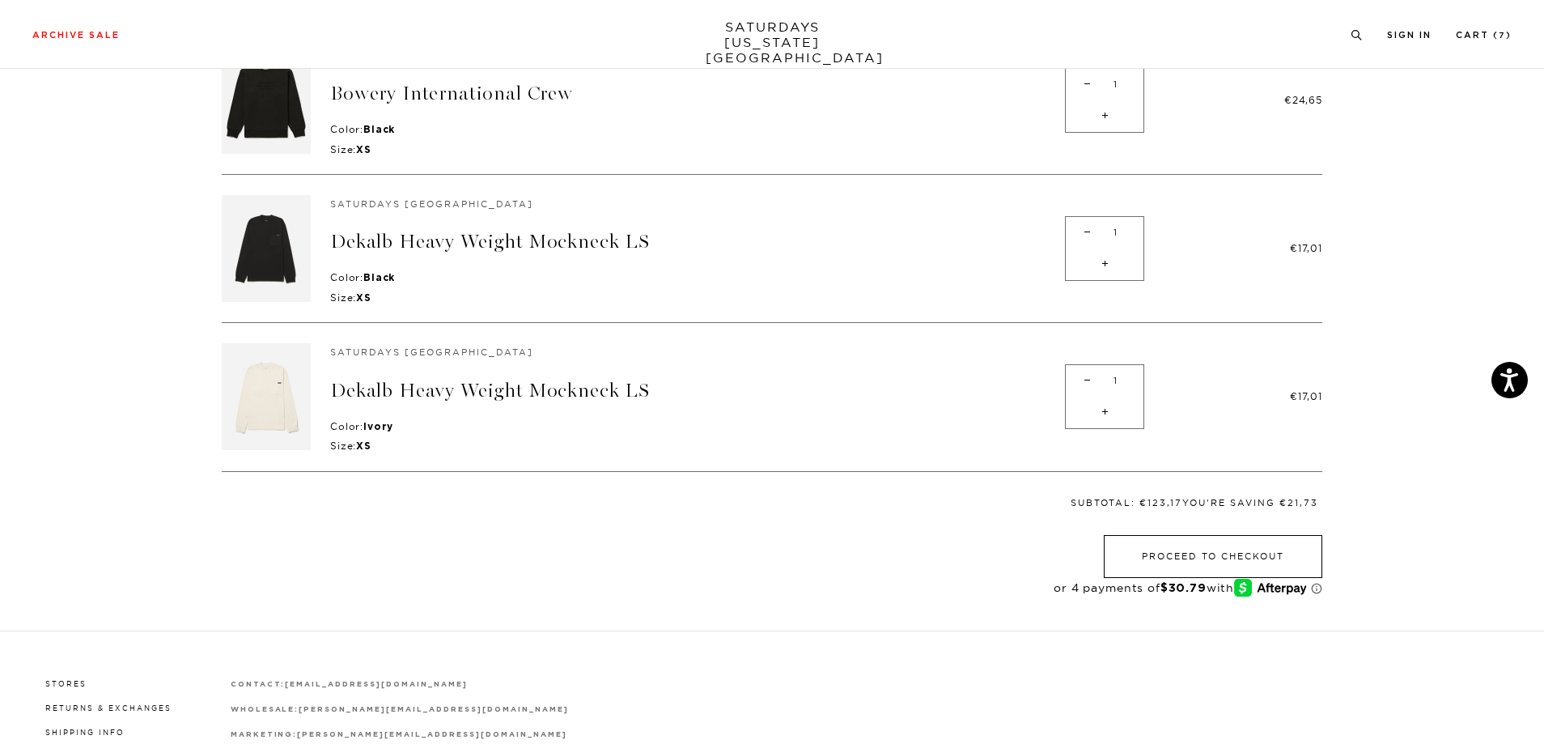
click at [1176, 539] on button "Proceed to Checkout" at bounding box center [1213, 556] width 219 height 43
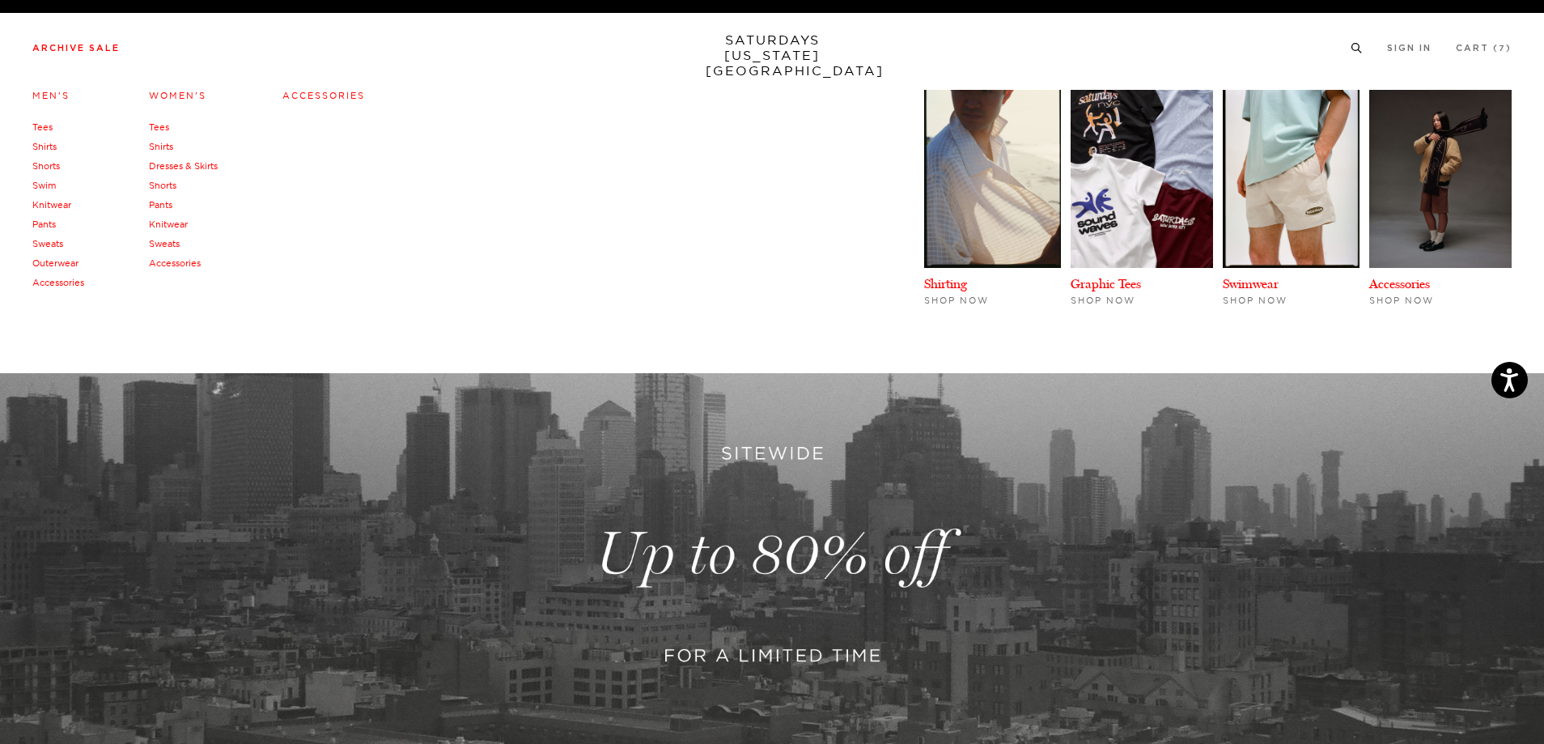
click at [79, 45] on link "Archive Sale" at bounding box center [75, 48] width 87 height 9
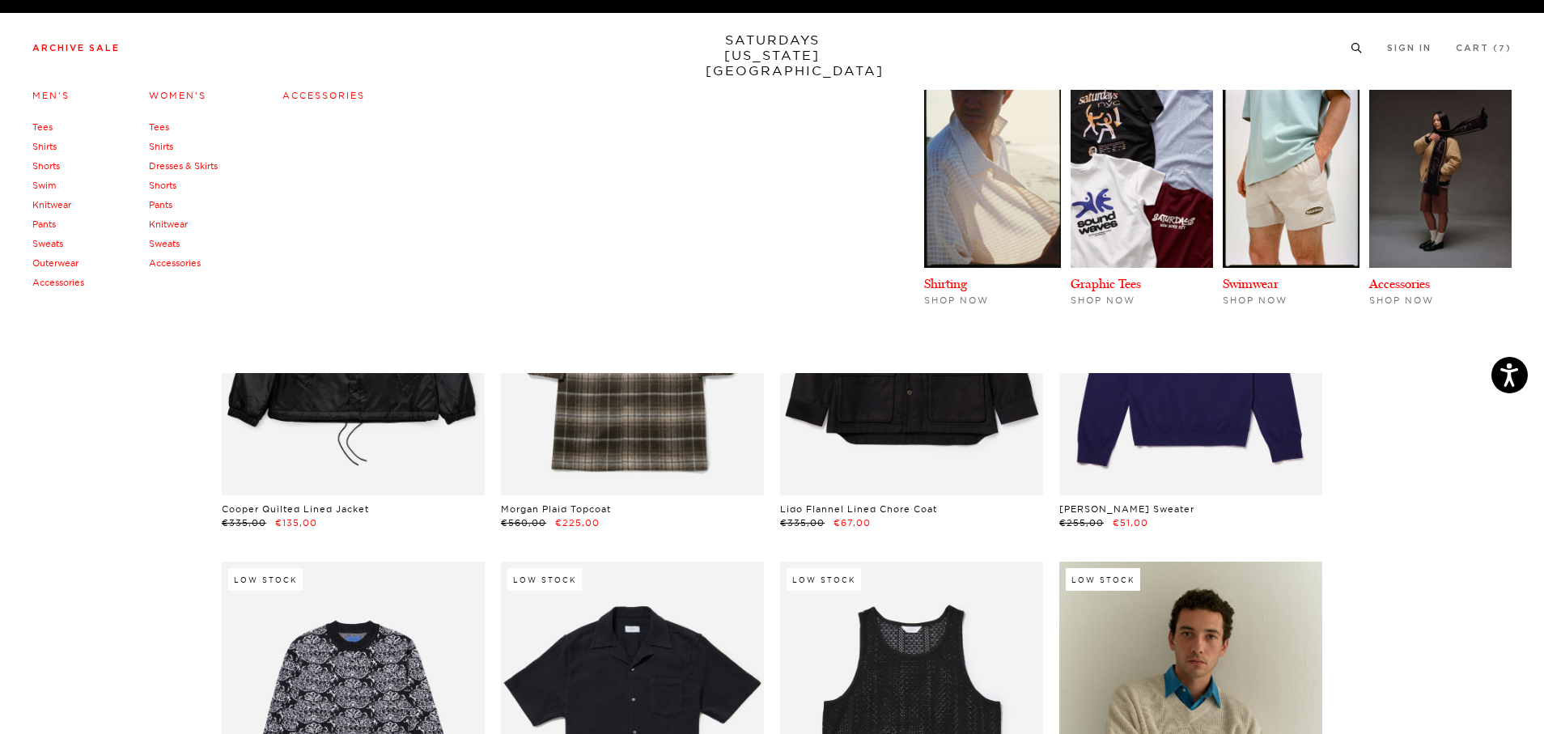
click at [67, 282] on link "Accessories" at bounding box center [58, 282] width 52 height 11
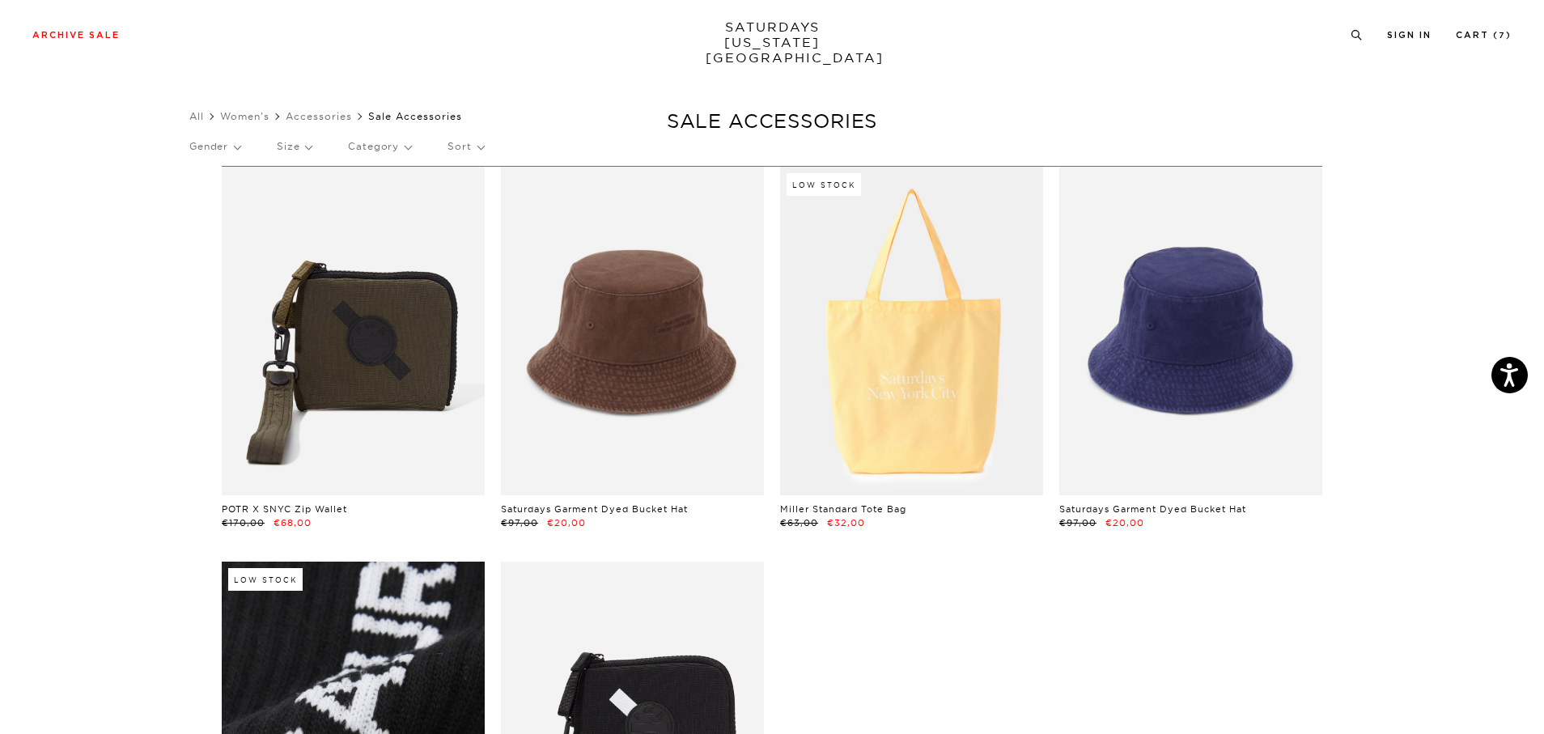
scroll to position [241, 0]
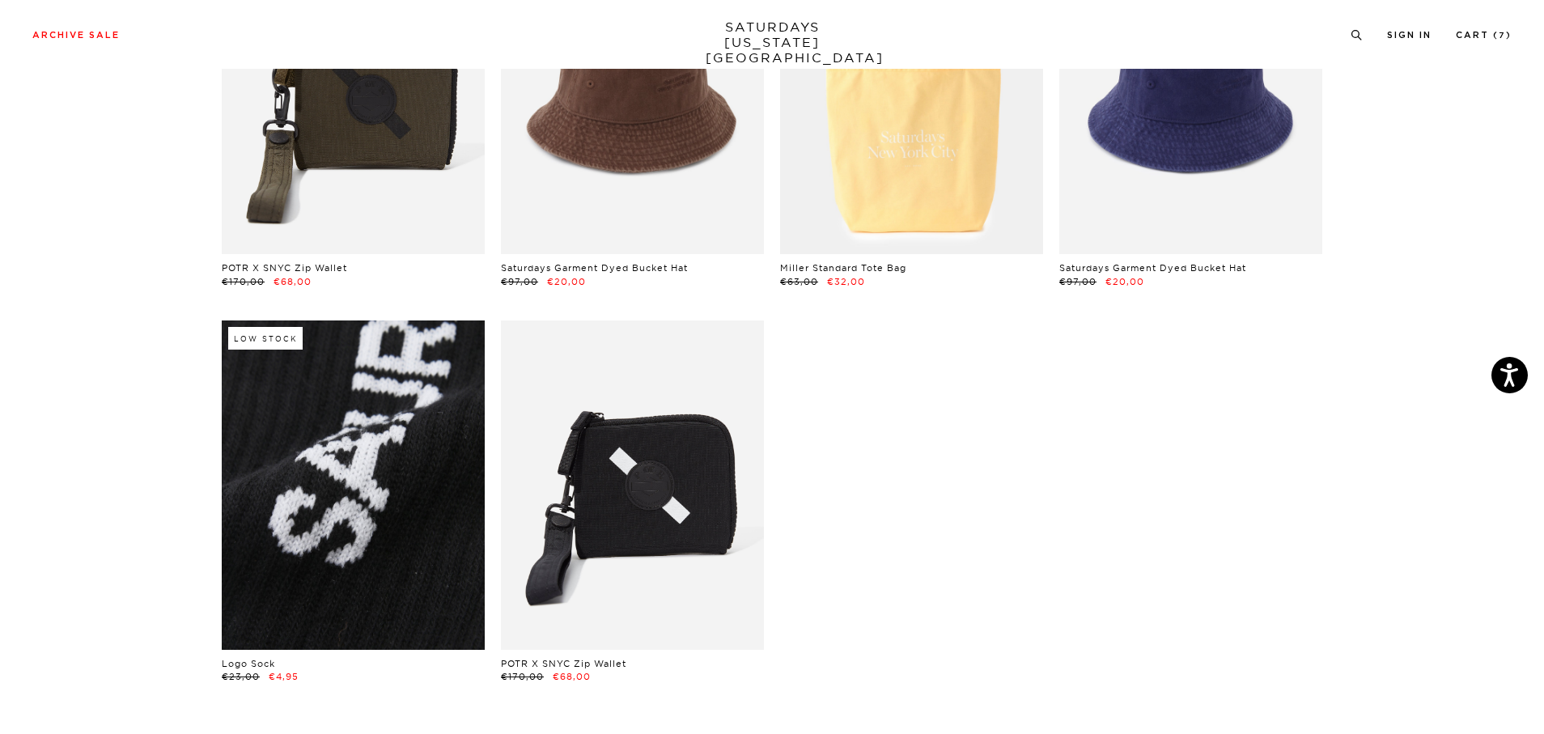
click at [370, 448] on link at bounding box center [353, 485] width 263 height 329
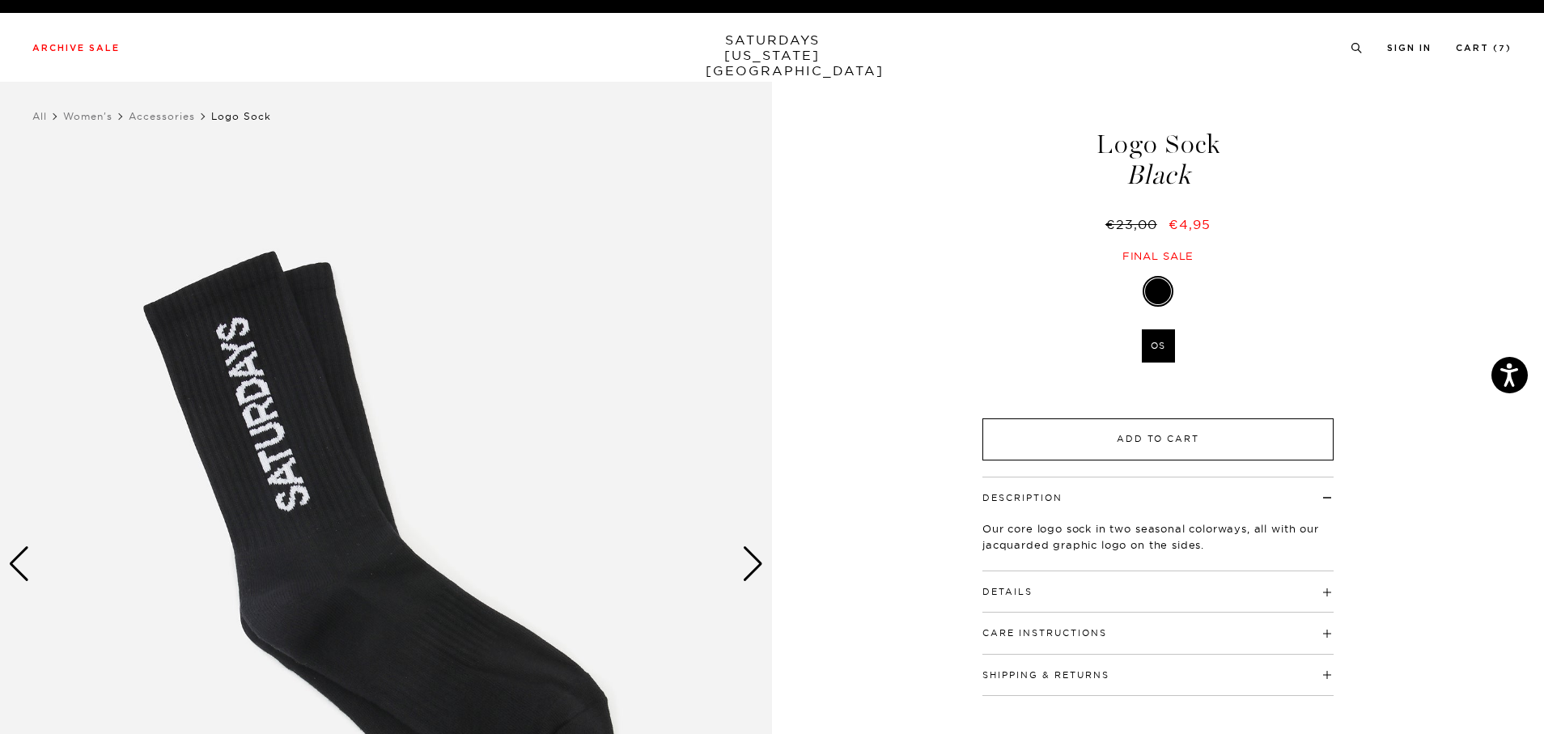
click at [1149, 437] on button "Add to Cart" at bounding box center [1158, 439] width 351 height 42
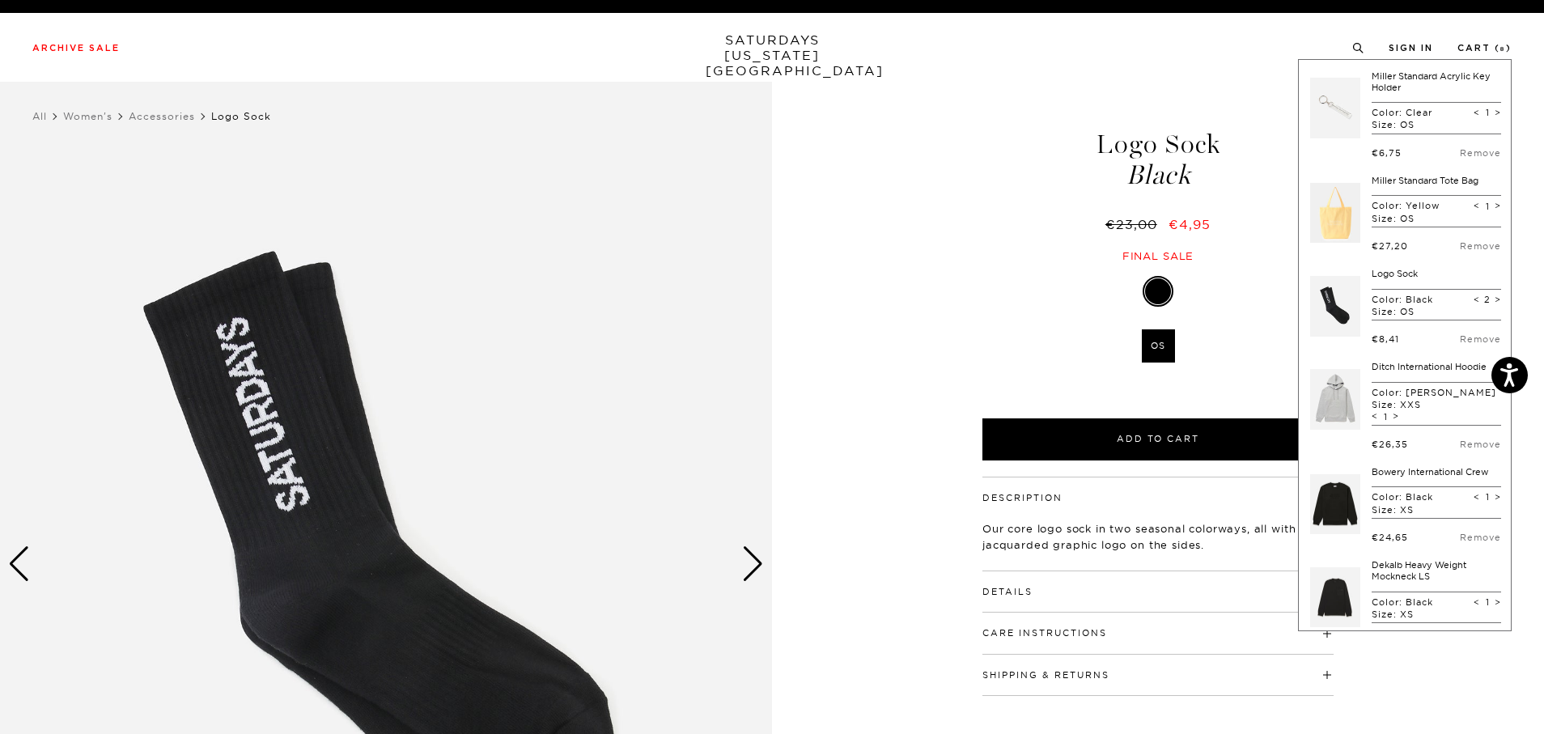
scroll to position [363, 0]
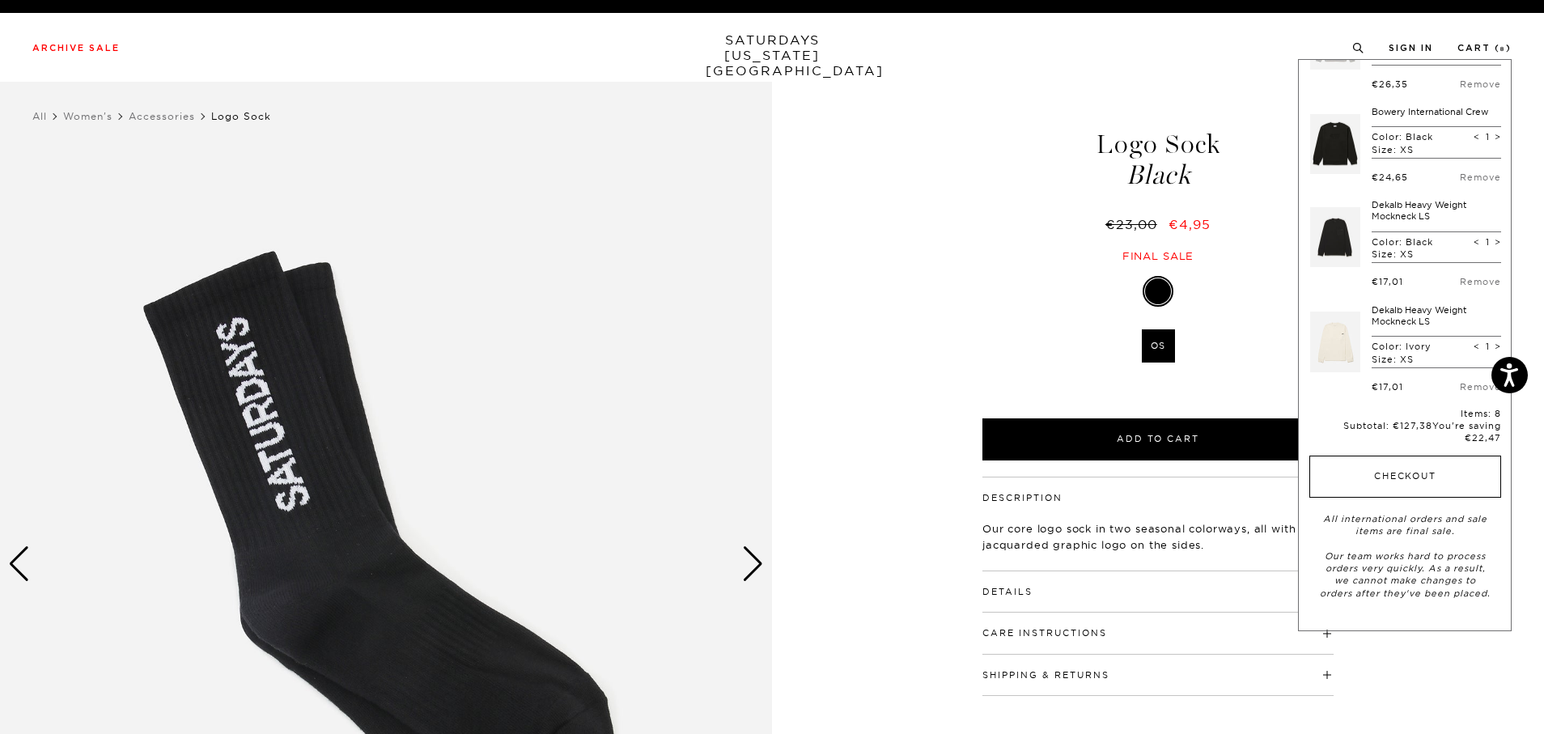
click at [1402, 474] on button "Checkout" at bounding box center [1406, 477] width 192 height 42
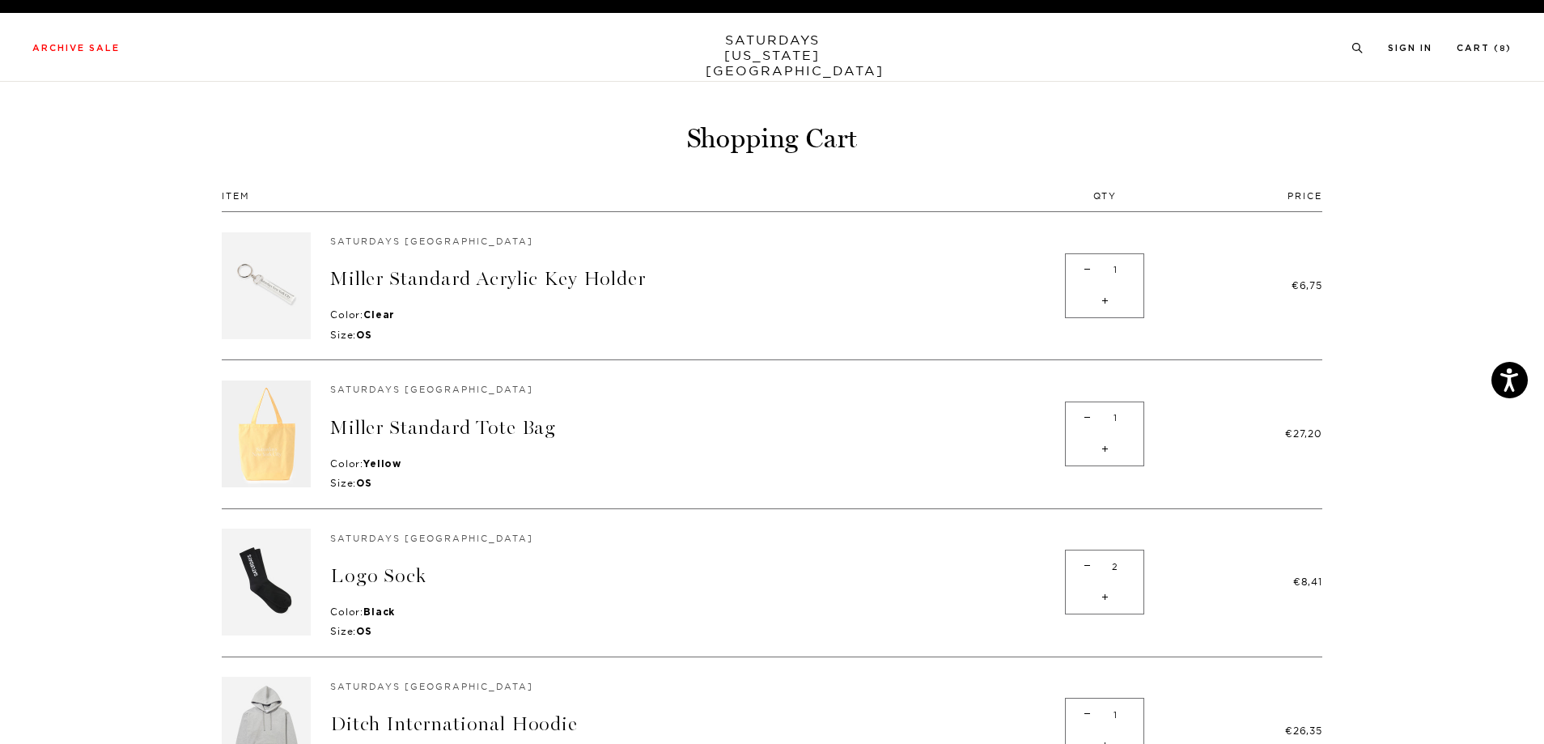
click at [1109, 595] on span "+" at bounding box center [1105, 598] width 22 height 32
type input "3"
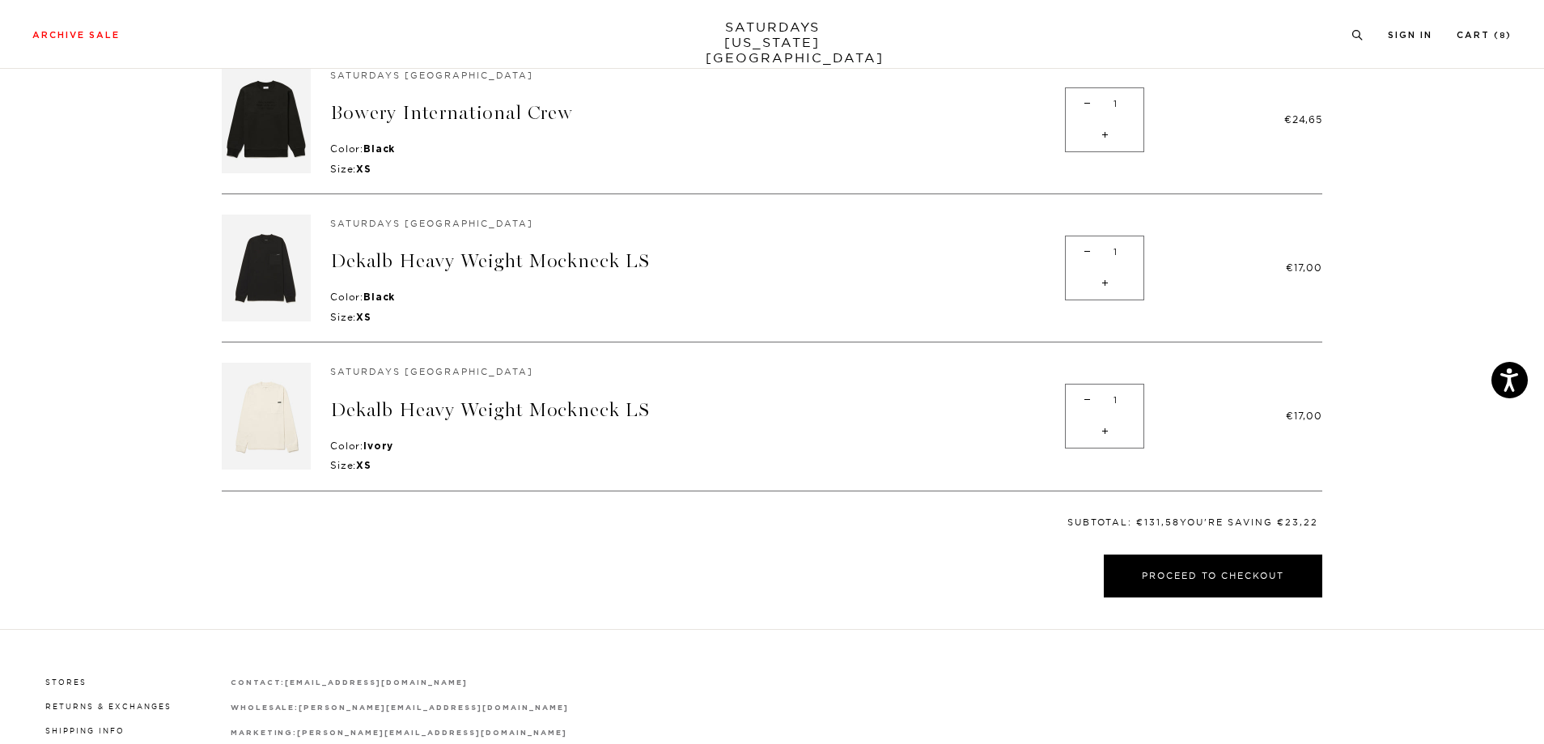
scroll to position [882, 0]
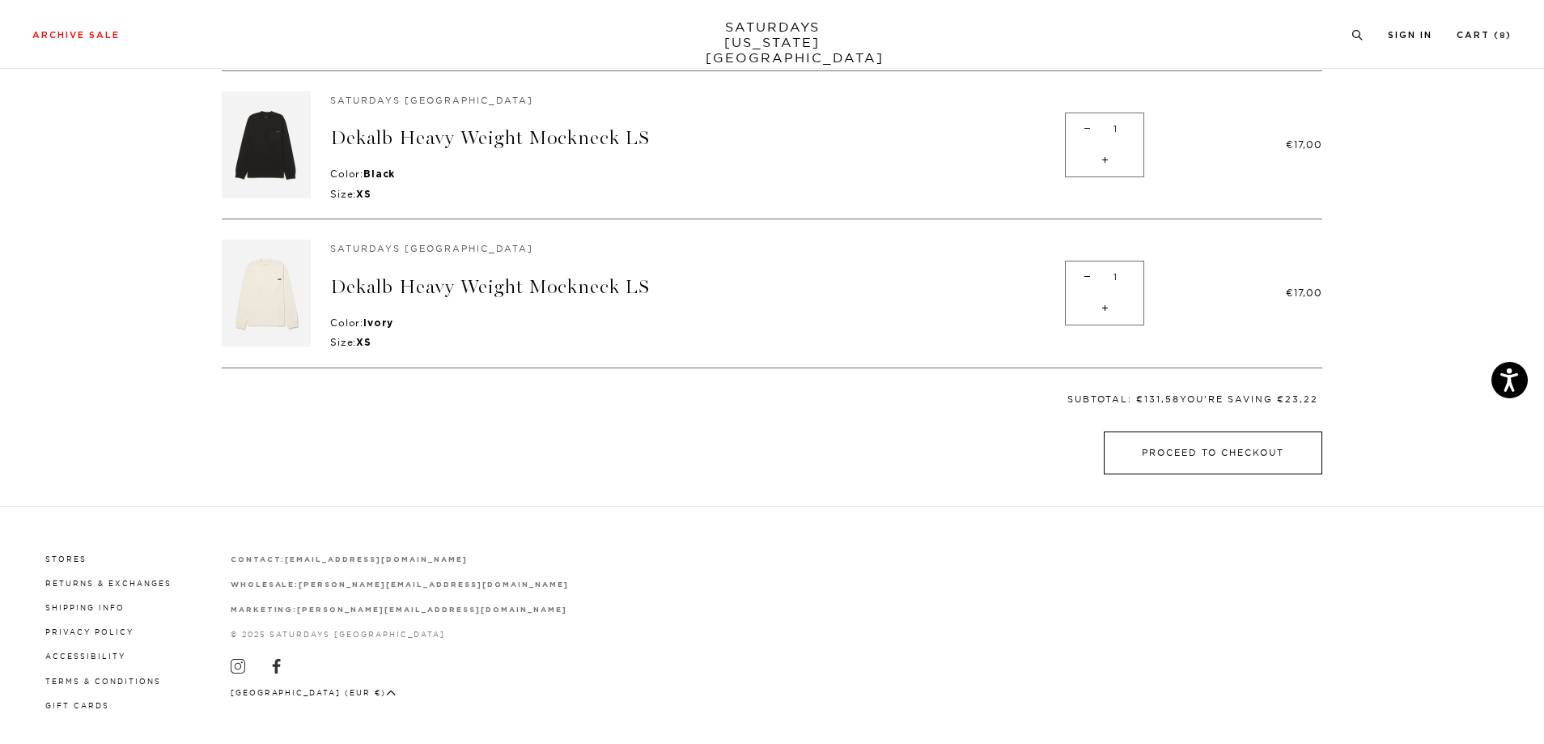
click at [1183, 431] on button "Proceed to Checkout" at bounding box center [1213, 452] width 219 height 43
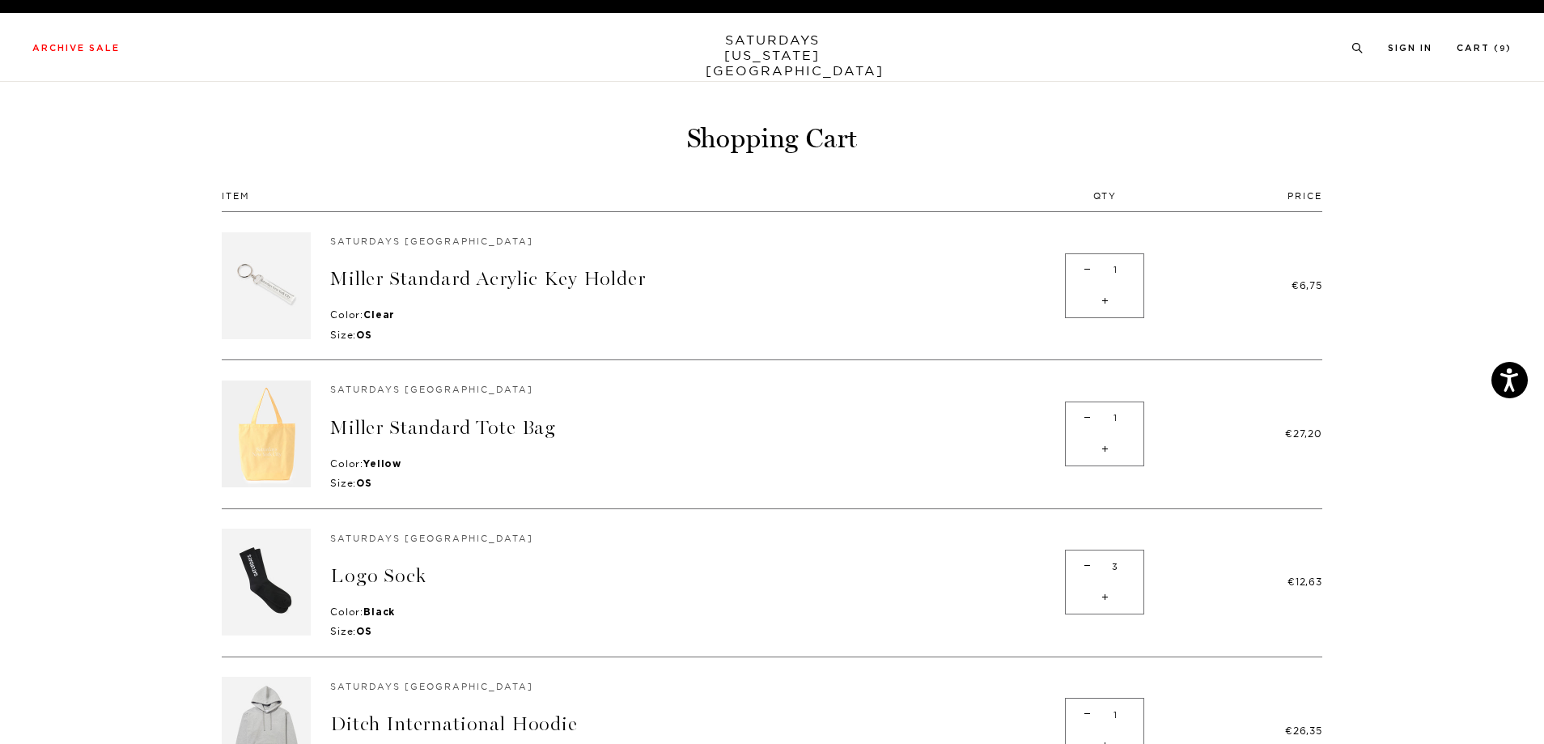
click at [1086, 272] on span "-" at bounding box center [1088, 270] width 22 height 32
type input "0"
click at [1091, 412] on span "-" at bounding box center [1088, 418] width 22 height 32
type input "0"
click at [1085, 564] on span "-" at bounding box center [1088, 566] width 22 height 32
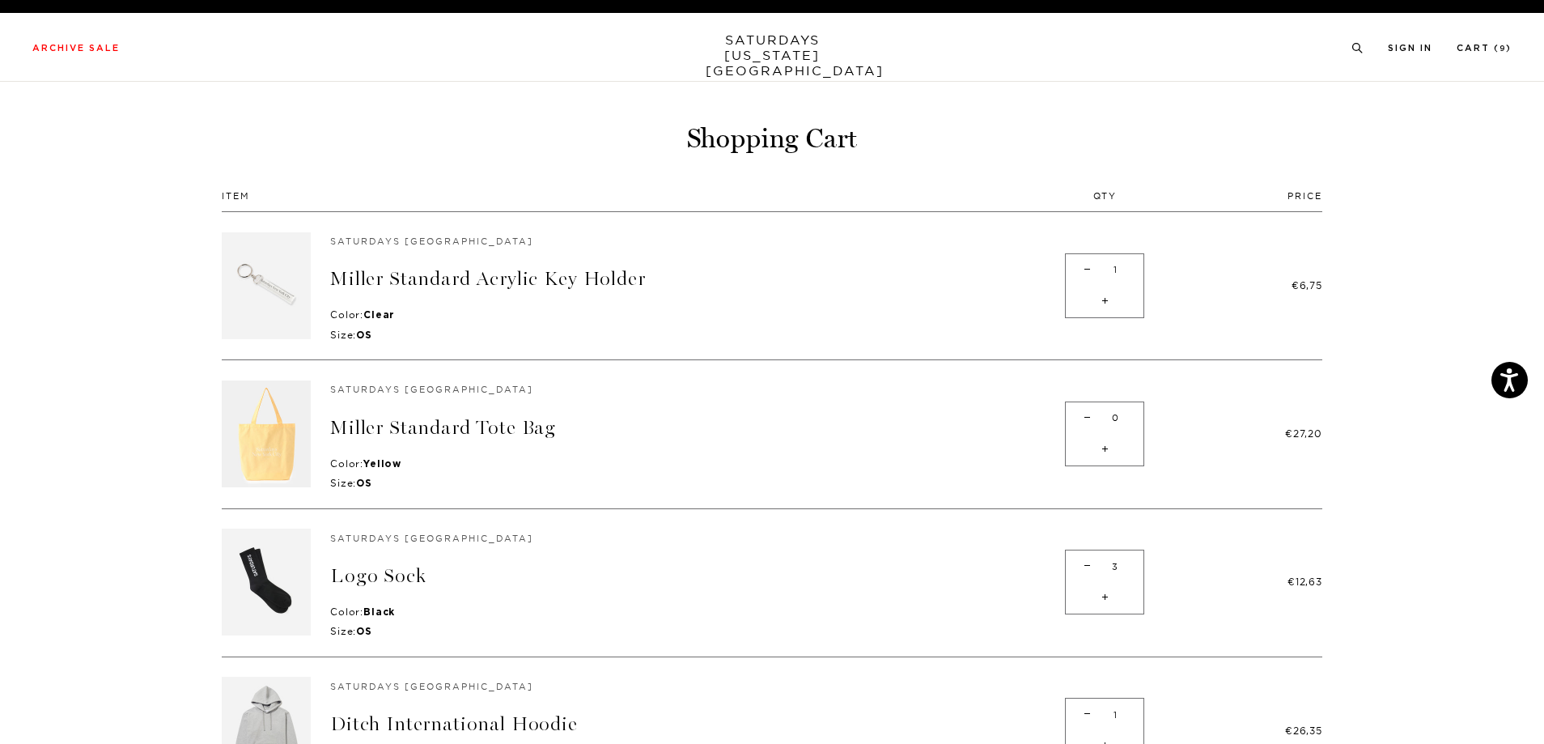
type input "2"
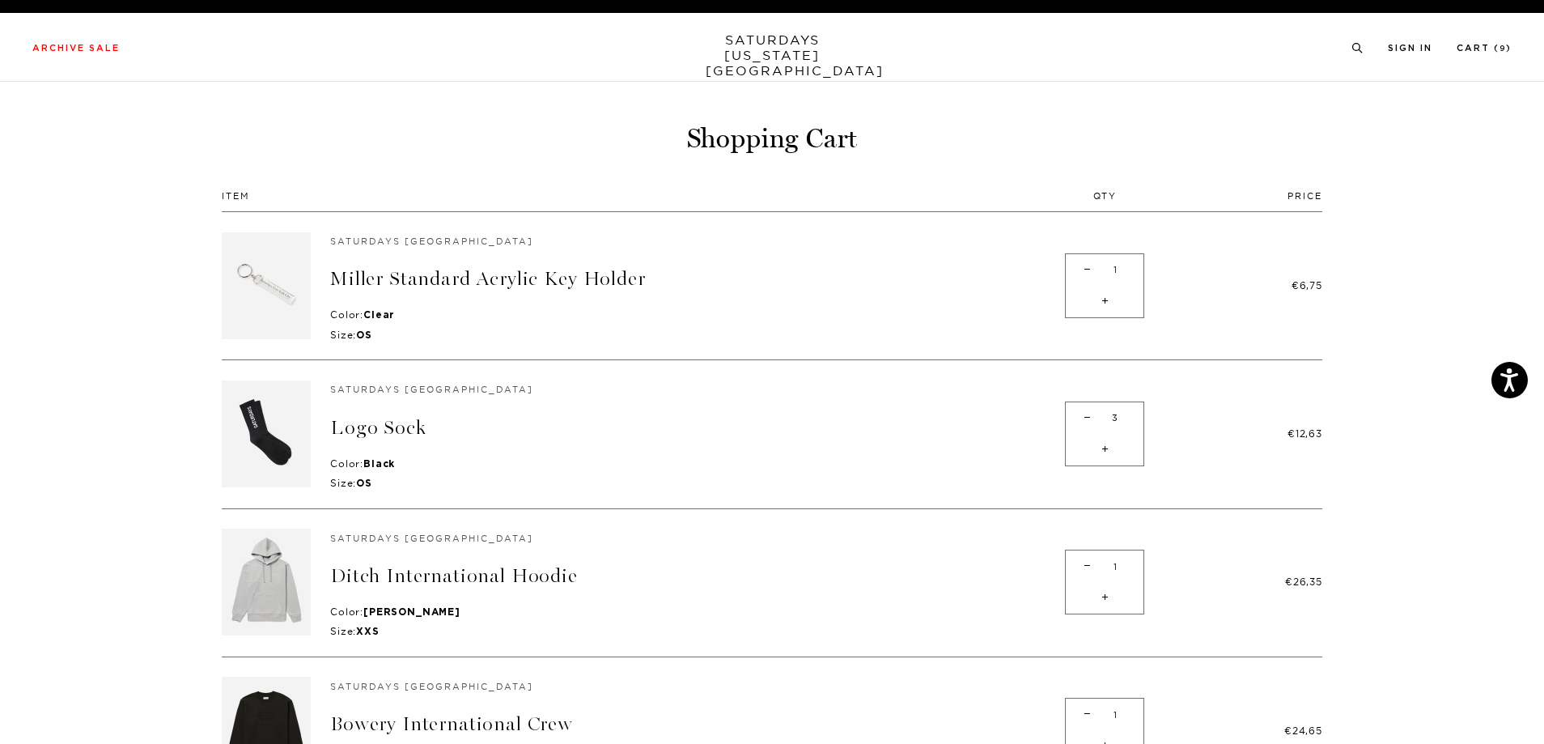
click at [1082, 553] on span "-" at bounding box center [1088, 566] width 22 height 32
type input "0"
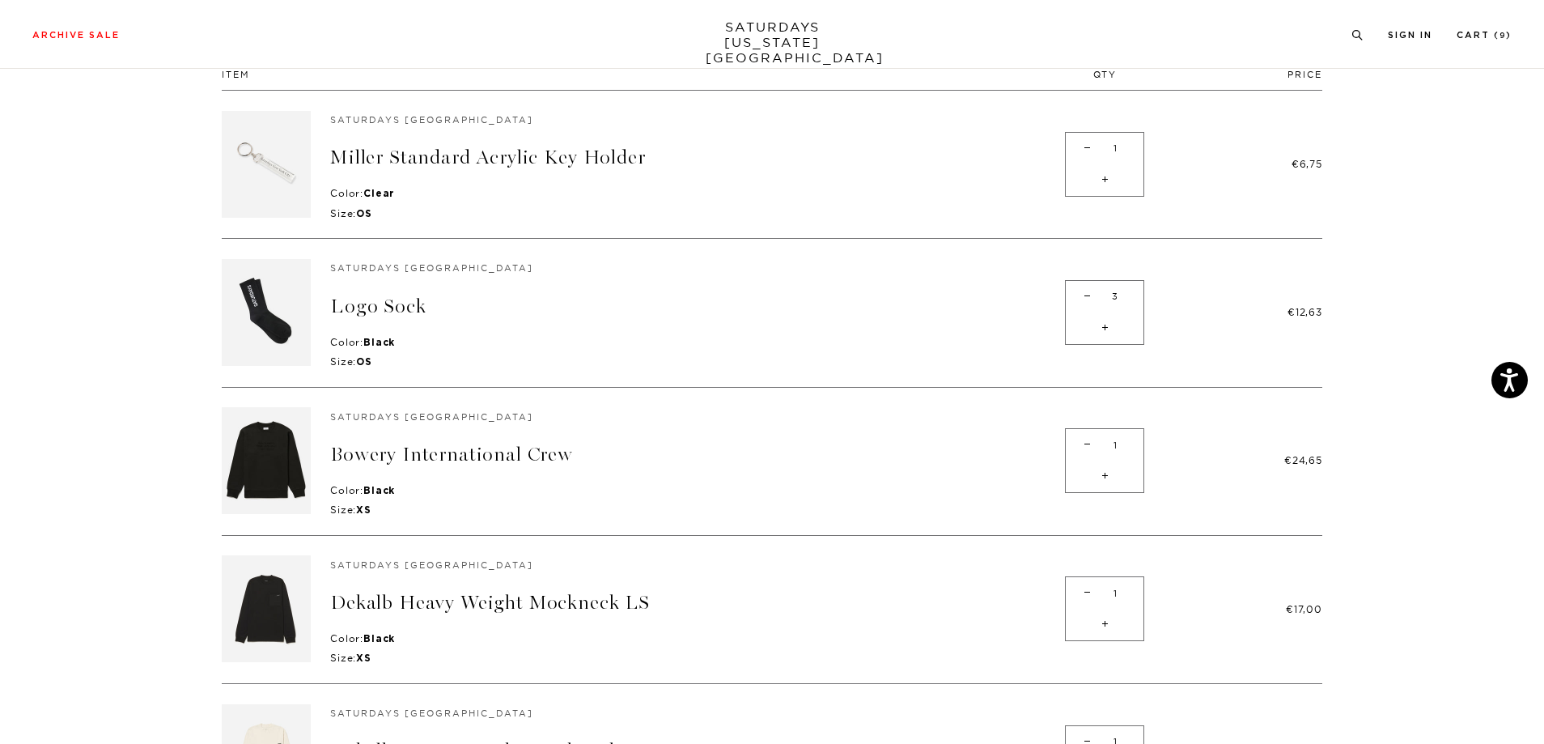
scroll to position [120, 0]
click at [1089, 150] on span "-" at bounding box center [1088, 150] width 22 height 32
type input "0"
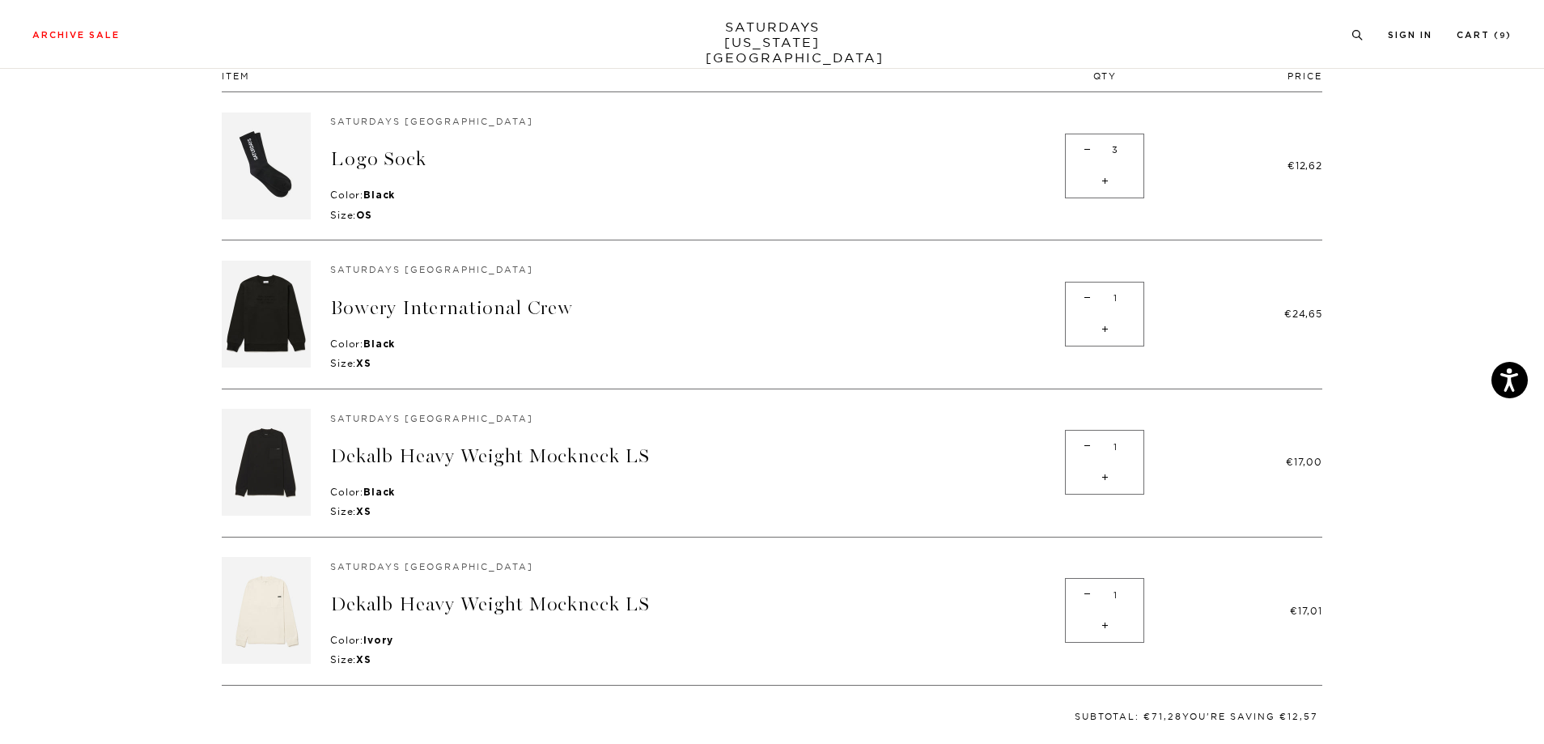
click at [1091, 299] on span "-" at bounding box center [1088, 298] width 22 height 32
type input "0"
click at [1091, 299] on div "- 0 +" at bounding box center [1104, 314] width 79 height 65
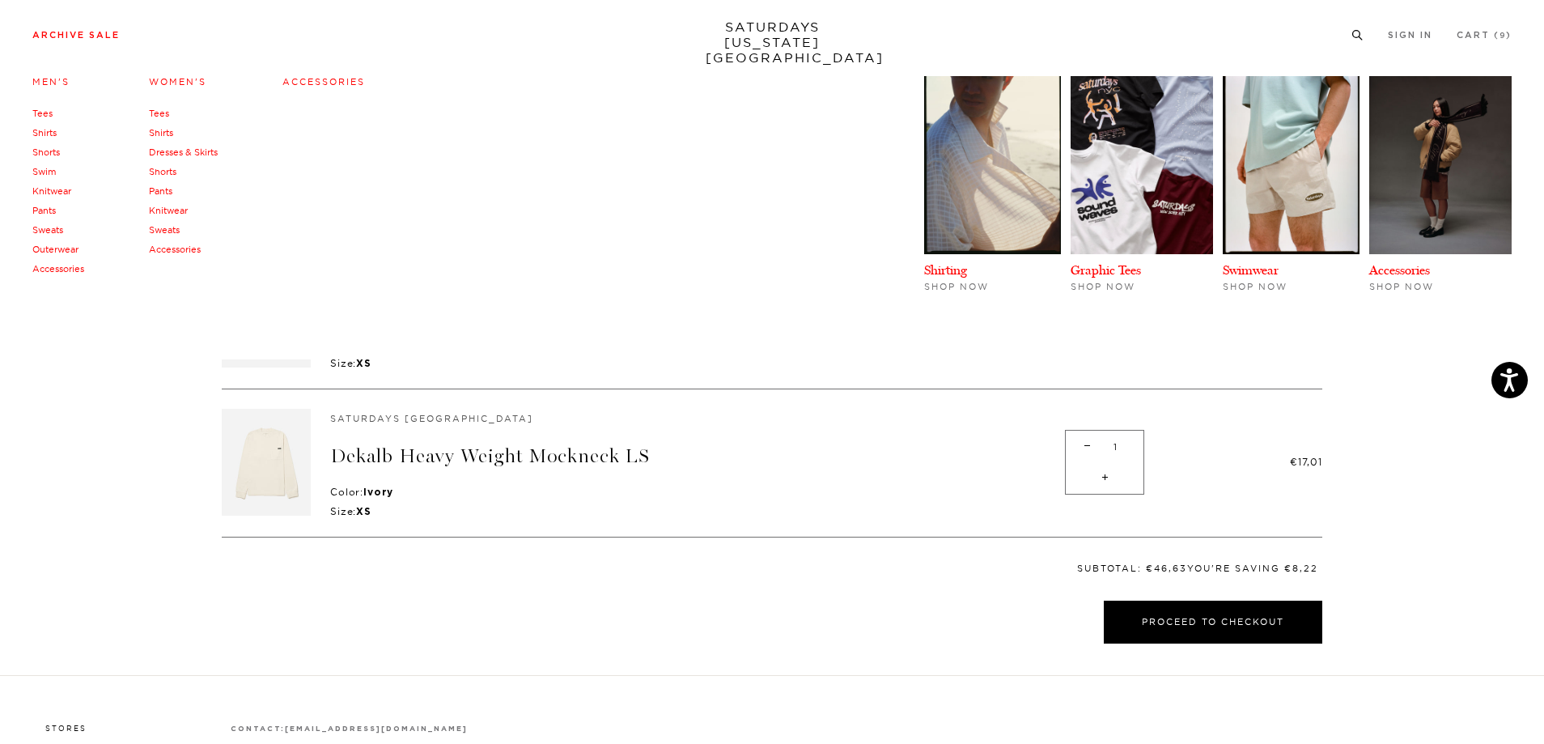
click at [91, 34] on link "Archive Sale" at bounding box center [75, 35] width 87 height 9
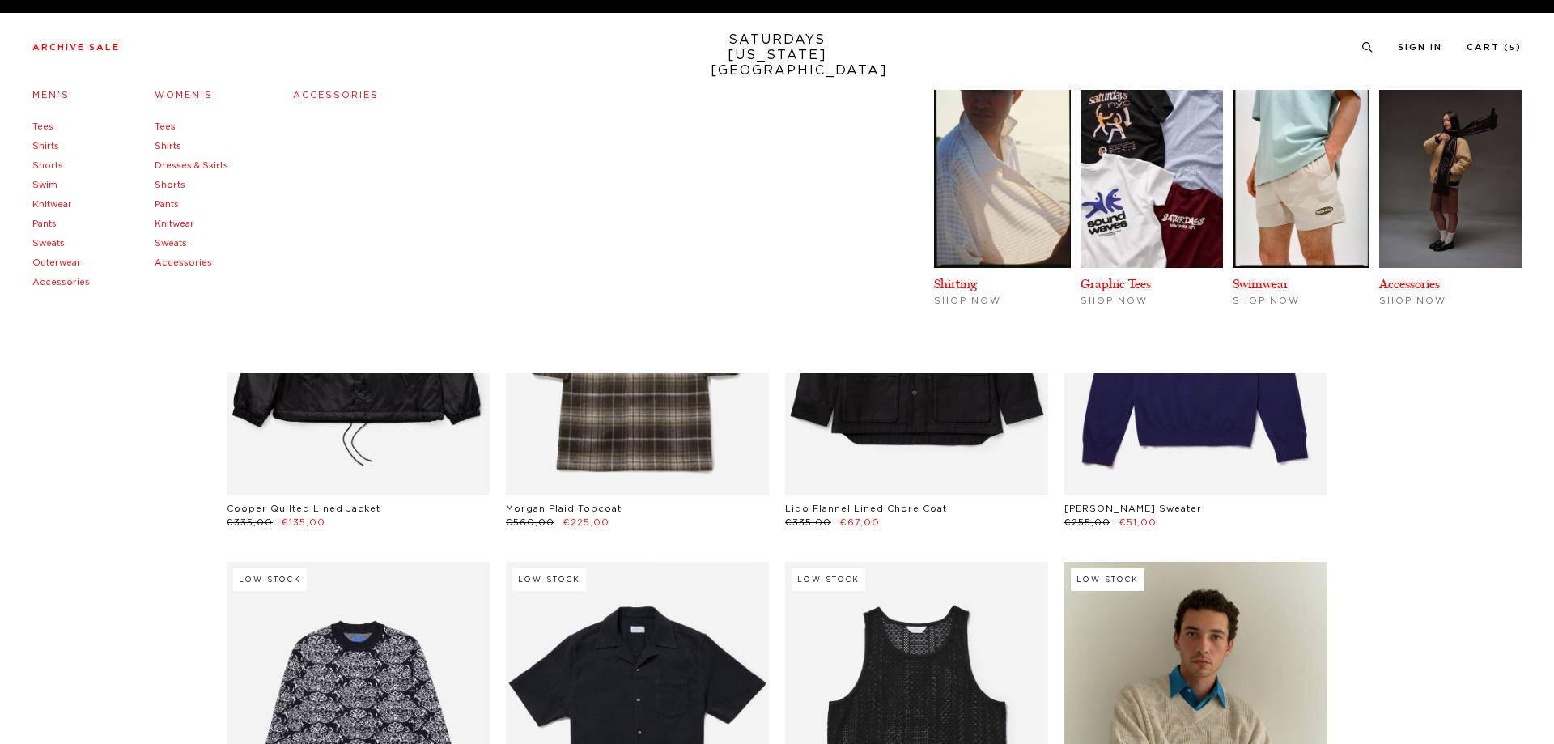
click at [53, 95] on link "Men's" at bounding box center [50, 95] width 37 height 9
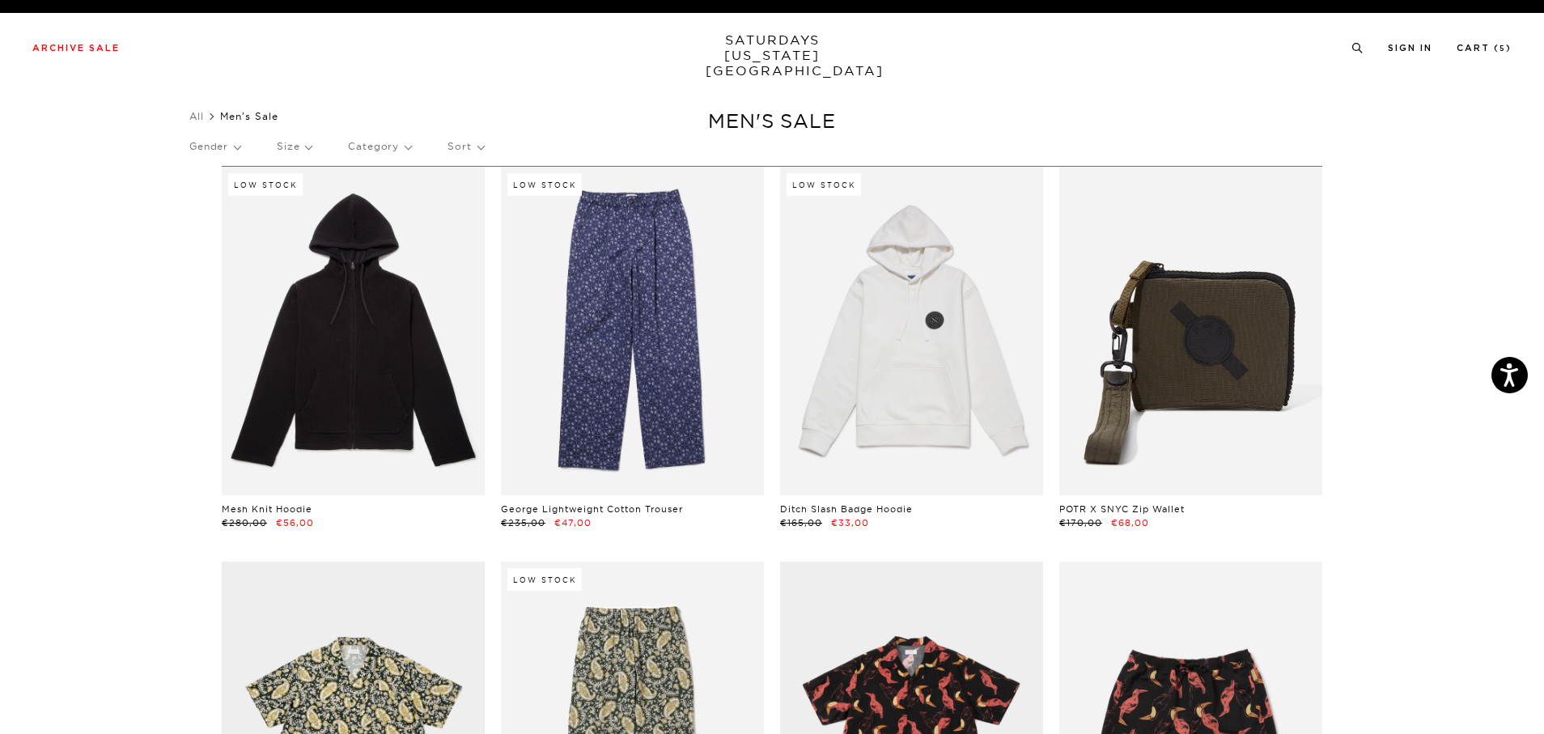
click at [239, 147] on p "Gender" at bounding box center [214, 146] width 51 height 37
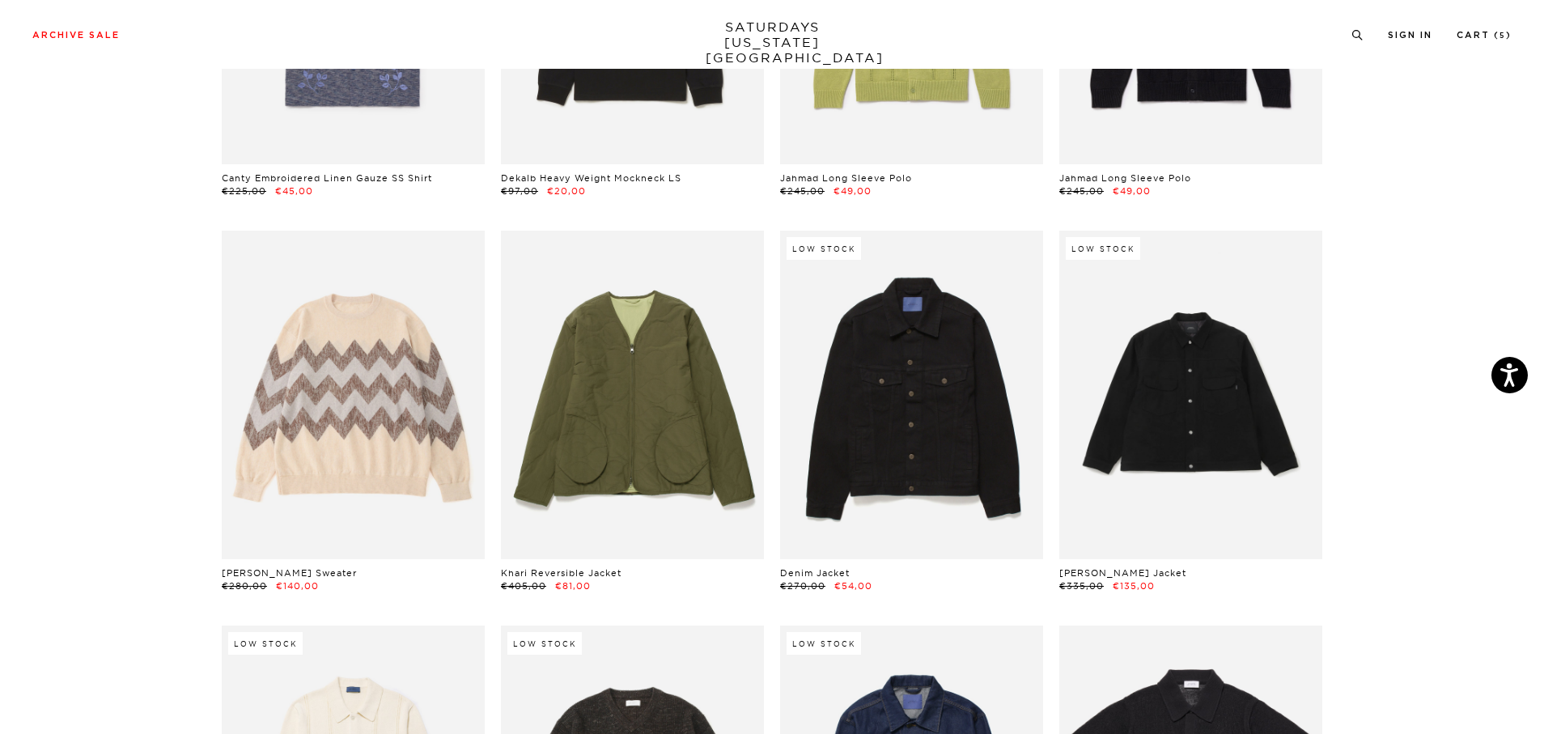
scroll to position [3889, 0]
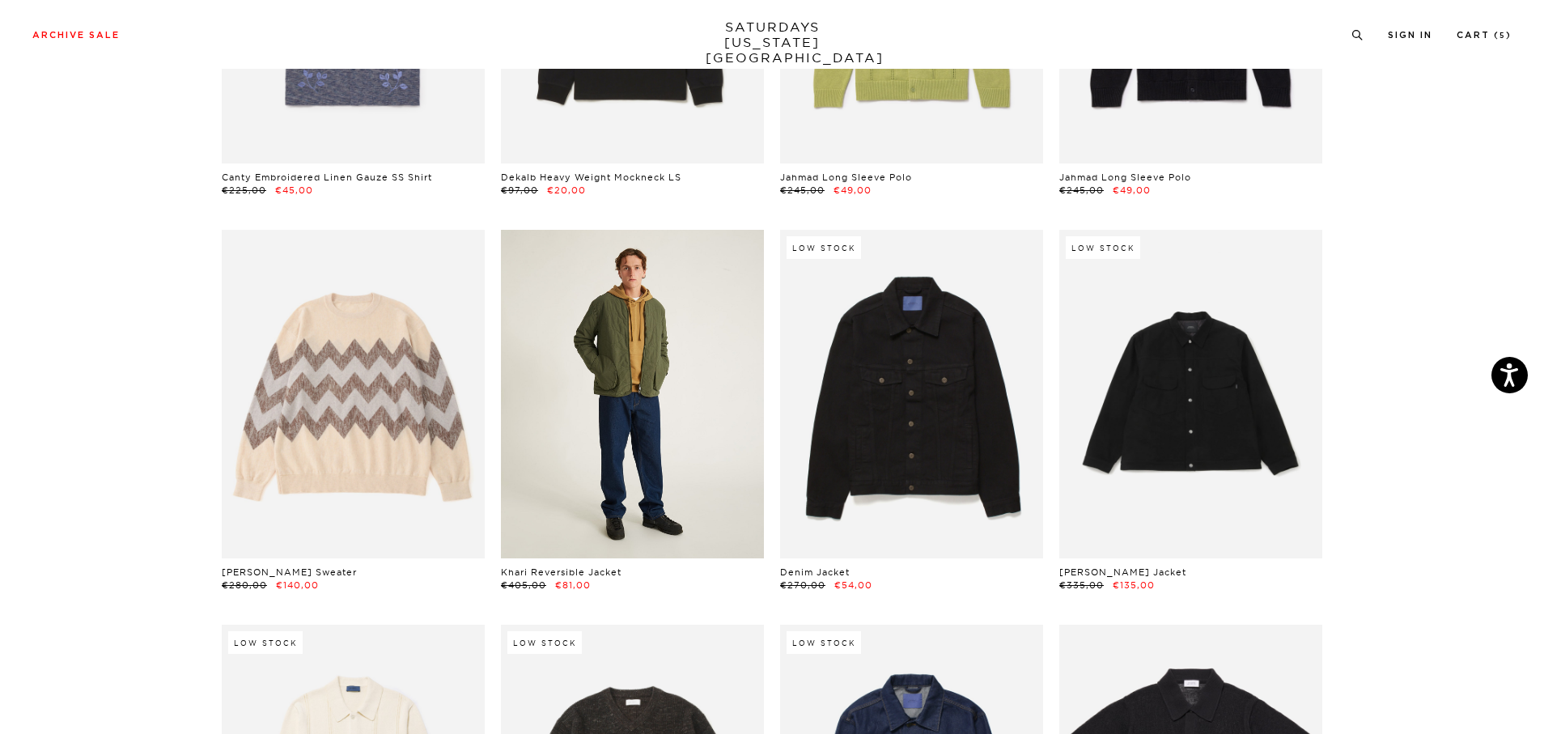
click at [610, 536] on link at bounding box center [632, 394] width 263 height 329
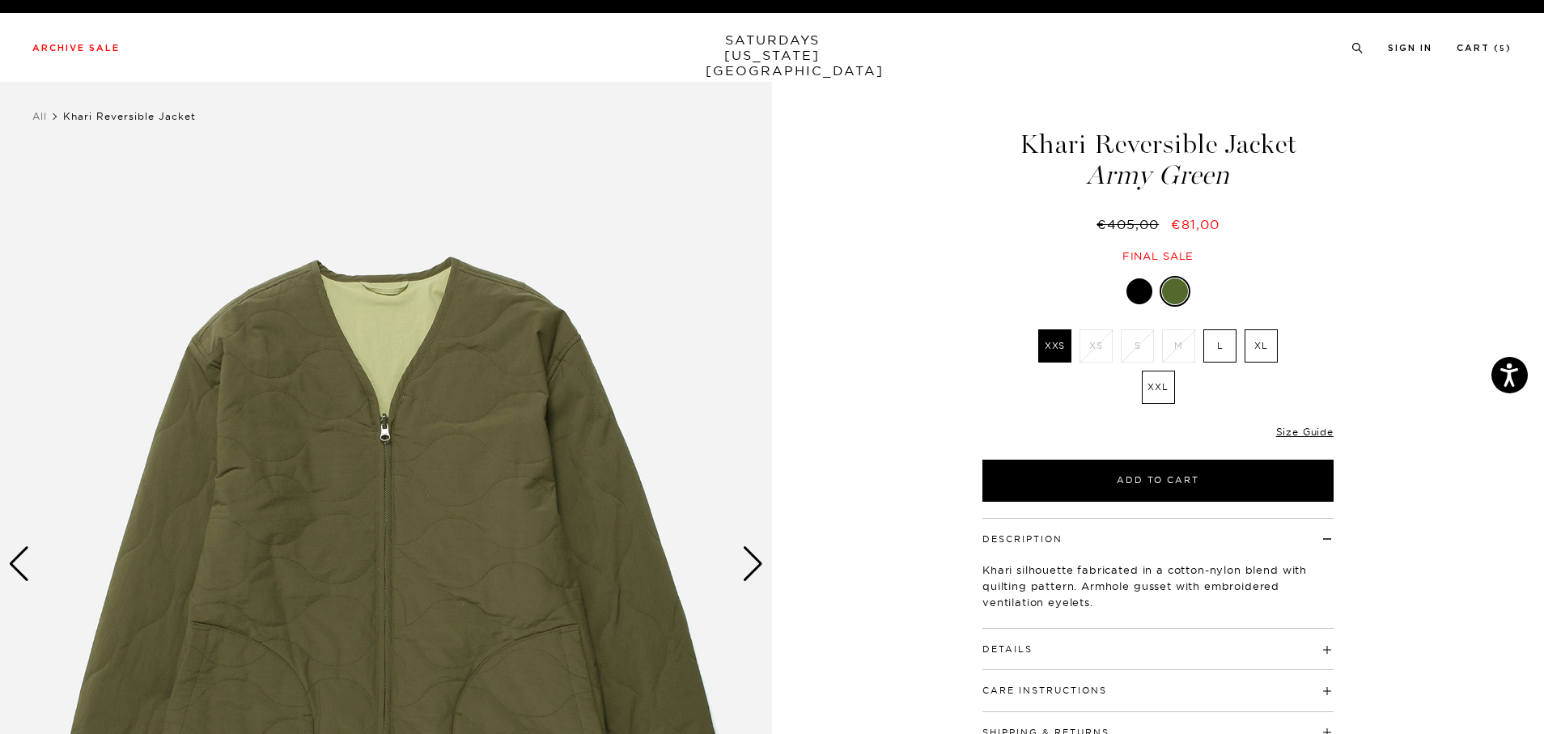
click at [1220, 351] on label "L" at bounding box center [1220, 345] width 33 height 33
click at [0, 0] on input "L" at bounding box center [0, 0] width 0 height 0
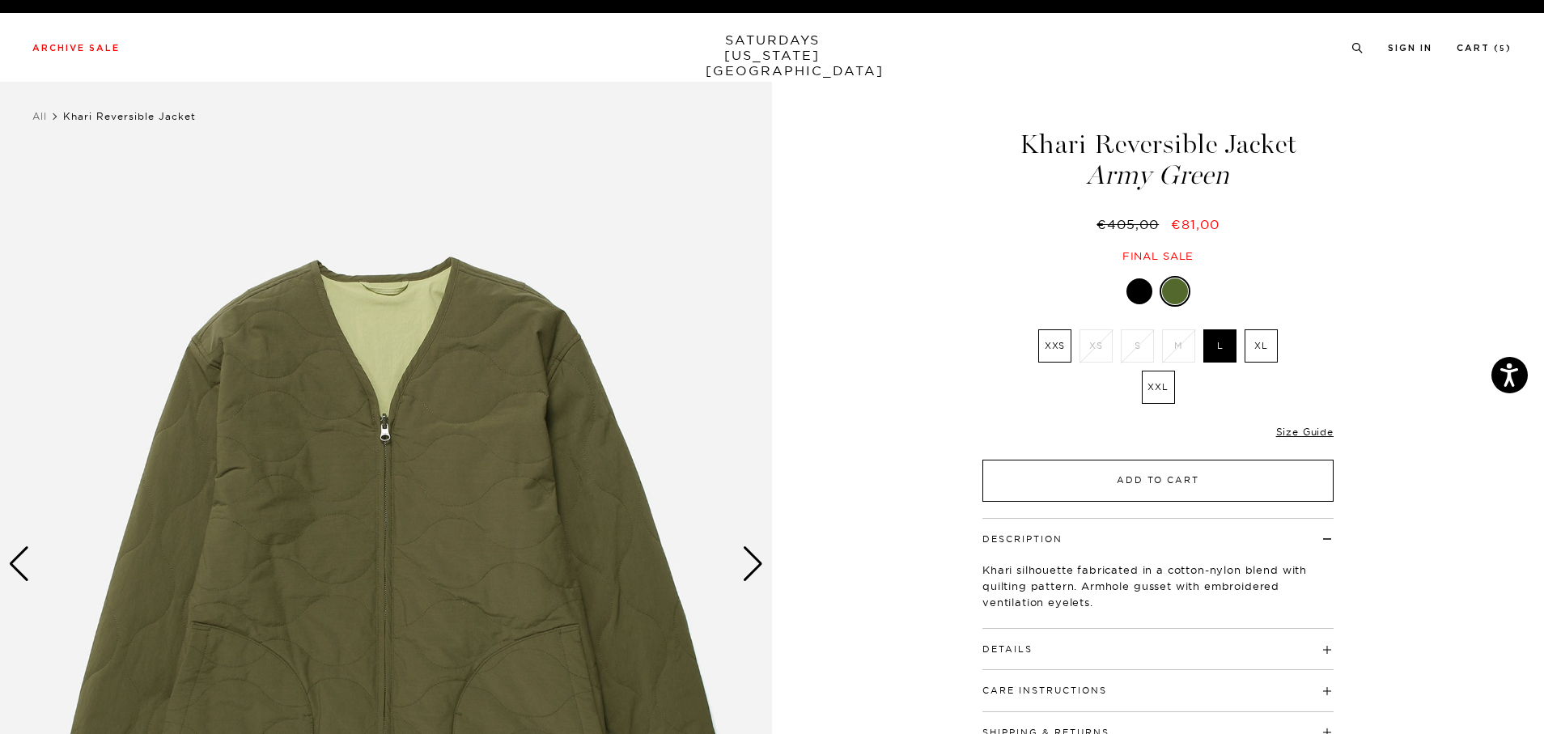
click at [1140, 488] on button "Add to Cart" at bounding box center [1158, 481] width 351 height 42
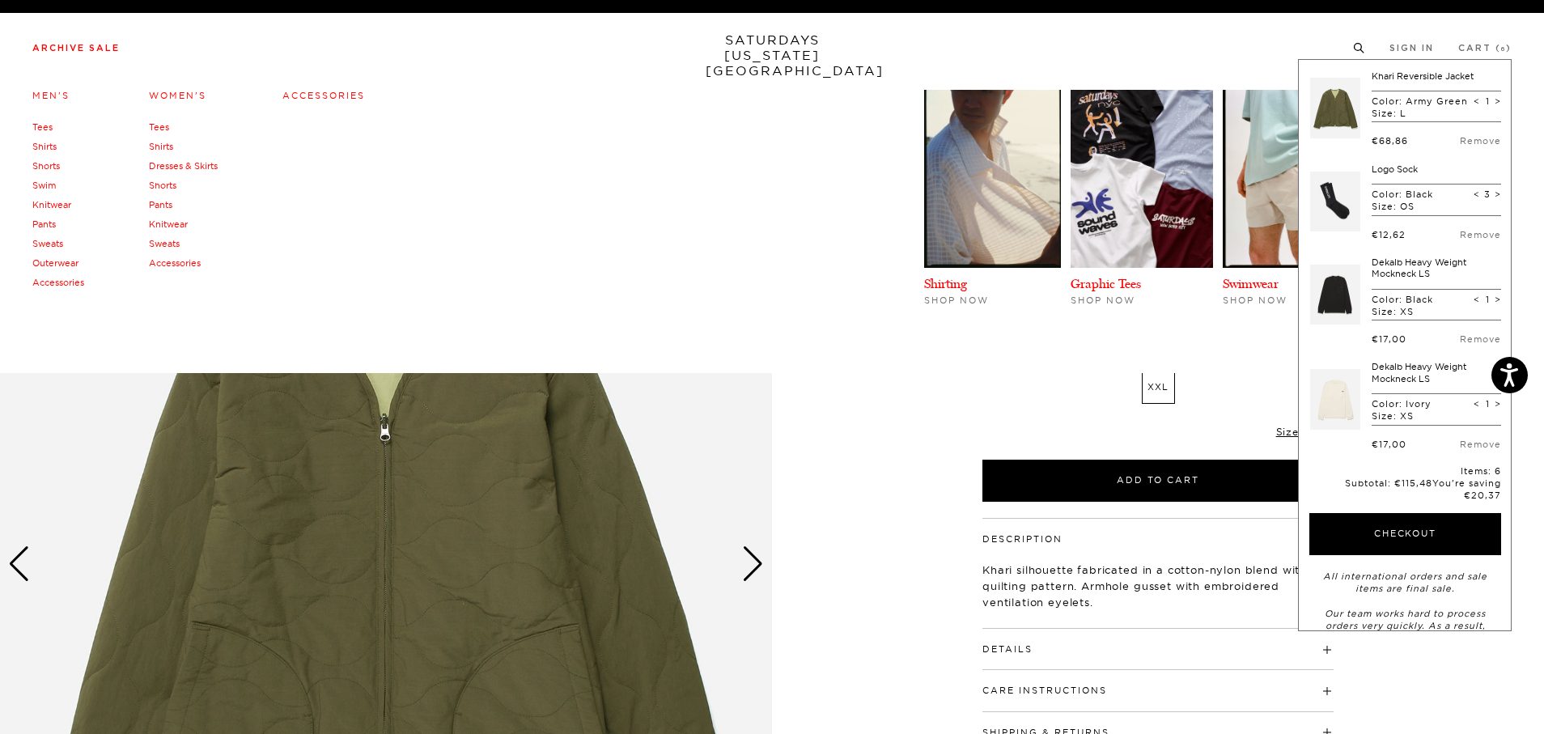
click at [69, 48] on link "Archive Sale" at bounding box center [75, 48] width 87 height 9
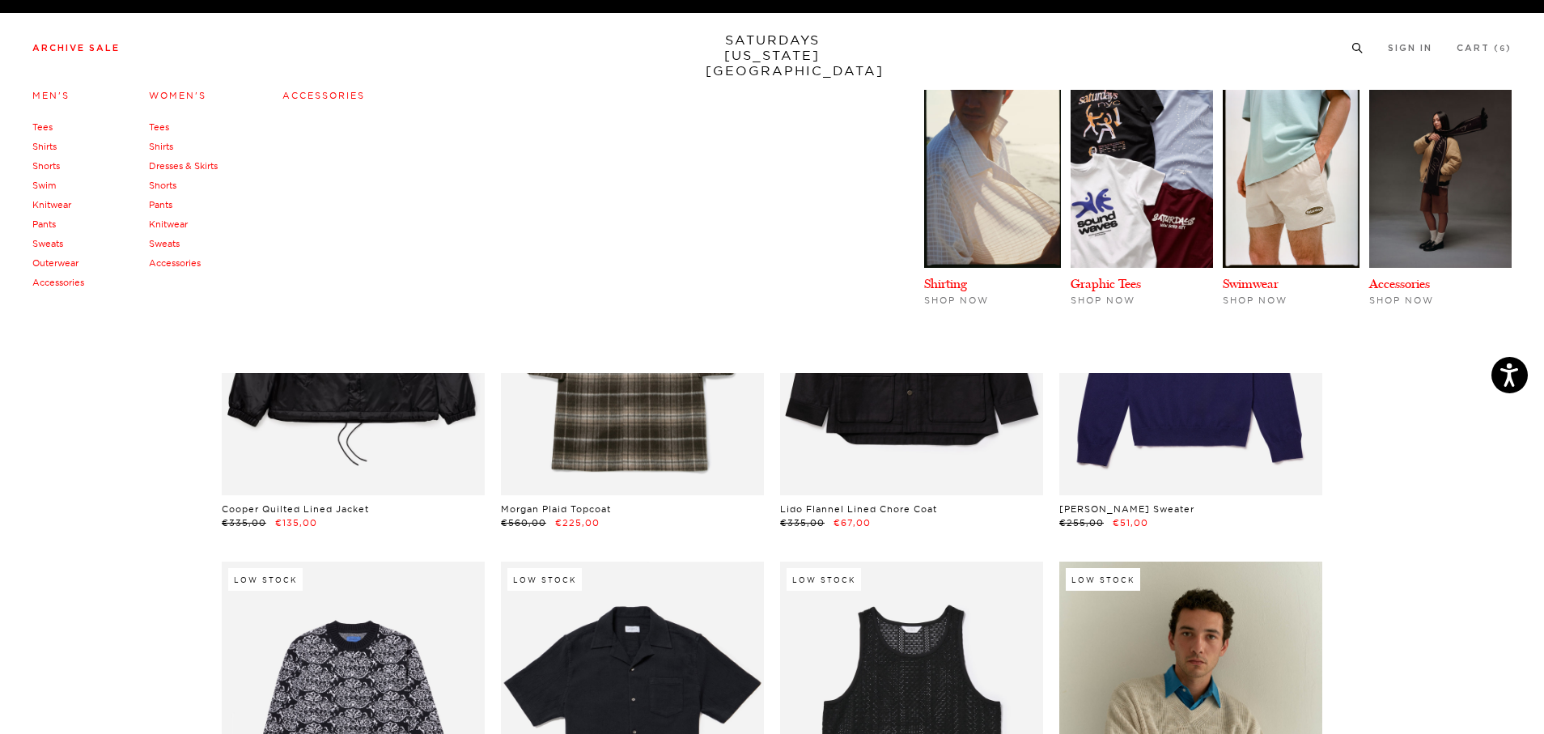
click at [49, 242] on link "Sweats" at bounding box center [47, 243] width 31 height 11
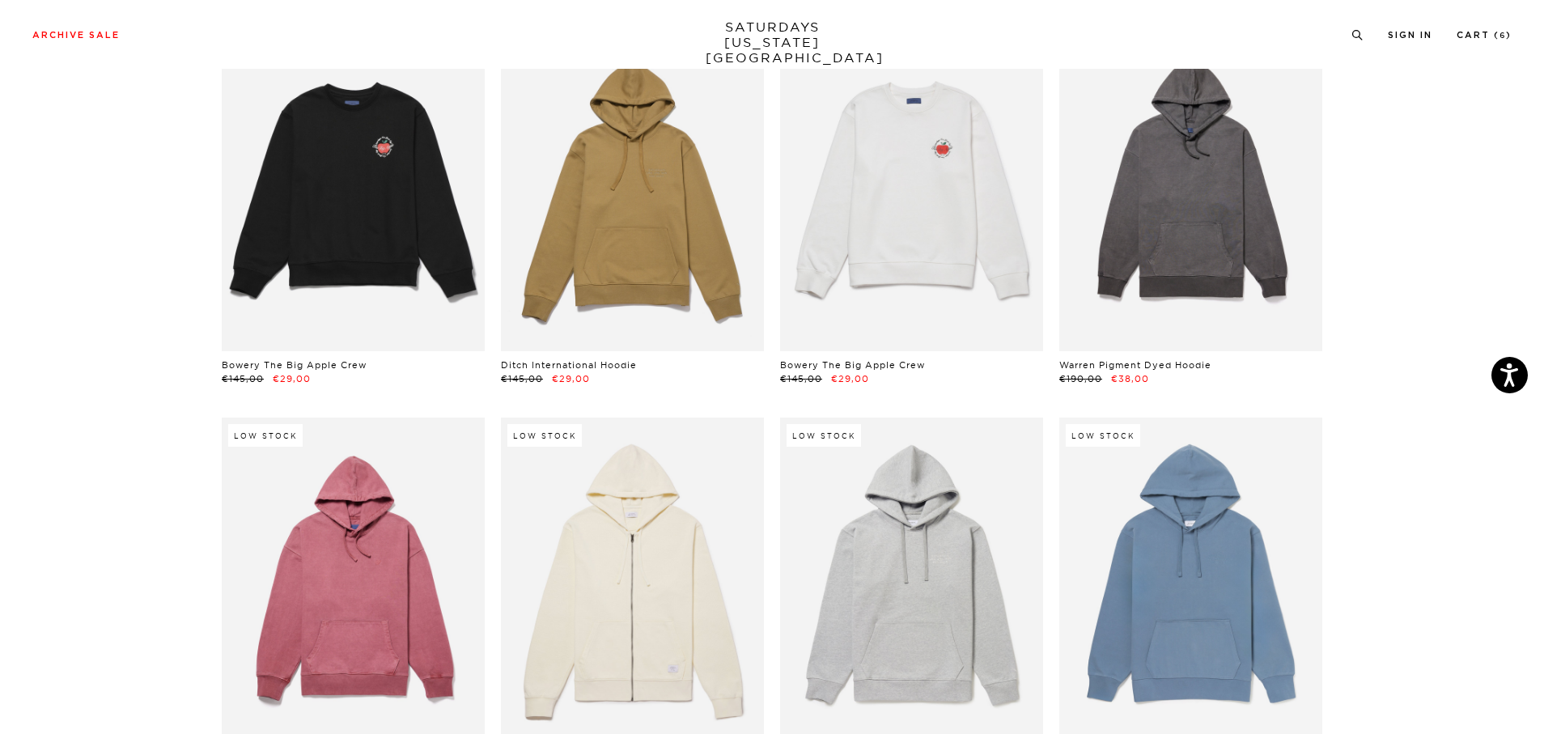
scroll to position [1715, 0]
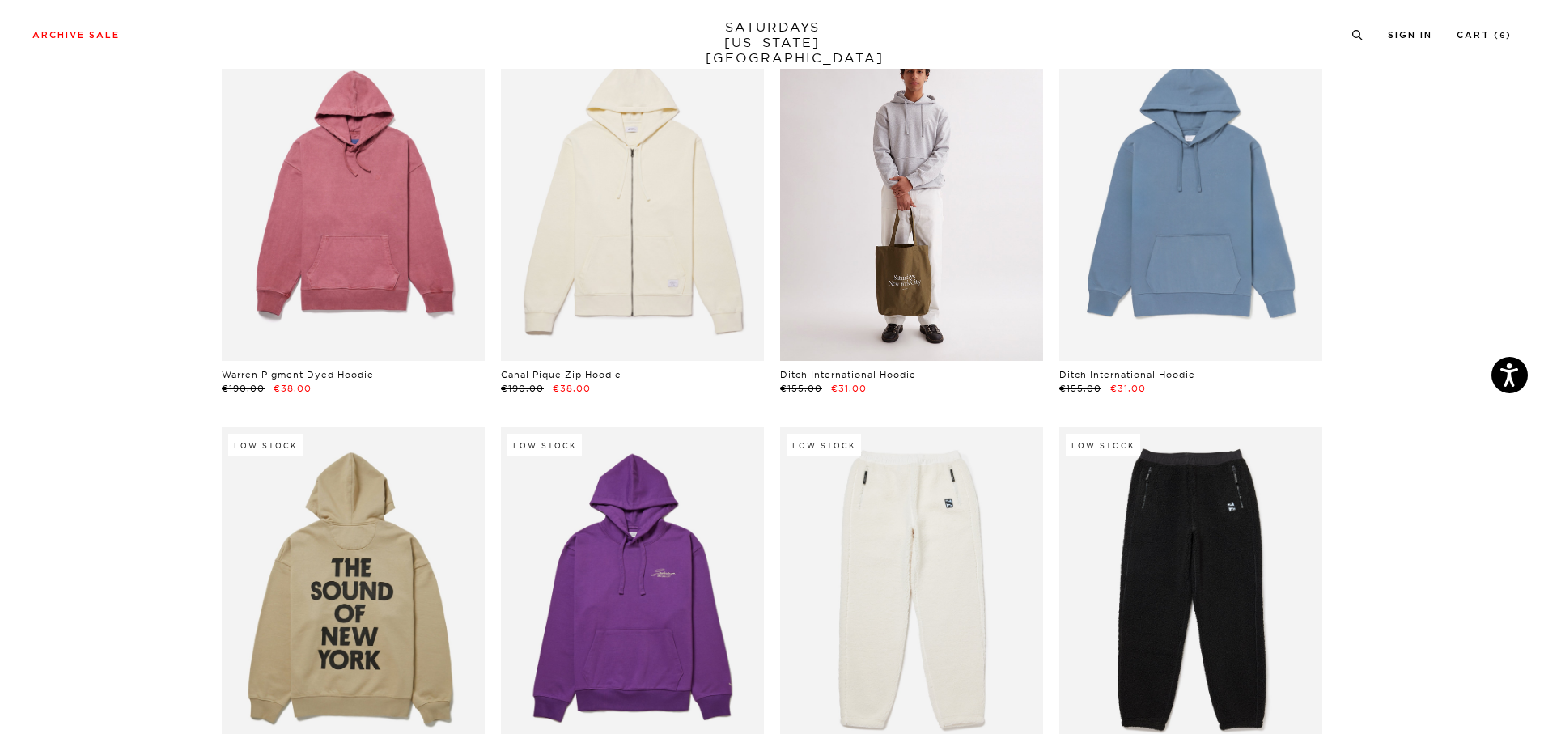
click at [904, 192] on link at bounding box center [911, 196] width 263 height 329
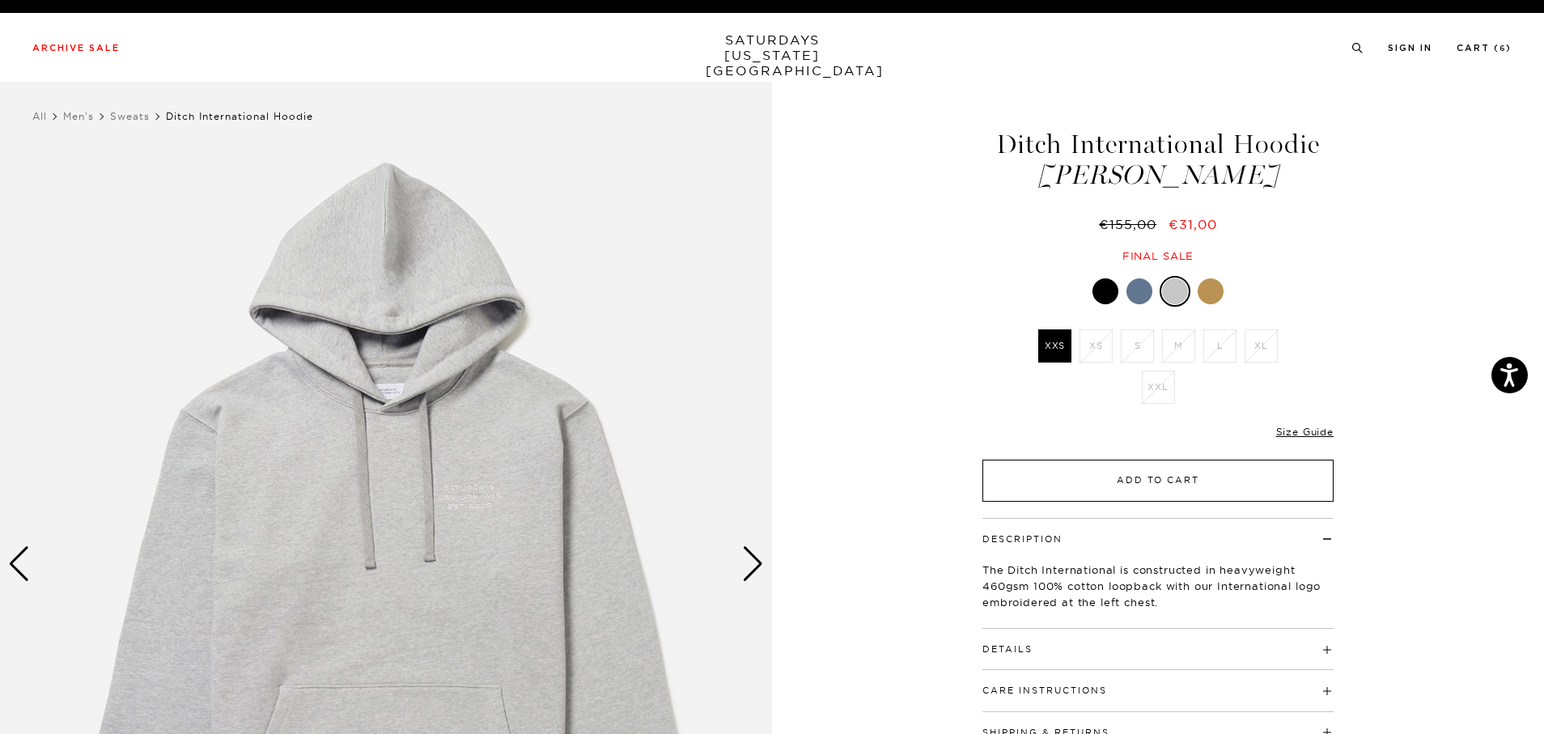
click at [1164, 486] on button "Add to Cart" at bounding box center [1158, 481] width 351 height 42
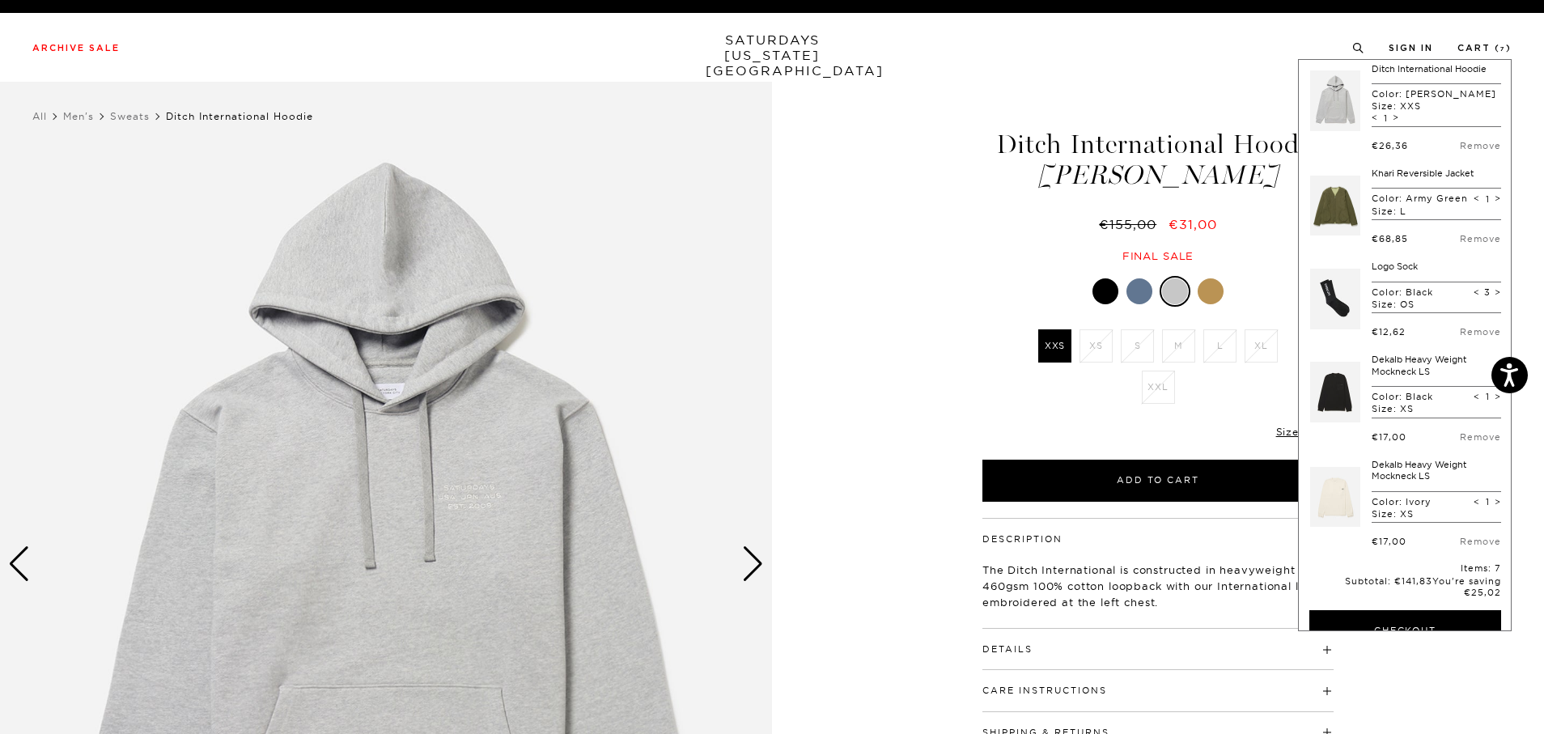
scroll to position [153, 0]
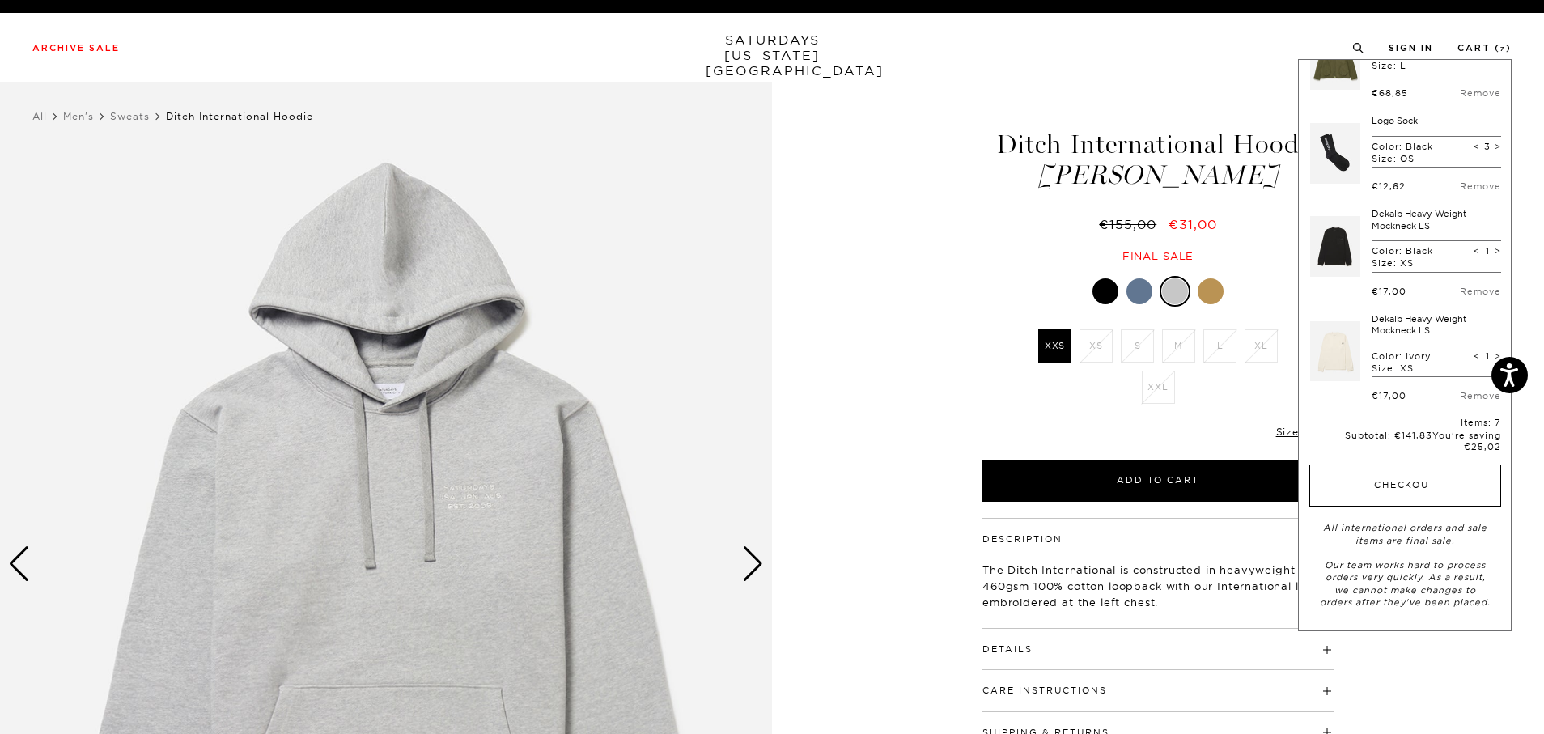
click at [1394, 495] on button "Checkout" at bounding box center [1406, 486] width 192 height 42
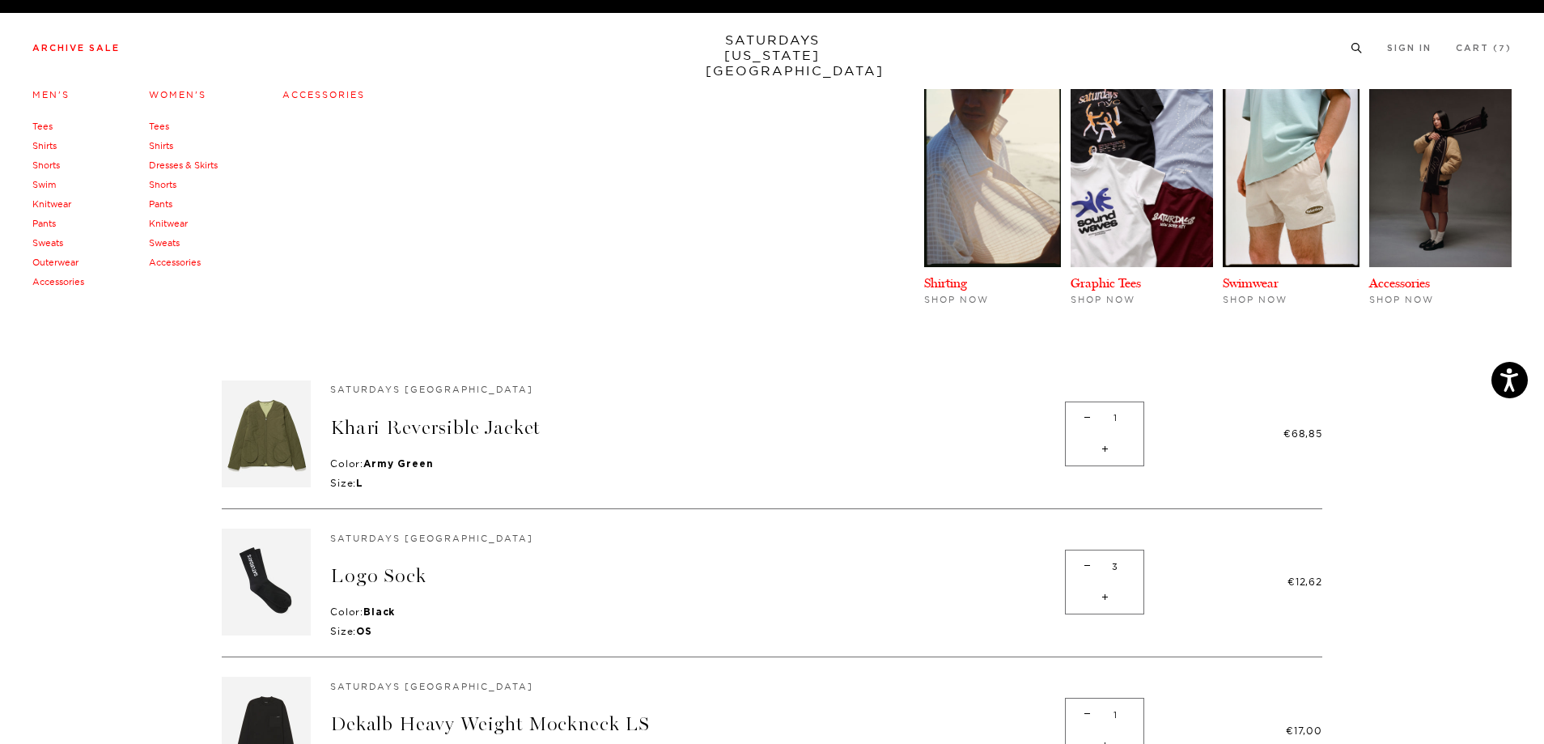
click at [76, 53] on link "Archive Sale" at bounding box center [75, 48] width 87 height 9
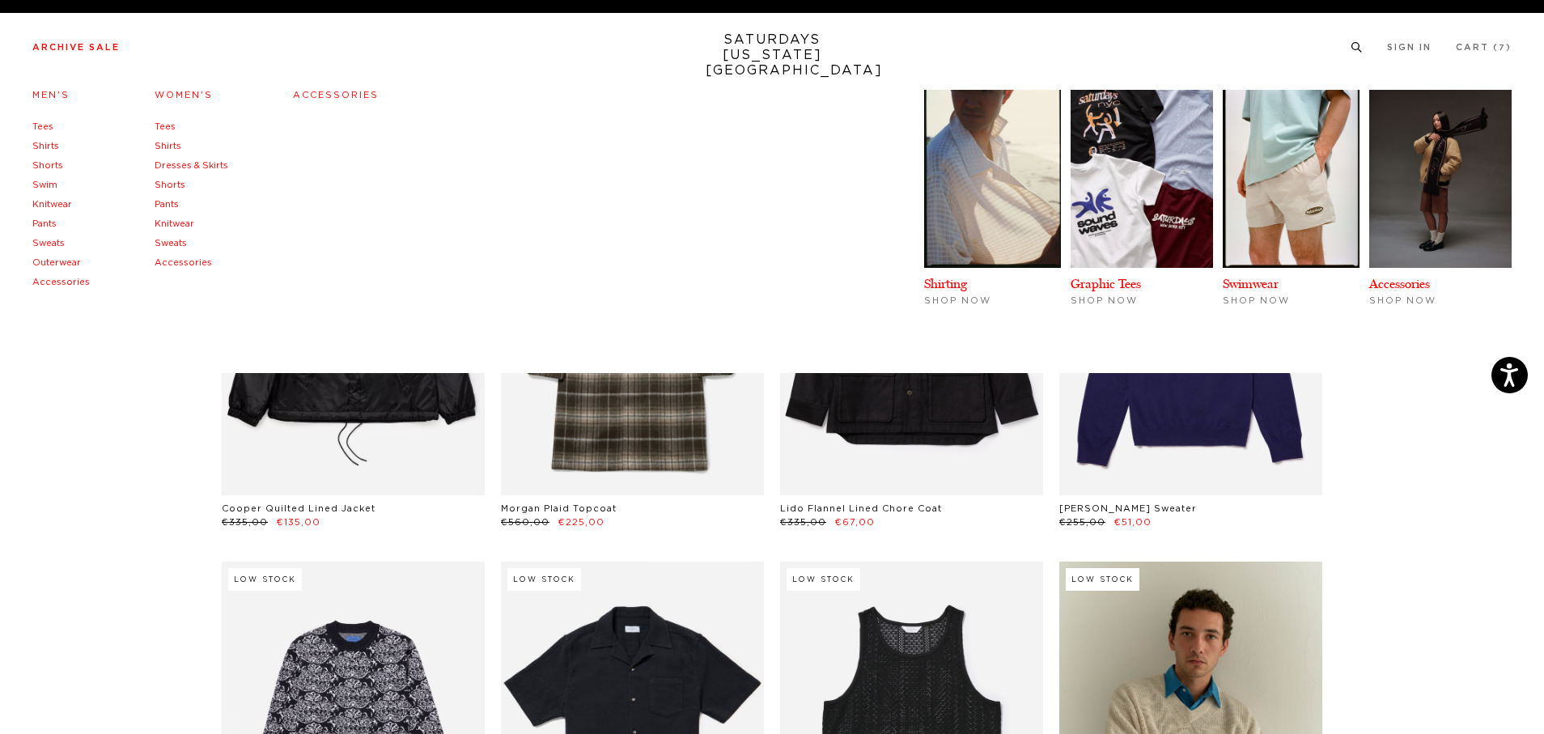
click at [44, 242] on link "Sweats" at bounding box center [48, 243] width 32 height 9
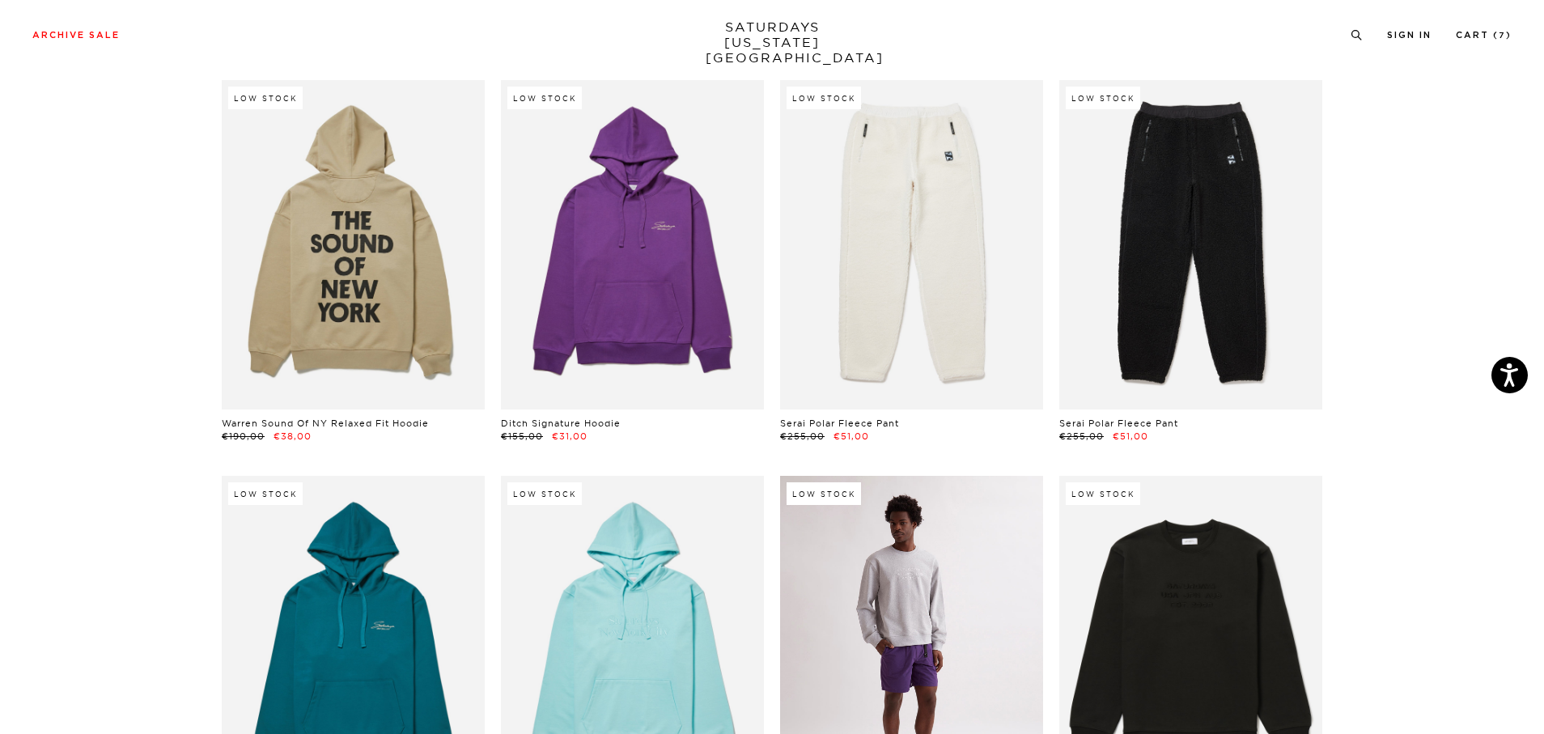
scroll to position [2062, 0]
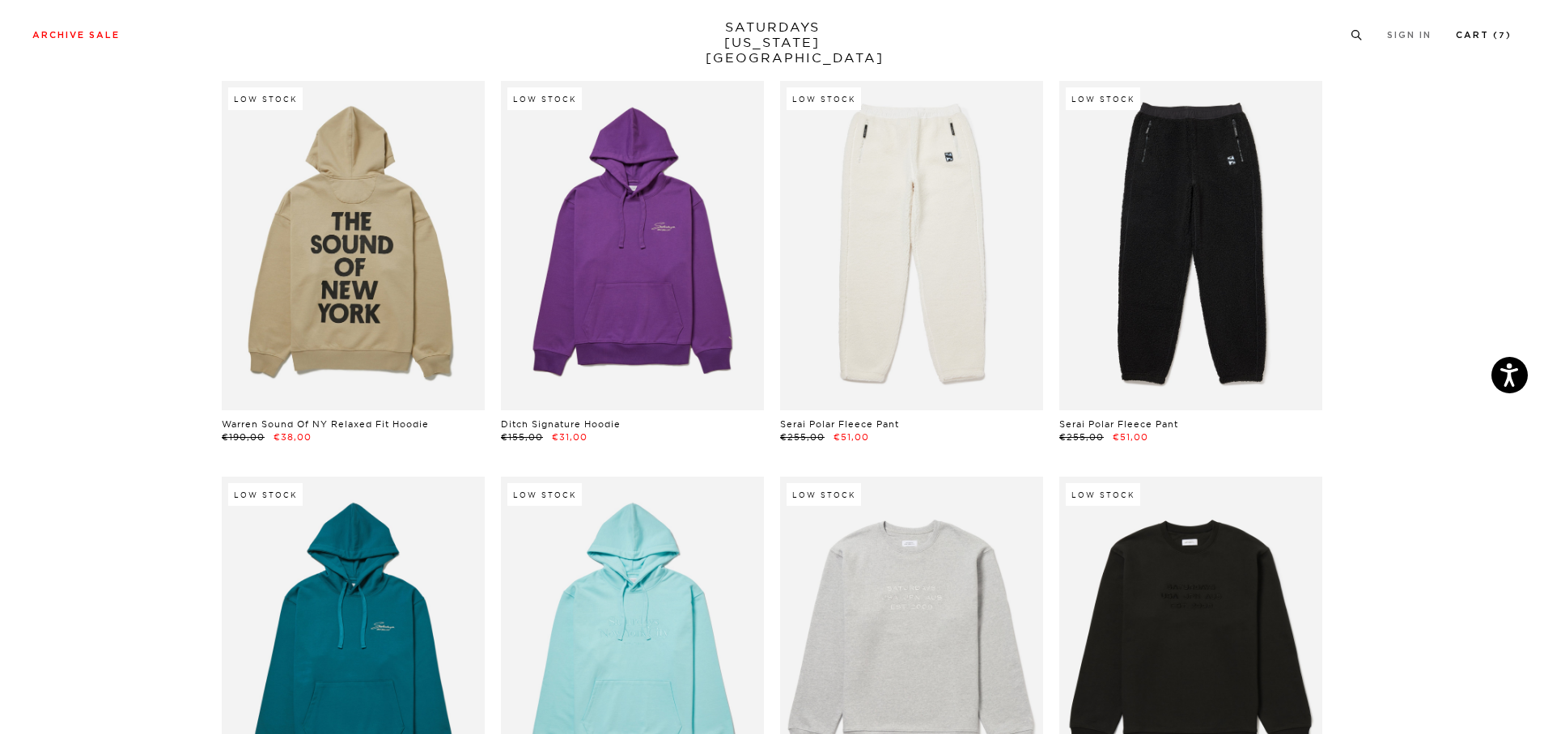
click at [1484, 40] on link "Cart ( 7 )" at bounding box center [1484, 35] width 56 height 9
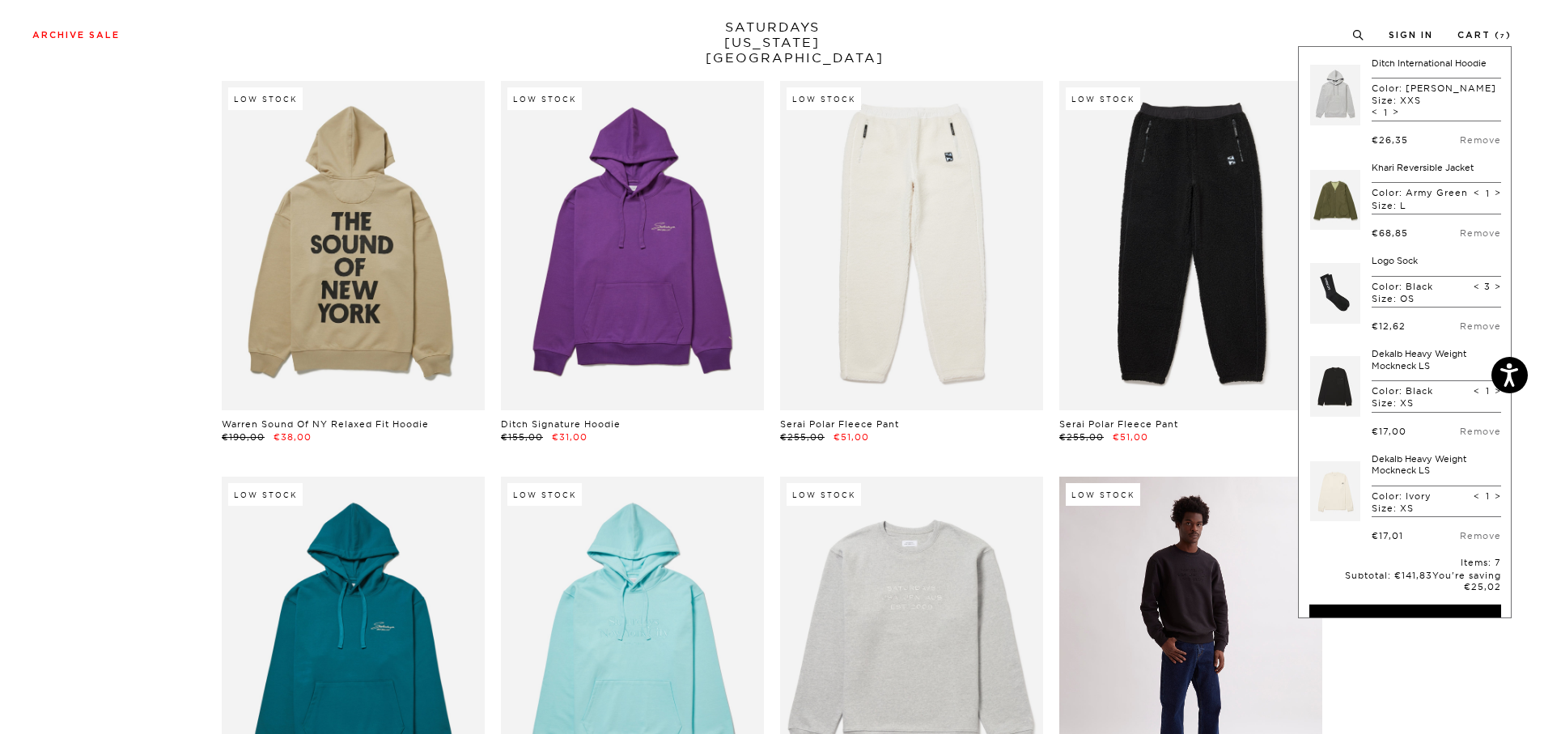
click at [1151, 608] on link at bounding box center [1191, 641] width 263 height 329
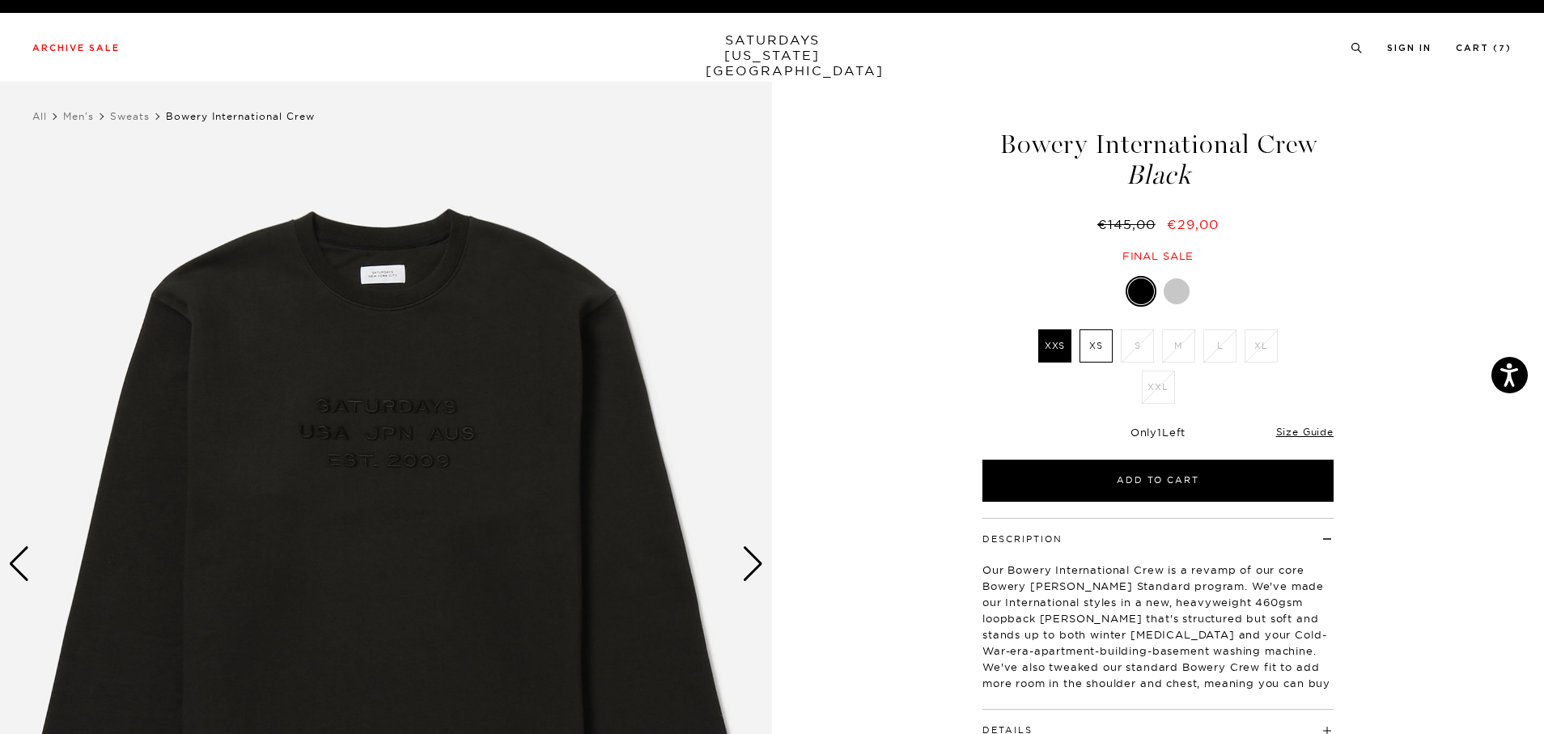
click at [1101, 351] on label "XS" at bounding box center [1096, 345] width 33 height 33
click at [0, 0] on input "XS" at bounding box center [0, 0] width 0 height 0
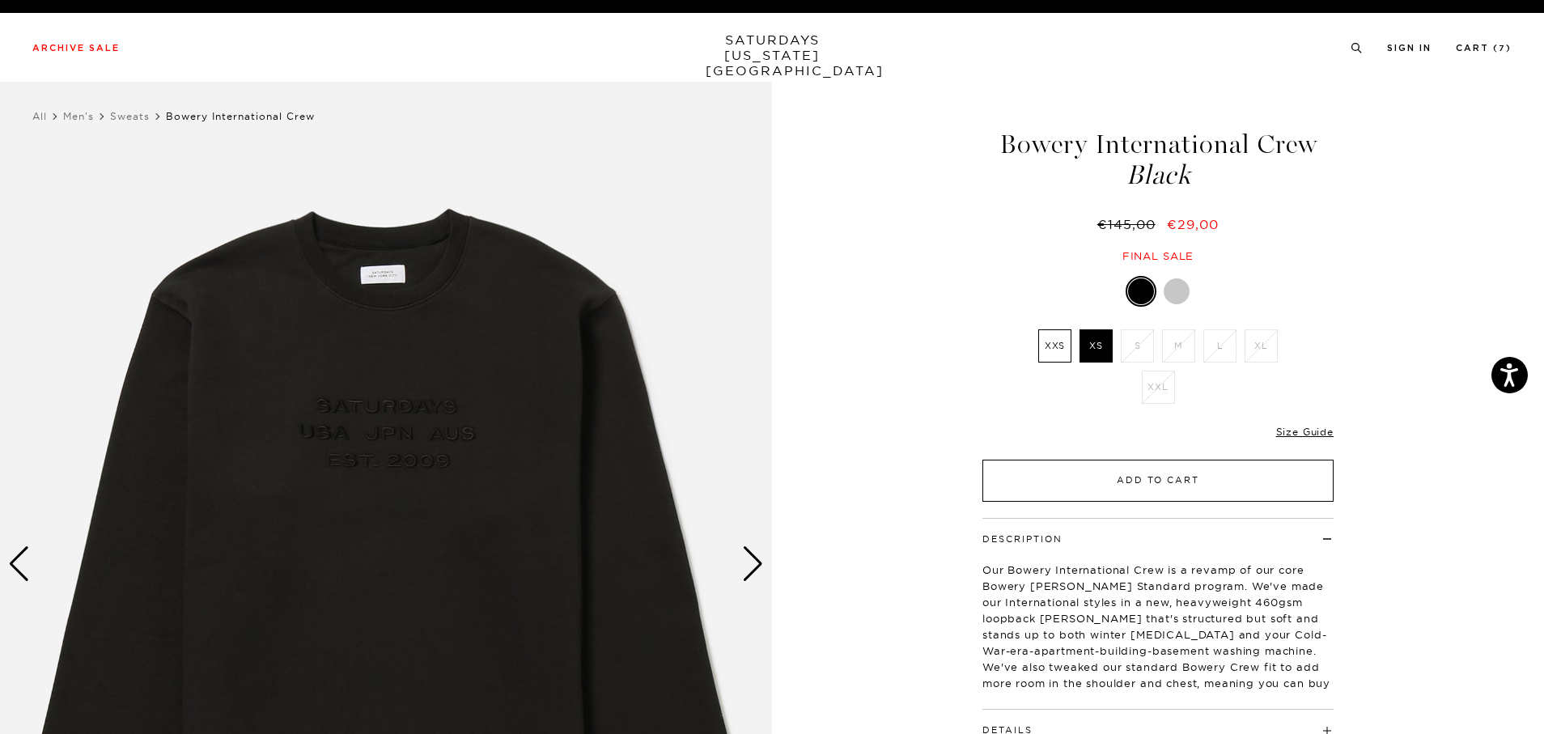
click at [1123, 481] on button "Add to Cart" at bounding box center [1158, 481] width 351 height 42
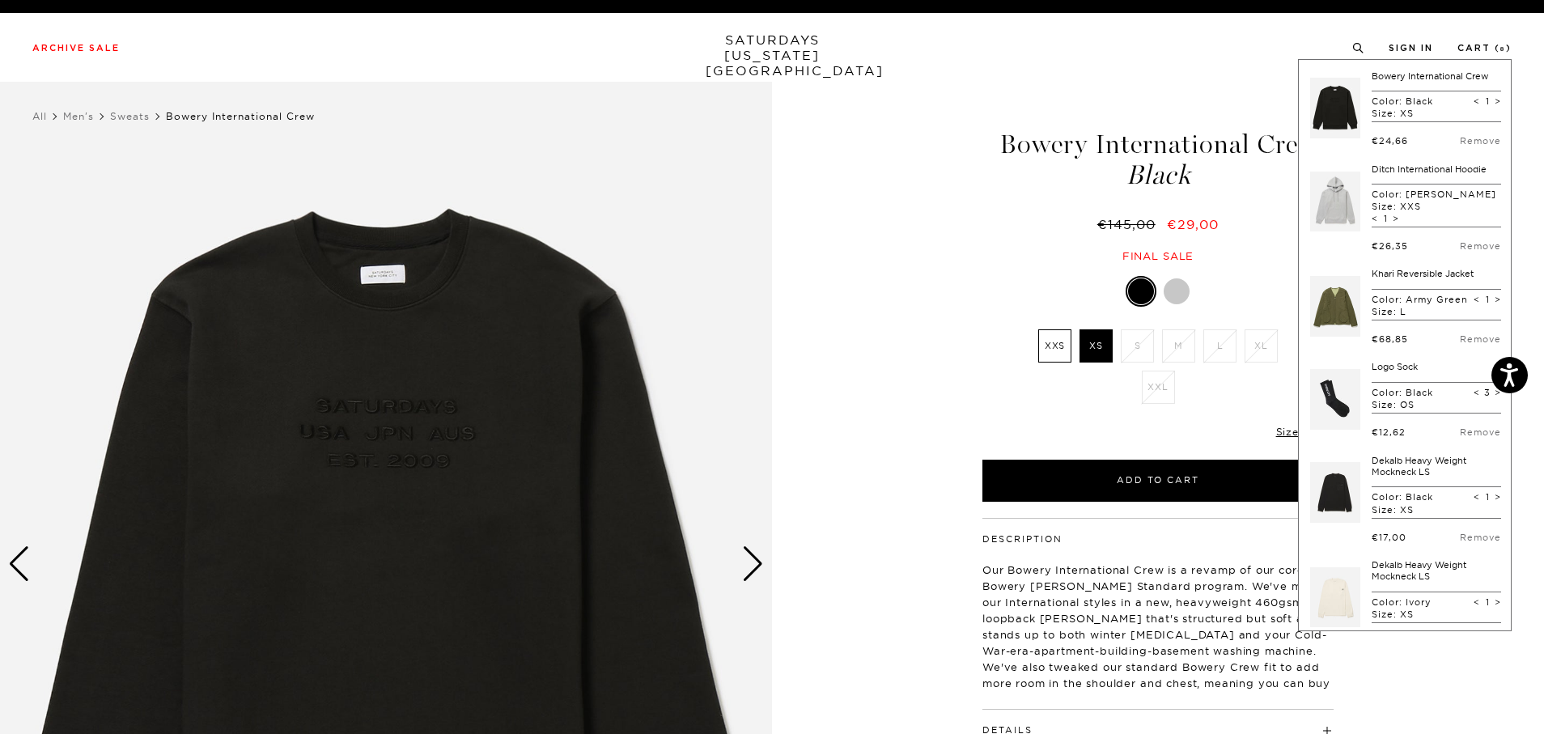
scroll to position [269, 0]
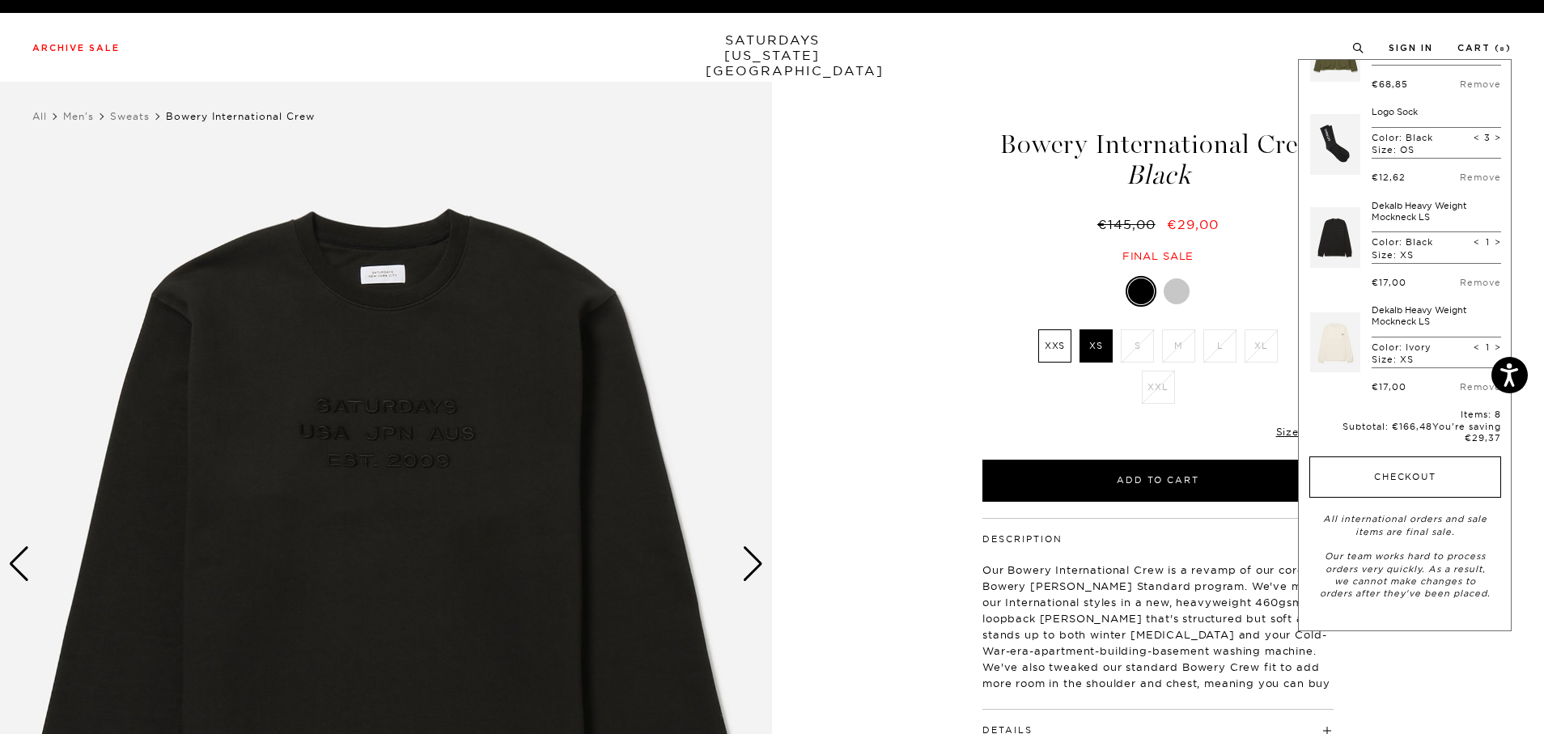
click at [1390, 482] on button "Checkout" at bounding box center [1406, 478] width 192 height 42
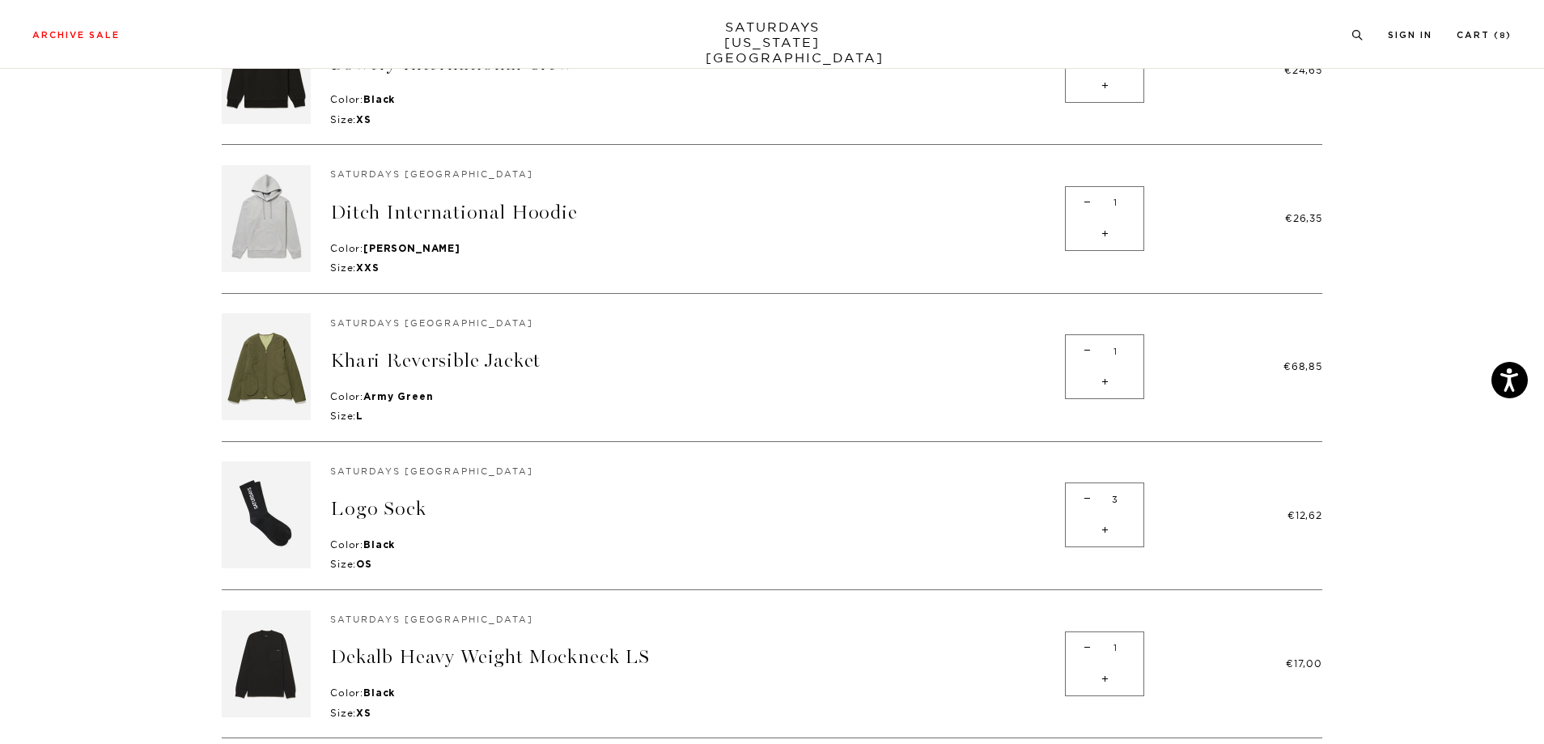
scroll to position [236, 0]
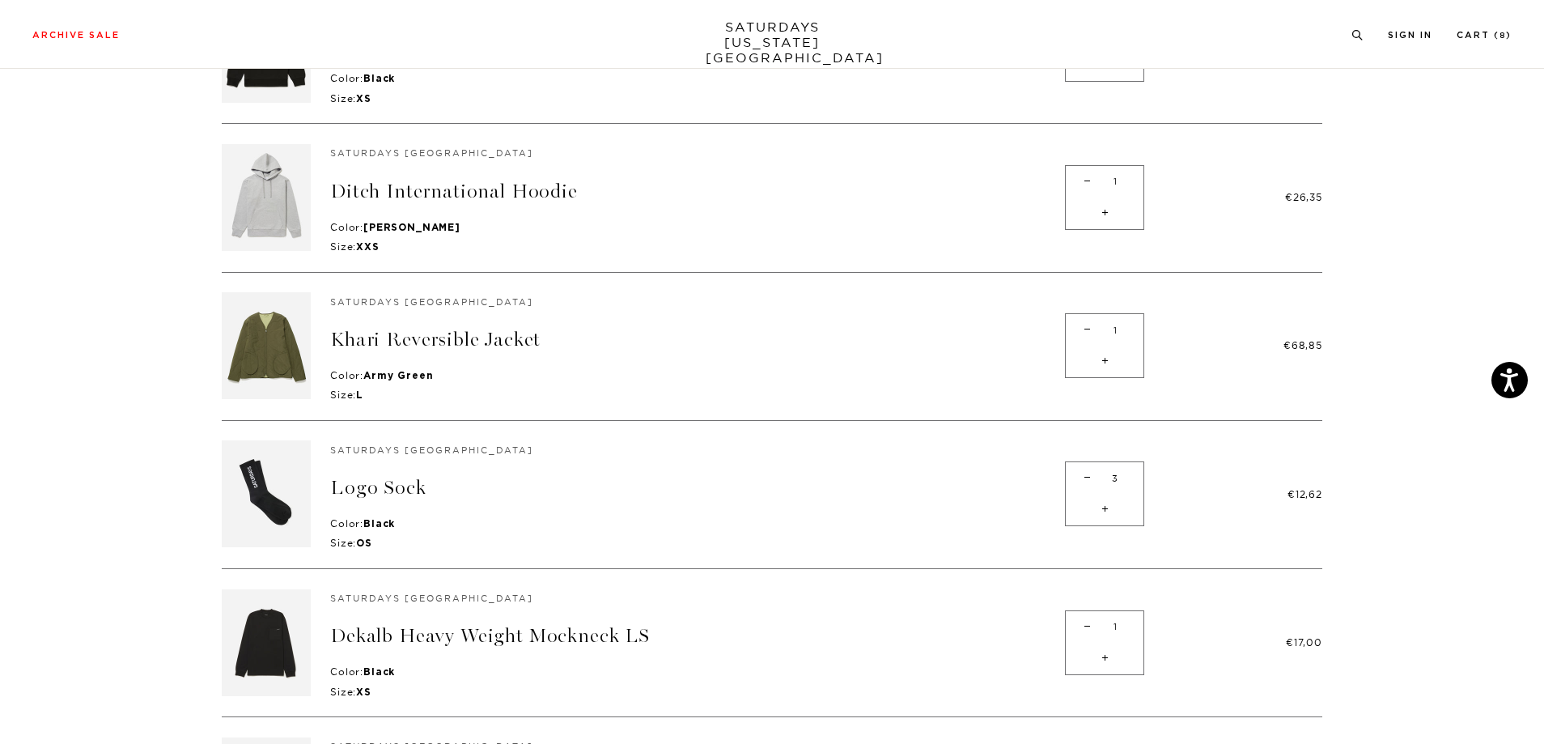
click at [1089, 473] on span "-" at bounding box center [1088, 478] width 22 height 32
type input "2"
click at [1089, 473] on div "- 2 +" at bounding box center [1104, 493] width 79 height 65
click at [1088, 468] on span "-" at bounding box center [1088, 478] width 22 height 32
type input "1"
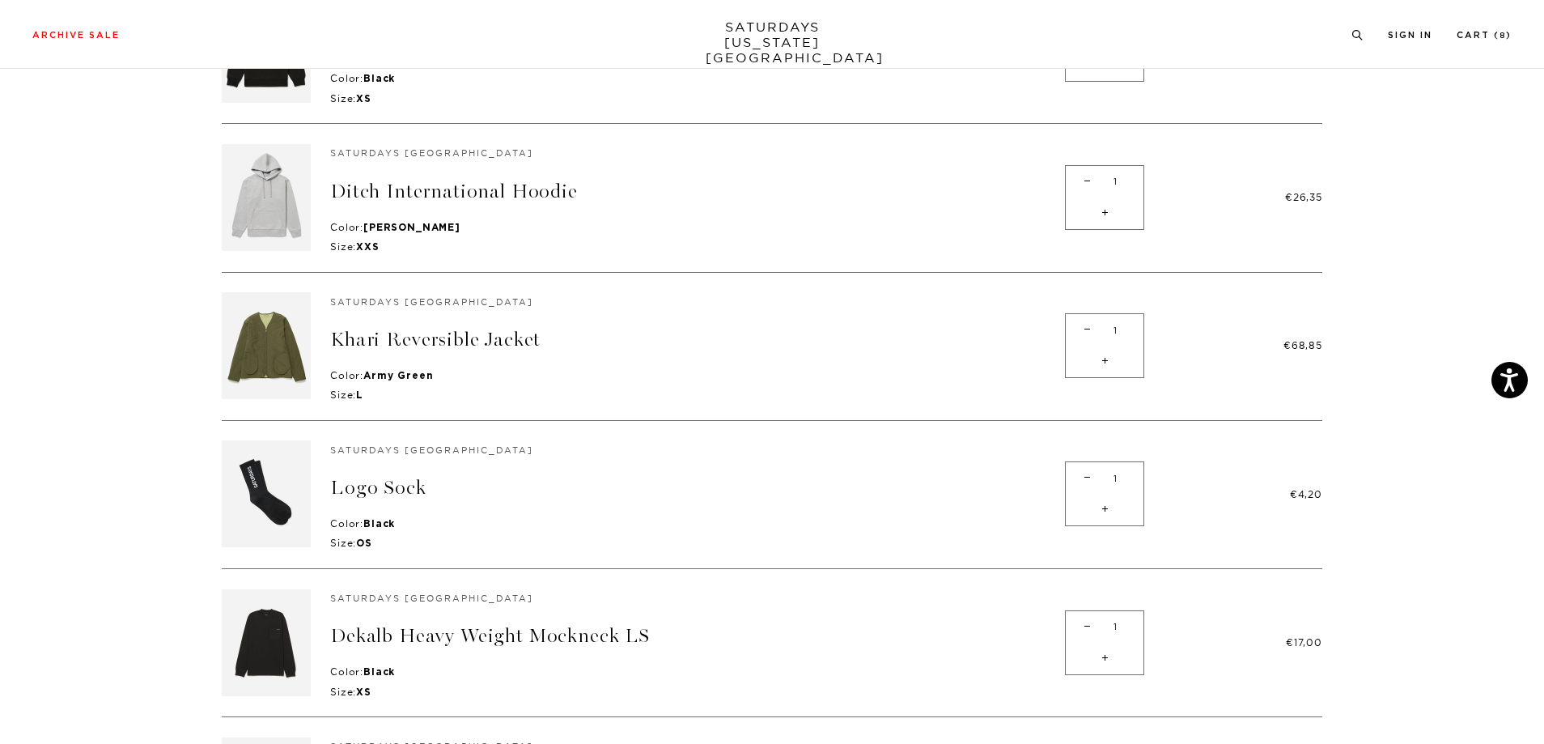
click at [1086, 472] on span "-" at bounding box center [1088, 478] width 22 height 32
type input "0"
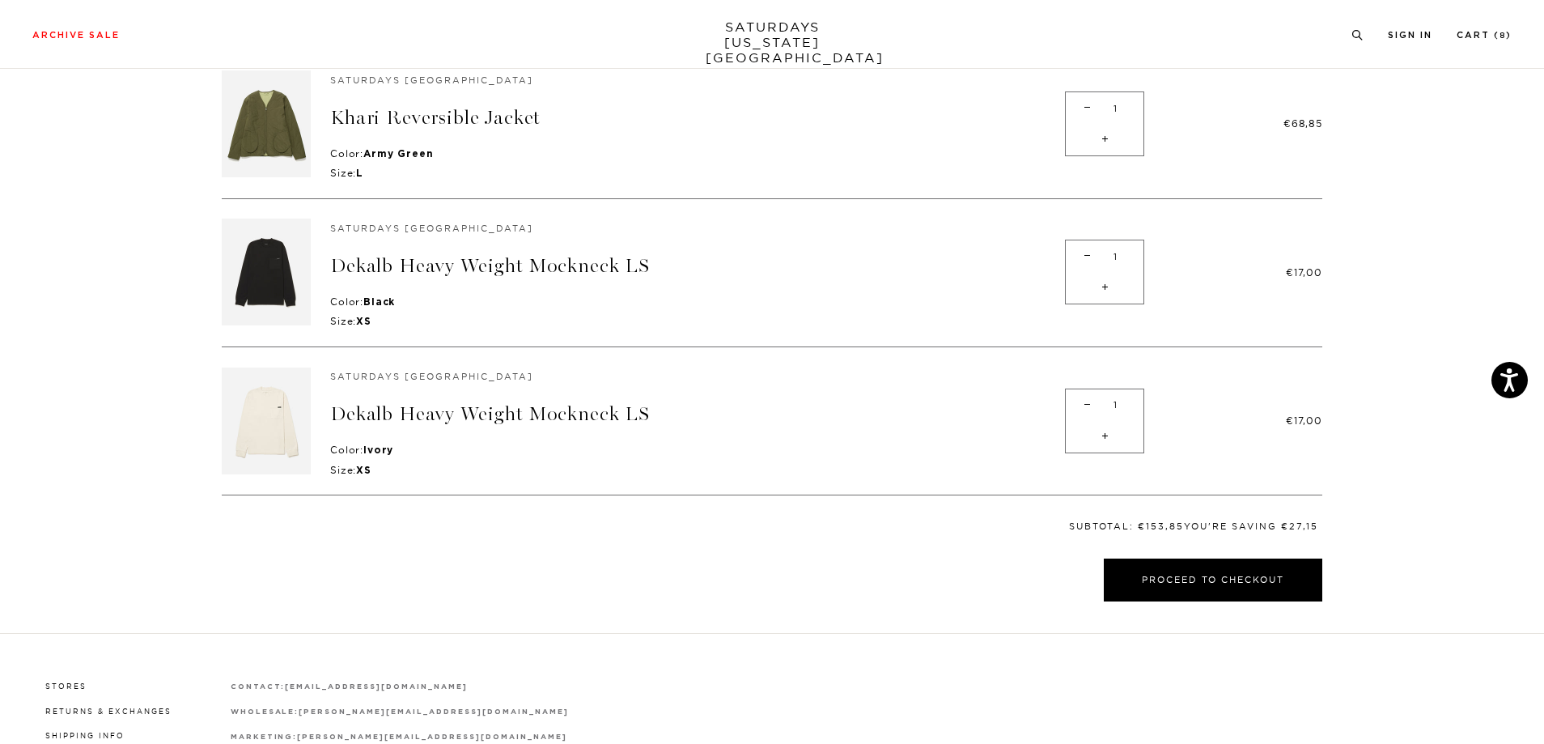
scroll to position [459, 0]
click at [1208, 573] on button "Proceed to Checkout" at bounding box center [1213, 579] width 219 height 43
